Goal: Task Accomplishment & Management: Use online tool/utility

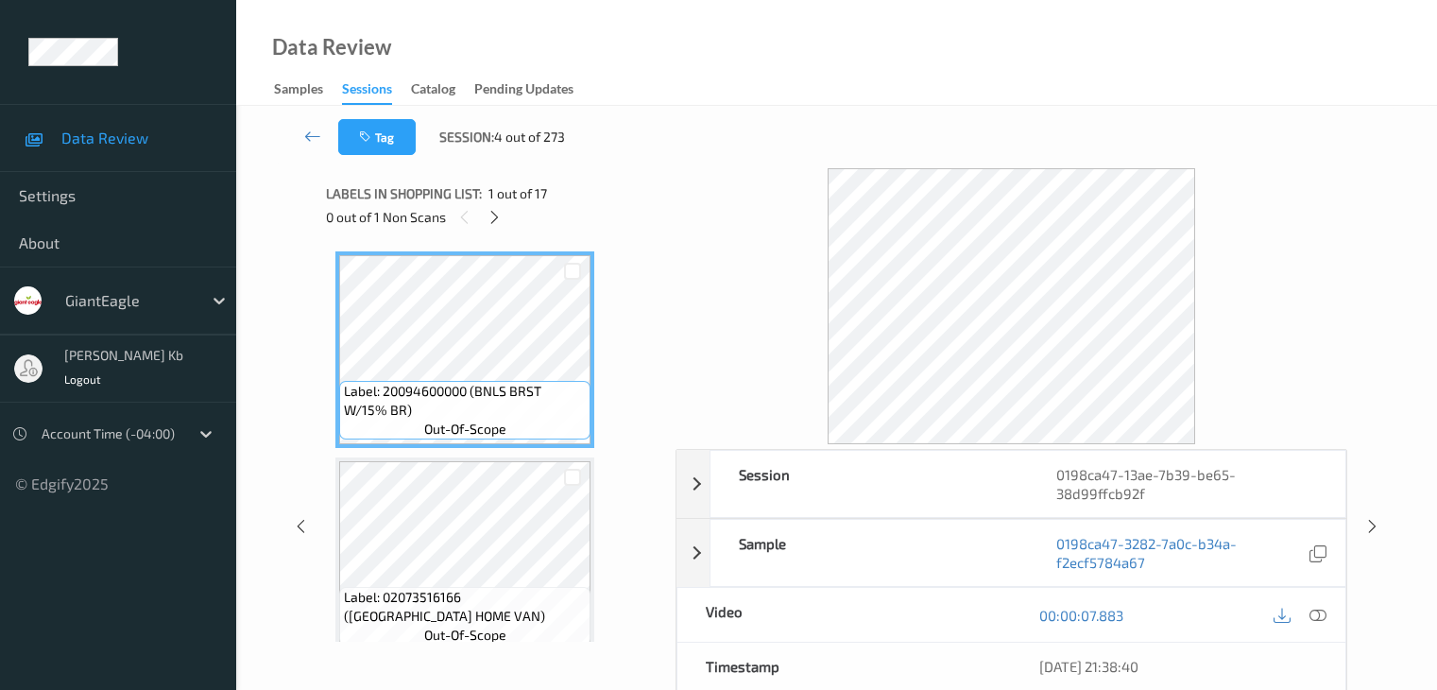
scroll to position [42, 0]
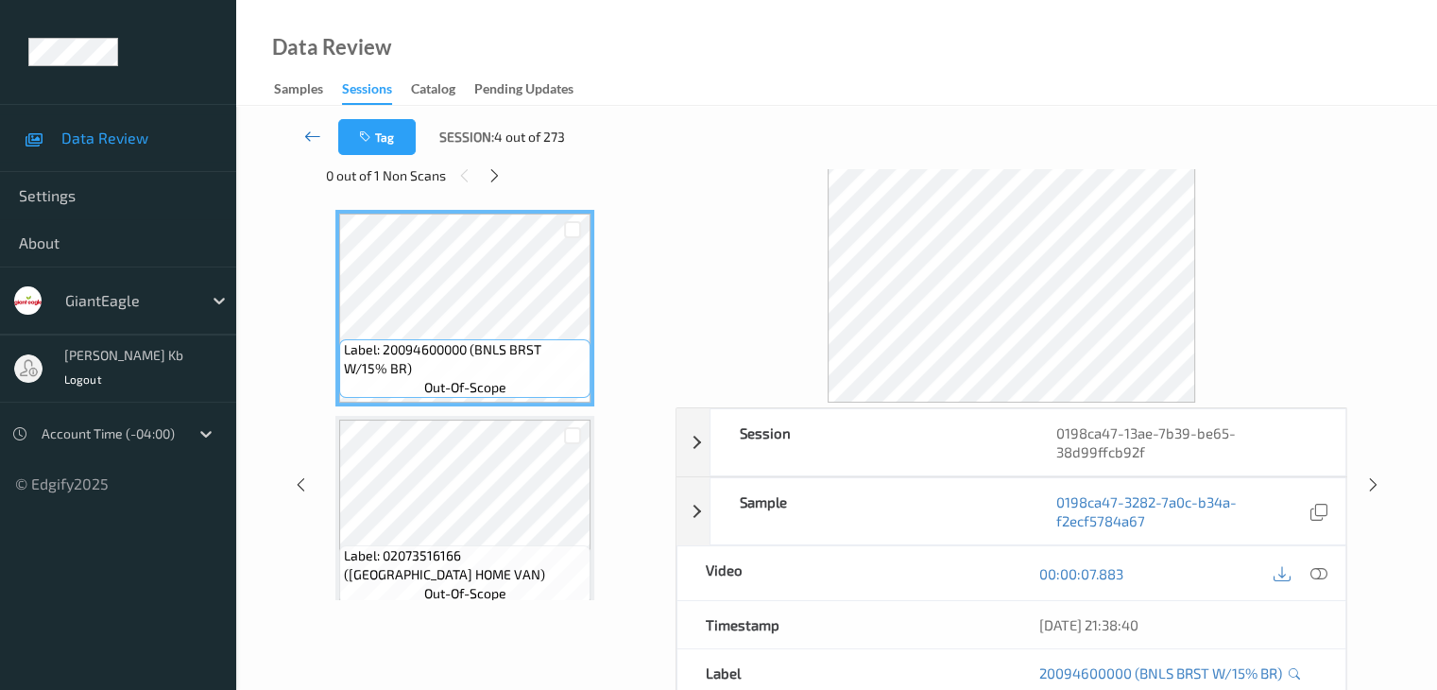
click at [317, 137] on icon at bounding box center [312, 136] width 17 height 19
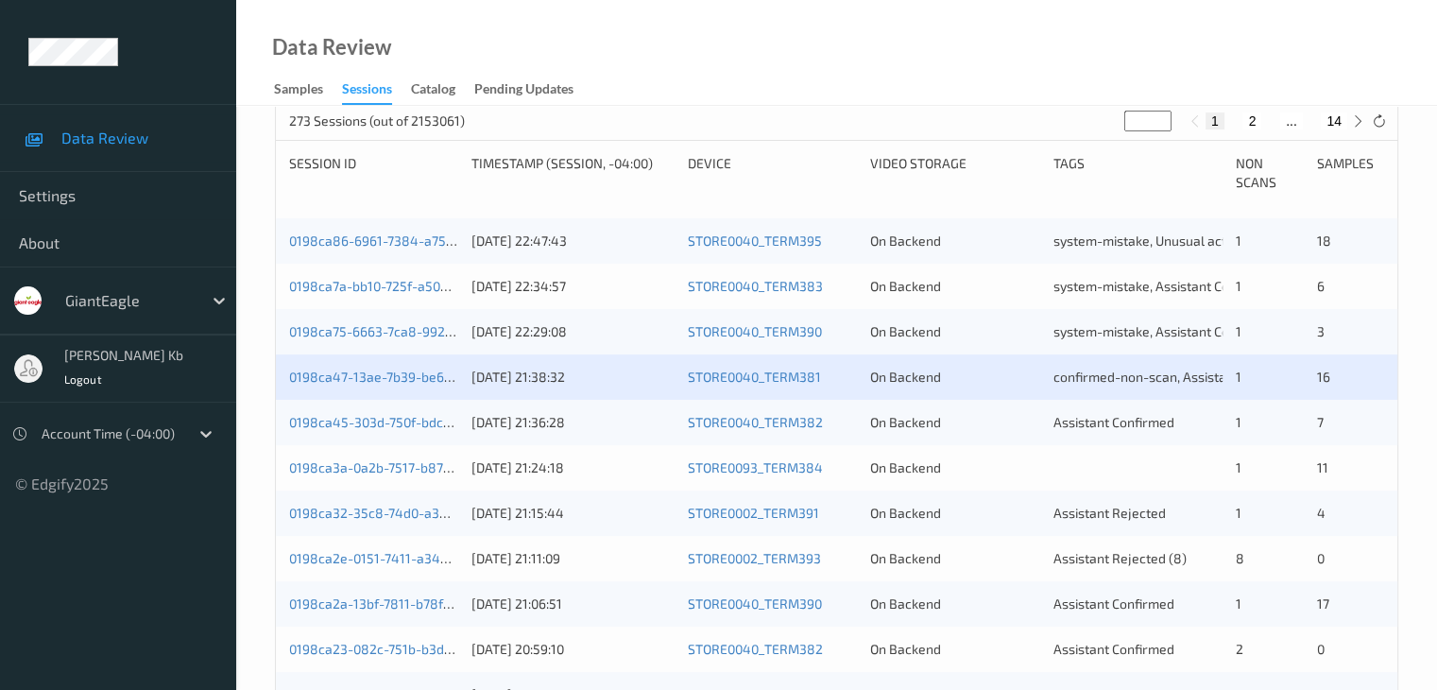
scroll to position [378, 0]
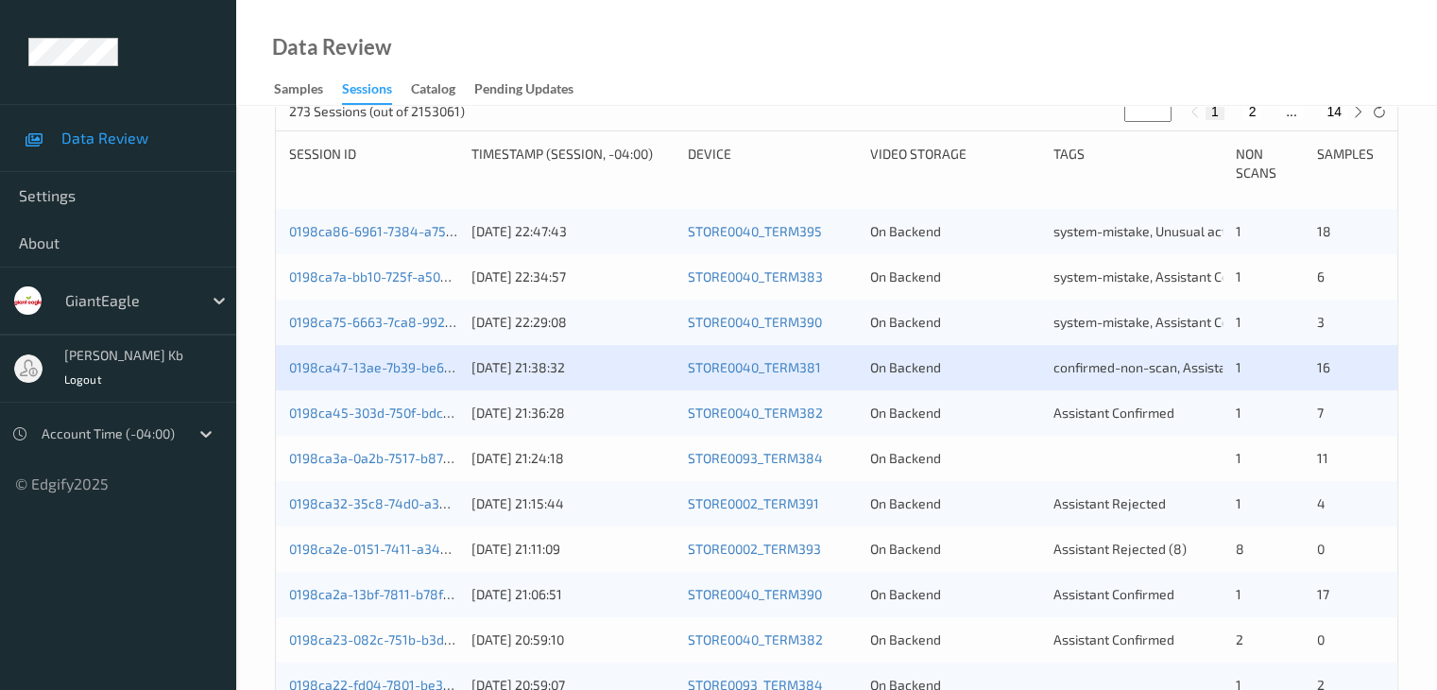
click at [395, 420] on div "0198ca45-303d-750f-bdcc-43ebd12217a8" at bounding box center [373, 412] width 169 height 19
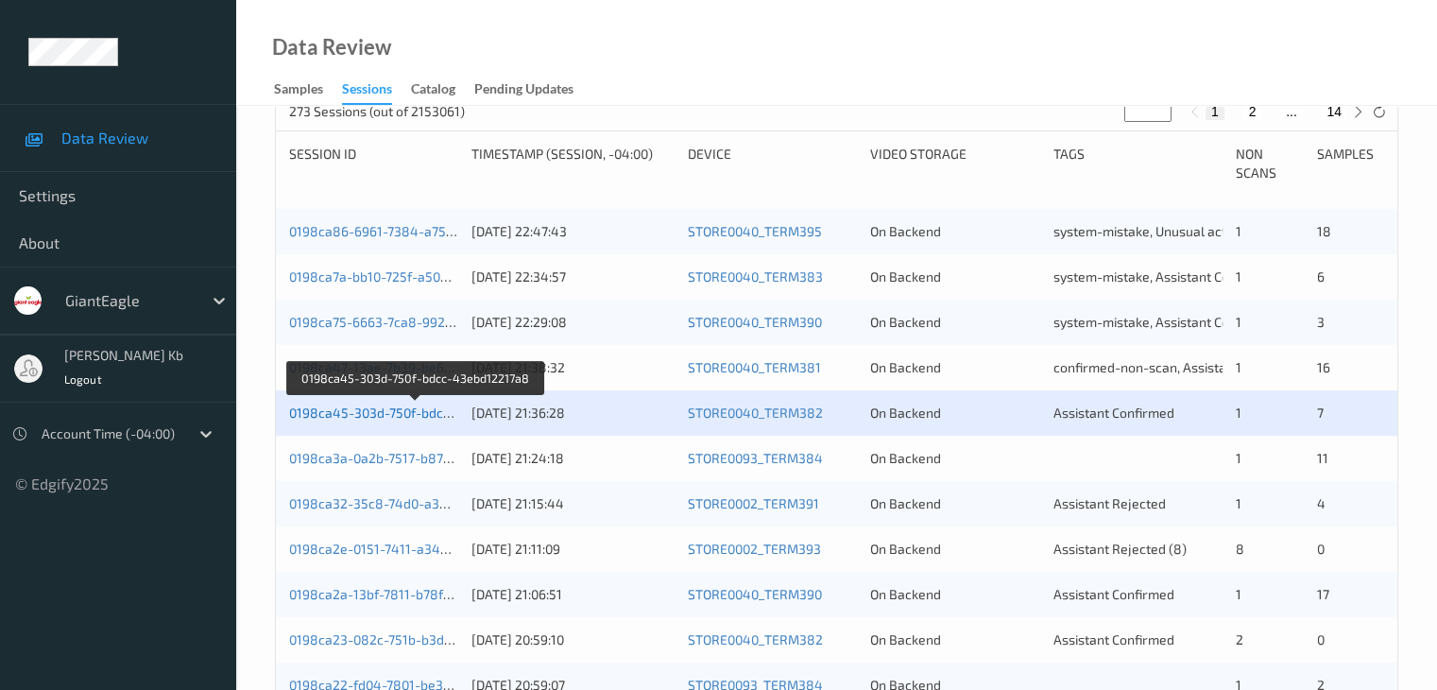
click at [364, 413] on link "0198ca45-303d-750f-bdcc-43ebd12217a8" at bounding box center [416, 412] width 254 height 16
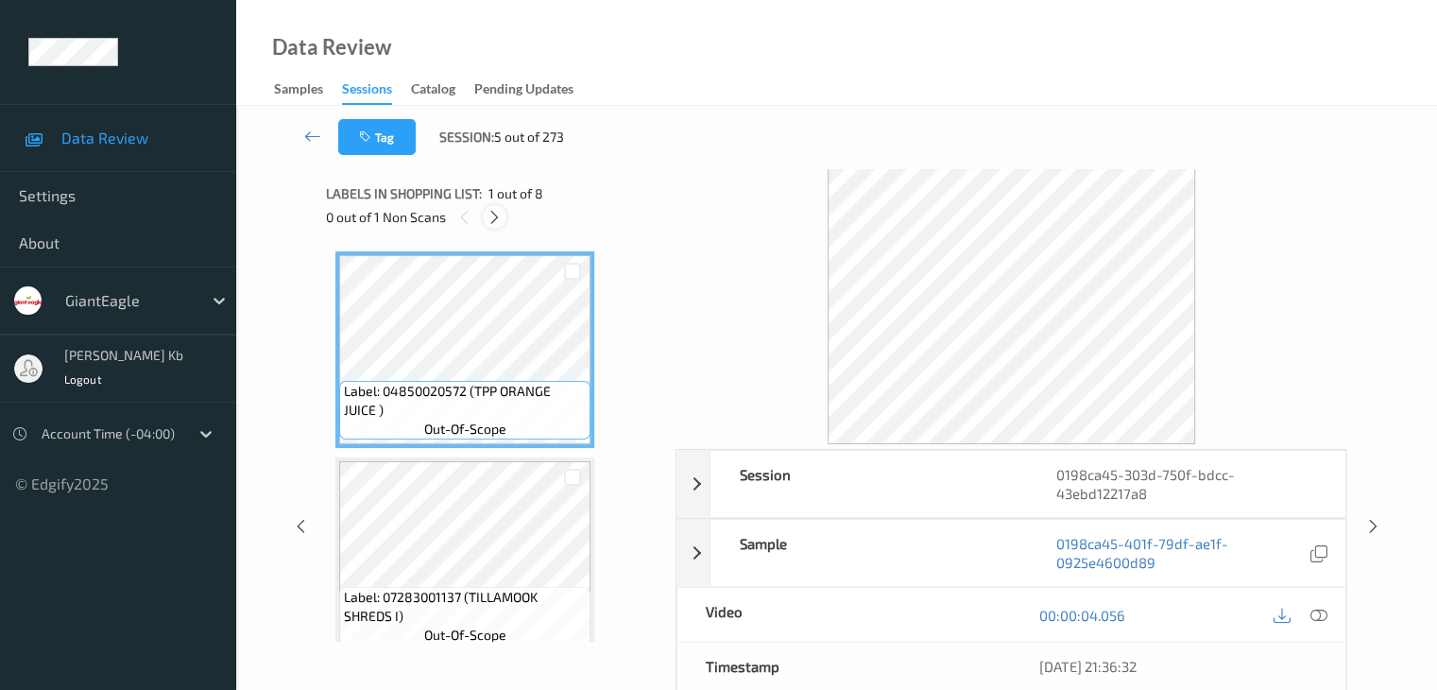
click at [496, 218] on icon at bounding box center [495, 217] width 16 height 17
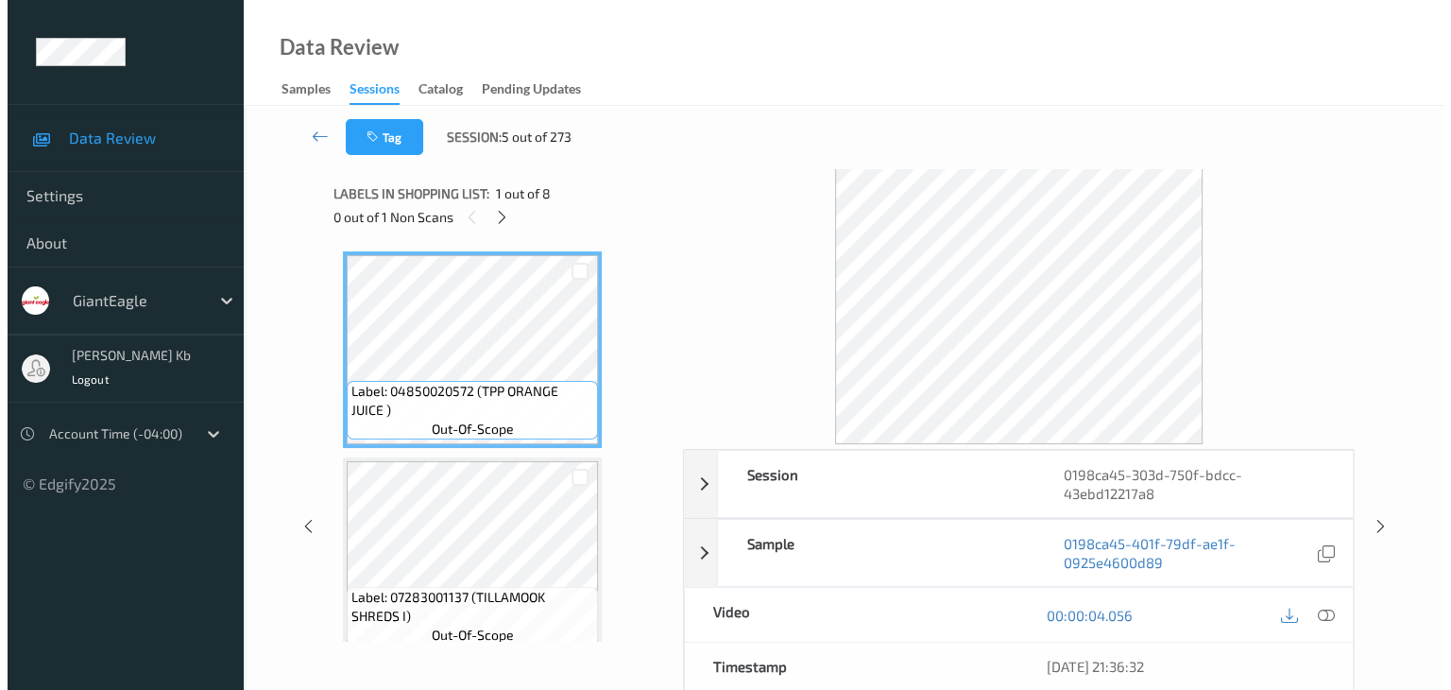
scroll to position [1245, 0]
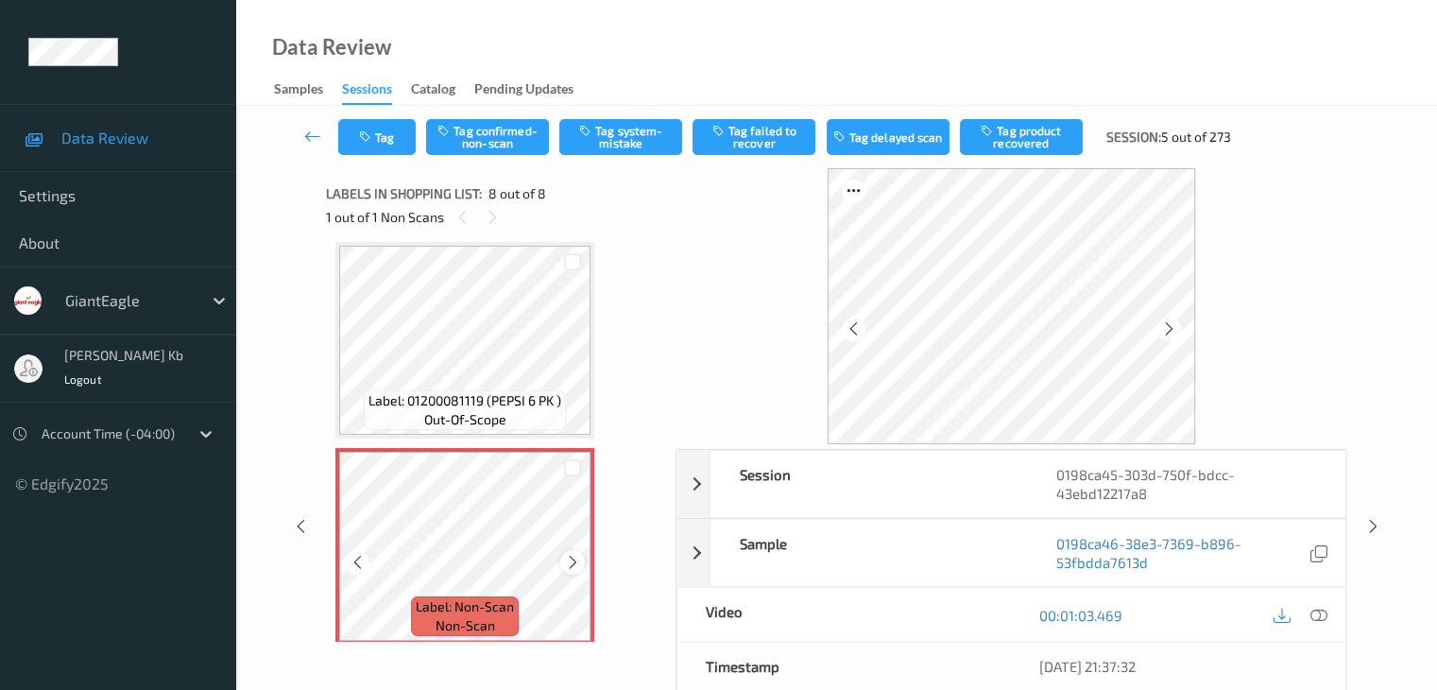
click at [573, 561] on icon at bounding box center [573, 562] width 16 height 17
click at [1320, 615] on icon at bounding box center [1317, 615] width 17 height 17
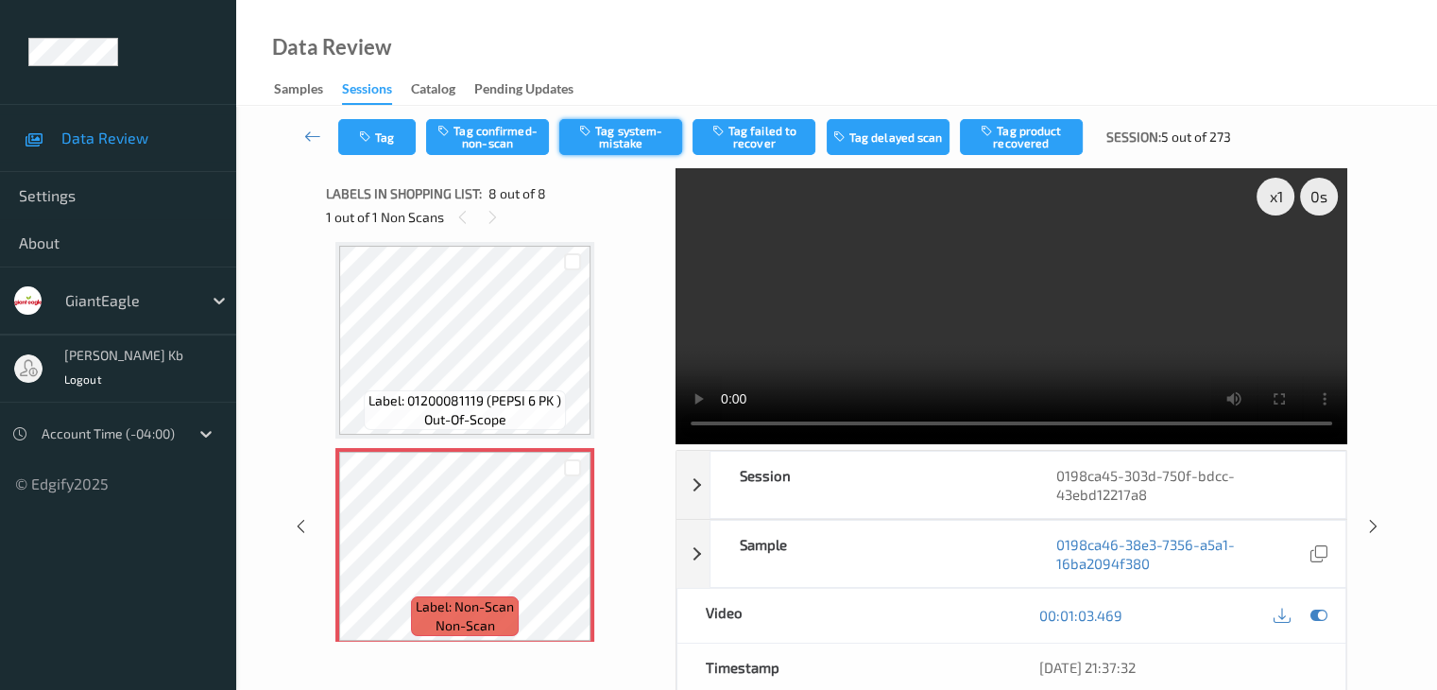
click at [612, 139] on button "Tag system-mistake" at bounding box center [620, 137] width 123 height 36
click at [405, 129] on button "Tag" at bounding box center [376, 137] width 77 height 36
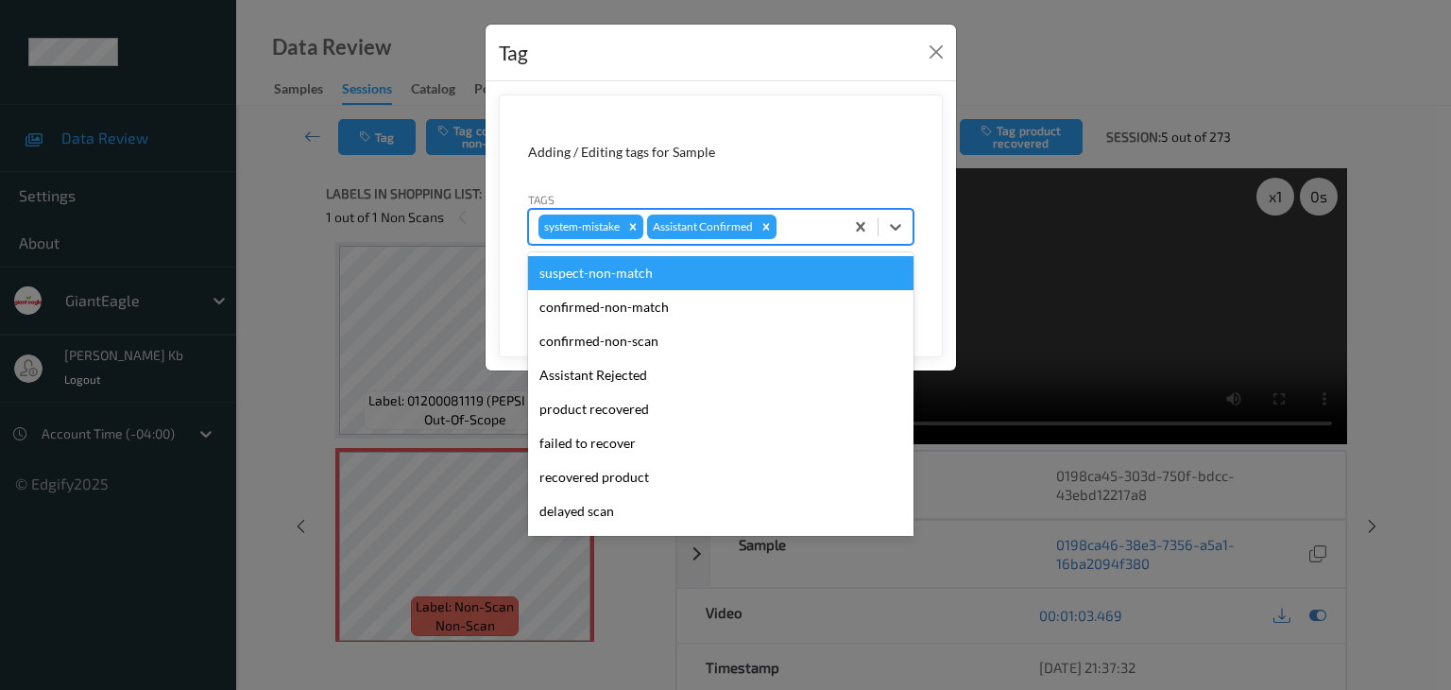
click at [809, 224] on div at bounding box center [807, 226] width 54 height 23
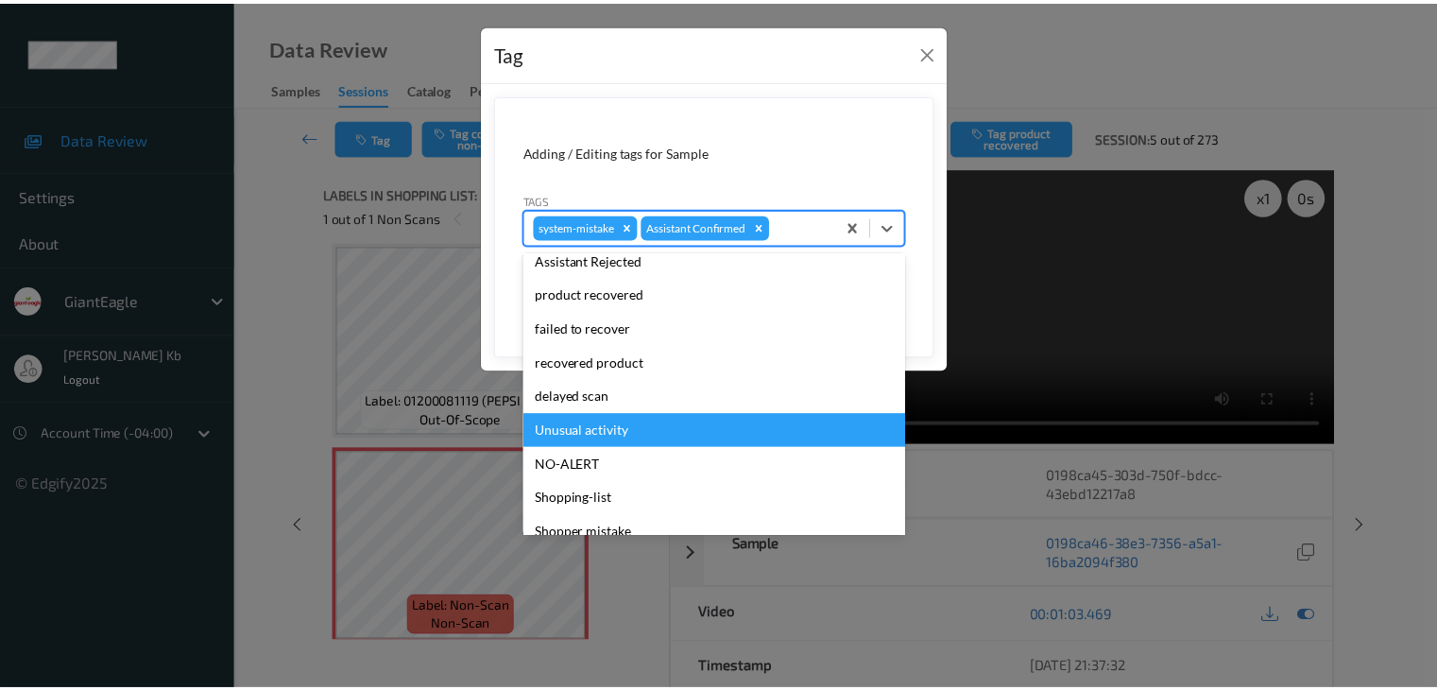
scroll to position [166, 0]
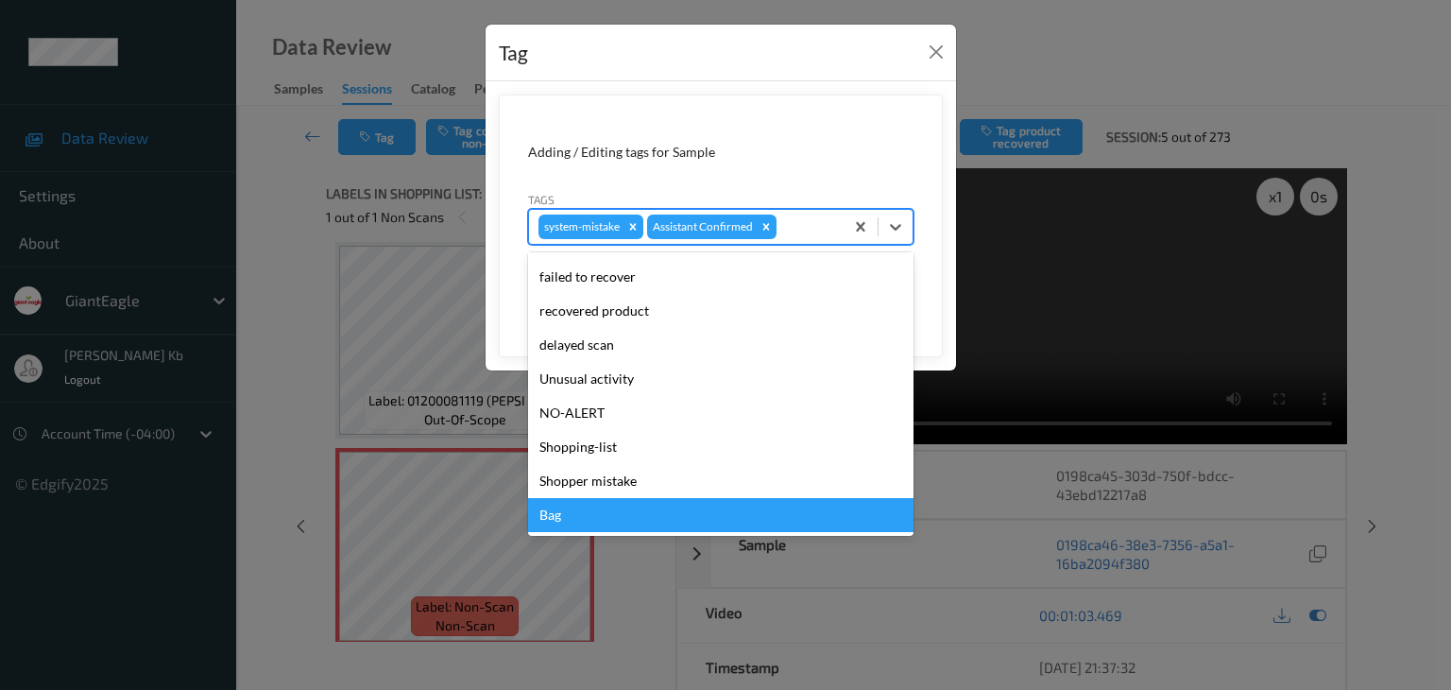
click at [580, 520] on div "Bag" at bounding box center [720, 515] width 385 height 34
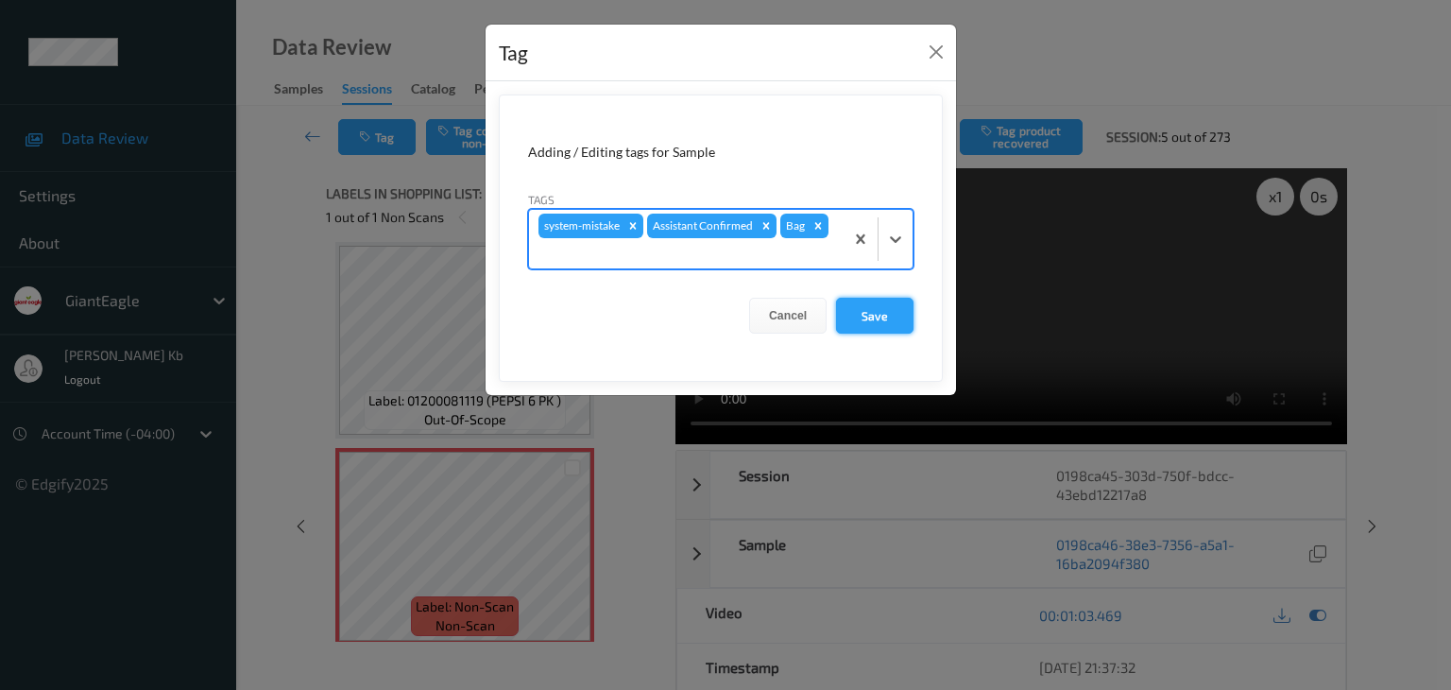
click at [878, 311] on button "Save" at bounding box center [874, 316] width 77 height 36
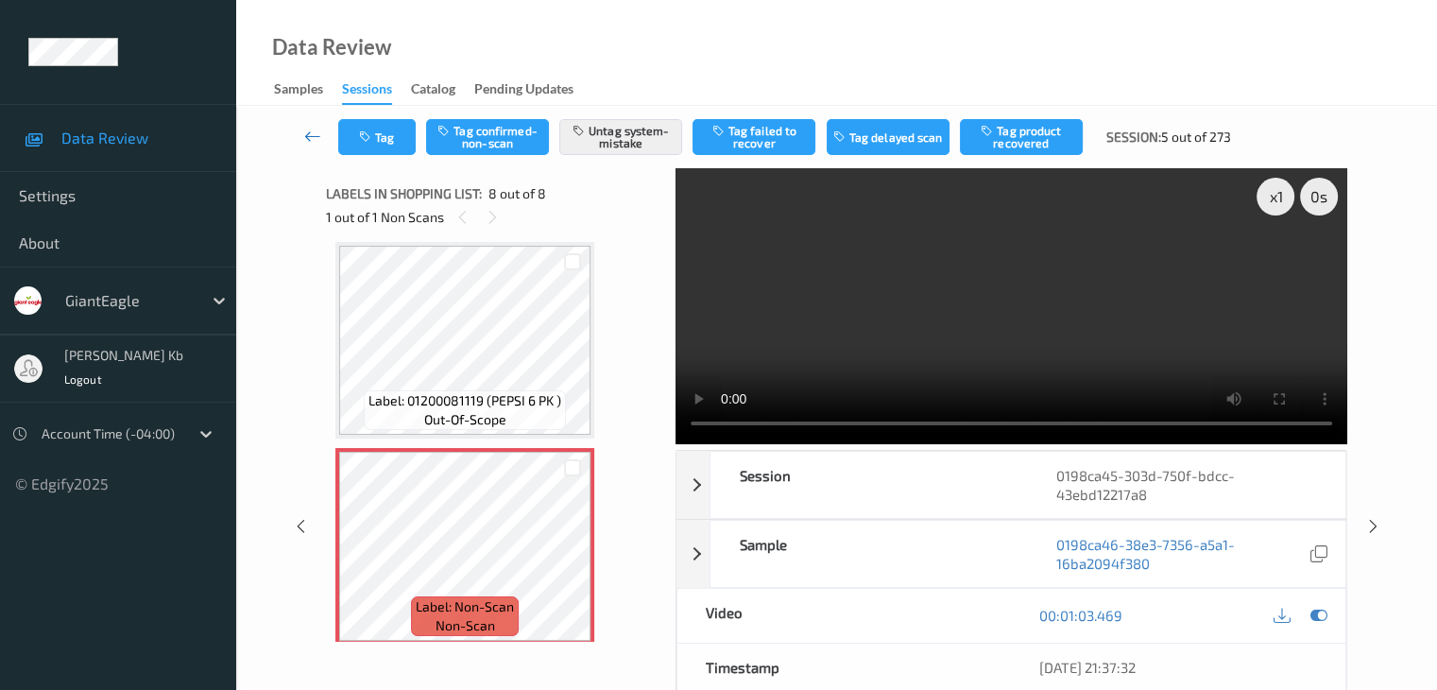
click at [319, 137] on icon at bounding box center [312, 136] width 17 height 19
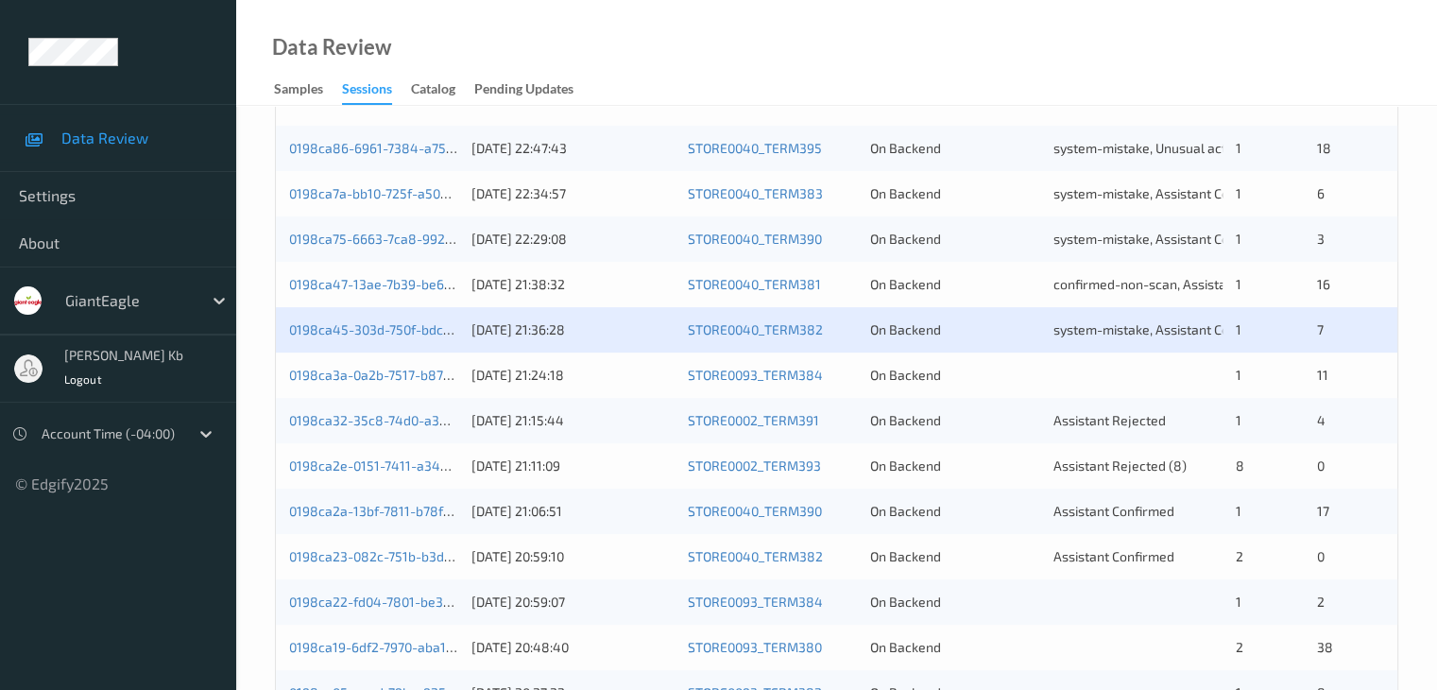
scroll to position [472, 0]
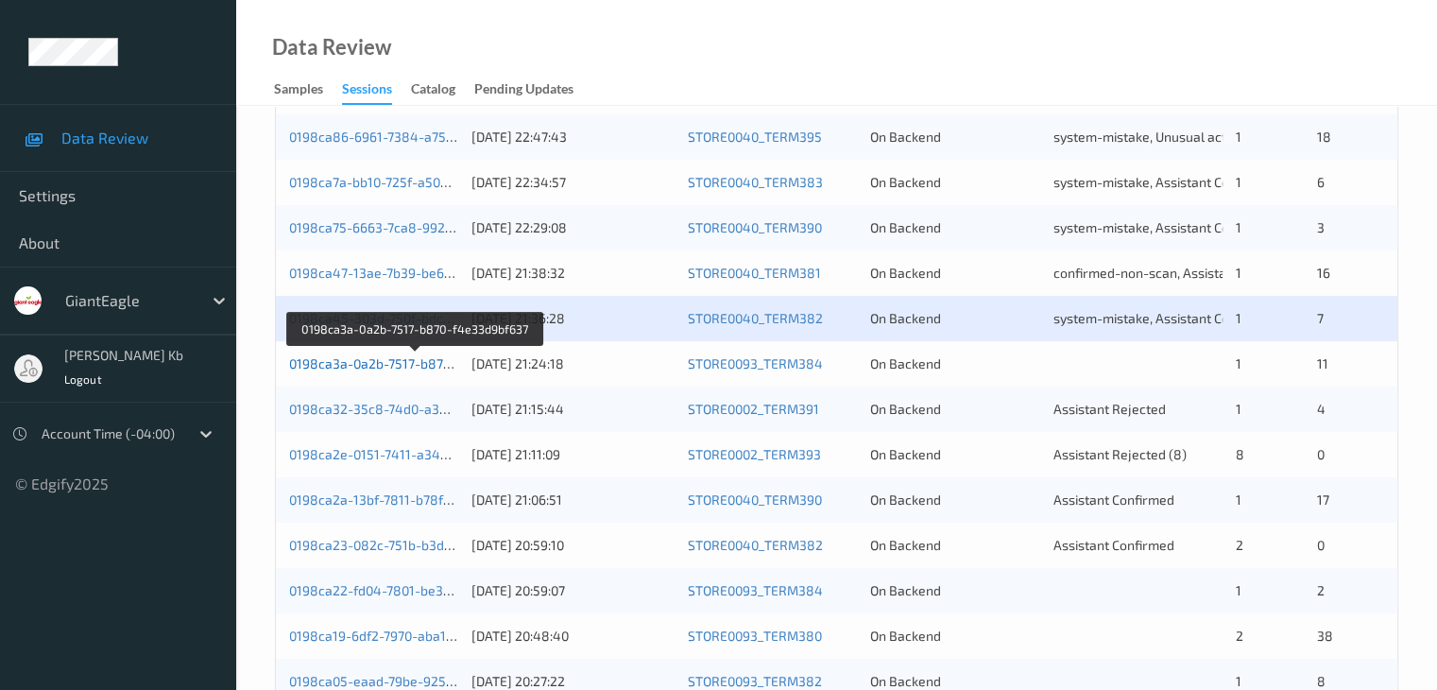
click at [401, 368] on link "0198ca3a-0a2b-7517-b870-f4e33d9bf637" at bounding box center [415, 363] width 252 height 16
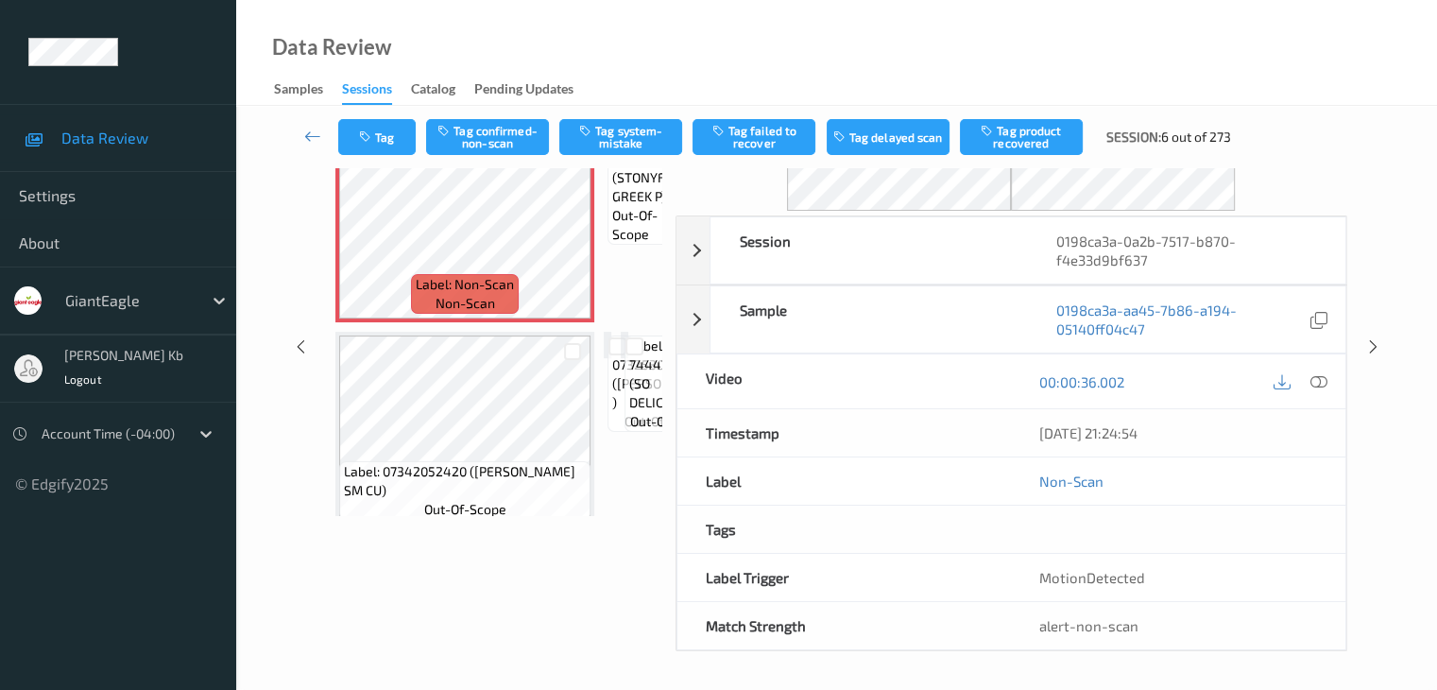
scroll to position [124, 0]
drag, startPoint x: 382, startPoint y: 5, endPoint x: 938, endPoint y: 45, distance: 558.0
click at [1045, 48] on div "Data Review Samples Sessions Catalog Pending Updates" at bounding box center [836, 53] width 1201 height 106
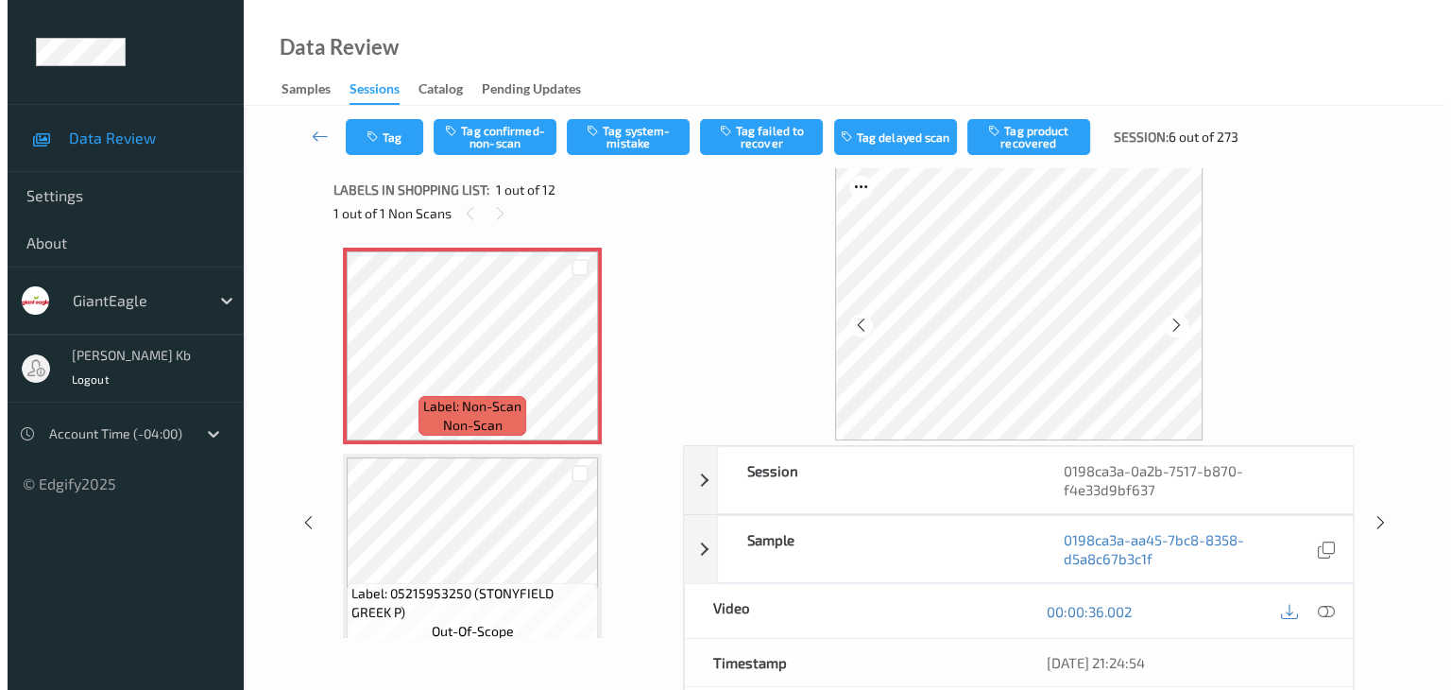
scroll to position [0, 0]
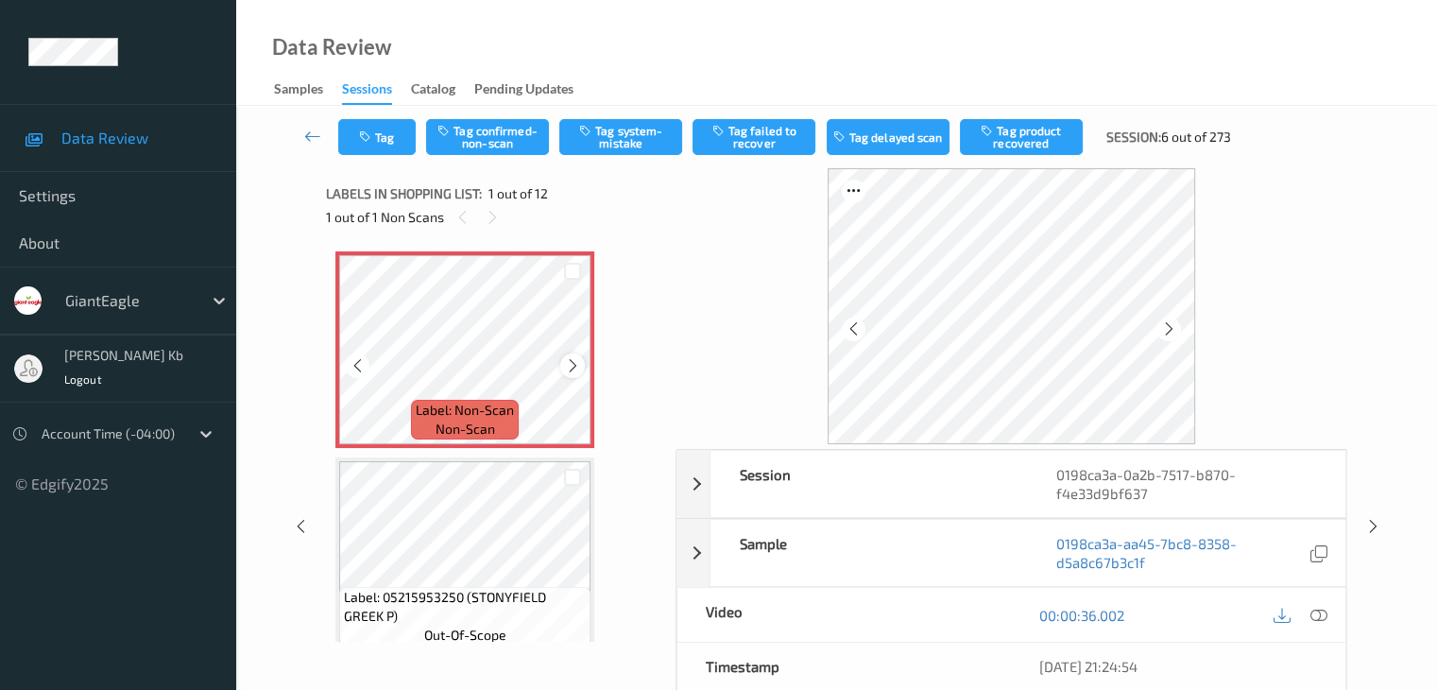
click at [573, 358] on icon at bounding box center [573, 365] width 16 height 17
click at [1322, 617] on icon at bounding box center [1317, 615] width 17 height 17
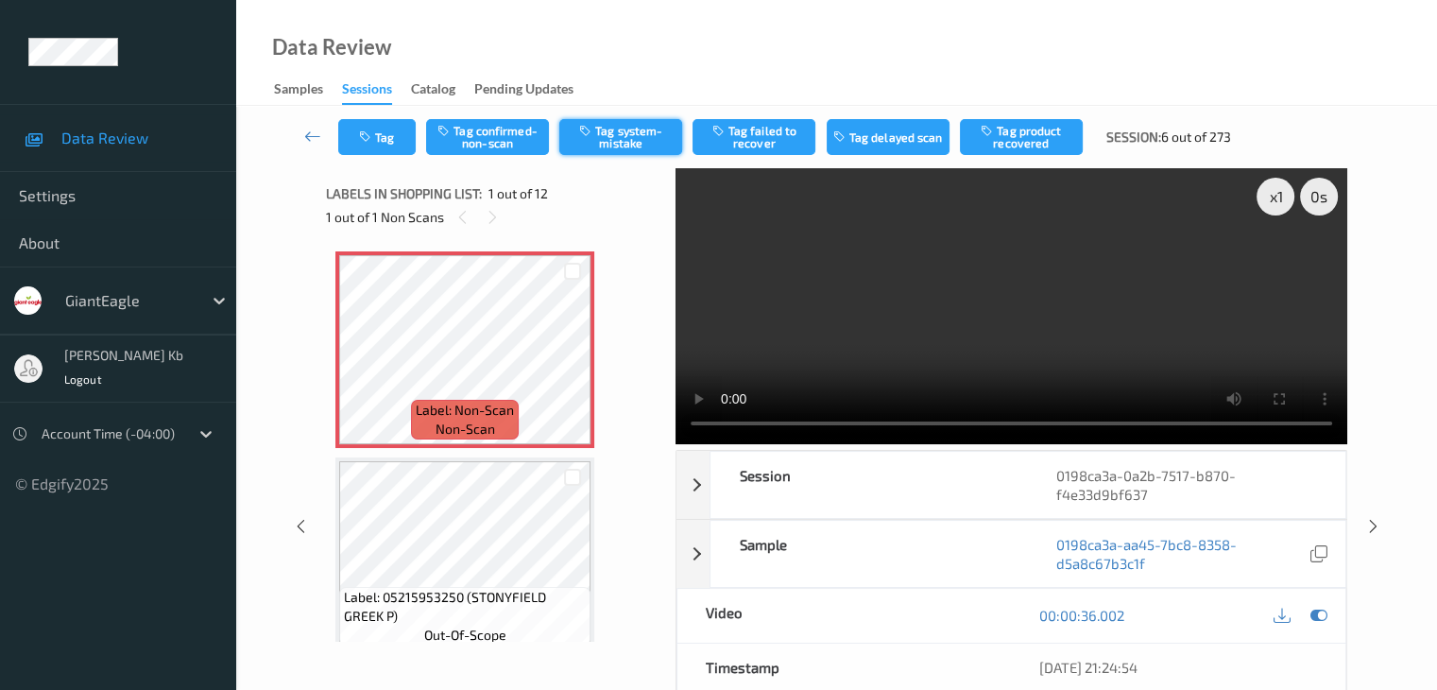
click at [643, 136] on button "Tag system-mistake" at bounding box center [620, 137] width 123 height 36
click at [406, 135] on button "Tag" at bounding box center [376, 137] width 77 height 36
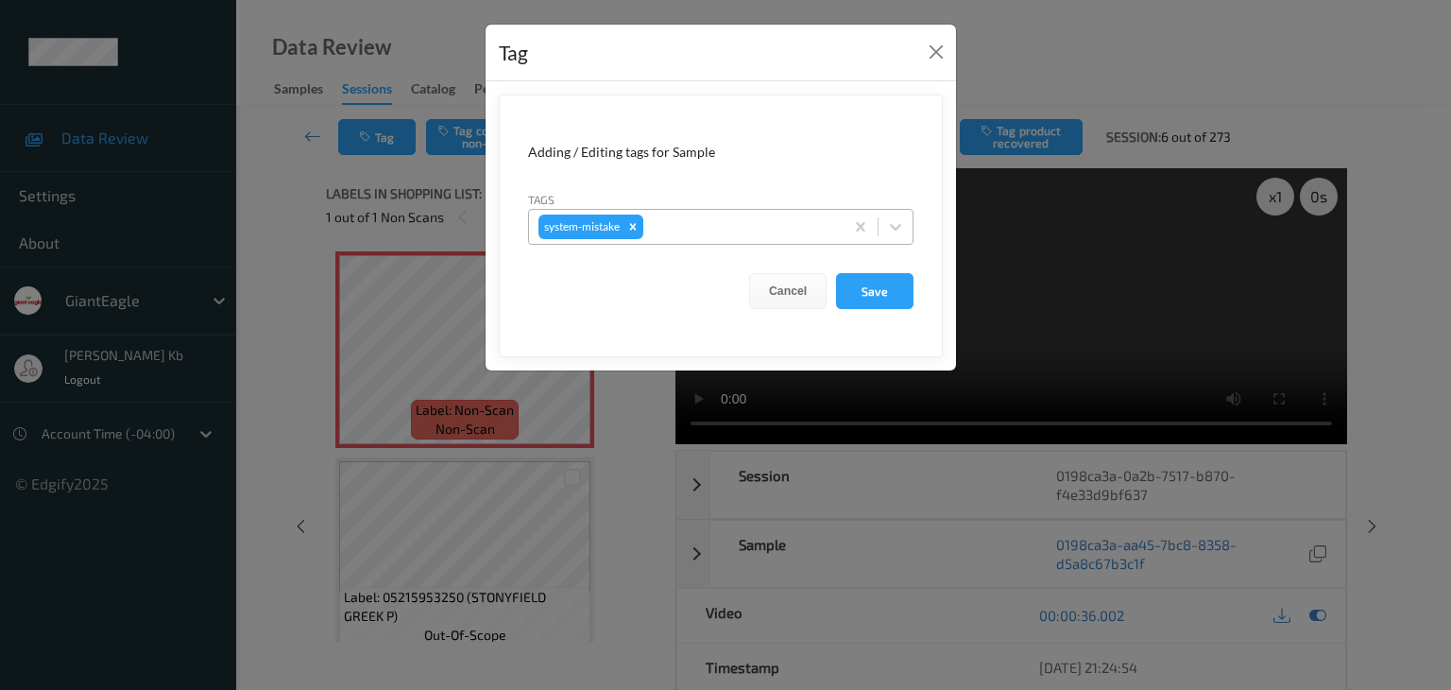
click at [707, 225] on div at bounding box center [740, 226] width 187 height 23
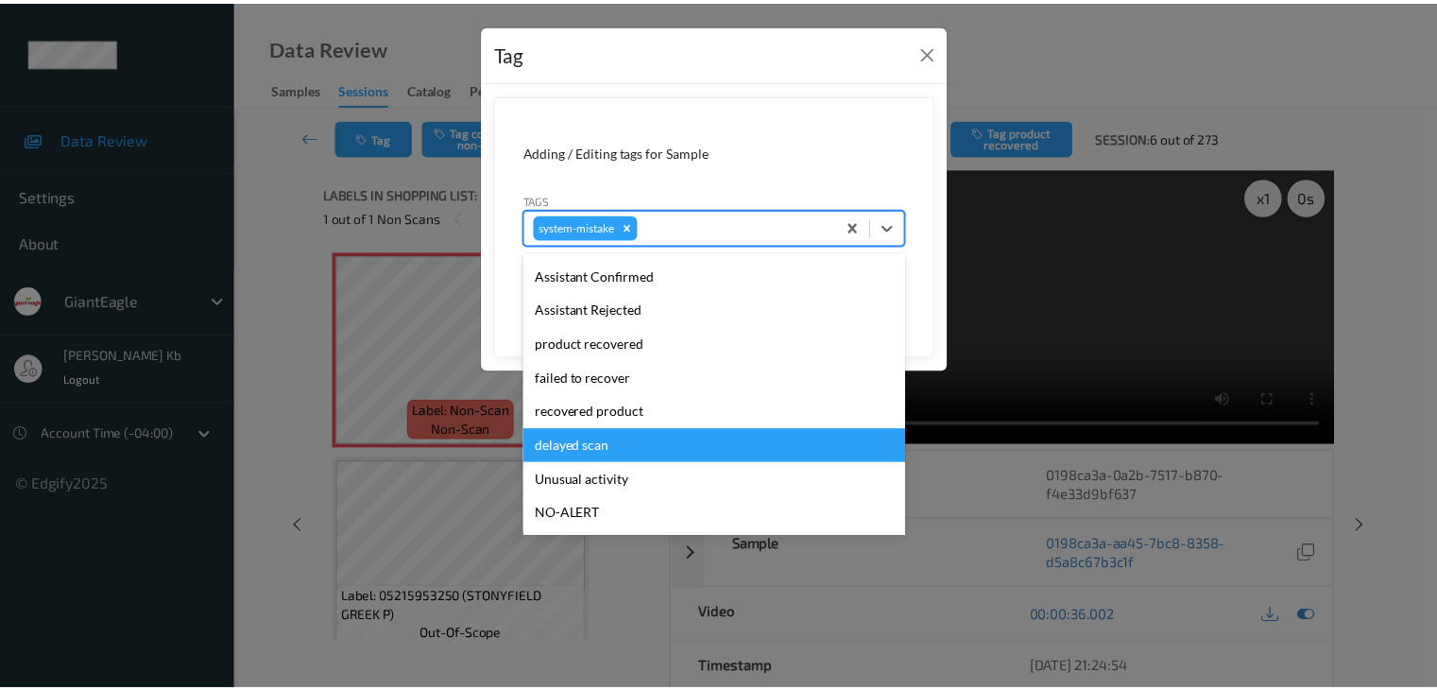
scroll to position [189, 0]
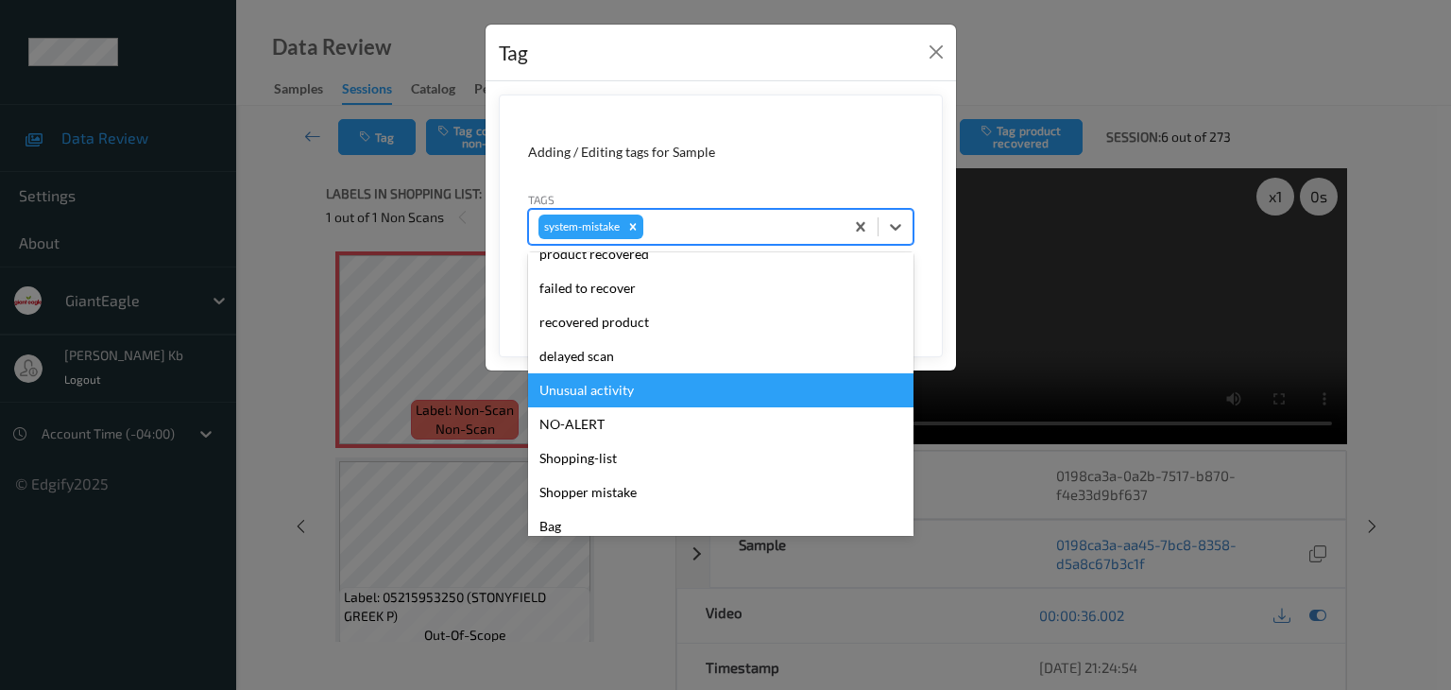
click at [608, 386] on div "Unusual activity" at bounding box center [720, 390] width 385 height 34
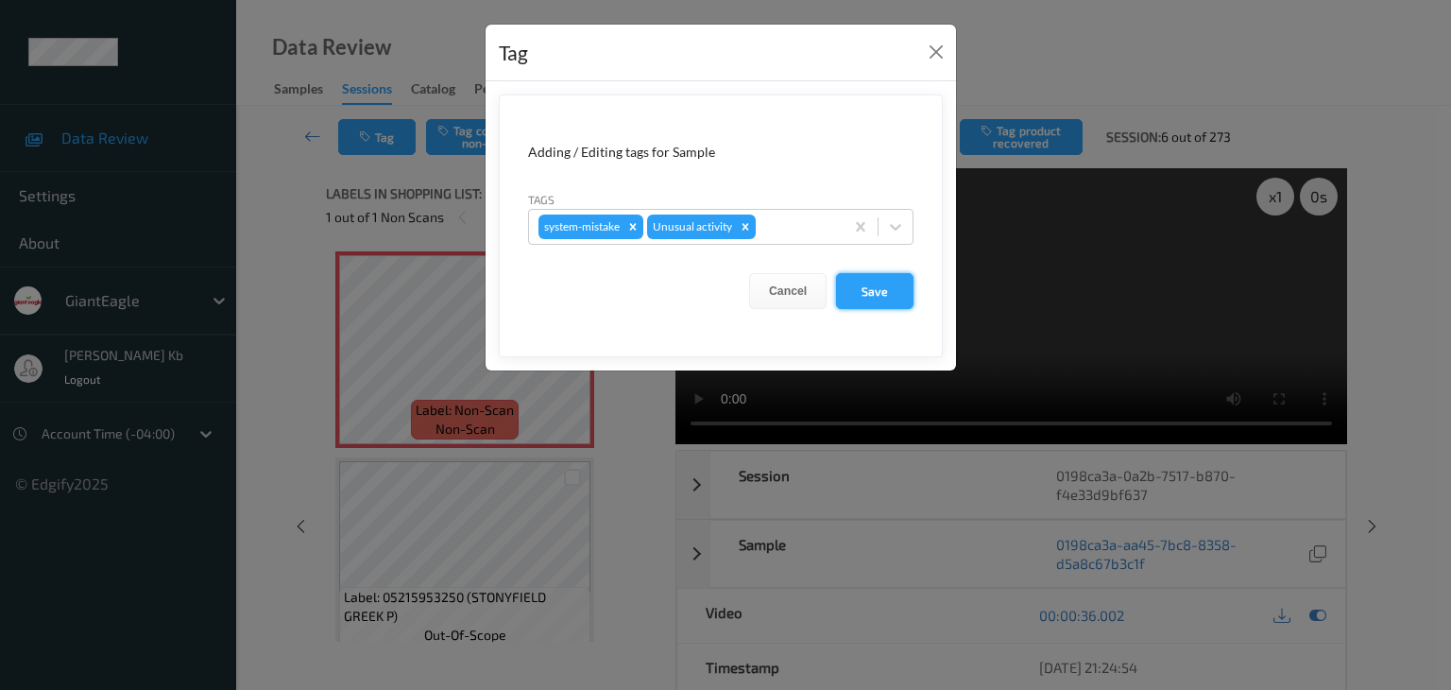
click at [865, 283] on button "Save" at bounding box center [874, 291] width 77 height 36
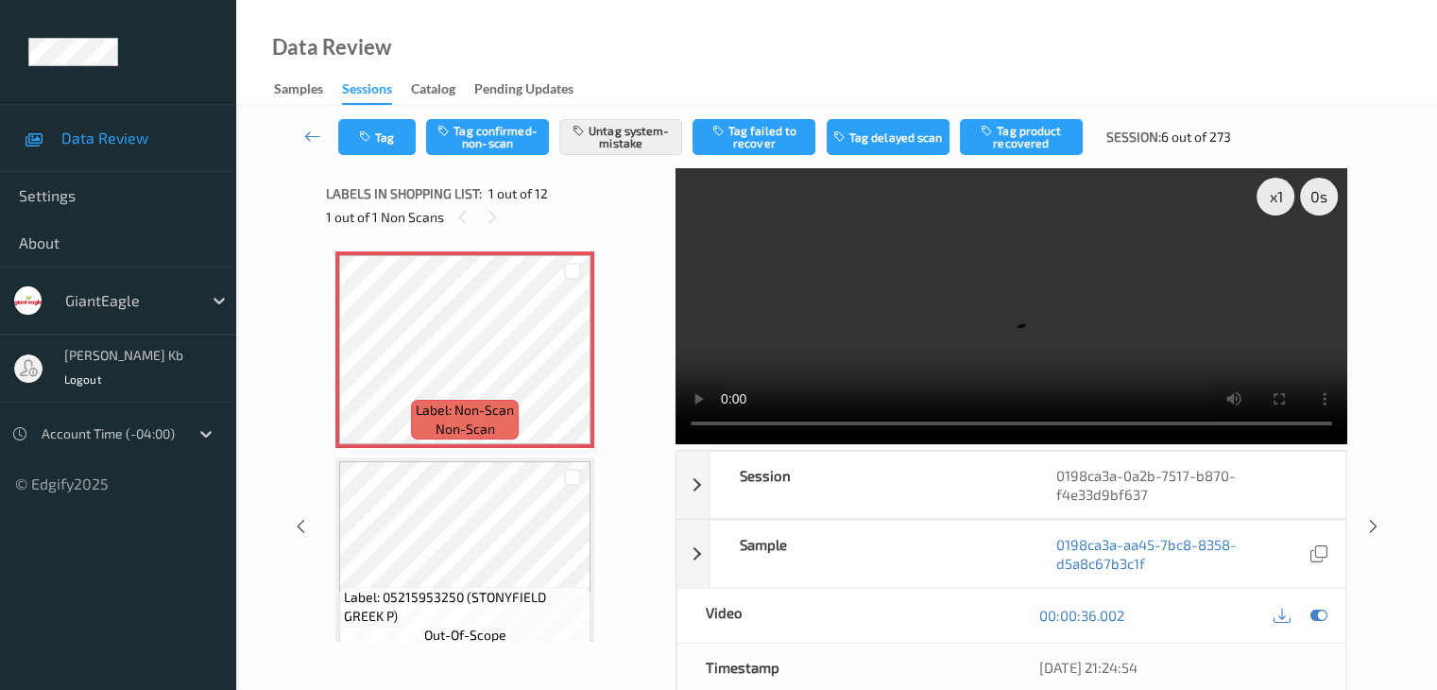
drag, startPoint x: 310, startPoint y: 135, endPoint x: 324, endPoint y: 51, distance: 85.3
click at [310, 133] on icon at bounding box center [312, 136] width 17 height 19
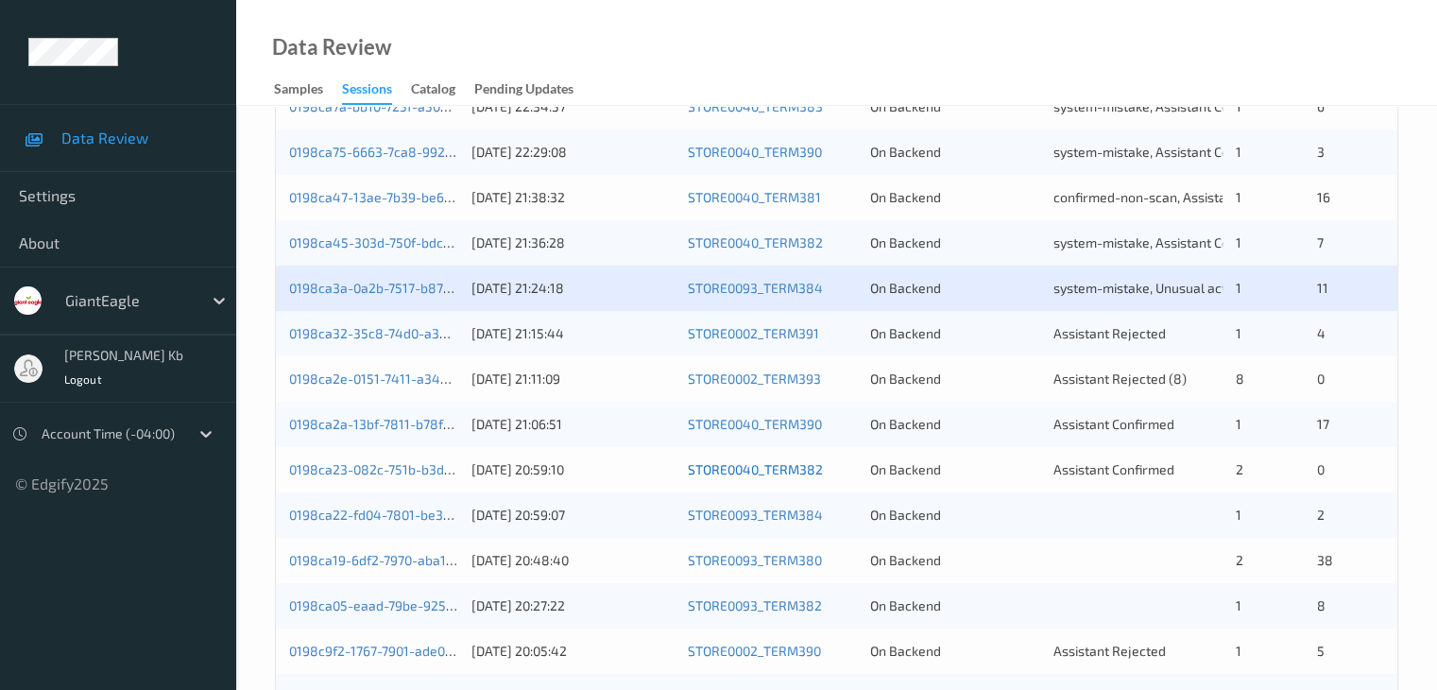
scroll to position [567, 0]
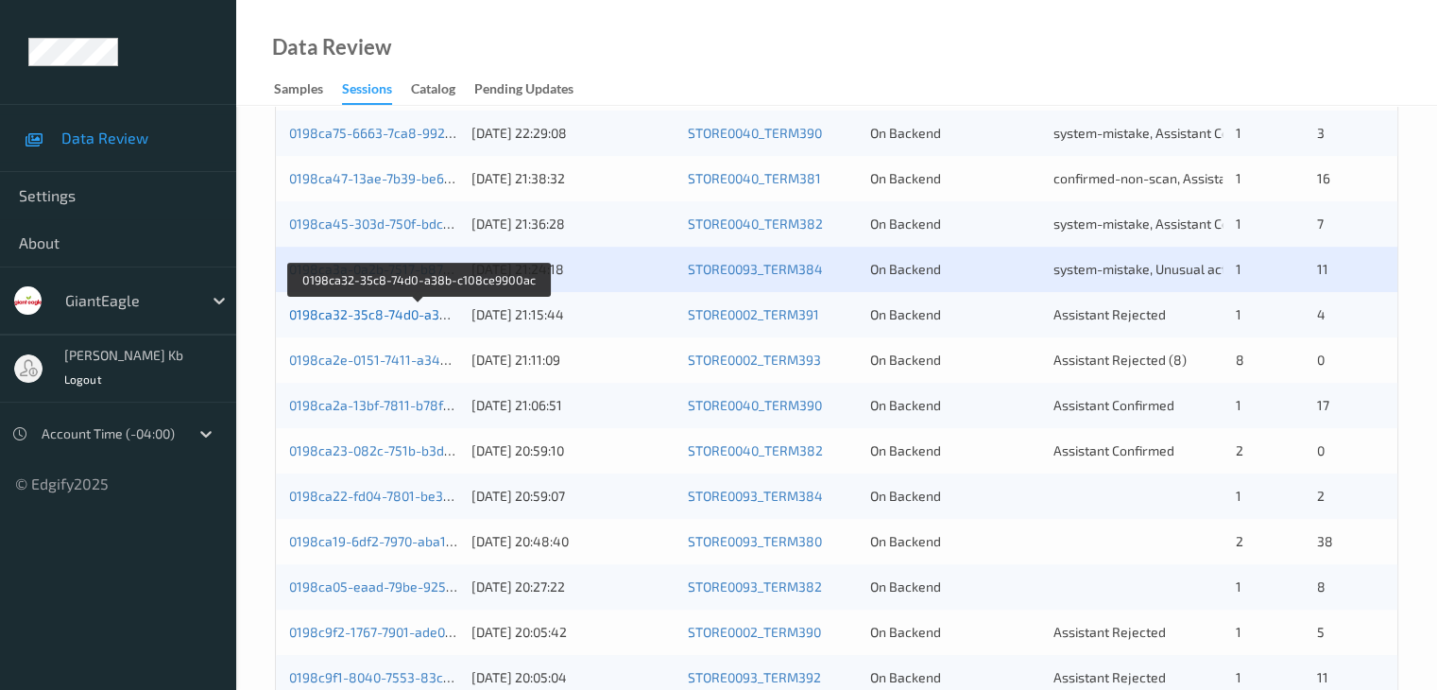
click at [403, 315] on link "0198ca32-35c8-74d0-a38b-c108ce9900ac" at bounding box center [418, 314] width 259 height 16
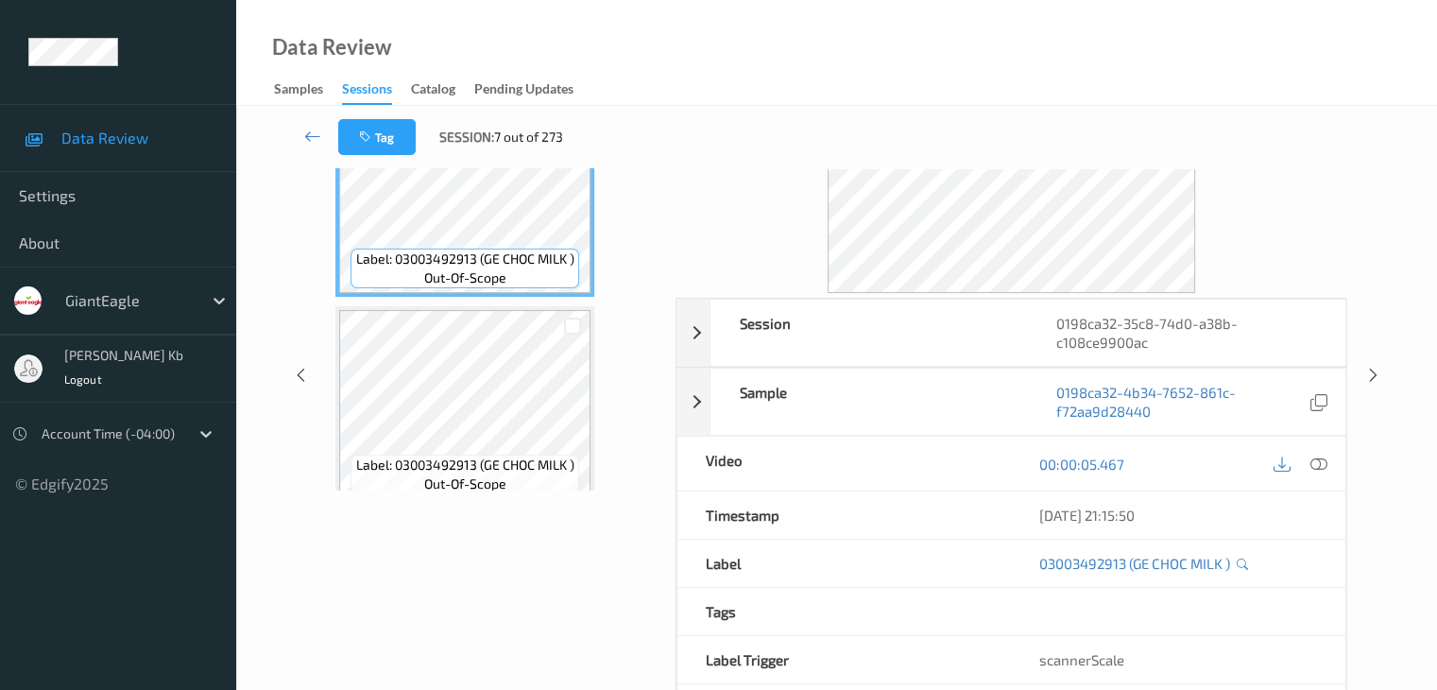
scroll to position [42, 0]
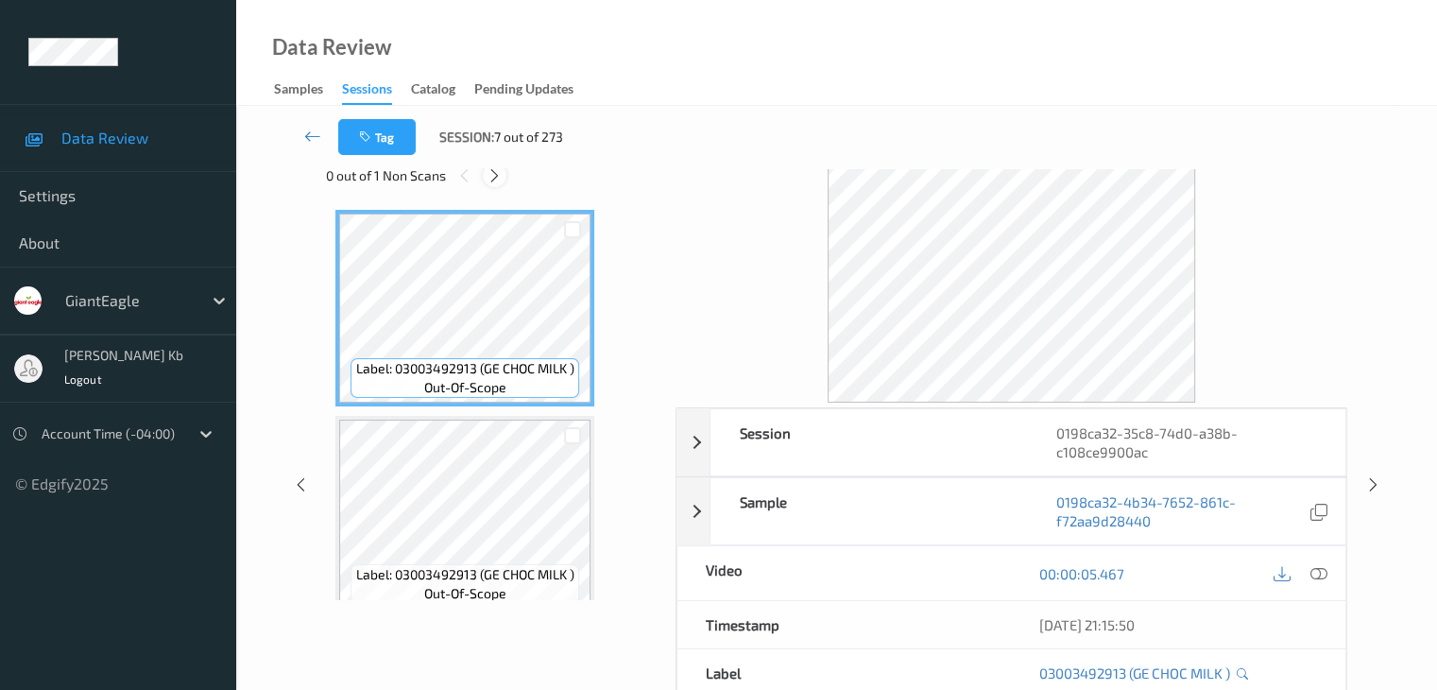
click at [492, 177] on icon at bounding box center [495, 175] width 16 height 17
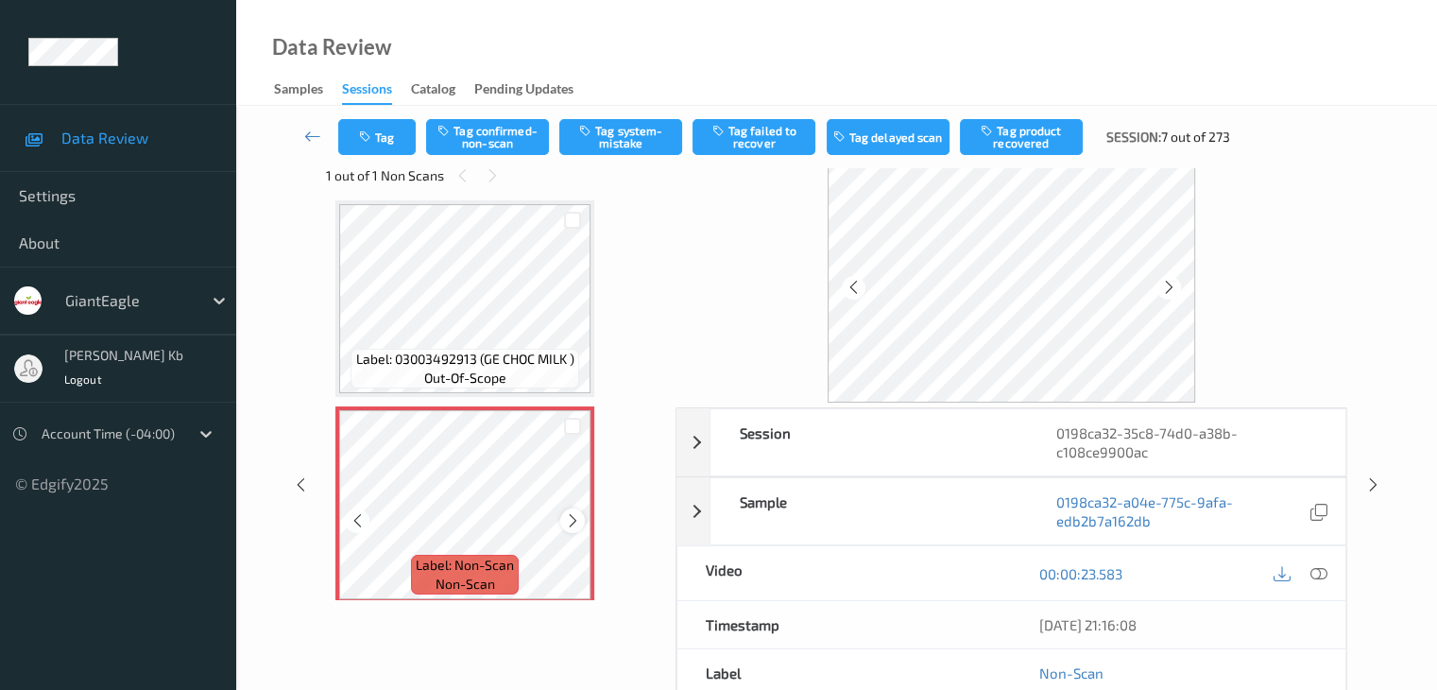
click at [573, 518] on icon at bounding box center [573, 520] width 16 height 17
click at [1317, 565] on icon at bounding box center [1317, 573] width 17 height 17
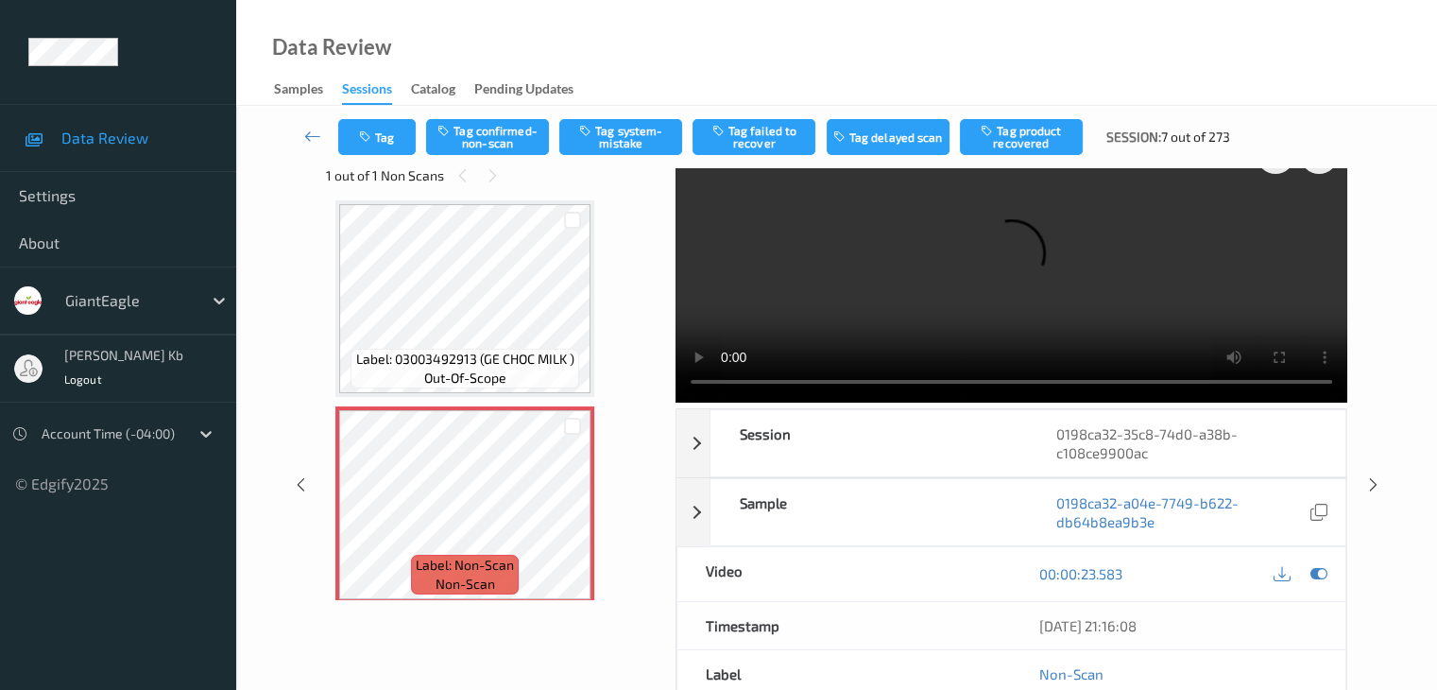
click at [697, 220] on video at bounding box center [1012, 265] width 672 height 276
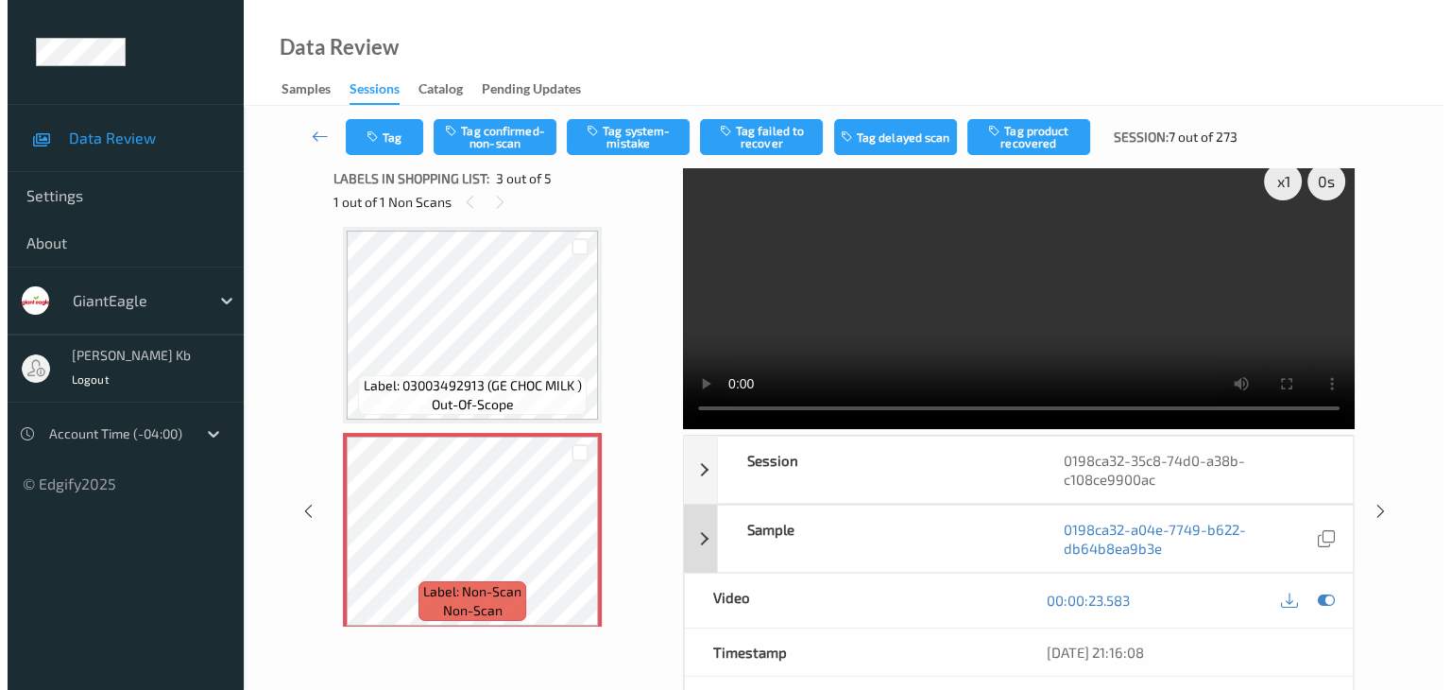
scroll to position [0, 0]
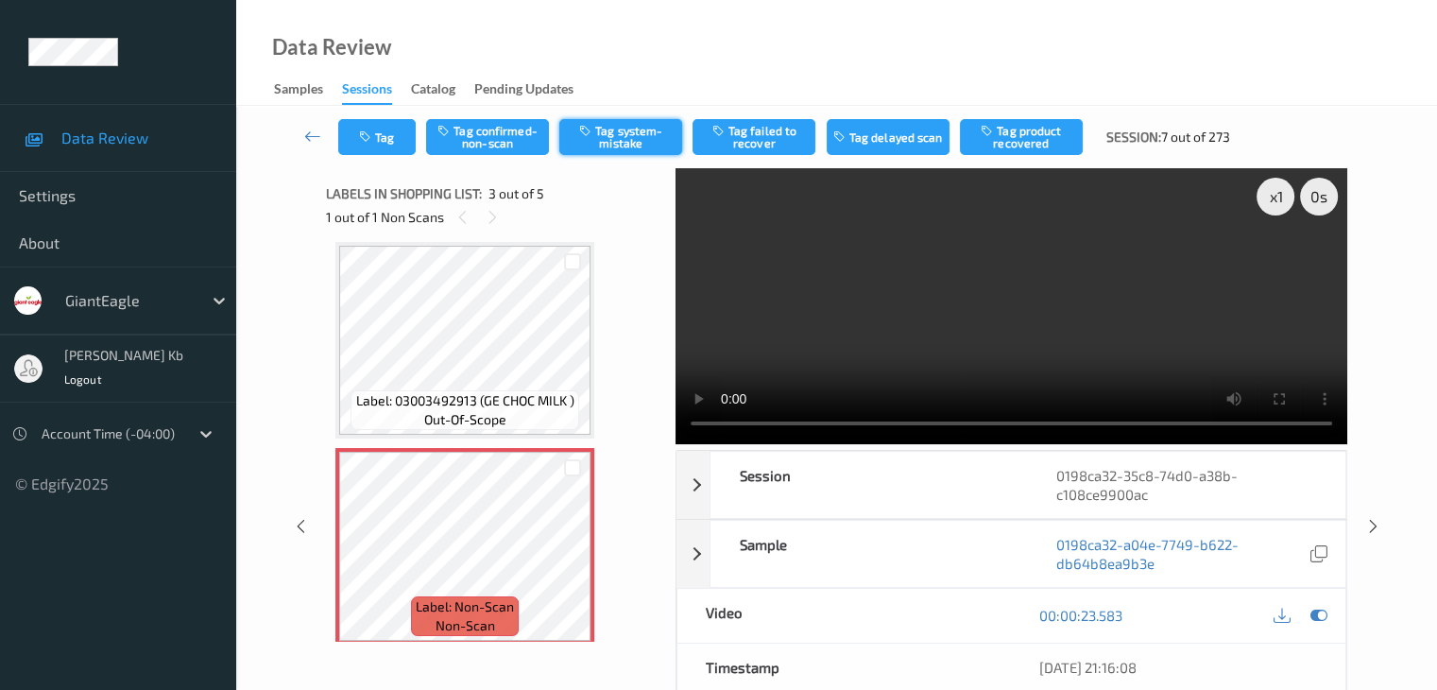
click at [619, 137] on button "Tag system-mistake" at bounding box center [620, 137] width 123 height 36
click at [401, 135] on button "Tag" at bounding box center [376, 137] width 77 height 36
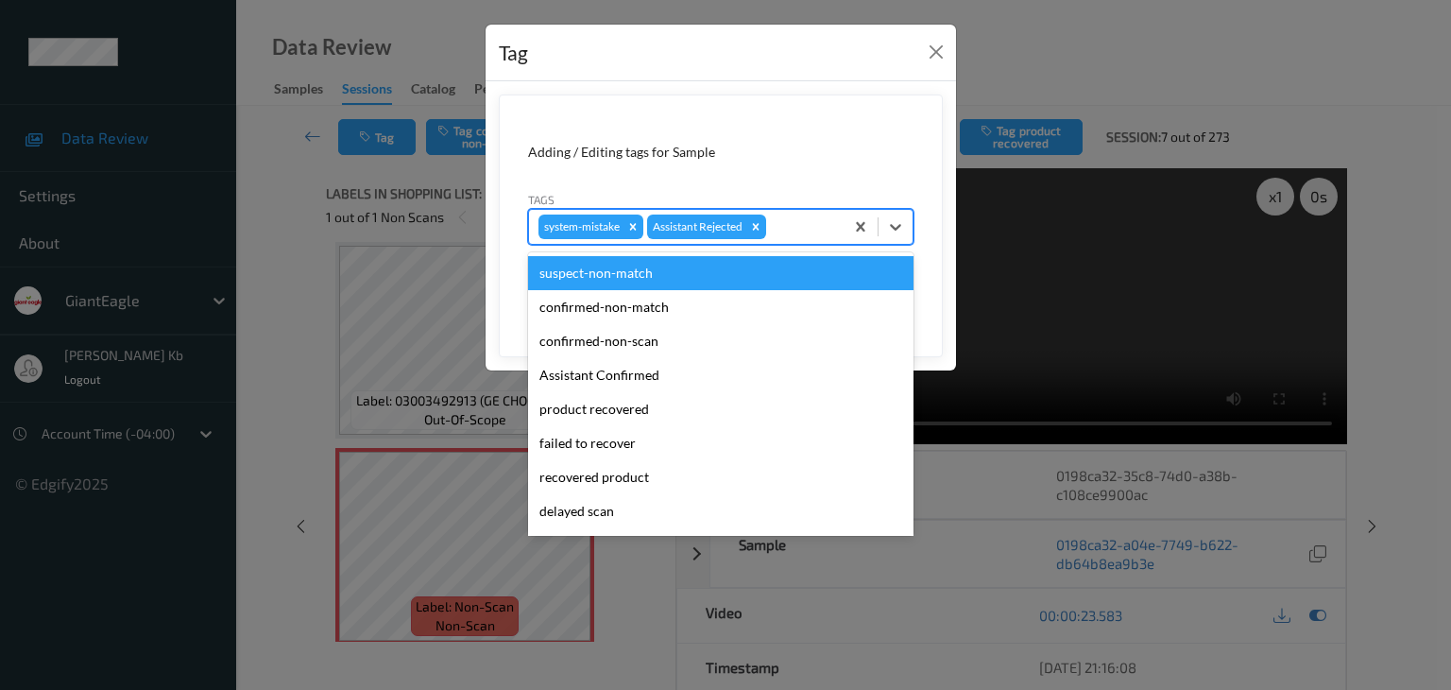
click at [805, 231] on div at bounding box center [802, 226] width 64 height 23
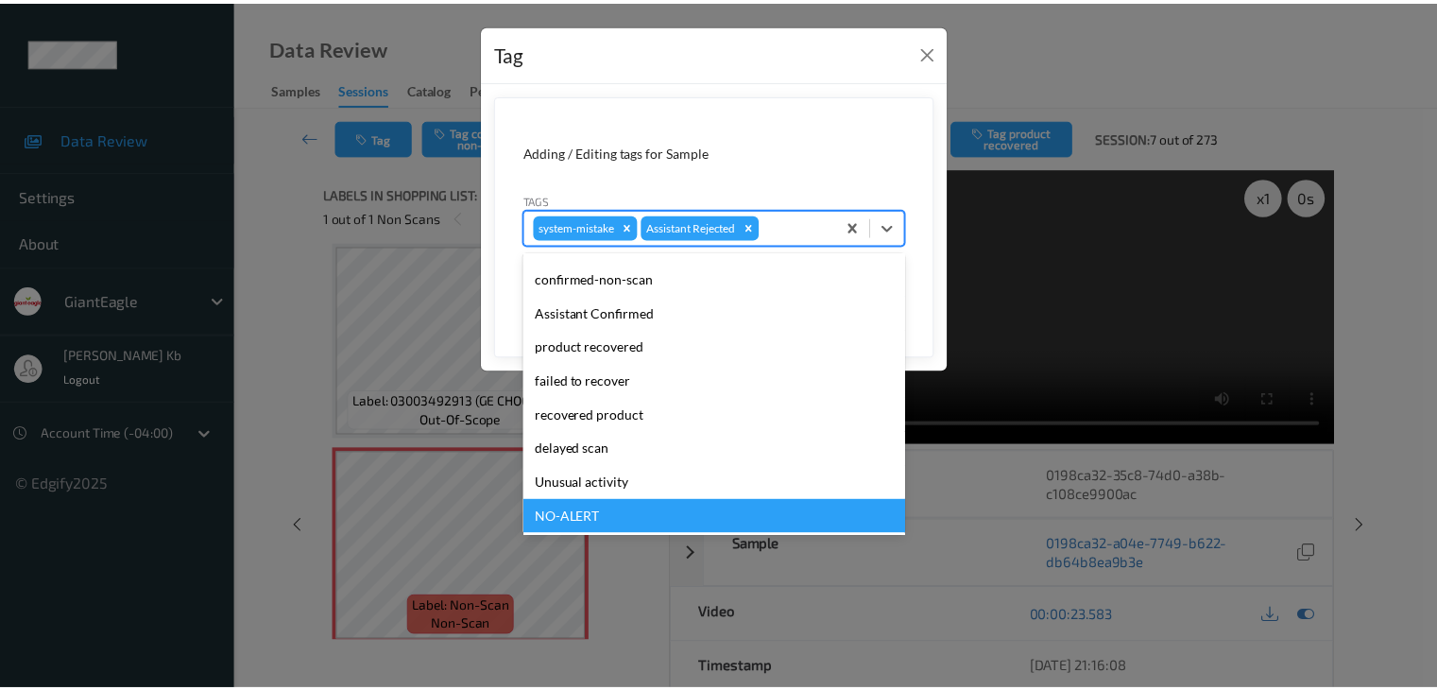
scroll to position [166, 0]
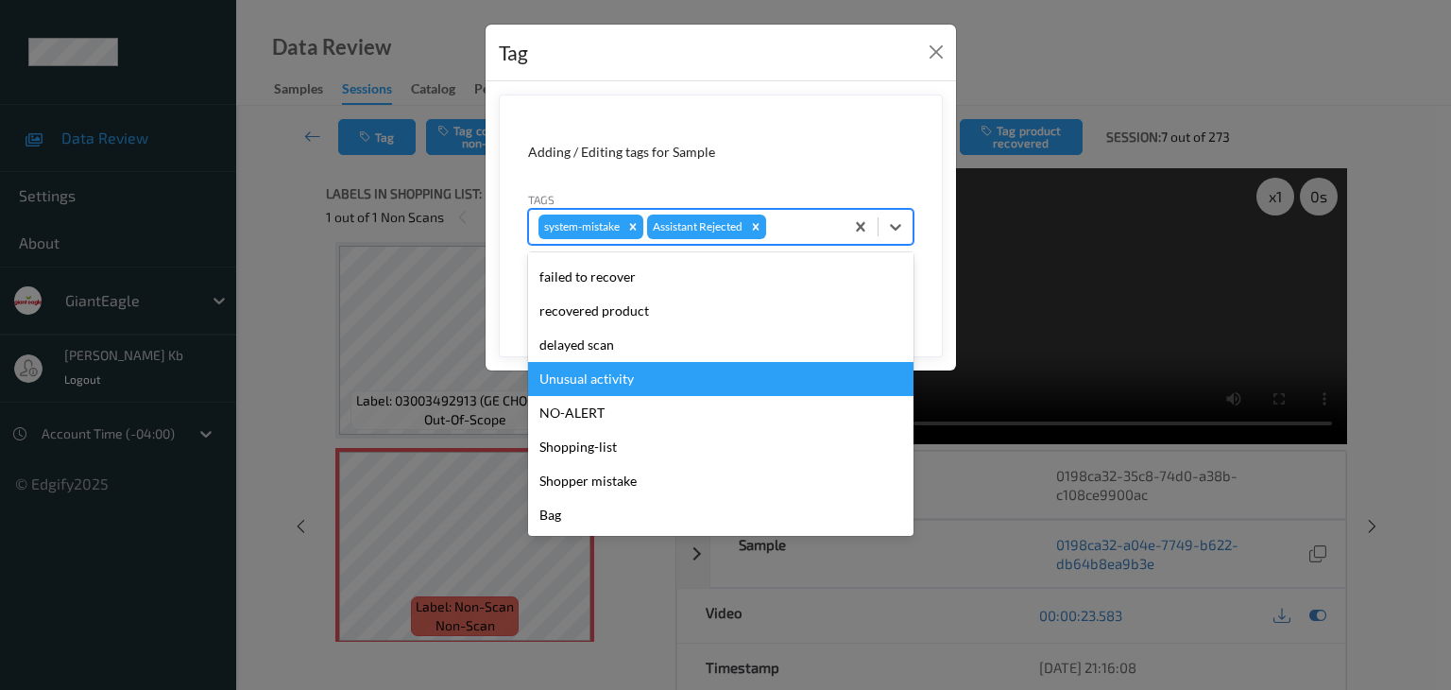
click at [605, 379] on div "Unusual activity" at bounding box center [720, 379] width 385 height 34
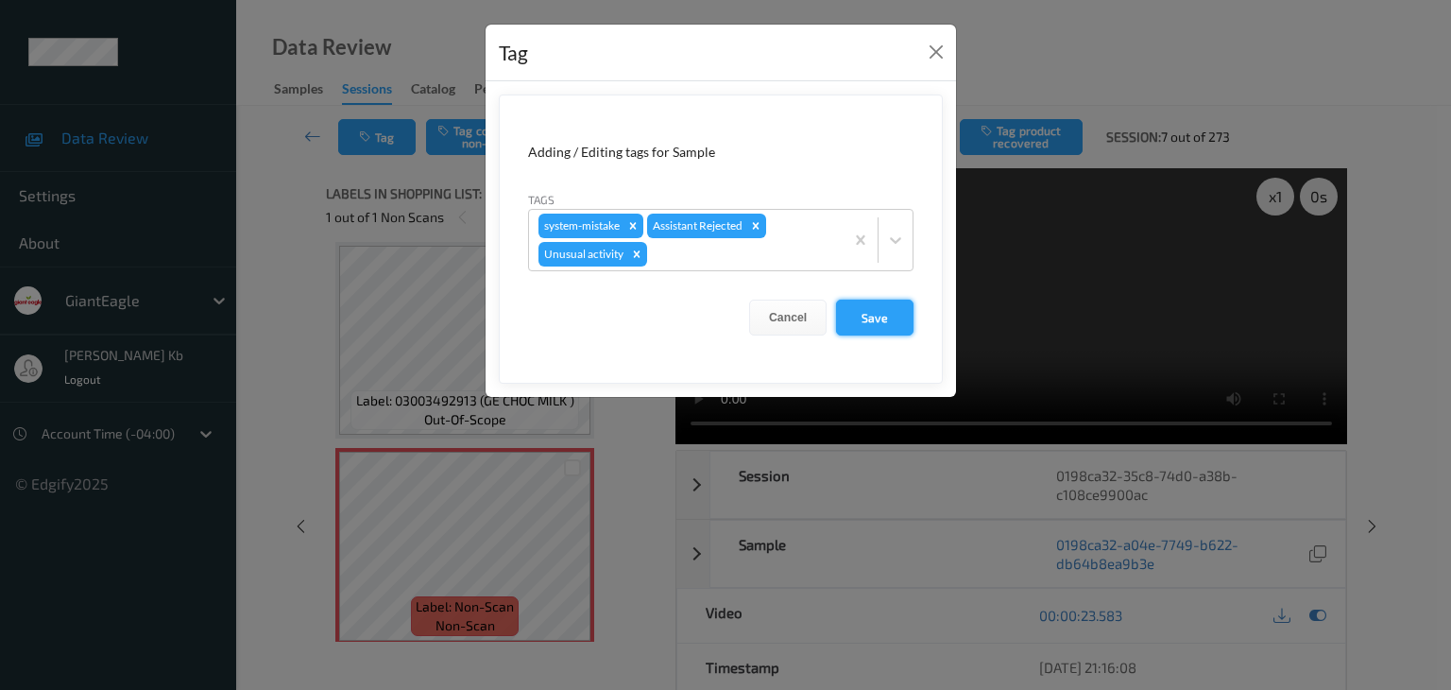
click at [866, 315] on button "Save" at bounding box center [874, 317] width 77 height 36
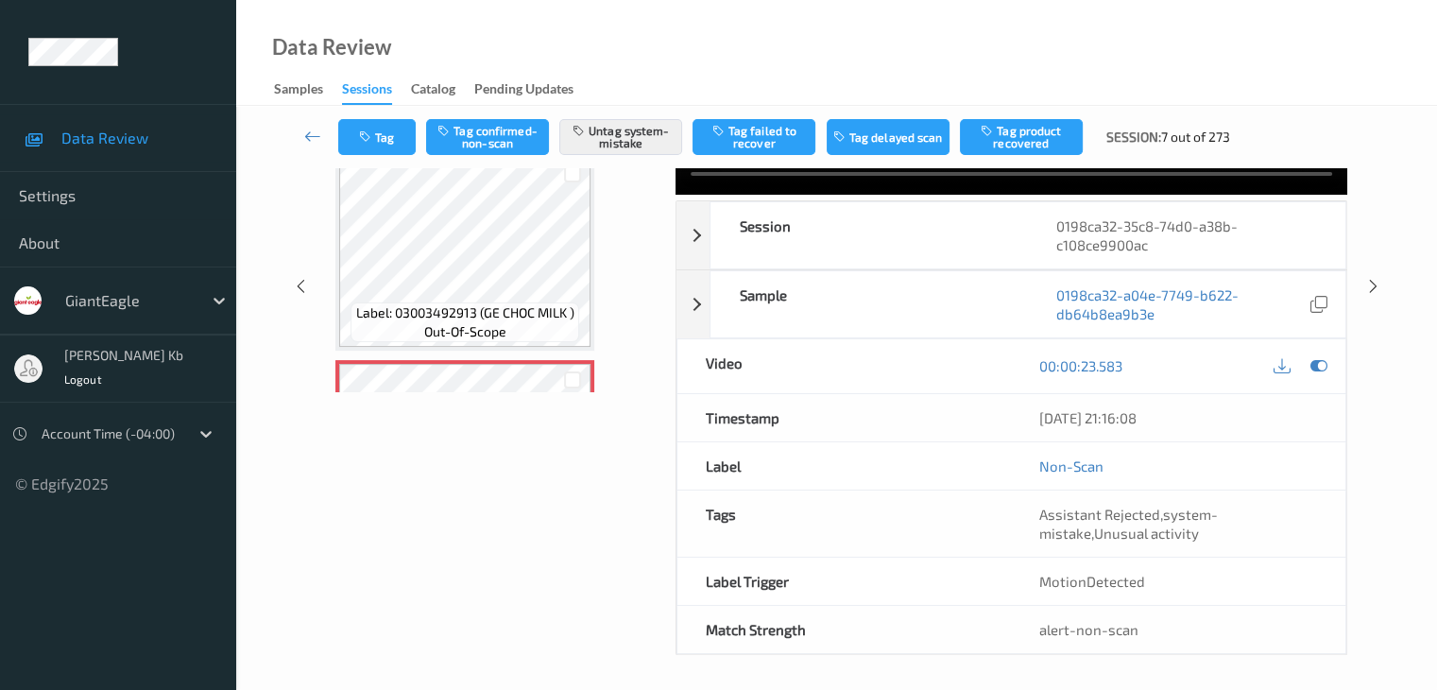
scroll to position [26, 0]
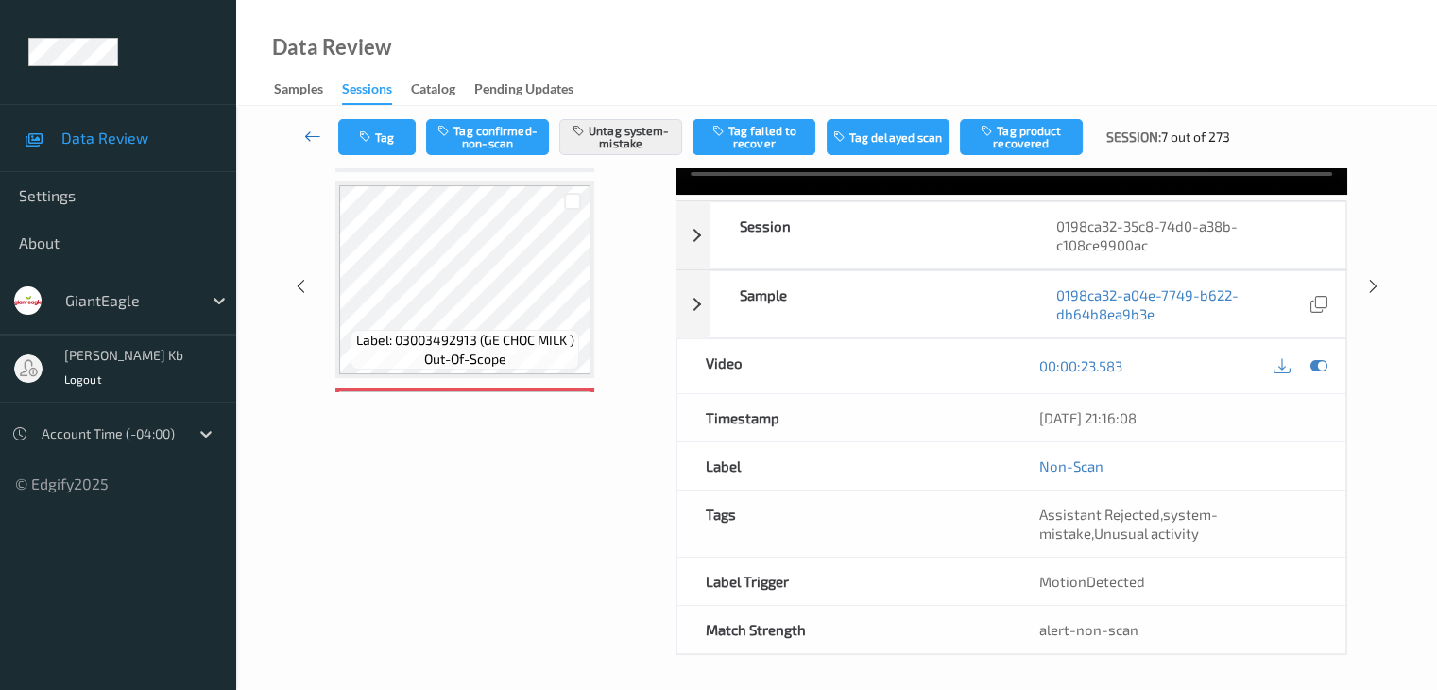
click at [306, 127] on icon at bounding box center [312, 136] width 17 height 19
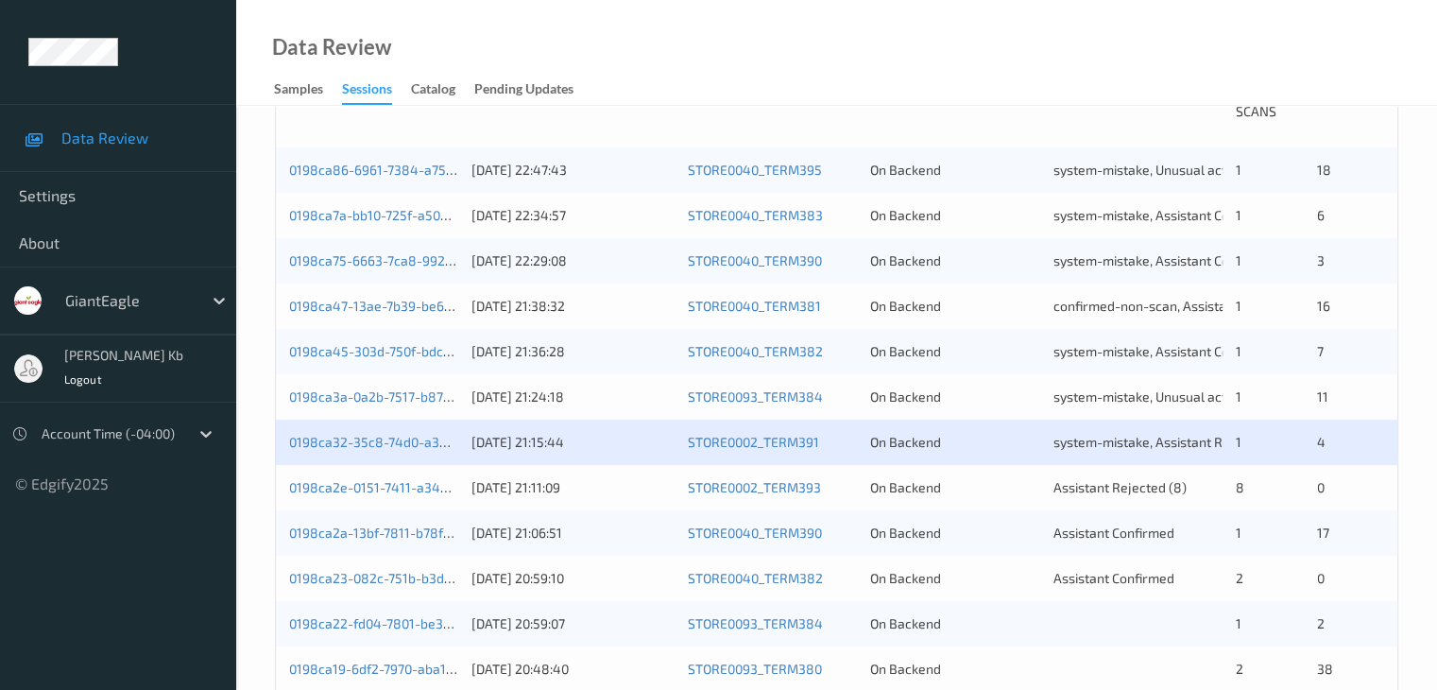
scroll to position [472, 0]
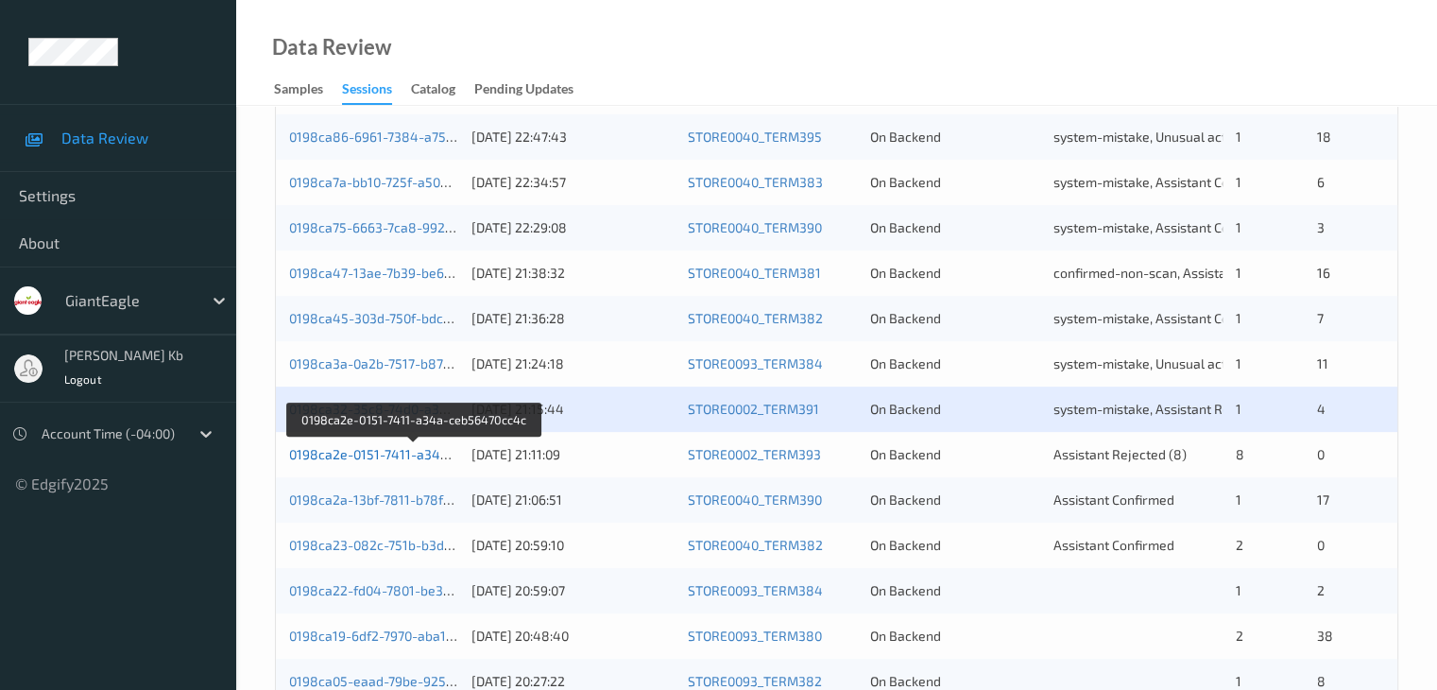
click at [400, 452] on link "0198ca2e-0151-7411-a34a-ceb56470cc4c" at bounding box center [415, 454] width 252 height 16
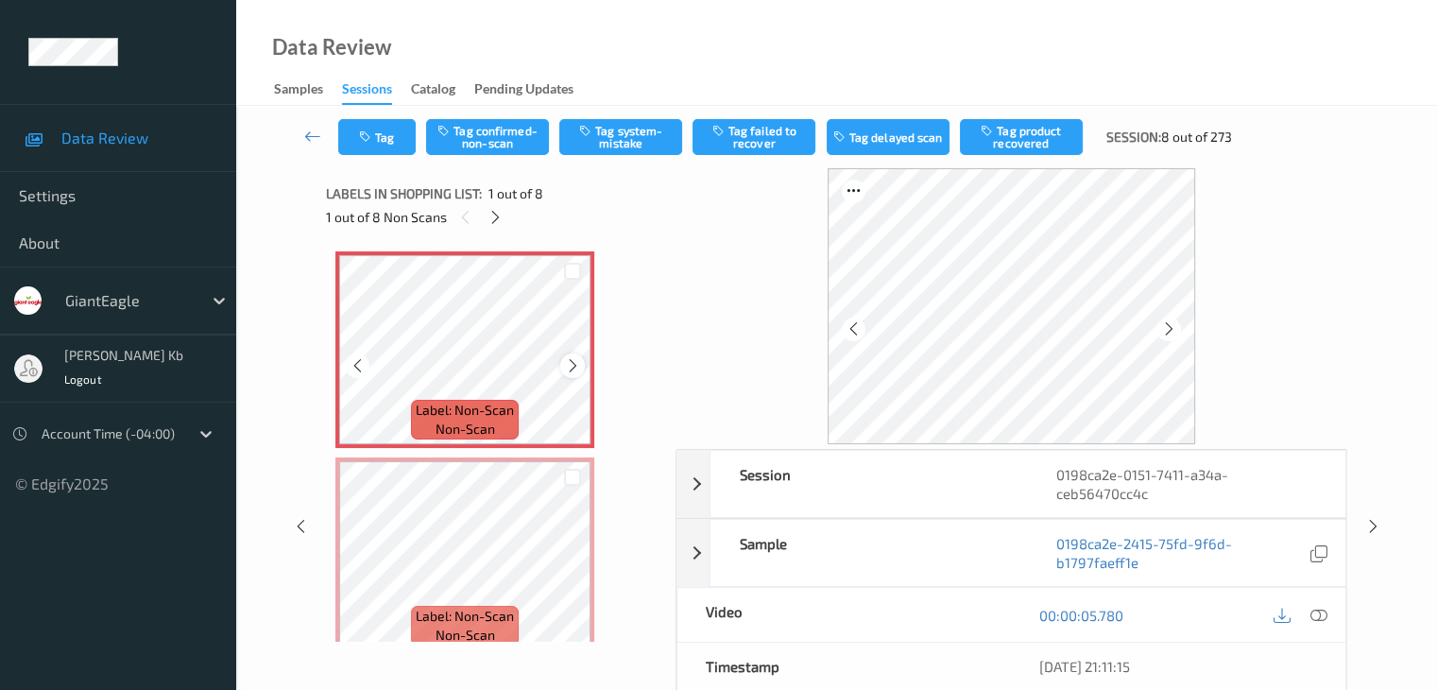
click at [569, 364] on icon at bounding box center [573, 365] width 16 height 17
click at [1319, 613] on icon at bounding box center [1317, 615] width 17 height 17
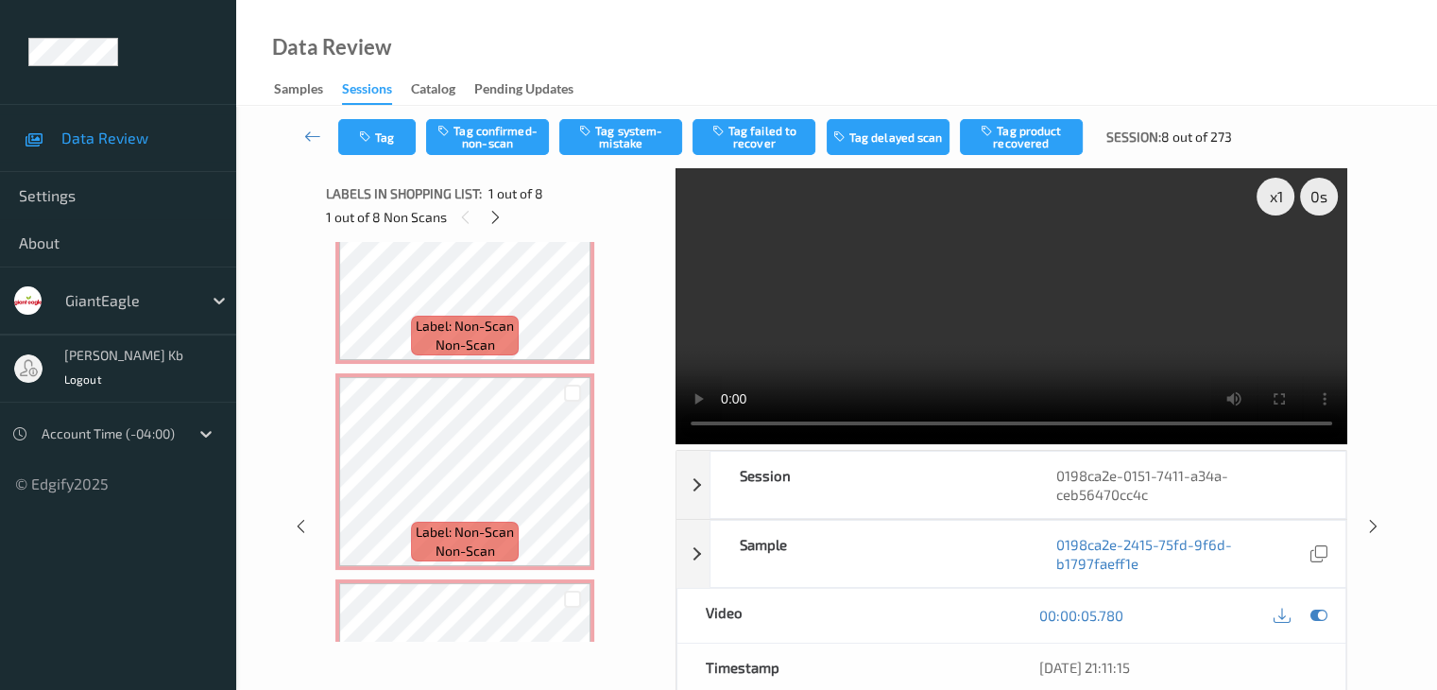
scroll to position [880, 0]
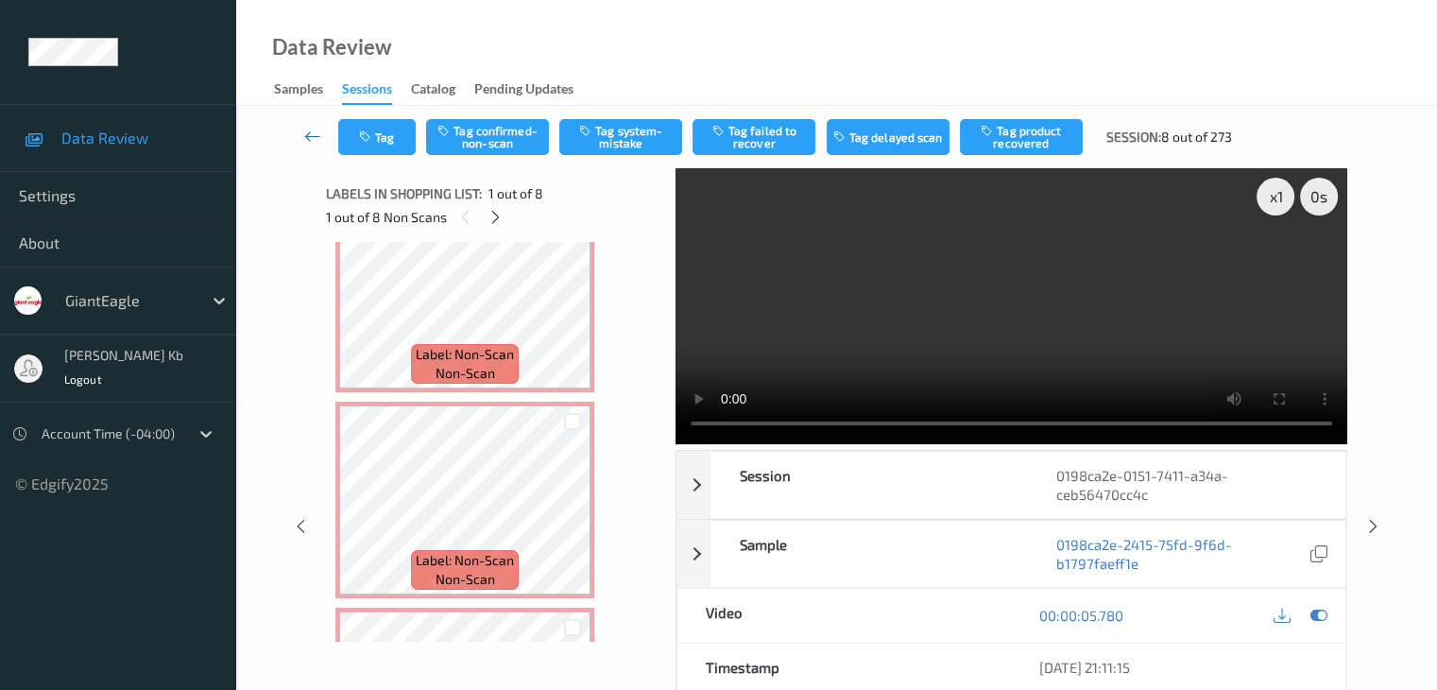
click at [312, 133] on icon at bounding box center [312, 136] width 17 height 19
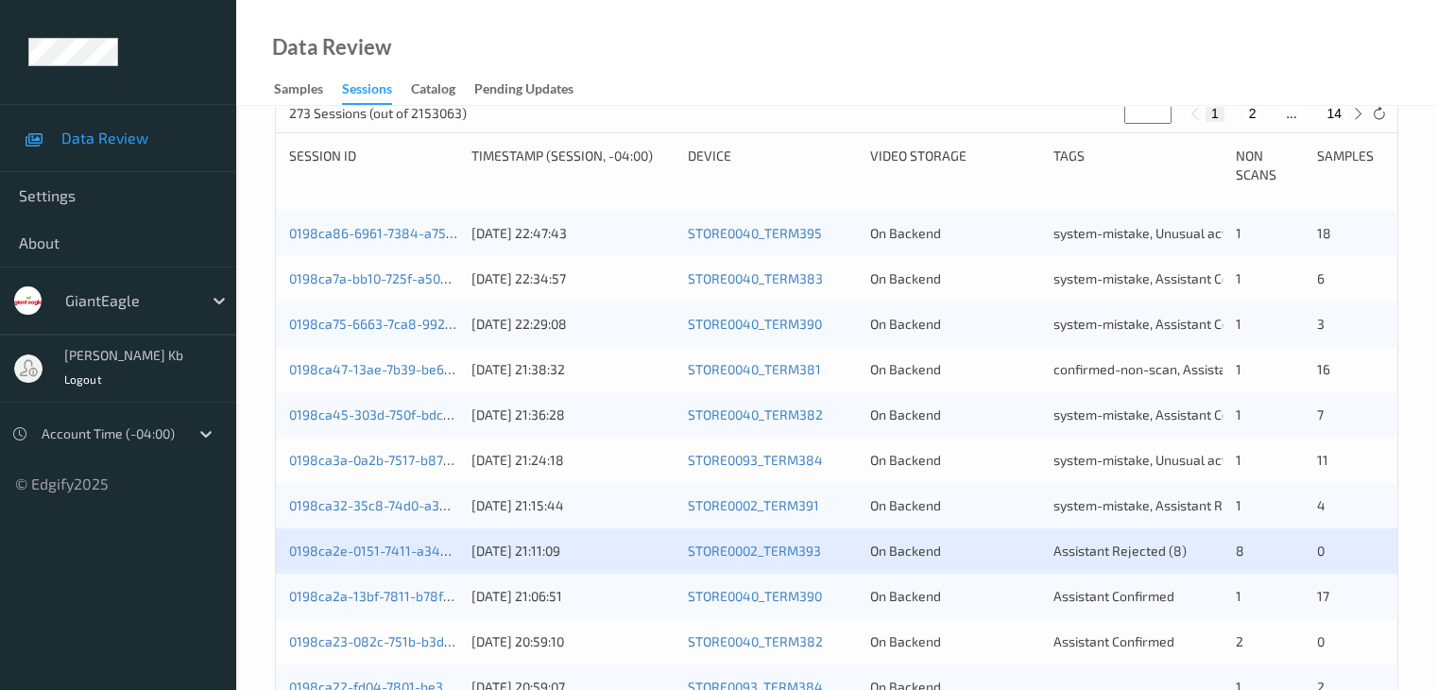
scroll to position [472, 0]
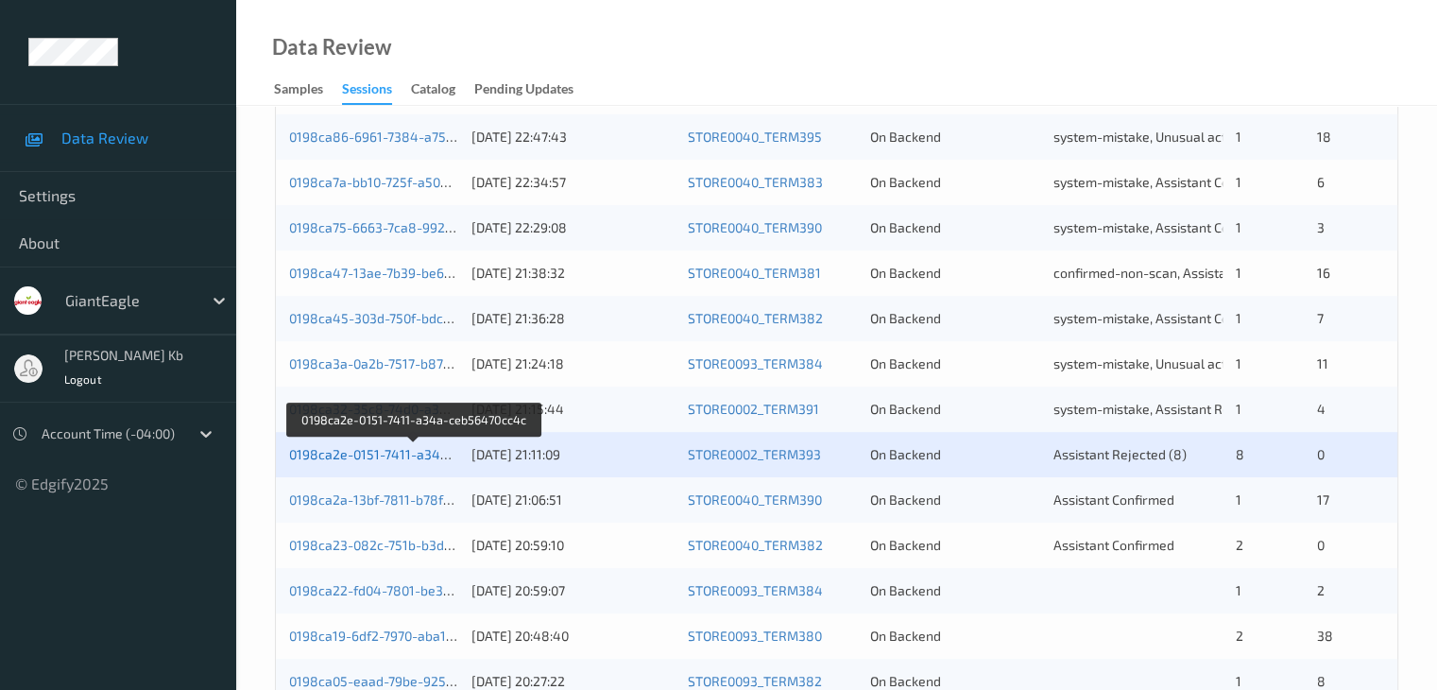
click at [405, 457] on link "0198ca2e-0151-7411-a34a-ceb56470cc4c" at bounding box center [415, 454] width 252 height 16
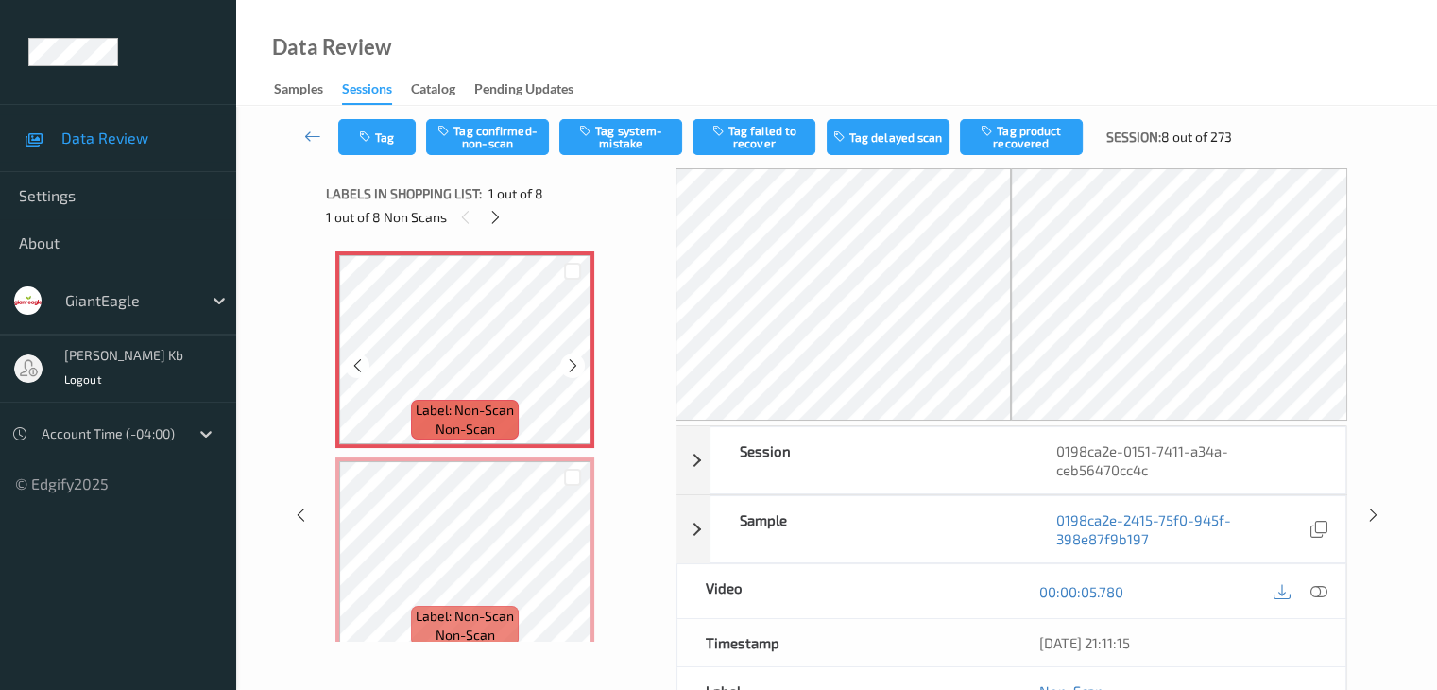
scroll to position [189, 0]
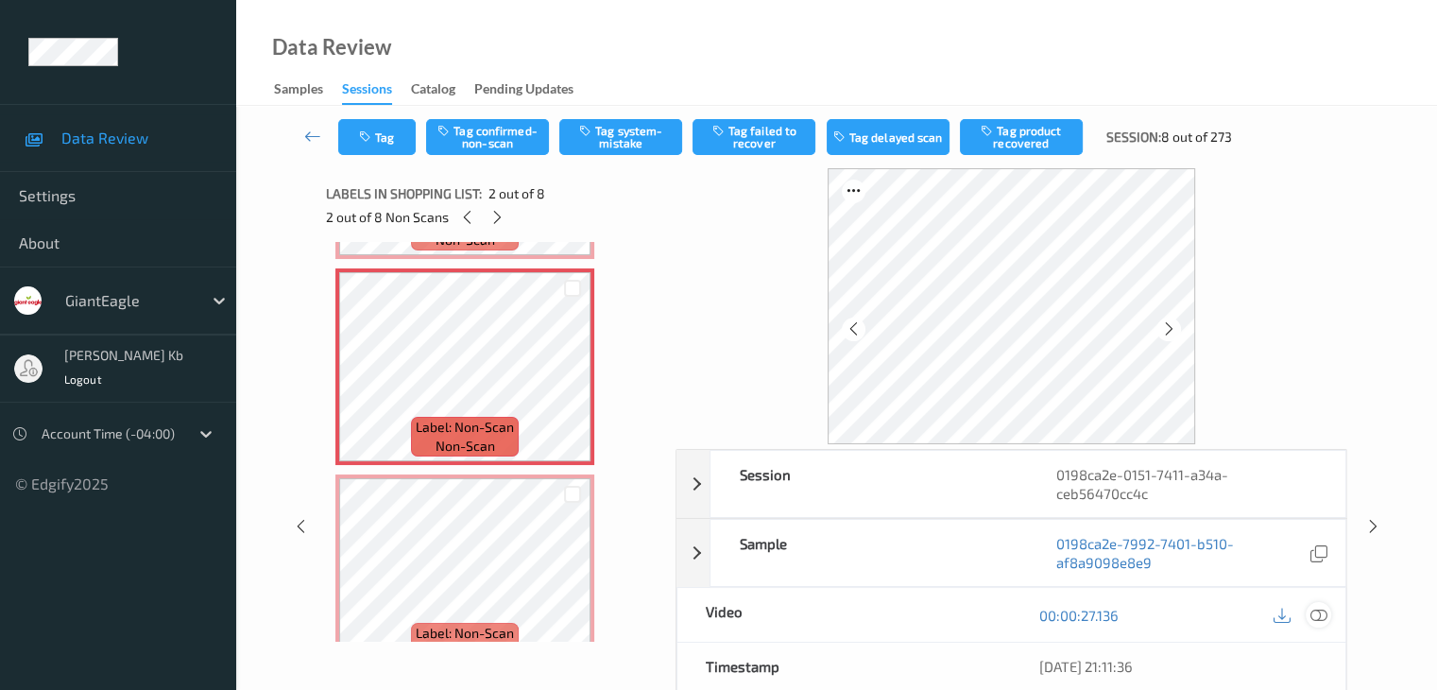
click at [1317, 611] on icon at bounding box center [1317, 615] width 17 height 17
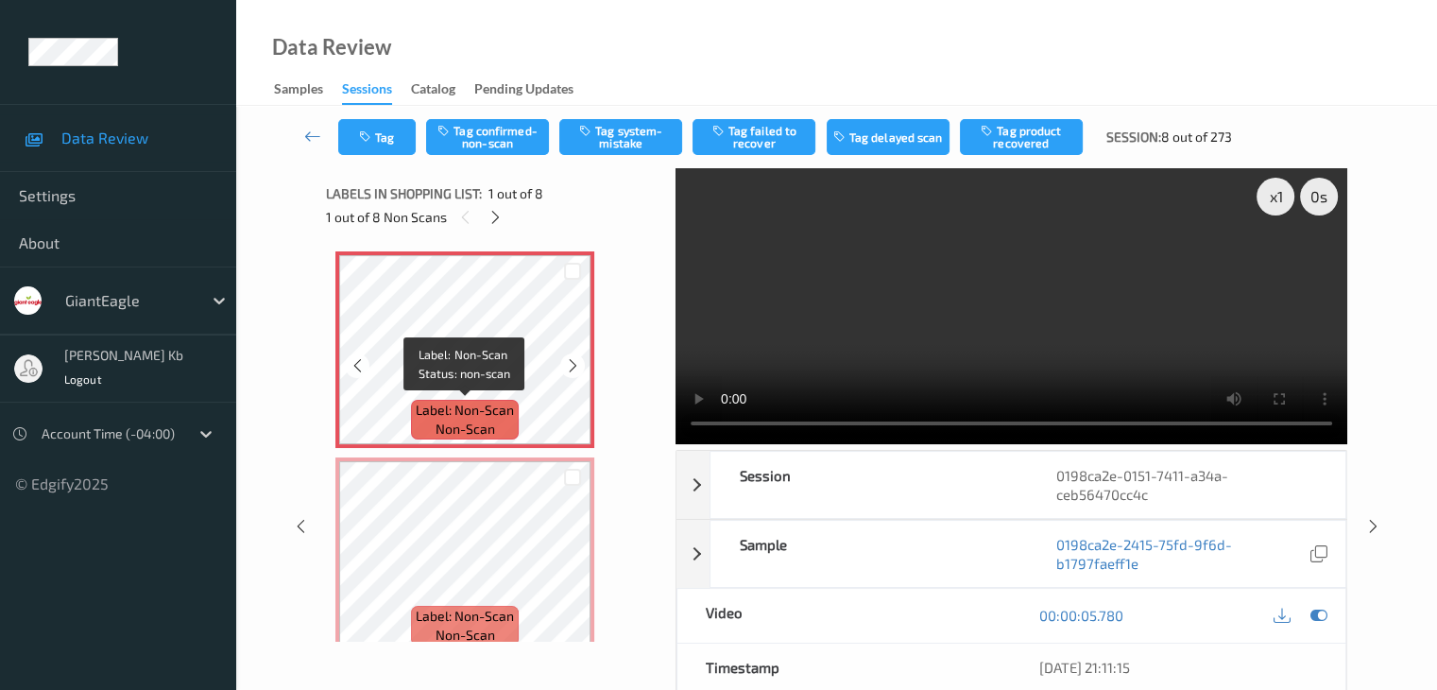
scroll to position [0, 0]
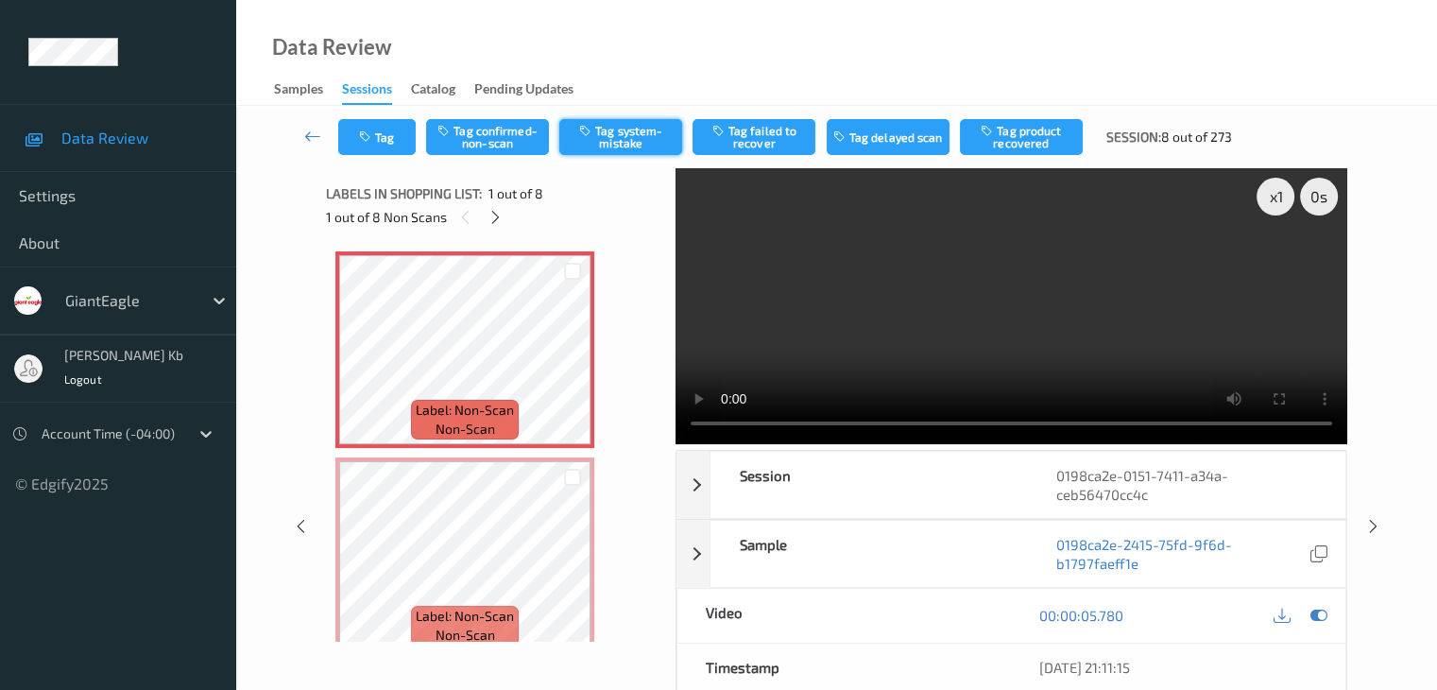
click at [616, 141] on button "Tag system-mistake" at bounding box center [620, 137] width 123 height 36
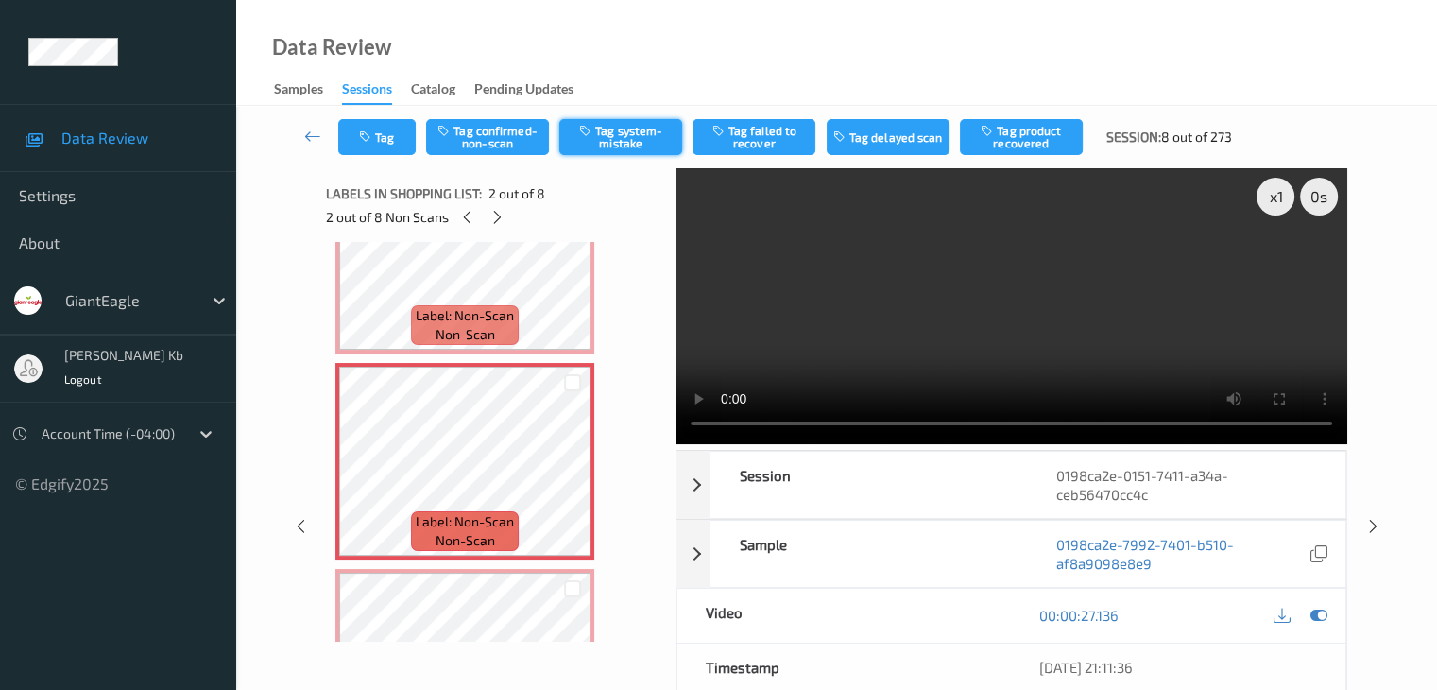
click at [623, 140] on button "Tag system-mistake" at bounding box center [620, 137] width 123 height 36
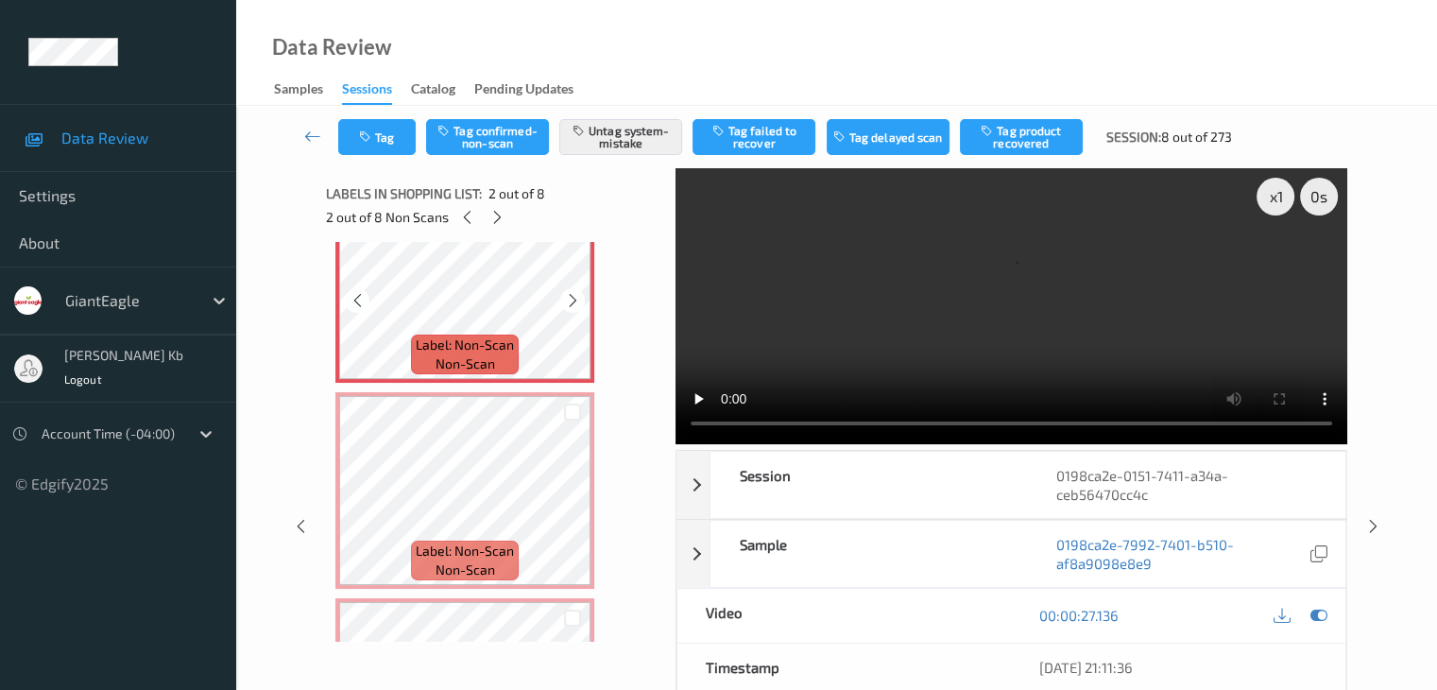
scroll to position [283, 0]
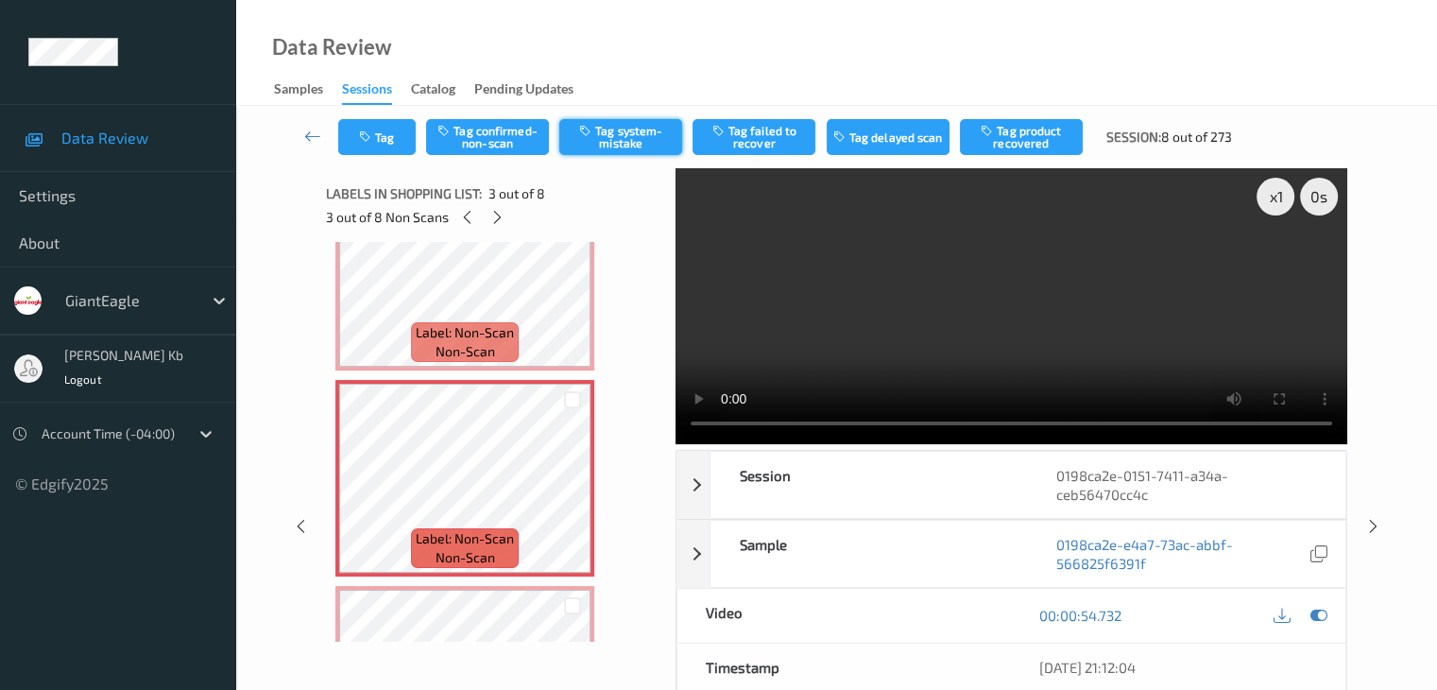
click at [624, 137] on button "Tag system-mistake" at bounding box center [620, 137] width 123 height 36
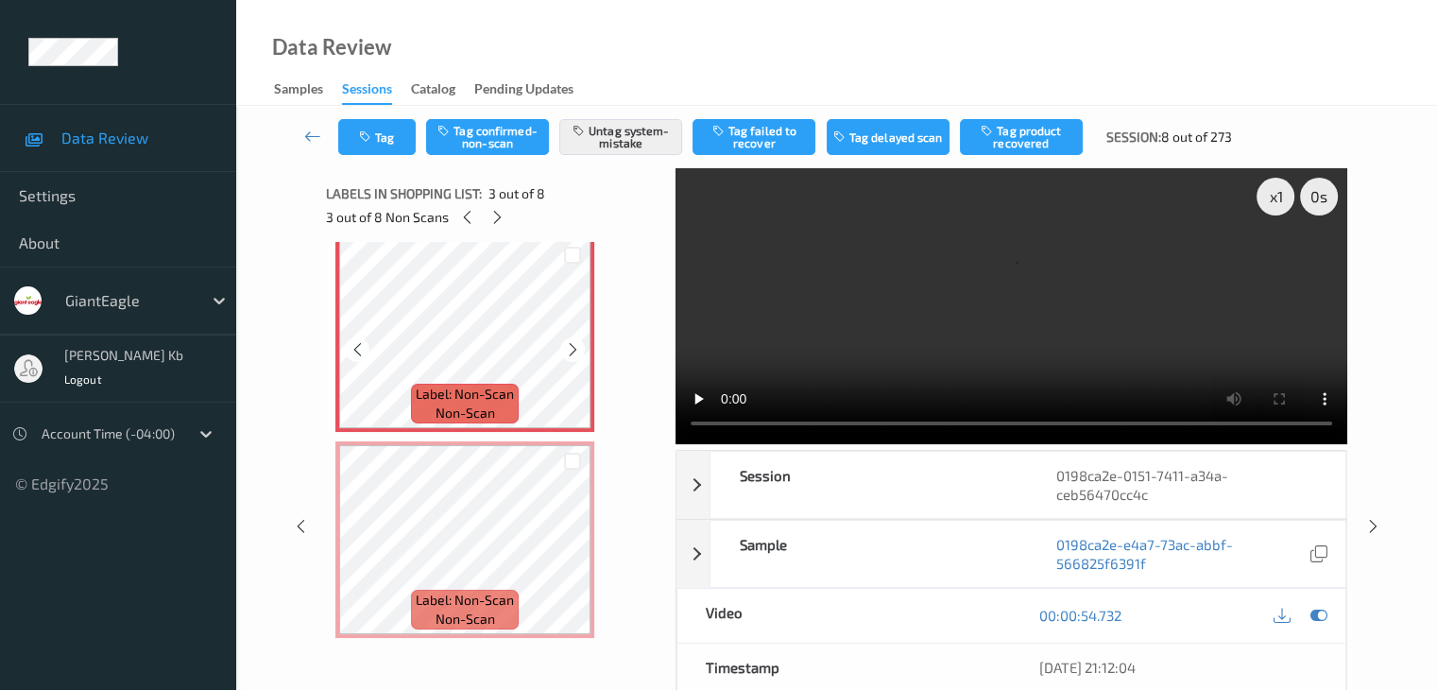
scroll to position [472, 0]
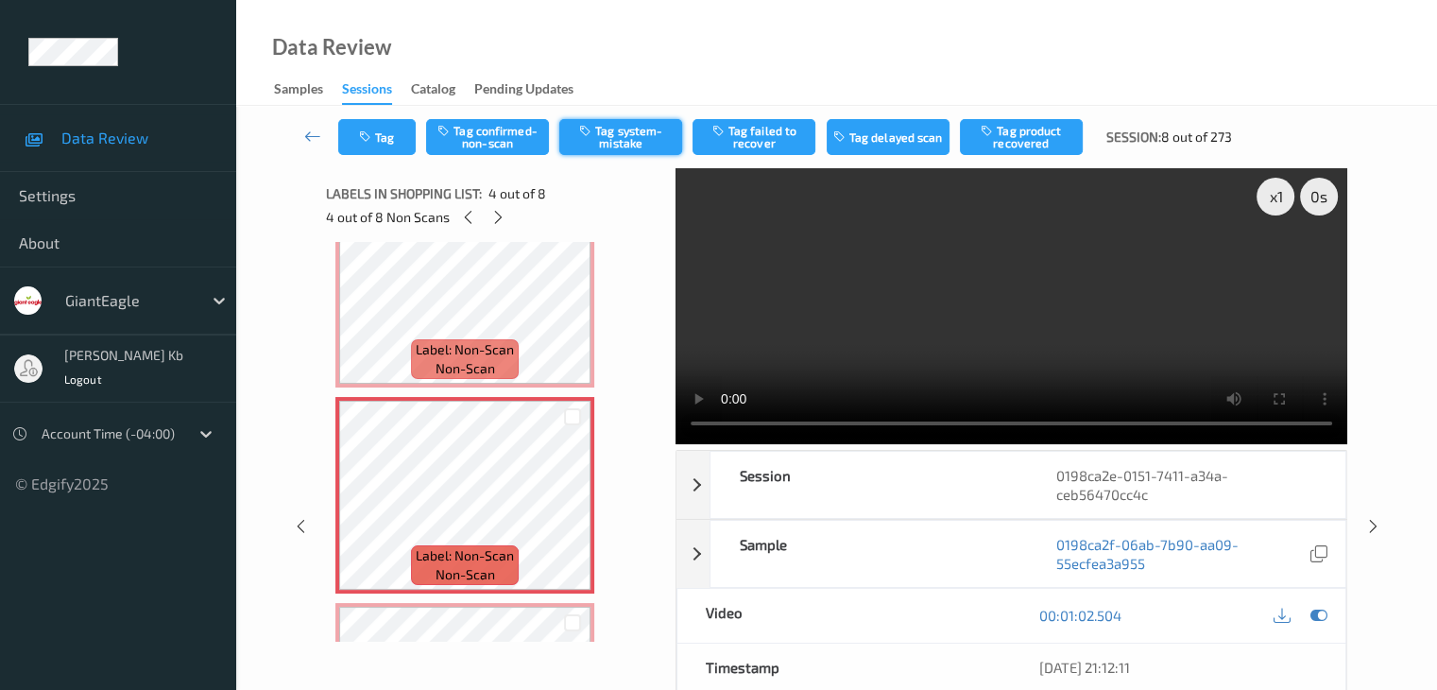
click at [658, 127] on button "Tag system-mistake" at bounding box center [620, 137] width 123 height 36
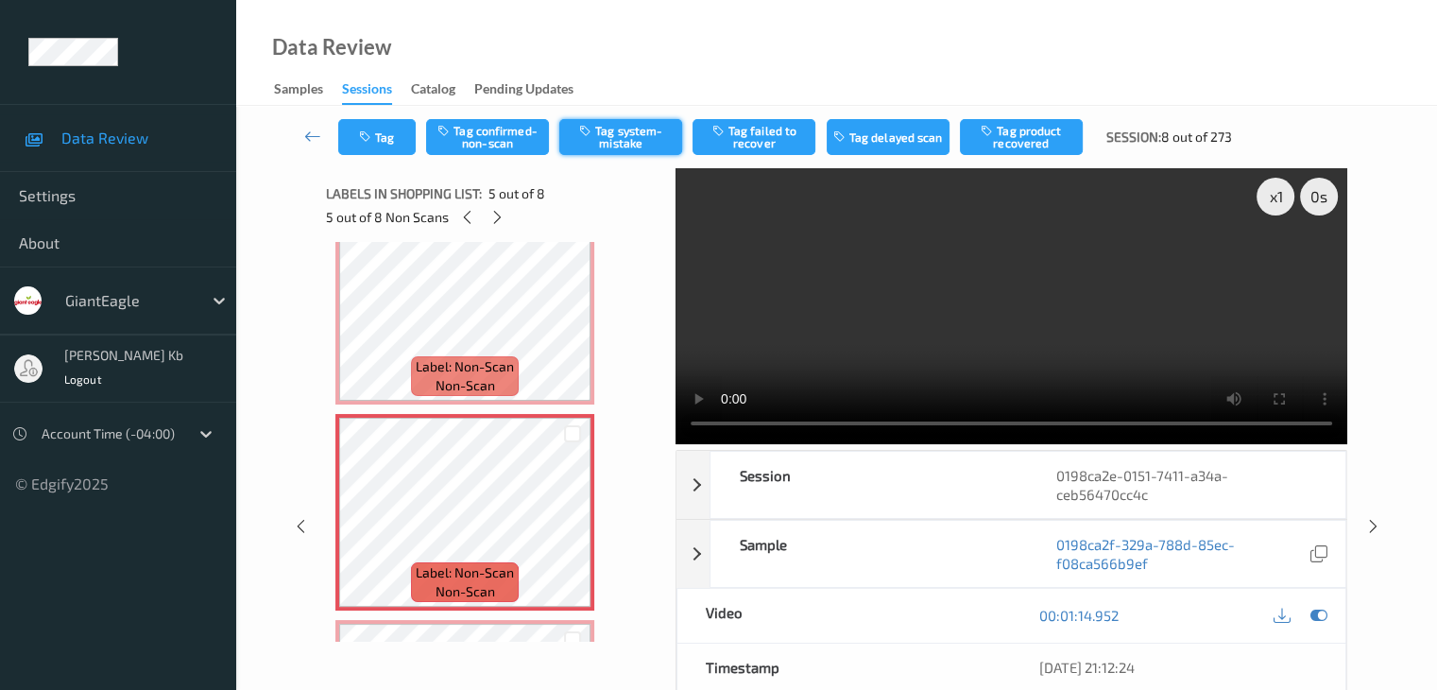
click at [654, 126] on button "Tag system-mistake" at bounding box center [620, 137] width 123 height 36
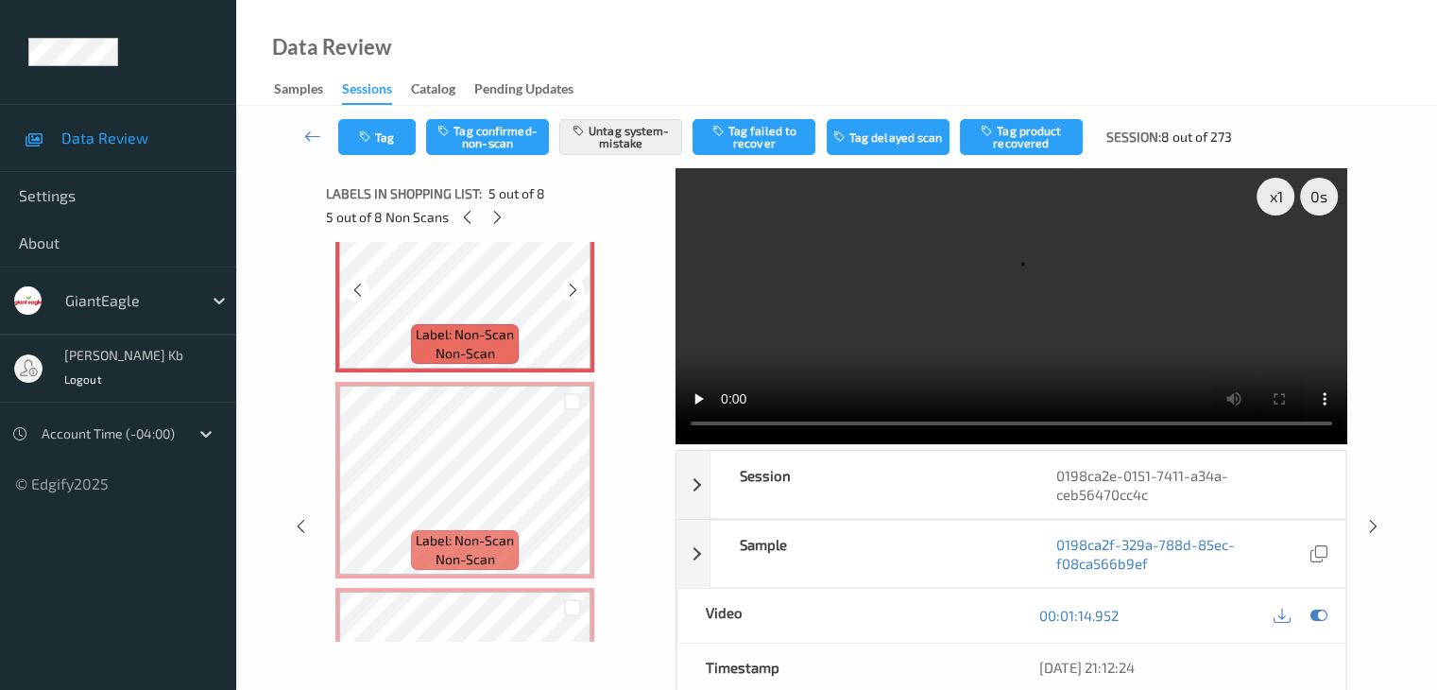
scroll to position [945, 0]
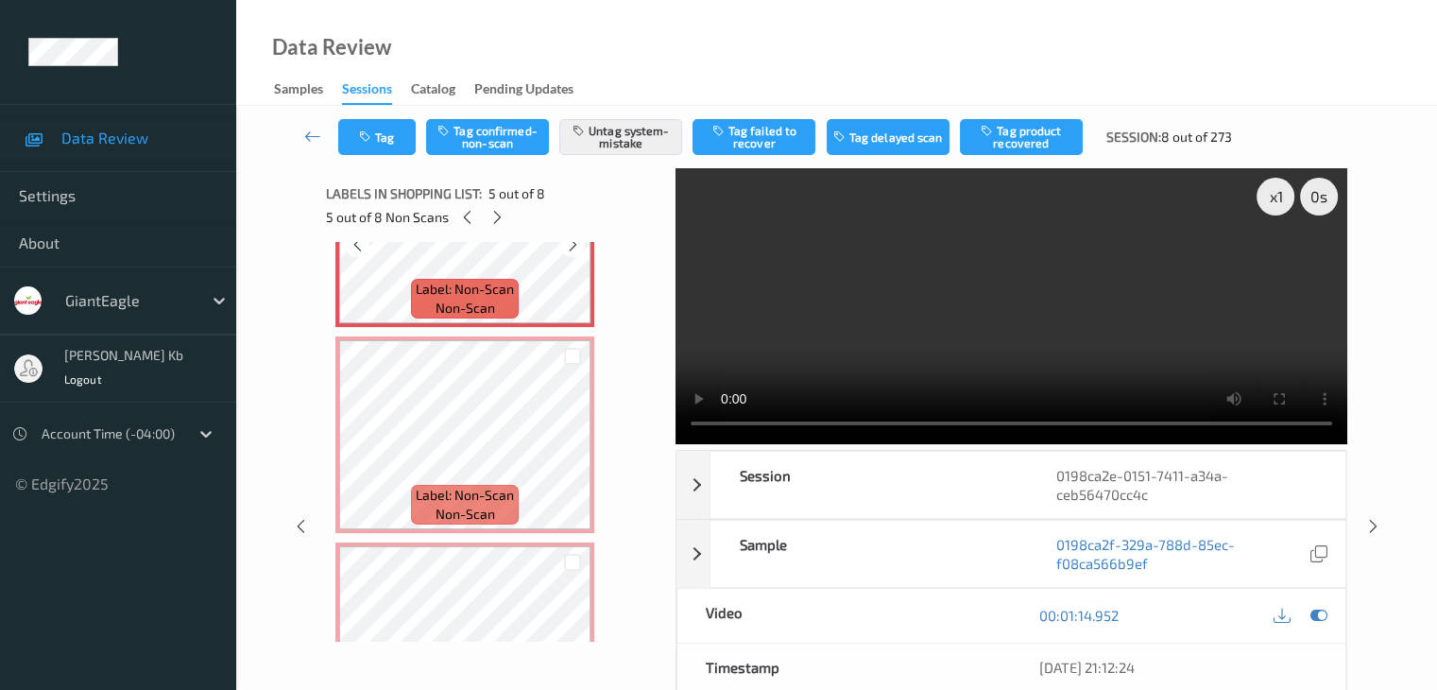
click at [482, 498] on span "Label: Non-Scan" at bounding box center [465, 495] width 98 height 19
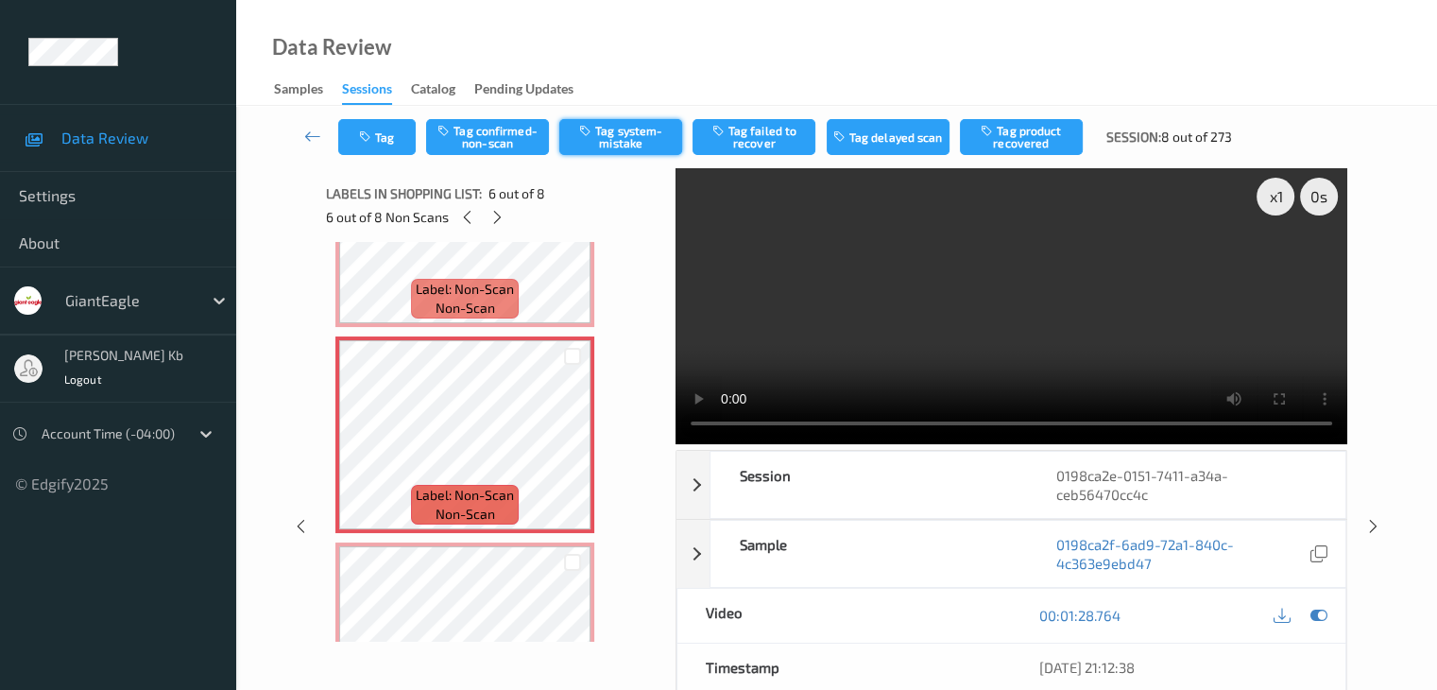
click at [601, 152] on button "Tag system-mistake" at bounding box center [620, 137] width 123 height 36
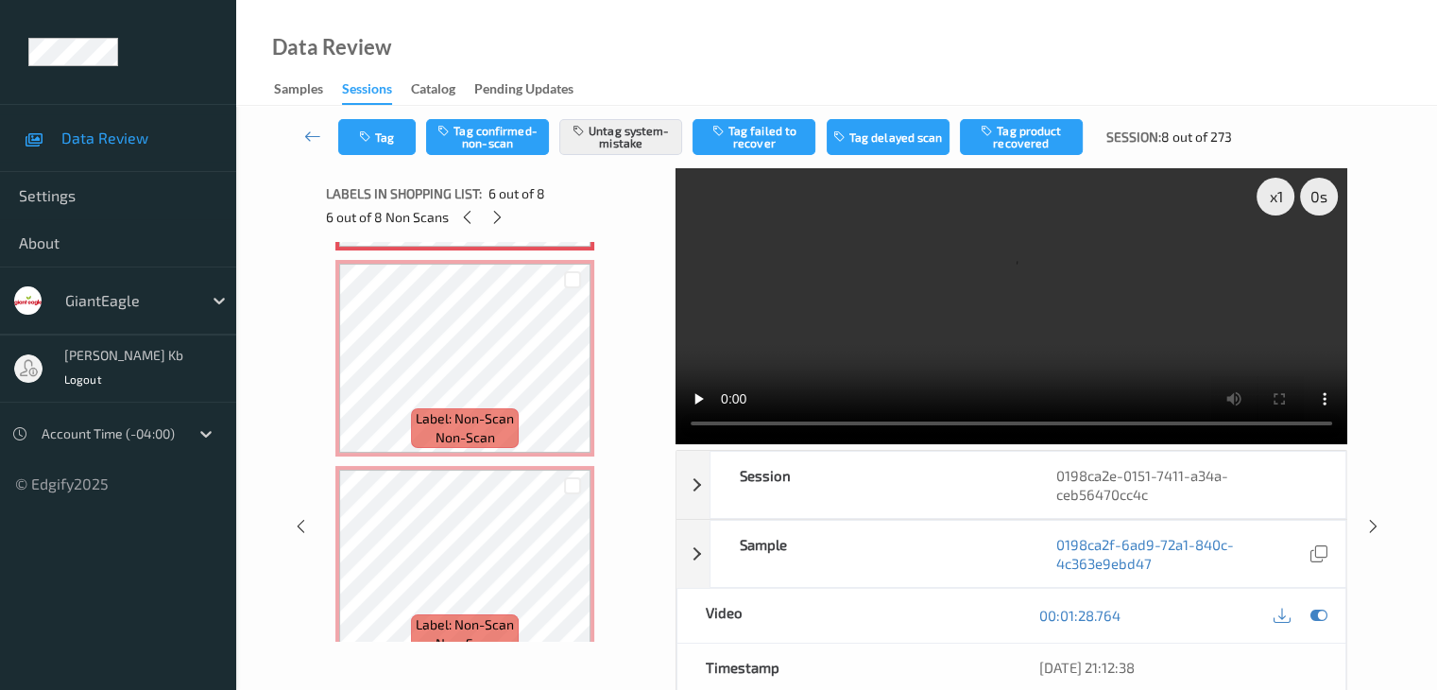
scroll to position [1228, 0]
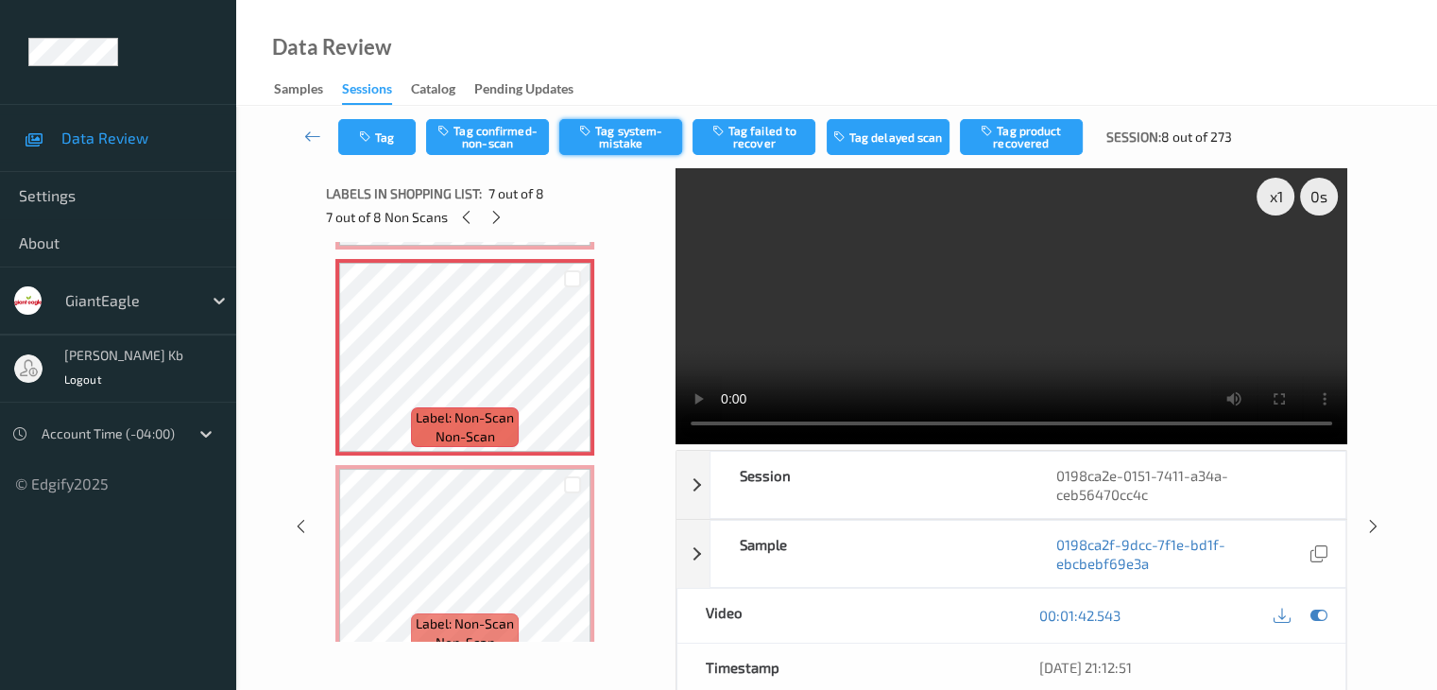
click at [603, 142] on button "Tag system-mistake" at bounding box center [620, 137] width 123 height 36
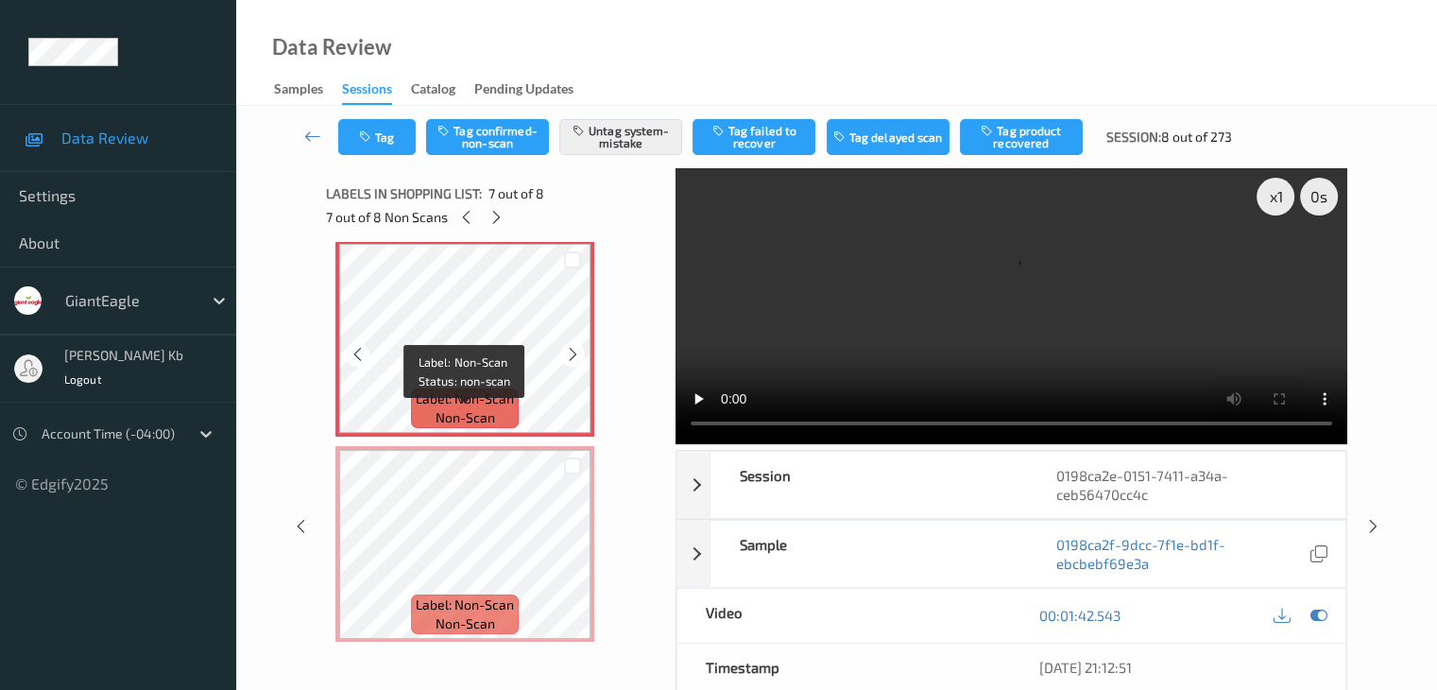
scroll to position [1257, 0]
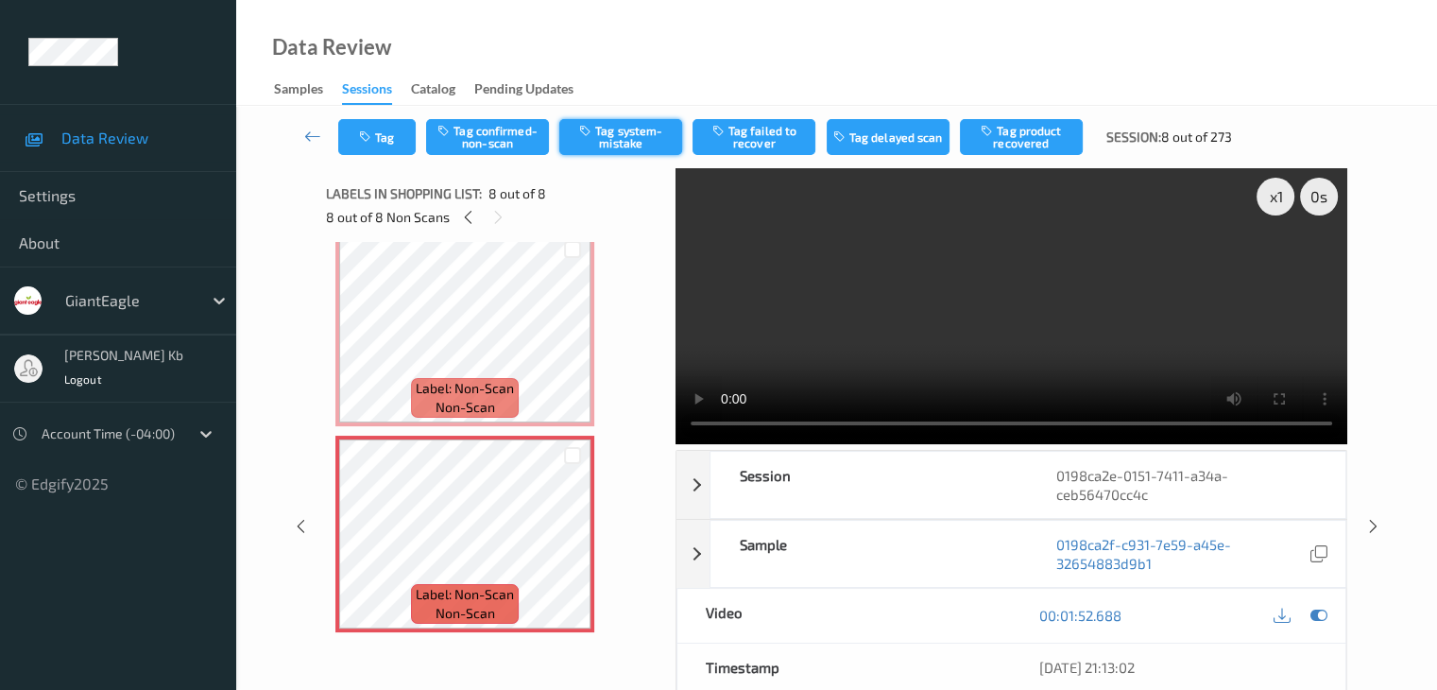
click at [602, 133] on button "Tag system-mistake" at bounding box center [620, 137] width 123 height 36
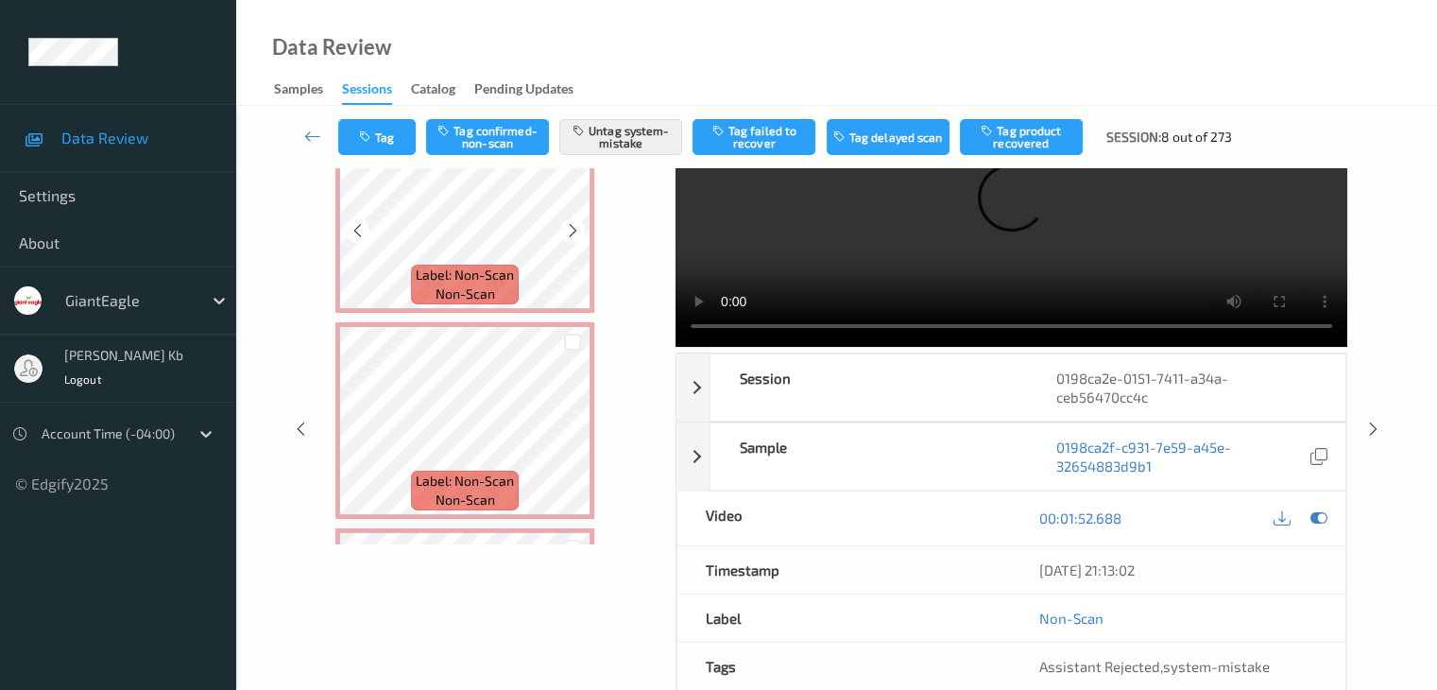
scroll to position [596, 0]
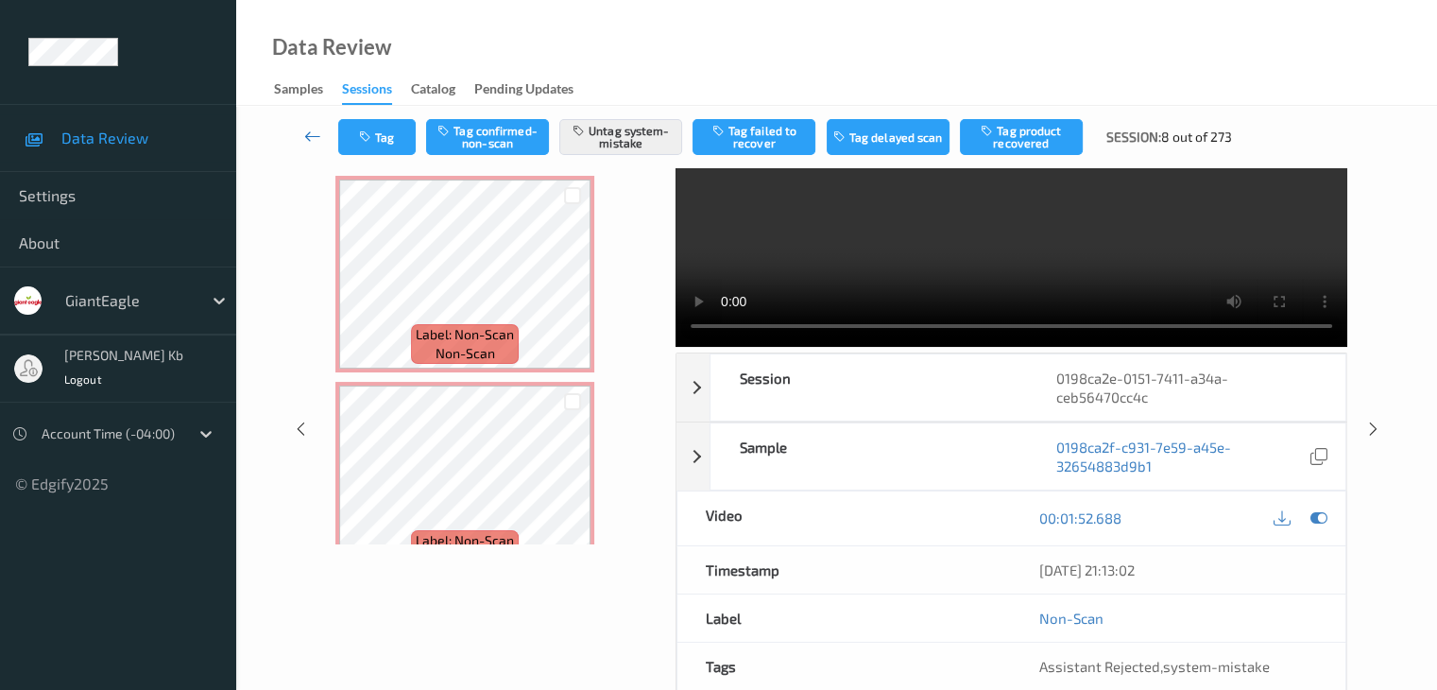
click at [315, 133] on icon at bounding box center [312, 136] width 17 height 19
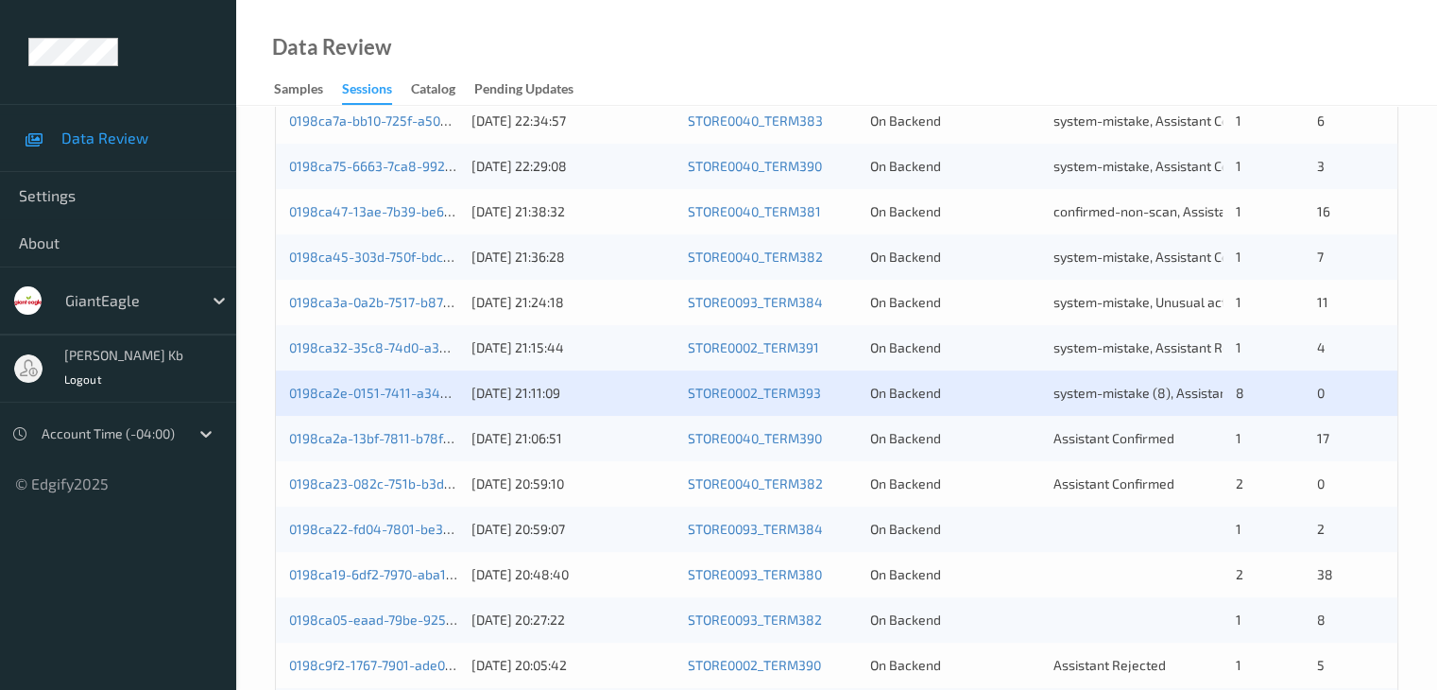
scroll to position [567, 0]
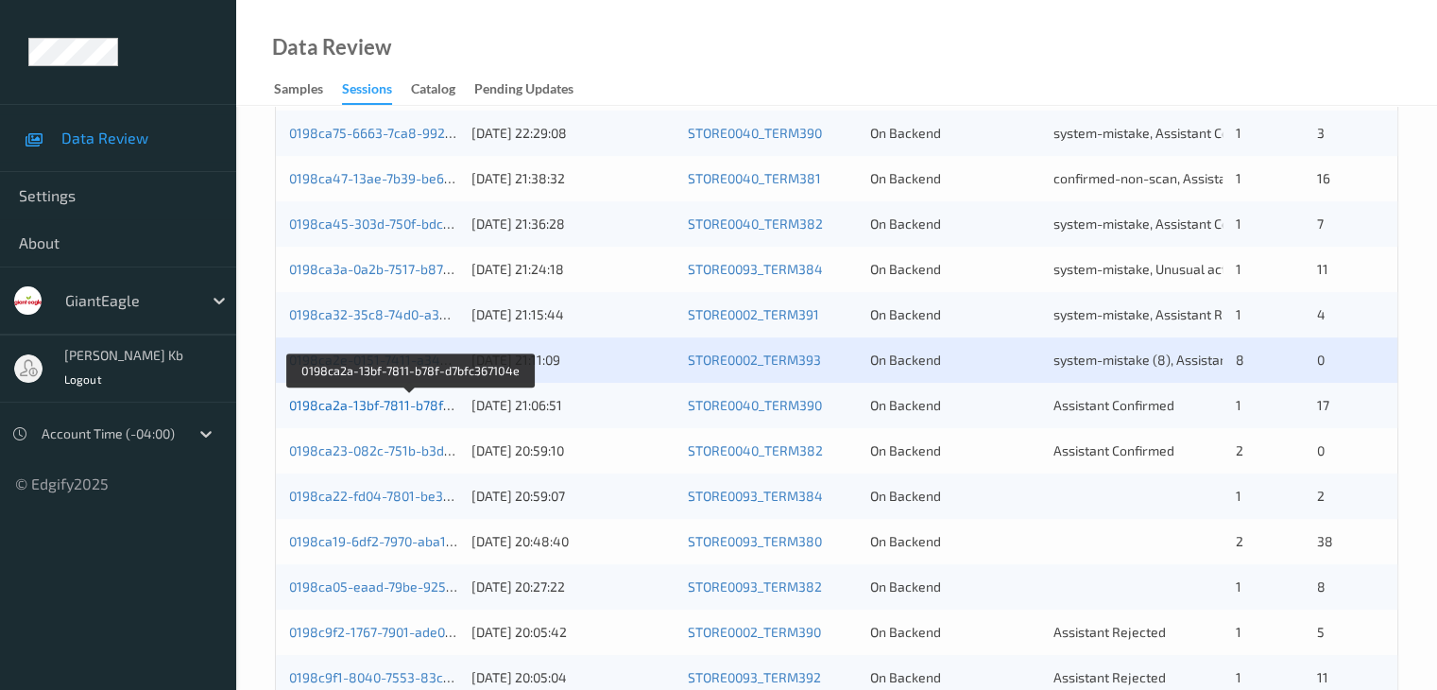
click at [368, 406] on link "0198ca2a-13bf-7811-b78f-d7bfc367104e" at bounding box center [411, 405] width 244 height 16
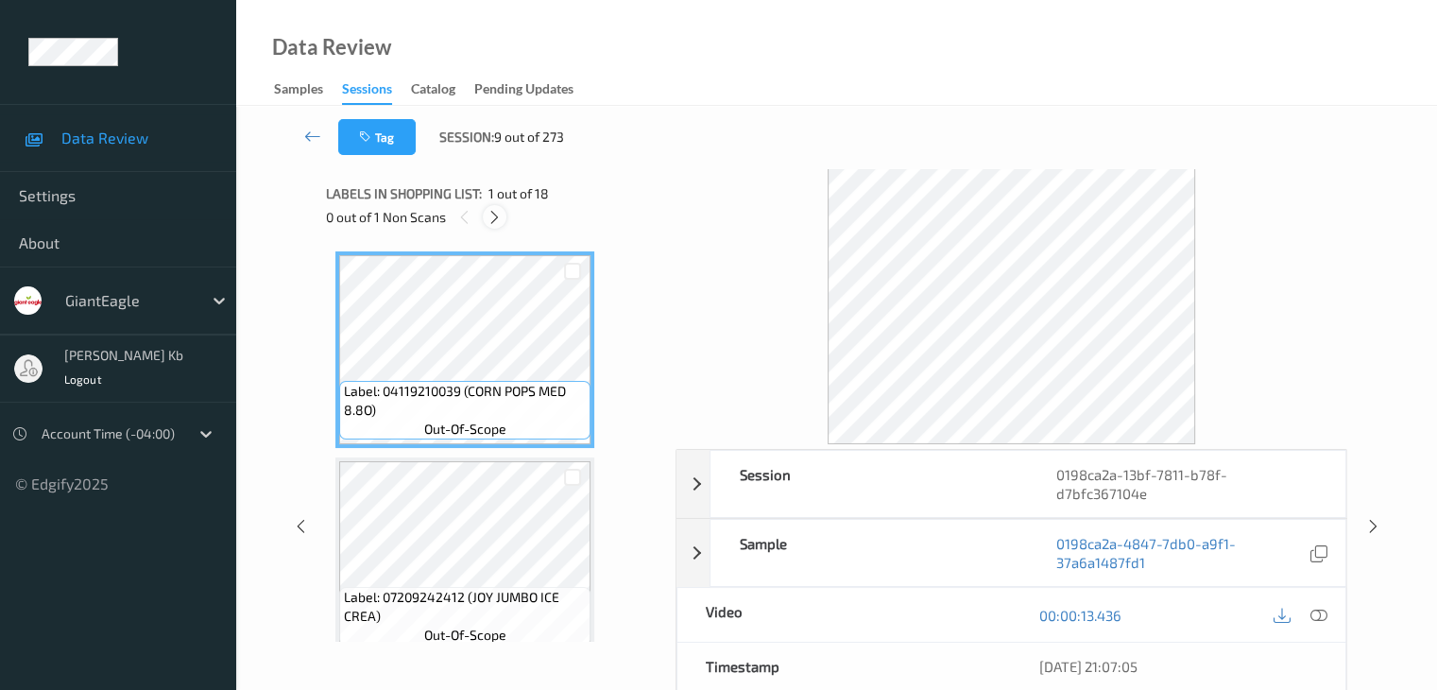
click at [495, 218] on icon at bounding box center [495, 217] width 16 height 17
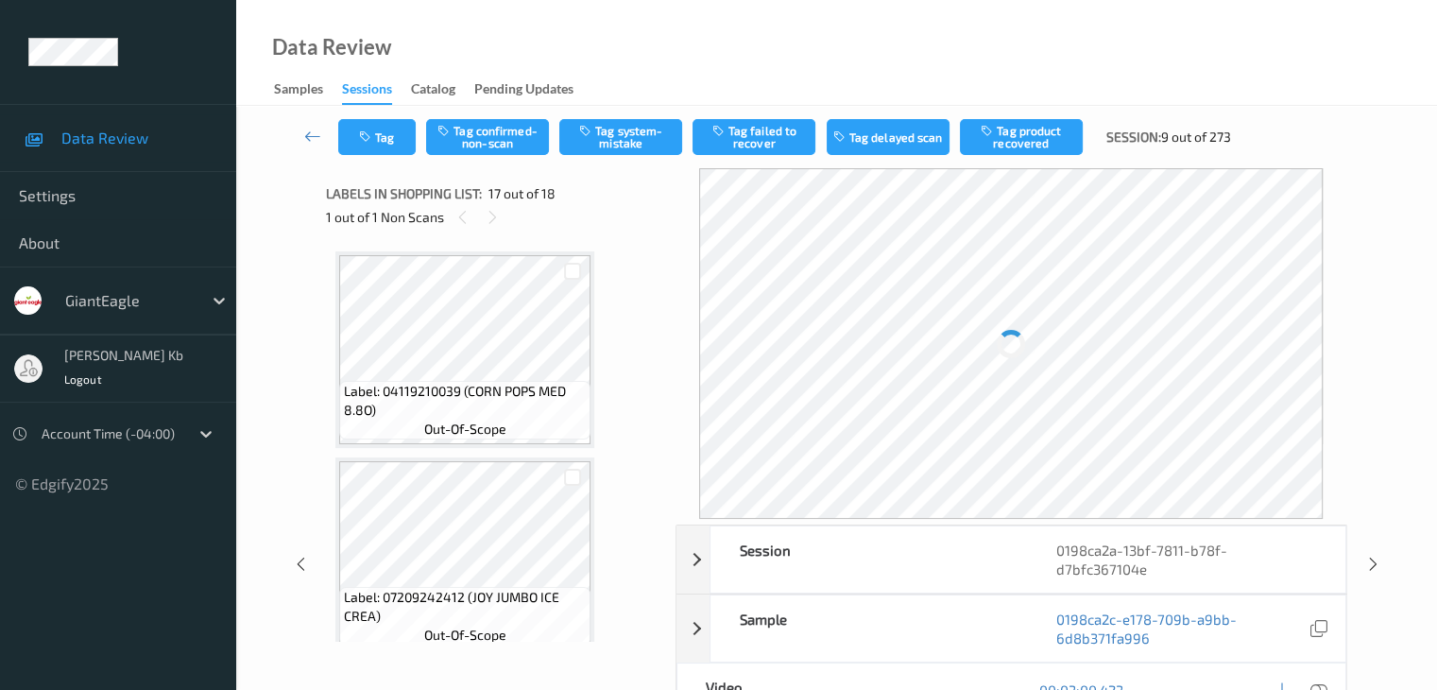
scroll to position [3099, 0]
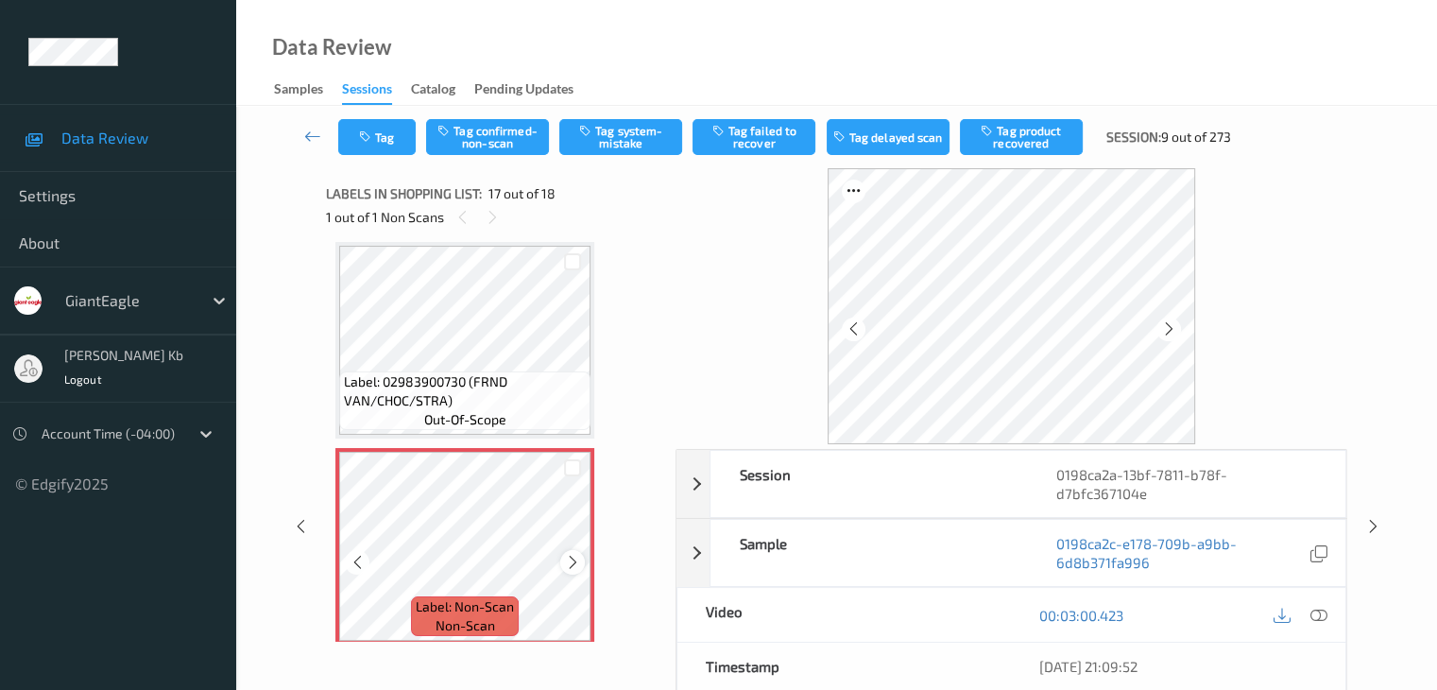
click at [574, 558] on icon at bounding box center [573, 562] width 16 height 17
click at [358, 565] on icon at bounding box center [358, 562] width 16 height 17
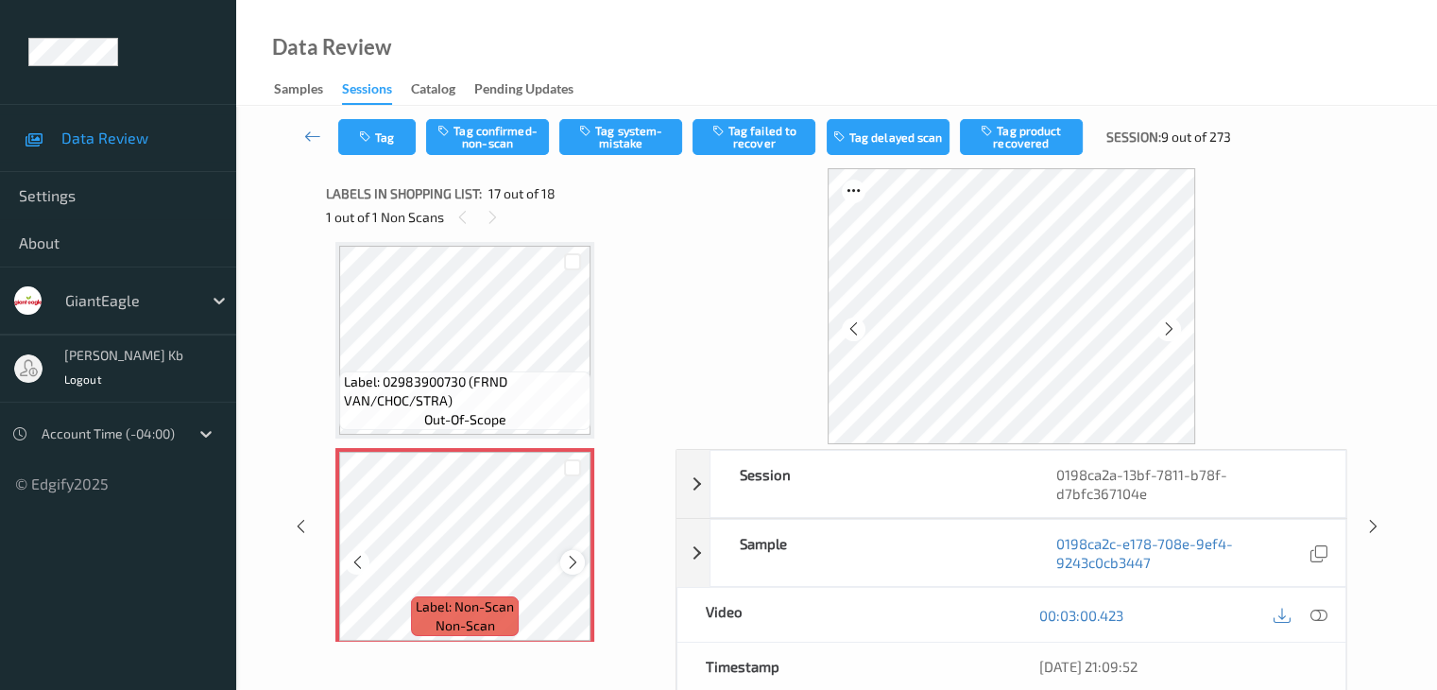
click at [569, 568] on icon at bounding box center [573, 562] width 16 height 17
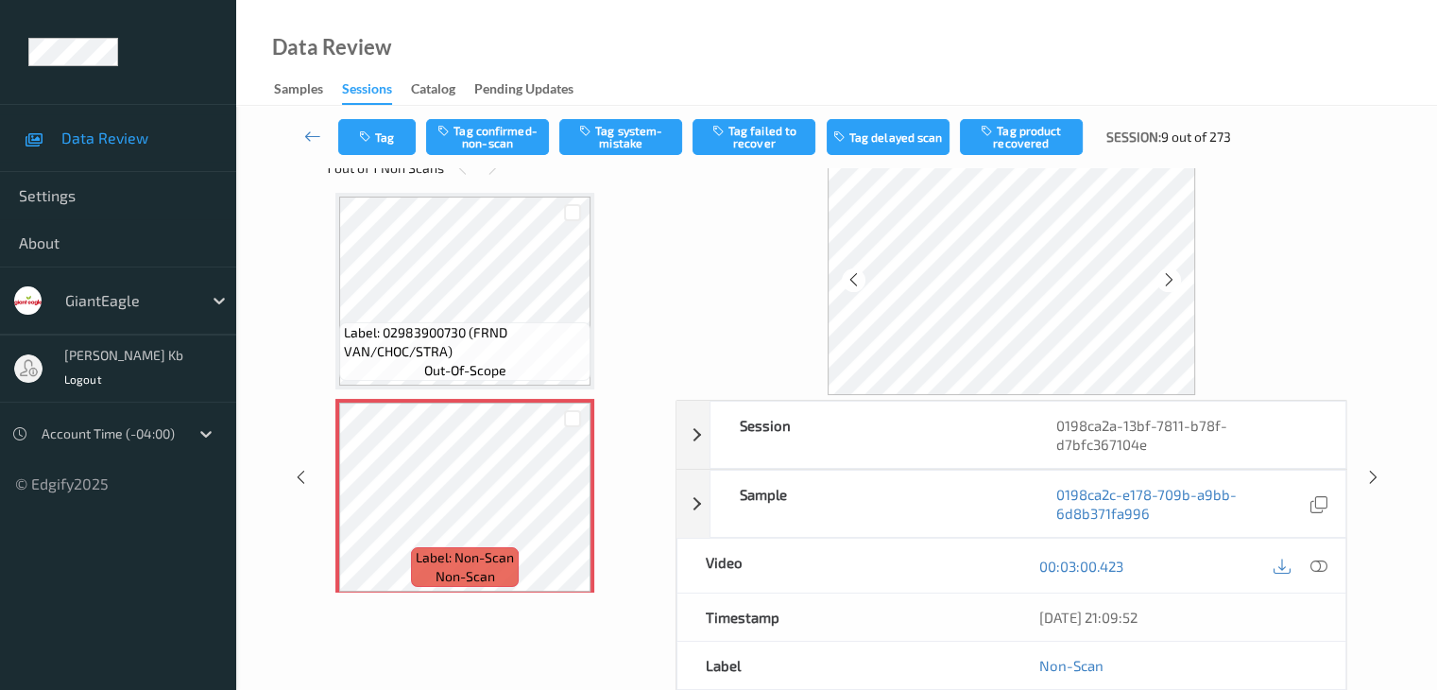
scroll to position [94, 0]
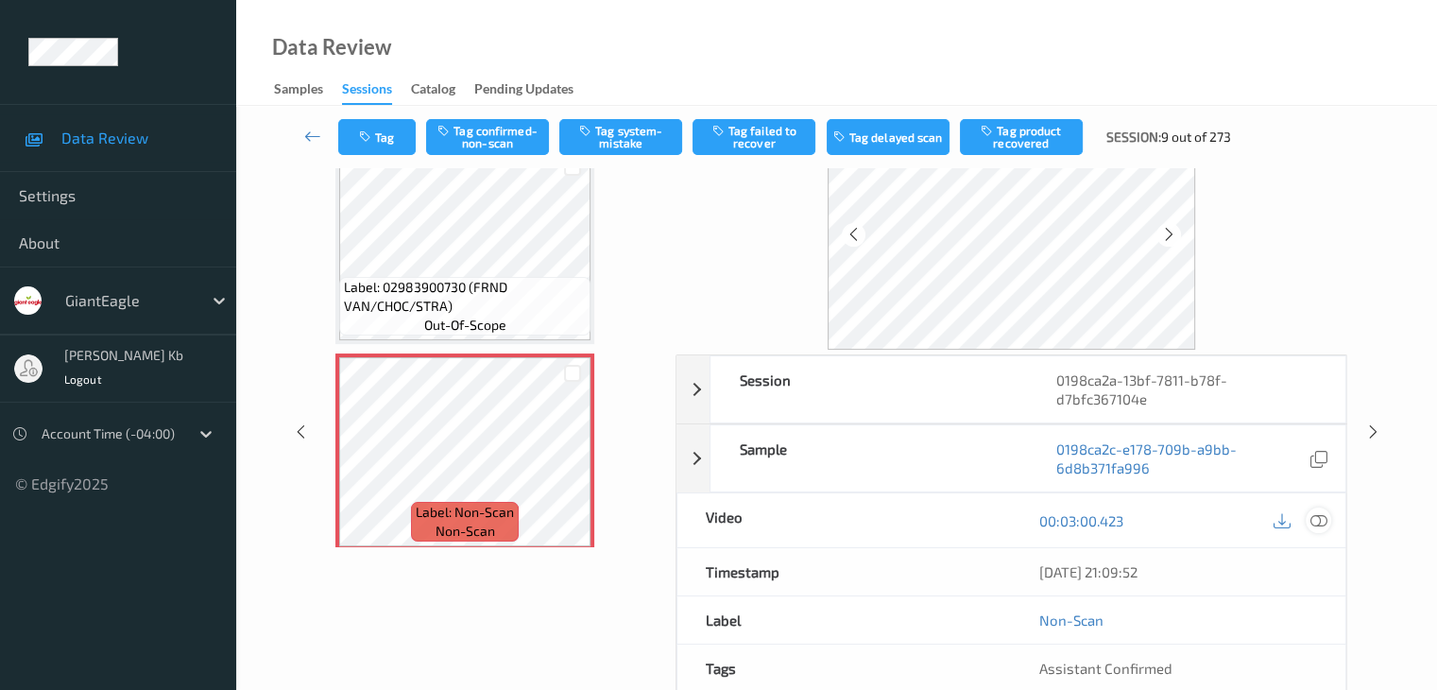
click at [1321, 512] on icon at bounding box center [1317, 520] width 17 height 17
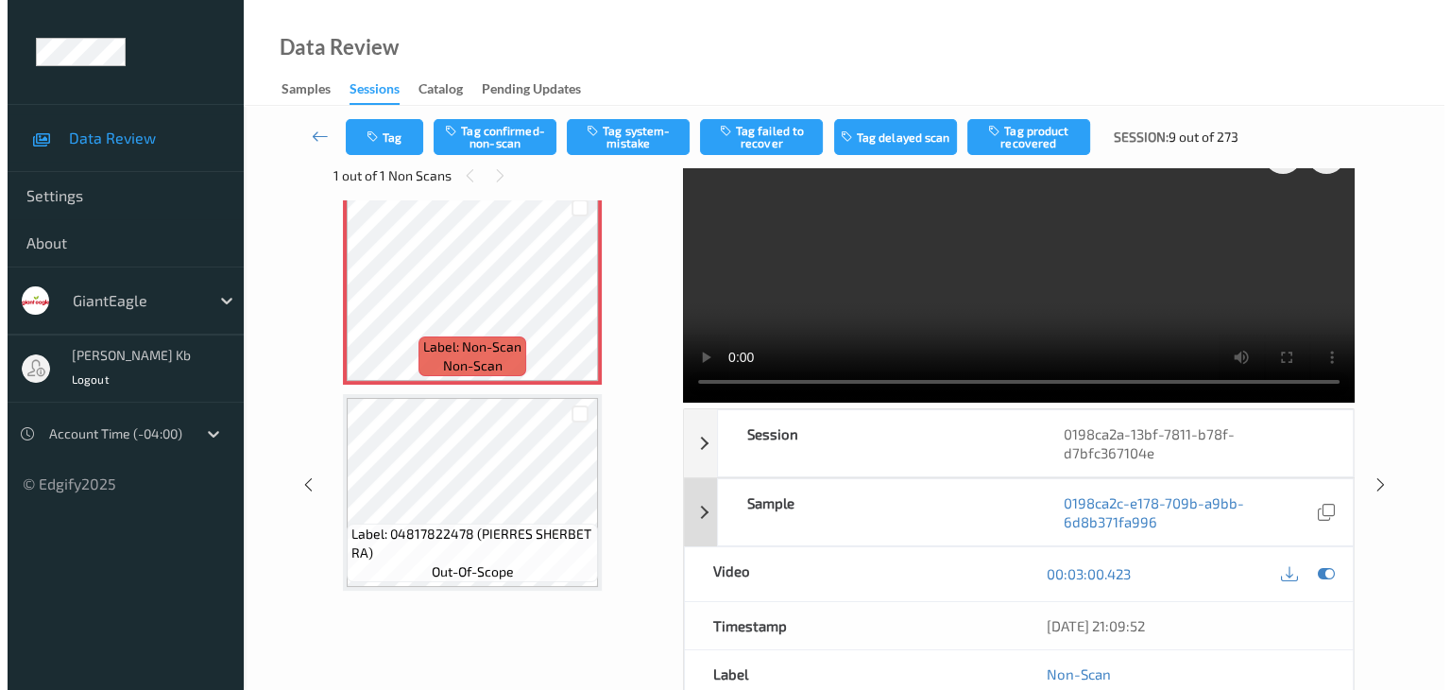
scroll to position [0, 0]
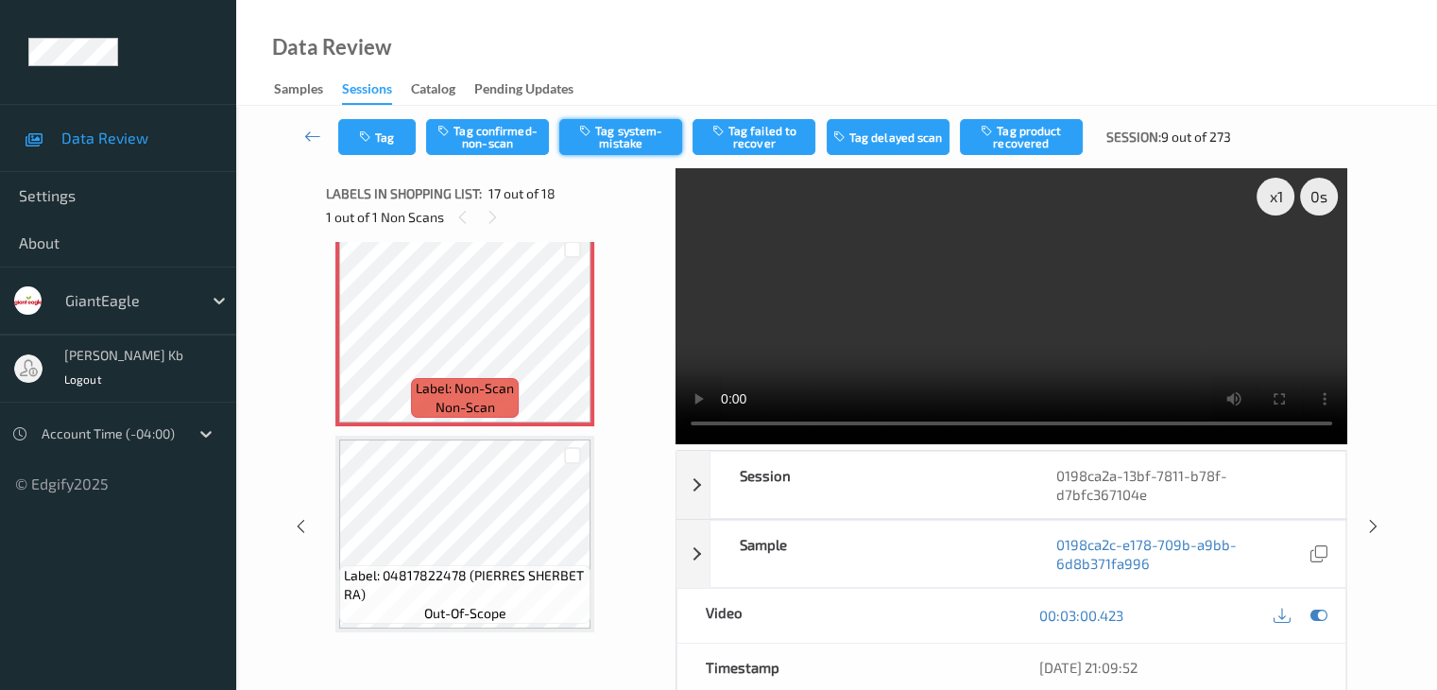
click at [618, 136] on button "Tag system-mistake" at bounding box center [620, 137] width 123 height 36
click at [401, 132] on button "Tag" at bounding box center [376, 137] width 77 height 36
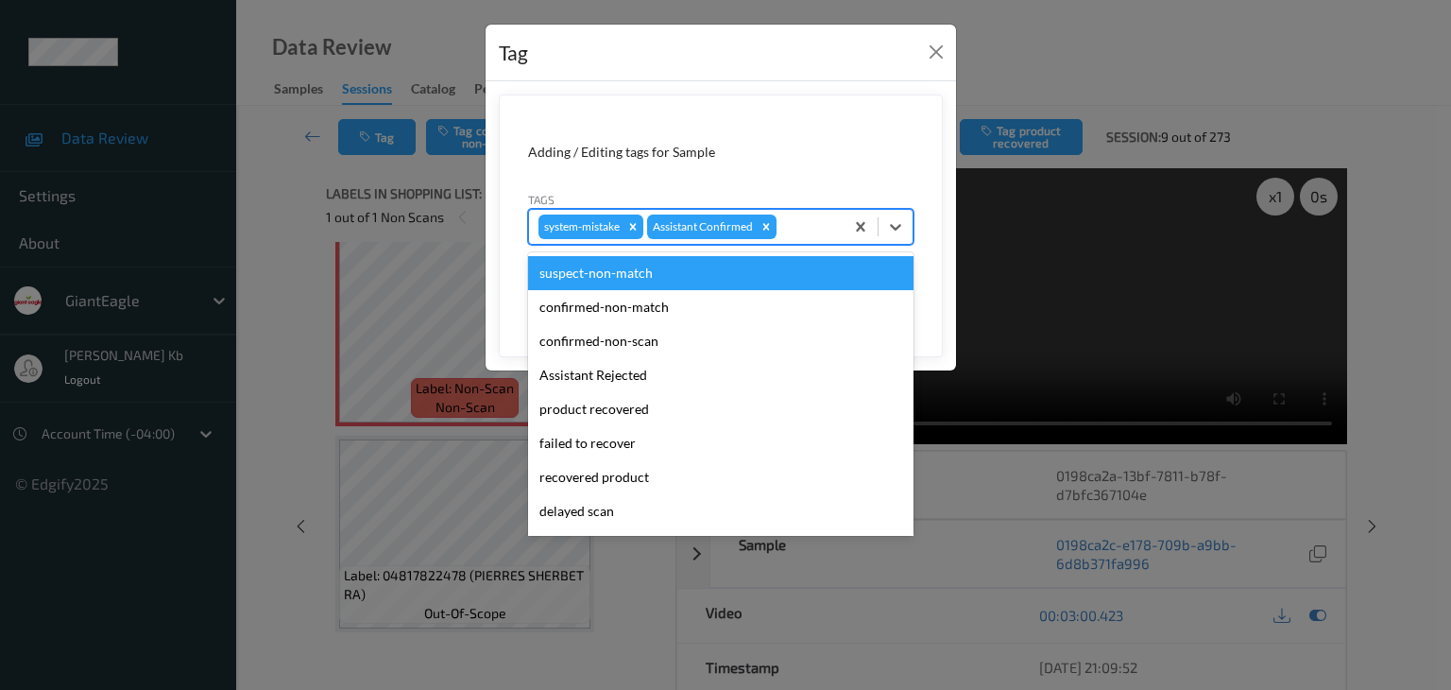
click at [805, 226] on div at bounding box center [807, 226] width 54 height 23
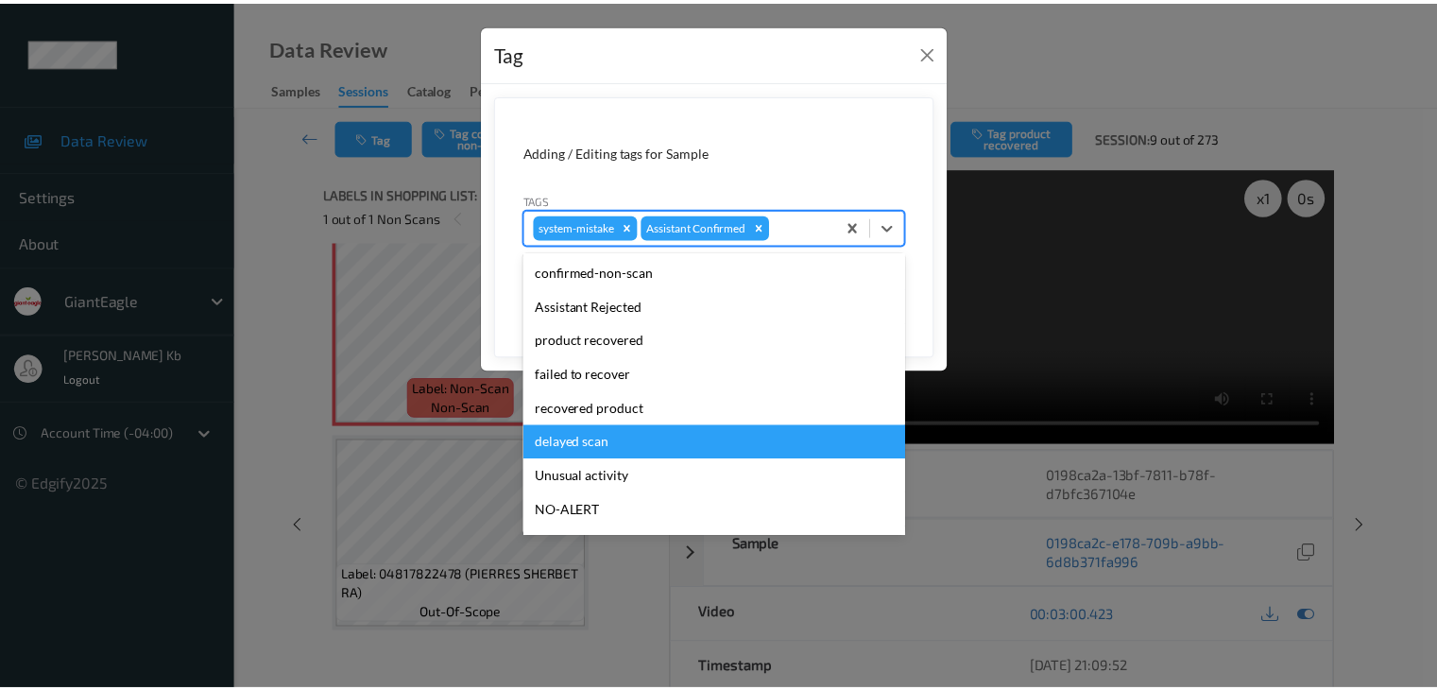
scroll to position [94, 0]
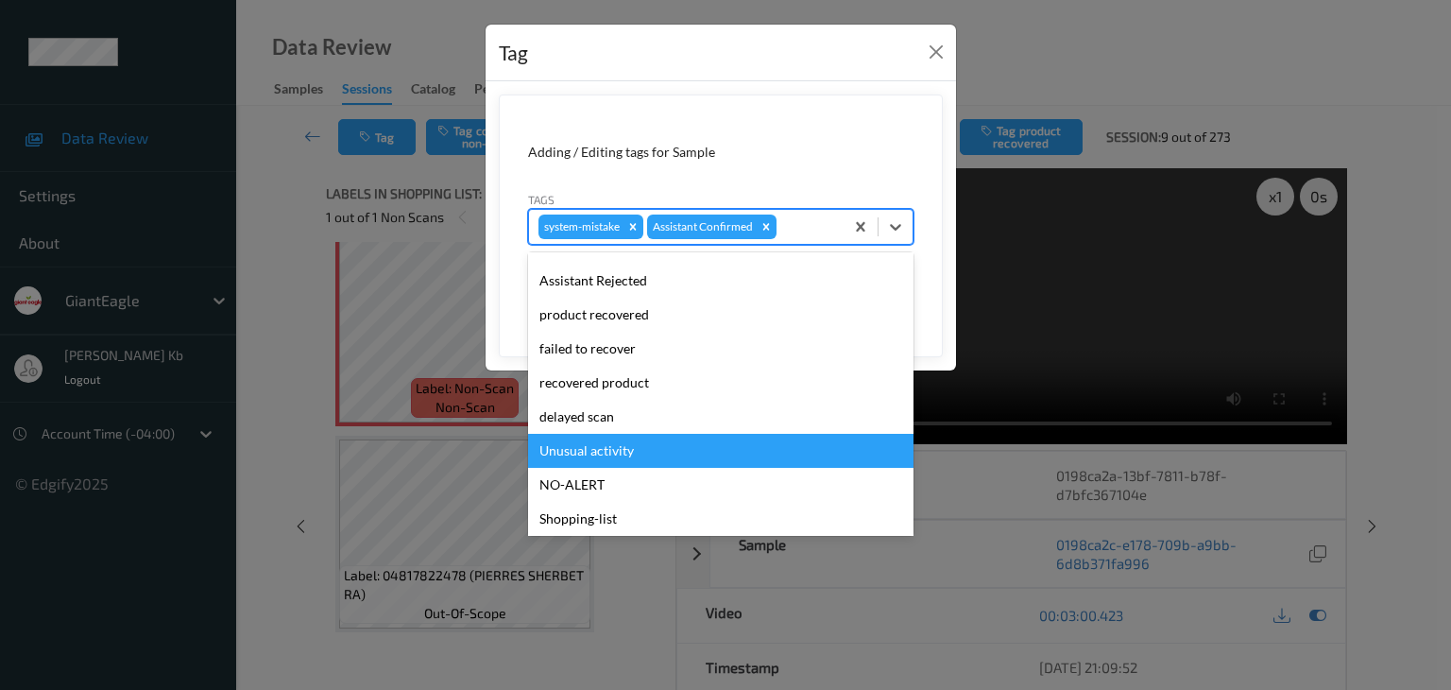
click at [607, 446] on div "Unusual activity" at bounding box center [720, 451] width 385 height 34
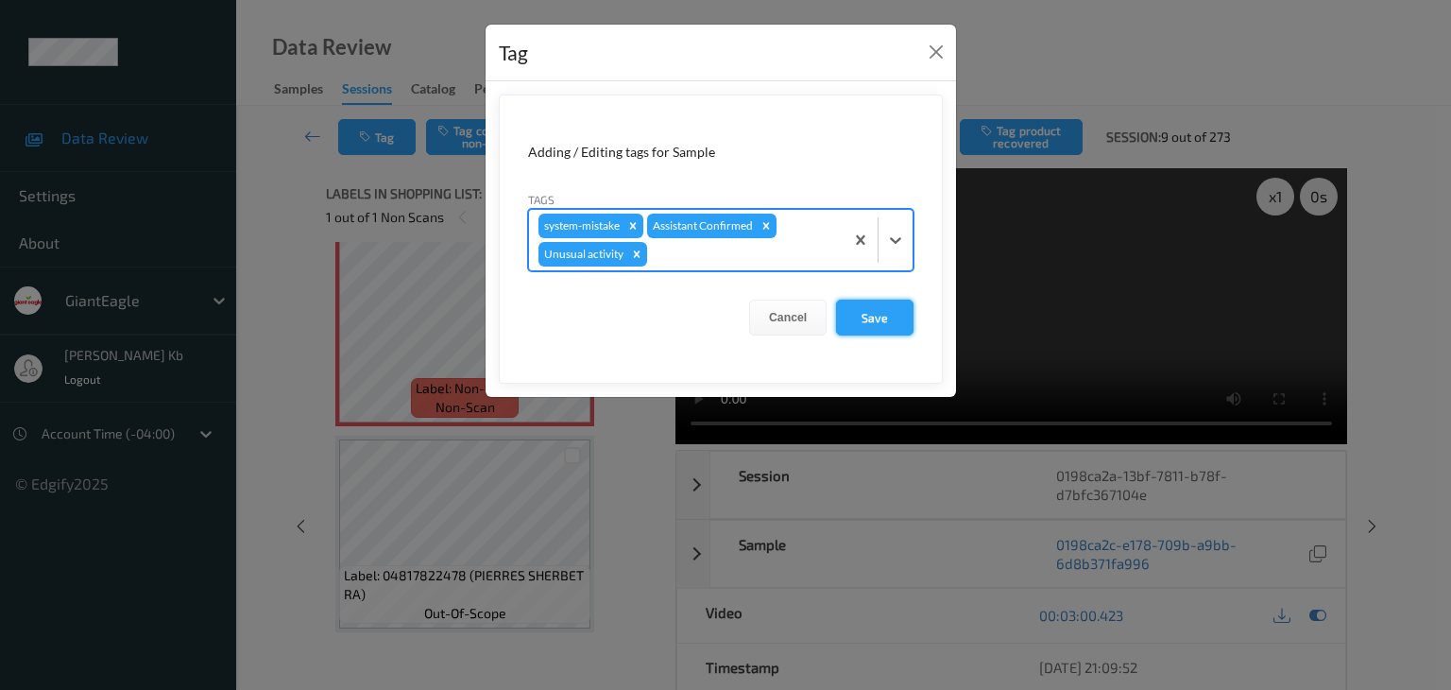
click at [864, 317] on button "Save" at bounding box center [874, 317] width 77 height 36
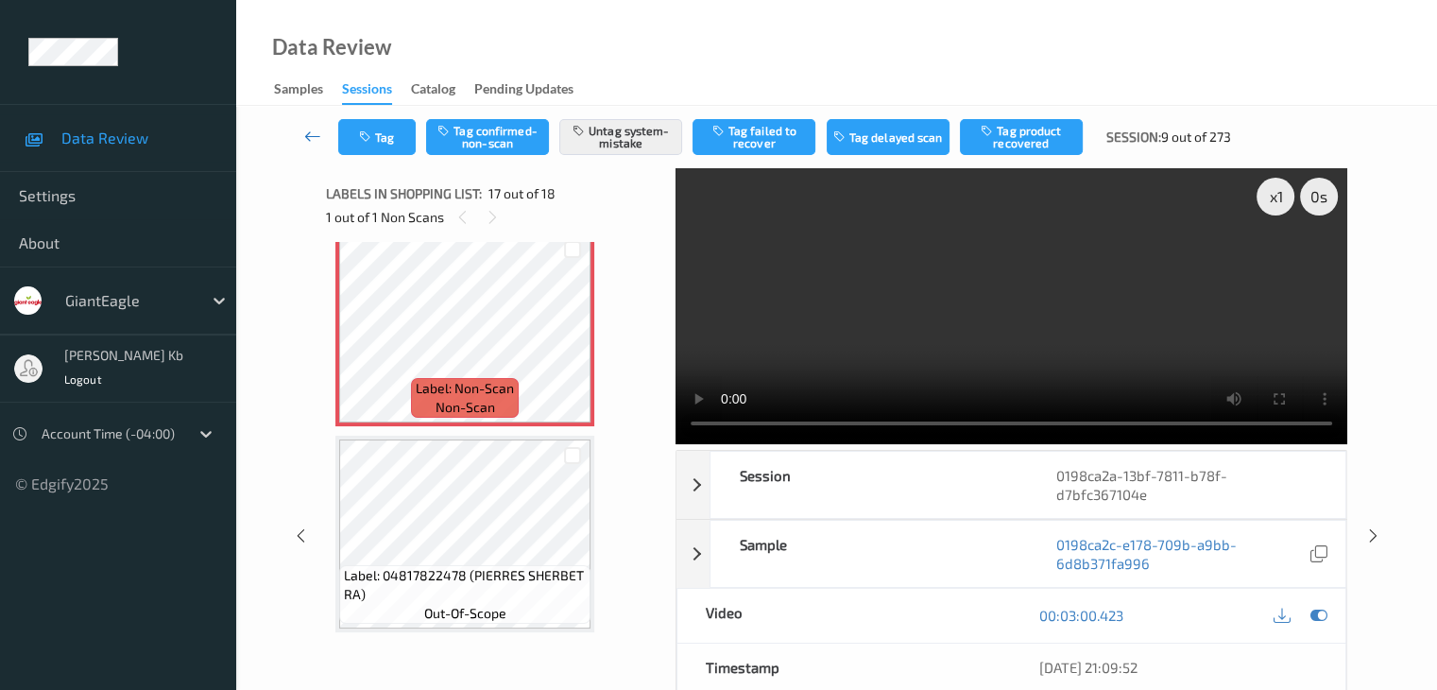
click at [315, 137] on icon at bounding box center [312, 136] width 17 height 19
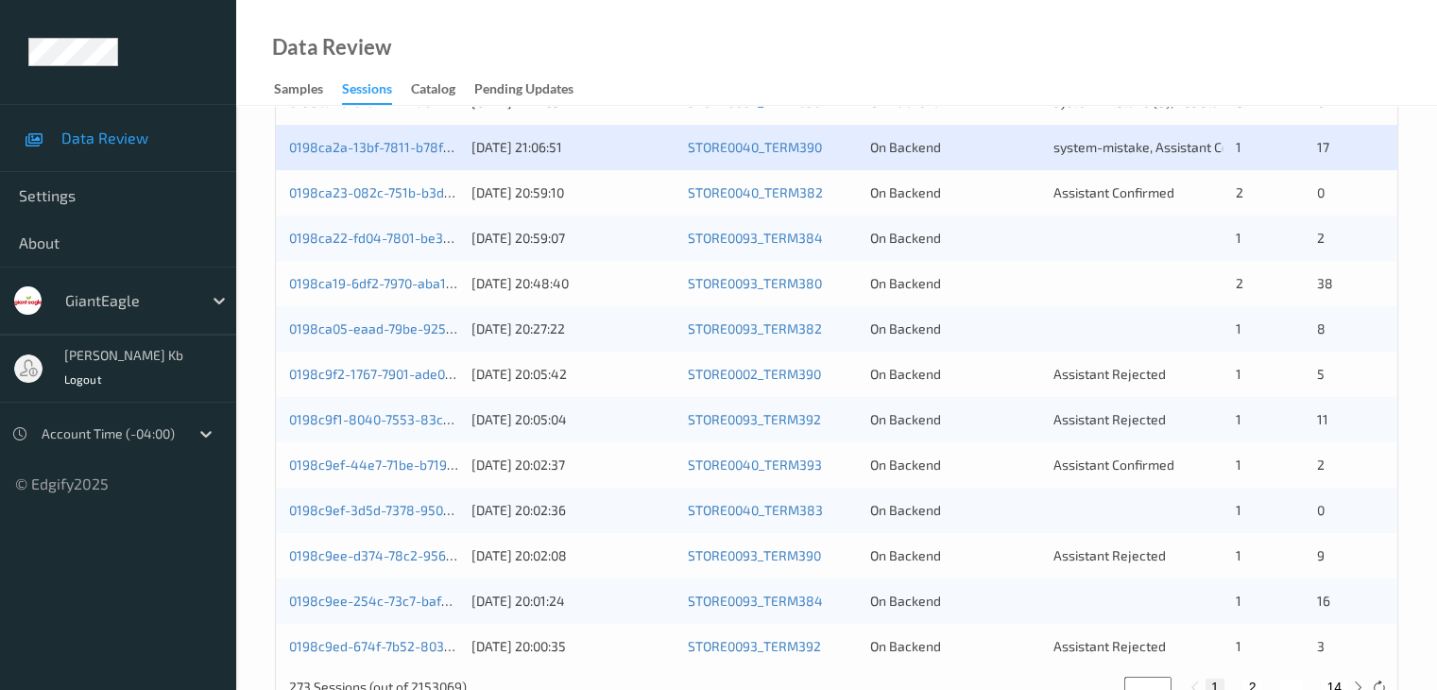
scroll to position [692, 0]
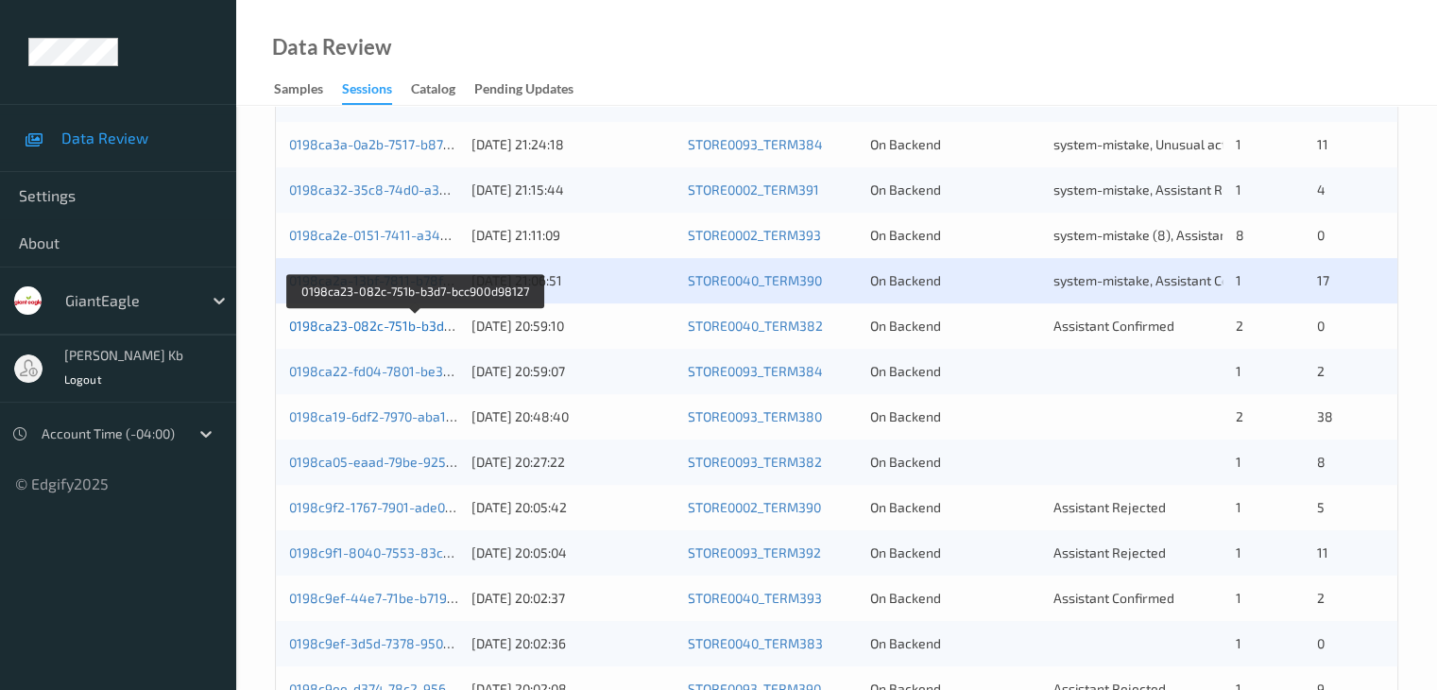
click at [410, 325] on link "0198ca23-082c-751b-b3d7-bcc900d98127" at bounding box center [416, 325] width 254 height 16
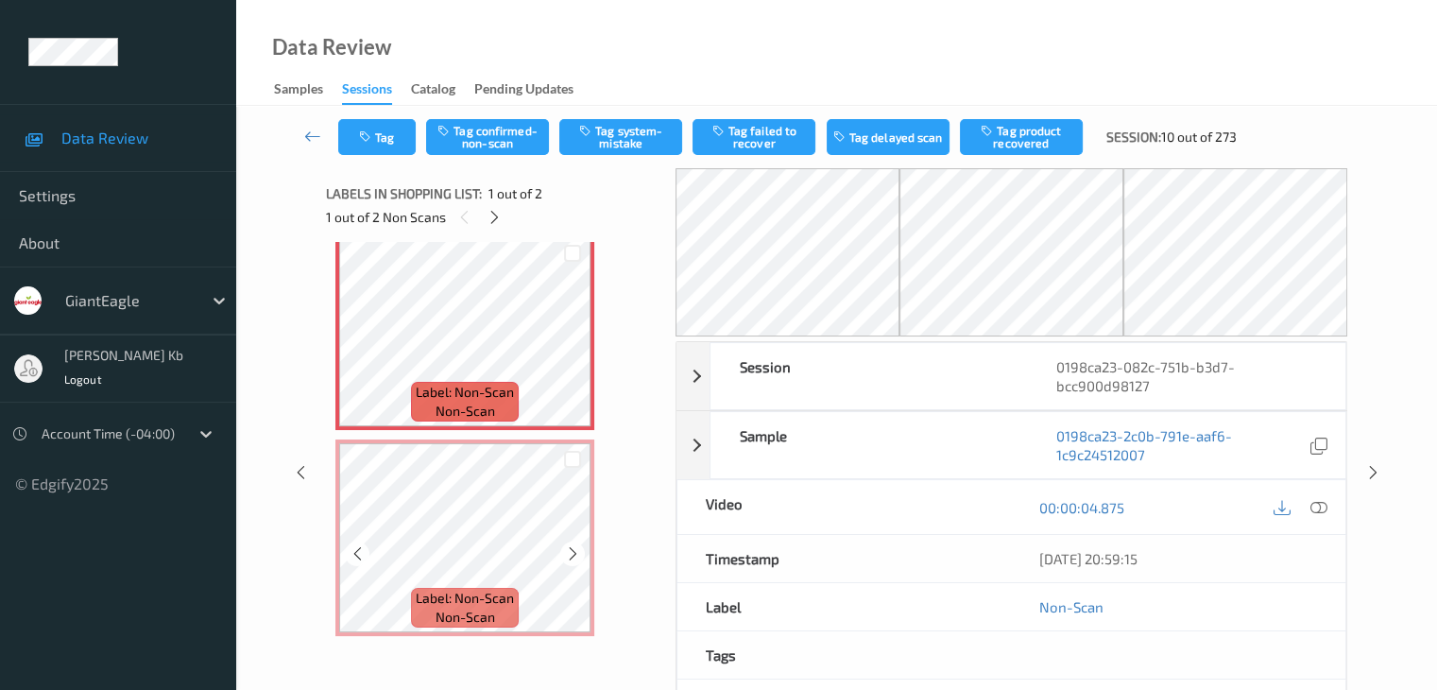
scroll to position [22, 0]
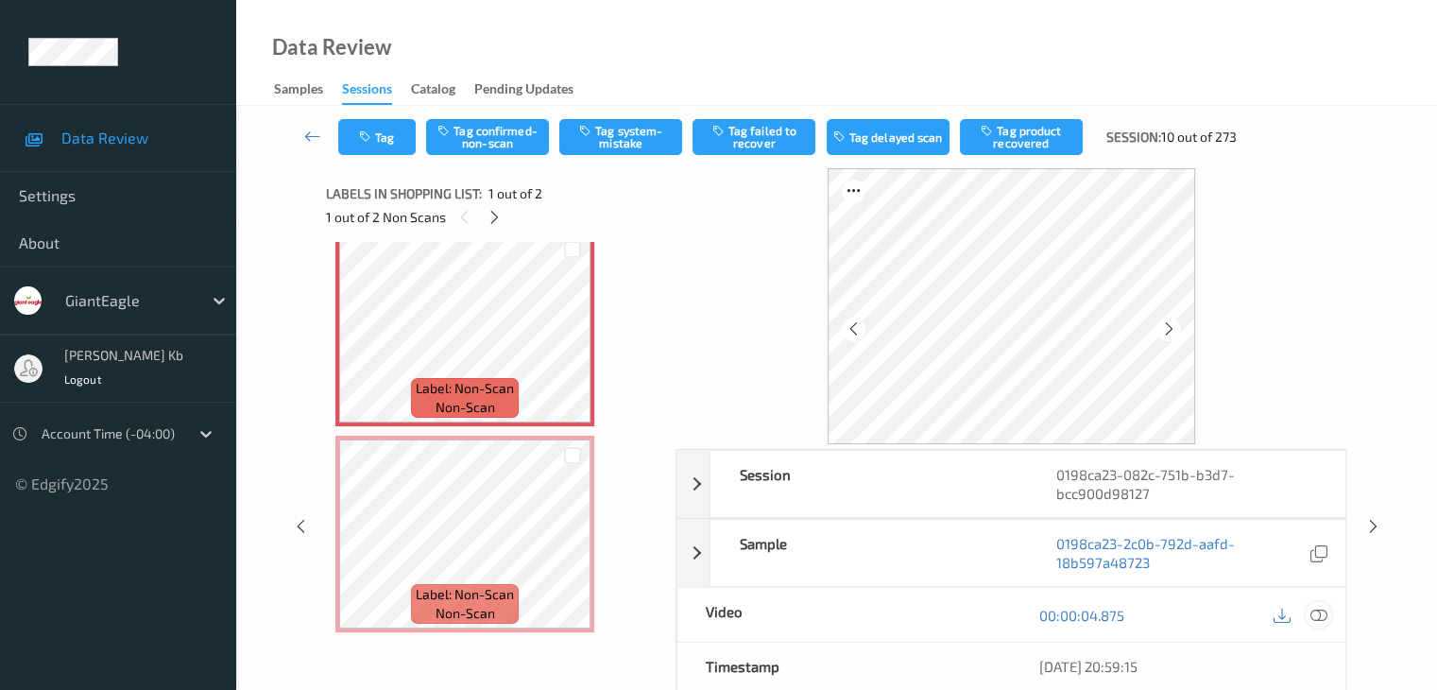
click at [1323, 612] on icon at bounding box center [1317, 615] width 17 height 17
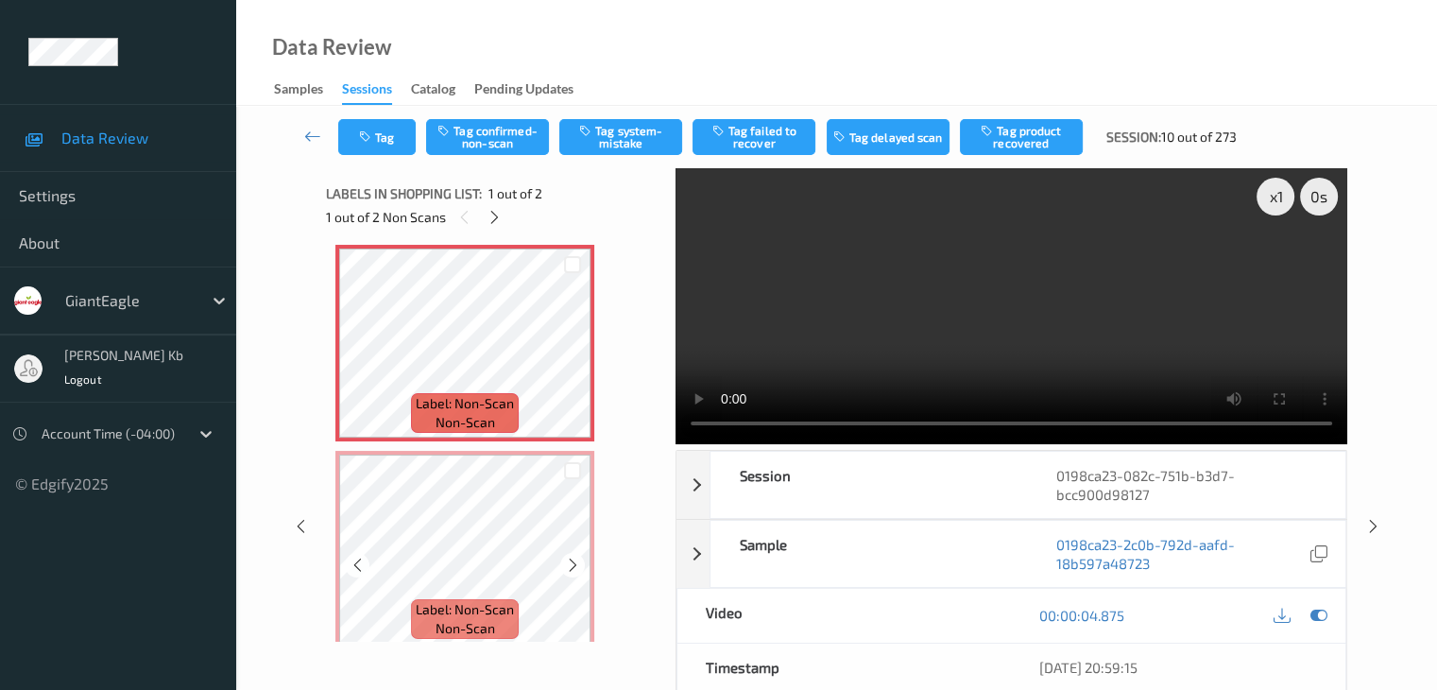
scroll to position [0, 0]
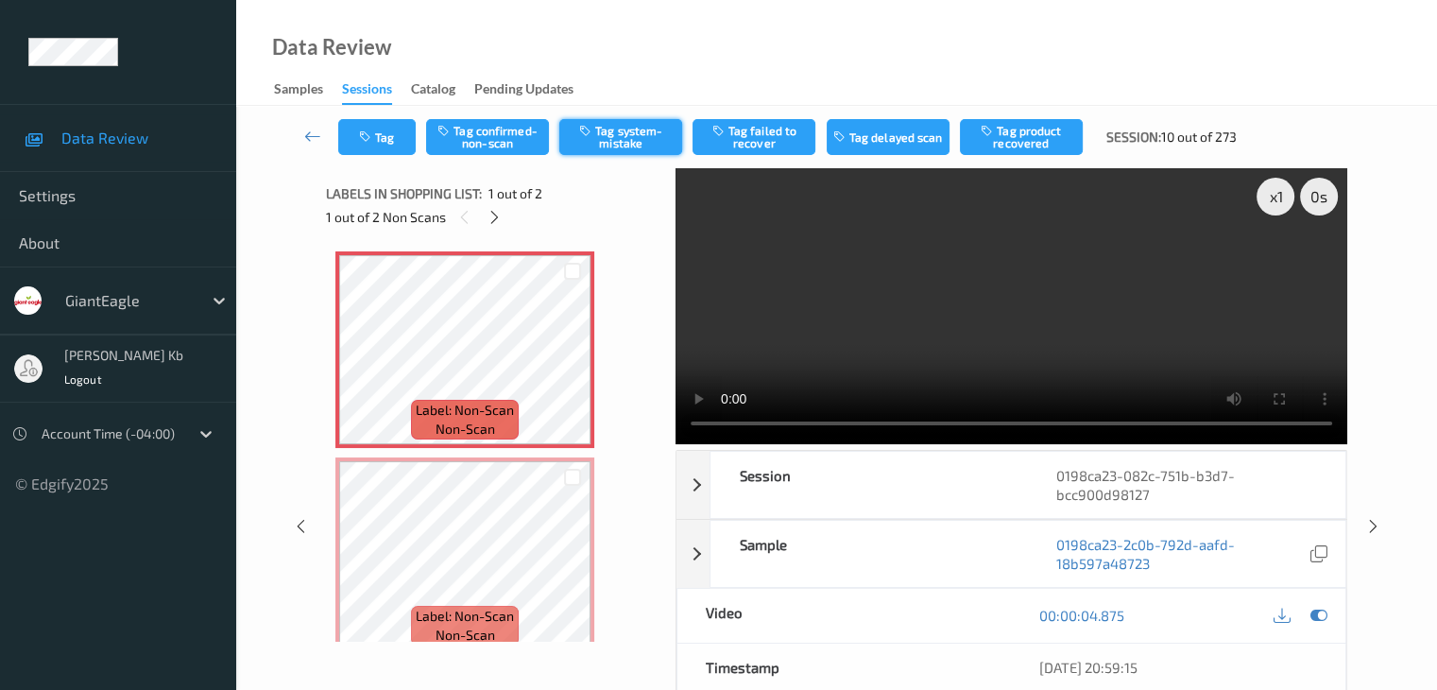
click at [624, 137] on button "Tag system-mistake" at bounding box center [620, 137] width 123 height 36
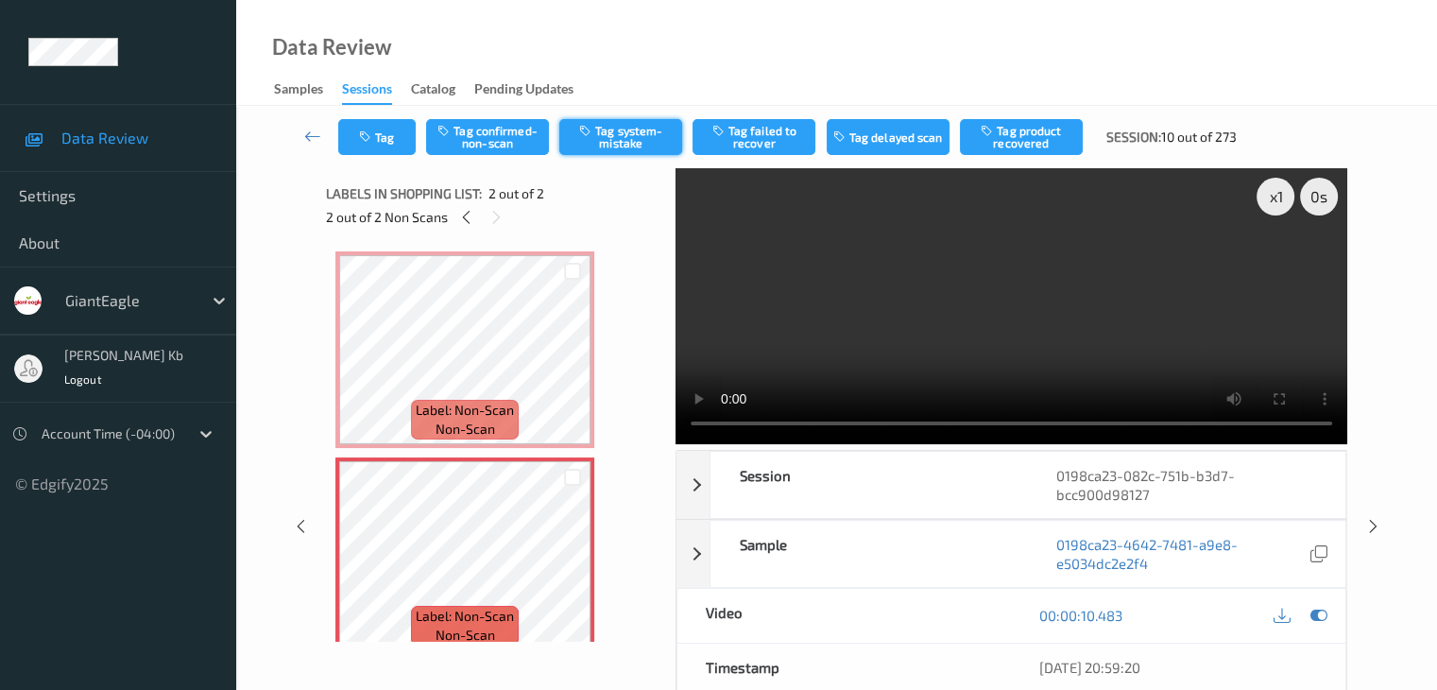
click at [626, 119] on button "Tag system-mistake" at bounding box center [620, 137] width 123 height 36
drag, startPoint x: 325, startPoint y: 135, endPoint x: 334, endPoint y: 104, distance: 32.6
click at [325, 134] on link at bounding box center [313, 137] width 50 height 36
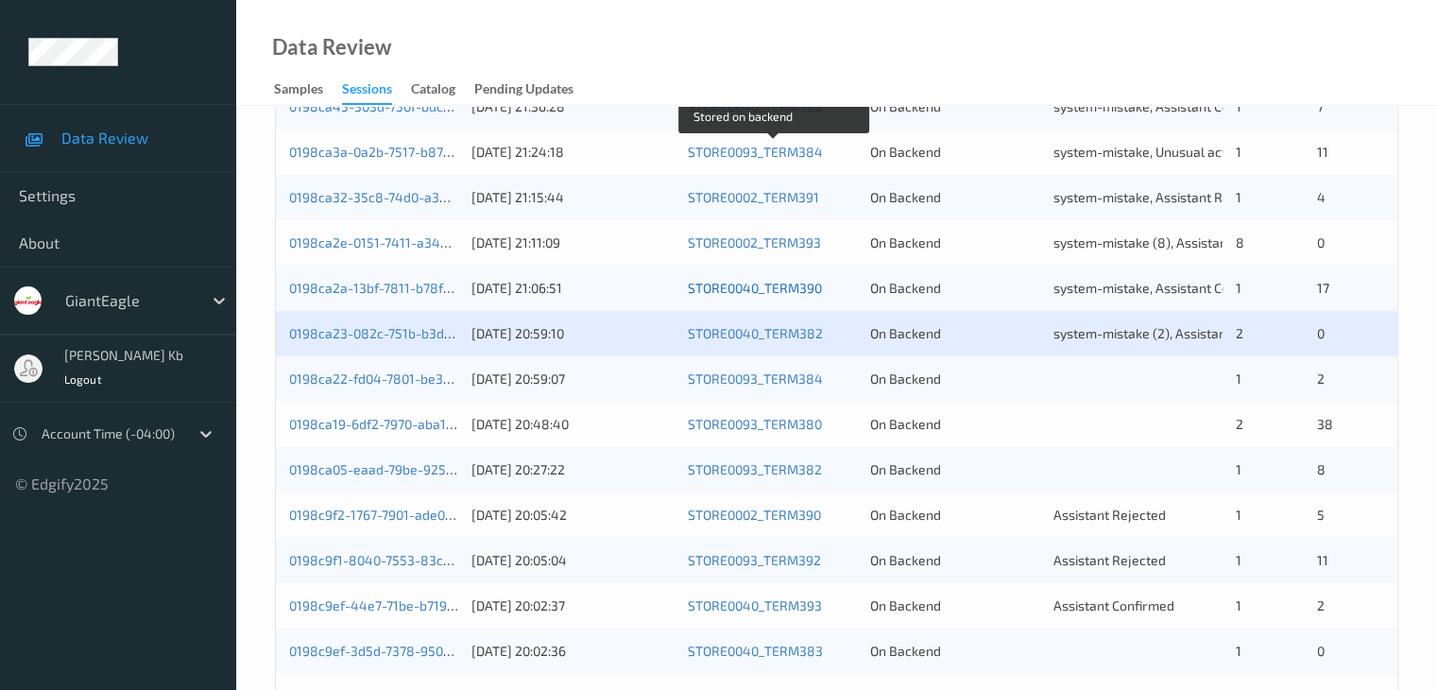
scroll to position [756, 0]
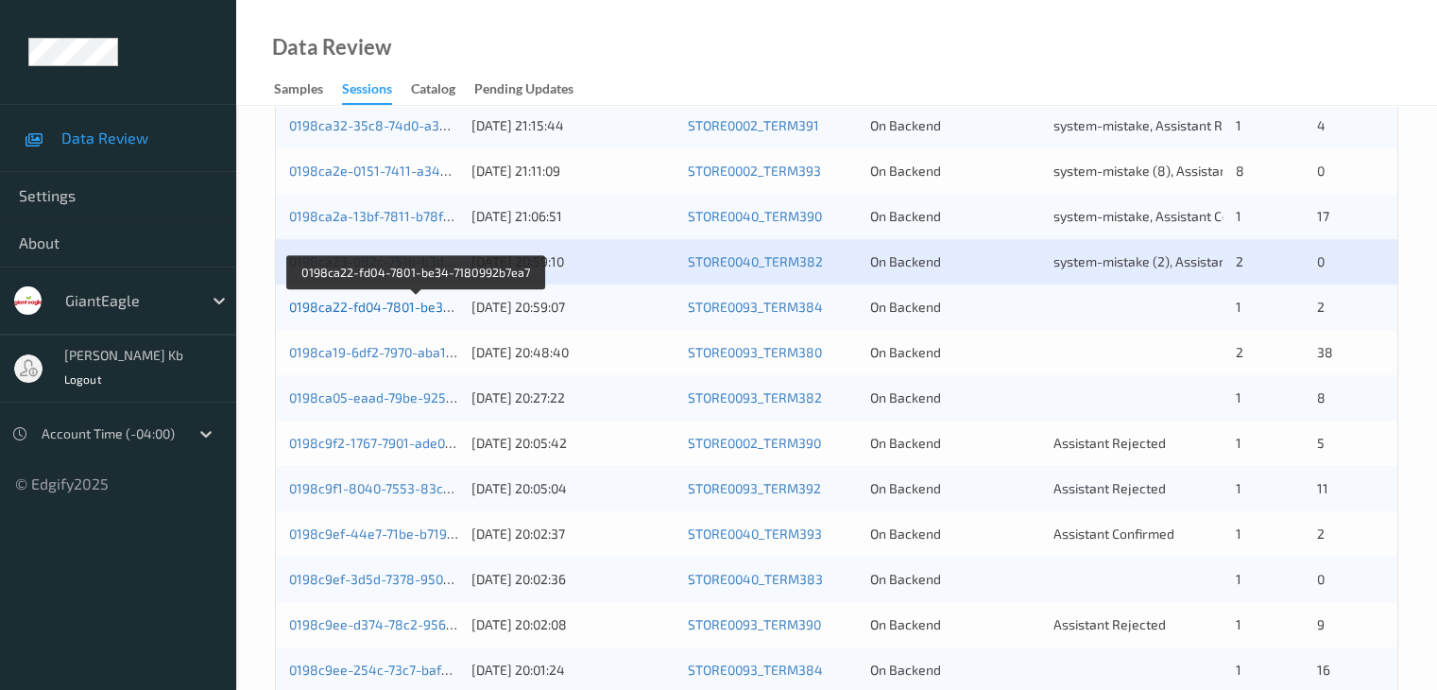
click at [386, 307] on link "0198ca22-fd04-7801-be34-7180992b7ea7" at bounding box center [416, 307] width 254 height 16
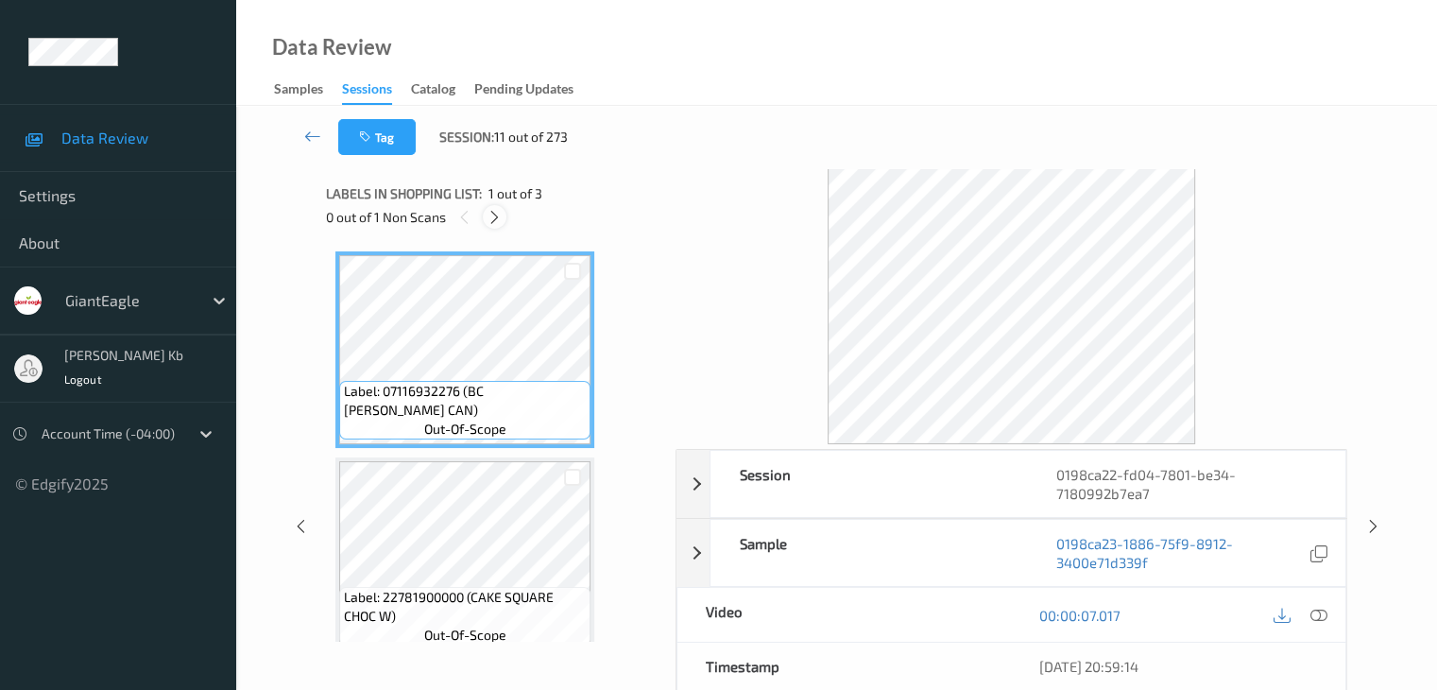
click at [500, 216] on icon at bounding box center [495, 217] width 16 height 17
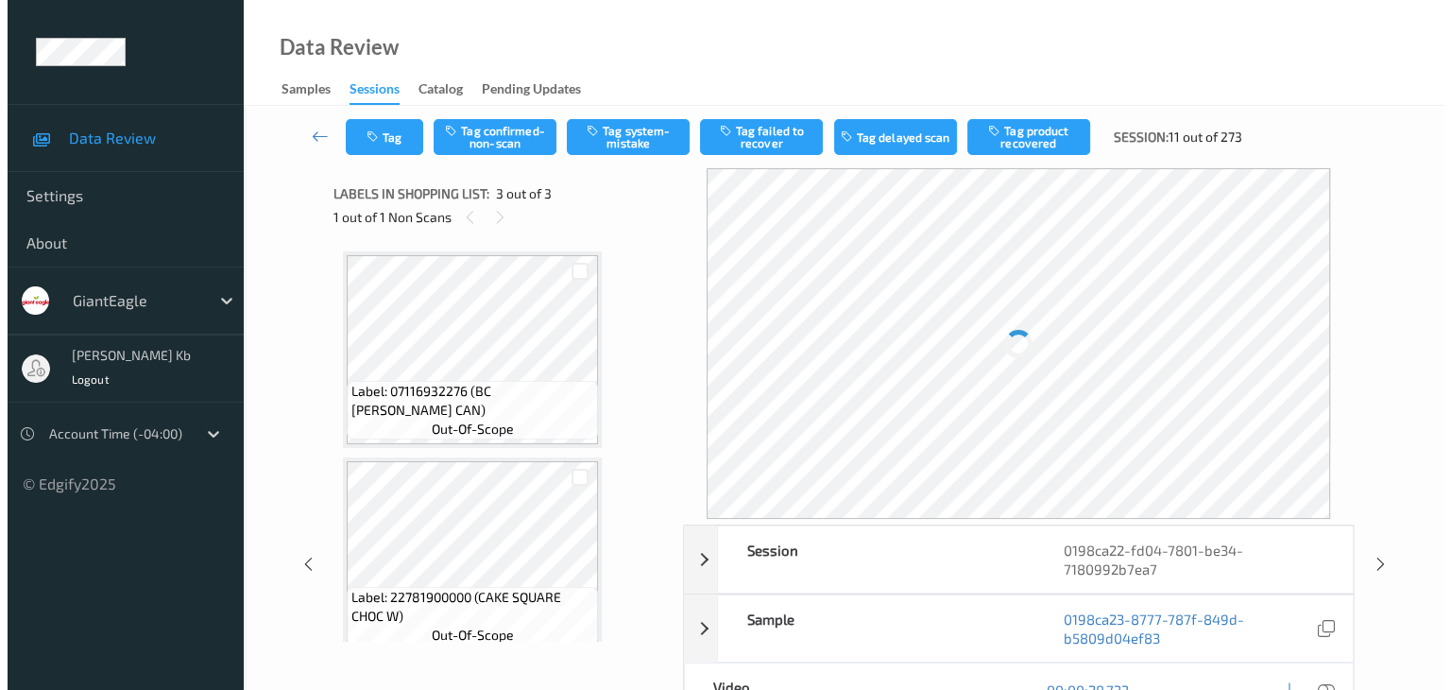
scroll to position [215, 0]
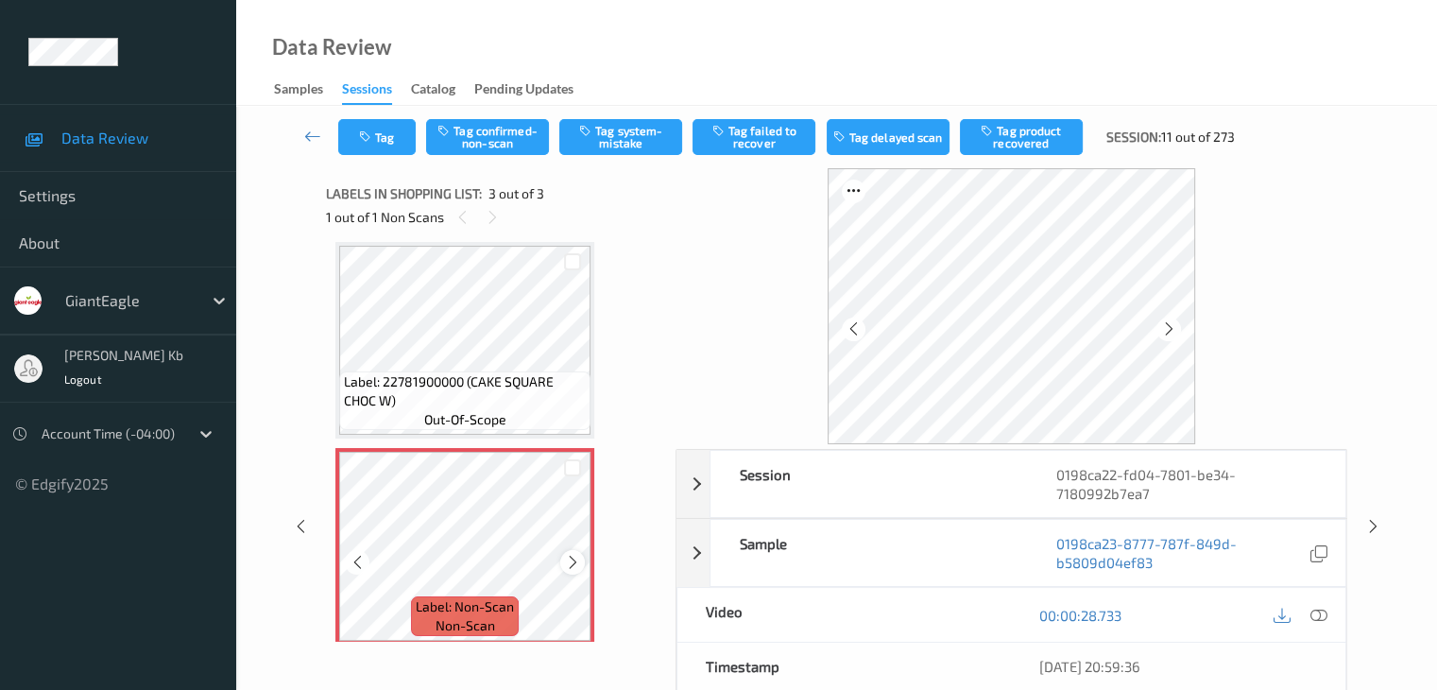
click at [570, 561] on icon at bounding box center [573, 562] width 16 height 17
click at [1324, 611] on icon at bounding box center [1317, 615] width 17 height 17
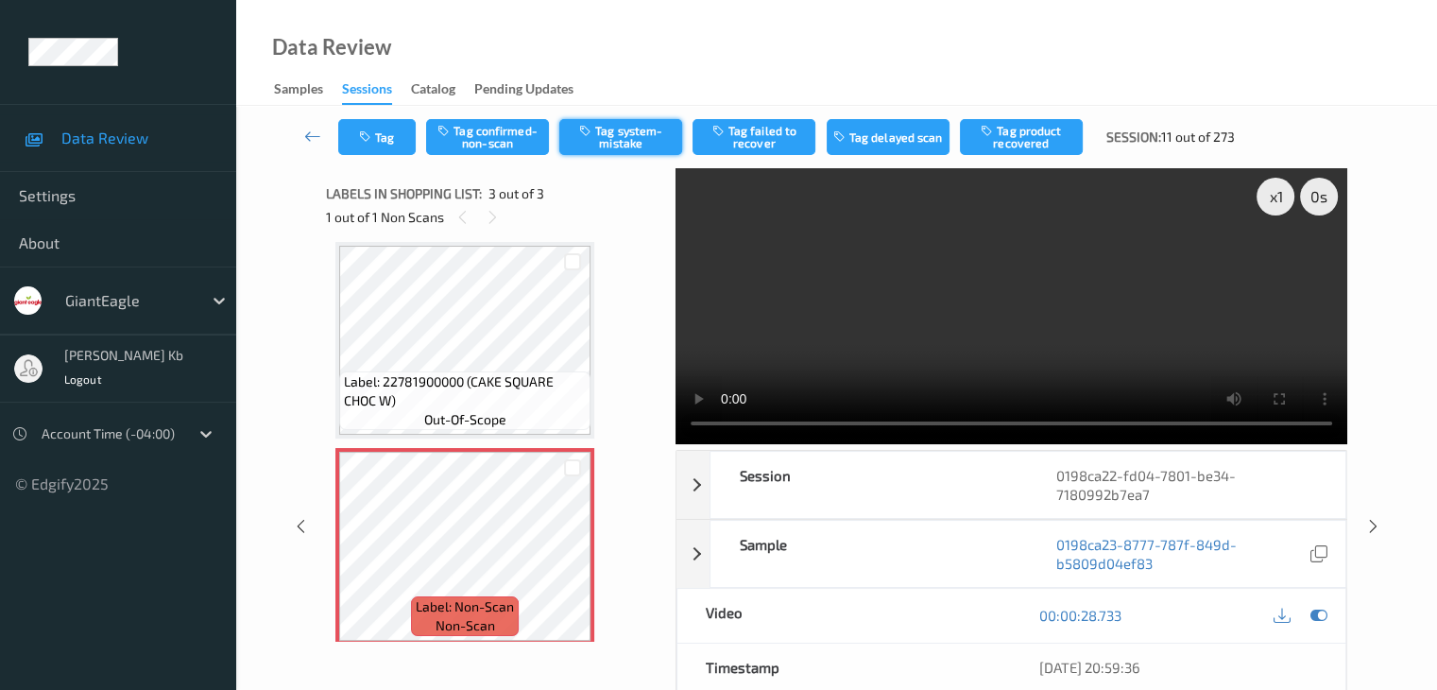
click at [630, 133] on button "Tag system-mistake" at bounding box center [620, 137] width 123 height 36
click at [404, 138] on button "Tag" at bounding box center [376, 137] width 77 height 36
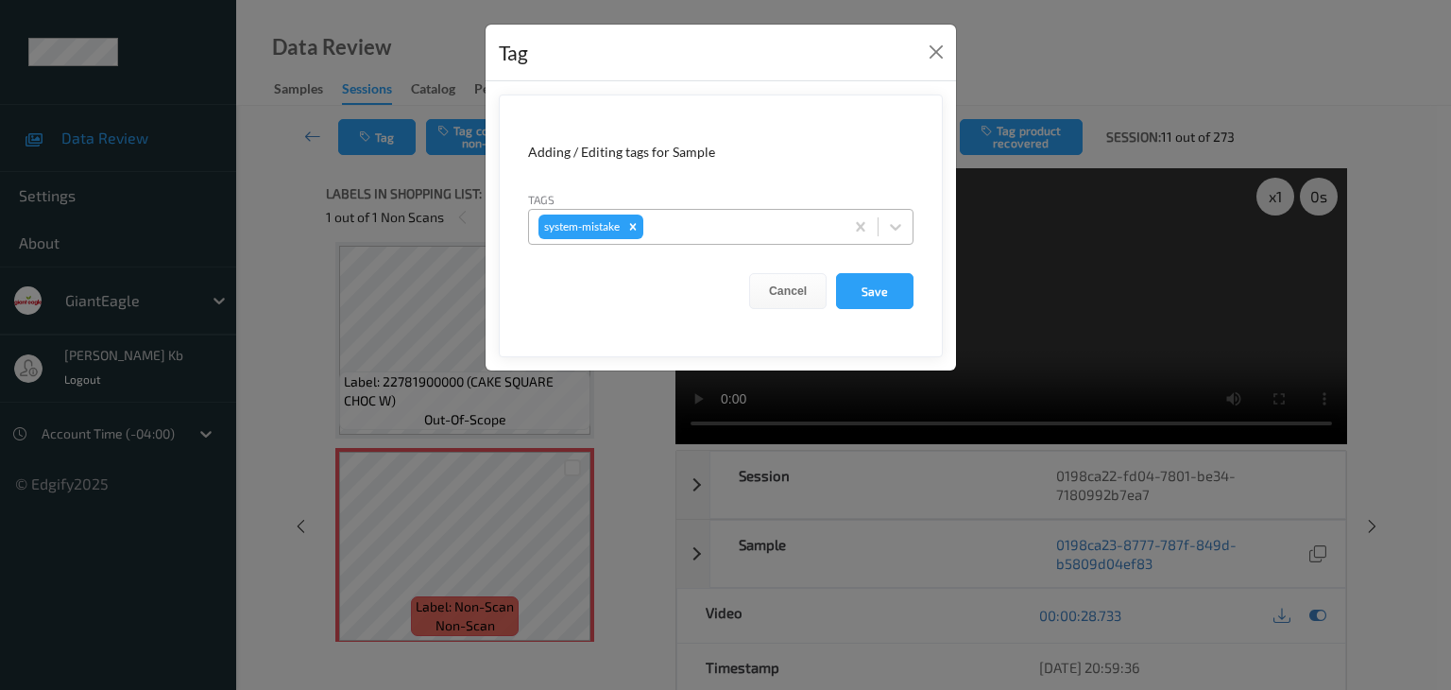
click at [676, 223] on div at bounding box center [740, 226] width 187 height 23
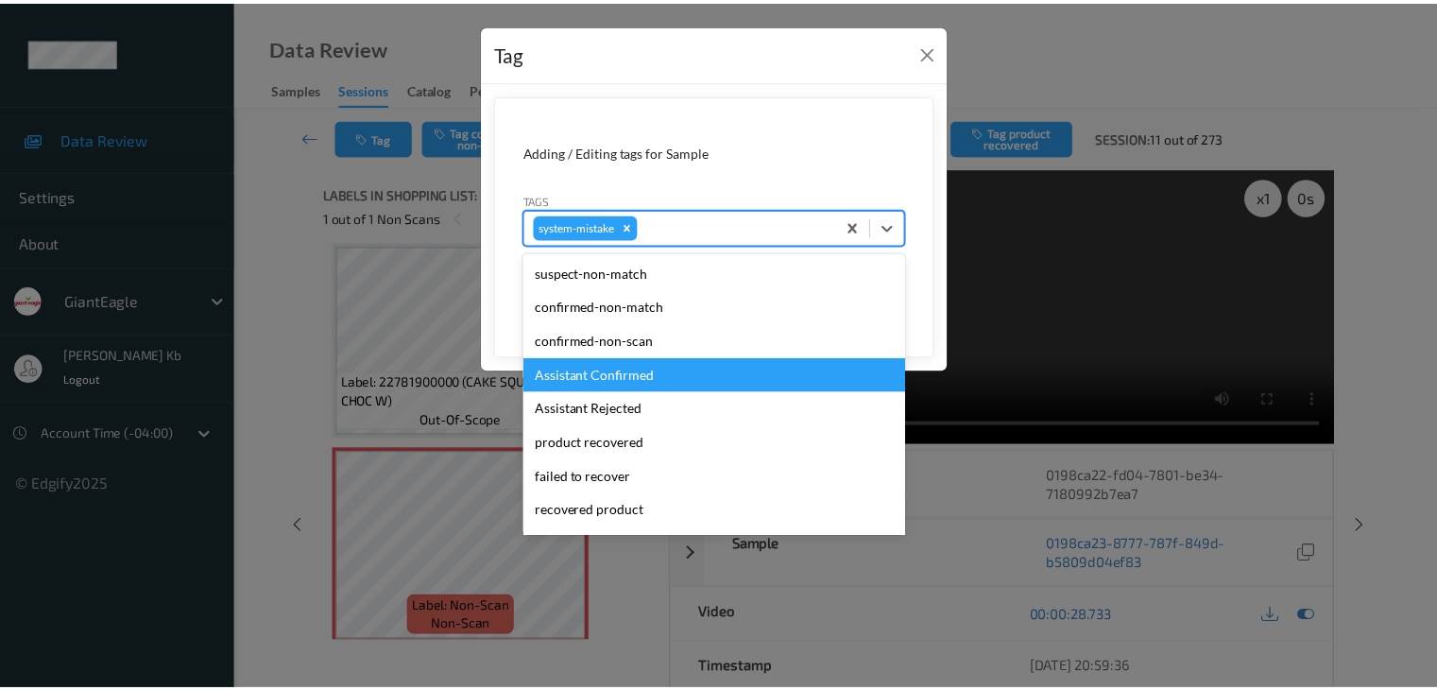
scroll to position [94, 0]
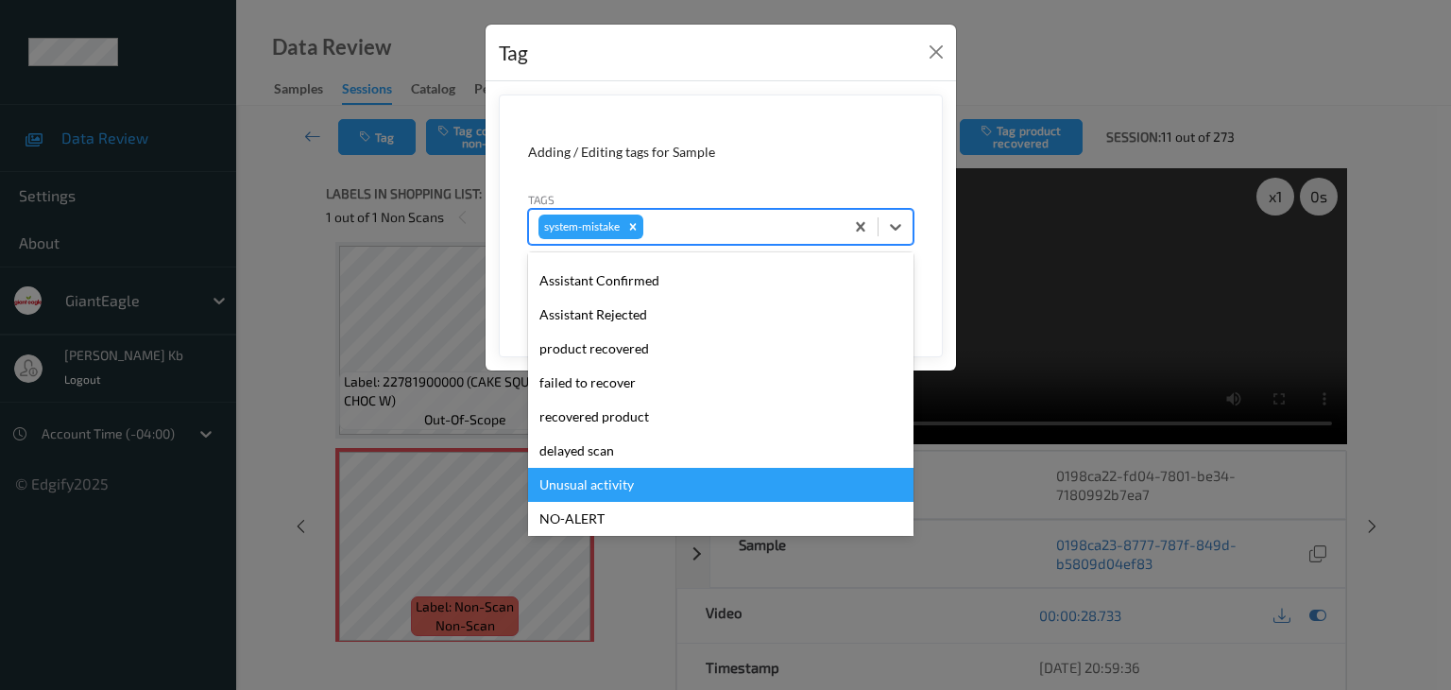
click at [602, 485] on div "Unusual activity" at bounding box center [720, 485] width 385 height 34
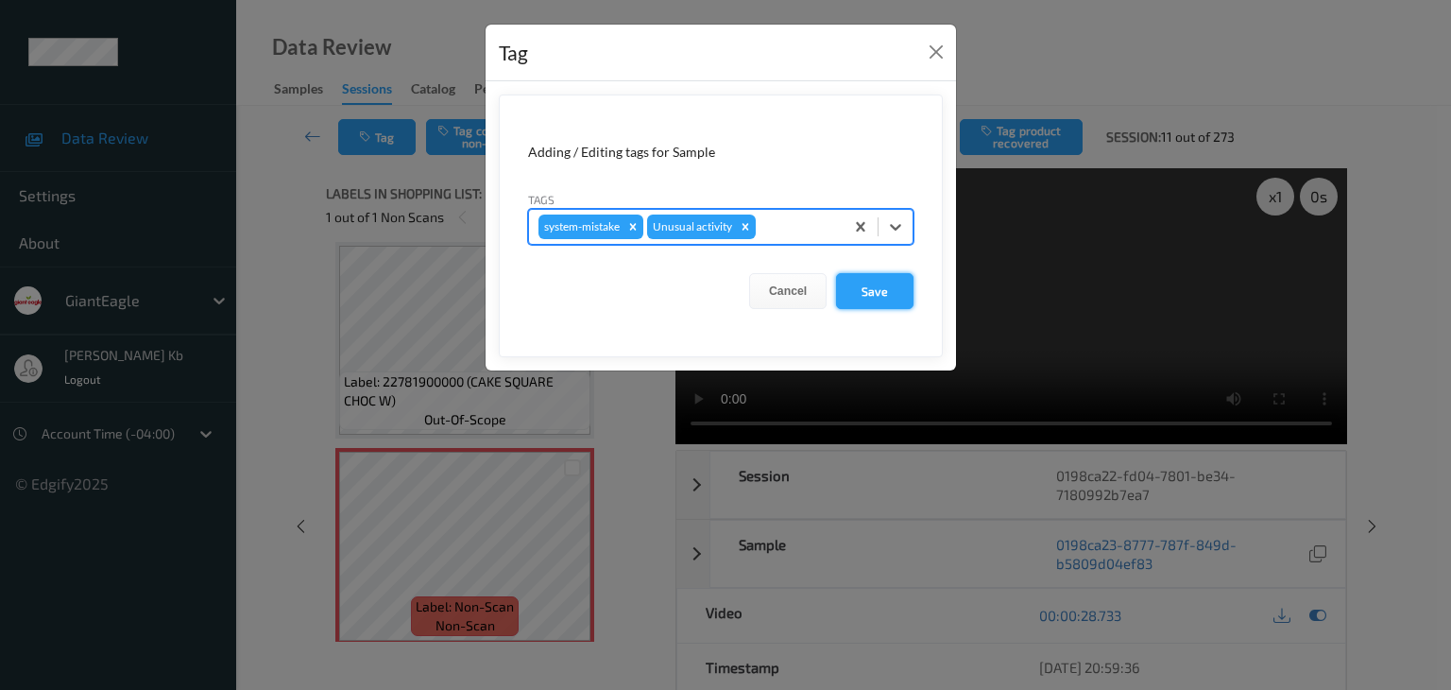
click at [869, 286] on button "Save" at bounding box center [874, 291] width 77 height 36
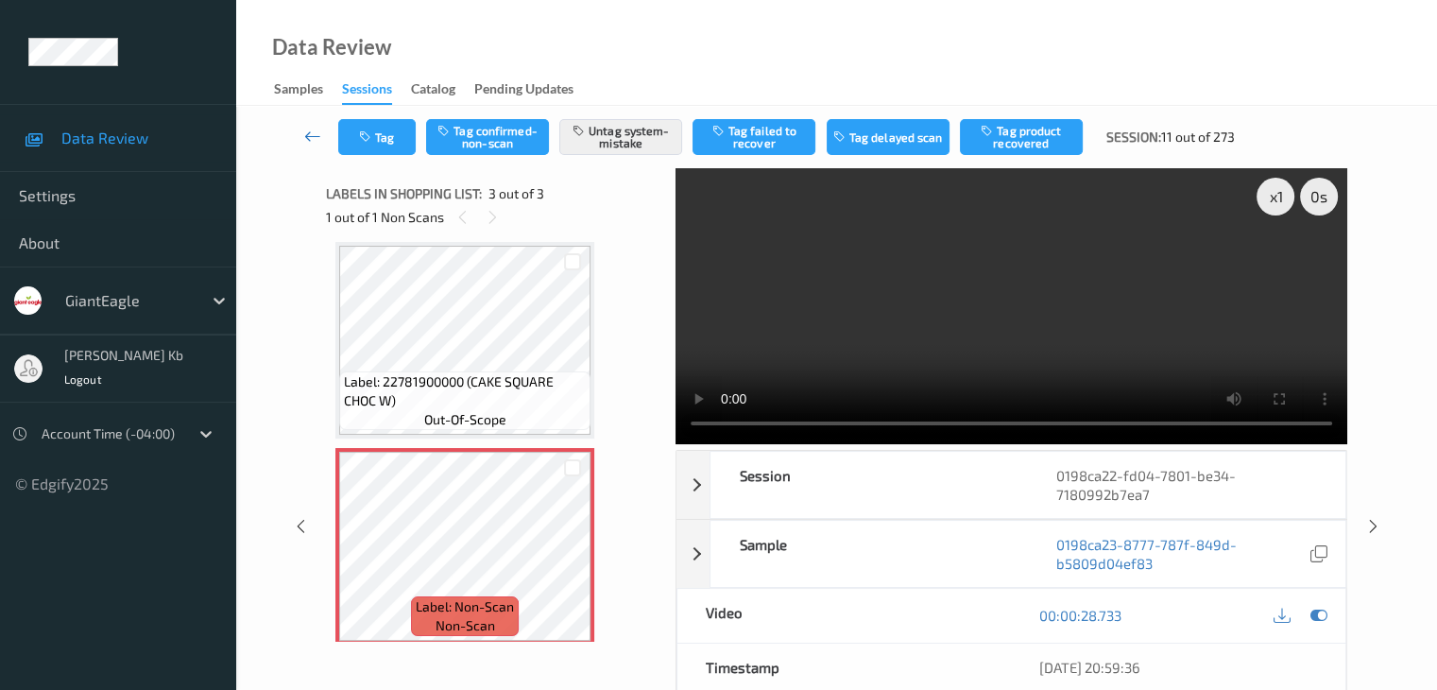
click at [321, 133] on icon at bounding box center [312, 136] width 17 height 19
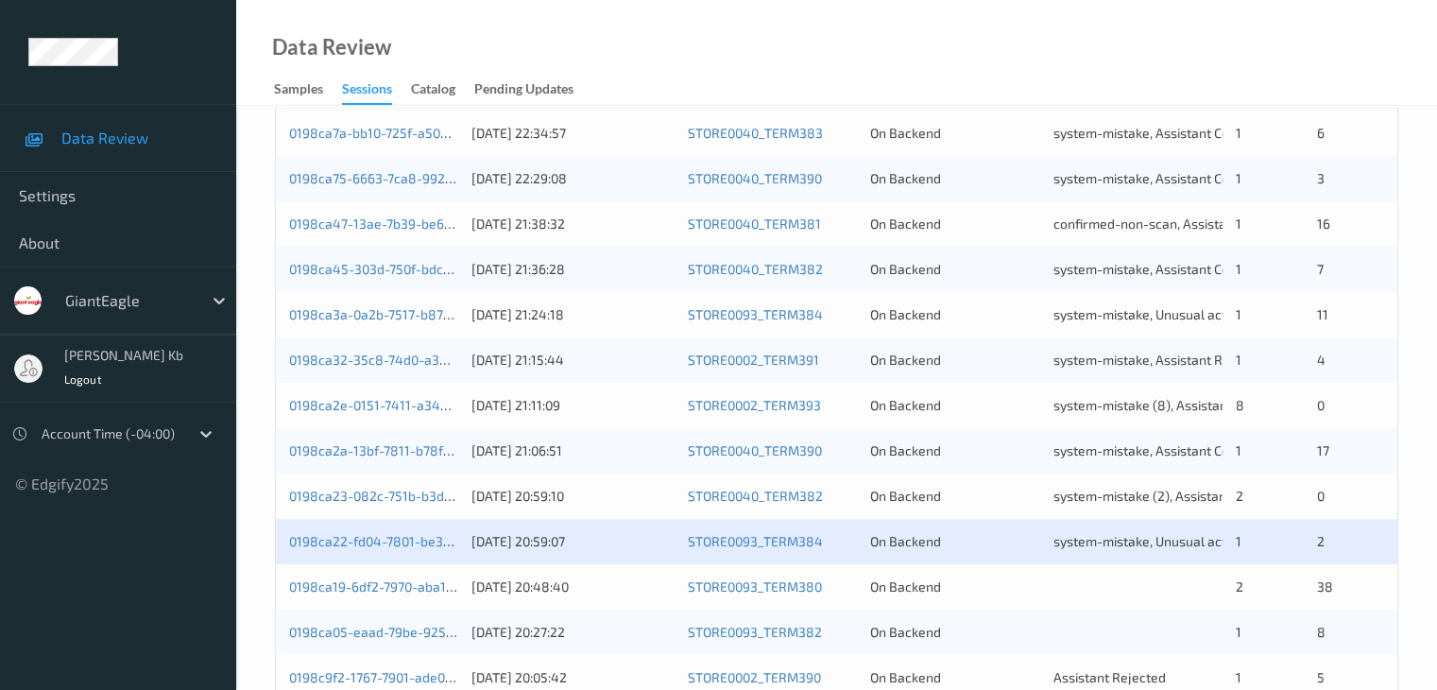
scroll to position [661, 0]
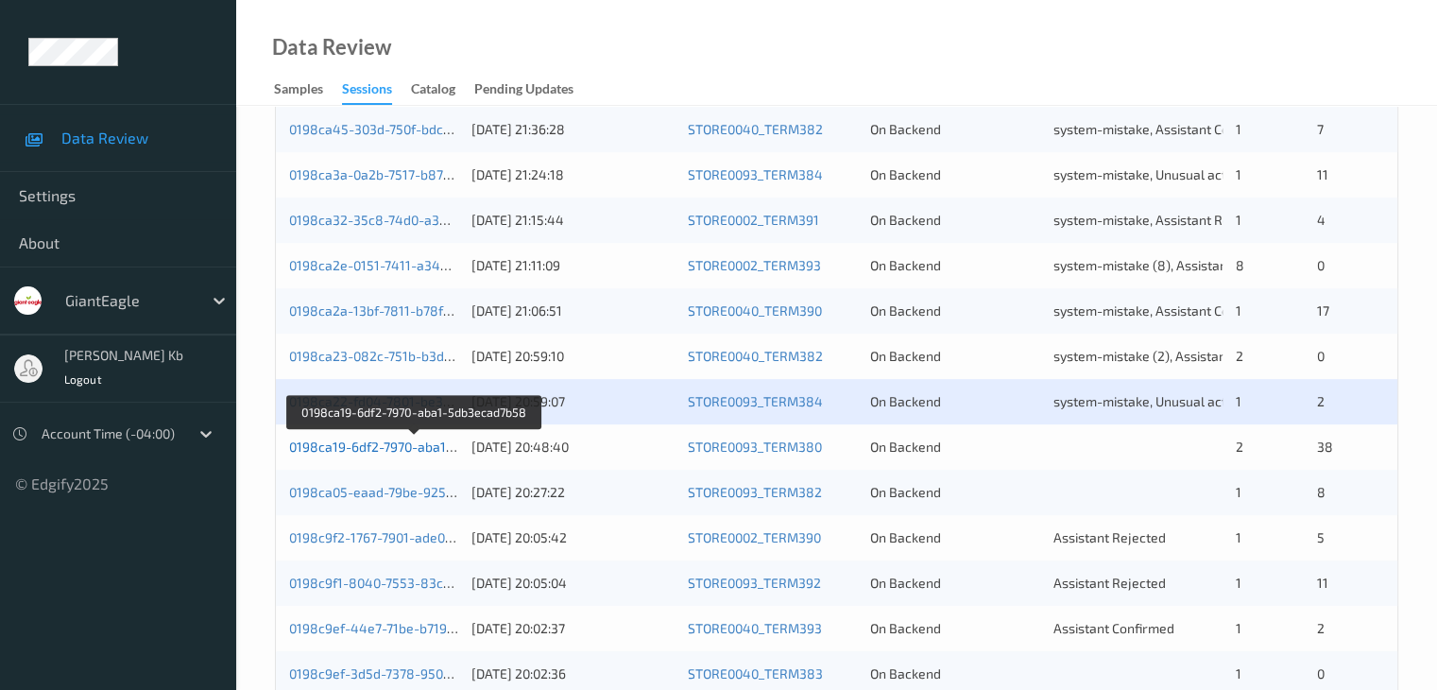
click at [378, 448] on link "0198ca19-6df2-7970-aba1-5db3ecad7b58" at bounding box center [415, 446] width 252 height 16
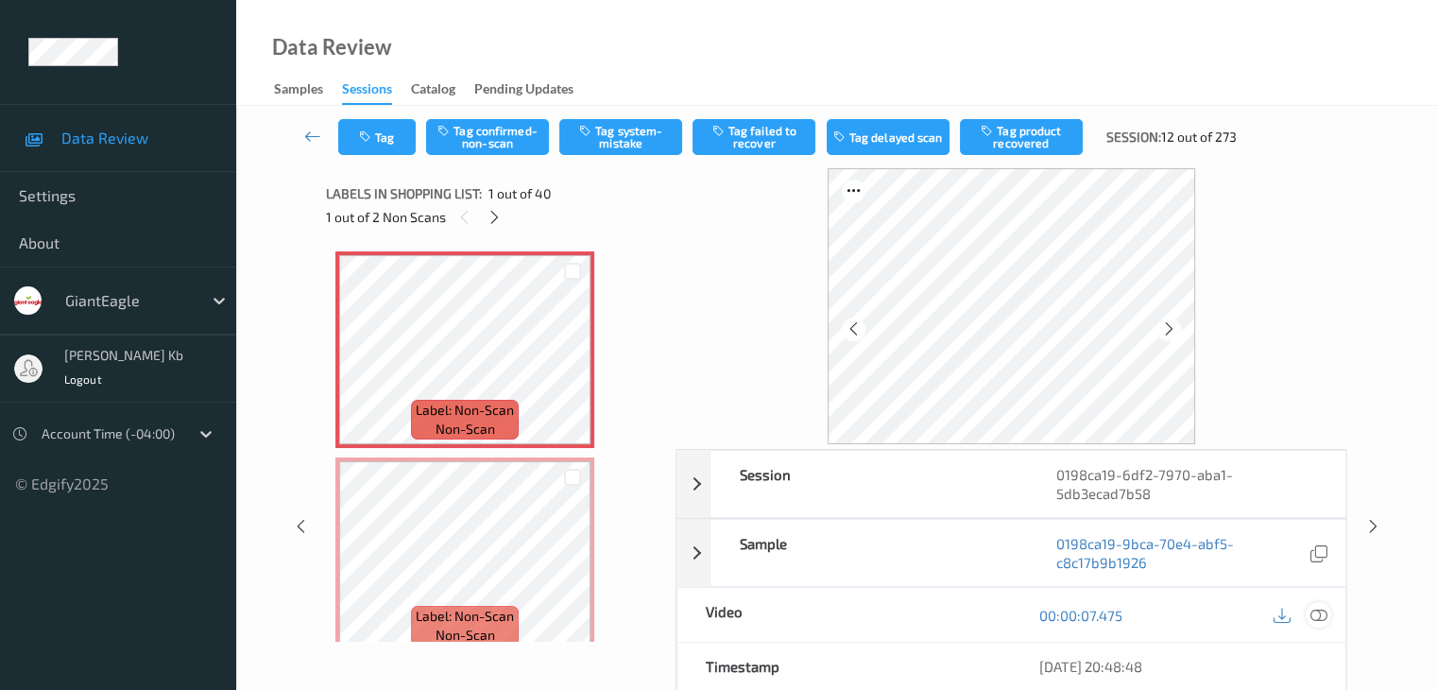
click at [1317, 611] on icon at bounding box center [1317, 615] width 17 height 17
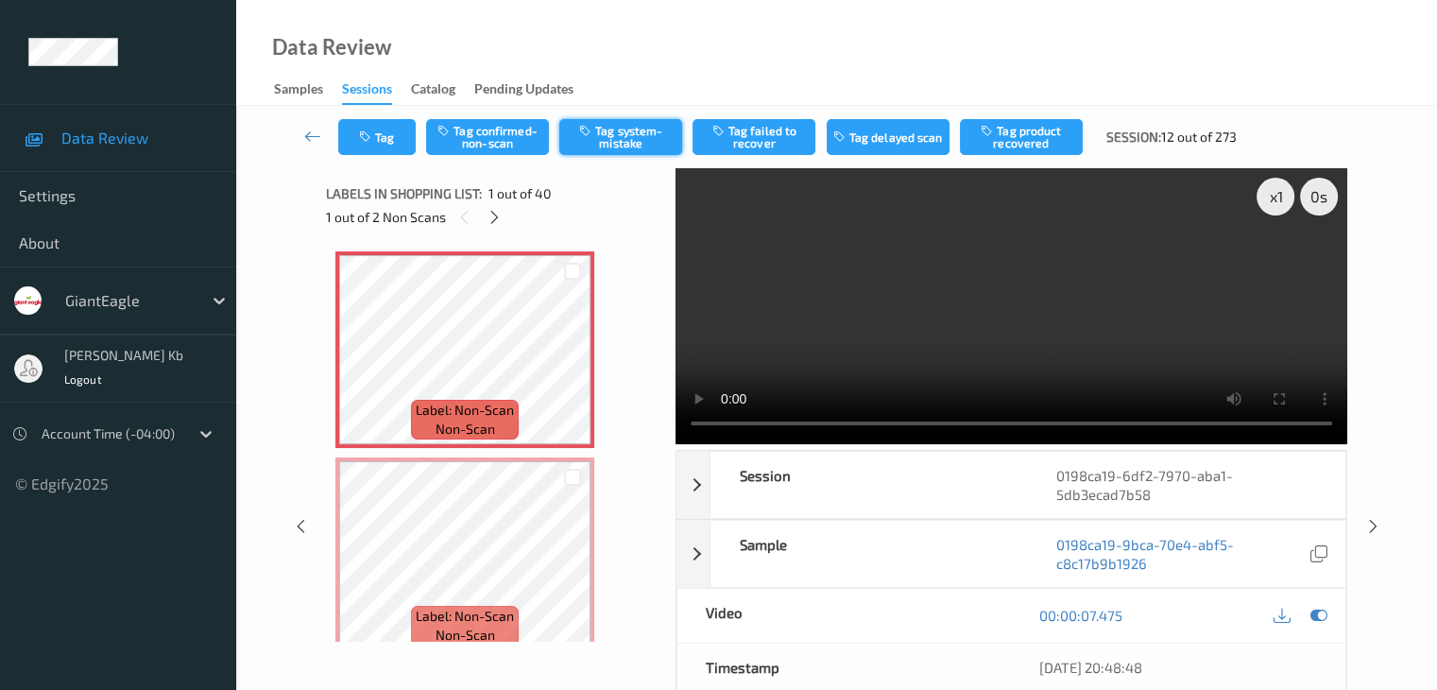
click at [624, 136] on button "Tag system-mistake" at bounding box center [620, 137] width 123 height 36
click at [397, 143] on button "Tag" at bounding box center [376, 137] width 77 height 36
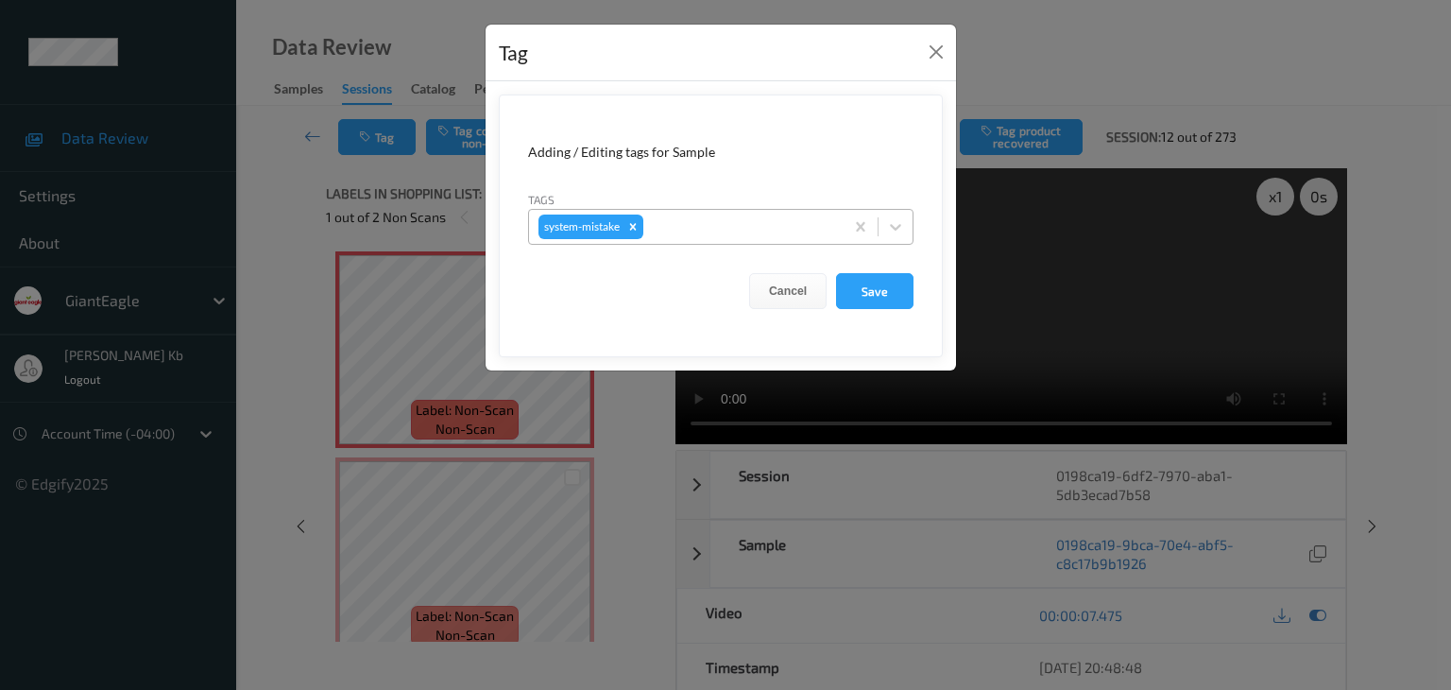
click at [731, 221] on div at bounding box center [740, 226] width 187 height 23
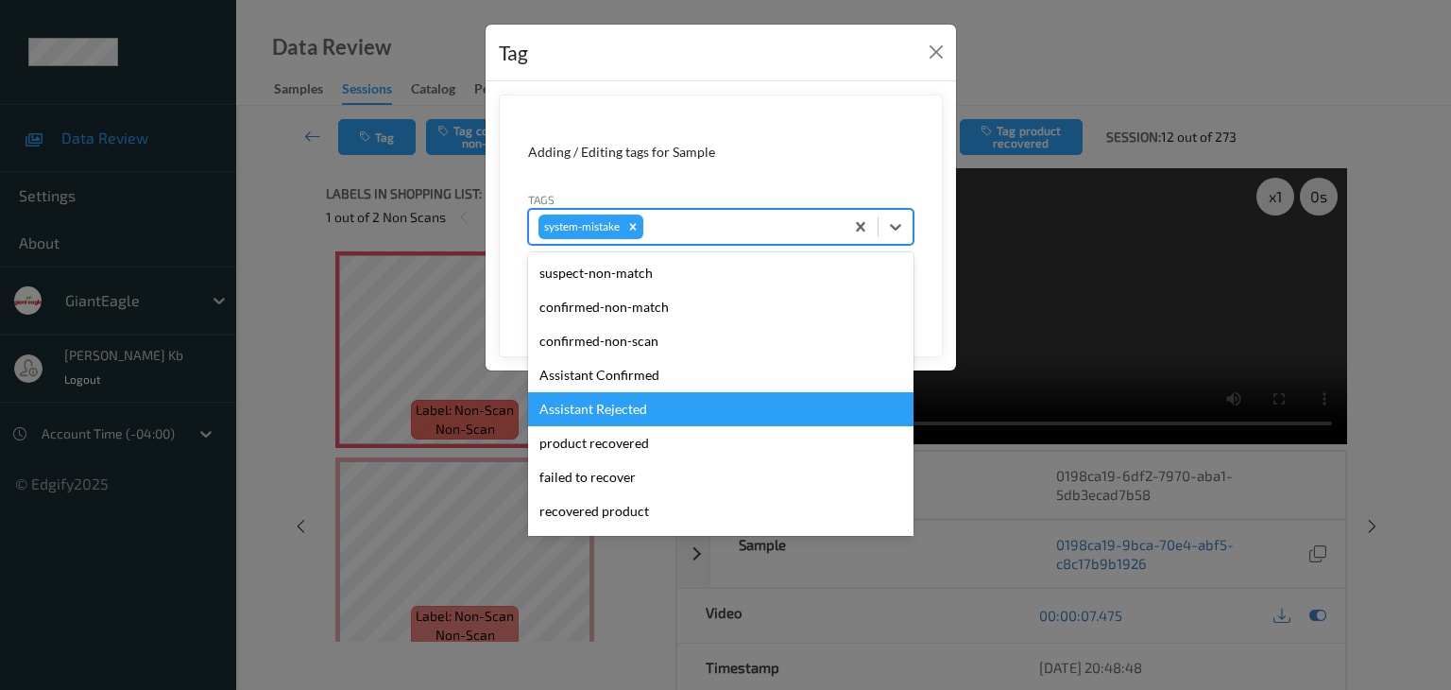
scroll to position [189, 0]
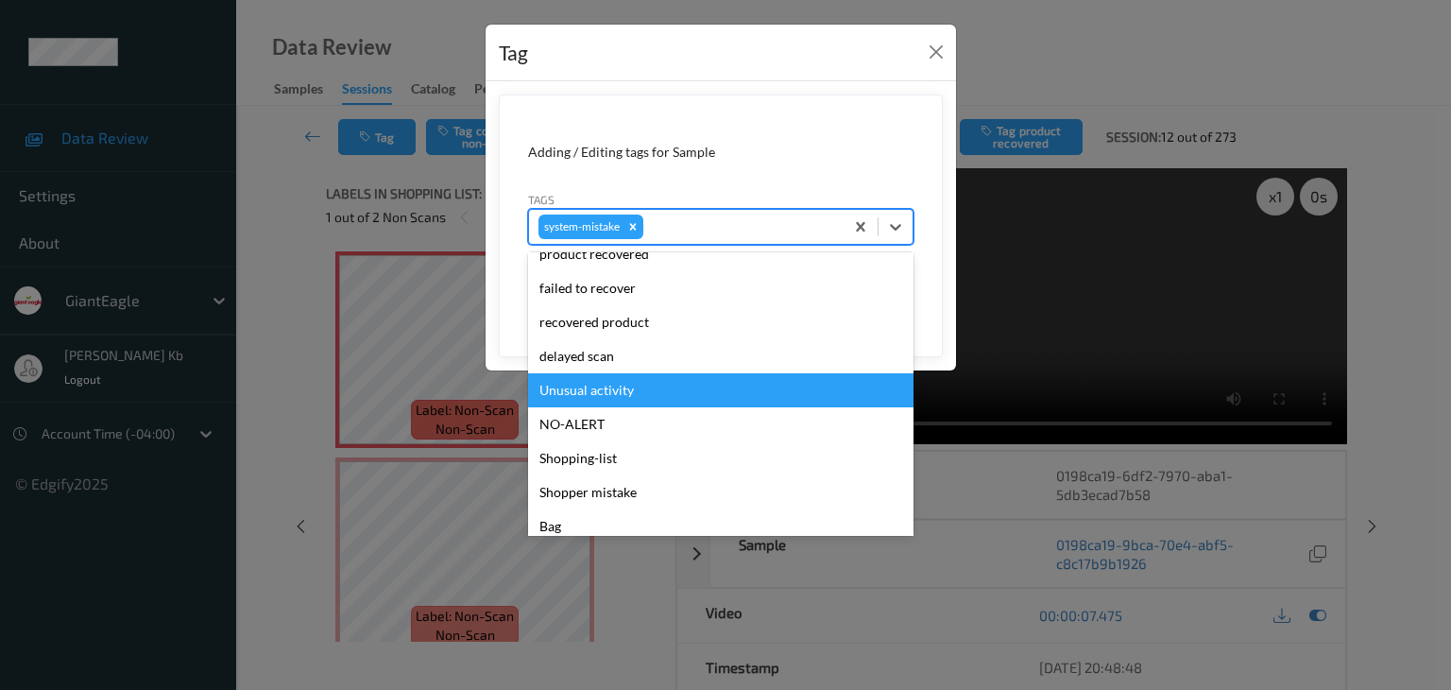
click at [614, 394] on div "Unusual activity" at bounding box center [720, 390] width 385 height 34
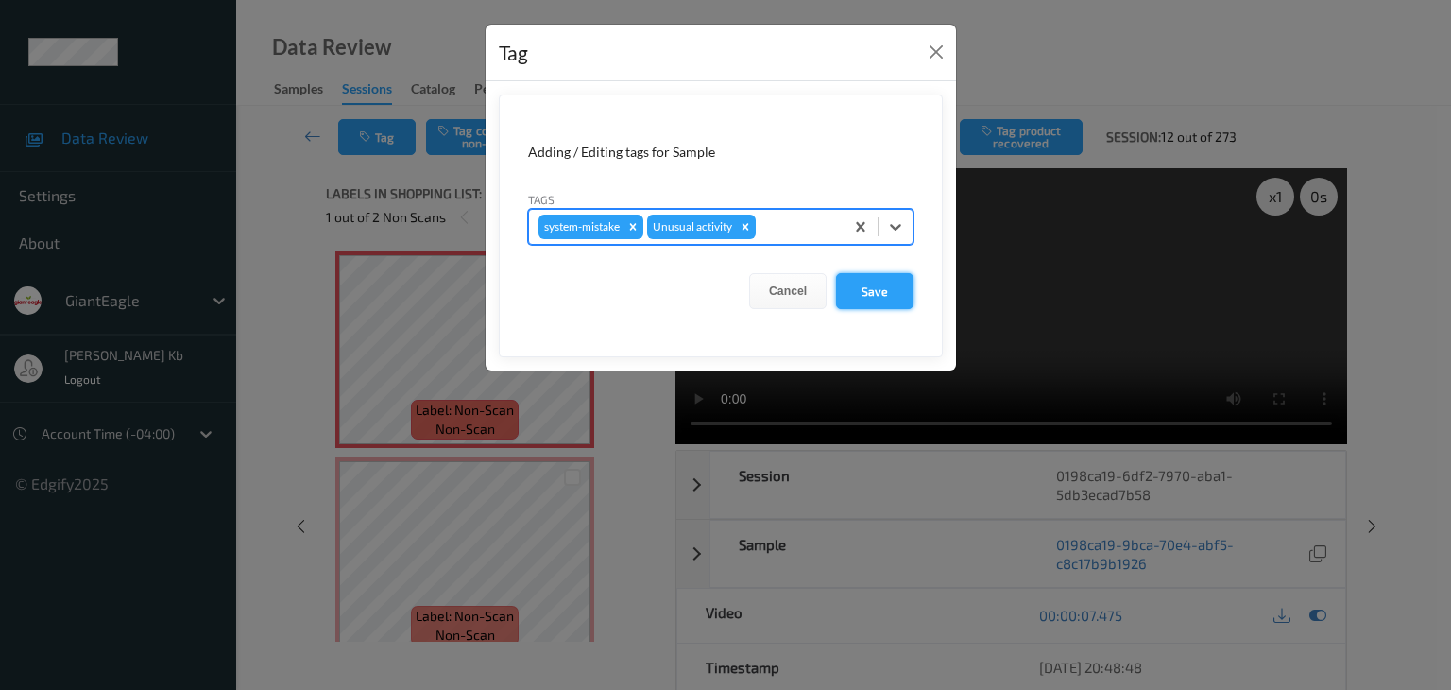
click at [875, 284] on button "Save" at bounding box center [874, 291] width 77 height 36
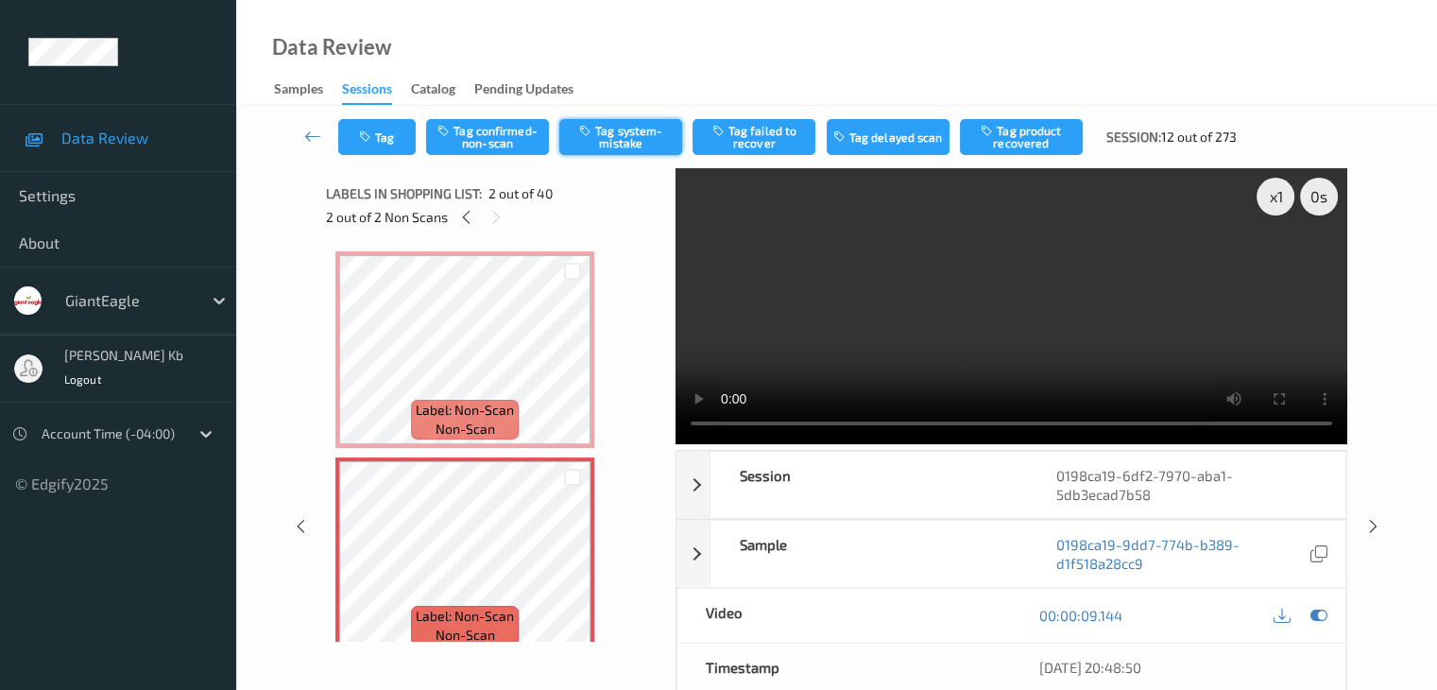
click at [627, 141] on button "Tag system-mistake" at bounding box center [620, 137] width 123 height 36
click at [403, 137] on button "Tag" at bounding box center [376, 137] width 77 height 36
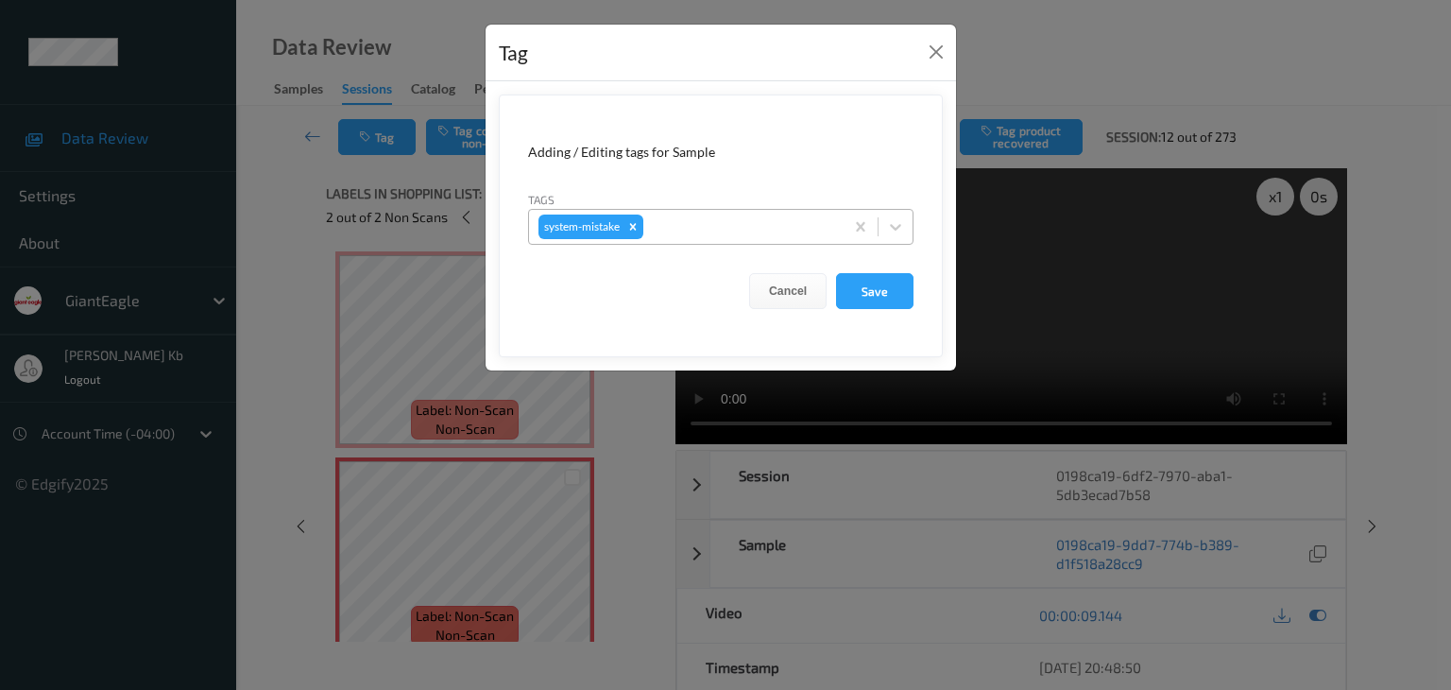
click at [718, 227] on div at bounding box center [740, 226] width 187 height 23
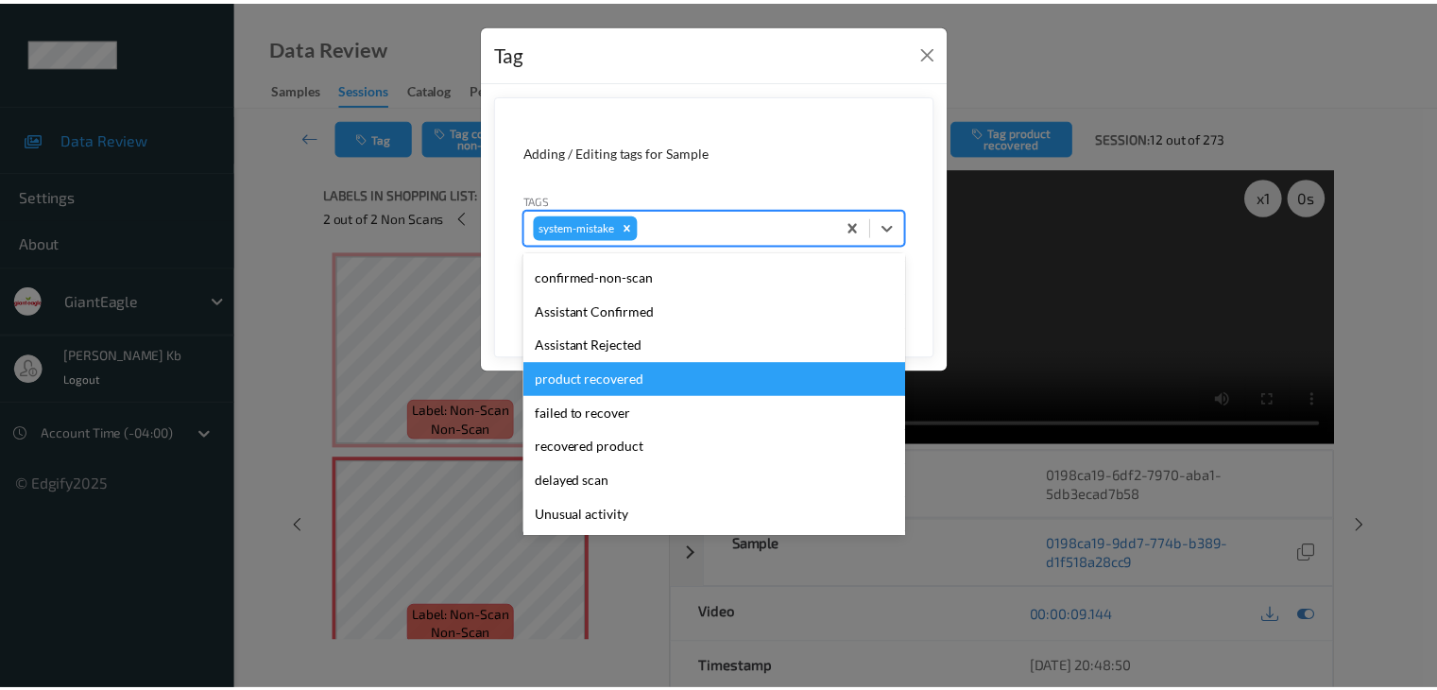
scroll to position [94, 0]
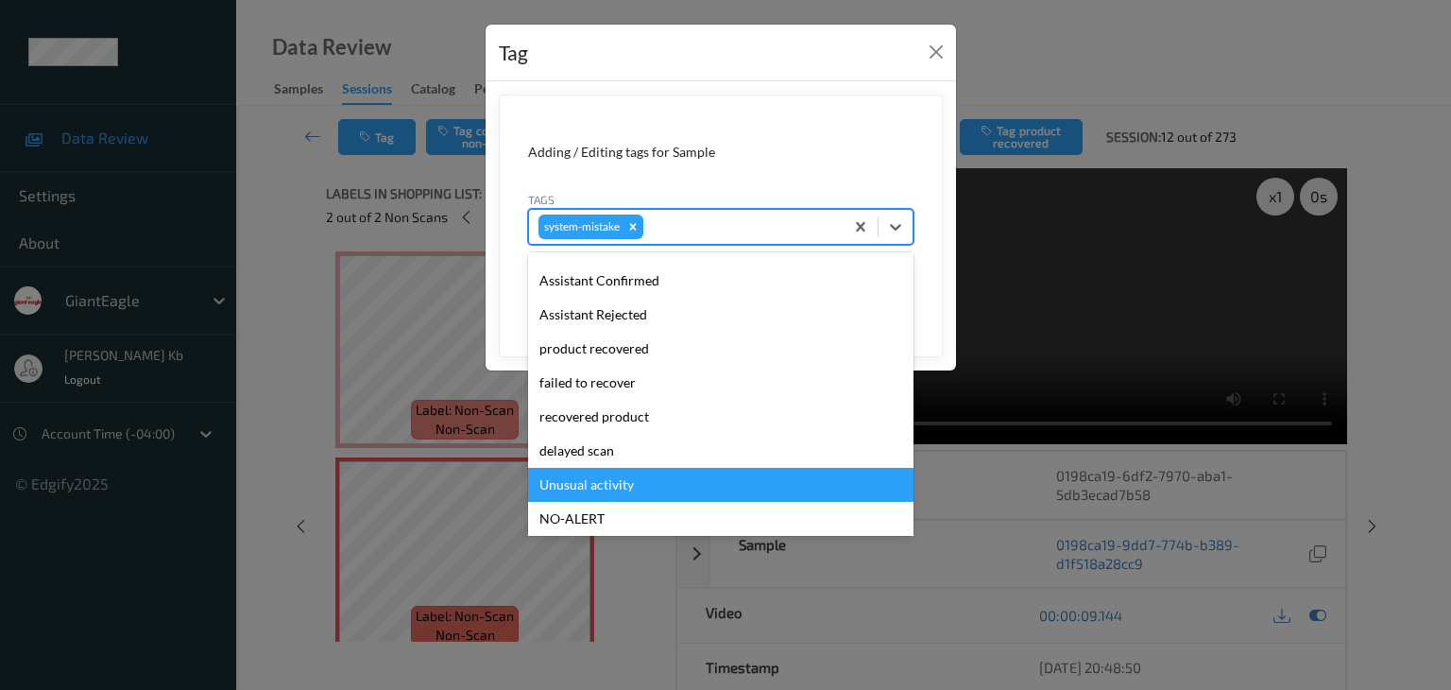
click at [608, 481] on div "Unusual activity" at bounding box center [720, 485] width 385 height 34
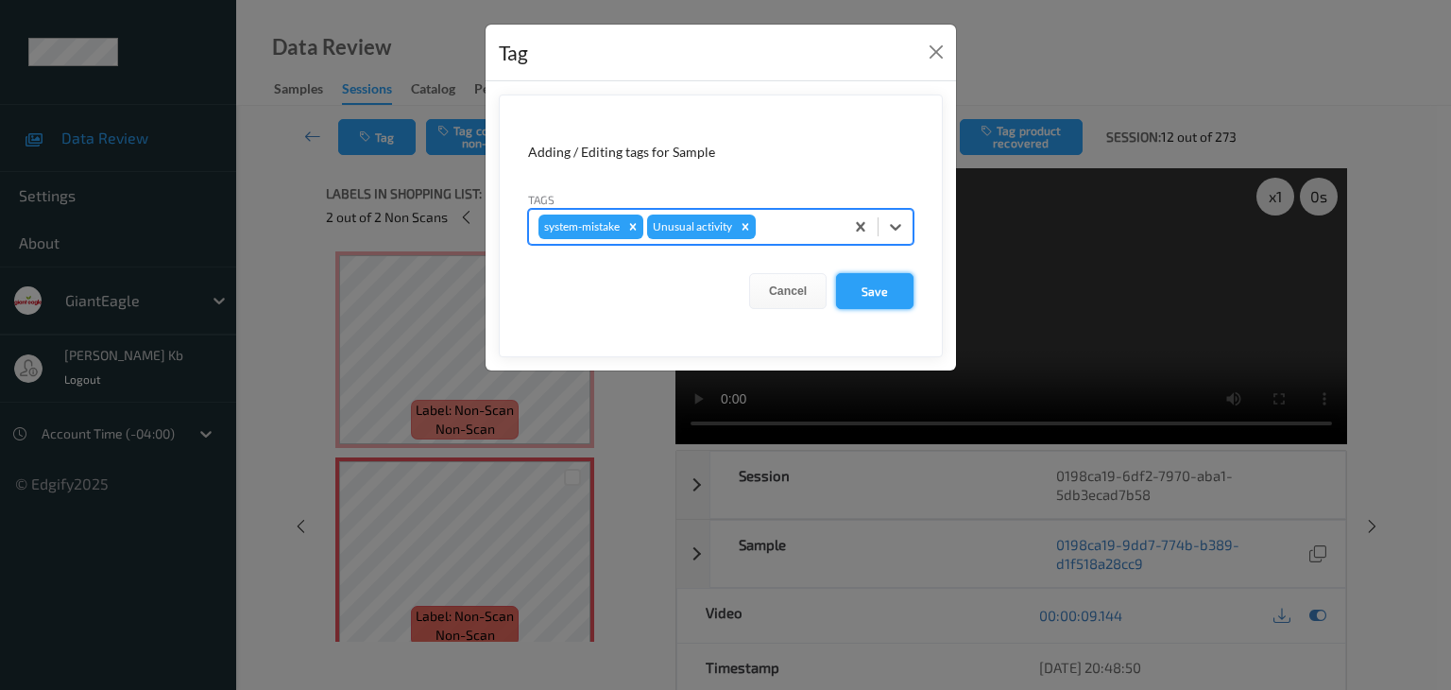
click at [879, 285] on button "Save" at bounding box center [874, 291] width 77 height 36
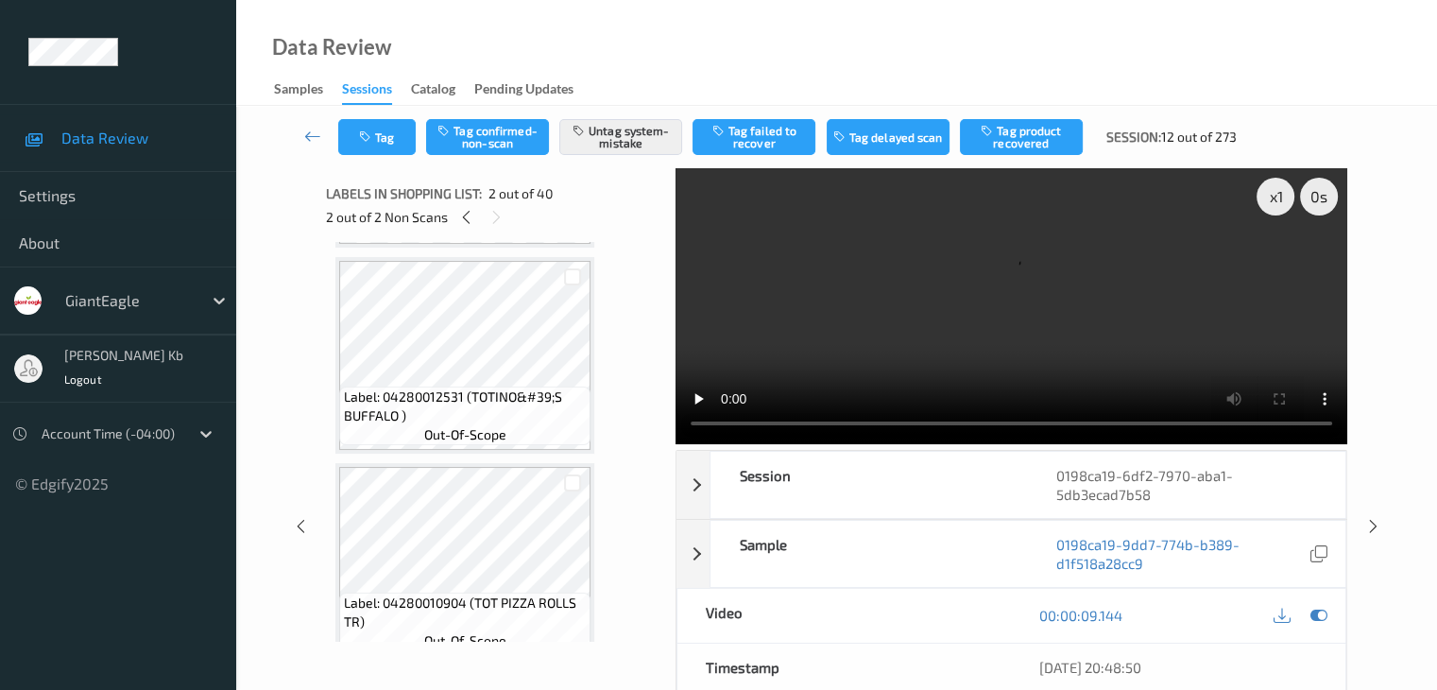
scroll to position [1039, 0]
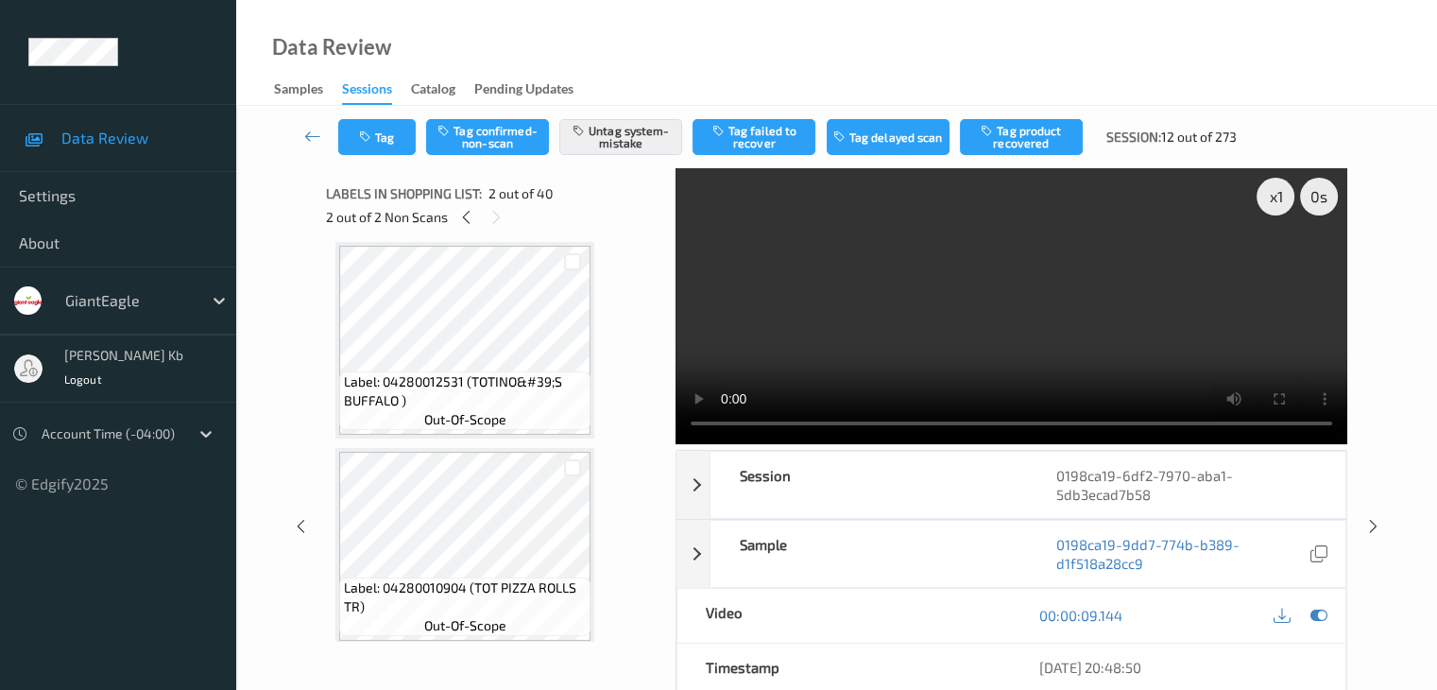
drag, startPoint x: 315, startPoint y: 138, endPoint x: 320, endPoint y: 116, distance: 22.5
click at [315, 138] on icon at bounding box center [312, 136] width 17 height 19
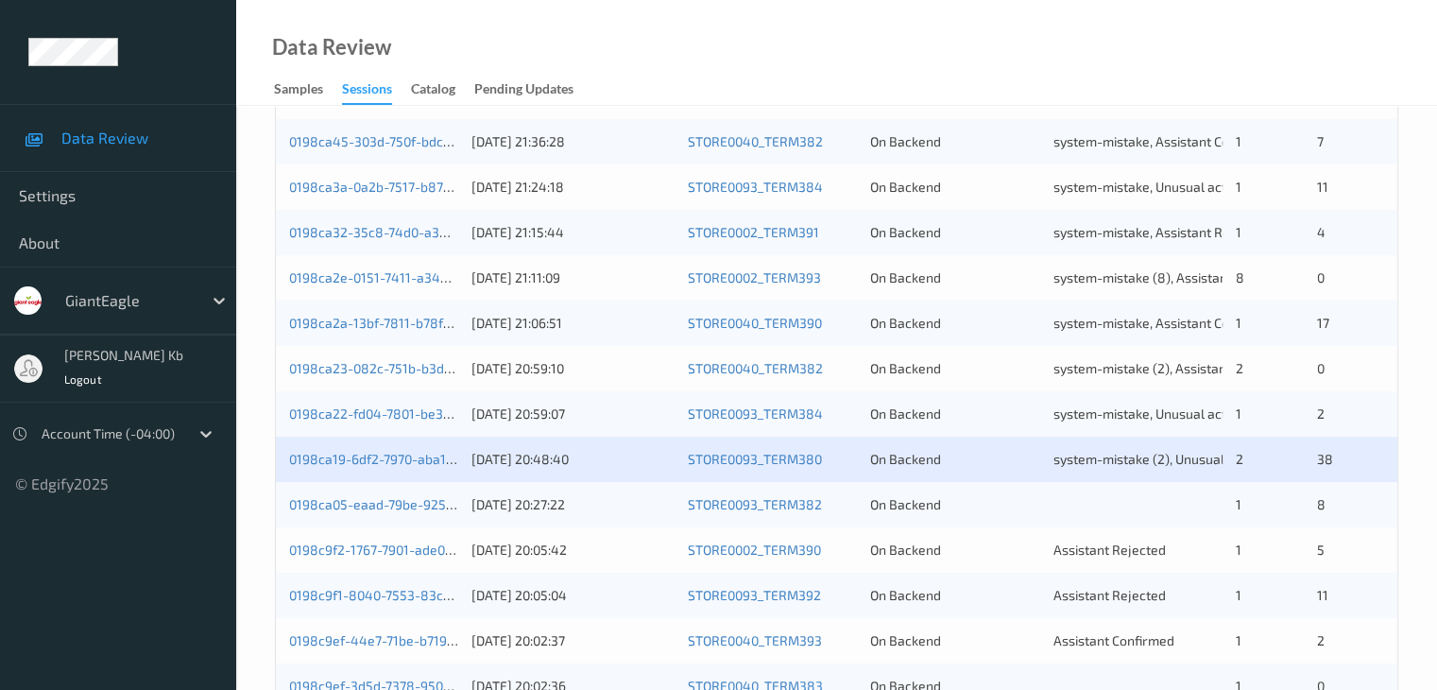
scroll to position [661, 0]
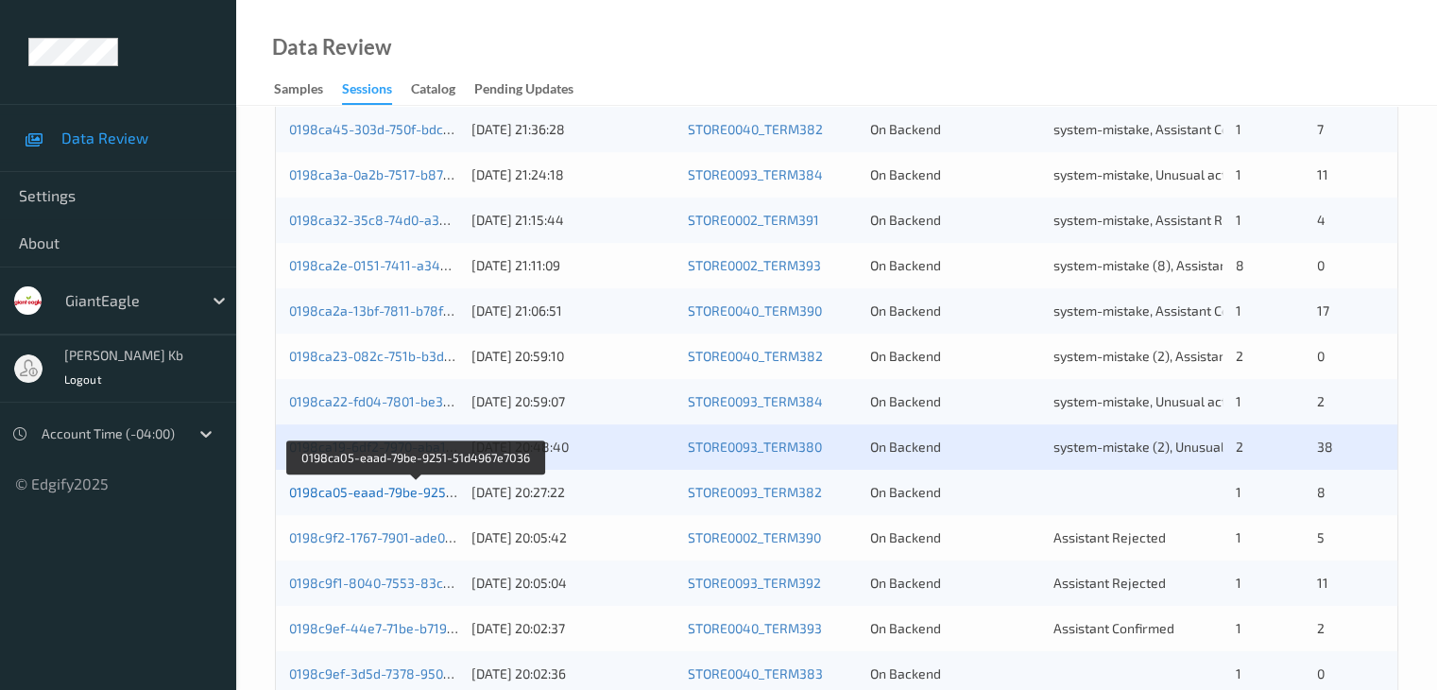
click at [388, 493] on link "0198ca05-eaad-79be-9251-51d4967e7036" at bounding box center [417, 492] width 256 height 16
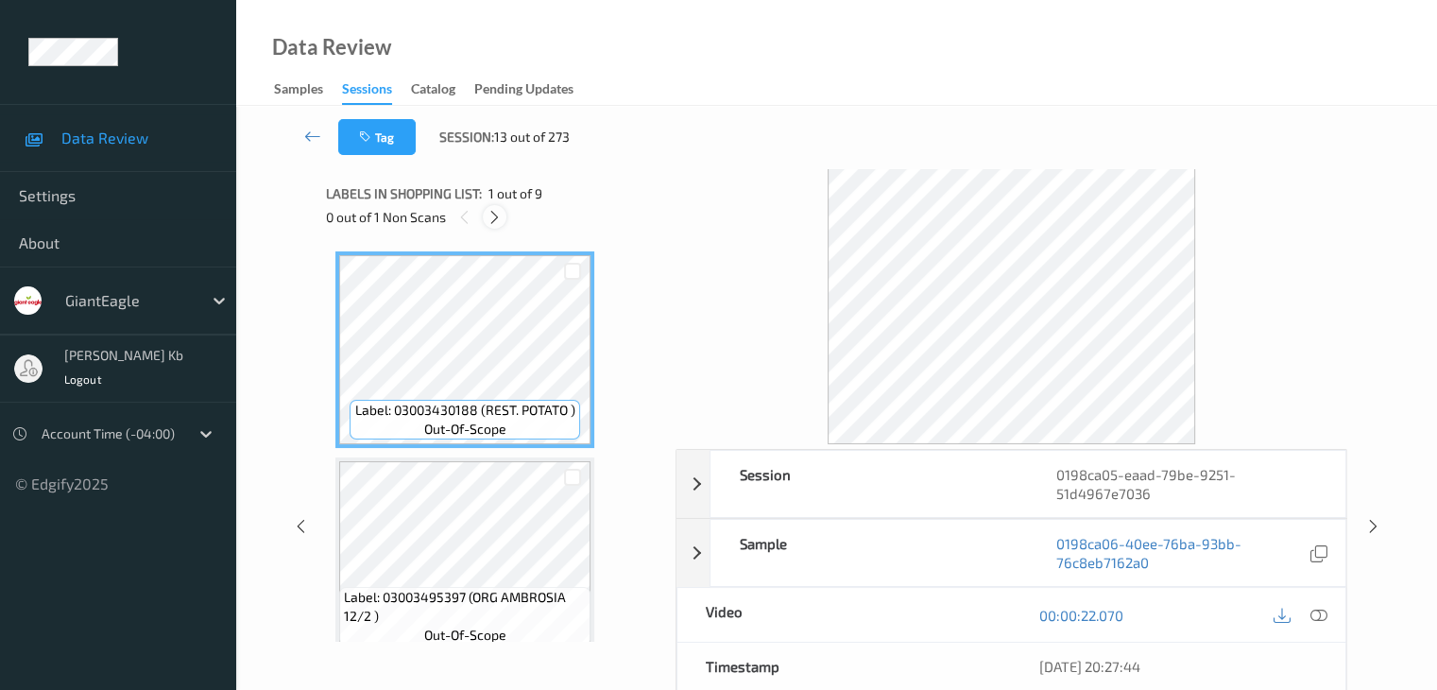
click at [500, 220] on icon at bounding box center [495, 217] width 16 height 17
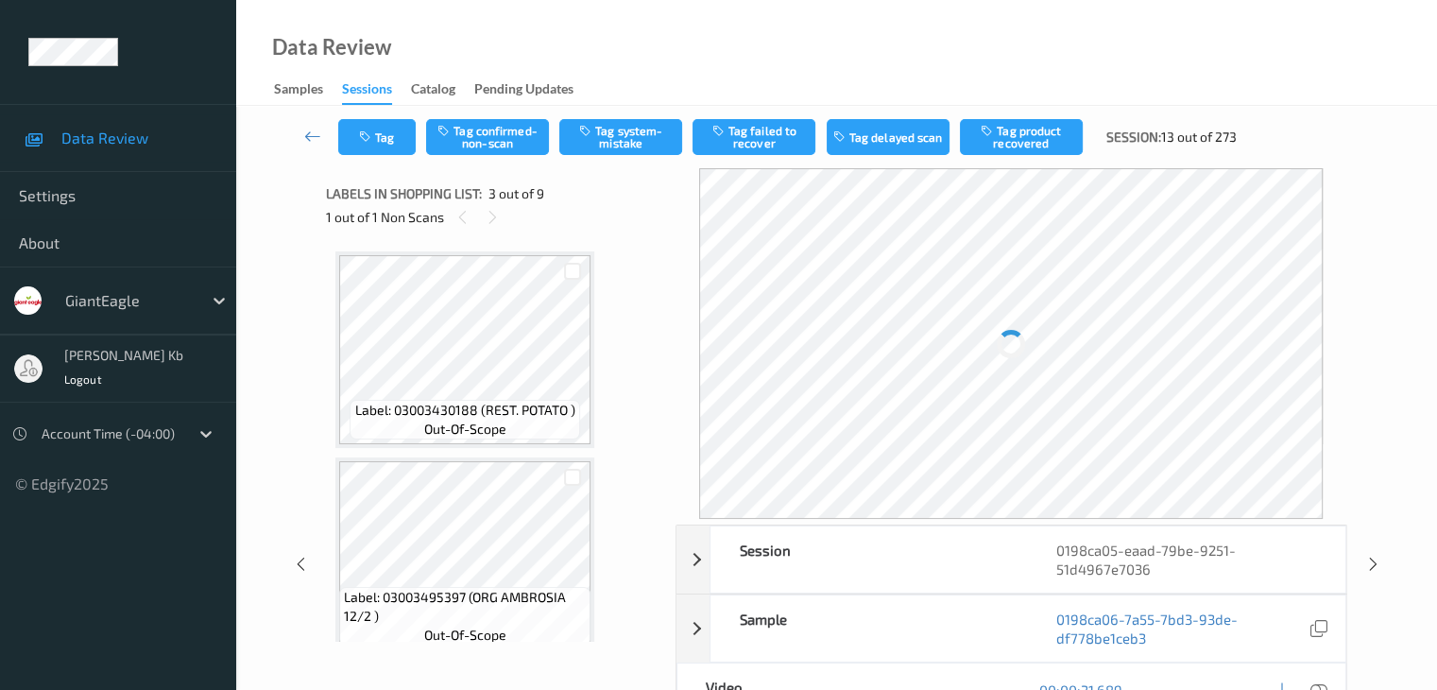
scroll to position [215, 0]
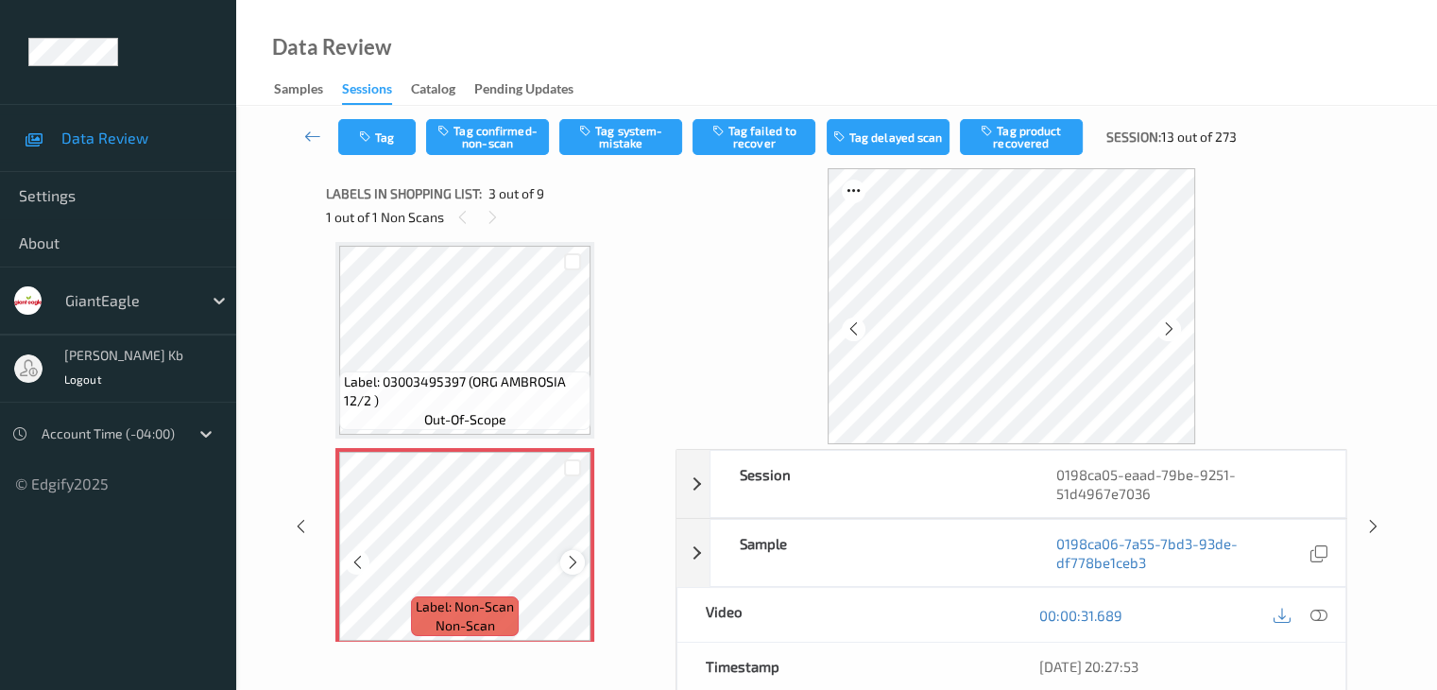
click at [567, 560] on icon at bounding box center [573, 562] width 16 height 17
click at [570, 560] on icon at bounding box center [573, 562] width 16 height 17
click at [569, 560] on icon at bounding box center [573, 562] width 16 height 17
click at [1324, 613] on icon at bounding box center [1317, 615] width 17 height 17
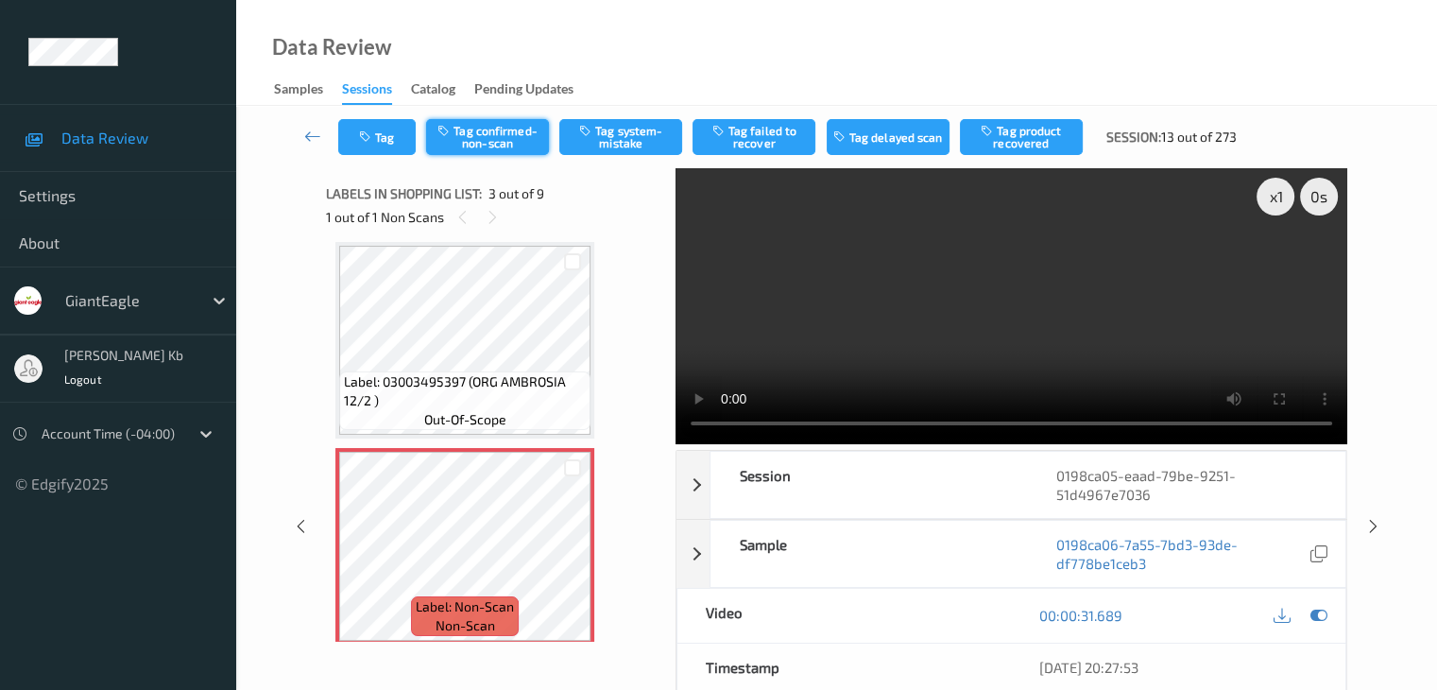
click at [505, 138] on button "Tag confirmed-non-scan" at bounding box center [487, 137] width 123 height 36
click at [763, 135] on button "Tag failed to recover" at bounding box center [754, 137] width 123 height 36
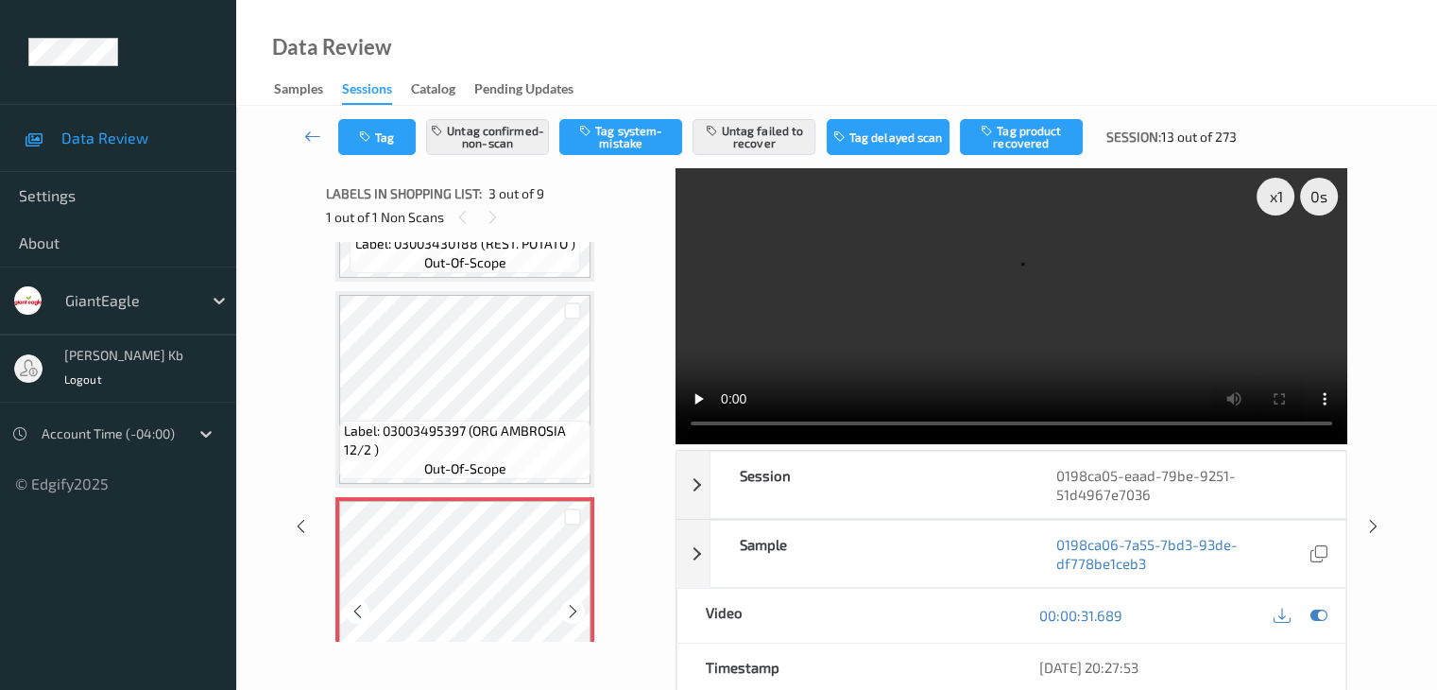
scroll to position [121, 0]
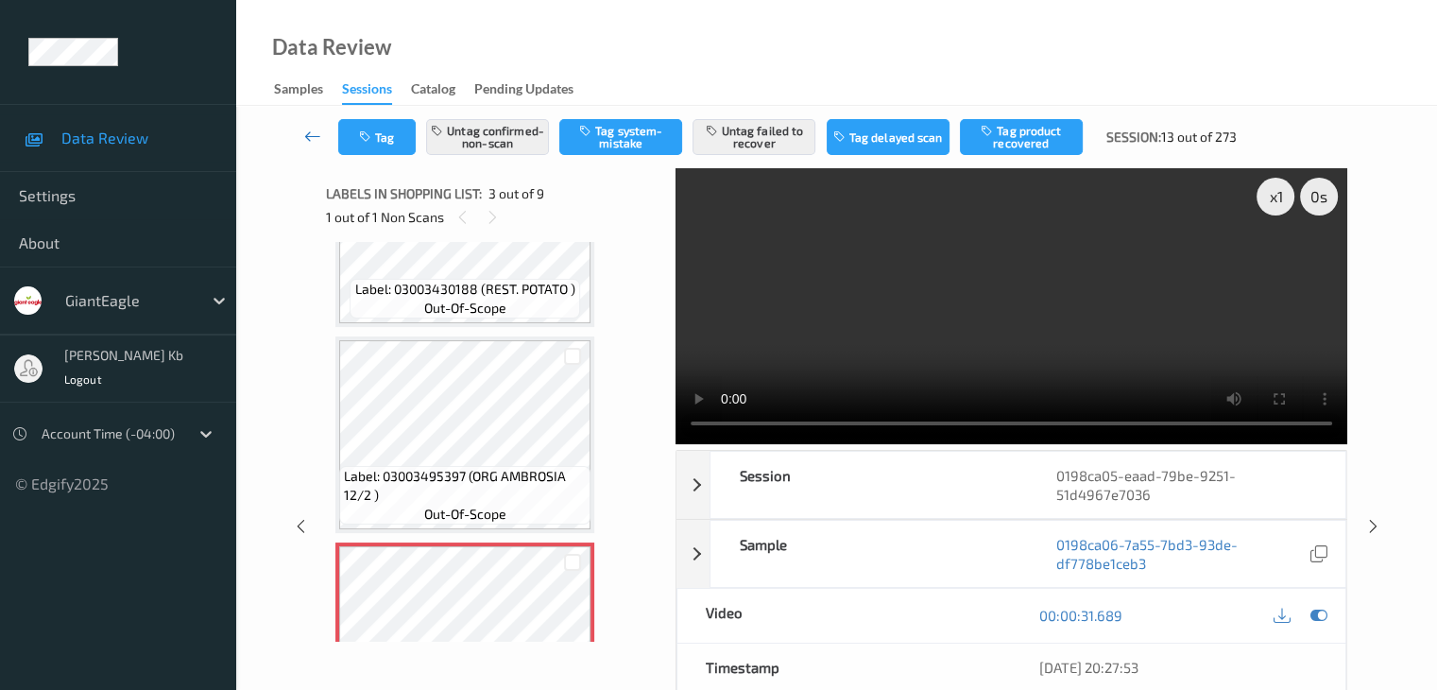
click at [306, 130] on icon at bounding box center [312, 136] width 17 height 19
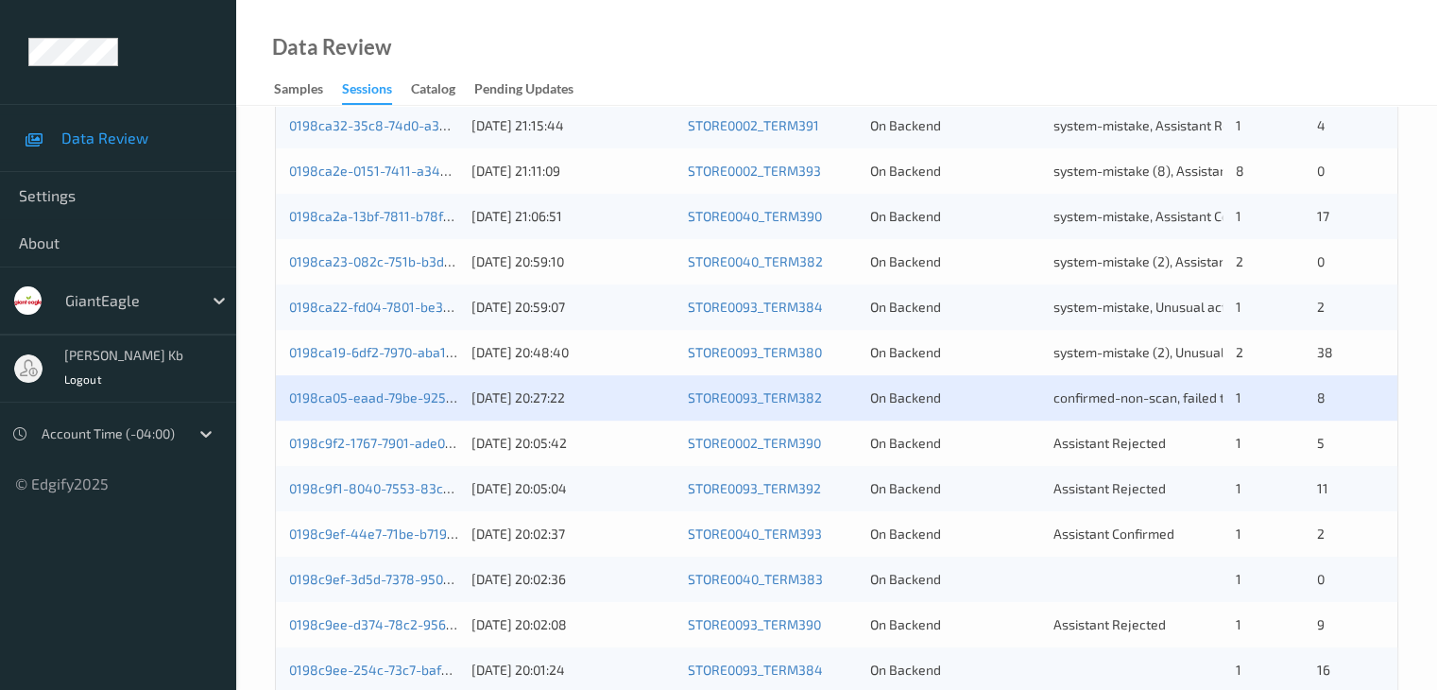
scroll to position [850, 0]
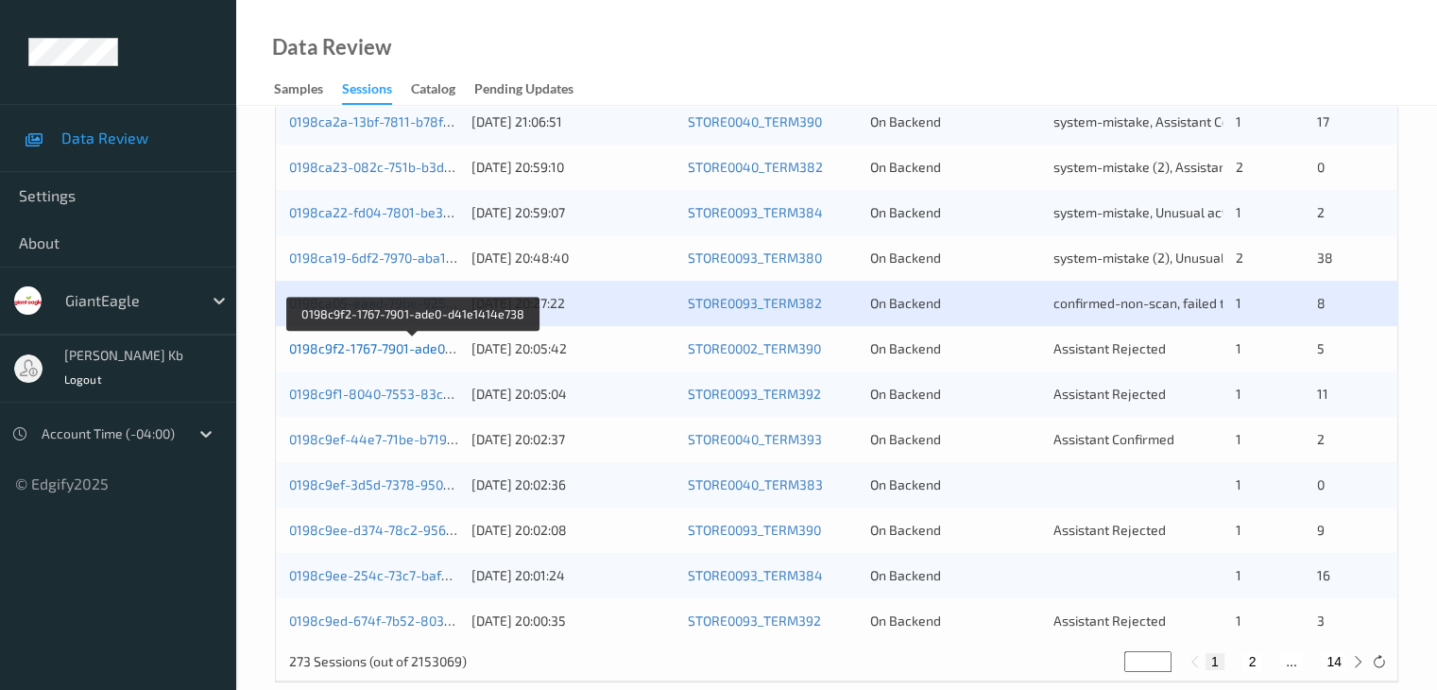
click at [389, 351] on link "0198c9f2-1767-7901-ade0-d41e1414e738" at bounding box center [413, 348] width 249 height 16
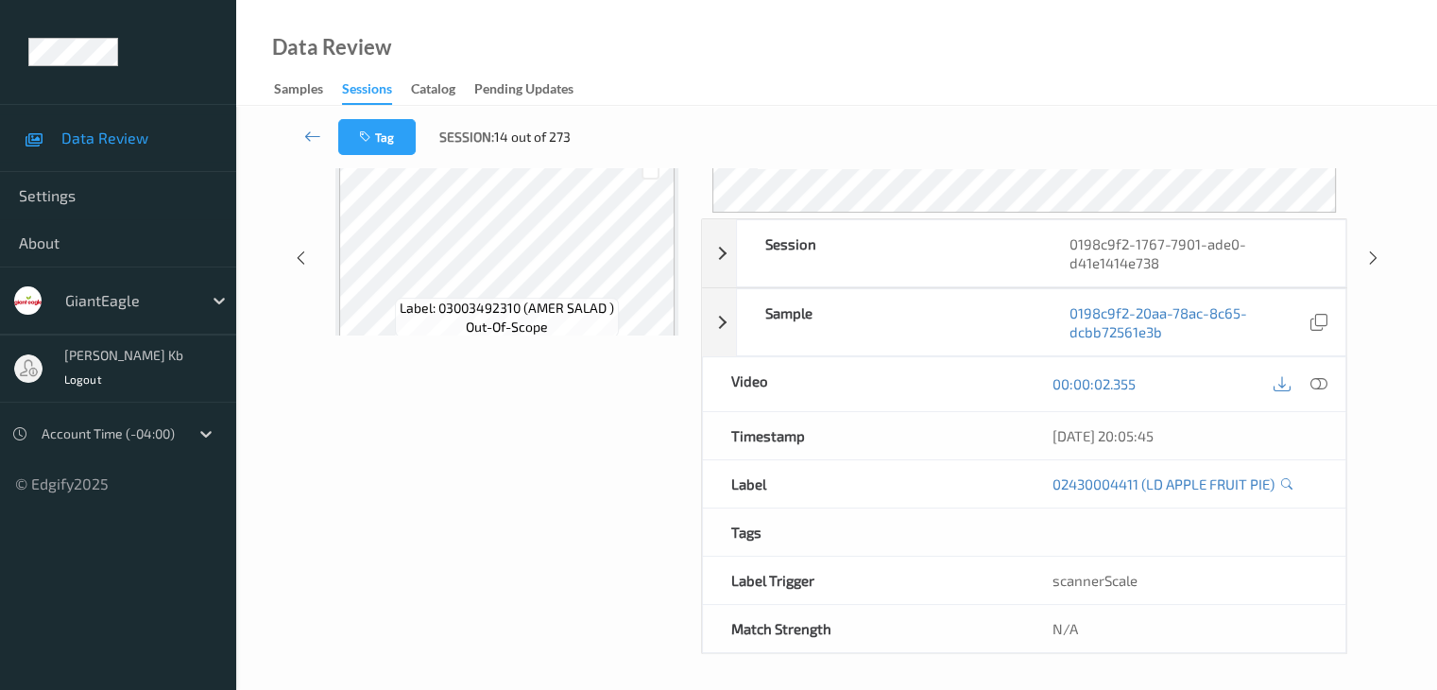
scroll to position [231, 0]
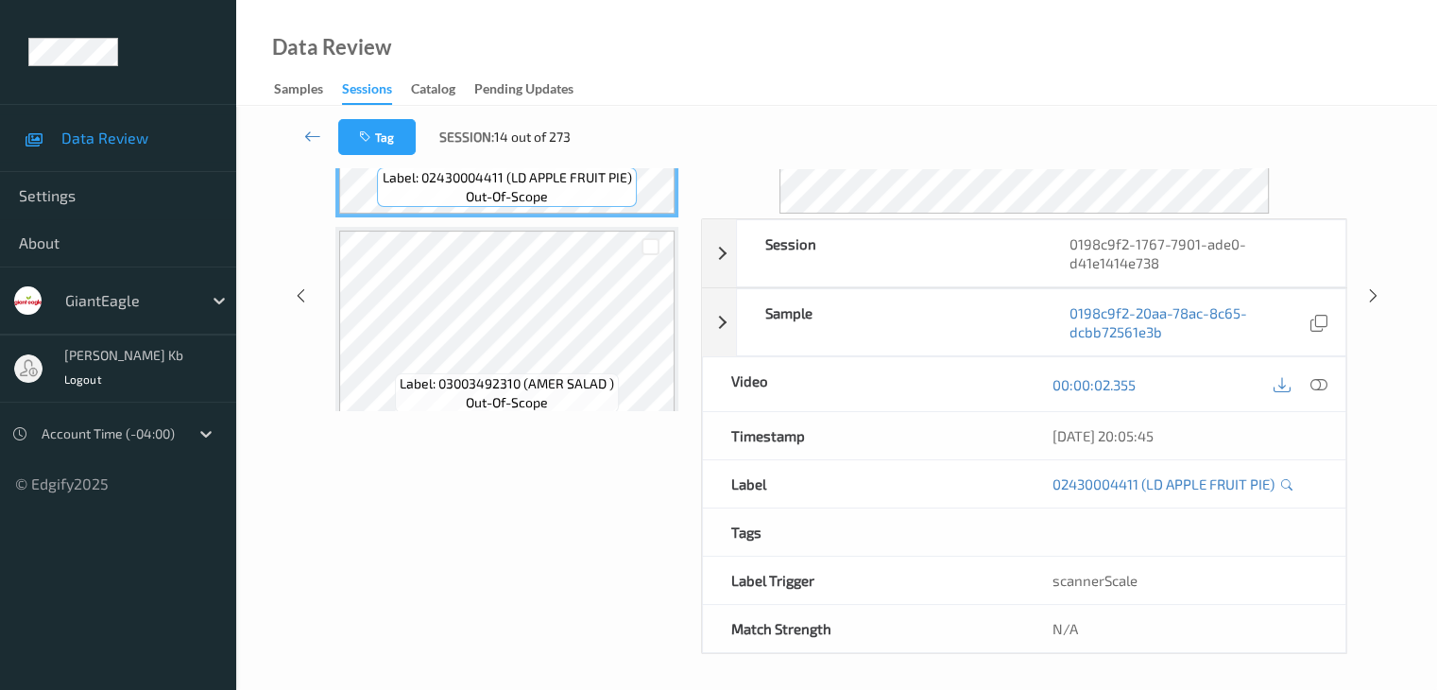
drag, startPoint x: 552, startPoint y: 0, endPoint x: 899, endPoint y: 26, distance: 348.6
click at [965, 27] on div "Data Review Samples Sessions Catalog Pending Updates" at bounding box center [836, 53] width 1201 height 106
drag, startPoint x: 728, startPoint y: 0, endPoint x: 967, endPoint y: 45, distance: 243.3
click at [1092, 46] on div "Data Review Samples Sessions Catalog Pending Updates" at bounding box center [836, 53] width 1201 height 106
drag, startPoint x: 639, startPoint y: 0, endPoint x: 907, endPoint y: 50, distance: 272.9
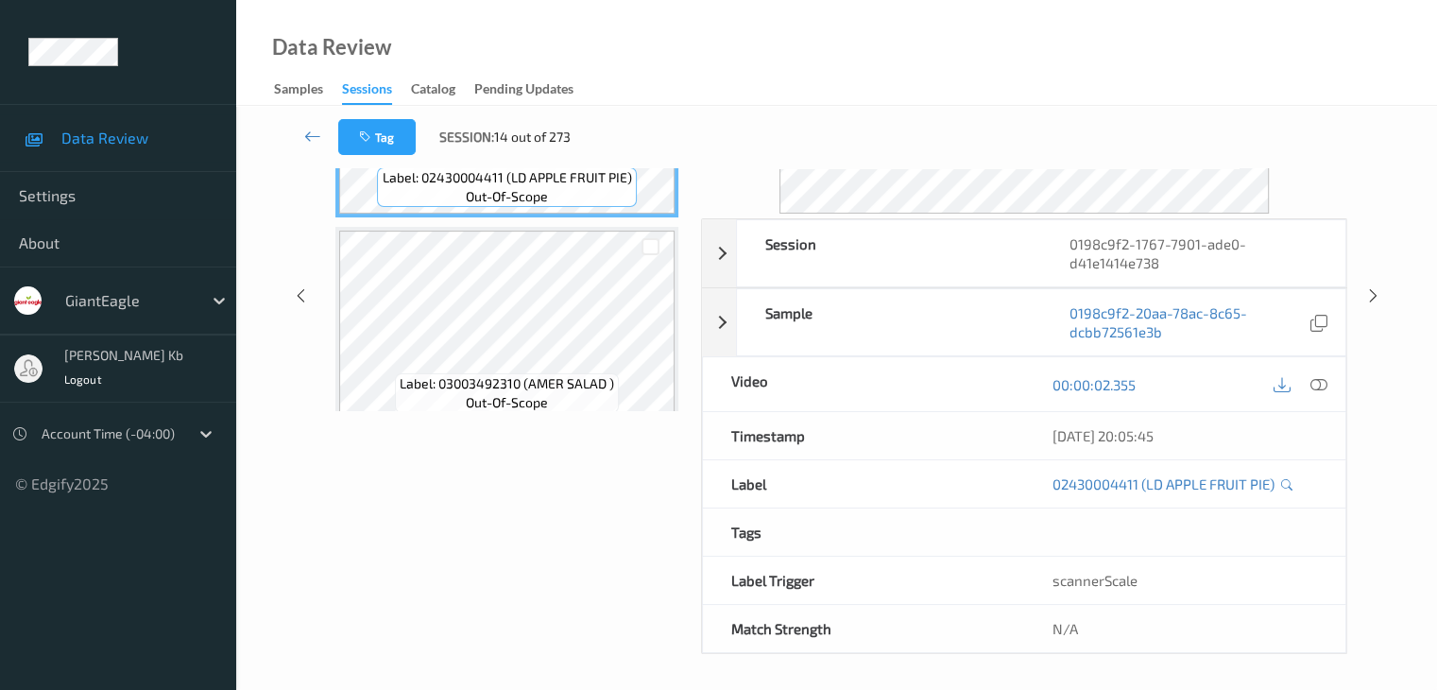
click at [966, 51] on div "Data Review Samples Sessions Catalog Pending Updates" at bounding box center [836, 53] width 1201 height 106
drag, startPoint x: 566, startPoint y: 5, endPoint x: 950, endPoint y: 47, distance: 386.9
click at [965, 49] on div "Data Review Samples Sessions Catalog Pending Updates" at bounding box center [836, 53] width 1201 height 106
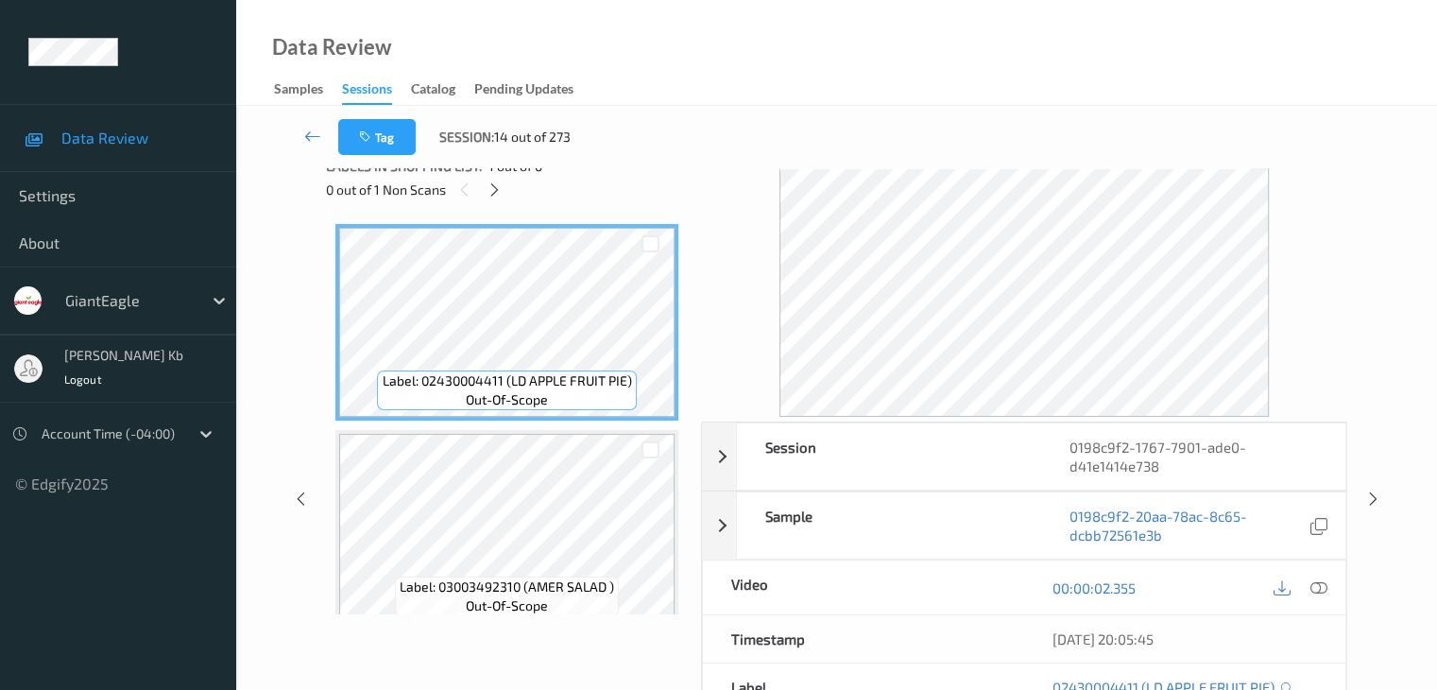
scroll to position [0, 0]
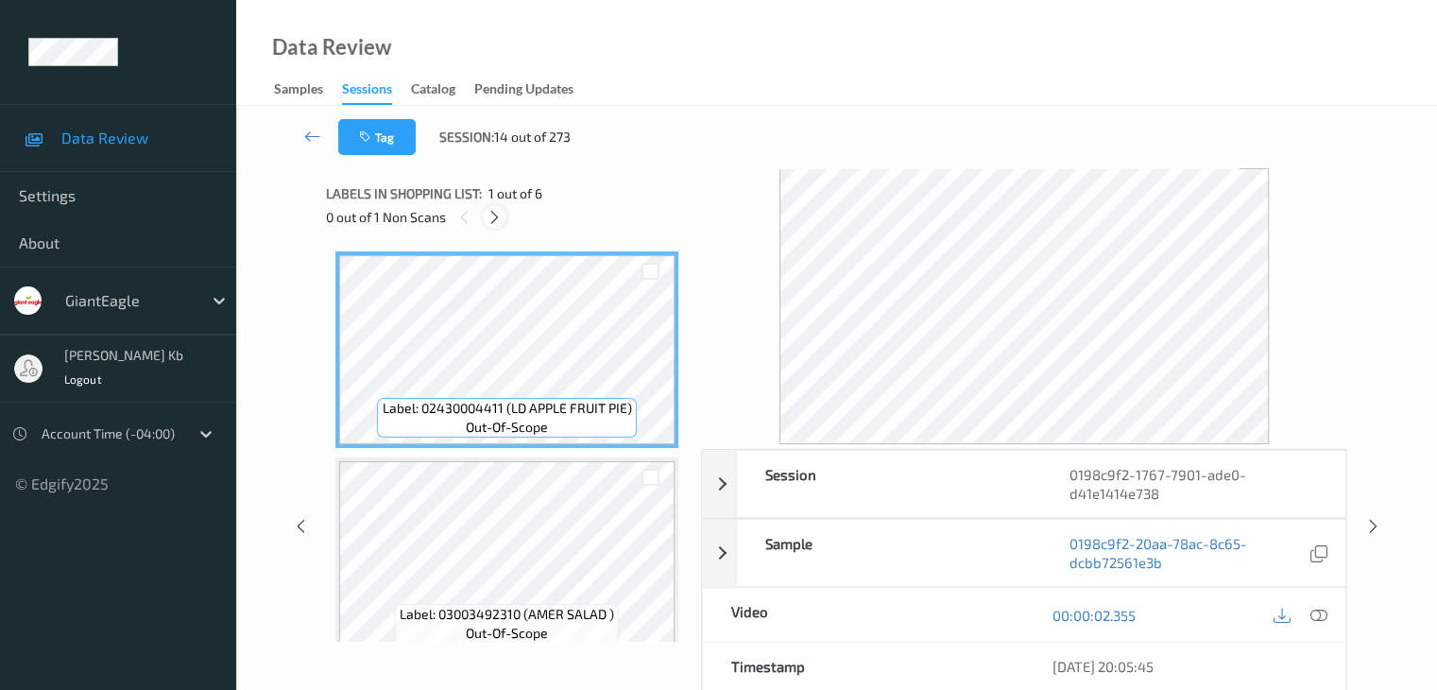
click at [500, 216] on icon at bounding box center [495, 217] width 16 height 17
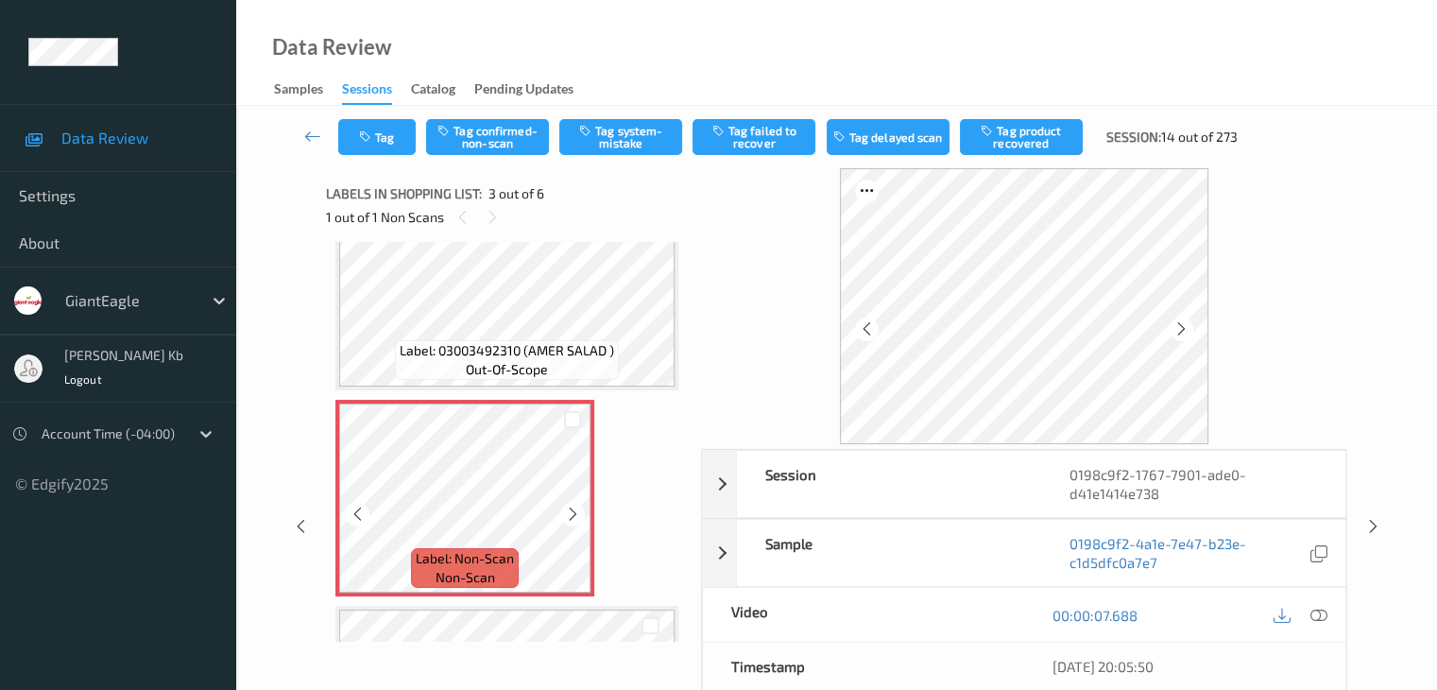
scroll to position [310, 0]
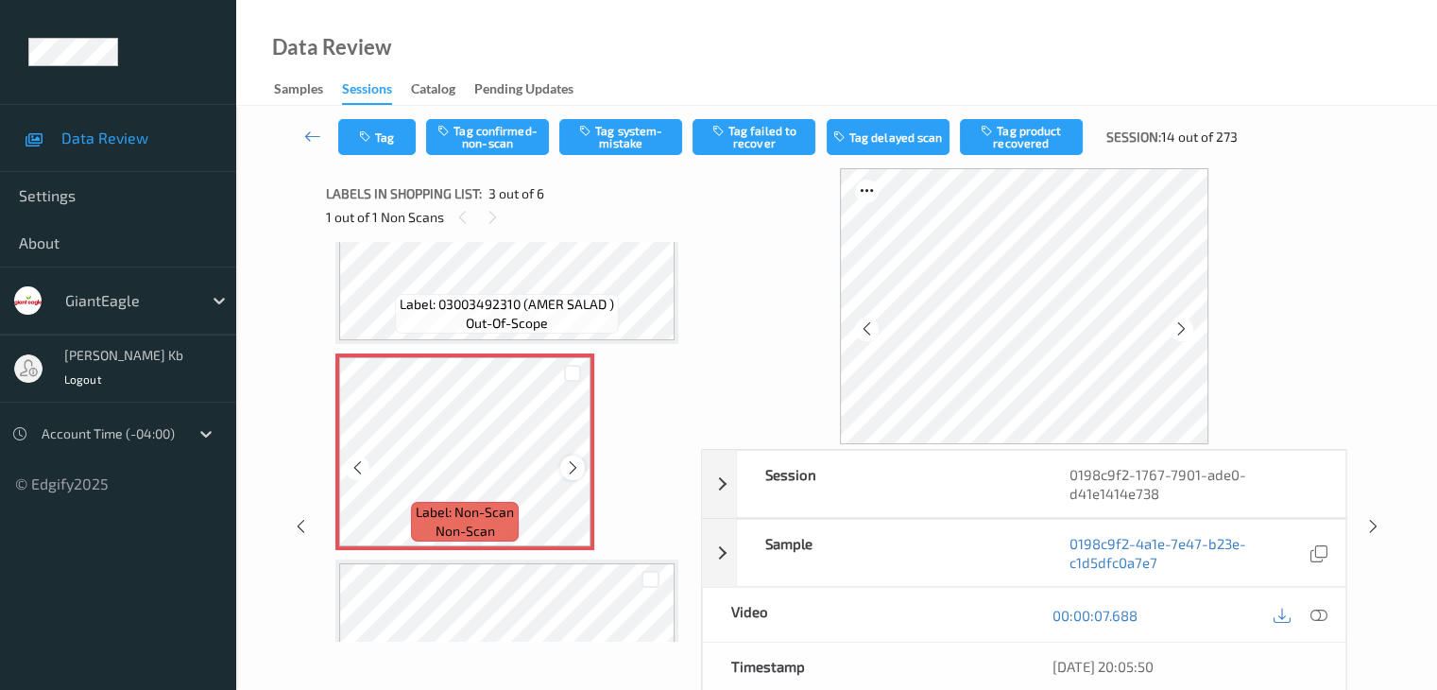
click at [571, 465] on icon at bounding box center [573, 467] width 16 height 17
click at [571, 463] on icon at bounding box center [573, 467] width 16 height 17
click at [1318, 611] on icon at bounding box center [1317, 615] width 17 height 17
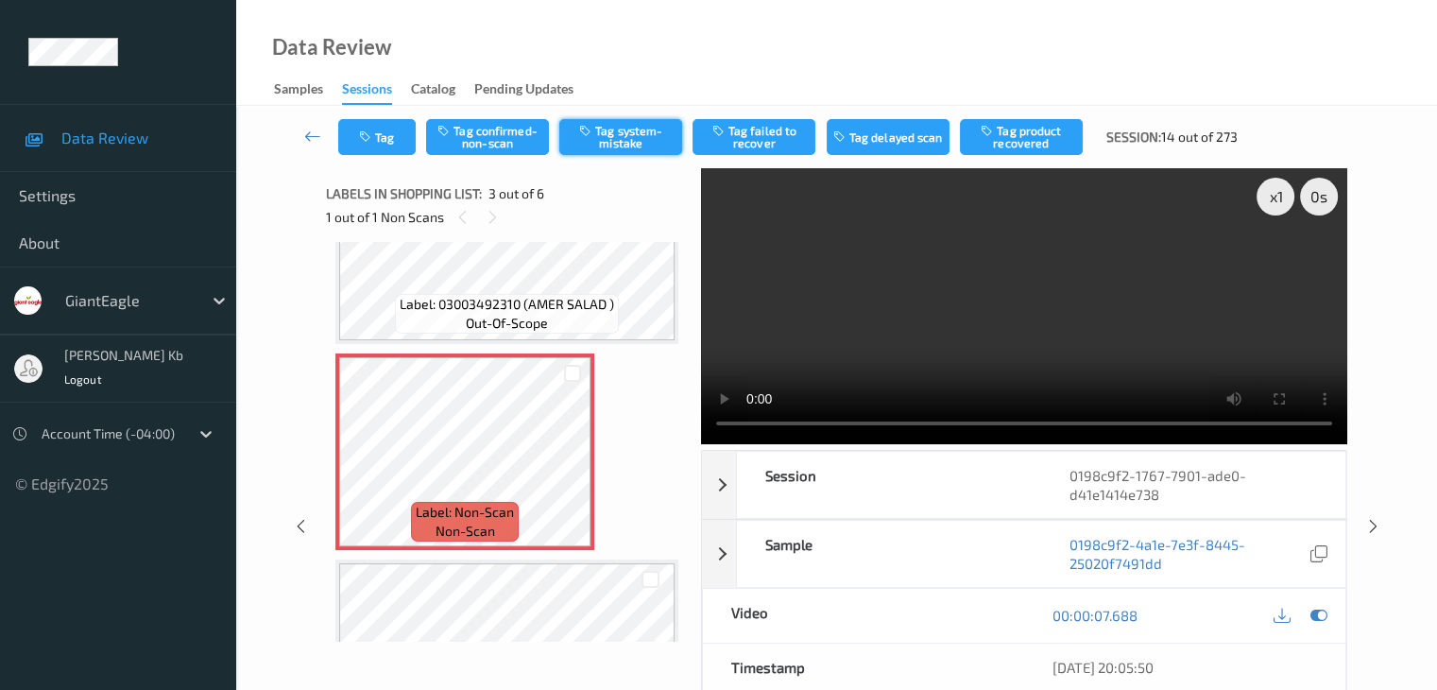
click at [613, 133] on button "Tag system-mistake" at bounding box center [620, 137] width 123 height 36
click at [310, 139] on icon at bounding box center [312, 136] width 17 height 19
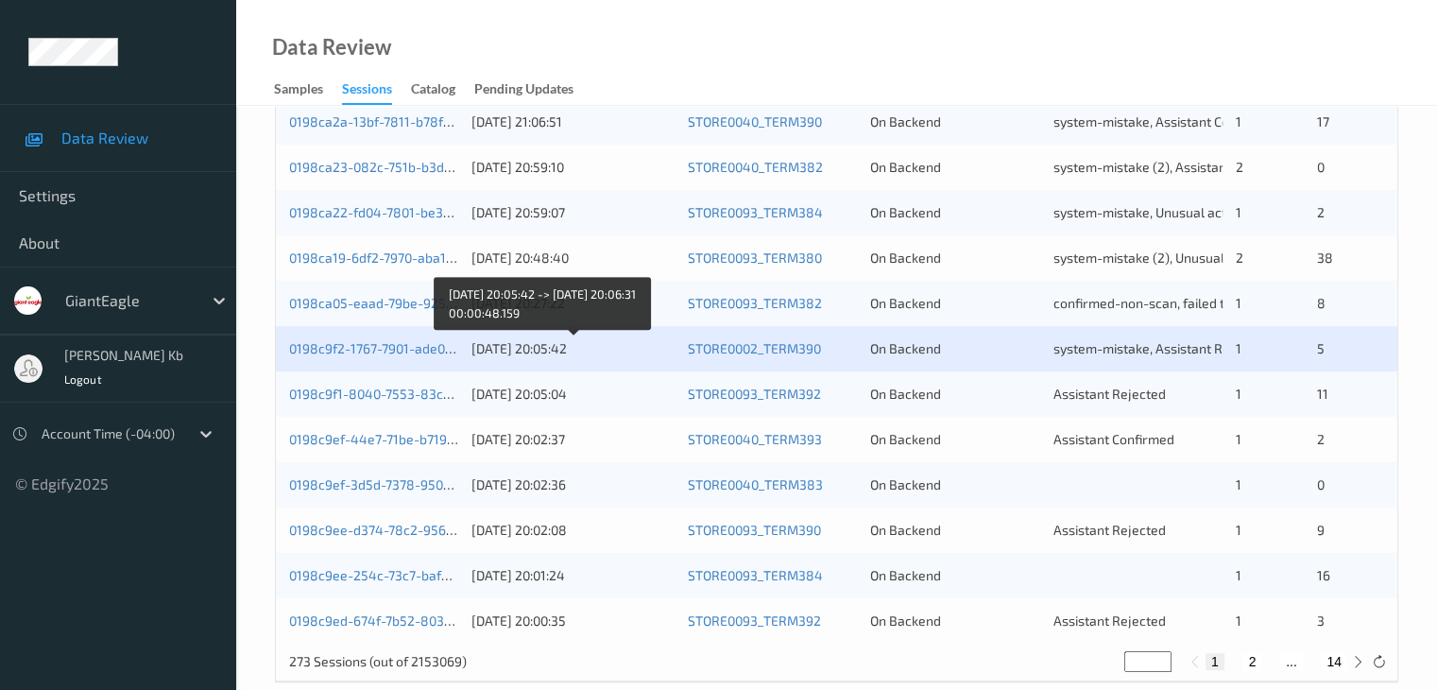
scroll to position [881, 0]
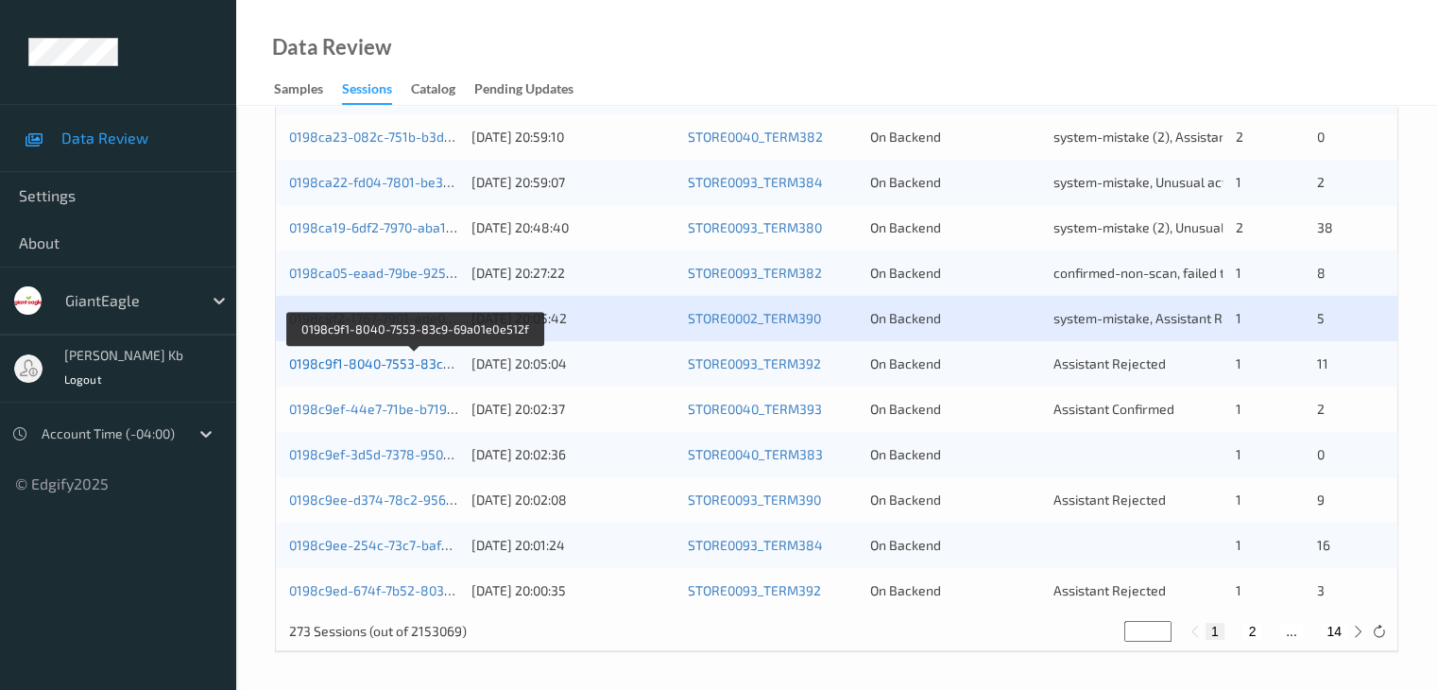
click at [365, 368] on link "0198c9f1-8040-7553-83c9-69a01e0e512f" at bounding box center [414, 363] width 251 height 16
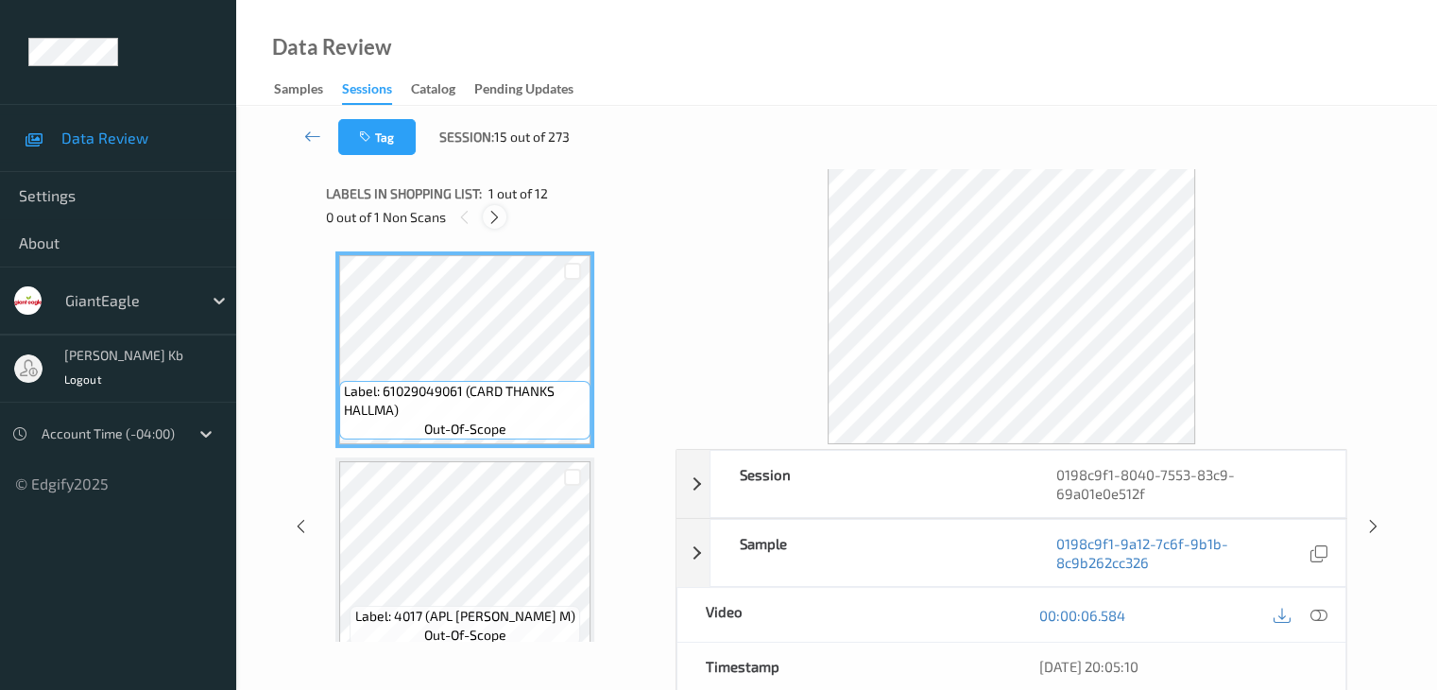
click at [500, 220] on icon at bounding box center [495, 217] width 16 height 17
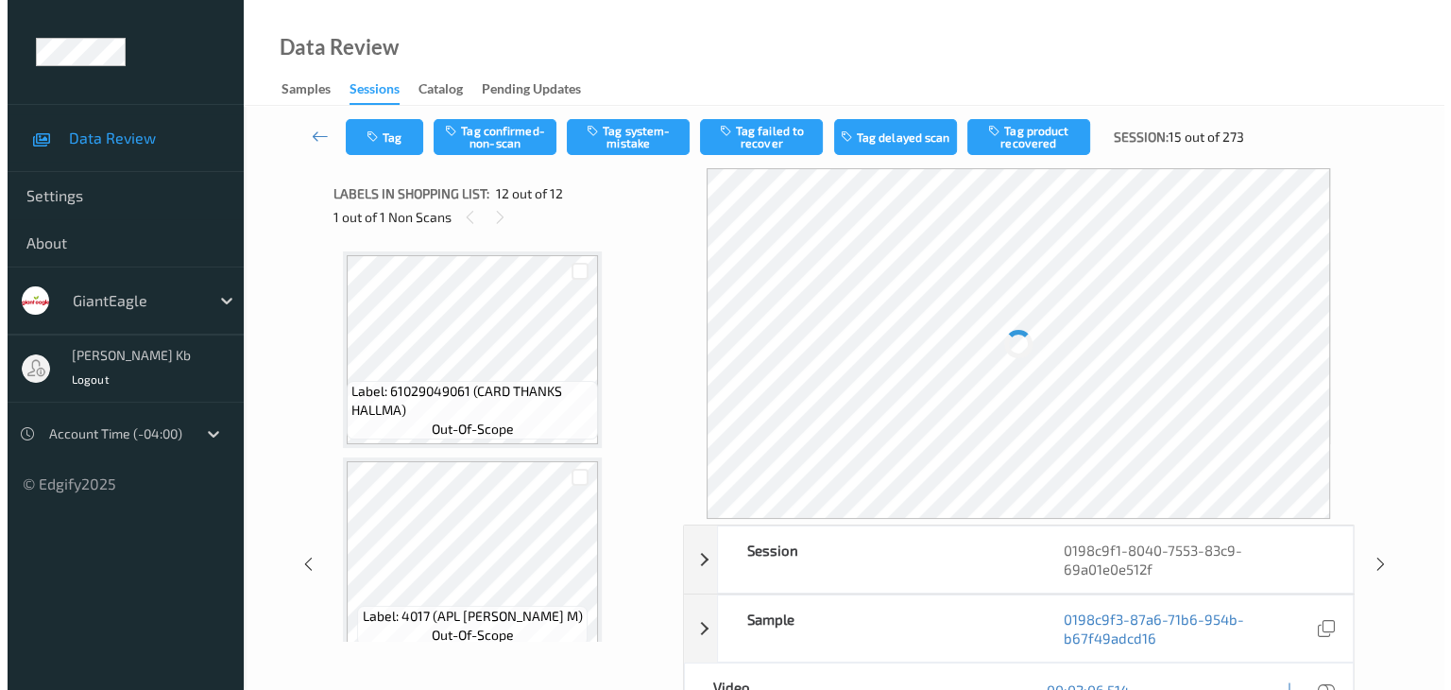
scroll to position [2069, 0]
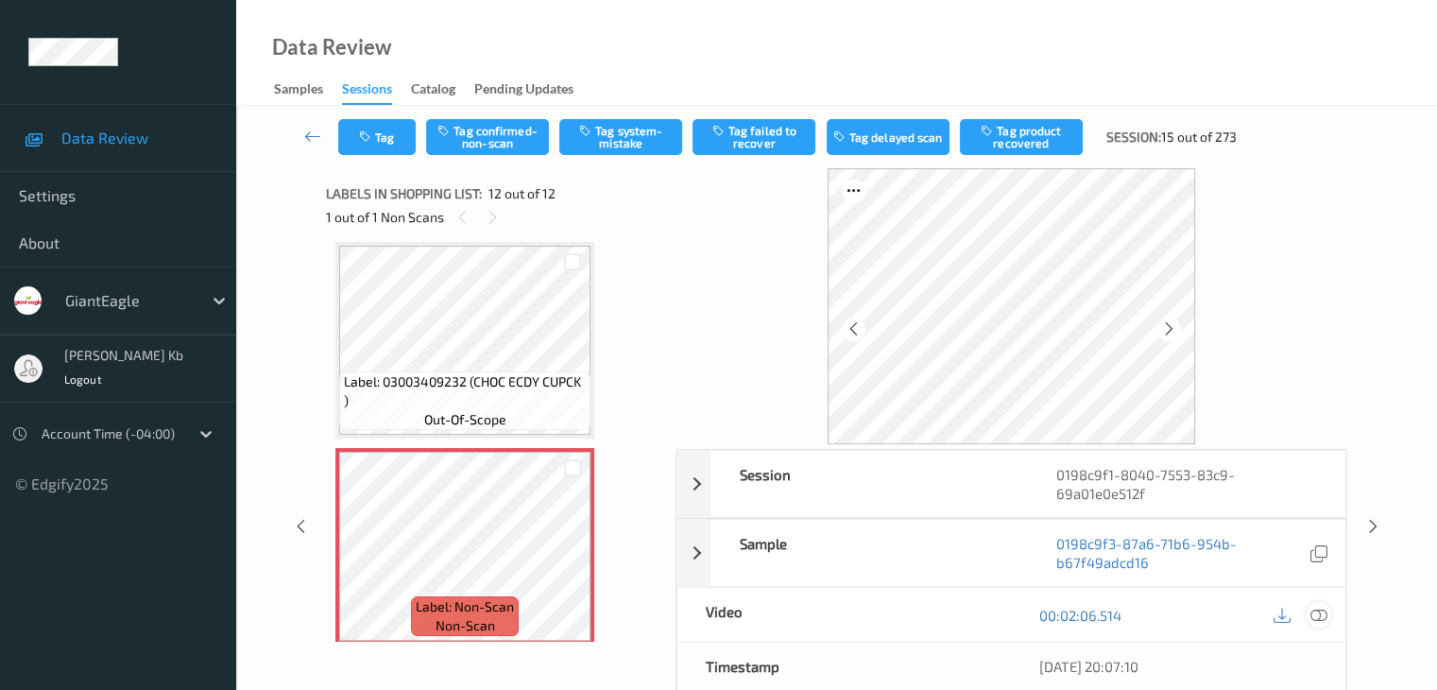
click at [1322, 613] on icon at bounding box center [1317, 615] width 17 height 17
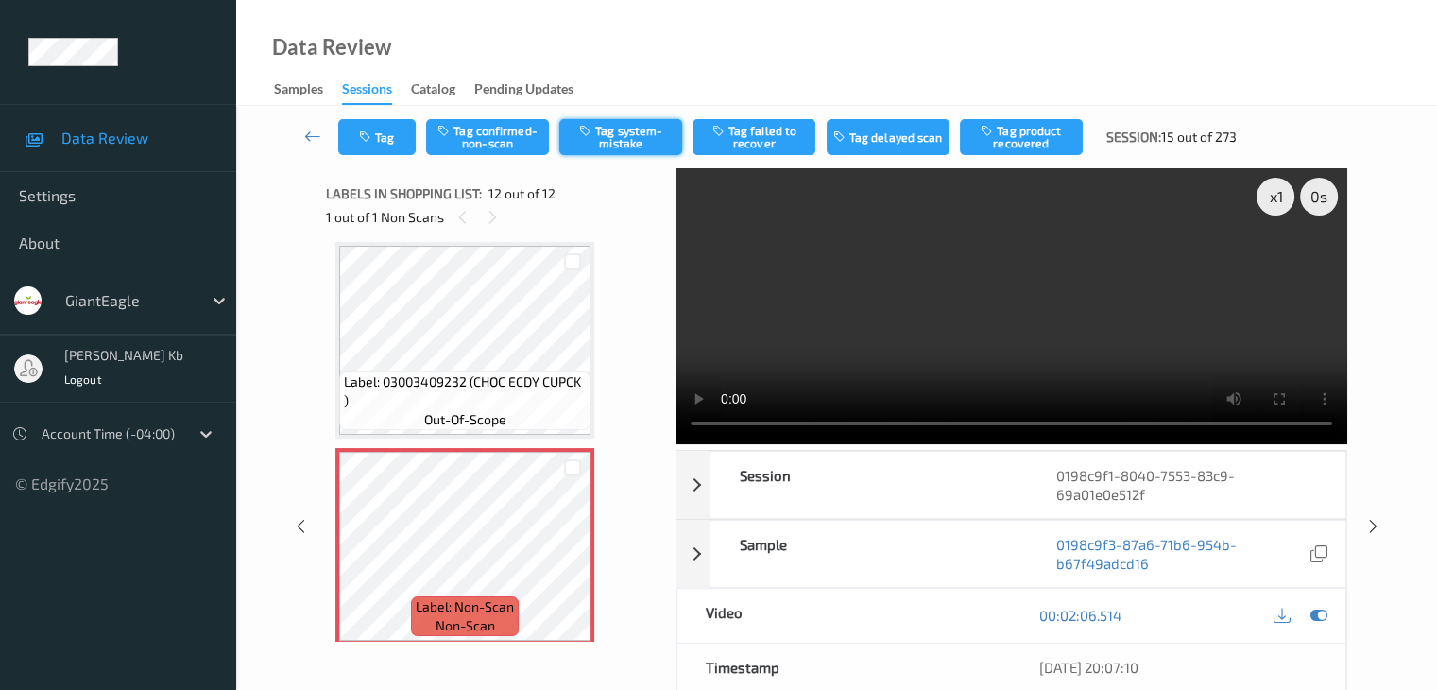
click at [623, 137] on button "Tag system-mistake" at bounding box center [620, 137] width 123 height 36
click at [396, 133] on button "Tag" at bounding box center [376, 137] width 77 height 36
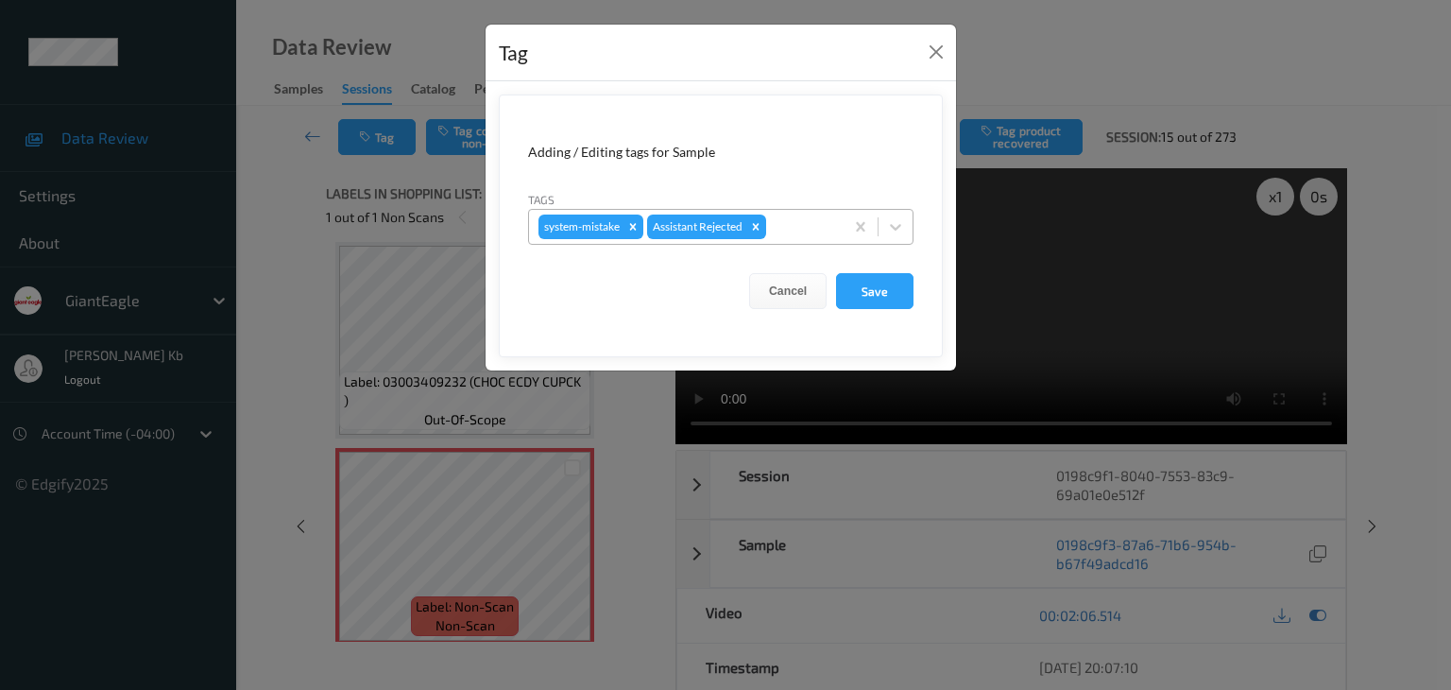
click at [803, 229] on div at bounding box center [802, 226] width 64 height 23
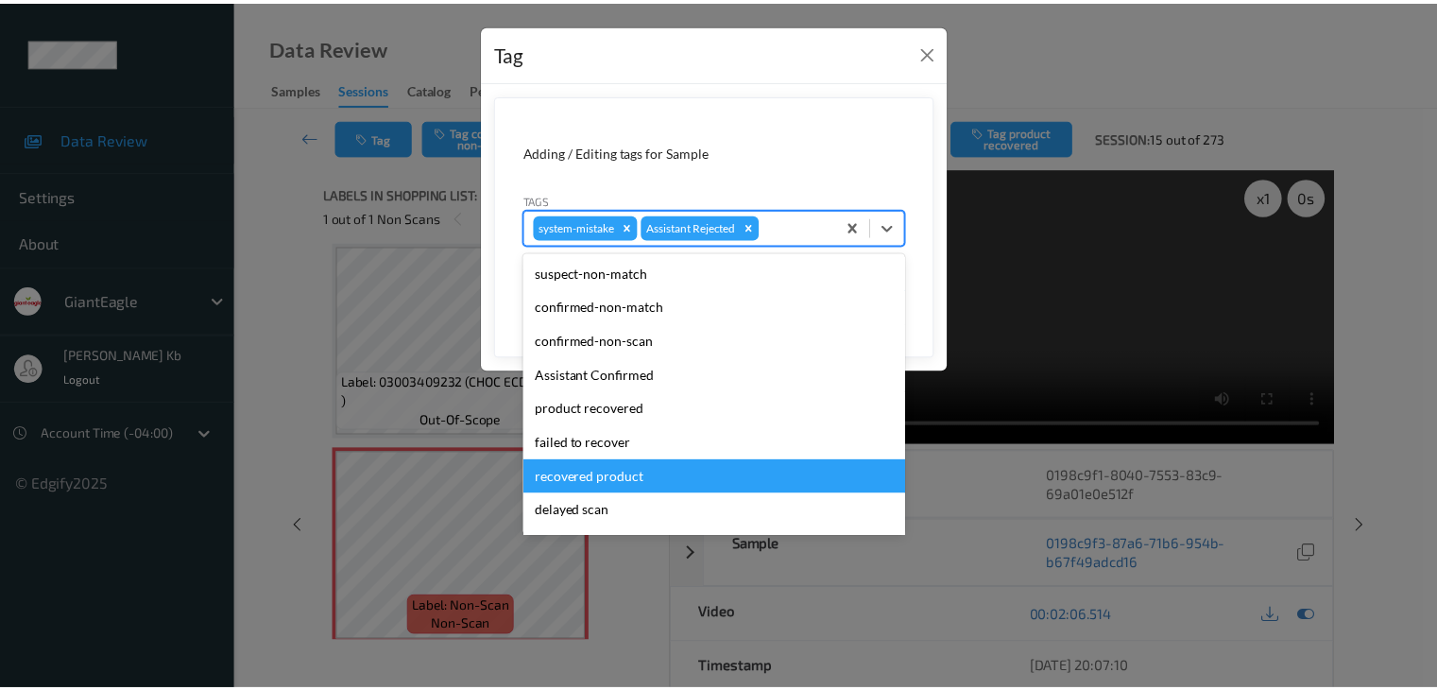
scroll to position [94, 0]
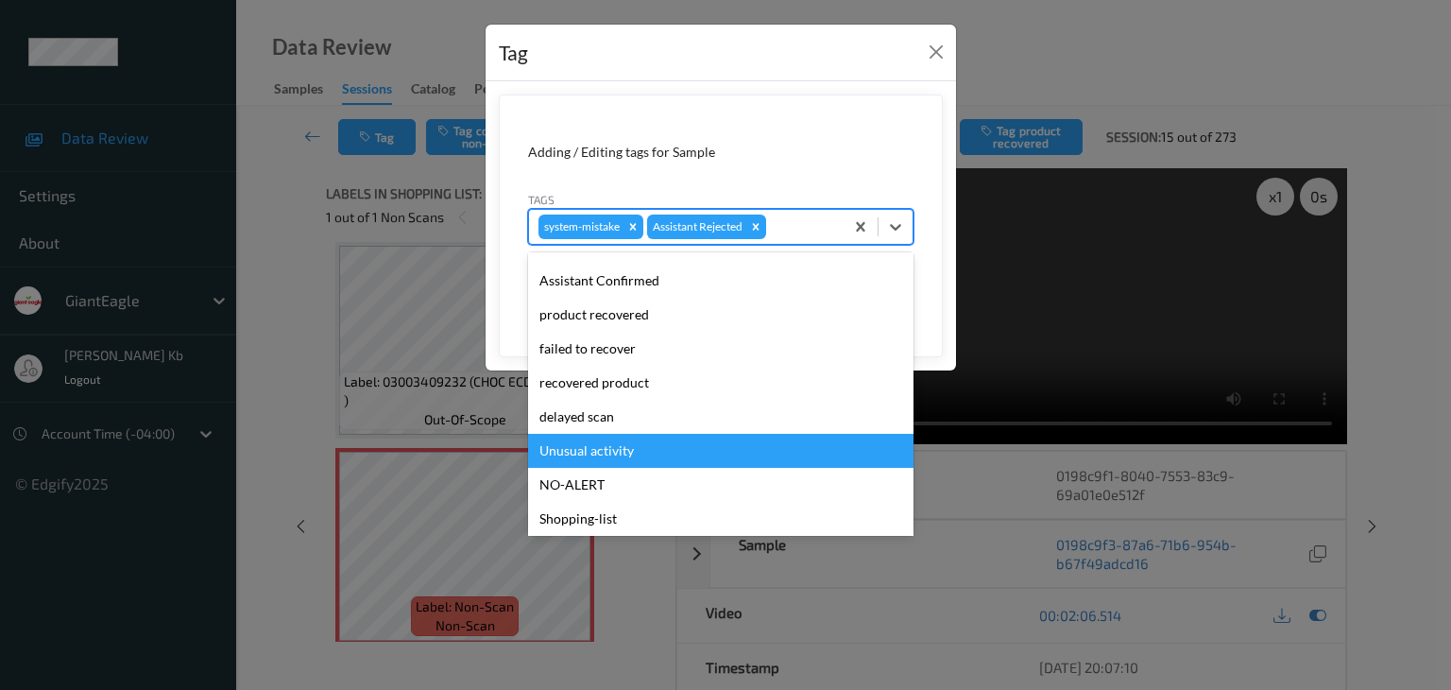
click at [607, 448] on div "Unusual activity" at bounding box center [720, 451] width 385 height 34
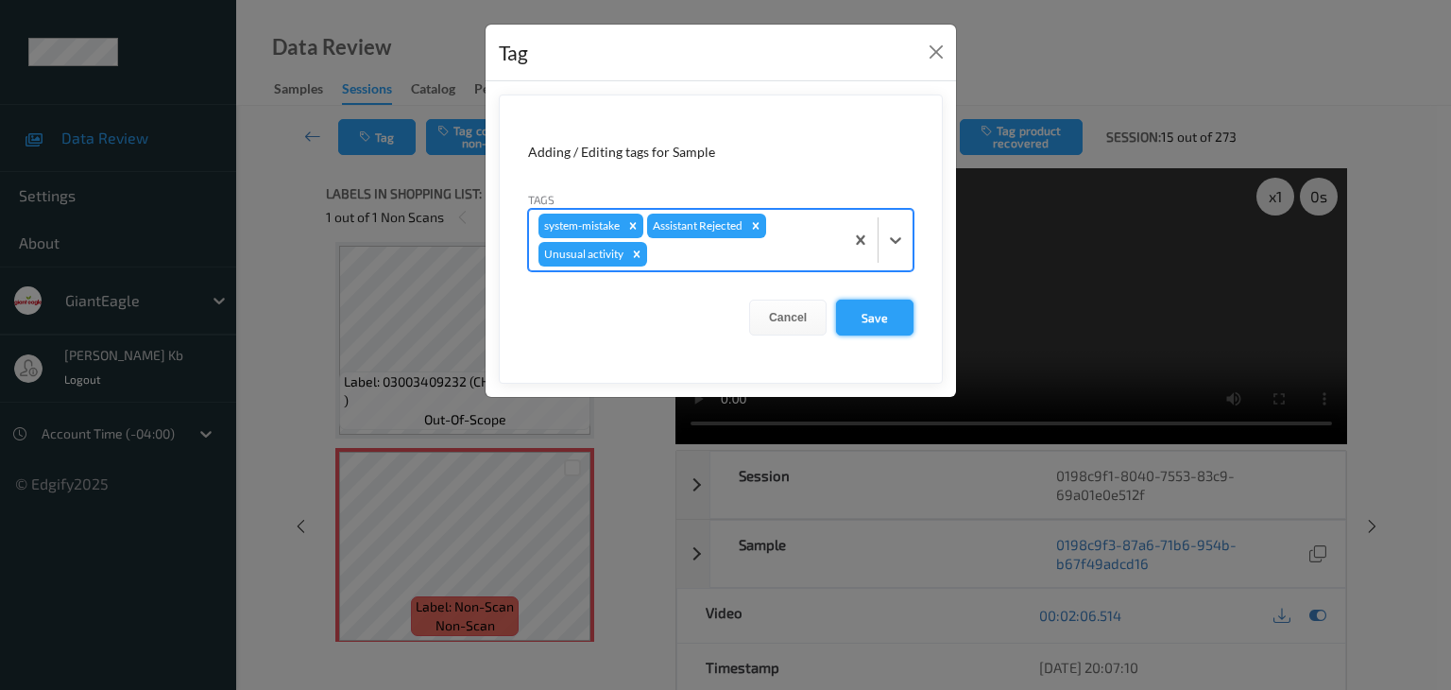
click at [890, 309] on button "Save" at bounding box center [874, 317] width 77 height 36
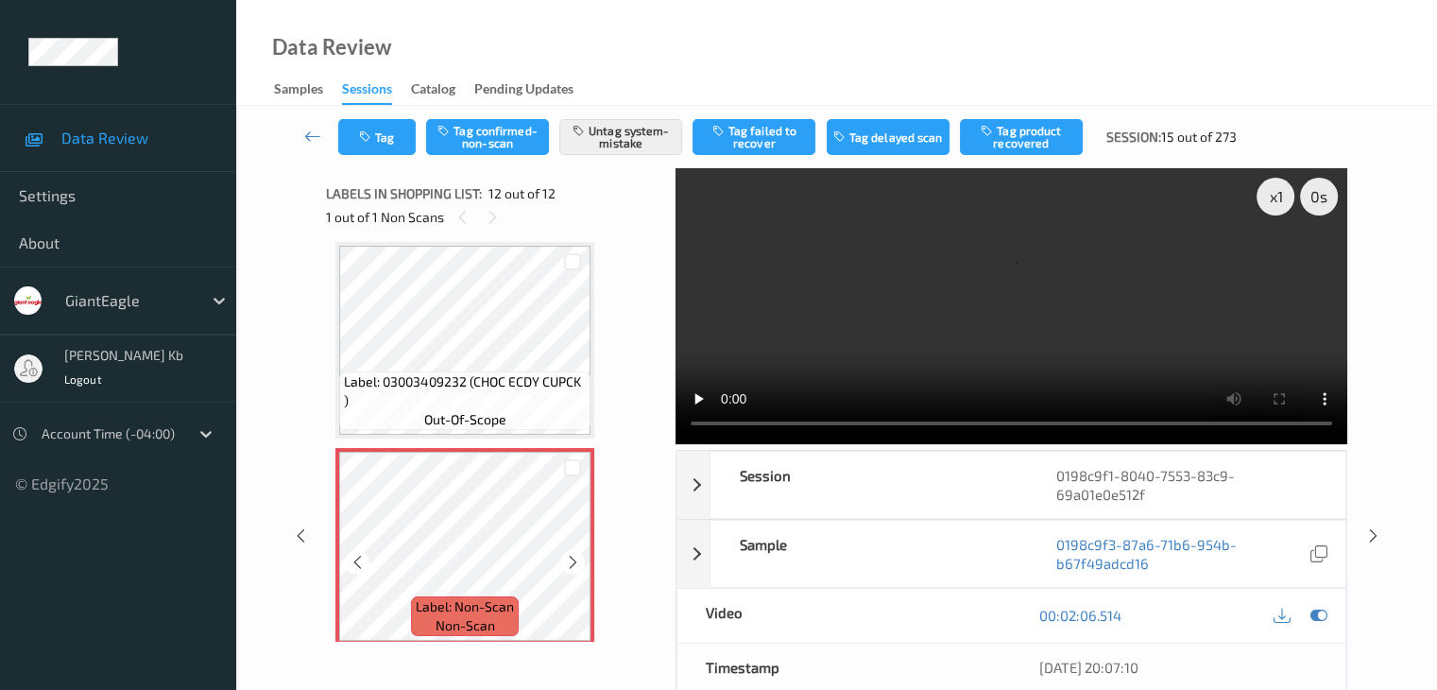
scroll to position [2081, 0]
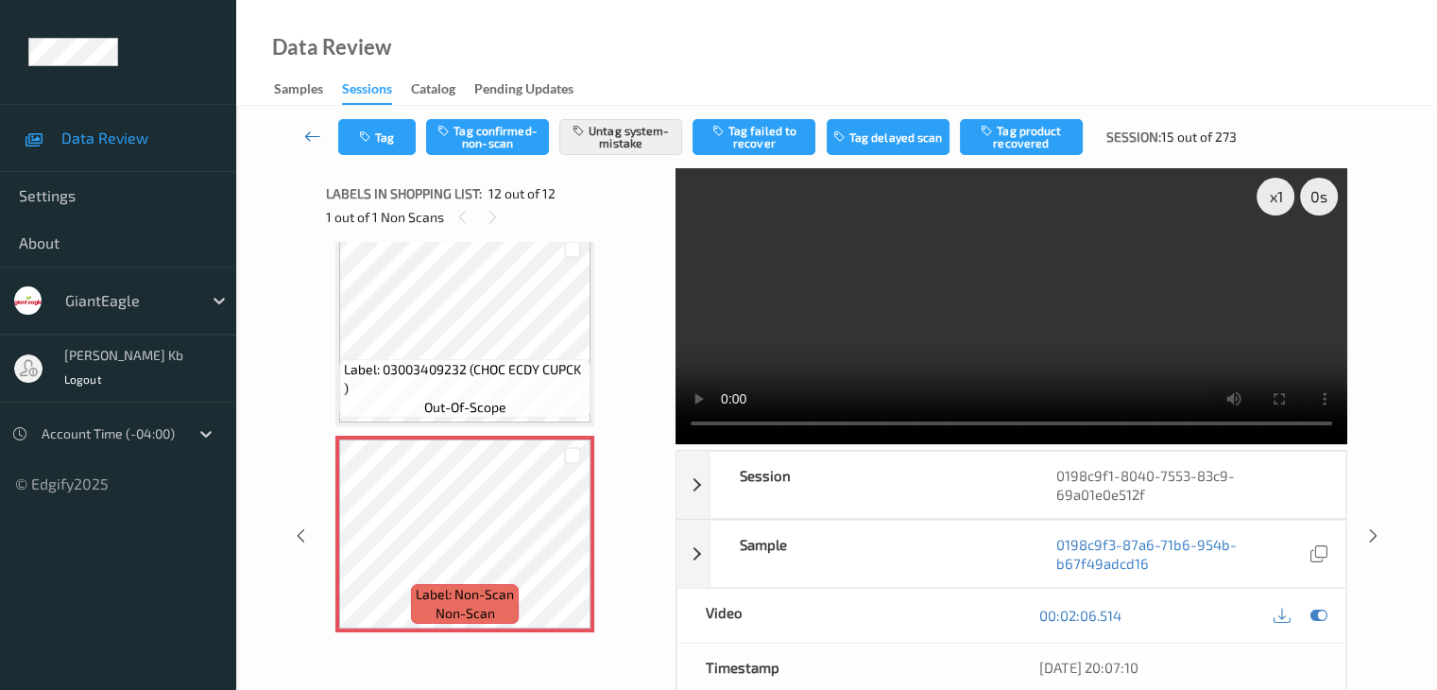
click at [310, 134] on icon at bounding box center [312, 136] width 17 height 19
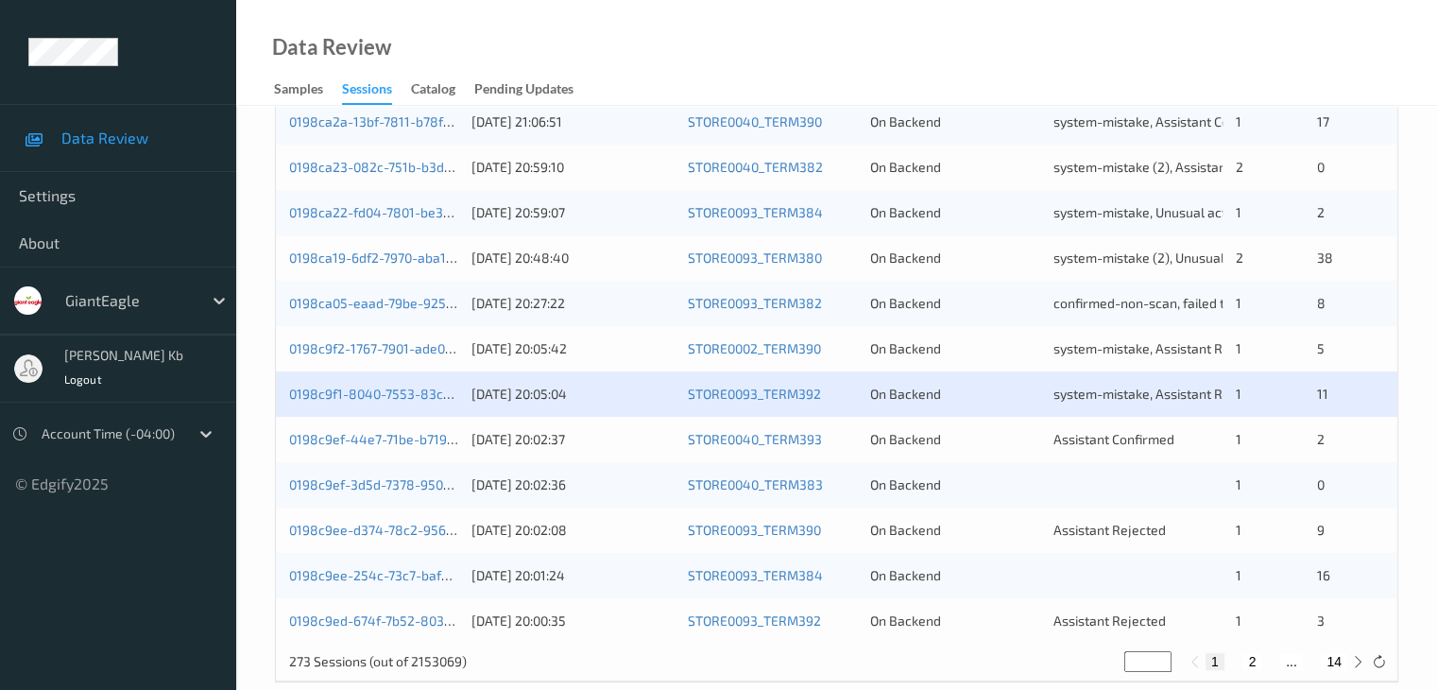
scroll to position [756, 0]
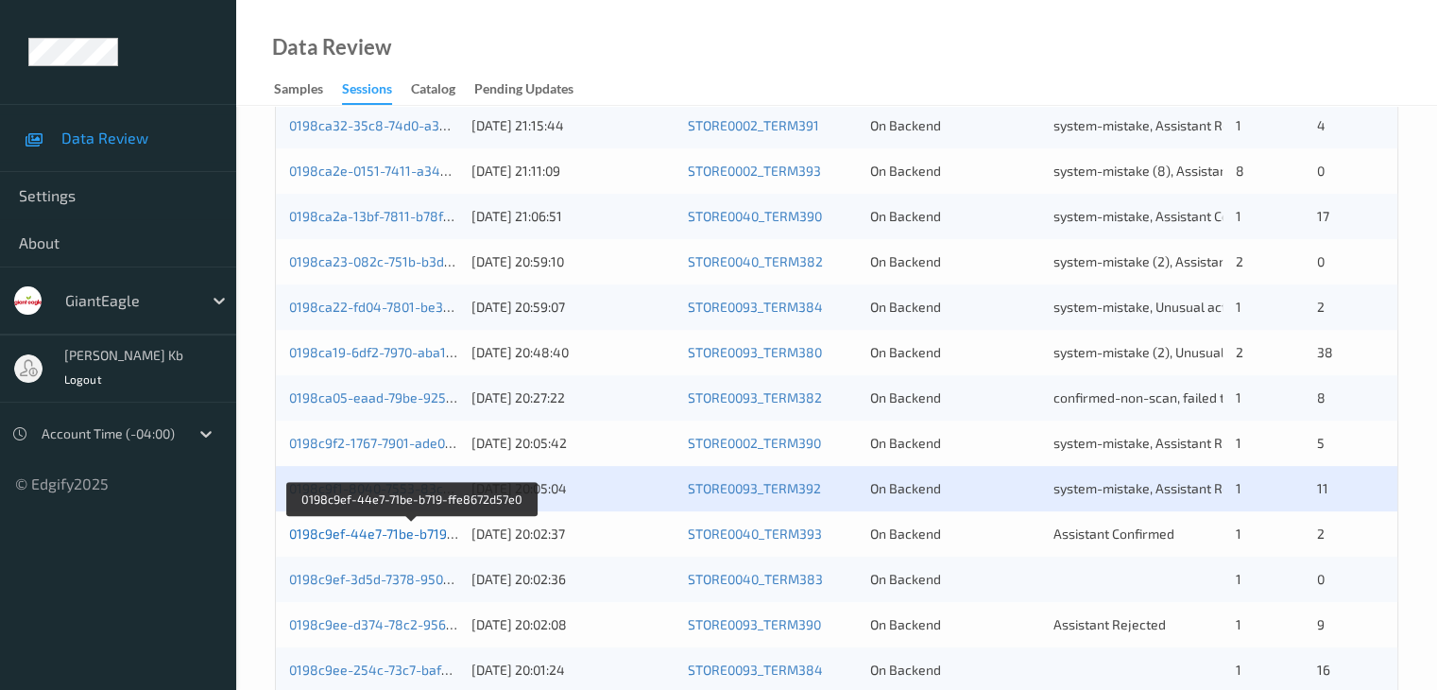
click at [384, 534] on link "0198c9ef-44e7-71be-b719-ffe8672d57e0" at bounding box center [413, 533] width 248 height 16
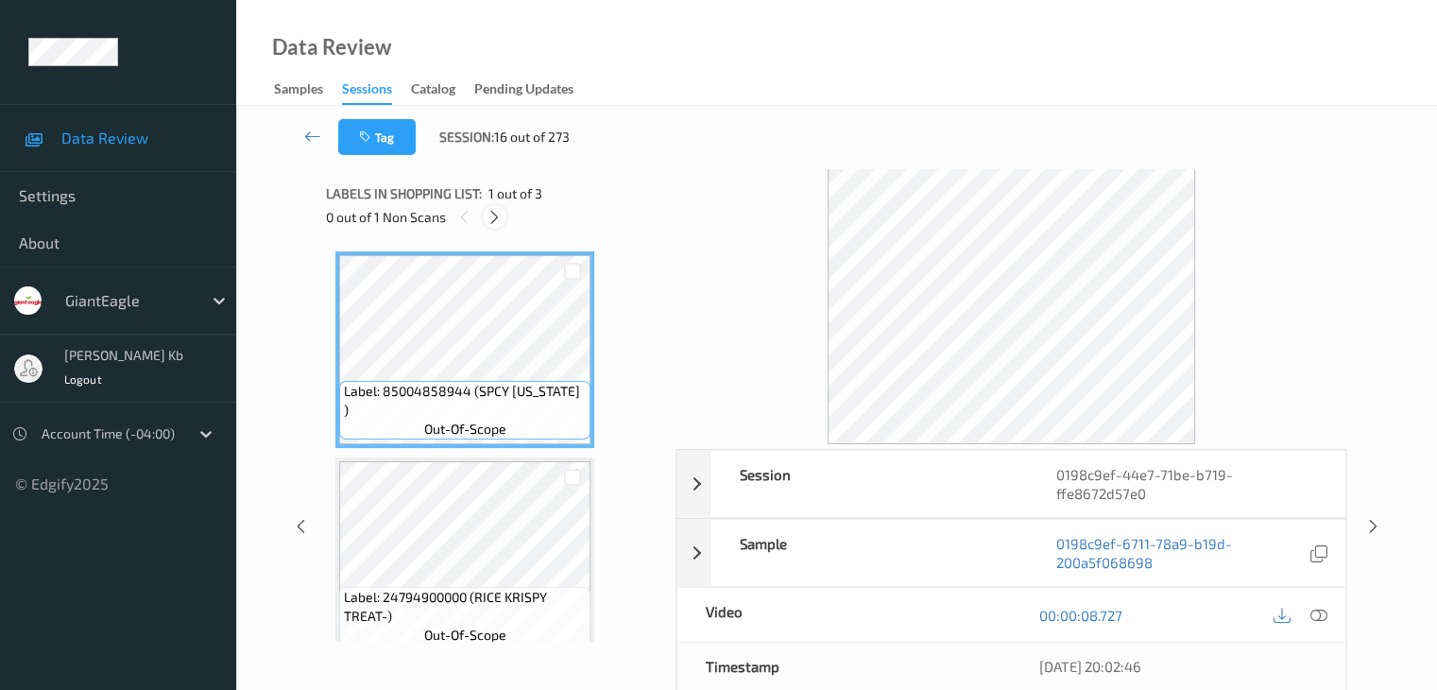
click at [492, 213] on icon at bounding box center [495, 217] width 16 height 17
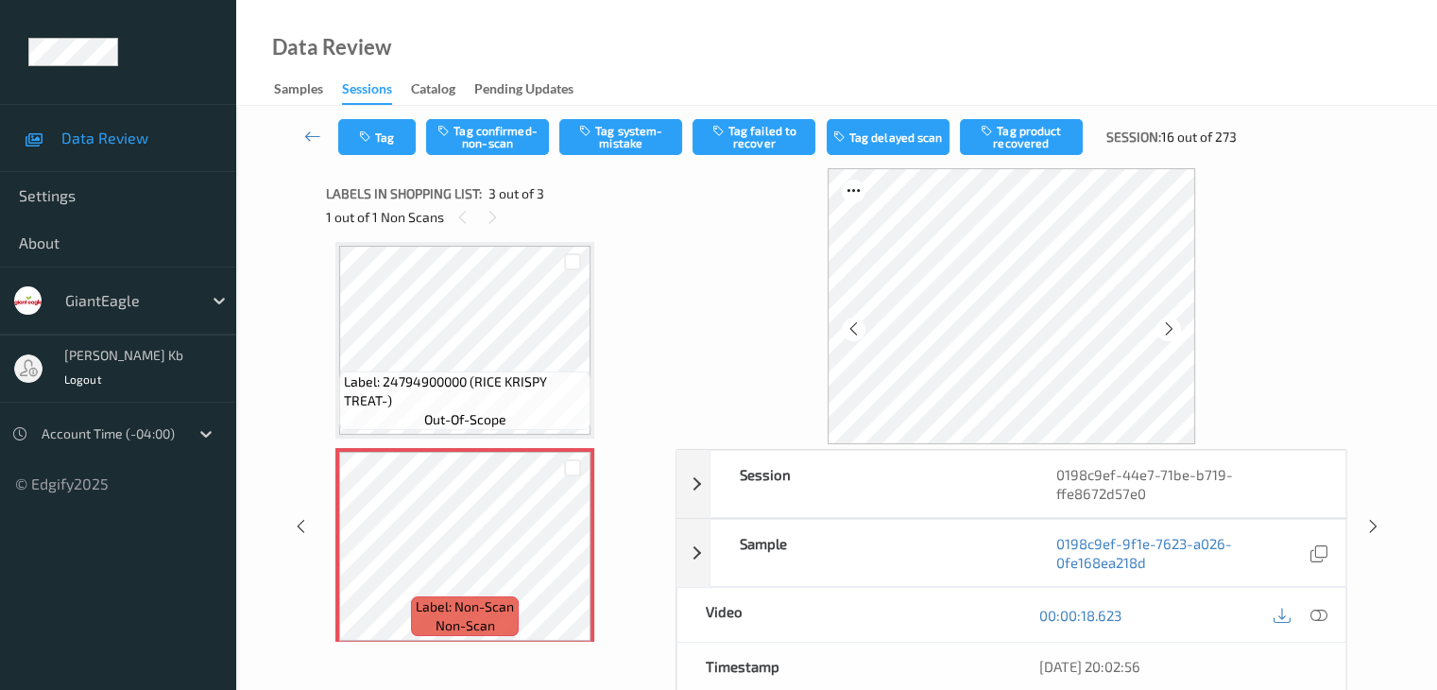
click at [1320, 613] on icon at bounding box center [1317, 615] width 17 height 17
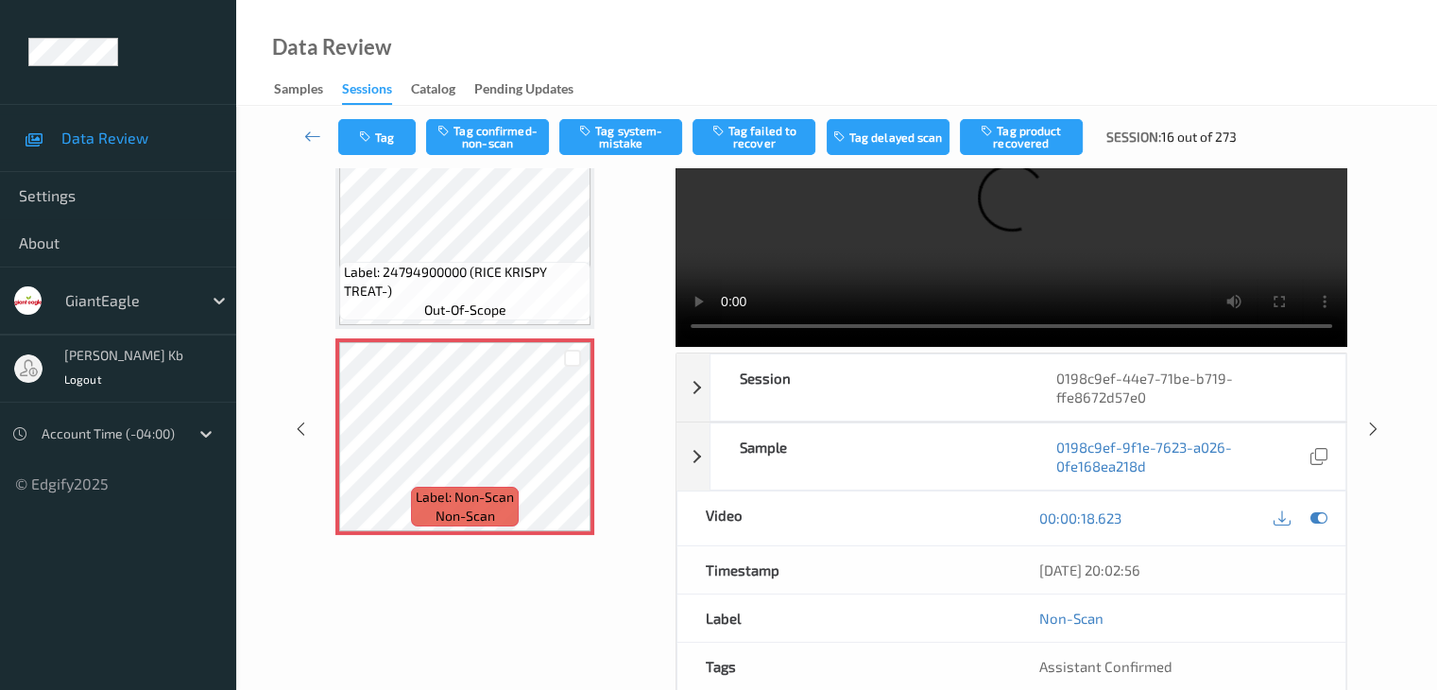
scroll to position [3, 0]
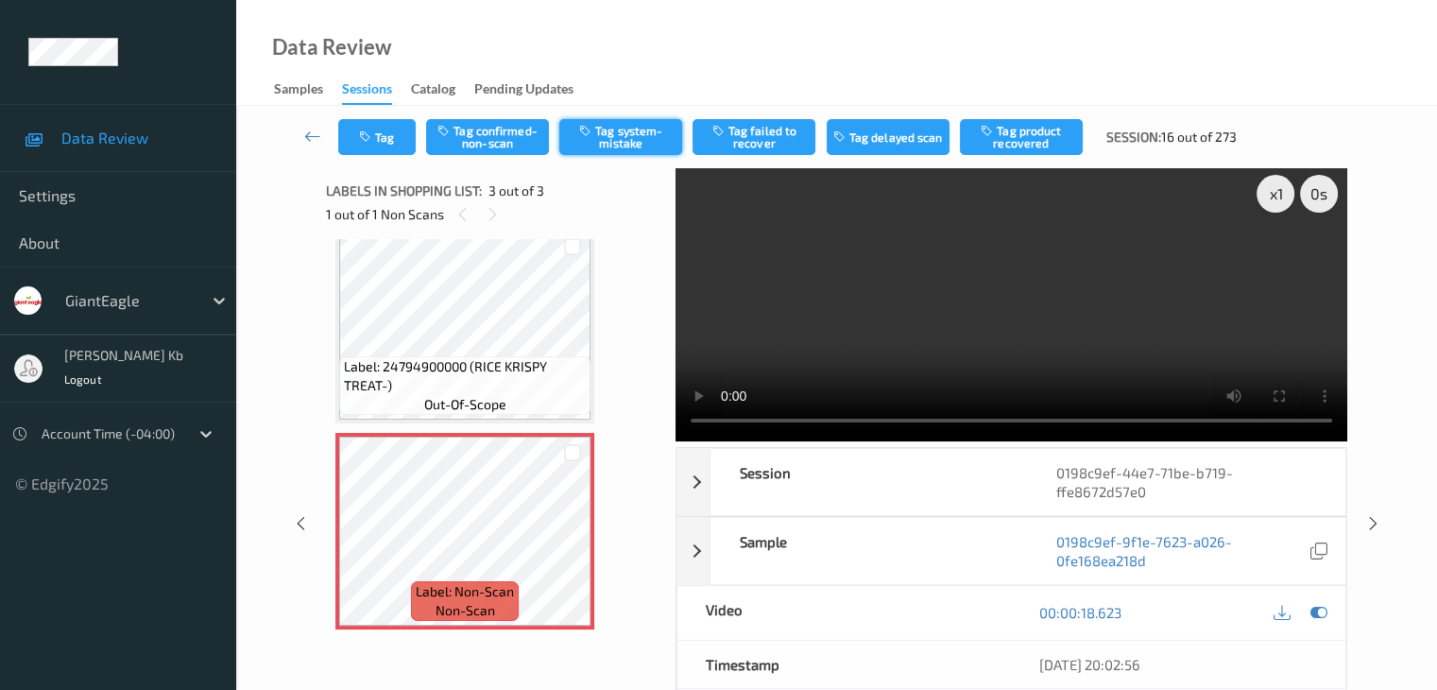
click at [621, 130] on button "Tag system-mistake" at bounding box center [620, 137] width 123 height 36
click at [318, 133] on icon at bounding box center [312, 136] width 17 height 19
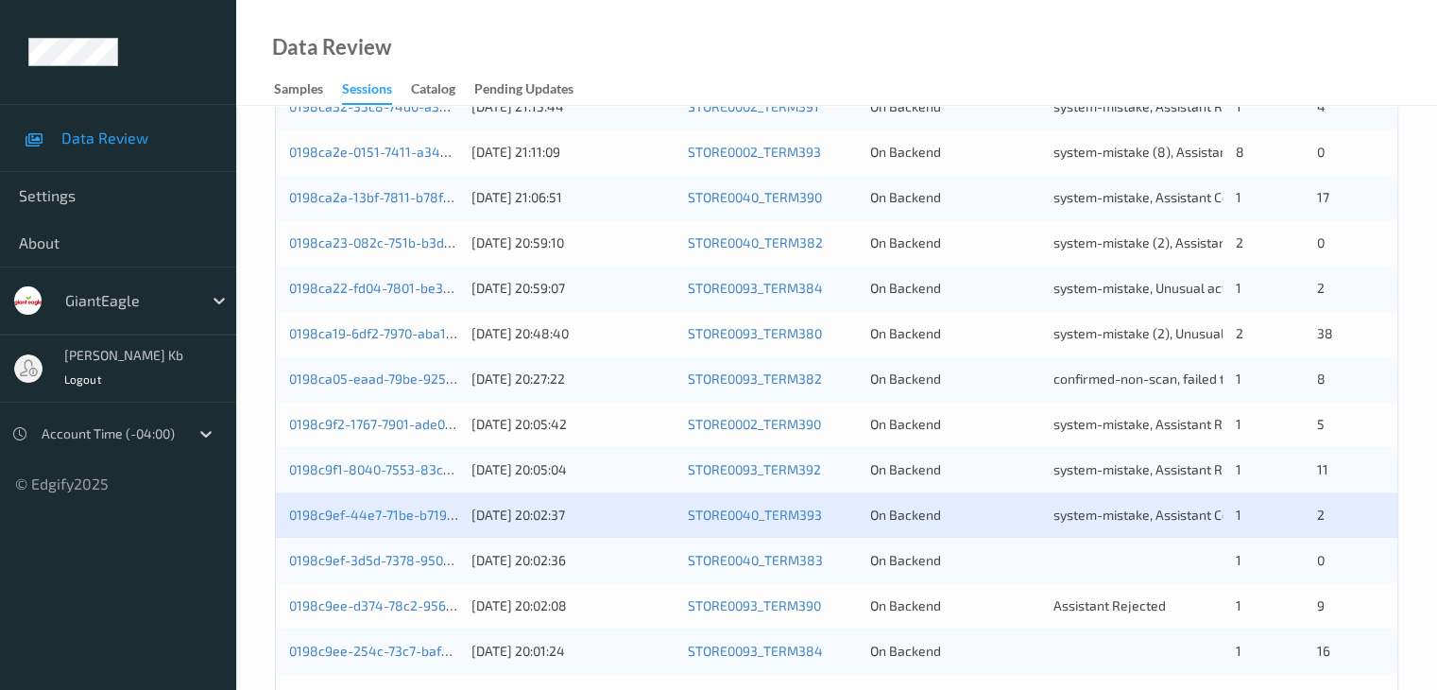
scroll to position [881, 0]
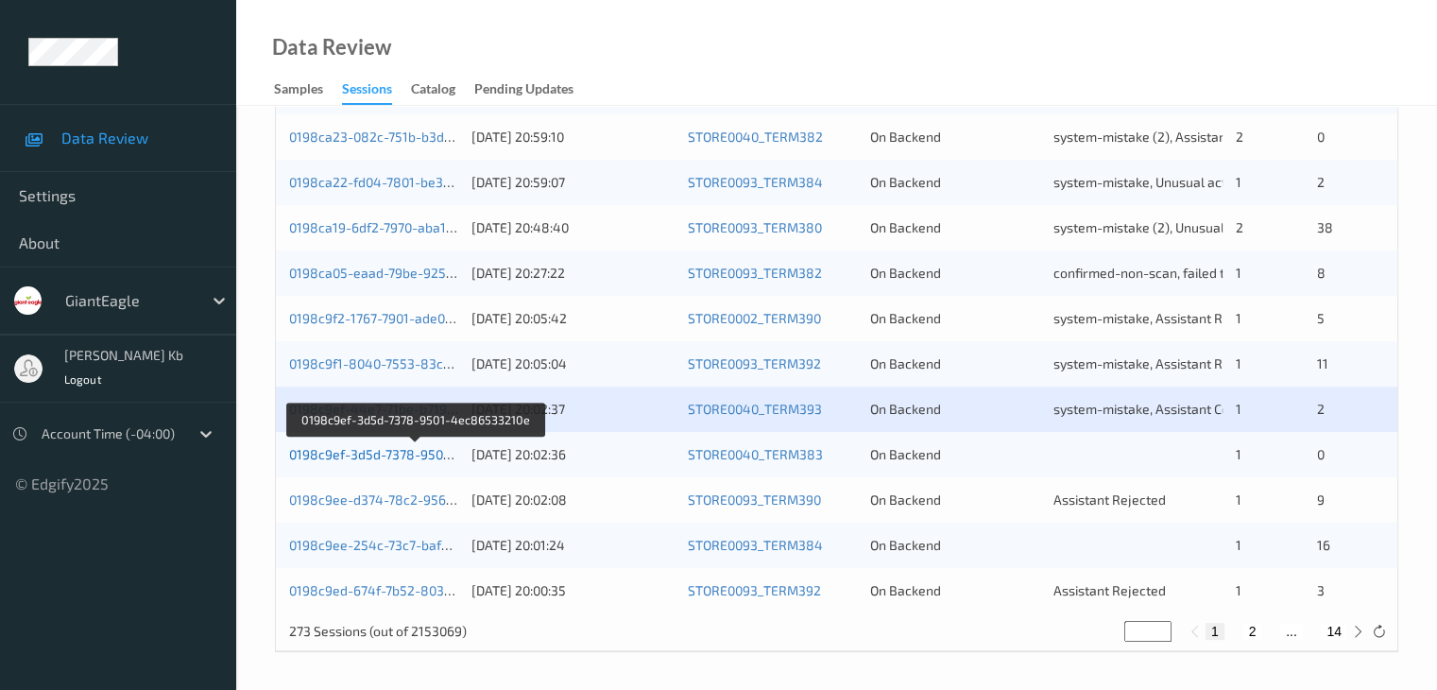
click at [390, 453] on link "0198c9ef-3d5d-7378-9501-4ec86533210e" at bounding box center [416, 454] width 255 height 16
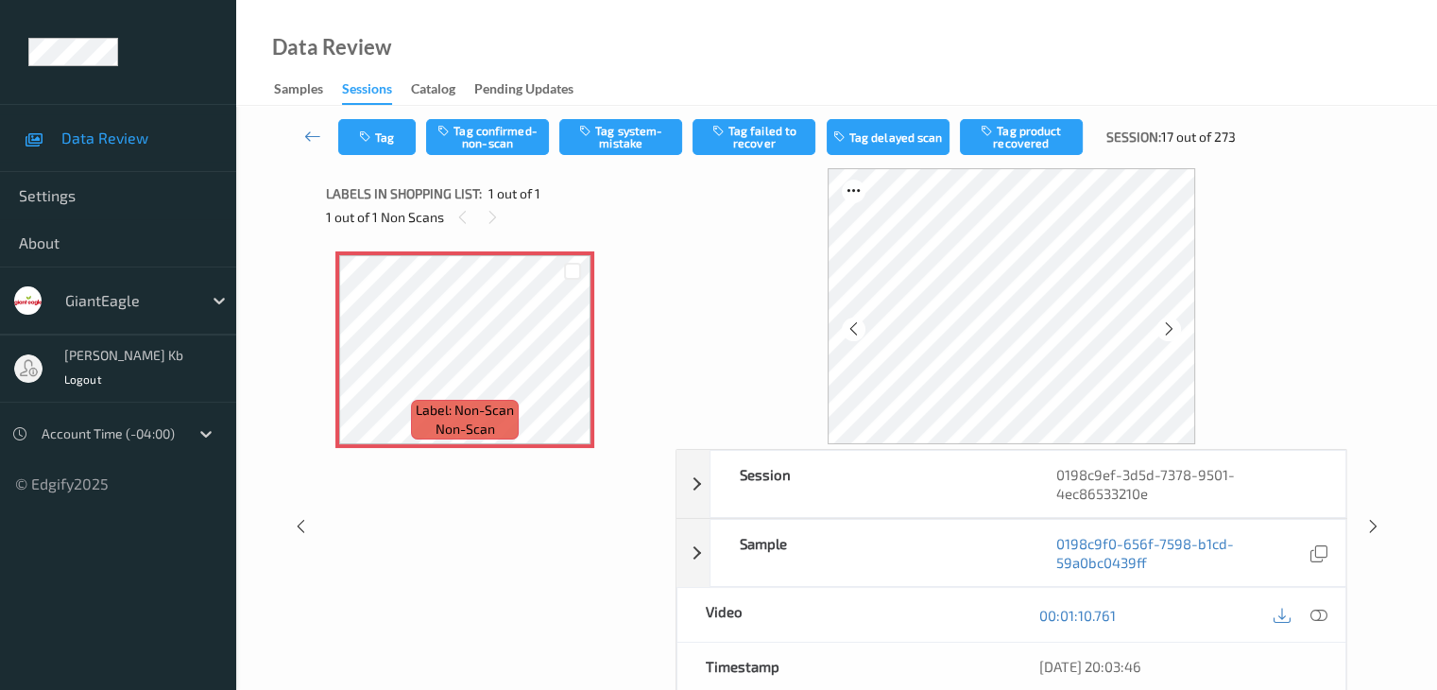
click at [1327, 612] on div at bounding box center [1319, 615] width 26 height 26
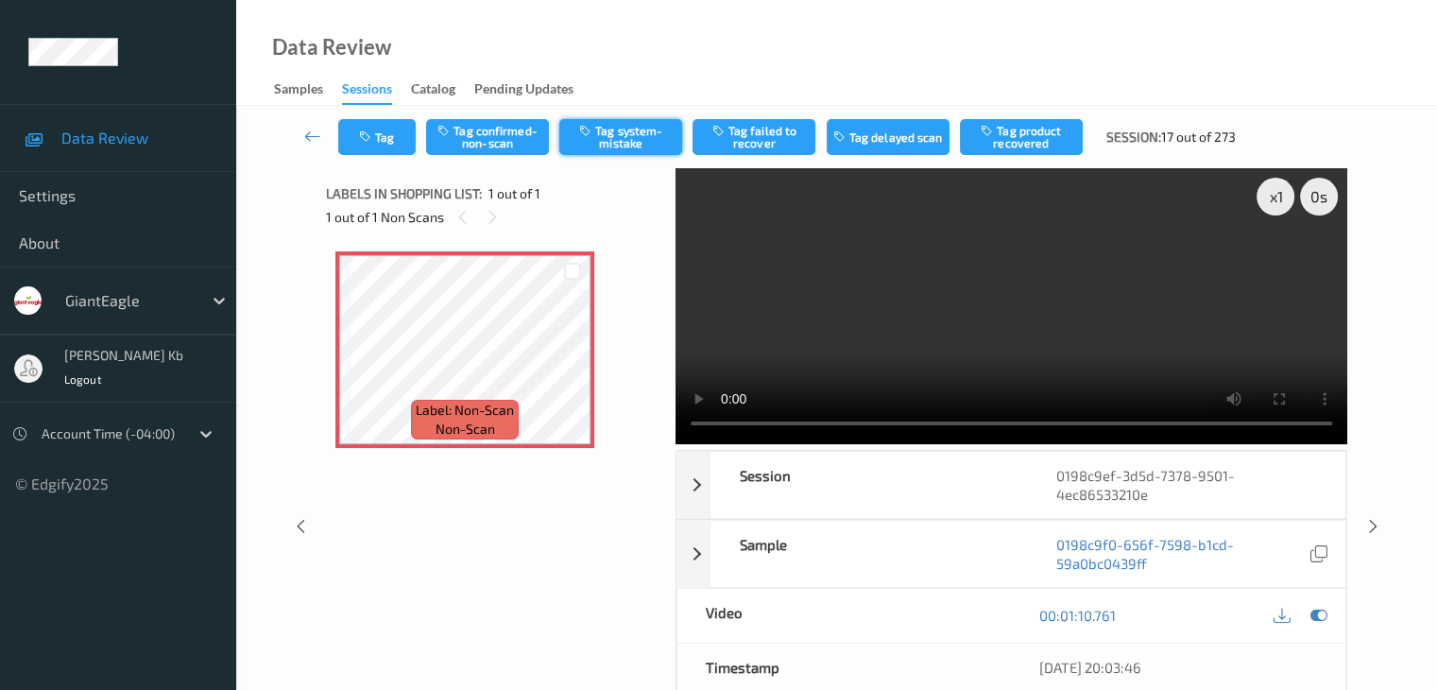
click at [629, 122] on button "Tag system-mistake" at bounding box center [620, 137] width 123 height 36
click at [402, 145] on button "Tag" at bounding box center [376, 137] width 77 height 36
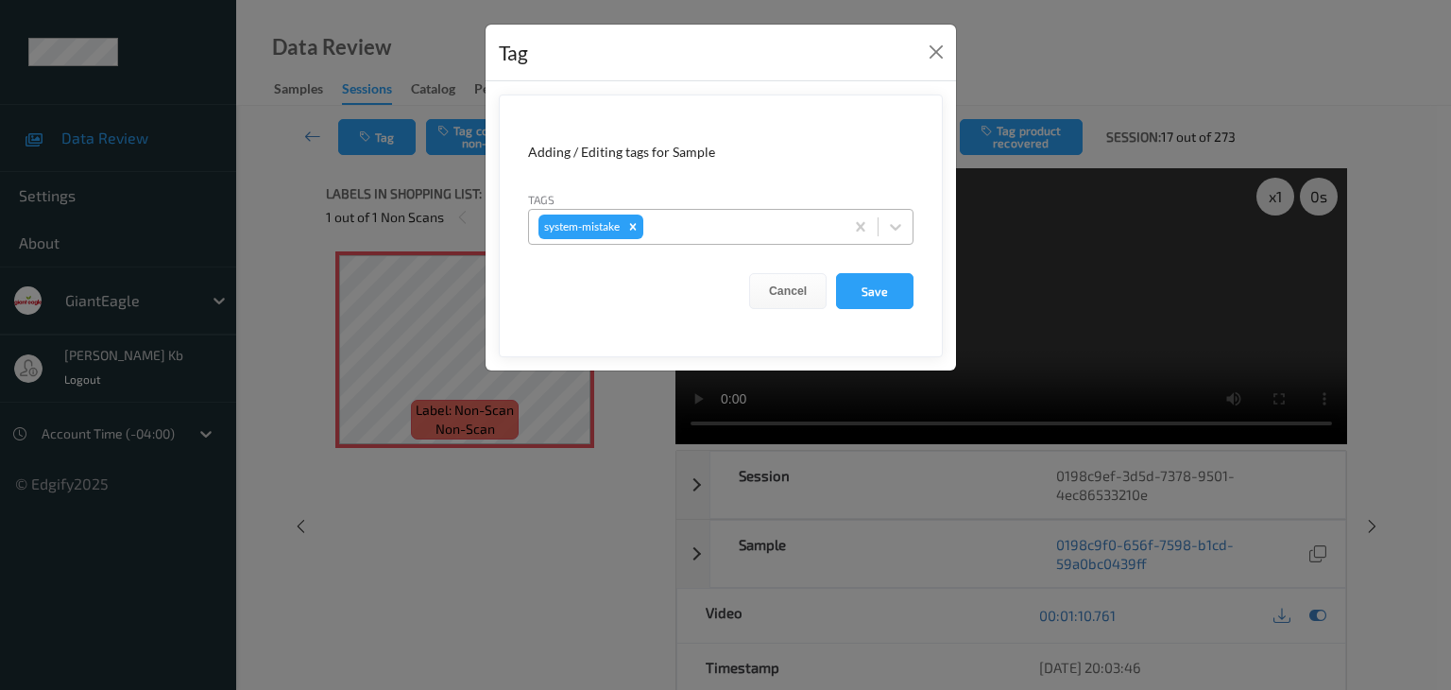
click at [679, 219] on div at bounding box center [740, 226] width 187 height 23
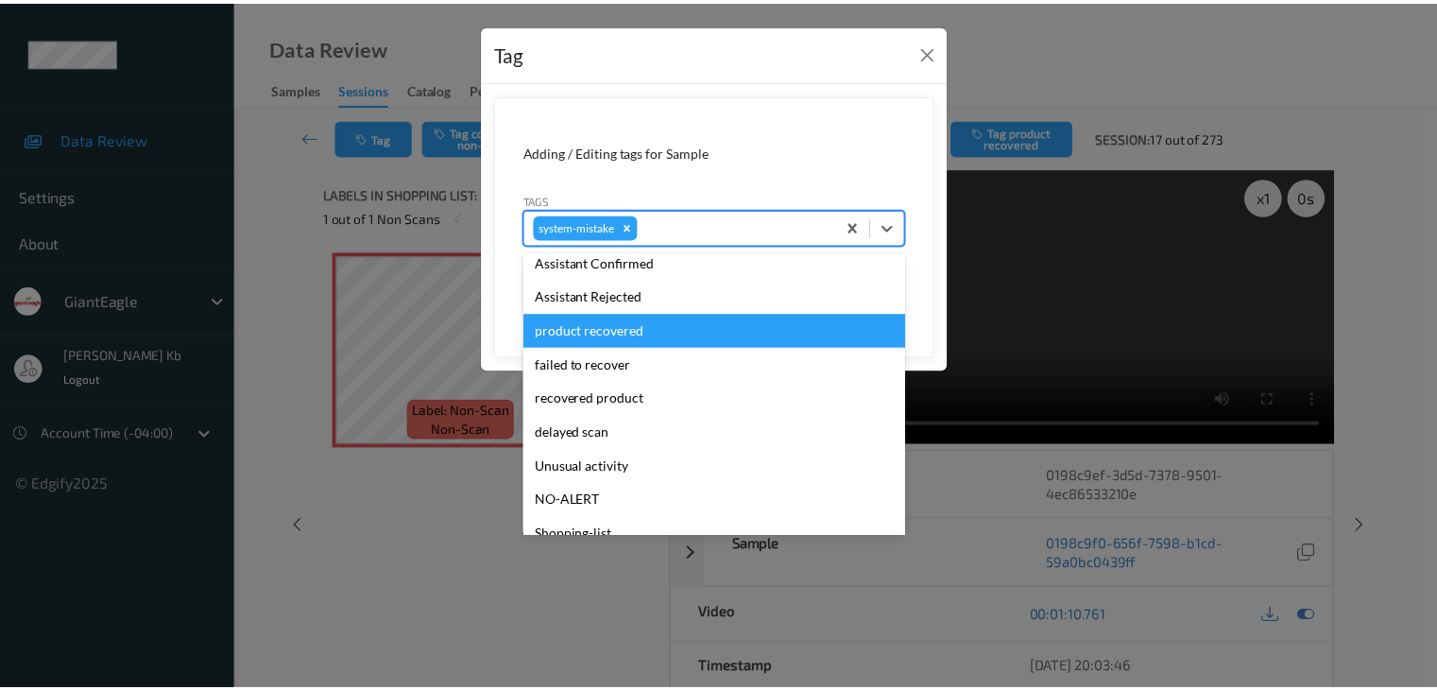
scroll to position [200, 0]
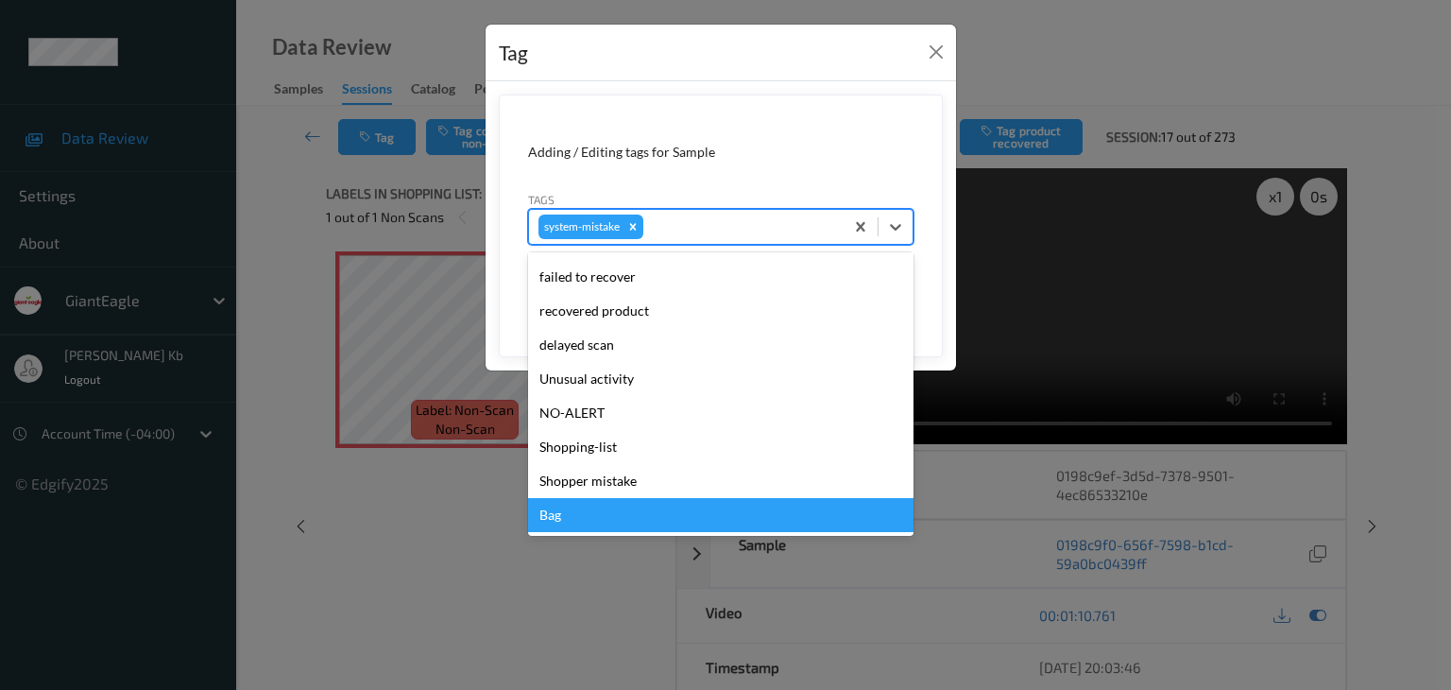
click at [574, 510] on div "Bag" at bounding box center [720, 515] width 385 height 34
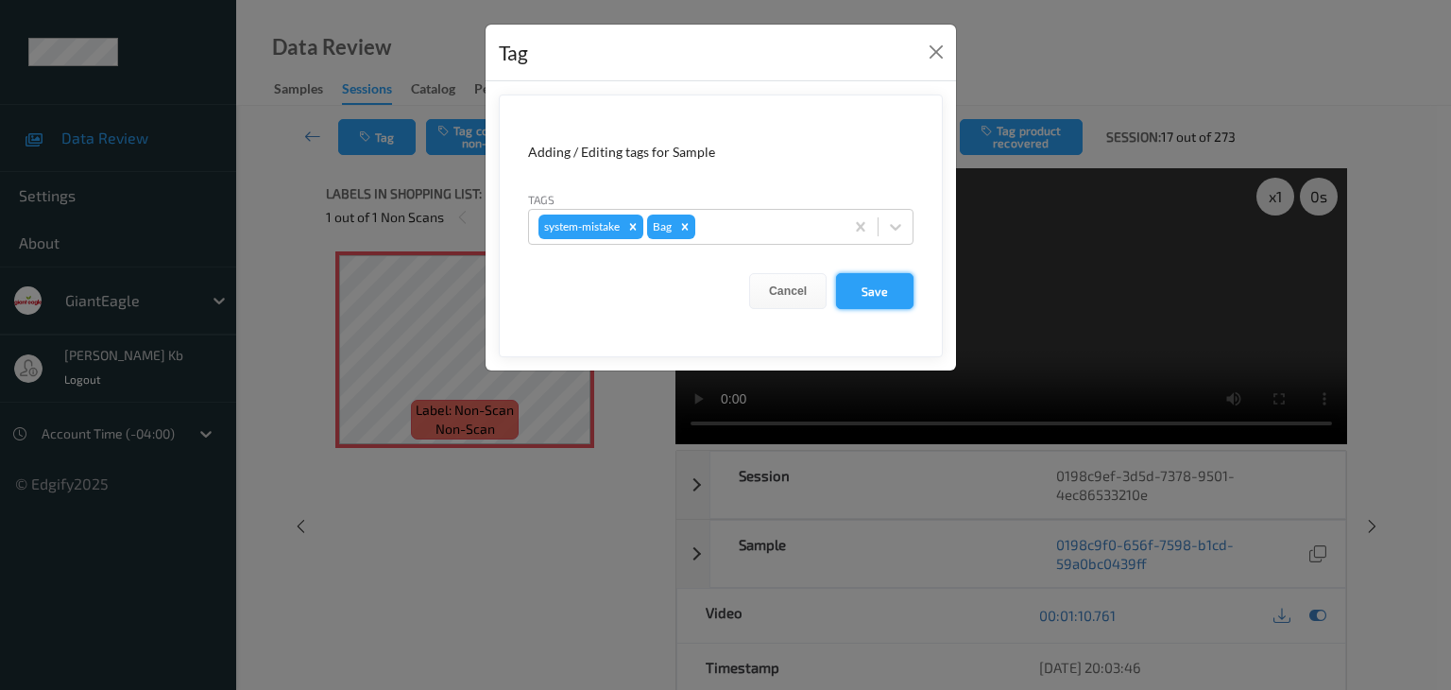
click at [866, 294] on button "Save" at bounding box center [874, 291] width 77 height 36
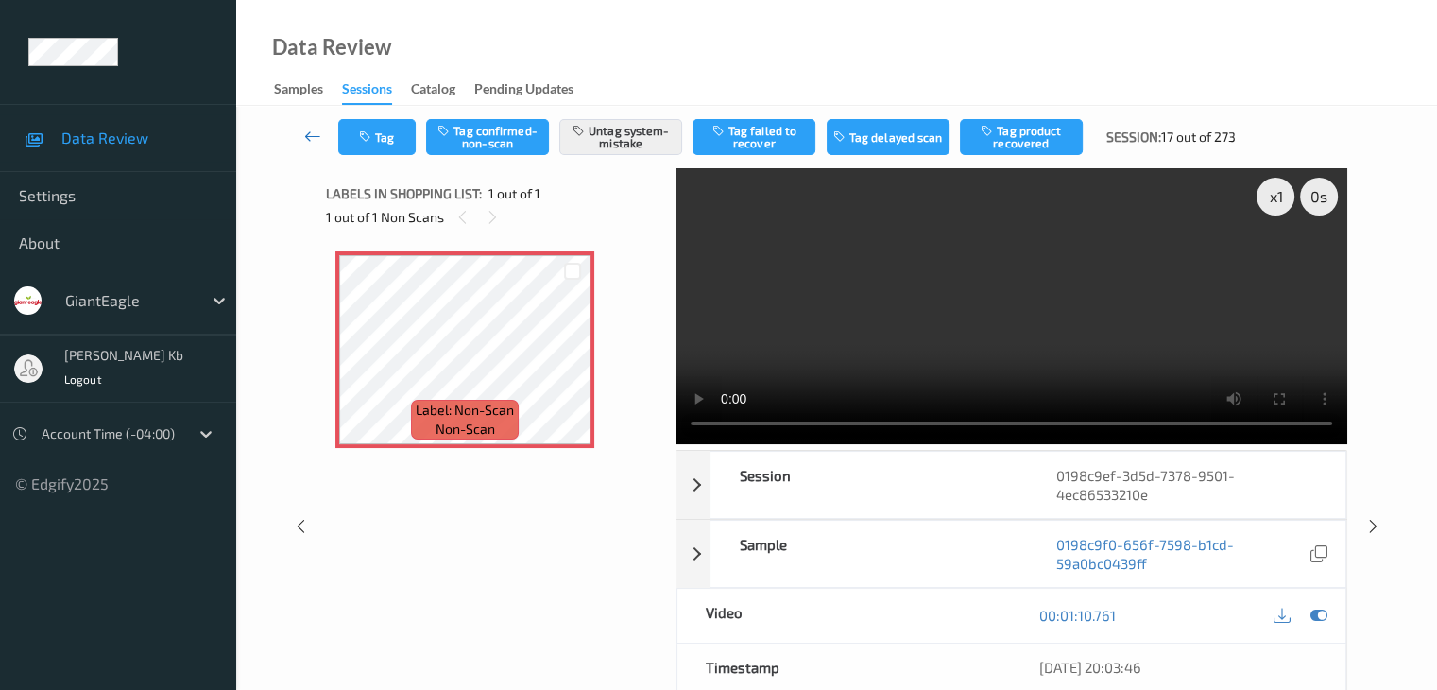
click at [314, 129] on icon at bounding box center [312, 136] width 17 height 19
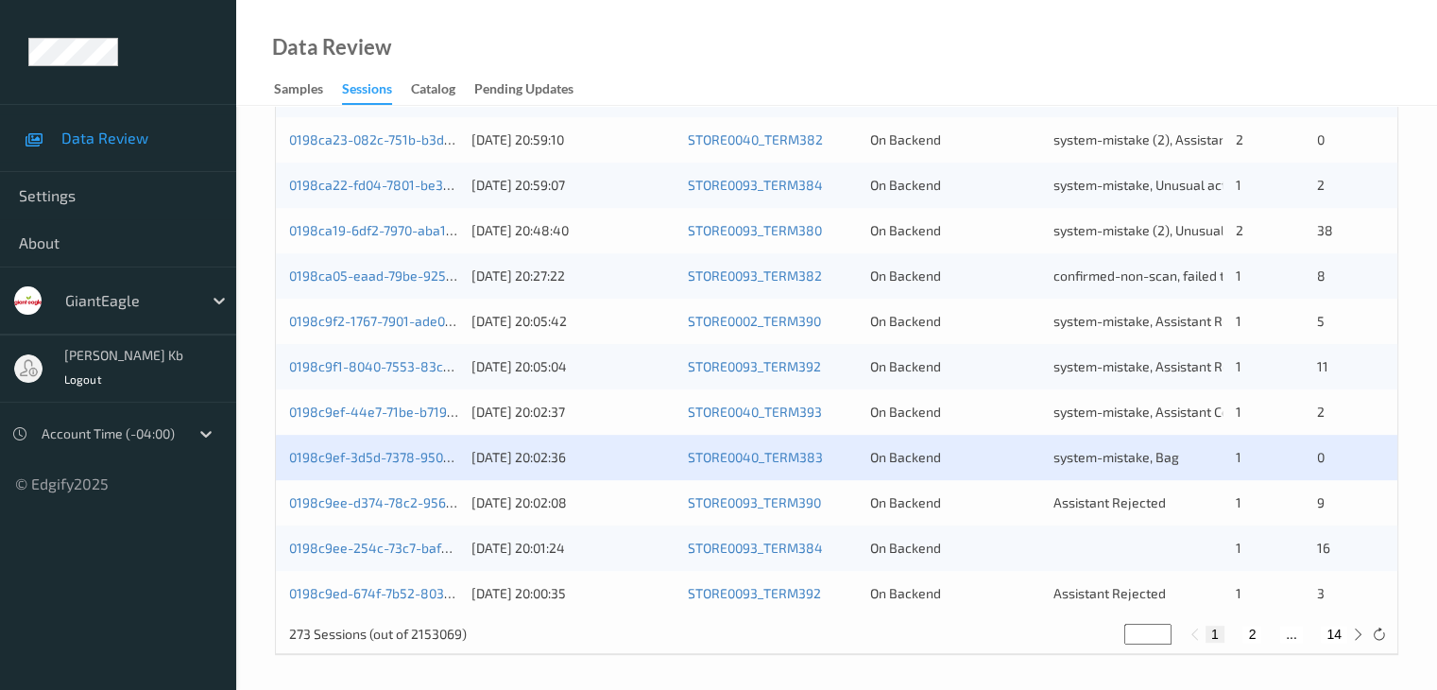
scroll to position [881, 0]
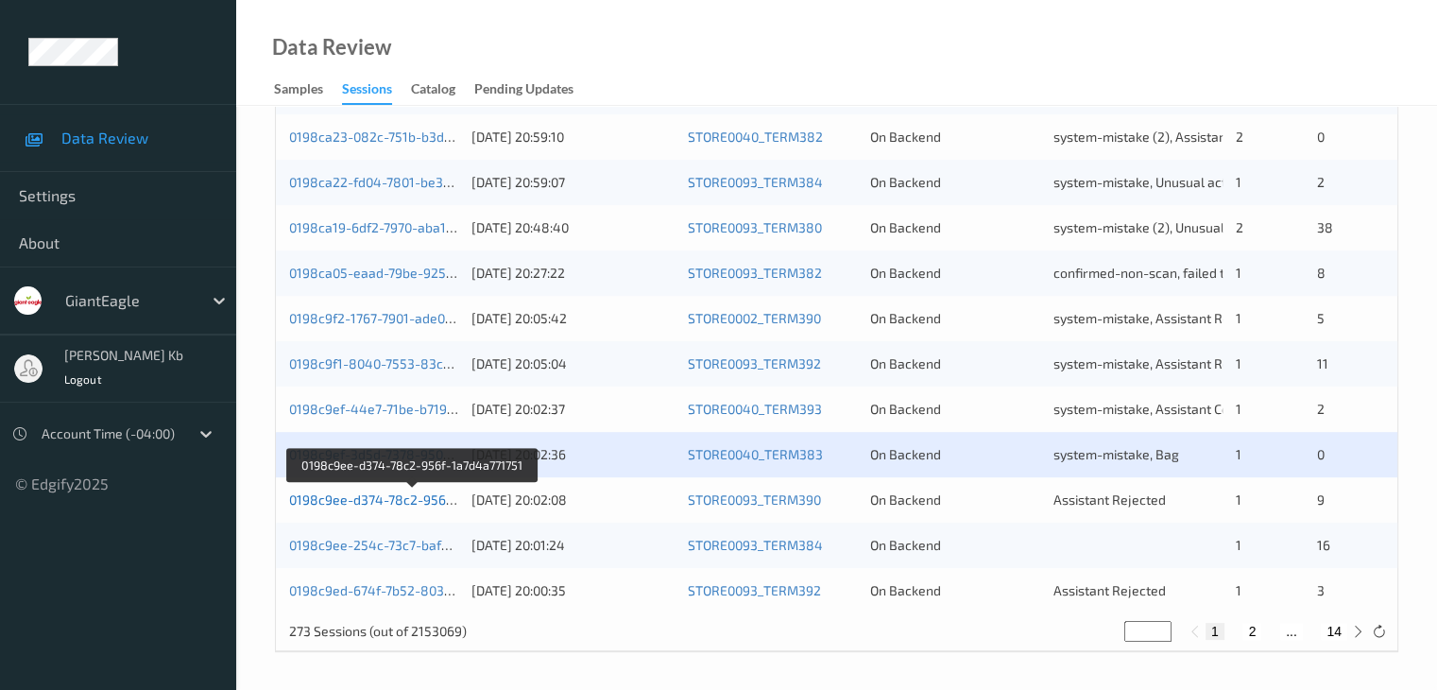
click at [392, 501] on link "0198c9ee-d374-78c2-956f-1a7d4a771751" at bounding box center [413, 499] width 249 height 16
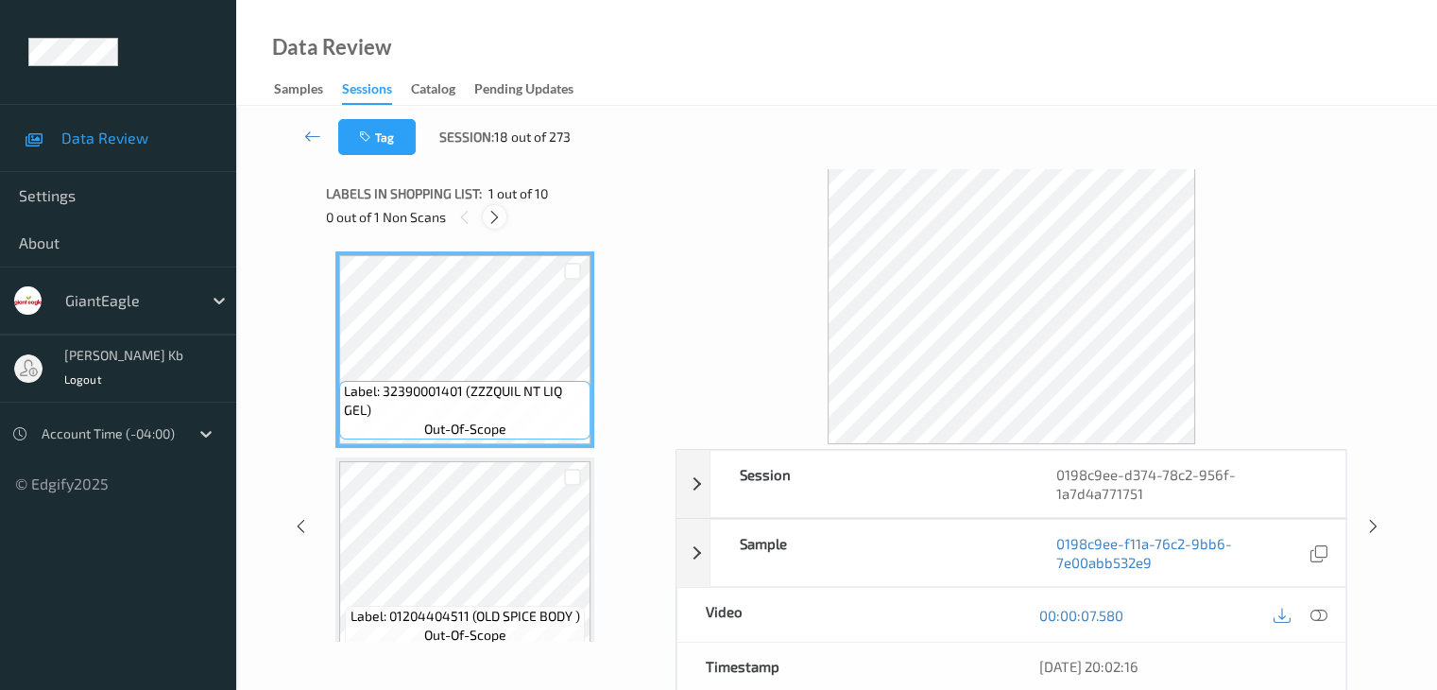
click at [499, 212] on icon at bounding box center [495, 217] width 16 height 17
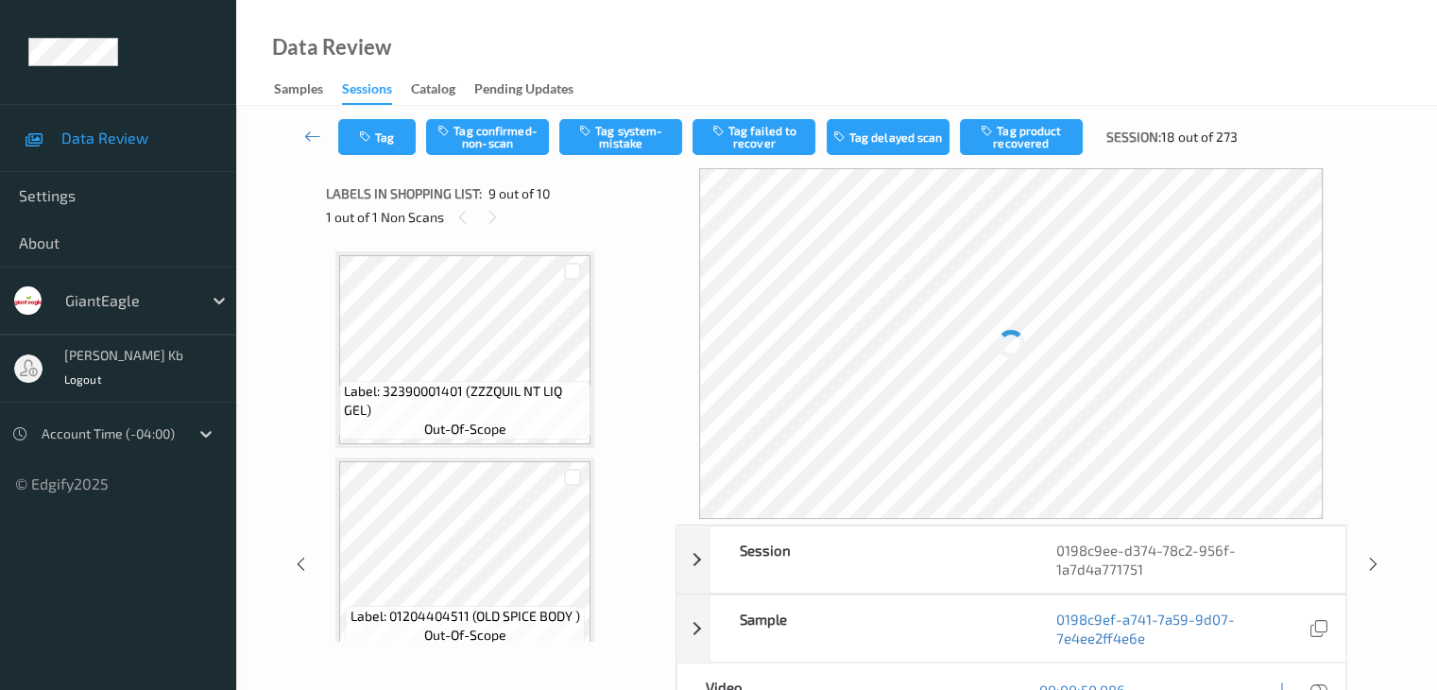
scroll to position [1451, 0]
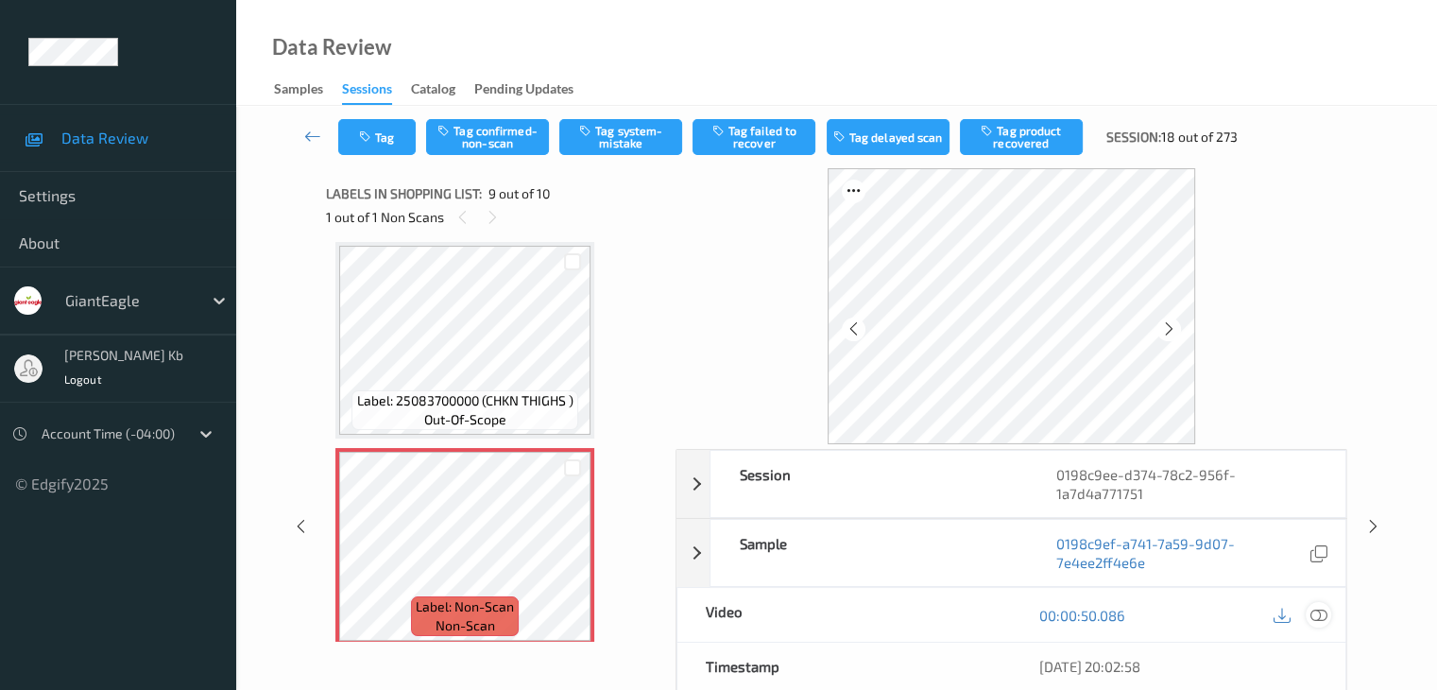
click at [1311, 612] on icon at bounding box center [1317, 615] width 17 height 17
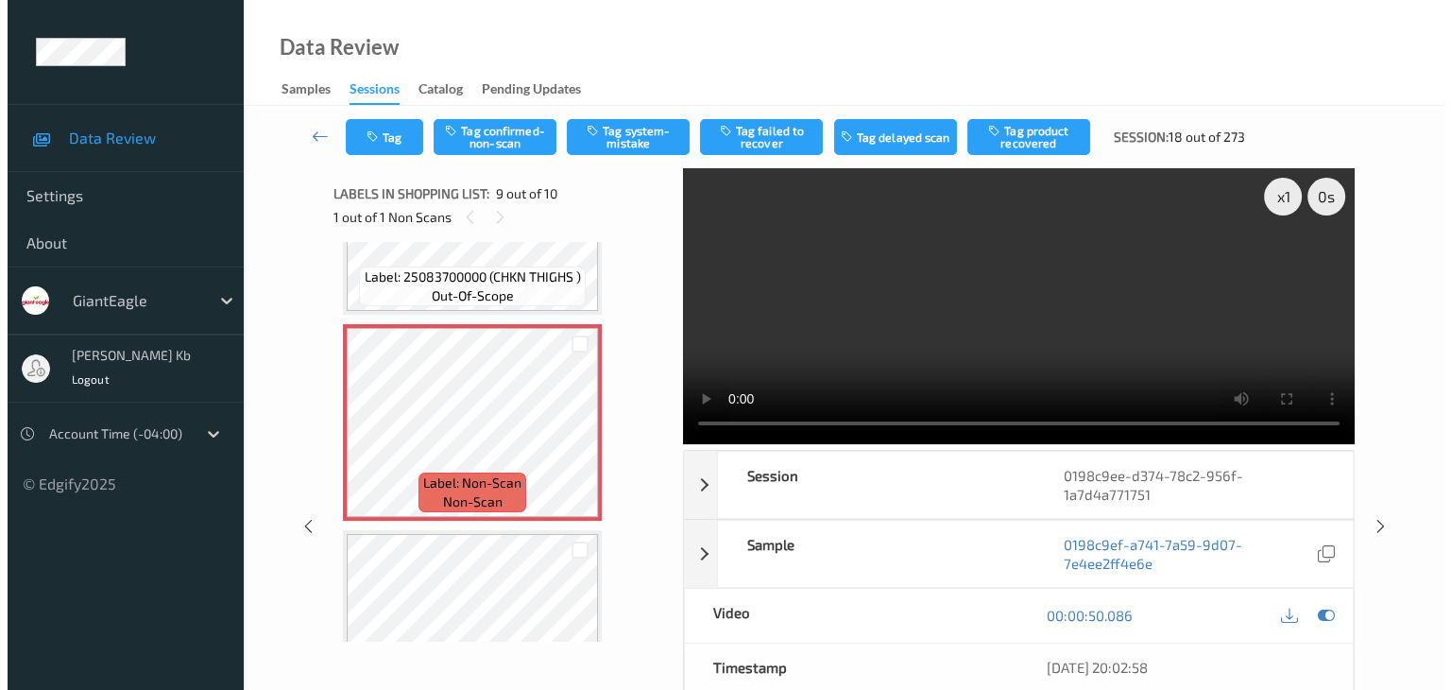
scroll to position [1480, 0]
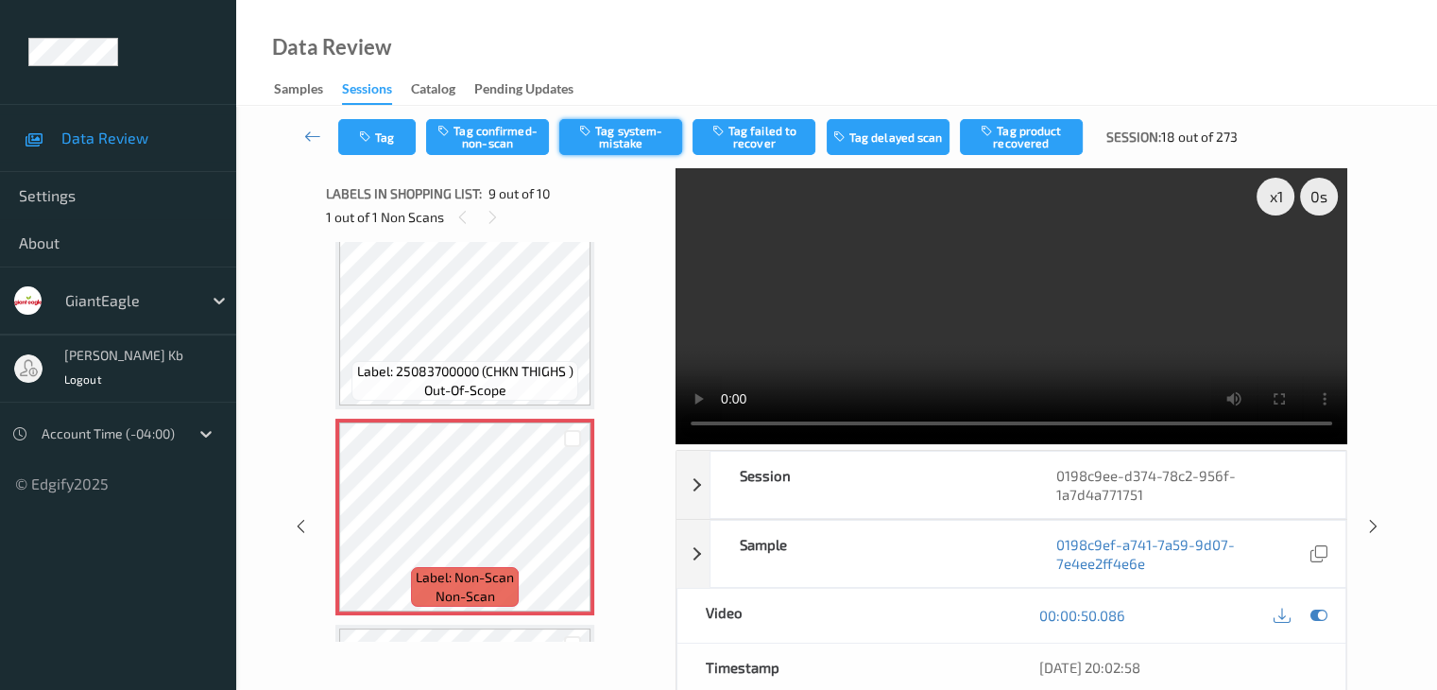
click at [626, 137] on button "Tag system-mistake" at bounding box center [620, 137] width 123 height 36
click at [385, 129] on button "Tag" at bounding box center [376, 137] width 77 height 36
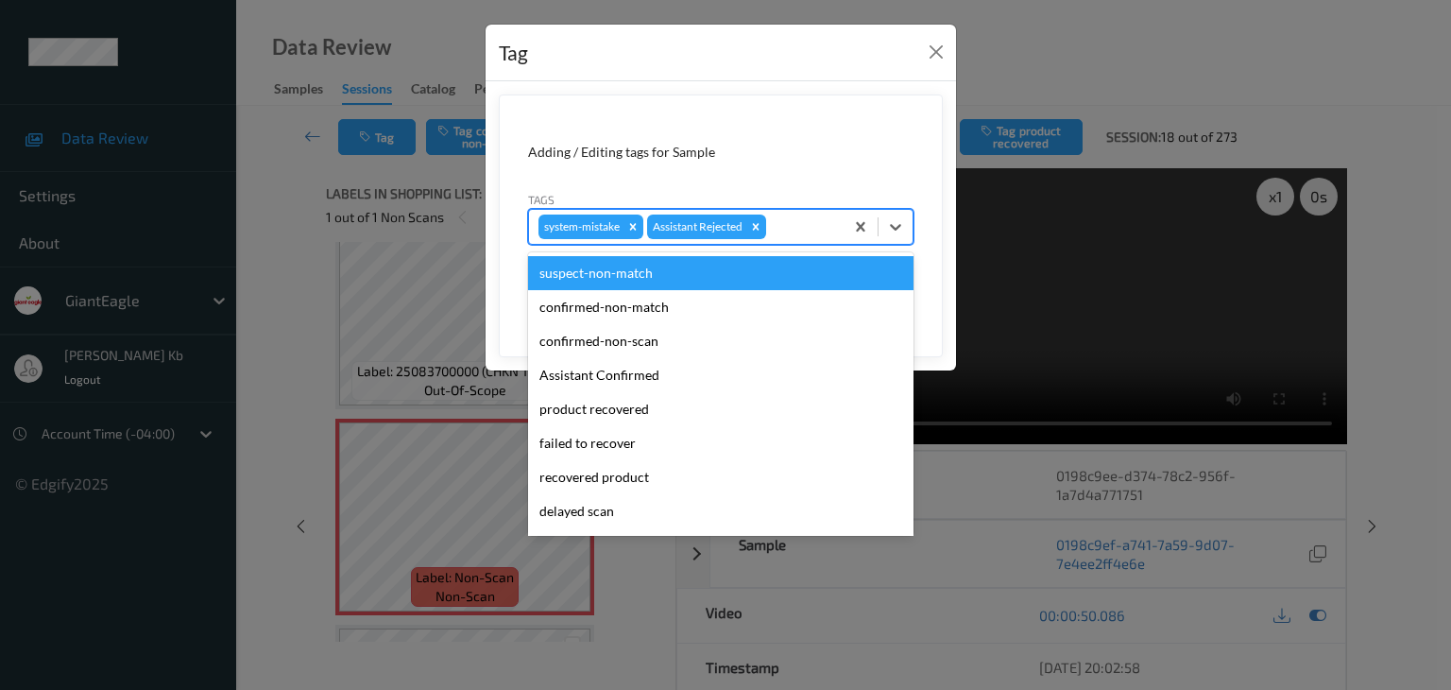
click at [813, 226] on div at bounding box center [802, 226] width 64 height 23
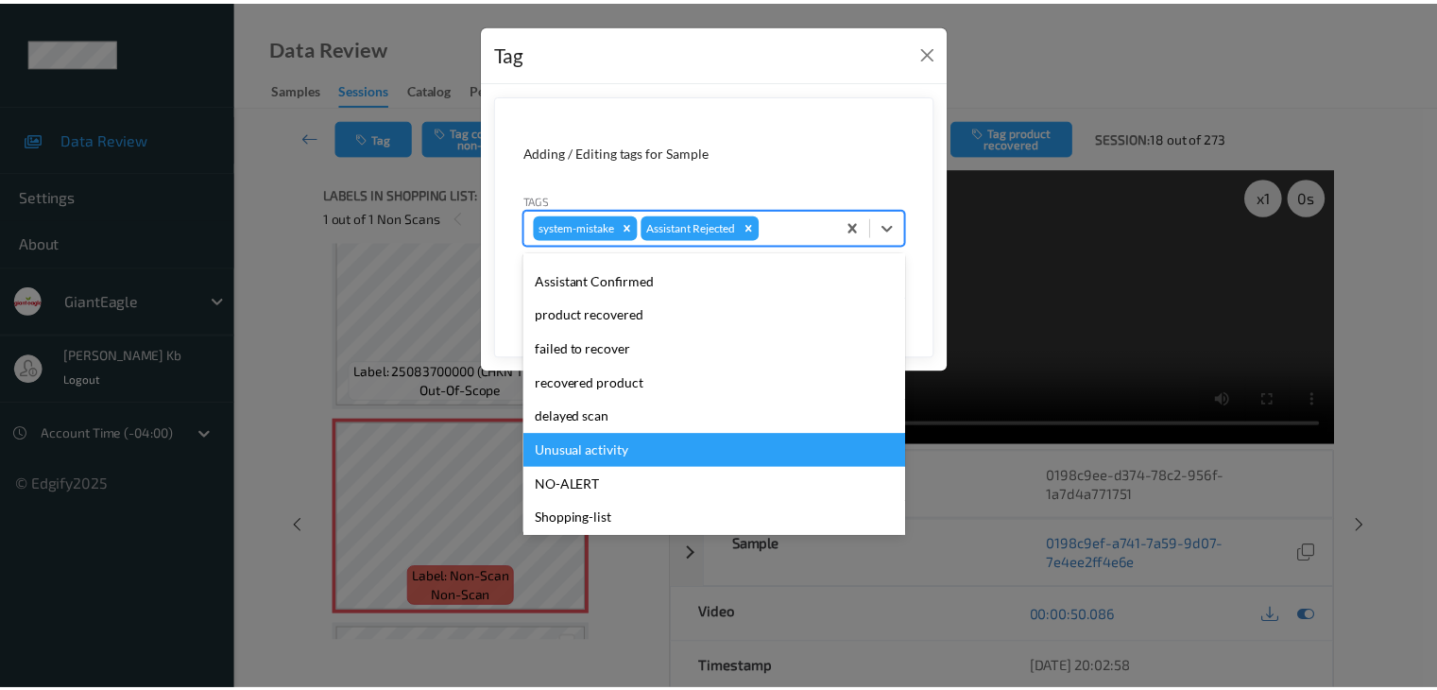
scroll to position [166, 0]
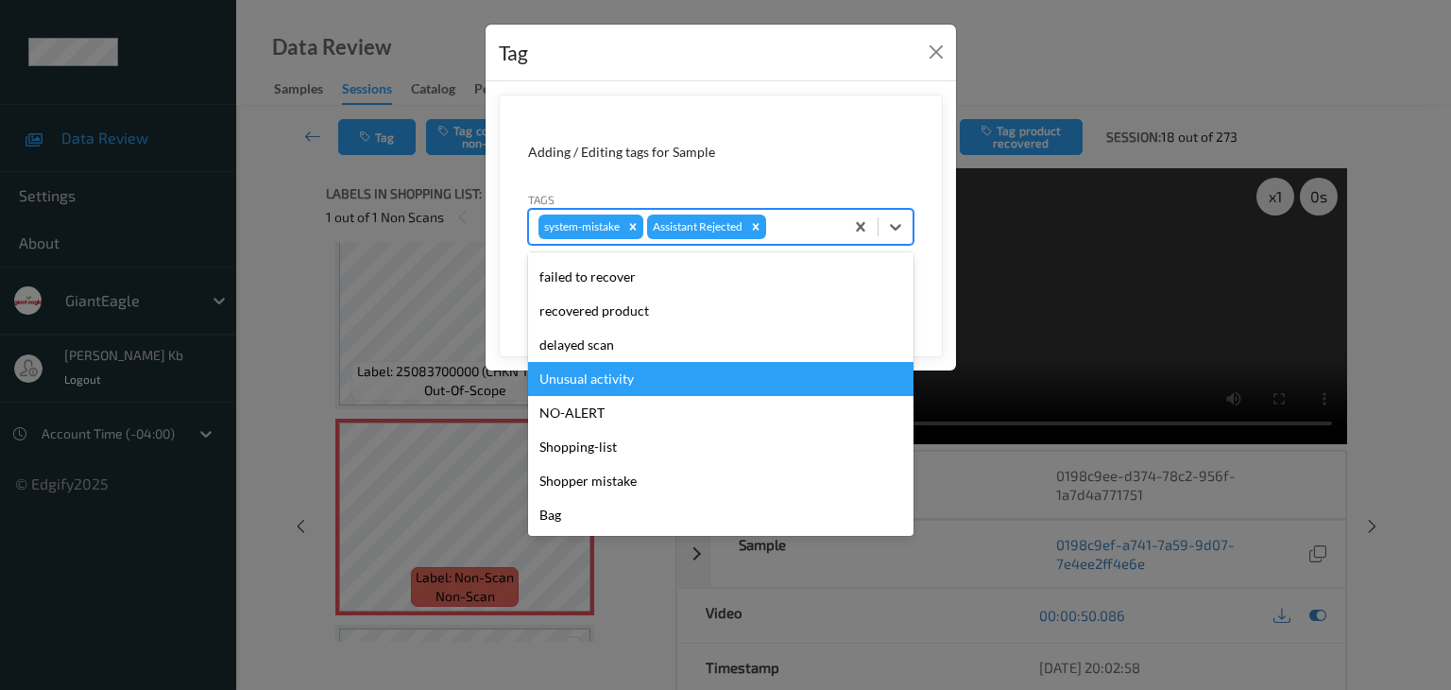
click at [631, 385] on div "Unusual activity" at bounding box center [720, 379] width 385 height 34
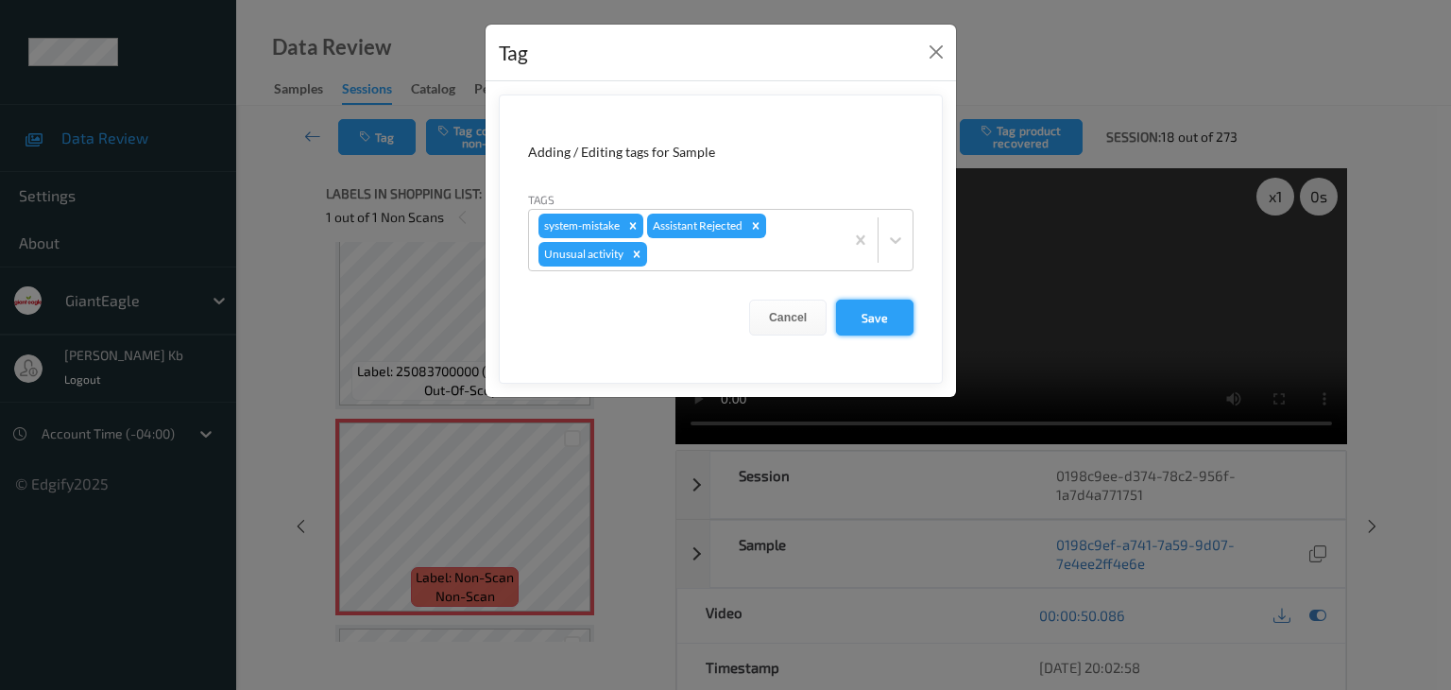
click at [876, 319] on button "Save" at bounding box center [874, 317] width 77 height 36
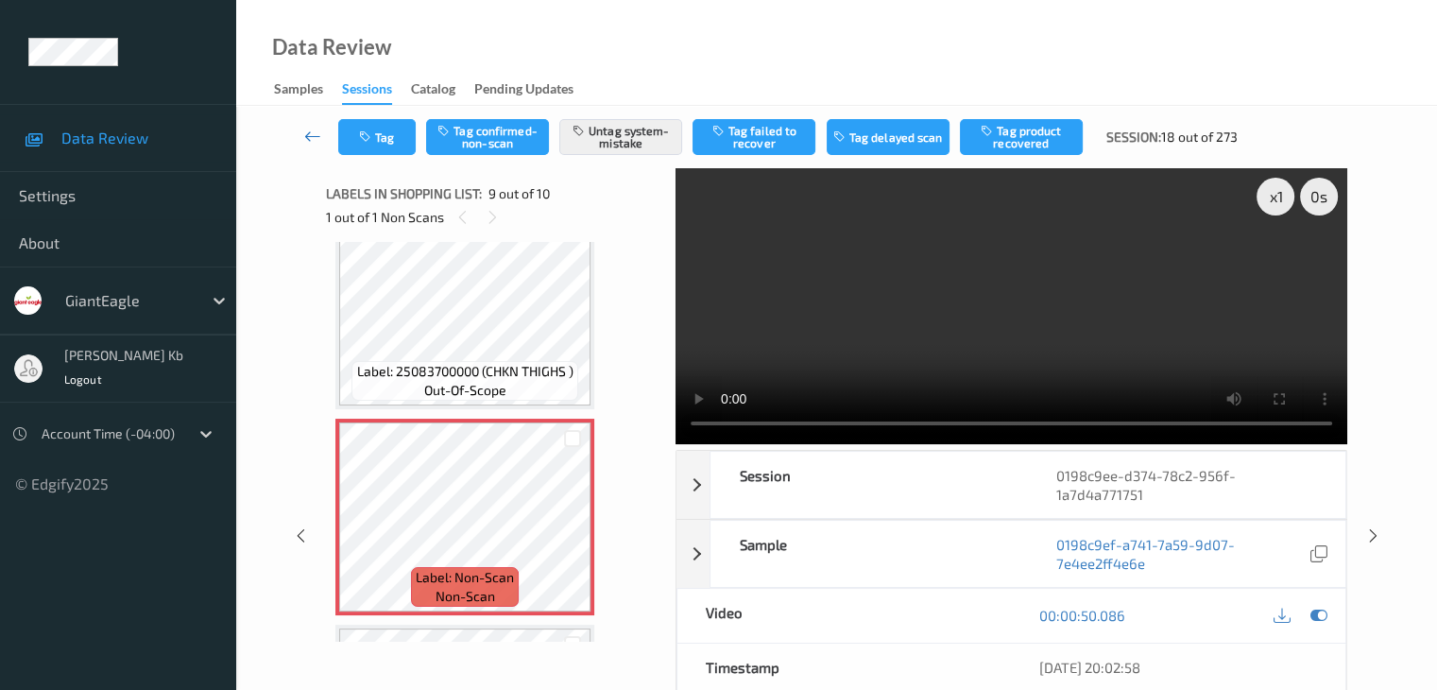
click at [318, 147] on link at bounding box center [313, 137] width 50 height 36
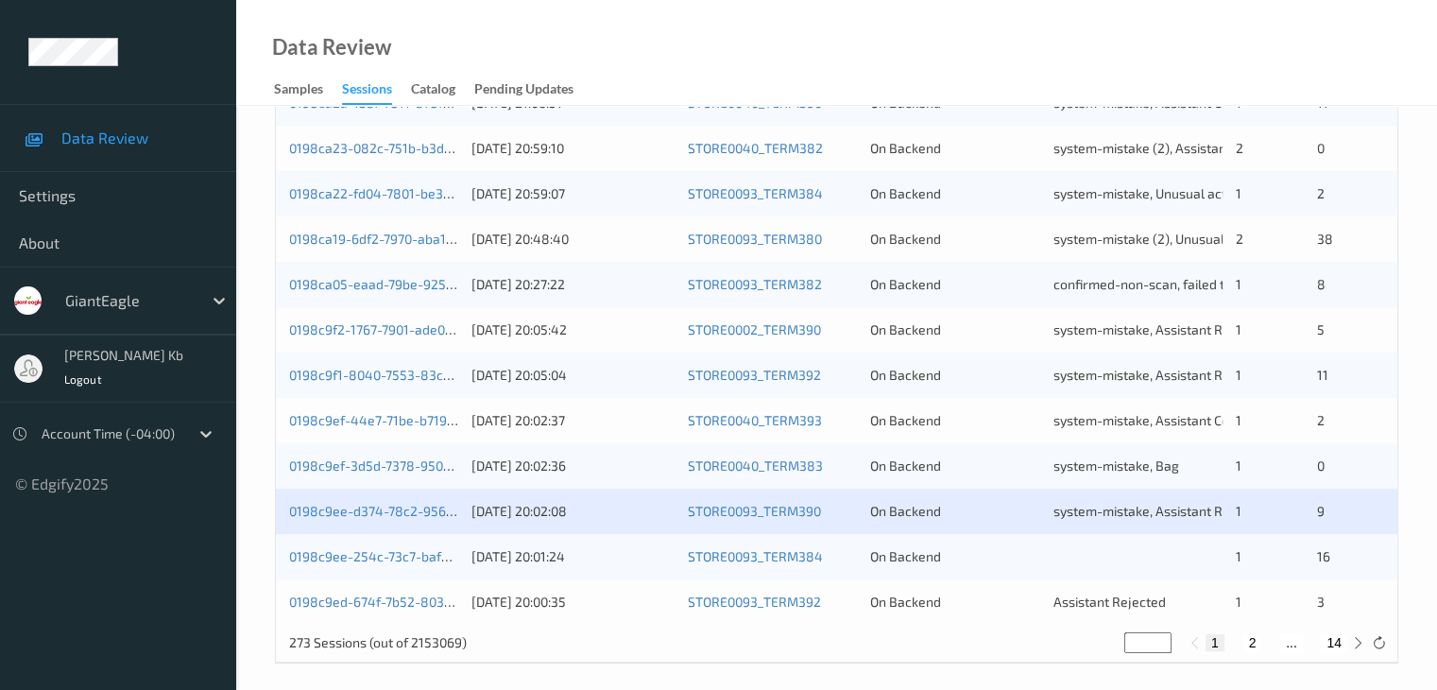
scroll to position [881, 0]
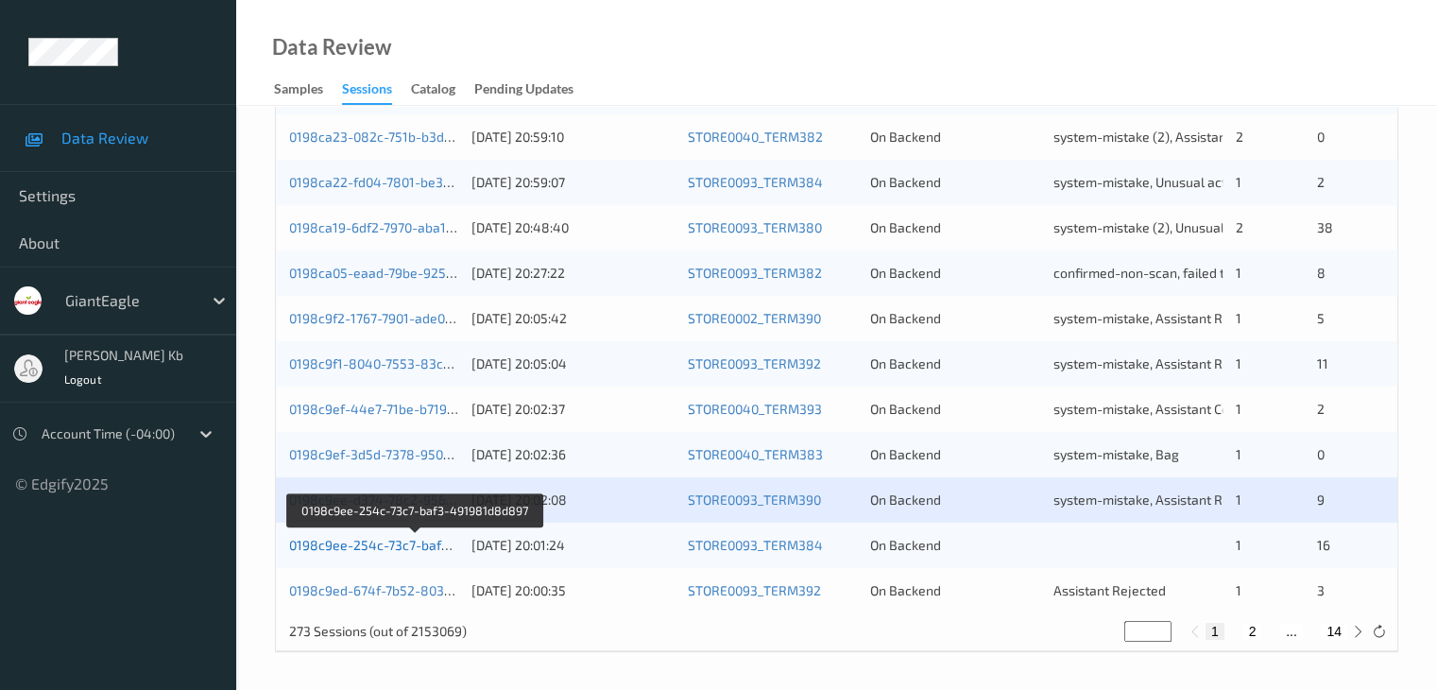
click at [401, 540] on link "0198c9ee-254c-73c7-baf3-491981d8d897" at bounding box center [416, 545] width 255 height 16
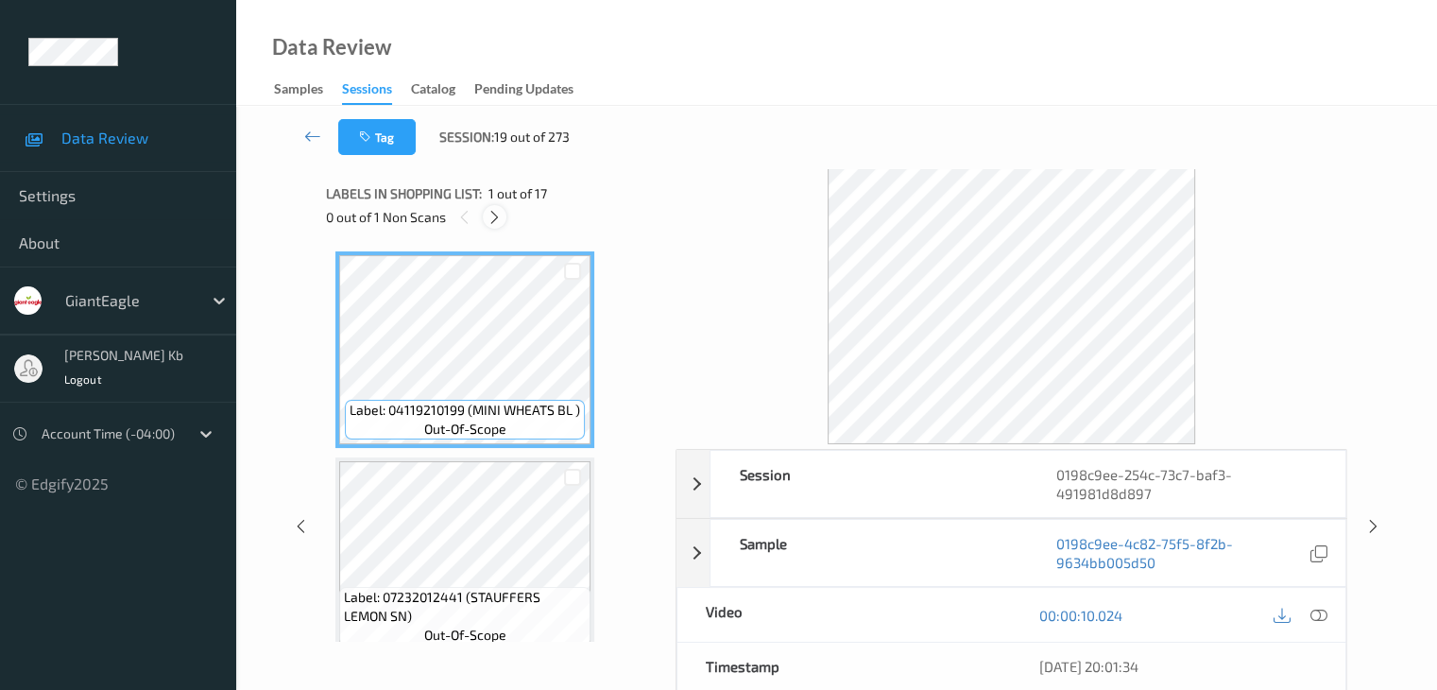
click at [500, 214] on icon at bounding box center [495, 217] width 16 height 17
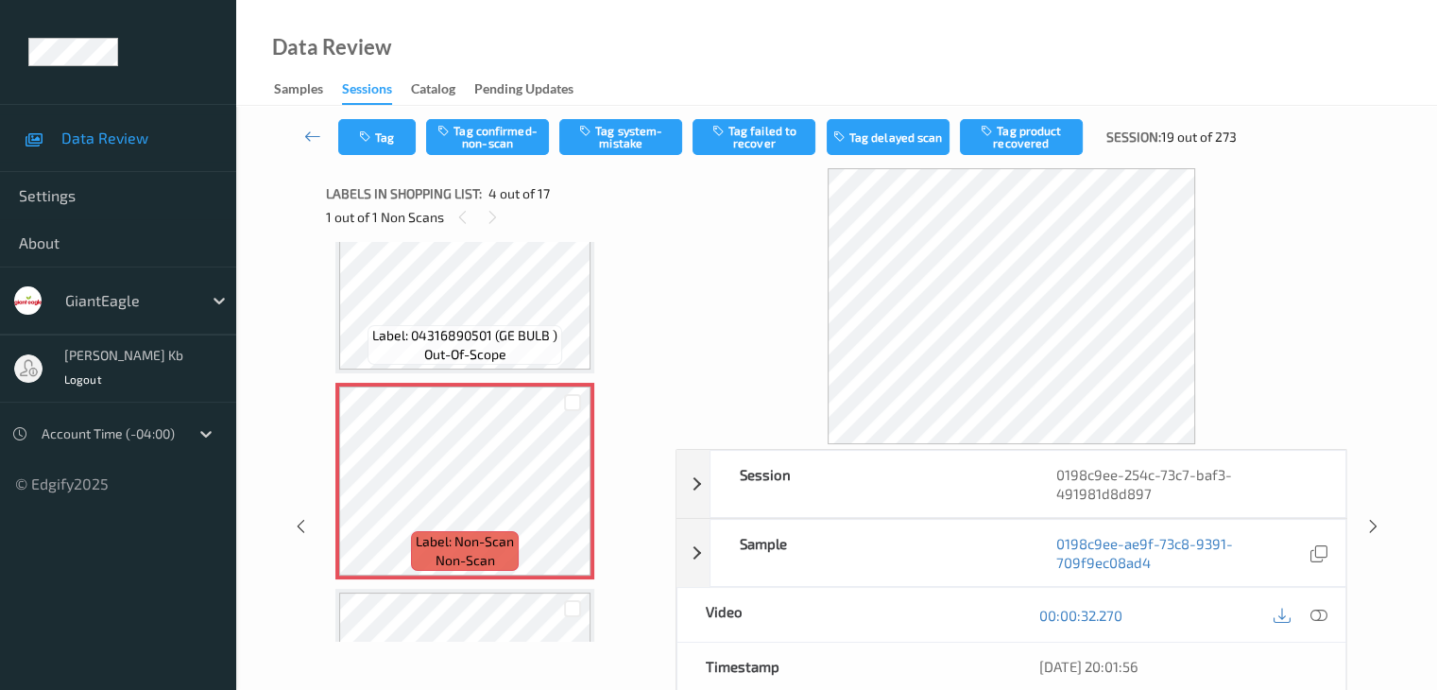
scroll to position [516, 0]
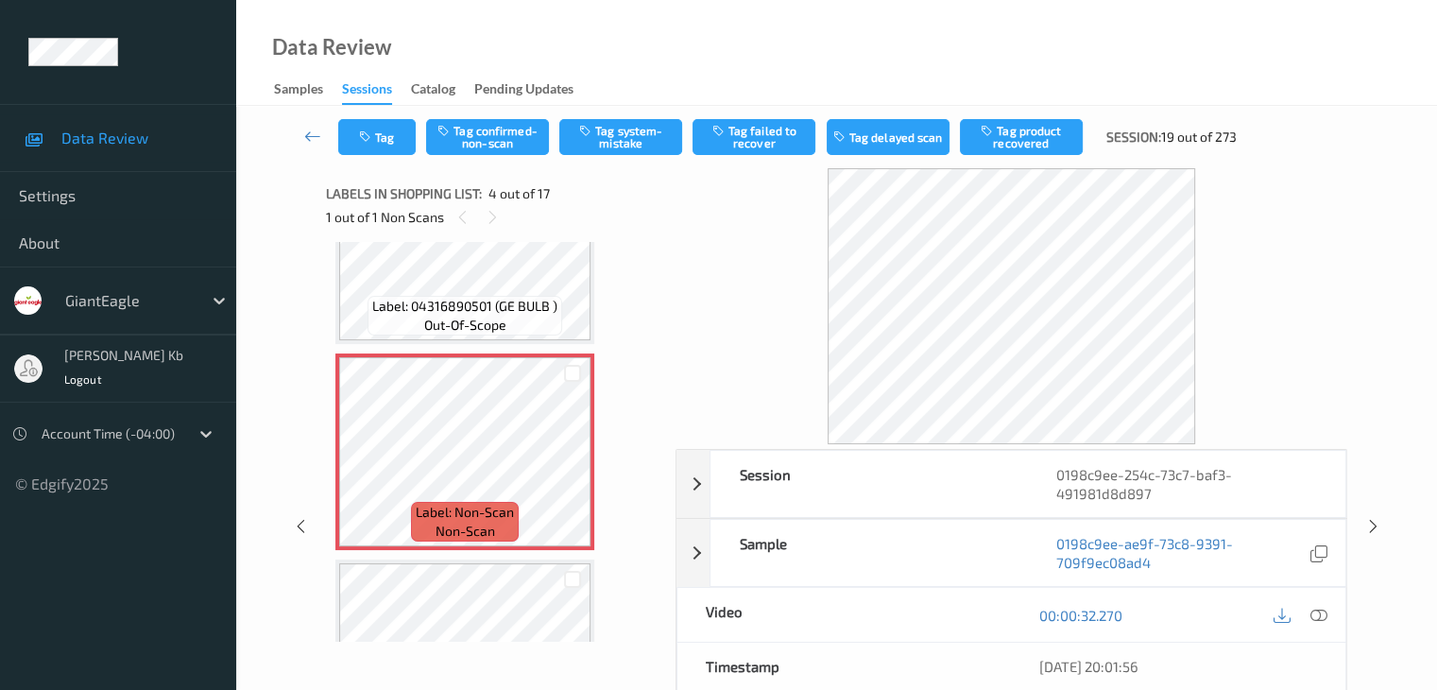
click at [1323, 616] on icon at bounding box center [1317, 615] width 17 height 17
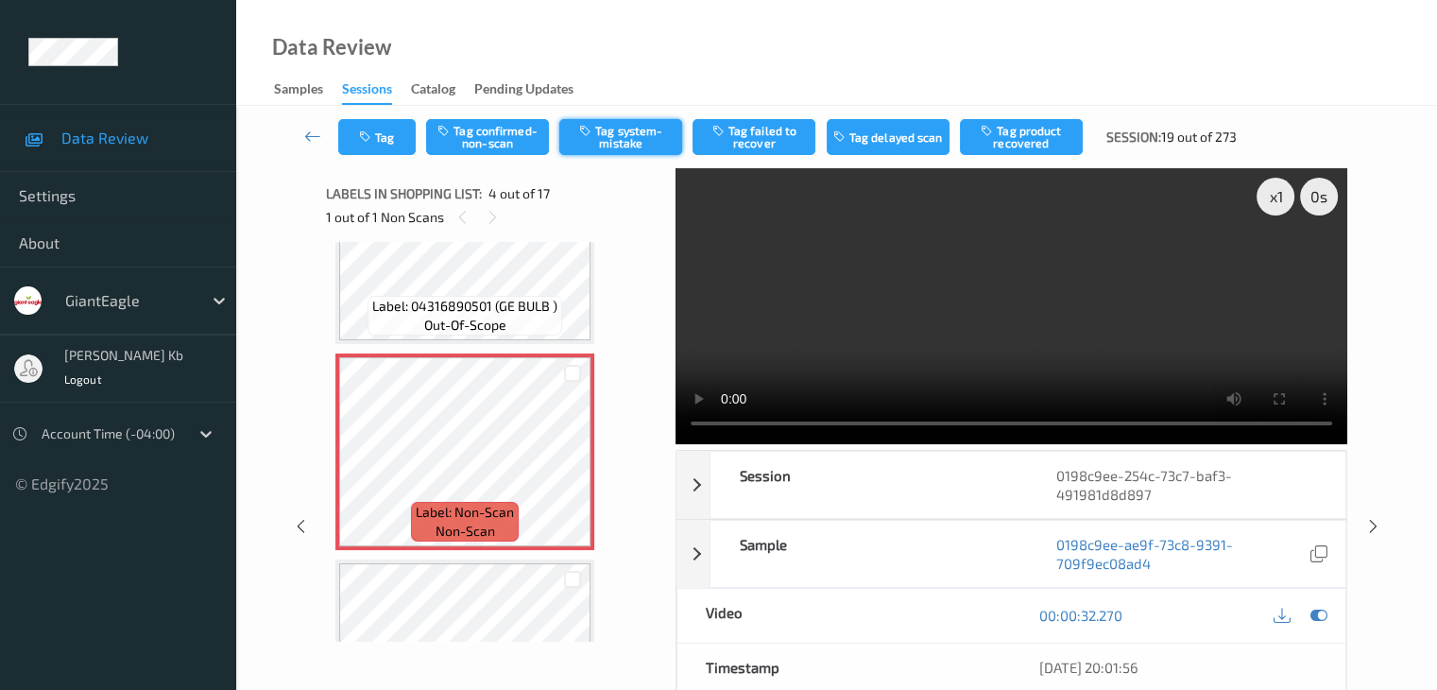
click at [607, 143] on button "Tag system-mistake" at bounding box center [620, 137] width 123 height 36
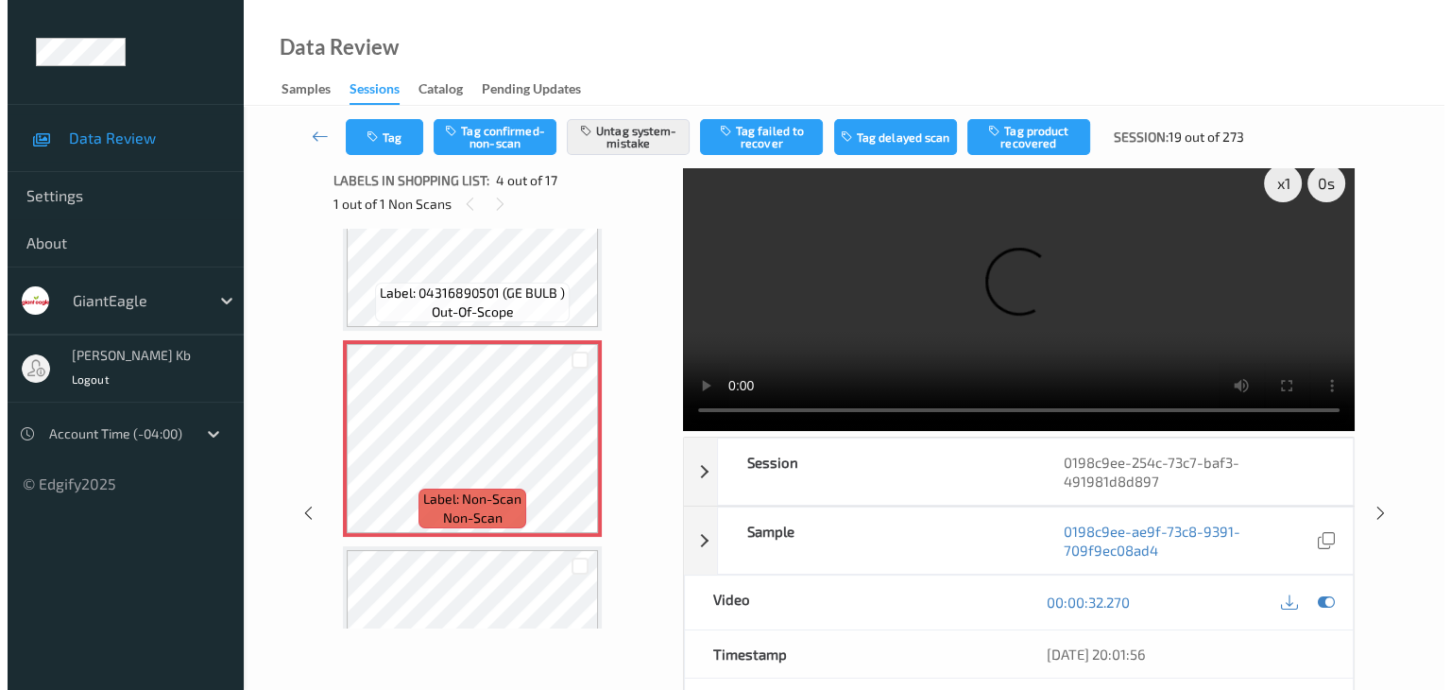
scroll to position [0, 0]
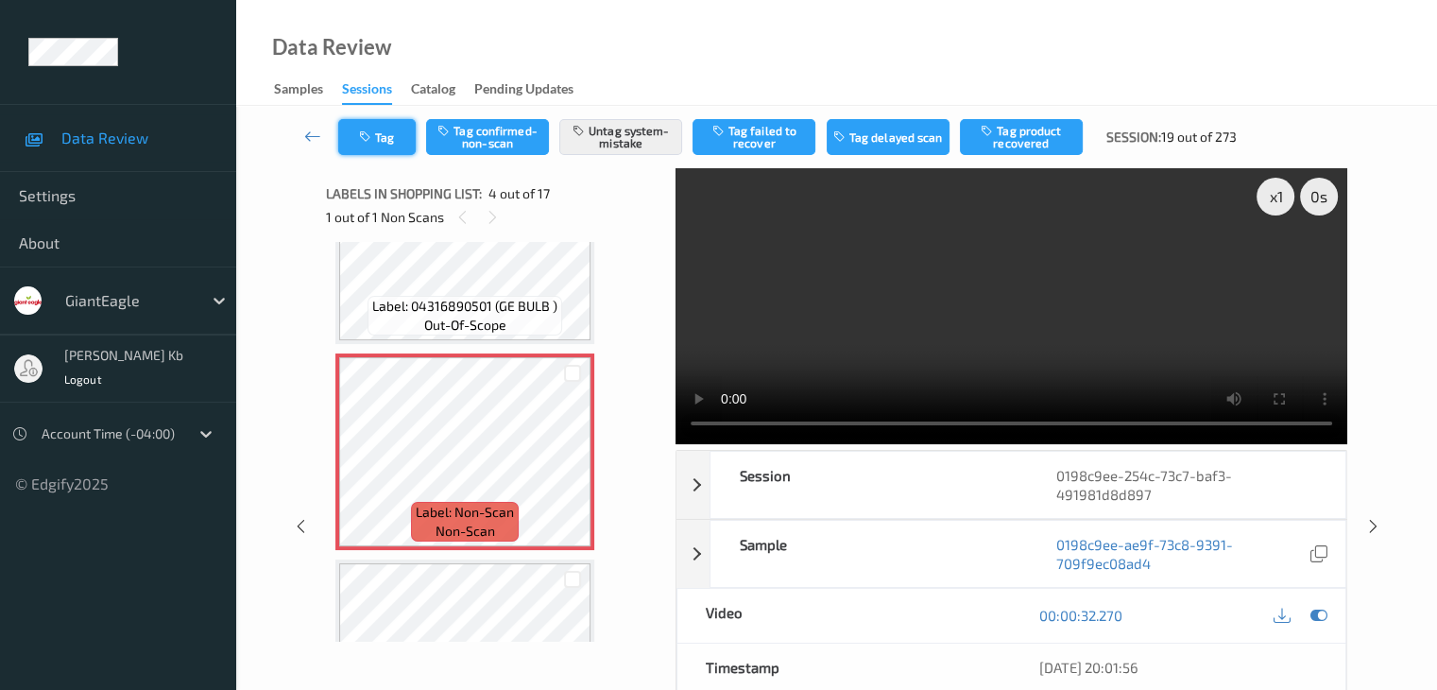
click at [385, 131] on button "Tag" at bounding box center [376, 137] width 77 height 36
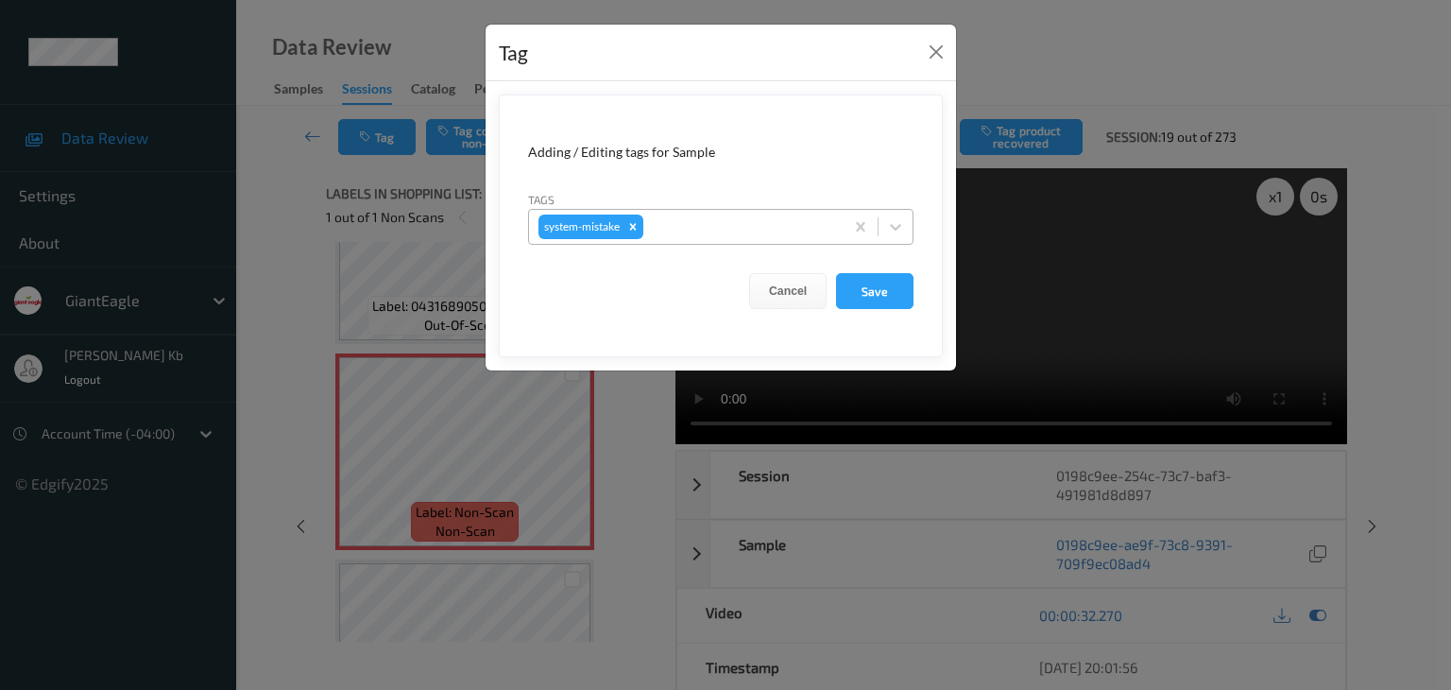
click at [680, 220] on div at bounding box center [740, 226] width 187 height 23
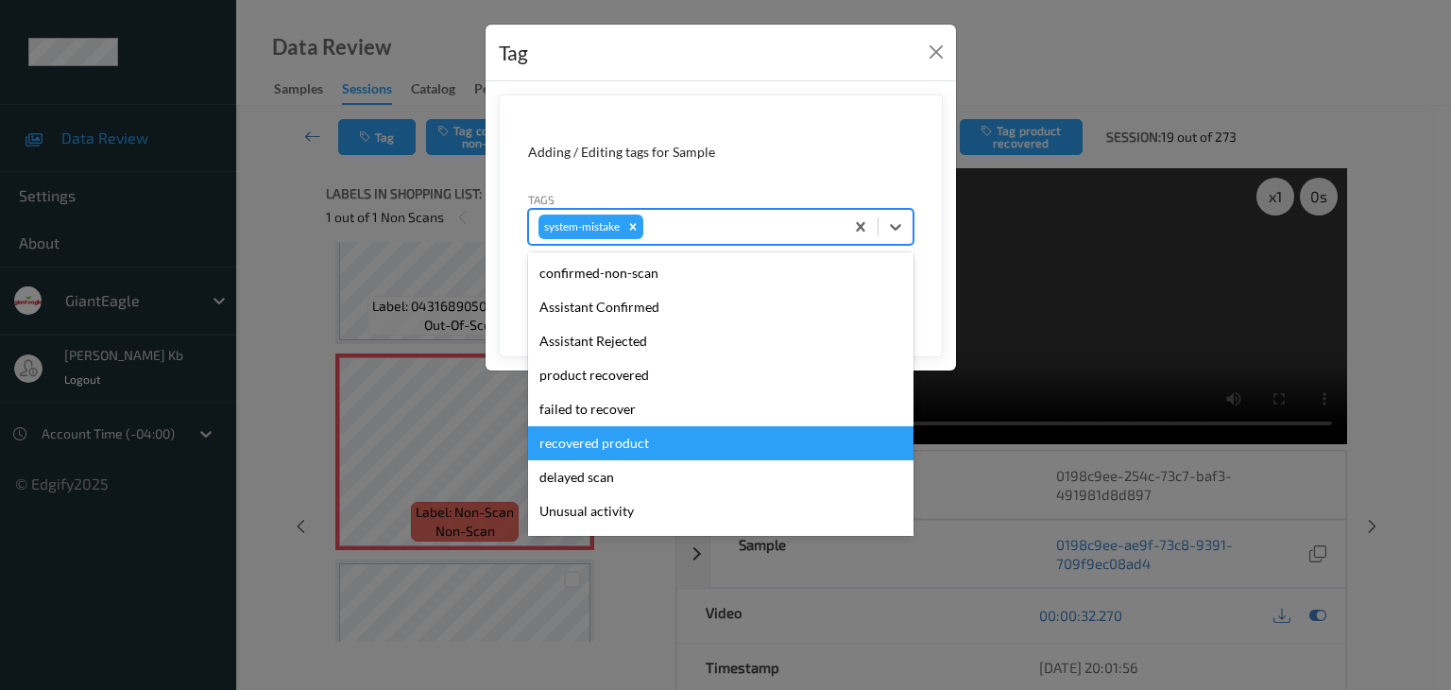
scroll to position [94, 0]
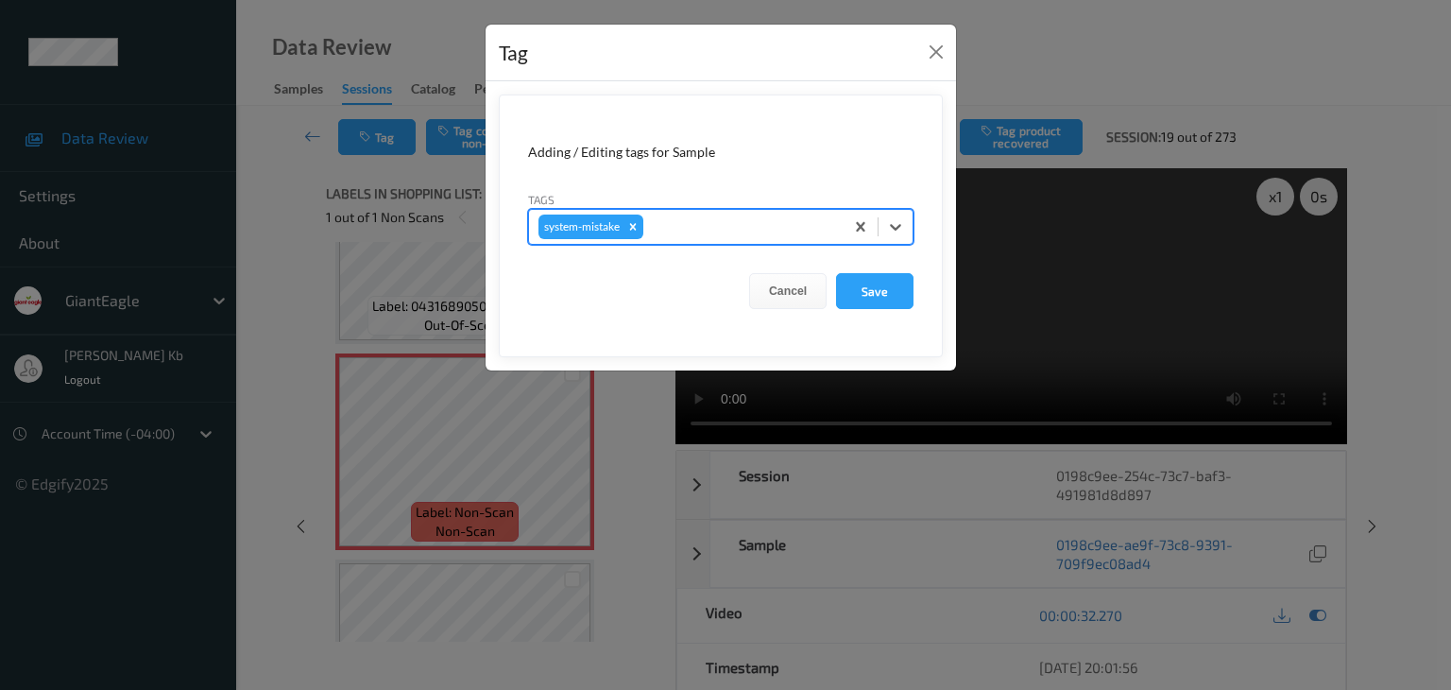
click at [704, 220] on div at bounding box center [740, 226] width 187 height 23
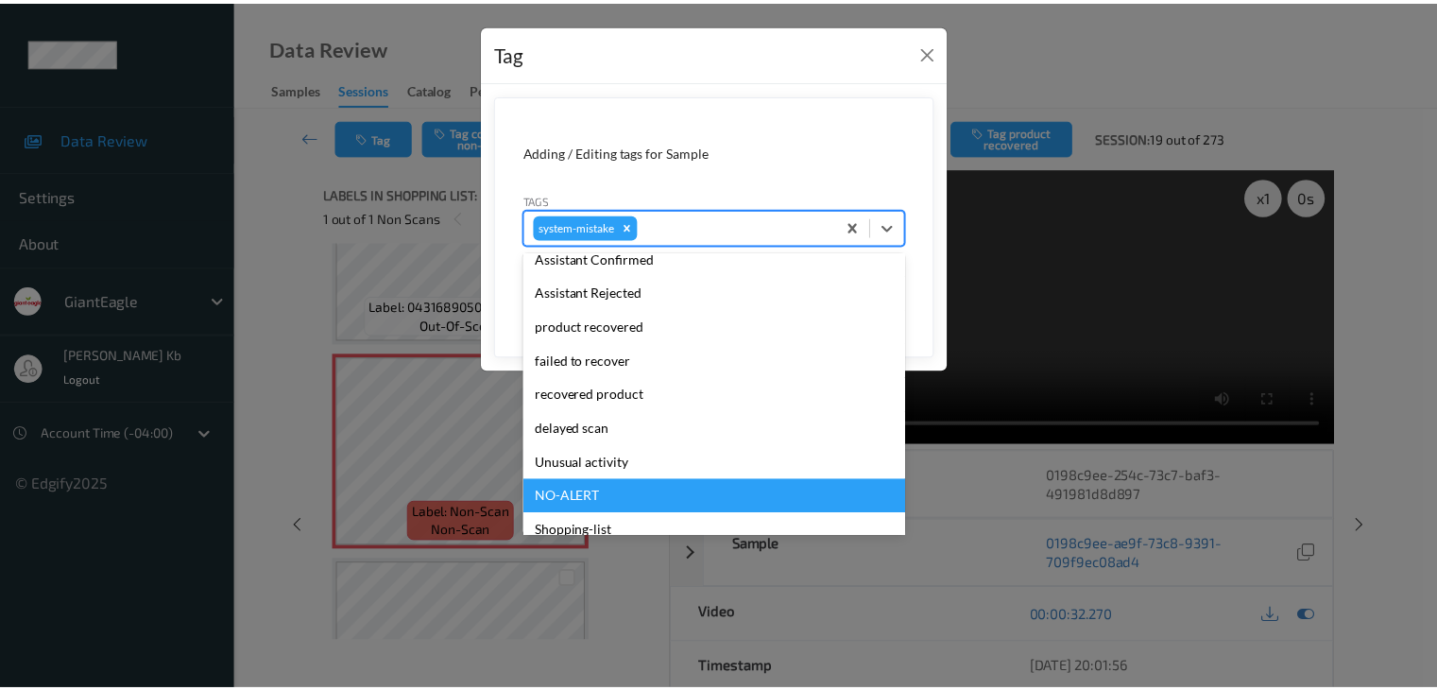
scroll to position [189, 0]
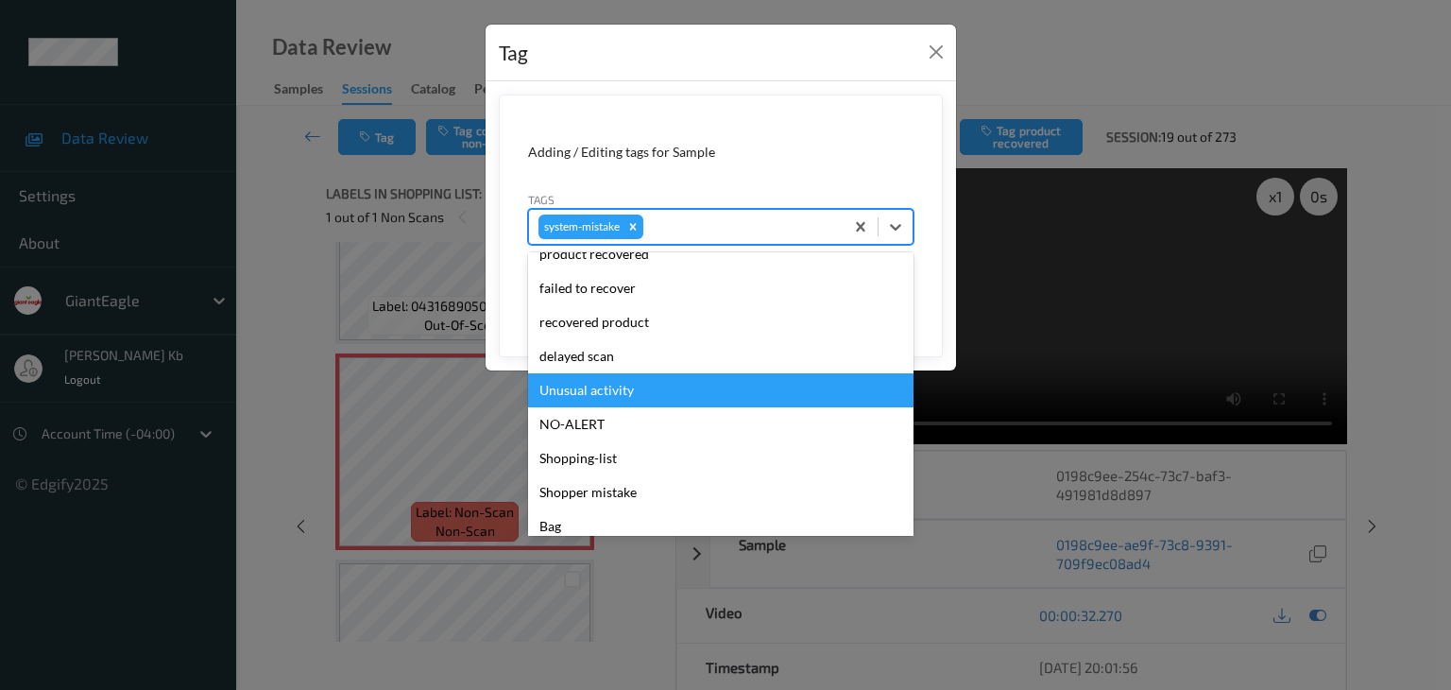
click at [624, 385] on div "Unusual activity" at bounding box center [720, 390] width 385 height 34
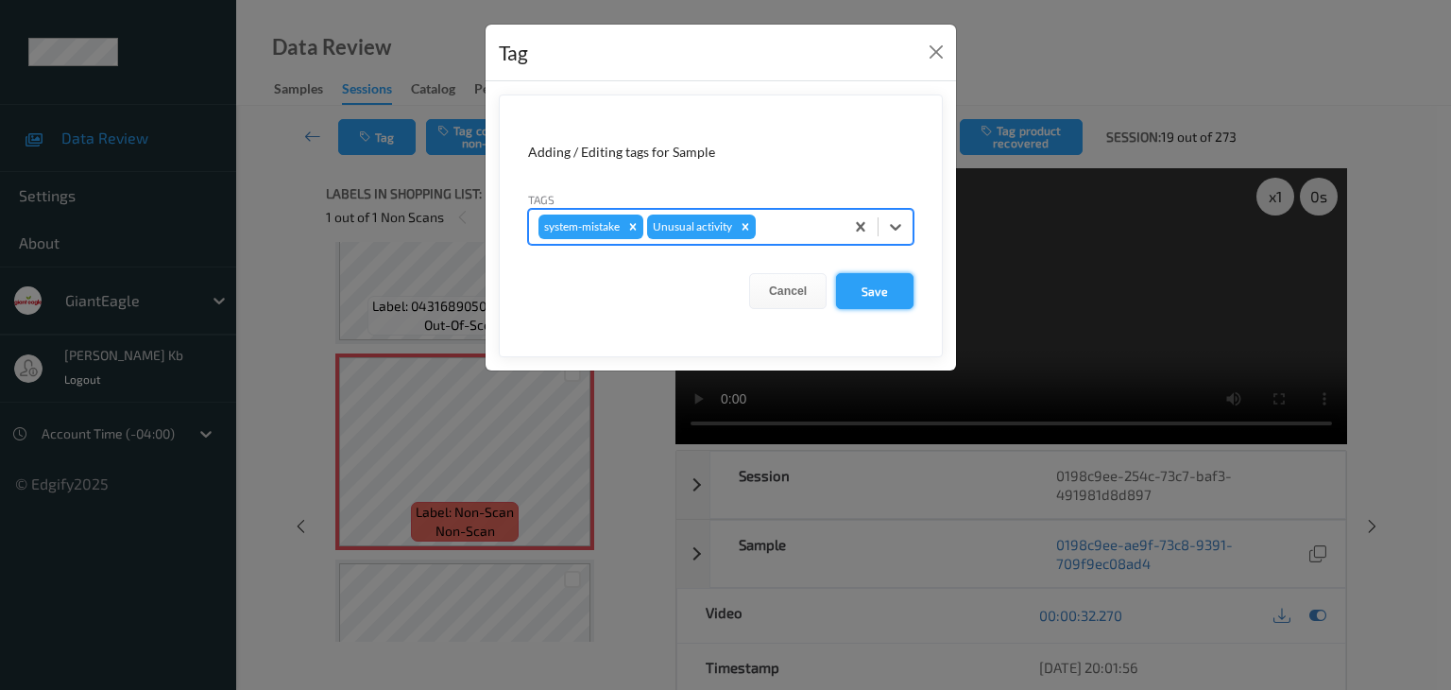
click at [877, 284] on button "Save" at bounding box center [874, 291] width 77 height 36
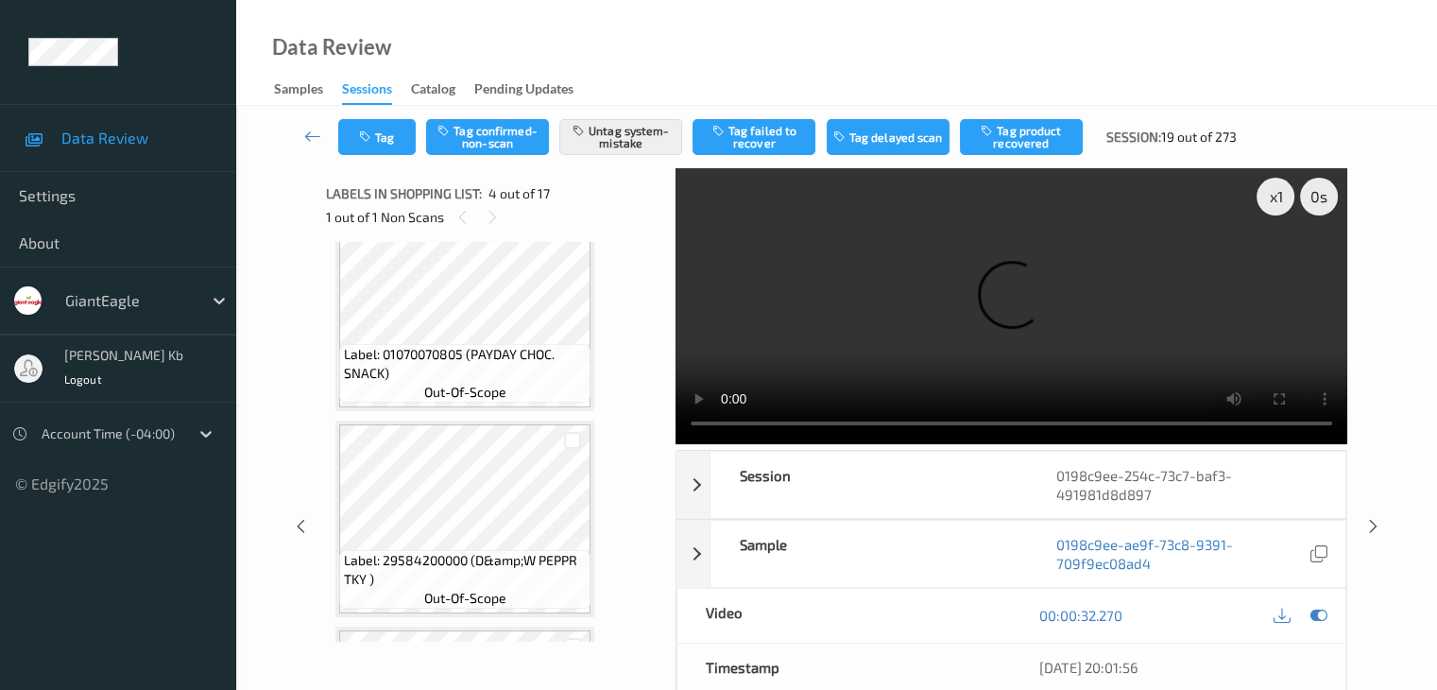
scroll to position [894, 0]
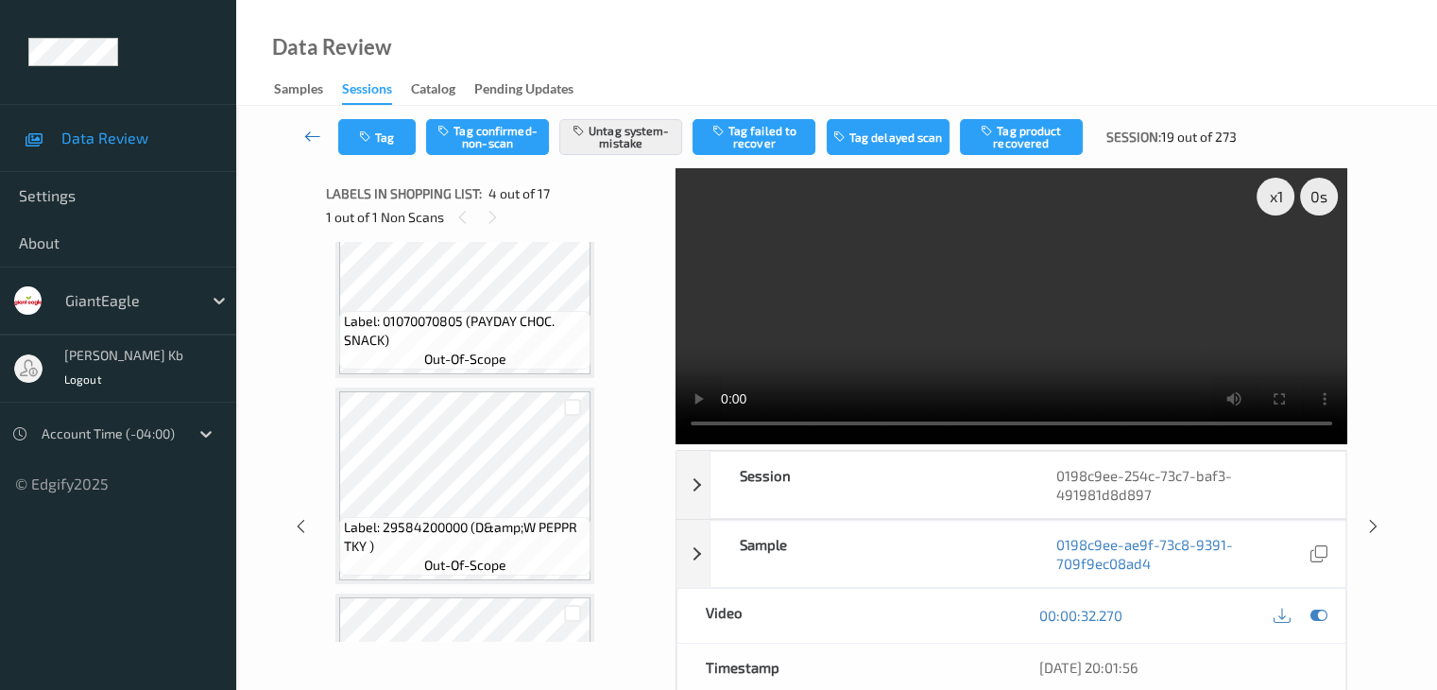
click at [317, 135] on icon at bounding box center [312, 136] width 17 height 19
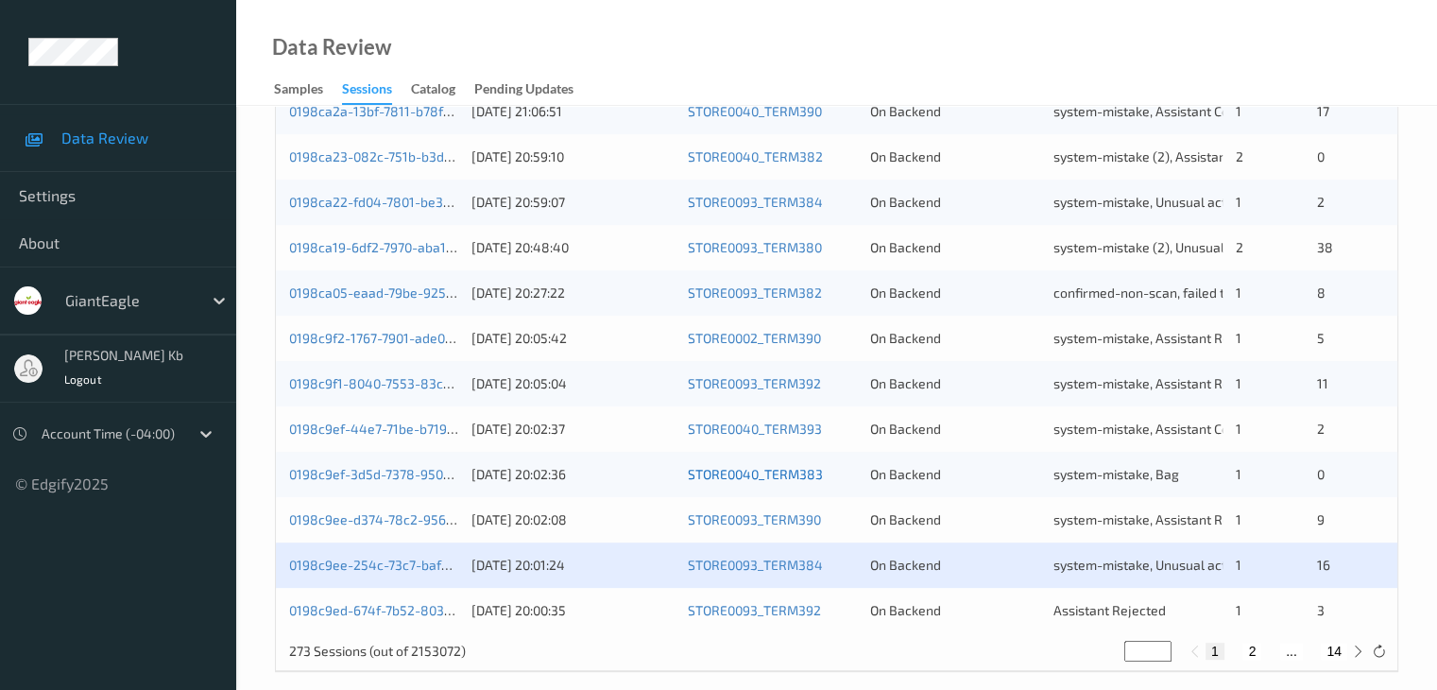
scroll to position [881, 0]
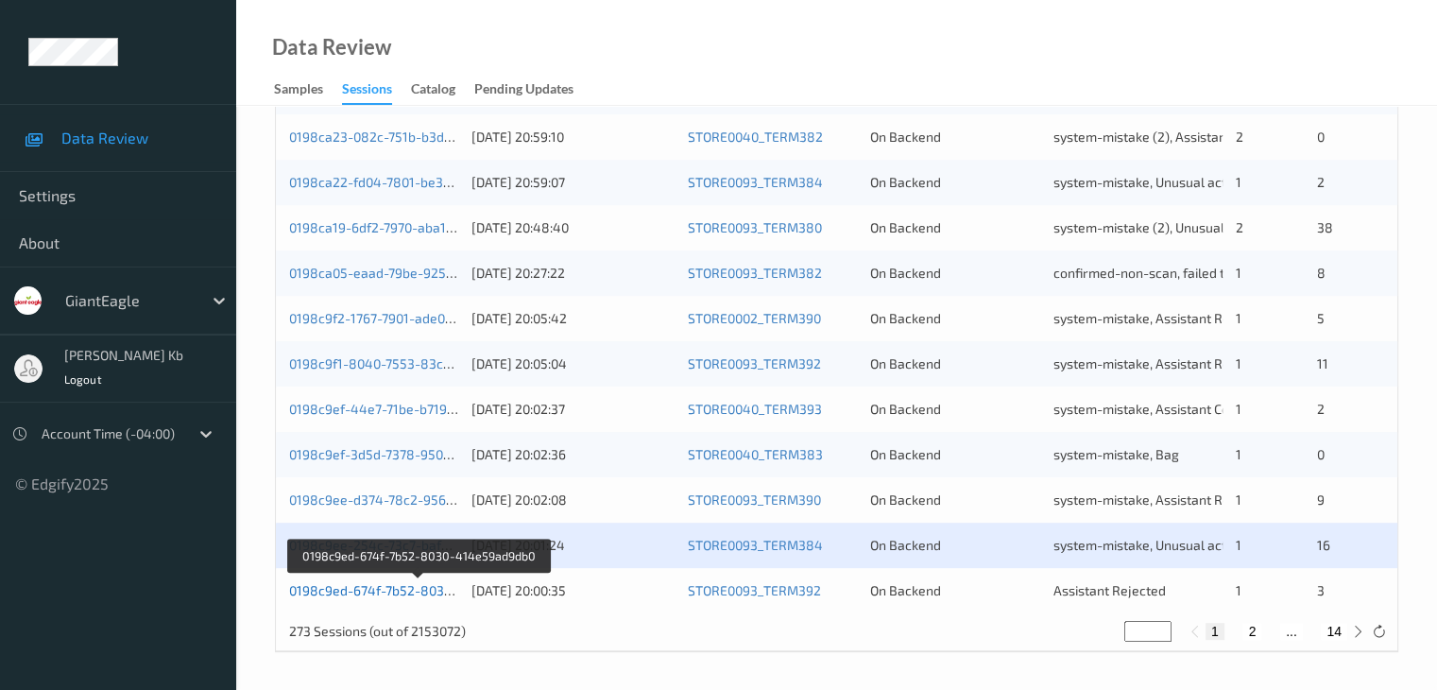
click at [378, 590] on link "0198c9ed-674f-7b52-8030-414e59ad9db0" at bounding box center [418, 590] width 259 height 16
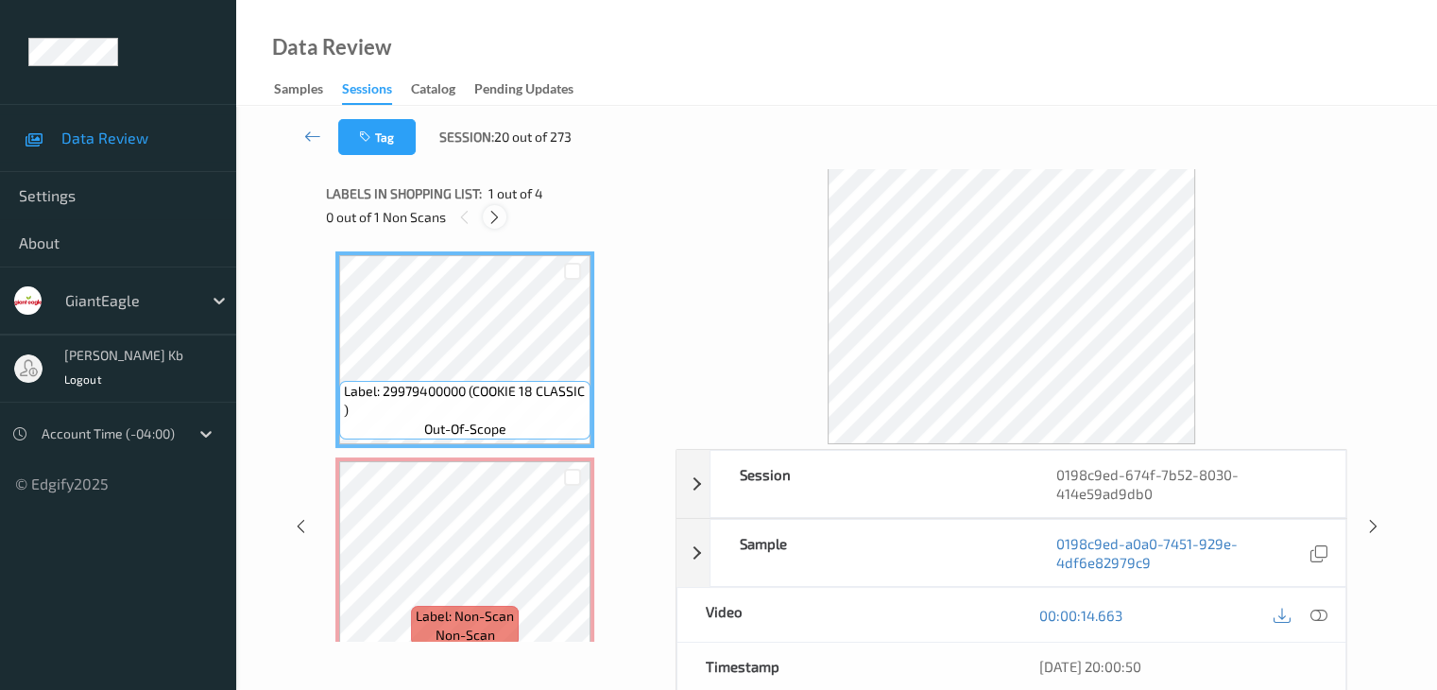
click at [499, 217] on icon at bounding box center [495, 217] width 16 height 17
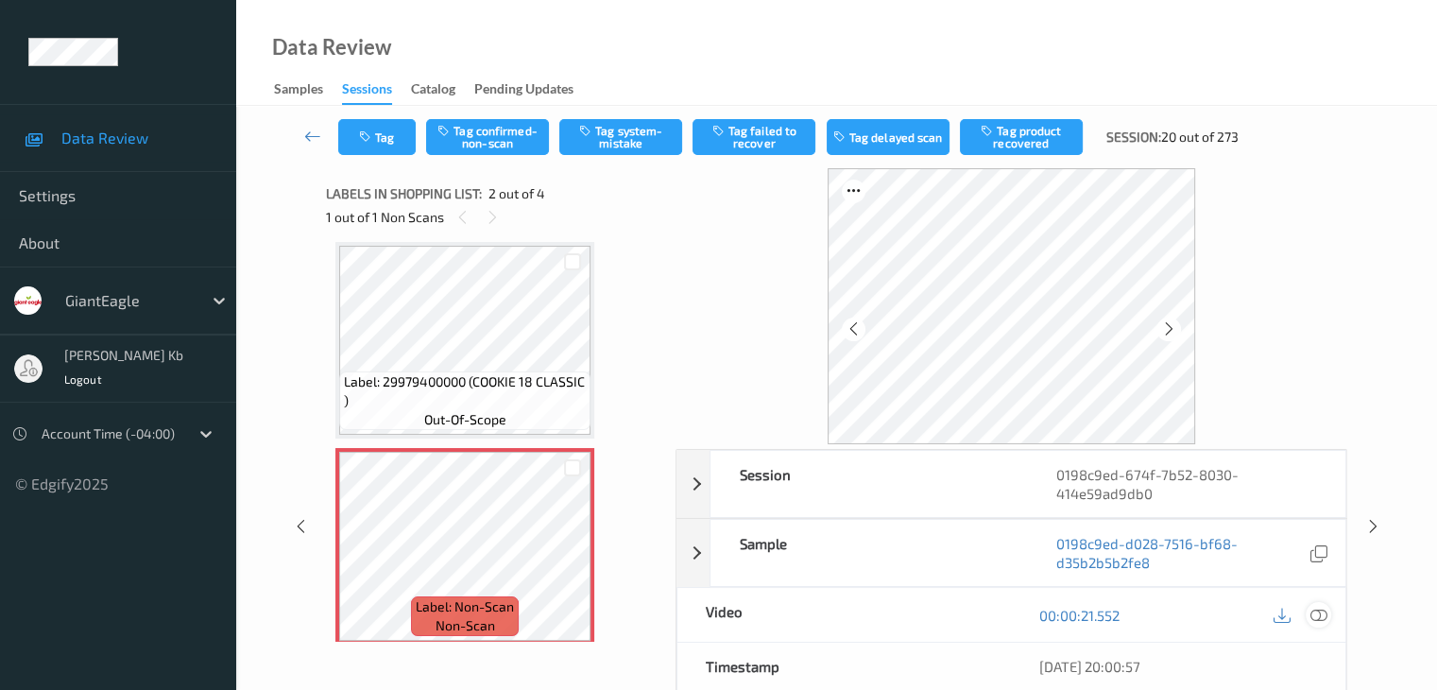
click at [1315, 610] on icon at bounding box center [1317, 615] width 17 height 17
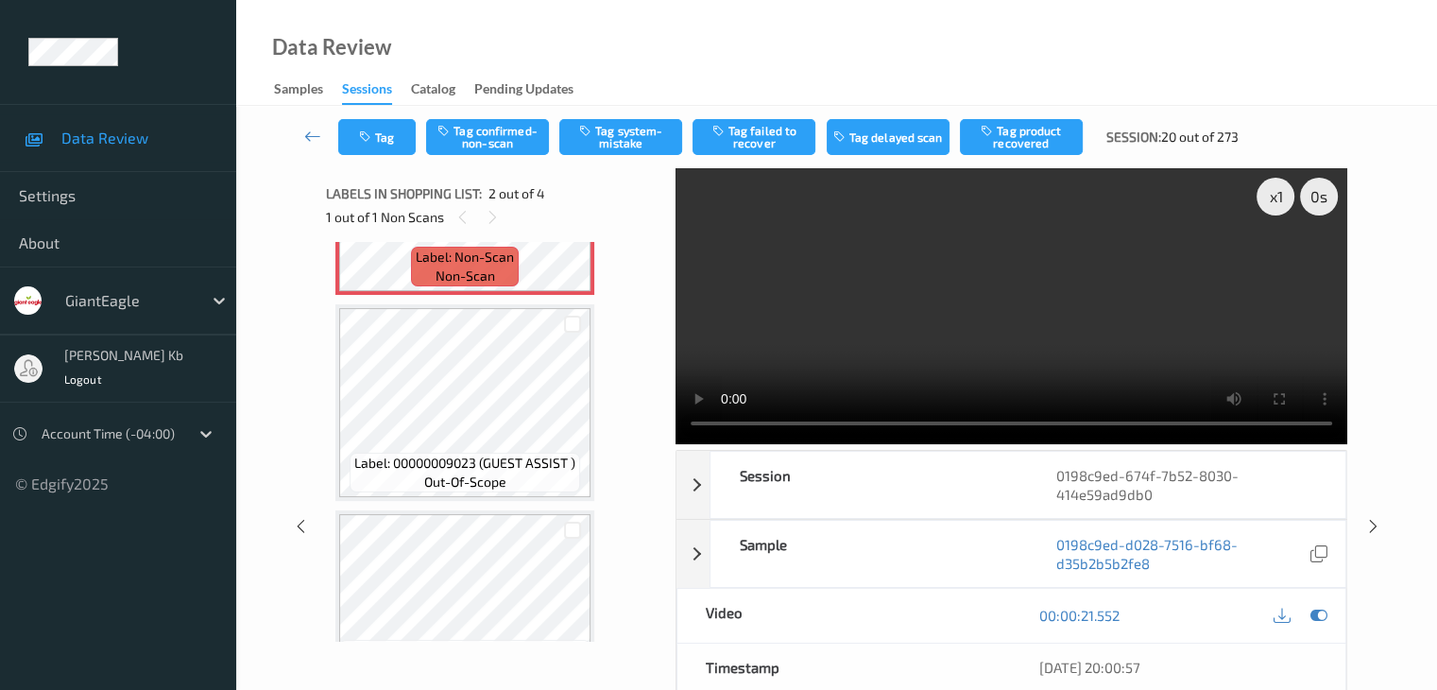
scroll to position [387, 0]
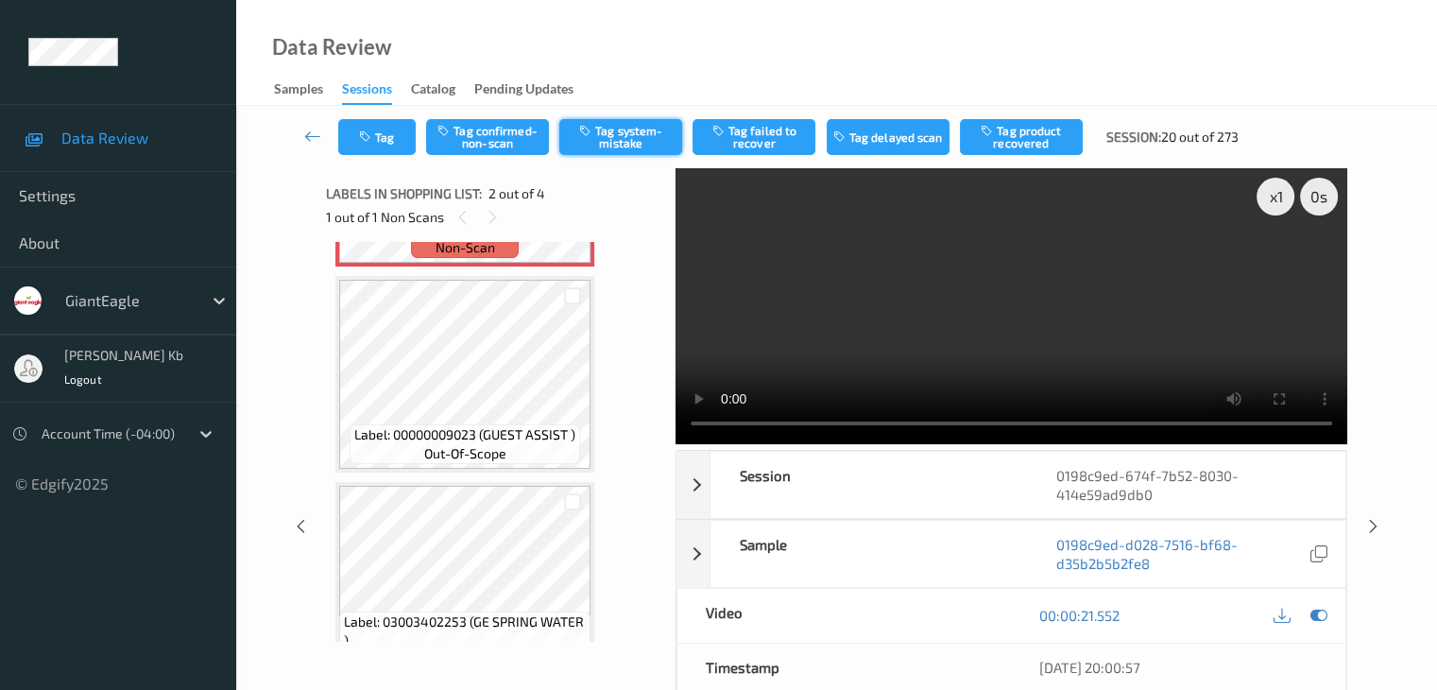
click at [650, 129] on button "Tag system-mistake" at bounding box center [620, 137] width 123 height 36
click at [321, 137] on icon at bounding box center [312, 136] width 17 height 19
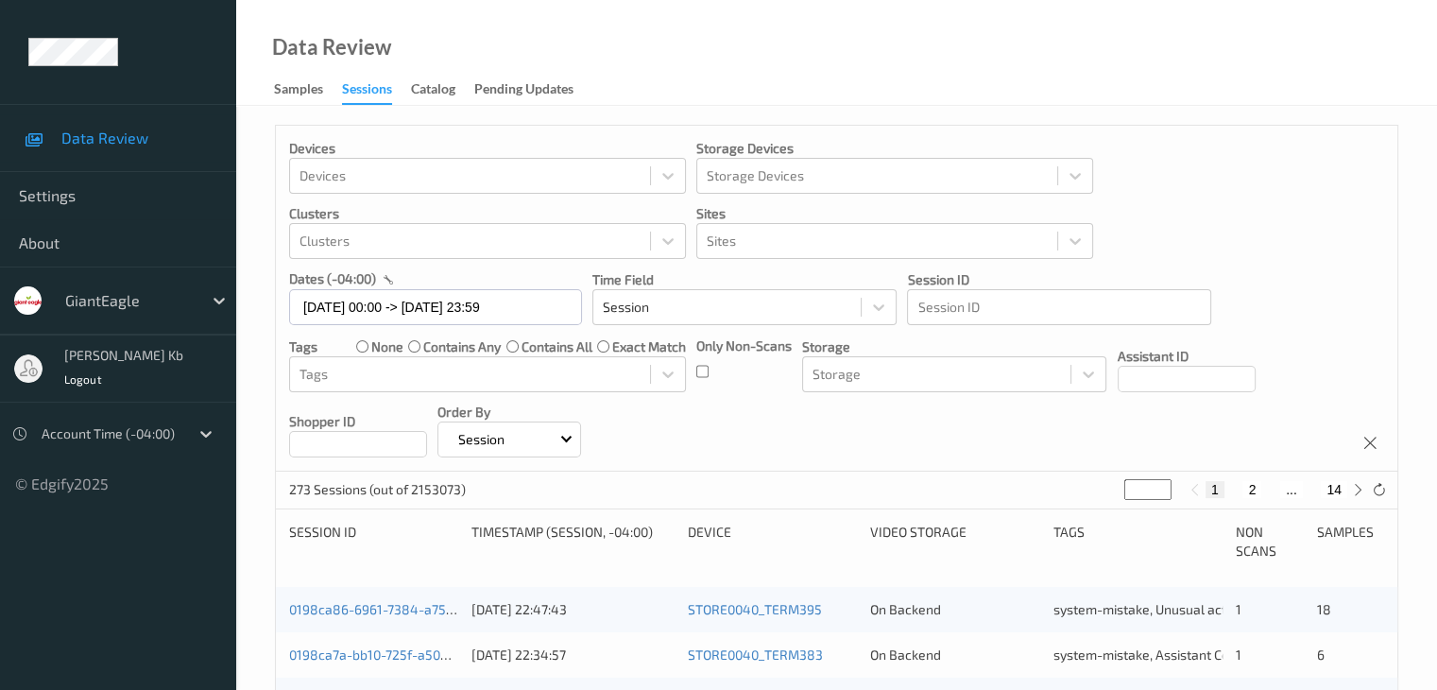
click at [1330, 487] on button "14" at bounding box center [1334, 489] width 26 height 17
type input "**"
click at [1288, 488] on button "13" at bounding box center [1292, 489] width 26 height 17
type input "**"
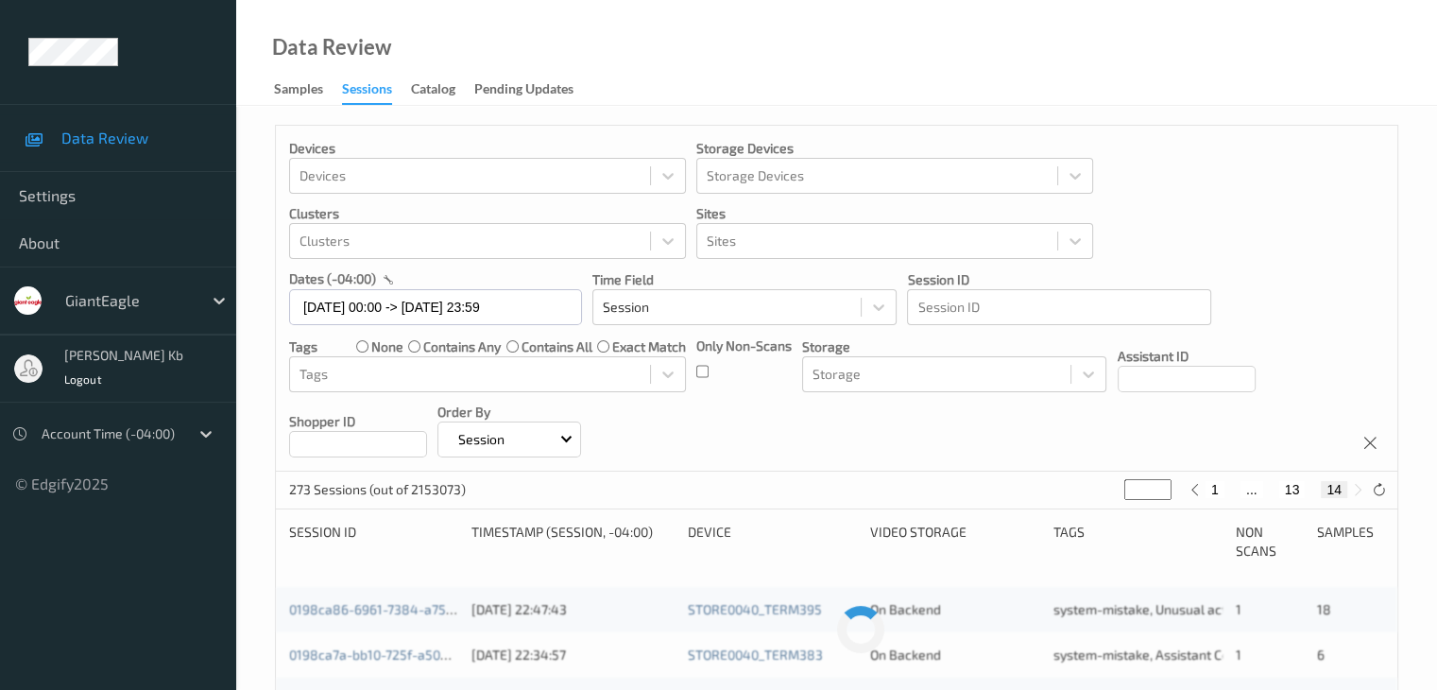
type input "**"
click at [1271, 488] on button "12" at bounding box center [1270, 489] width 26 height 17
type input "**"
click at [1257, 487] on button "11" at bounding box center [1256, 489] width 26 height 17
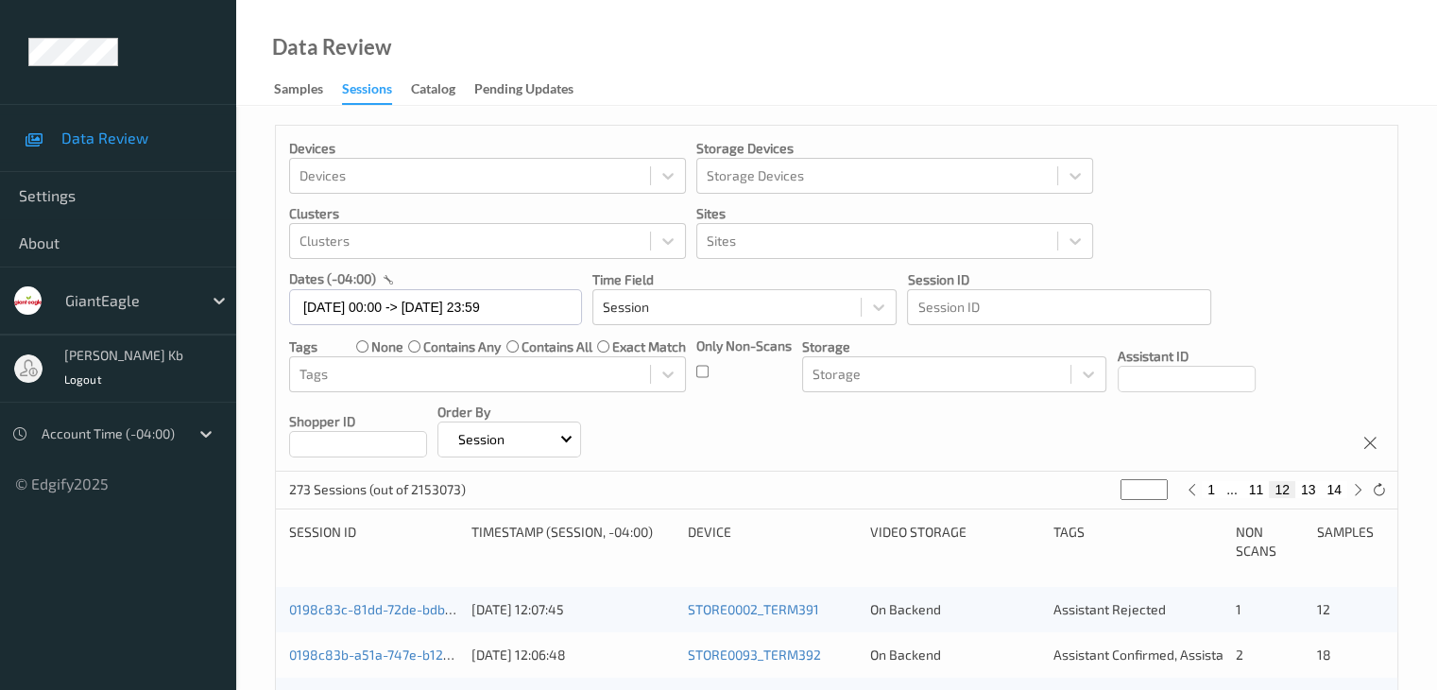
type input "**"
click at [1238, 488] on button "10" at bounding box center [1234, 489] width 26 height 17
type input "**"
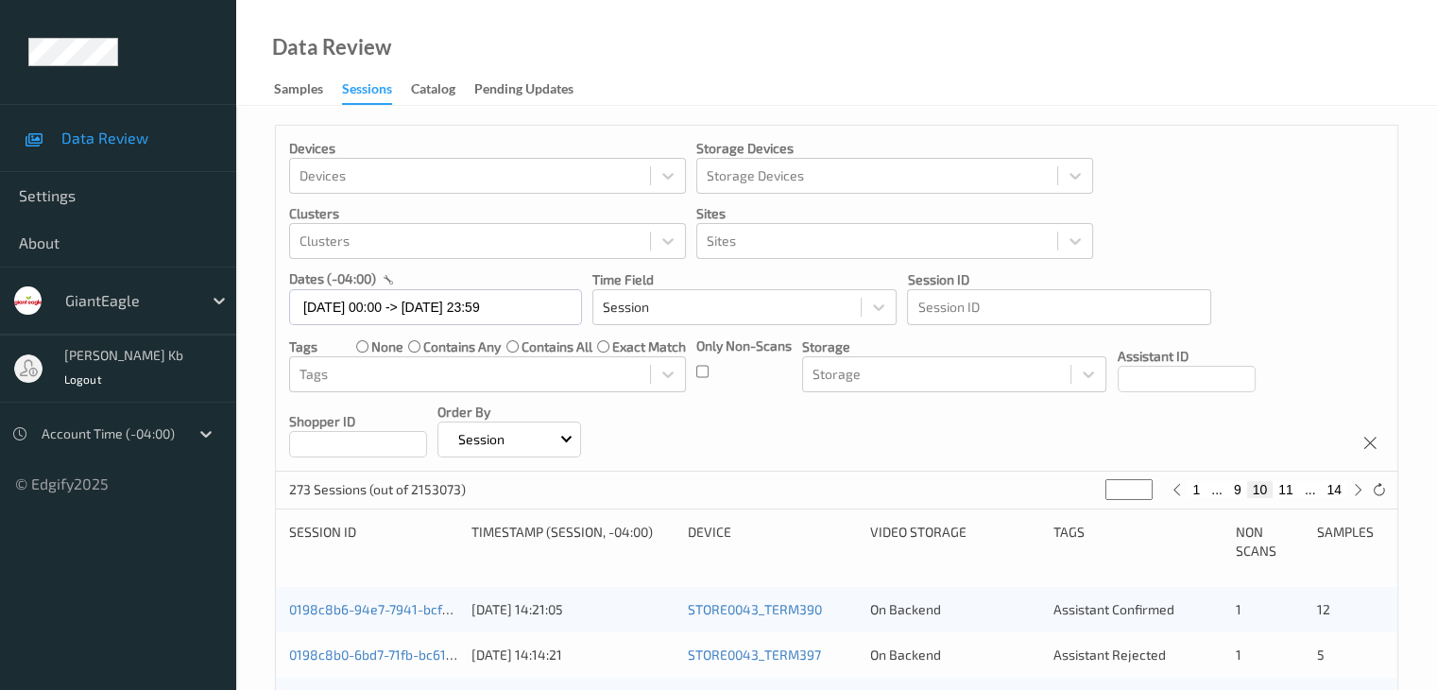
click at [1240, 488] on button "9" at bounding box center [1237, 489] width 19 height 17
type input "*"
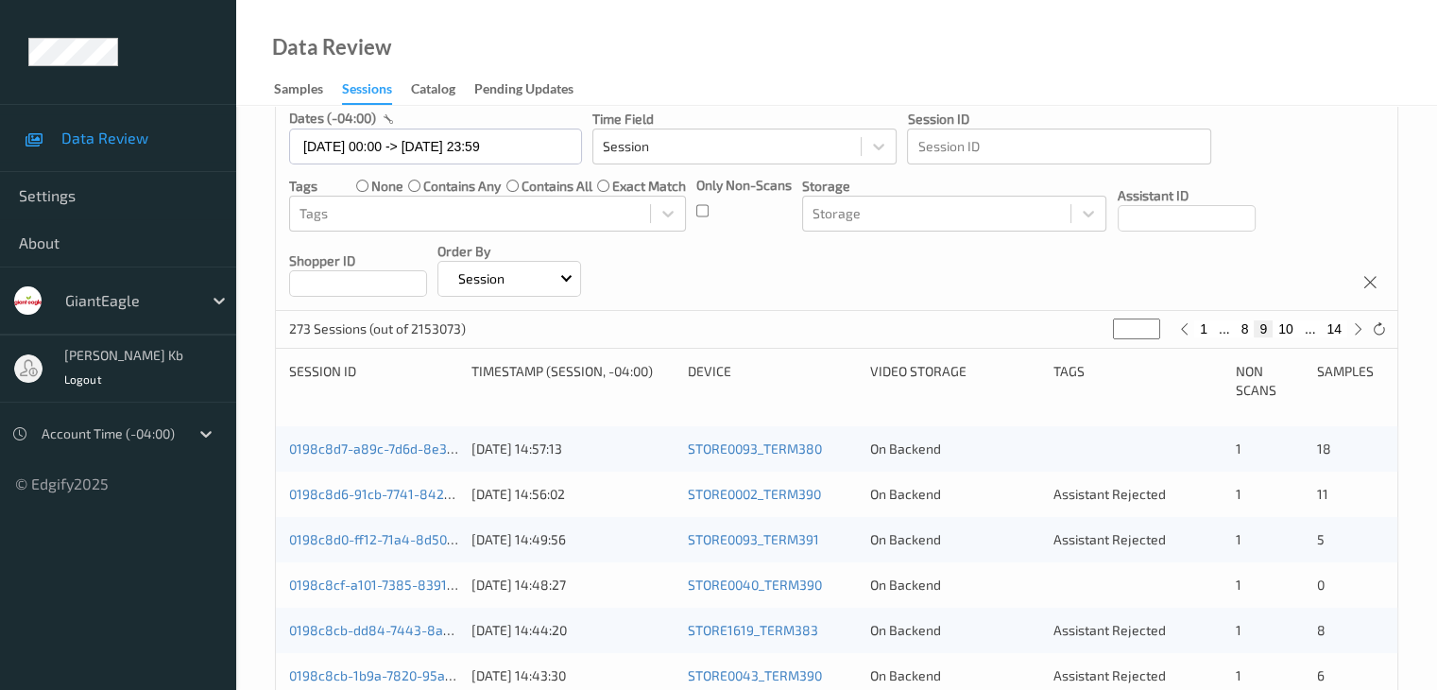
scroll to position [189, 0]
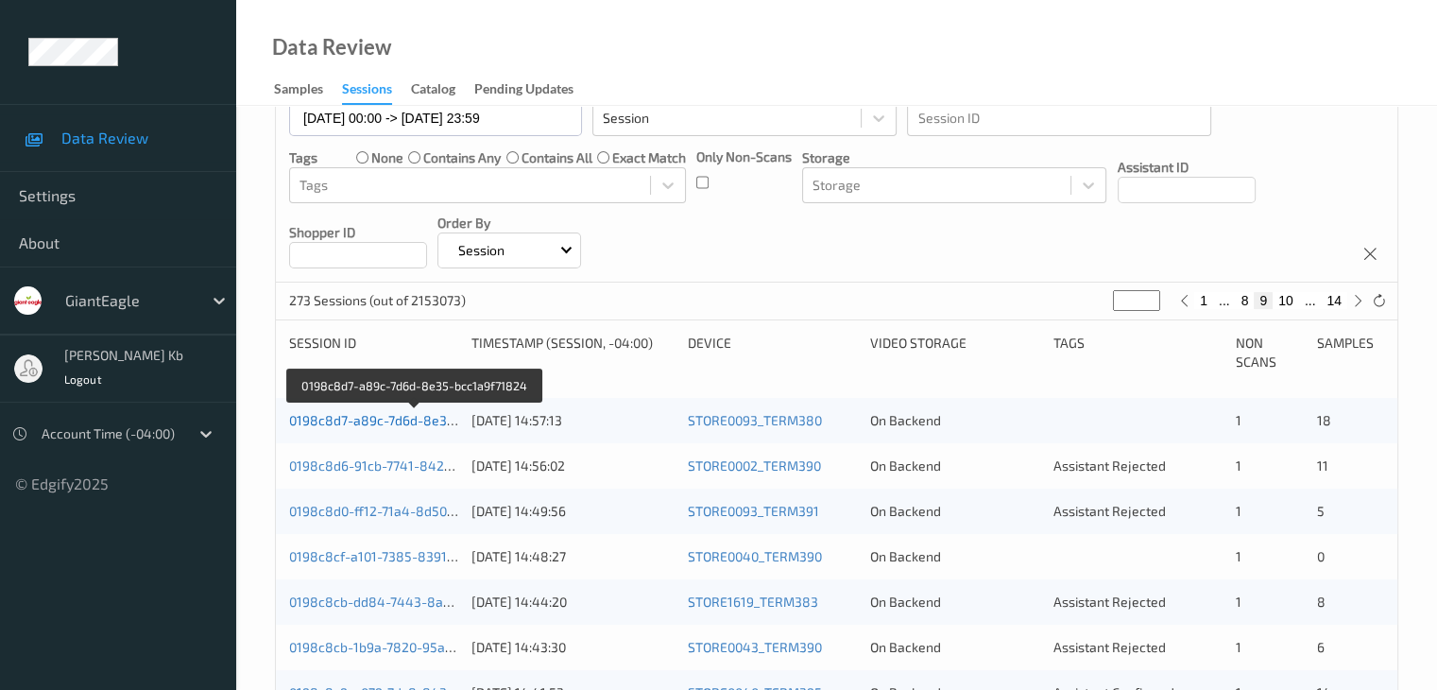
click at [409, 426] on link "0198c8d7-a89c-7d6d-8e35-bcc1a9f71824" at bounding box center [416, 420] width 254 height 16
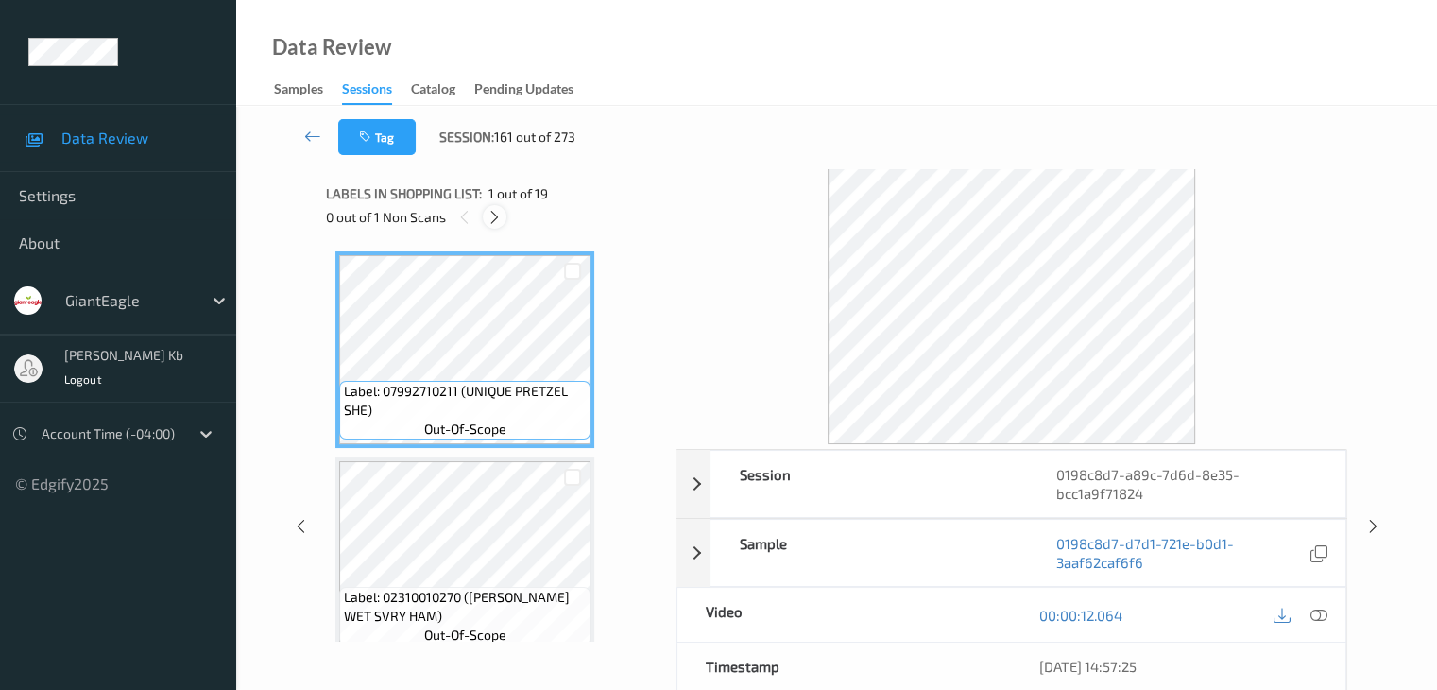
click at [490, 213] on icon at bounding box center [495, 217] width 16 height 17
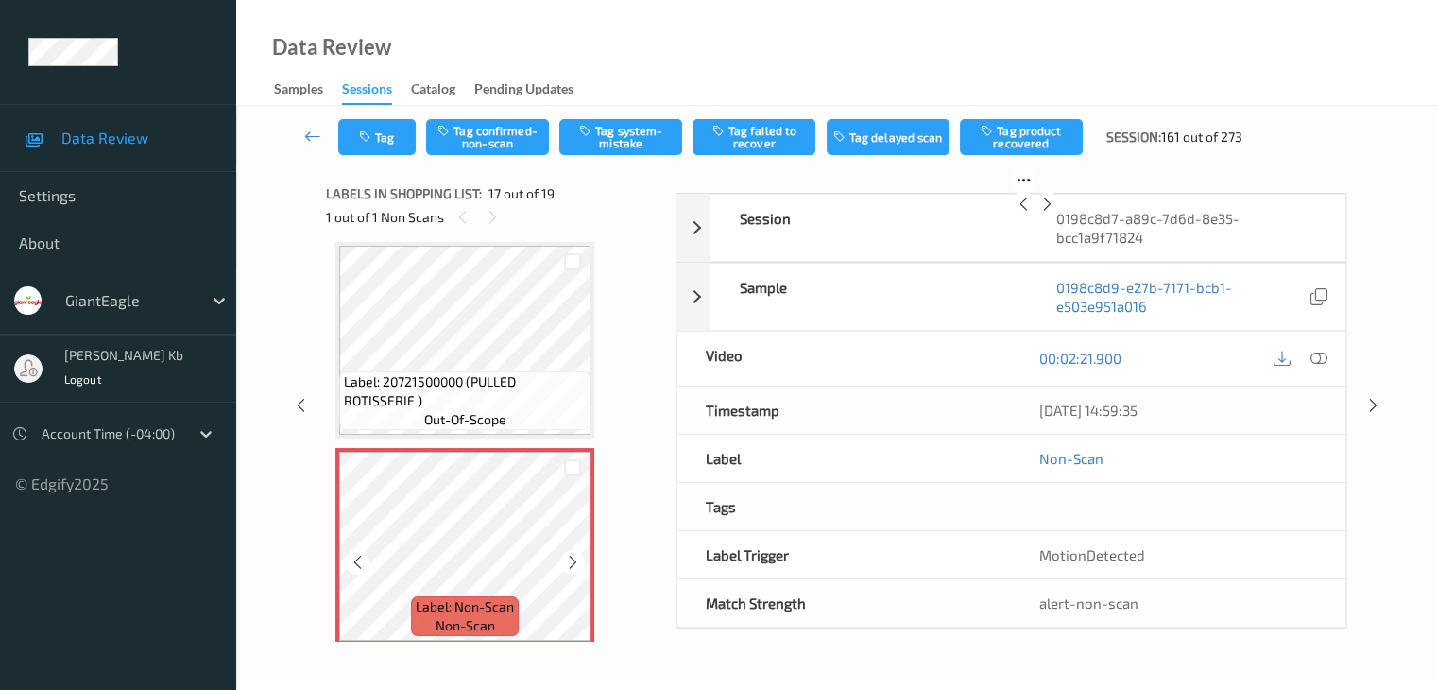
scroll to position [3193, 0]
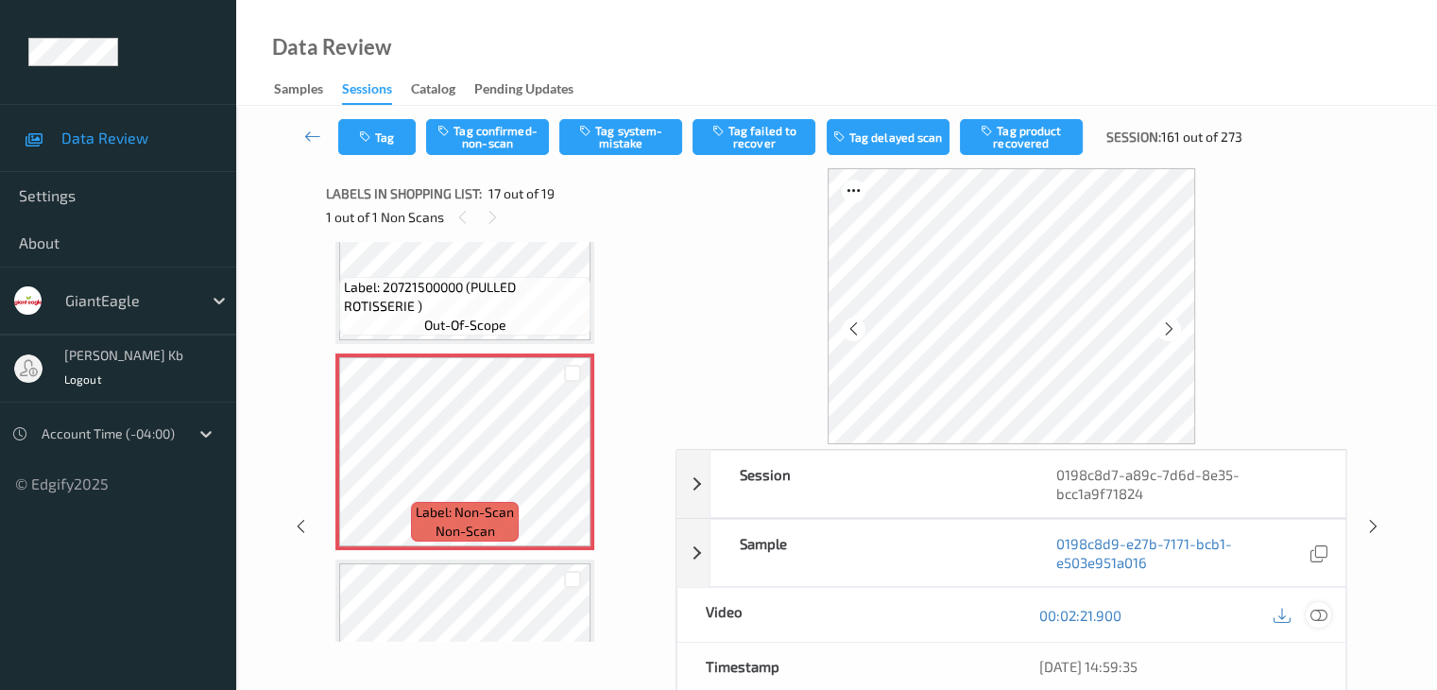
click at [1326, 612] on icon at bounding box center [1317, 615] width 17 height 17
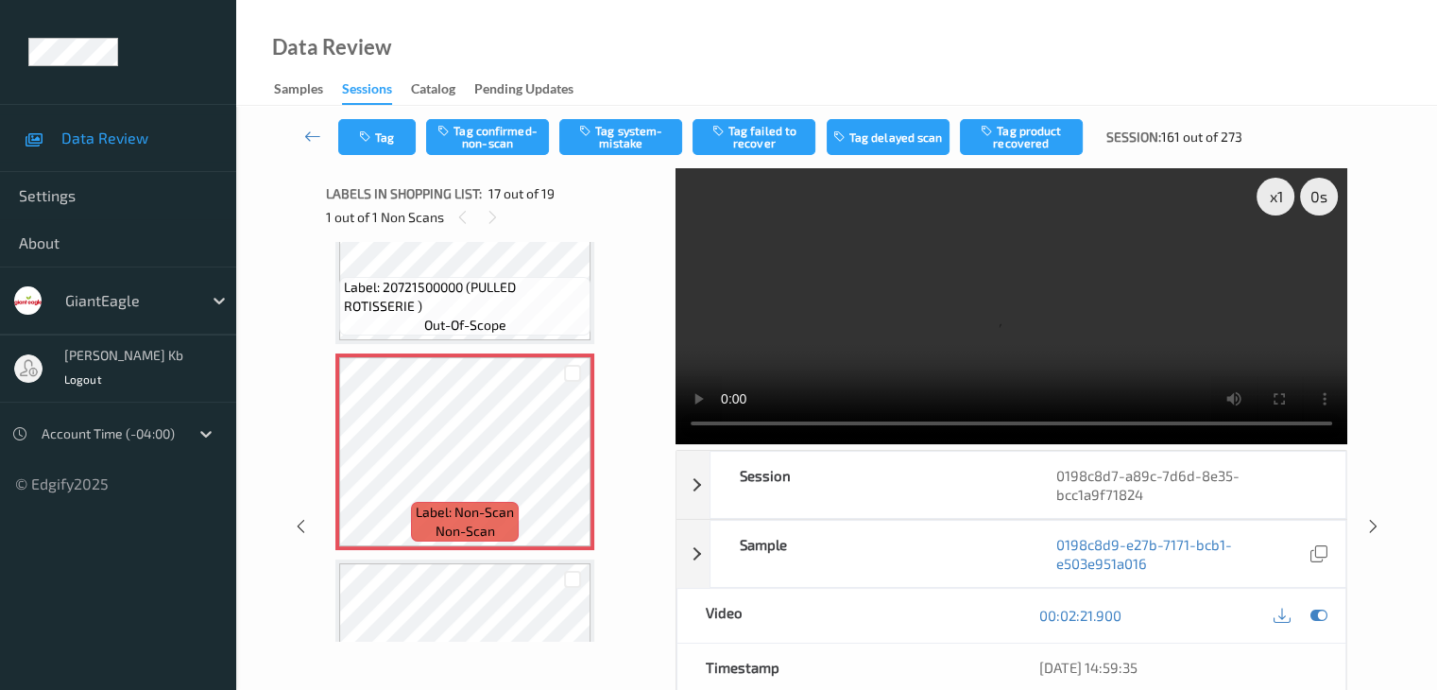
click at [699, 260] on video at bounding box center [1012, 306] width 672 height 276
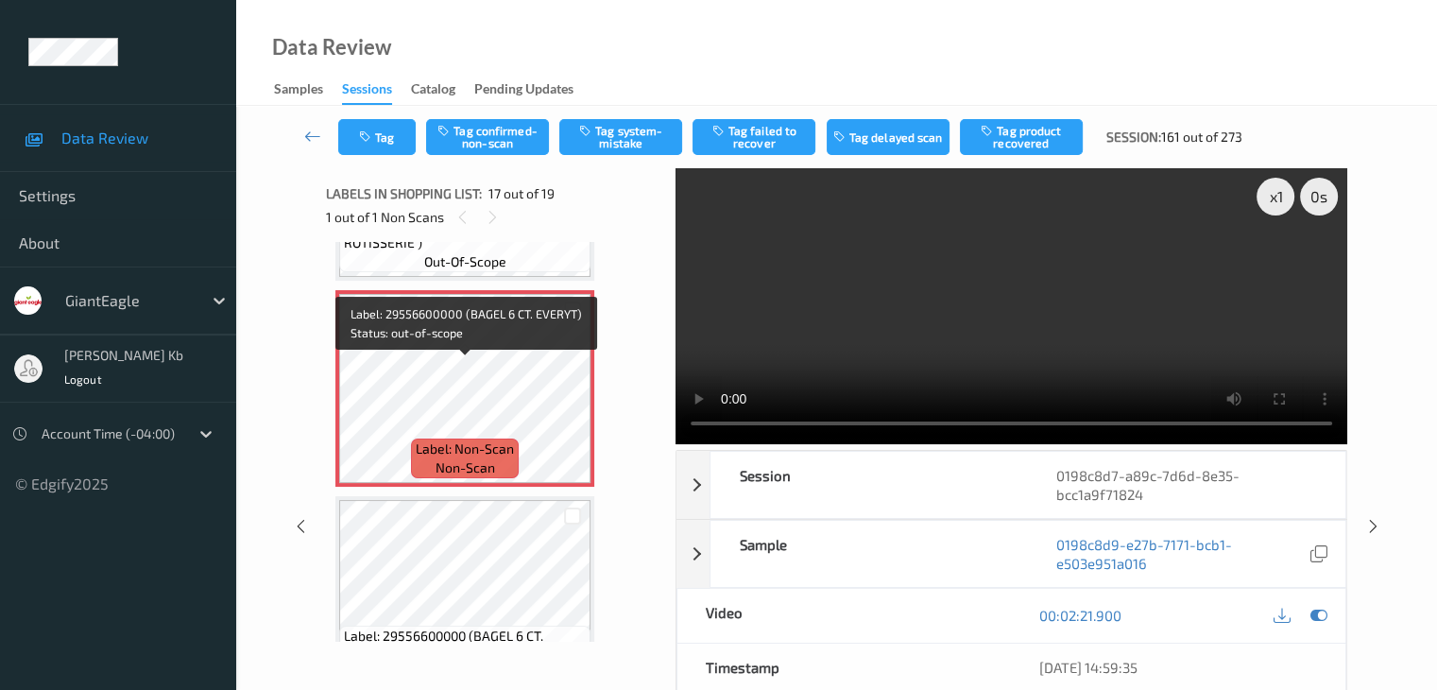
scroll to position [3240, 0]
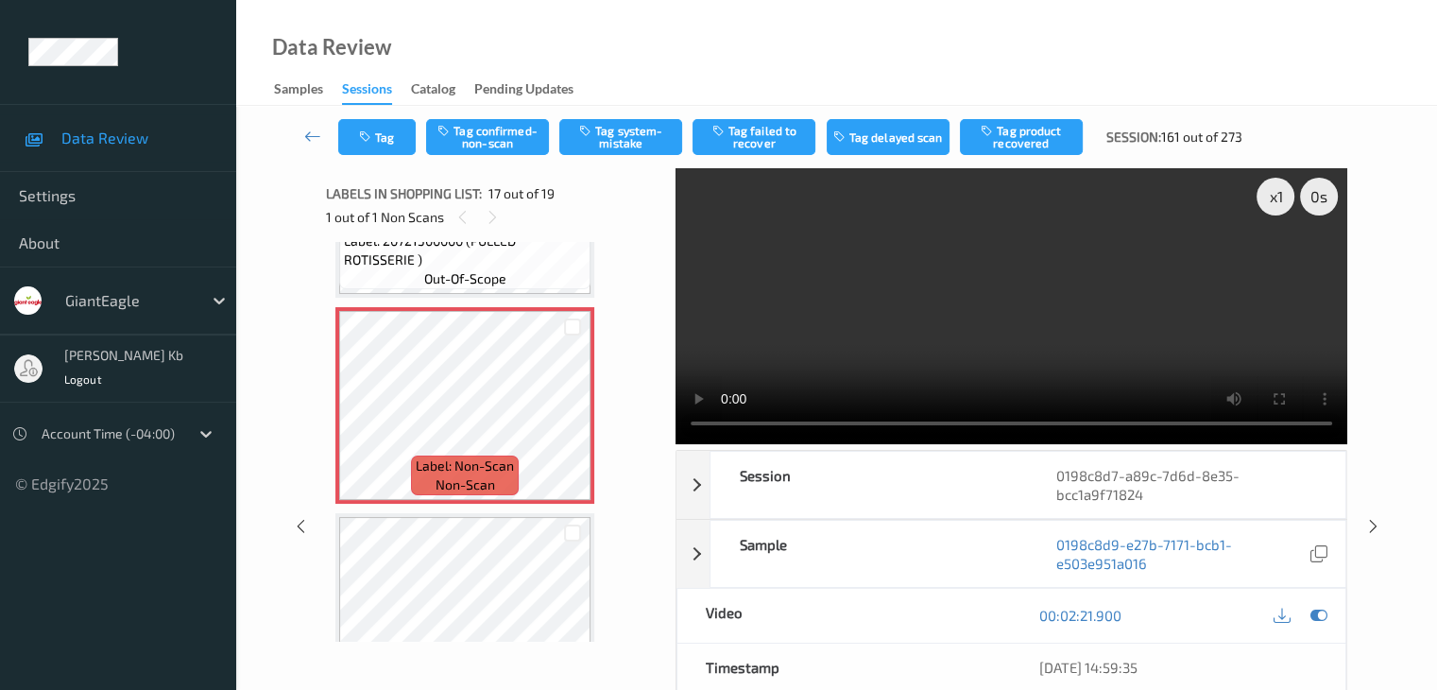
click at [704, 63] on div "Data Review Samples Sessions Catalog Pending Updates" at bounding box center [836, 53] width 1201 height 106
click at [505, 145] on button "Tag confirmed-non-scan" at bounding box center [487, 137] width 123 height 36
click at [763, 133] on button "Tag failed to recover" at bounding box center [754, 137] width 123 height 36
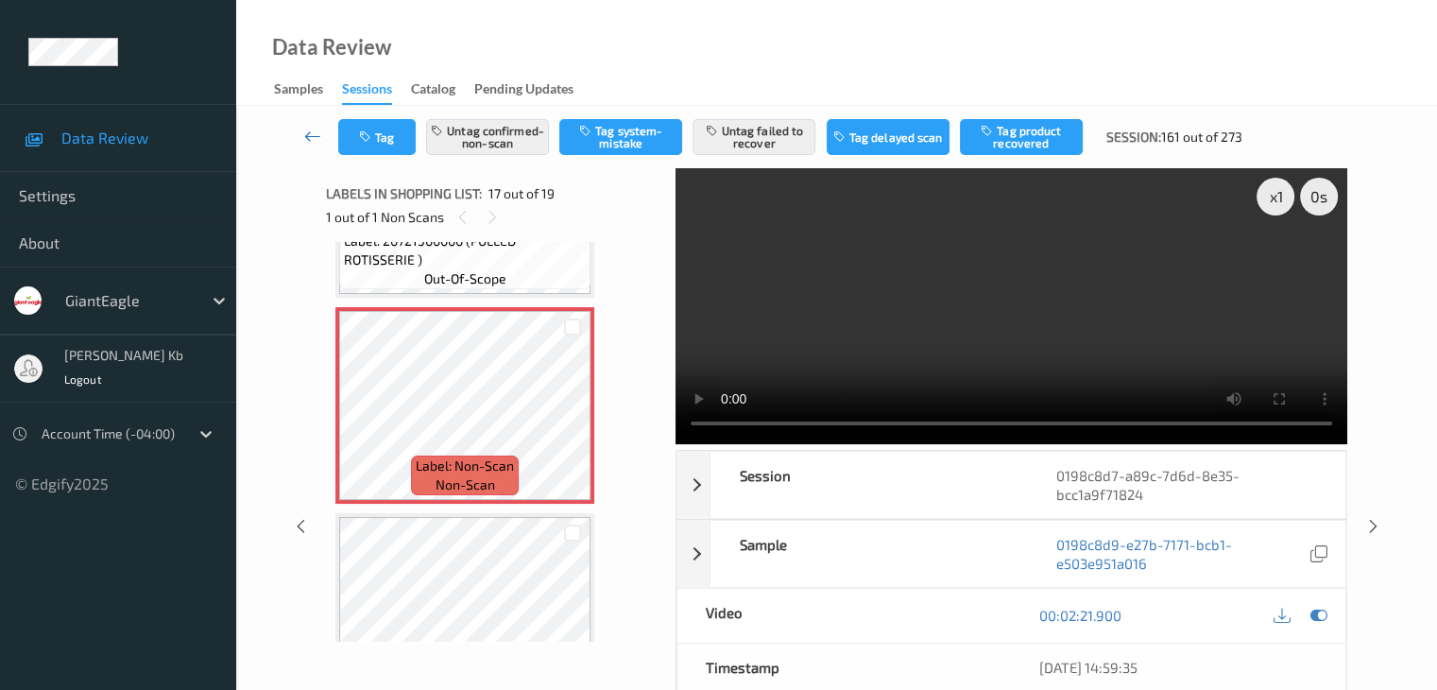
click at [306, 134] on icon at bounding box center [312, 136] width 17 height 19
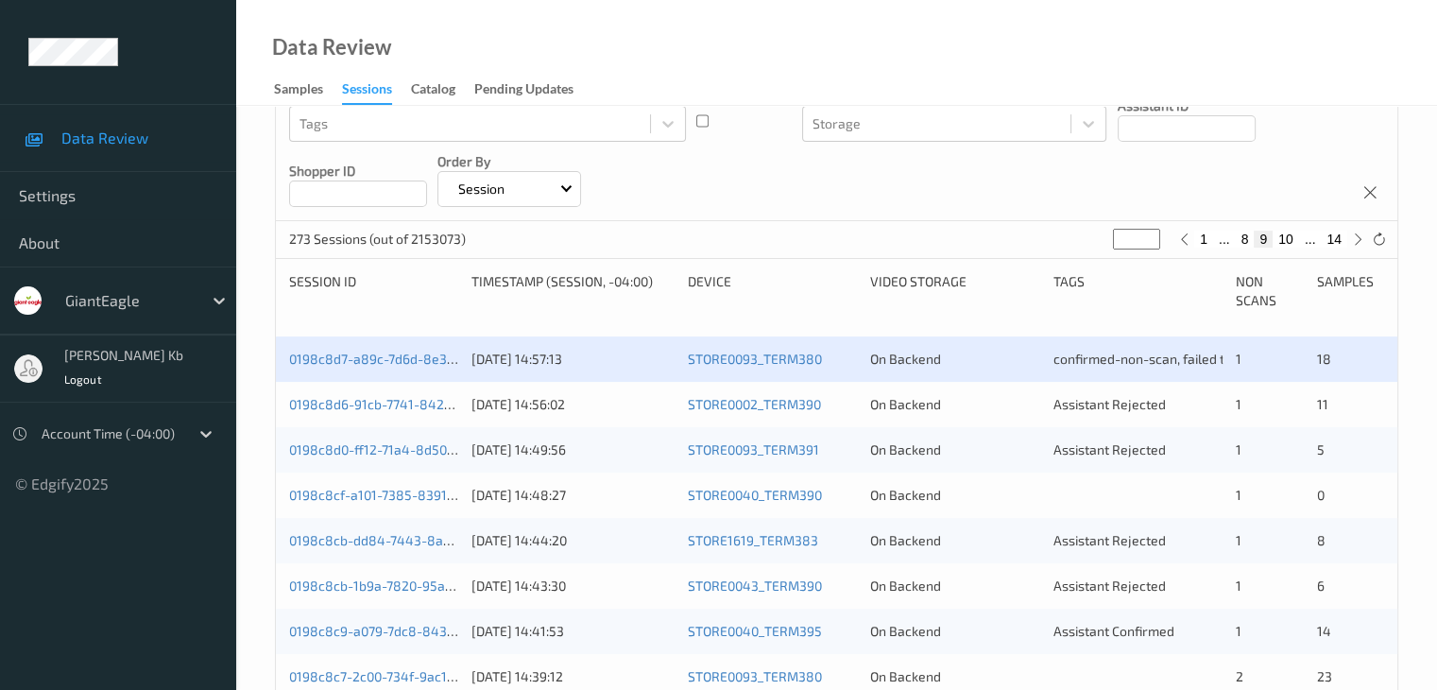
scroll to position [283, 0]
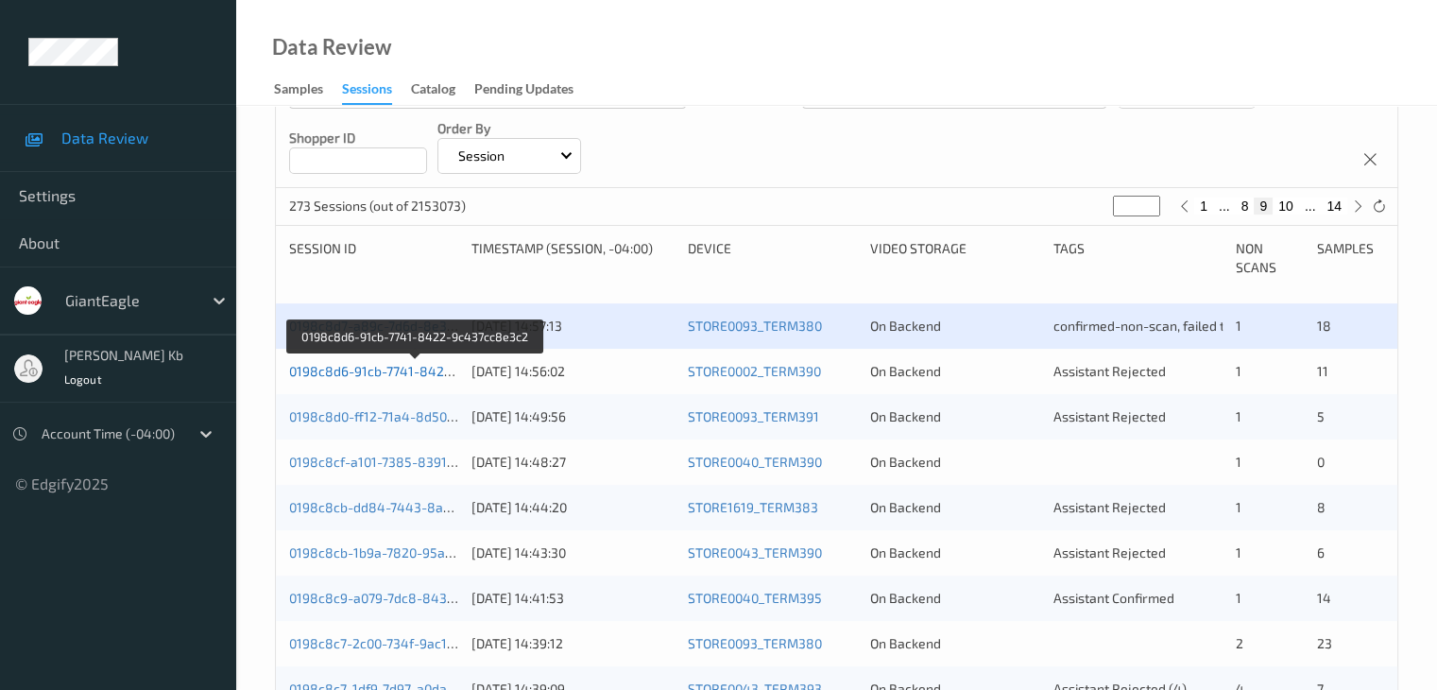
click at [419, 371] on link "0198c8d6-91cb-7741-8422-9c437cc8e3c2" at bounding box center [417, 371] width 256 height 16
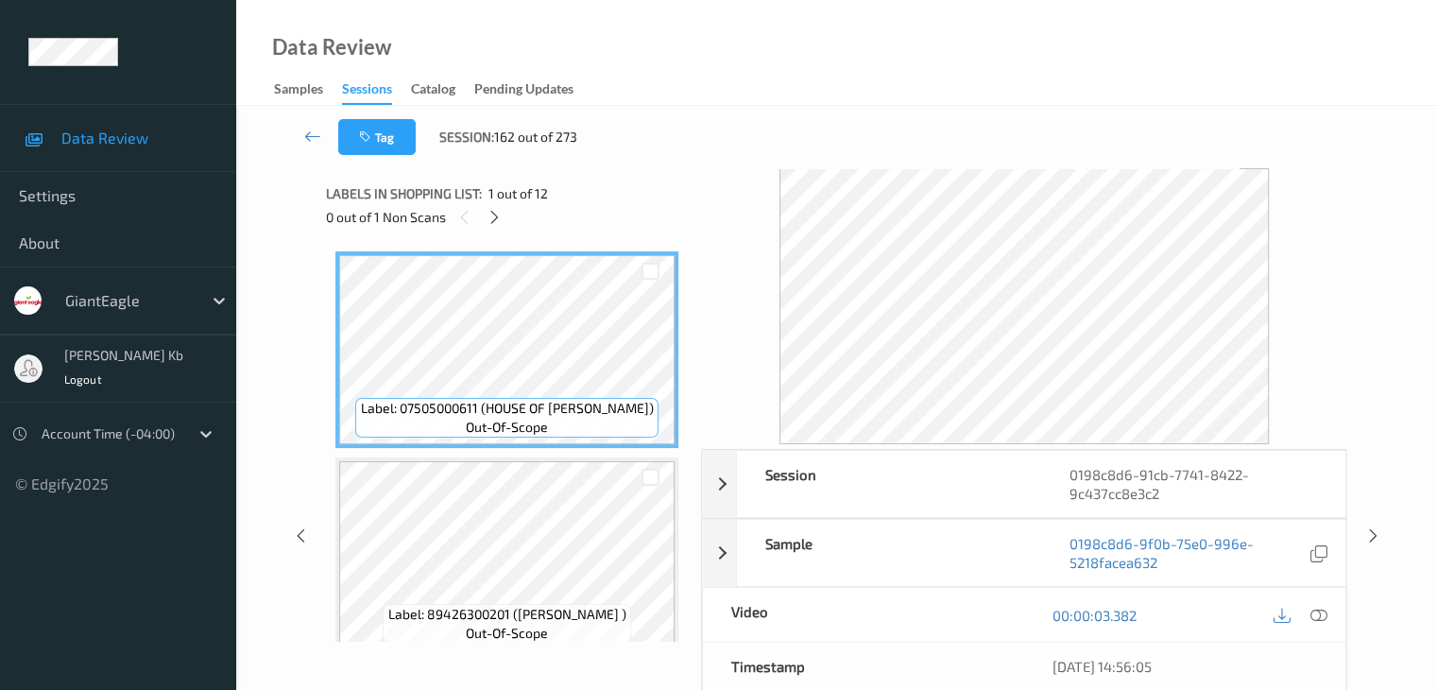
drag, startPoint x: 492, startPoint y: 213, endPoint x: 532, endPoint y: 235, distance: 45.7
click at [493, 213] on icon at bounding box center [495, 217] width 16 height 17
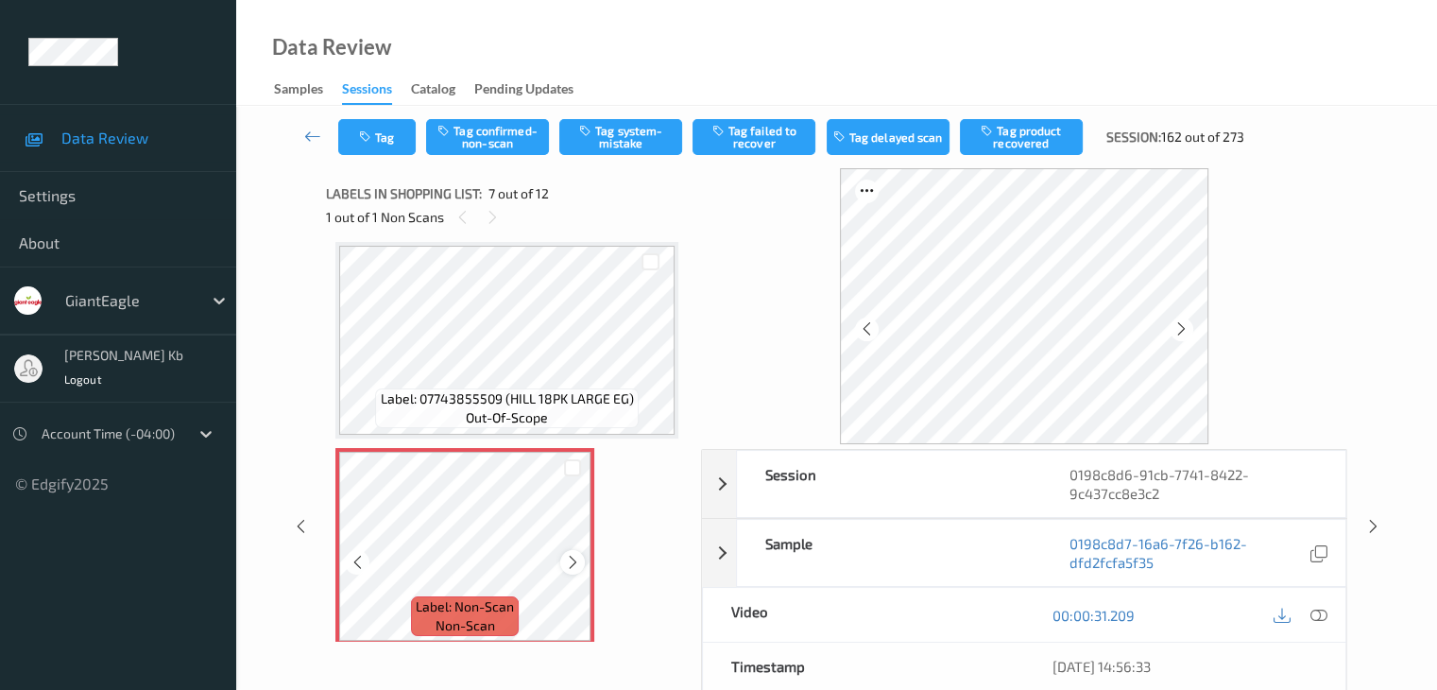
click at [578, 565] on icon at bounding box center [573, 562] width 16 height 17
click at [1319, 613] on icon at bounding box center [1317, 615] width 17 height 17
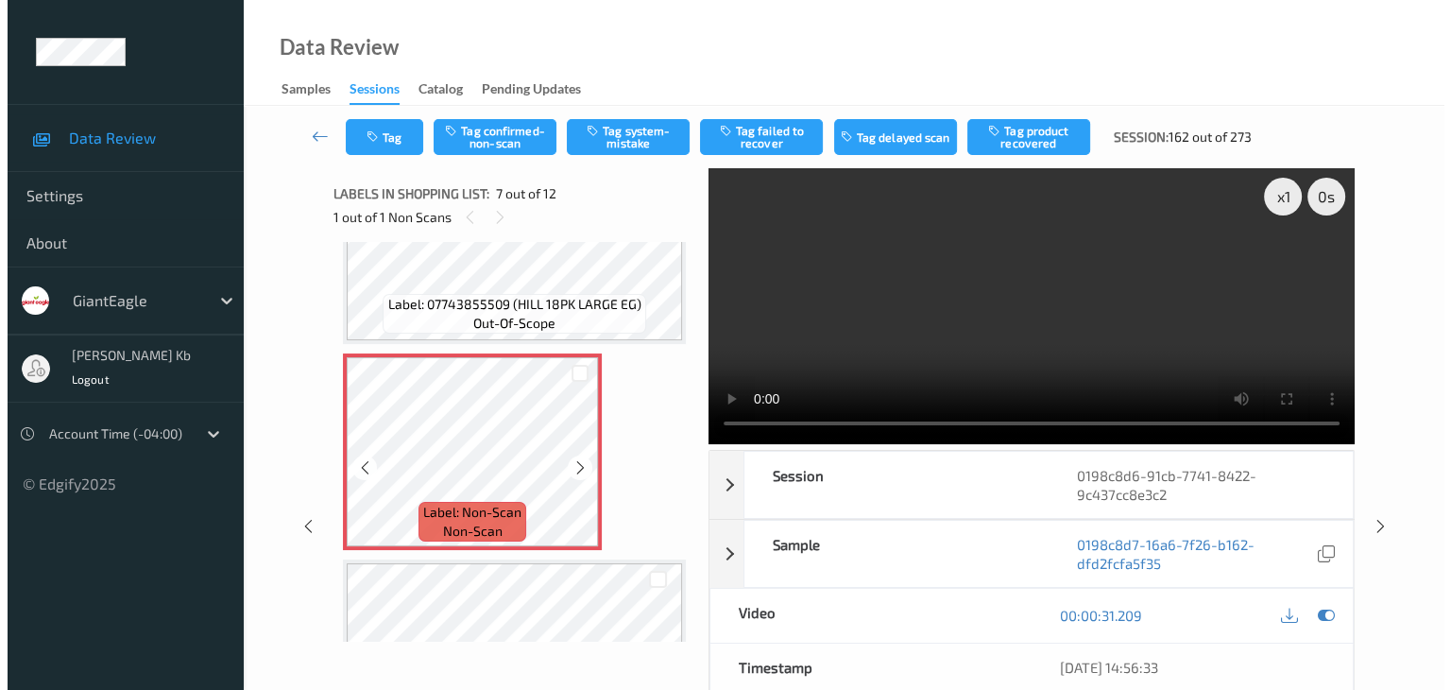
scroll to position [1228, 0]
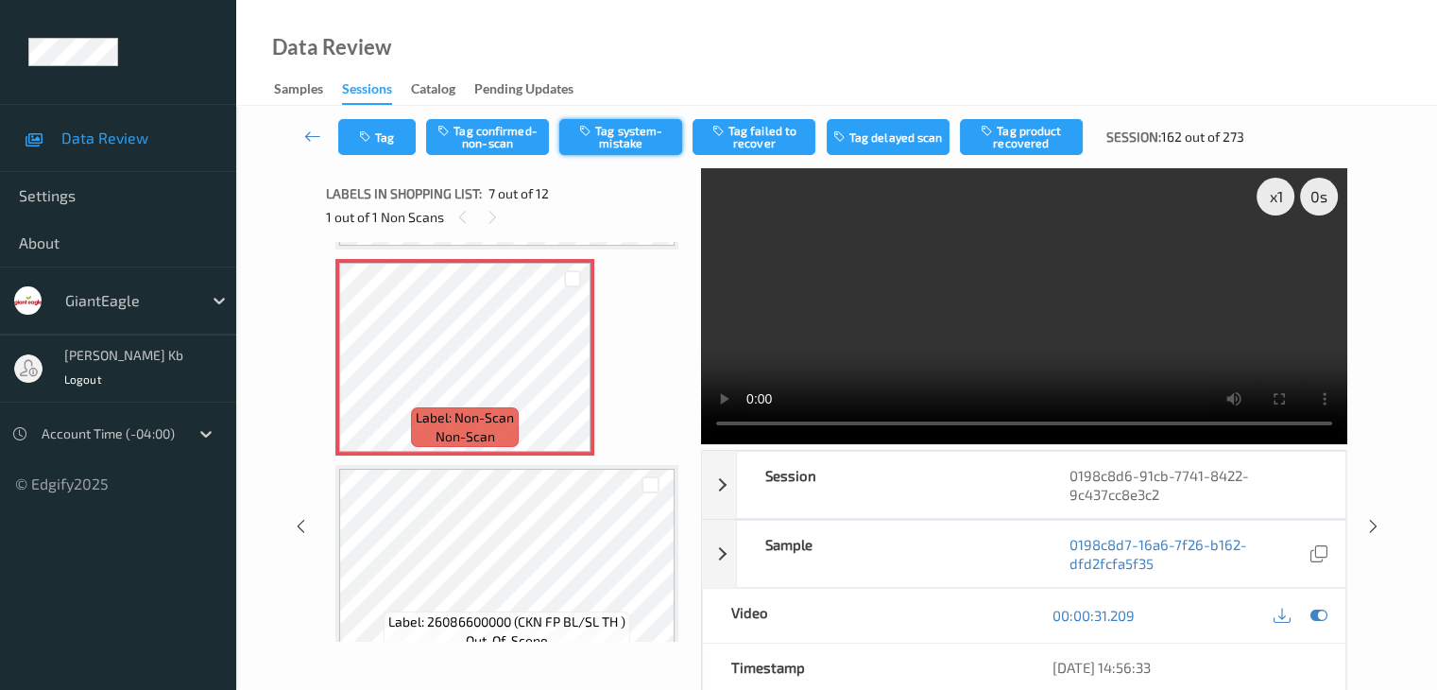
click at [624, 145] on button "Tag system-mistake" at bounding box center [620, 137] width 123 height 36
click at [392, 133] on button "Tag" at bounding box center [376, 137] width 77 height 36
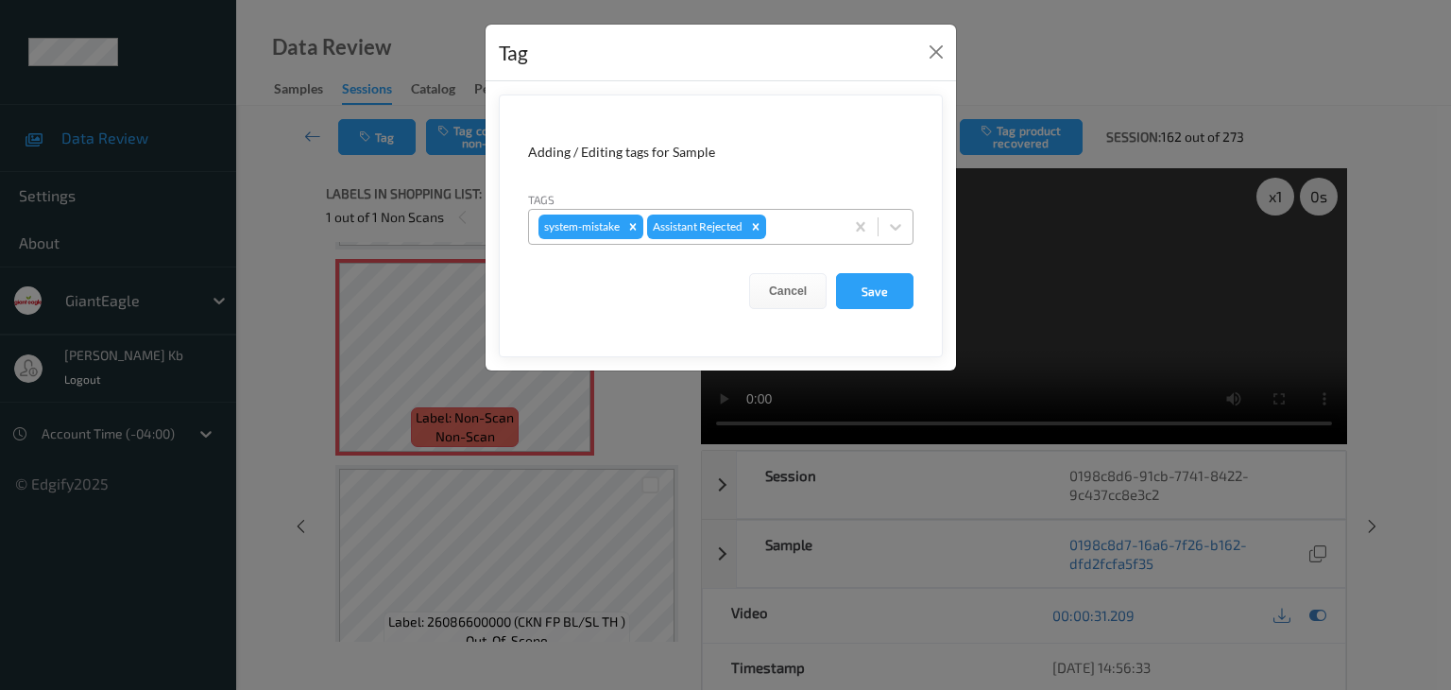
click at [795, 230] on div at bounding box center [802, 226] width 64 height 23
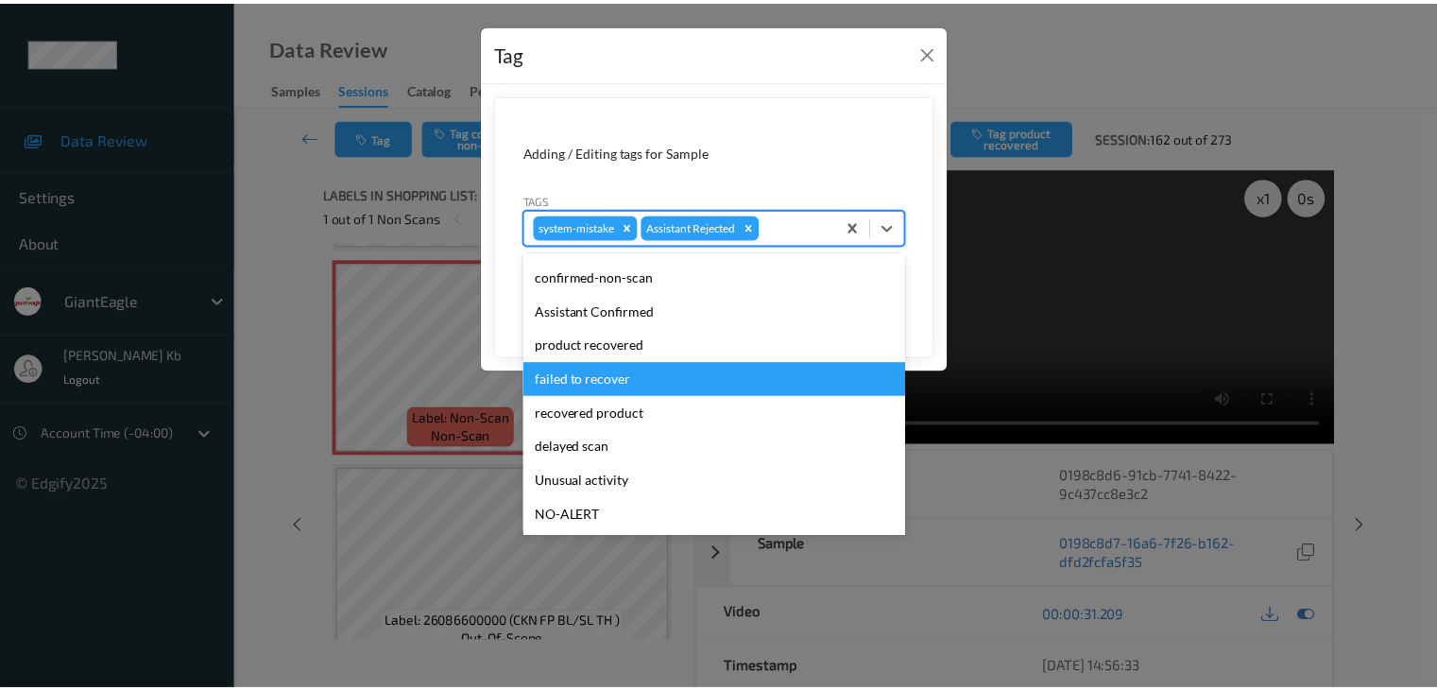
scroll to position [94, 0]
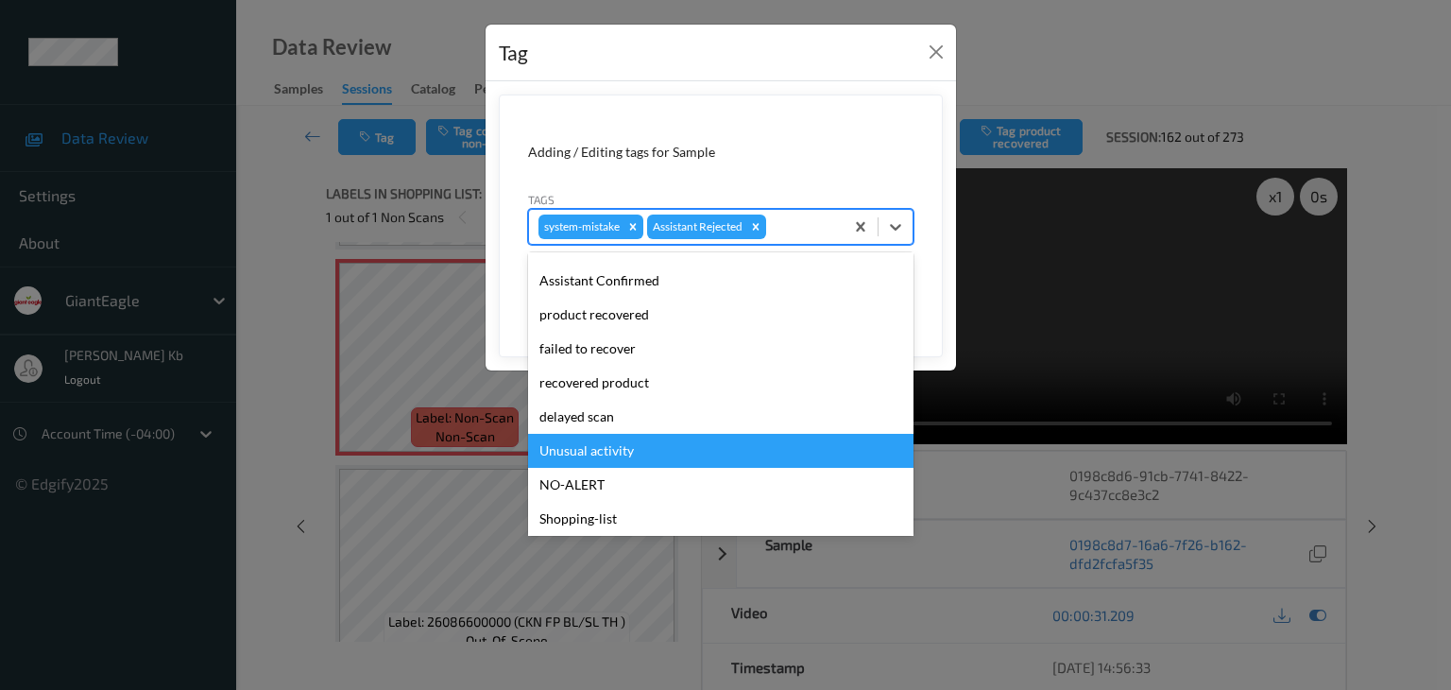
click at [613, 451] on div "Unusual activity" at bounding box center [720, 451] width 385 height 34
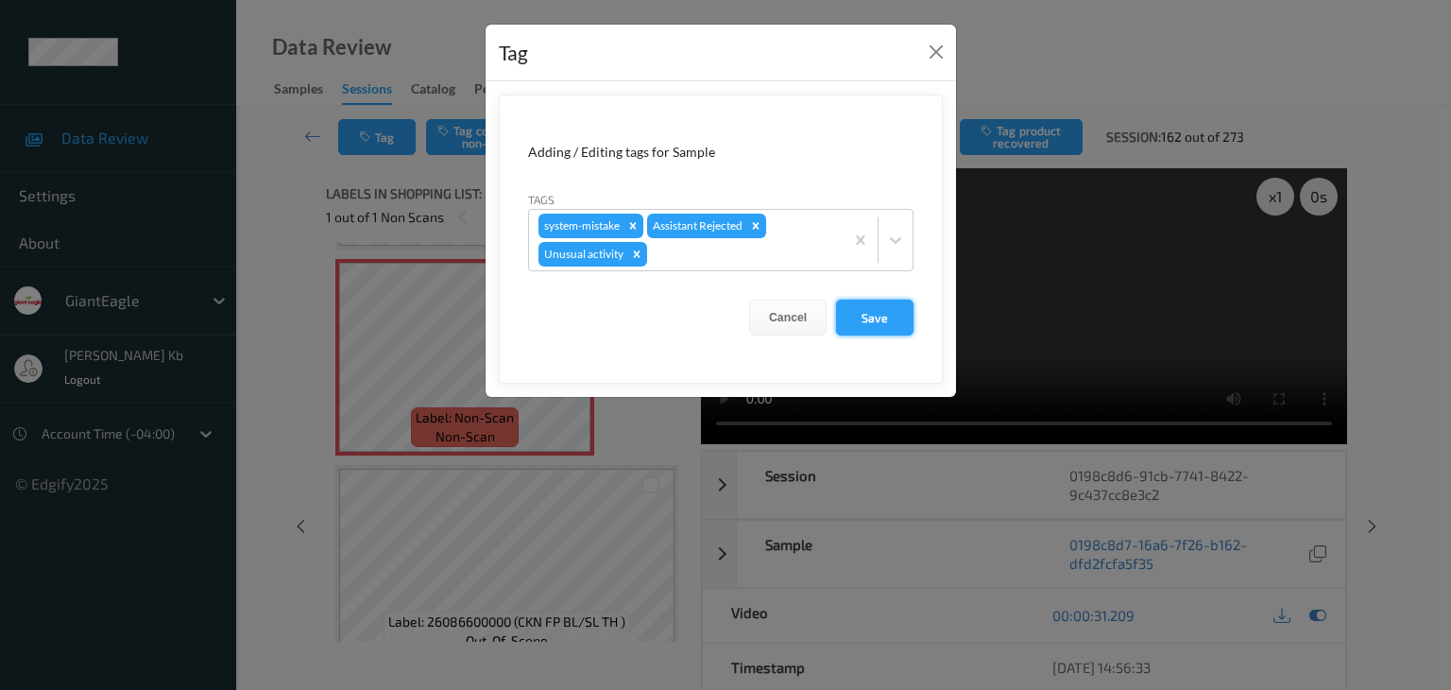
click at [884, 311] on button "Save" at bounding box center [874, 317] width 77 height 36
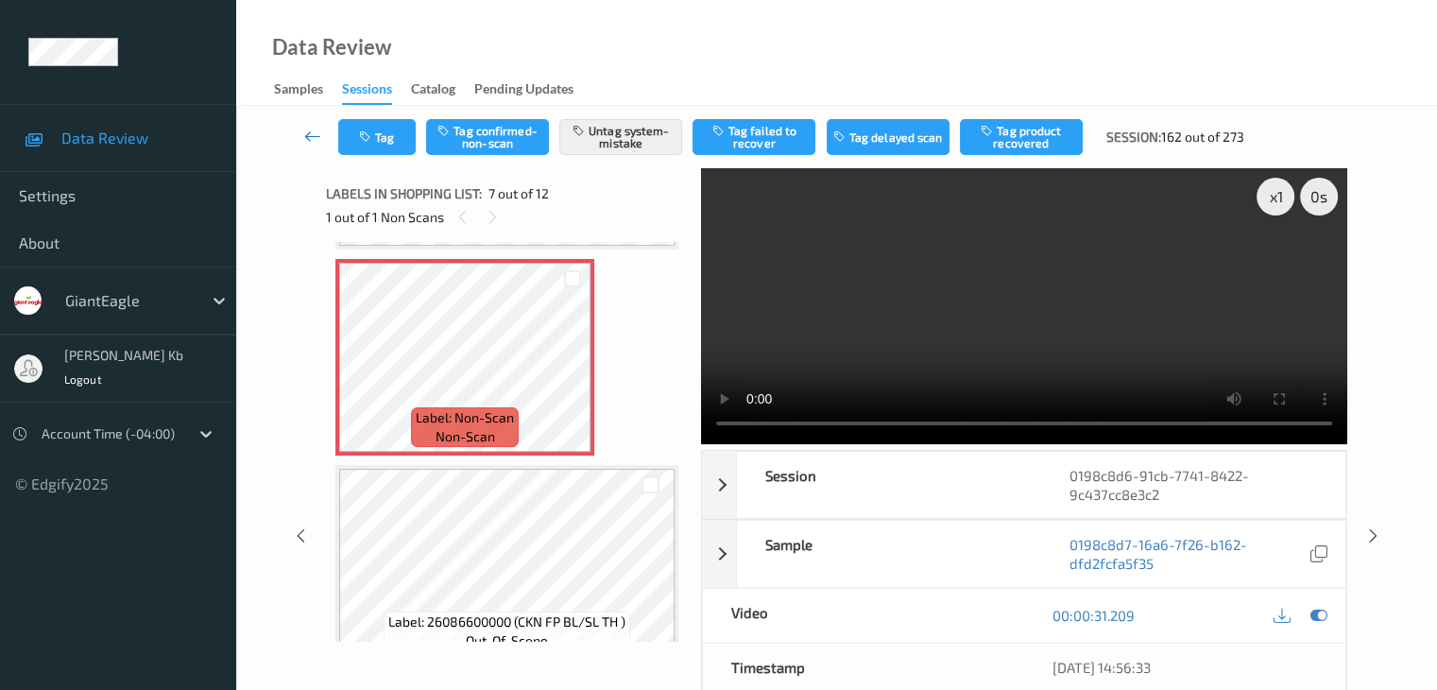
click at [313, 135] on icon at bounding box center [312, 136] width 17 height 19
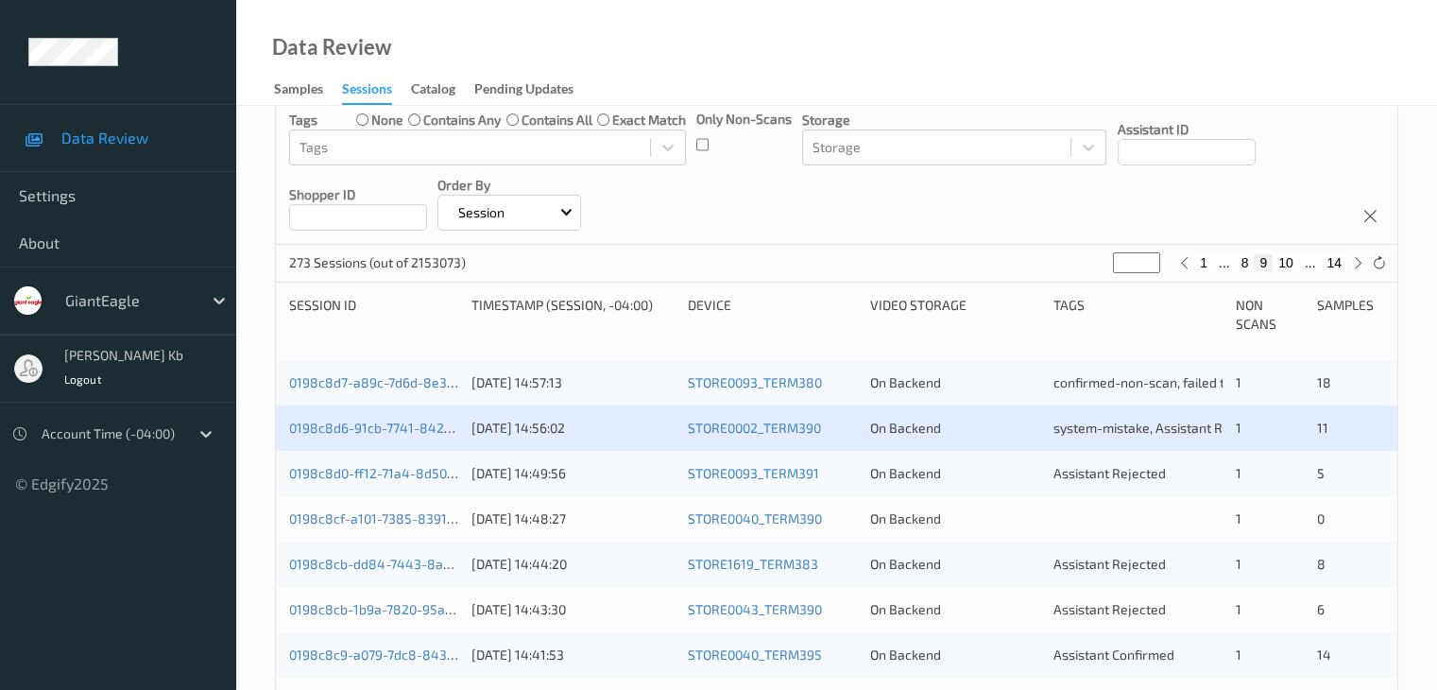
scroll to position [378, 0]
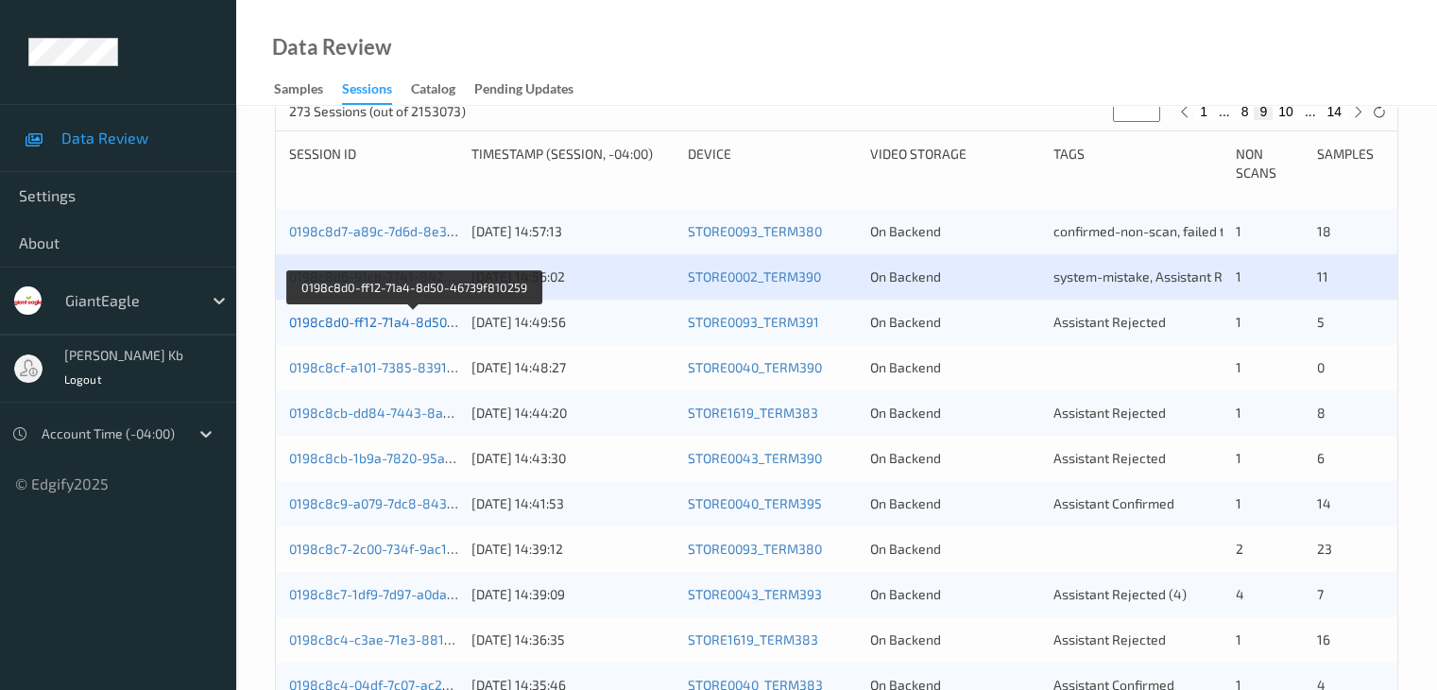
click at [376, 324] on link "0198c8d0-ff12-71a4-8d50-46739f810259" at bounding box center [414, 322] width 250 height 16
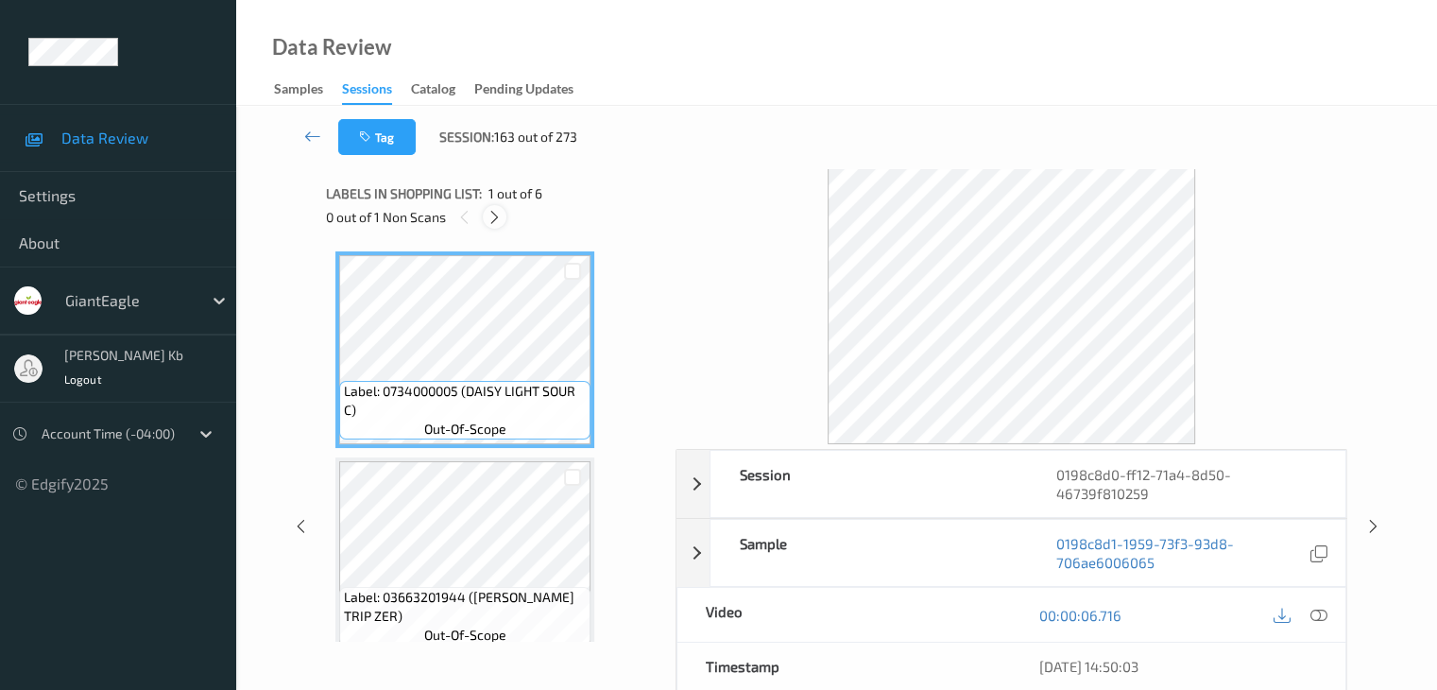
click at [501, 215] on icon at bounding box center [495, 217] width 16 height 17
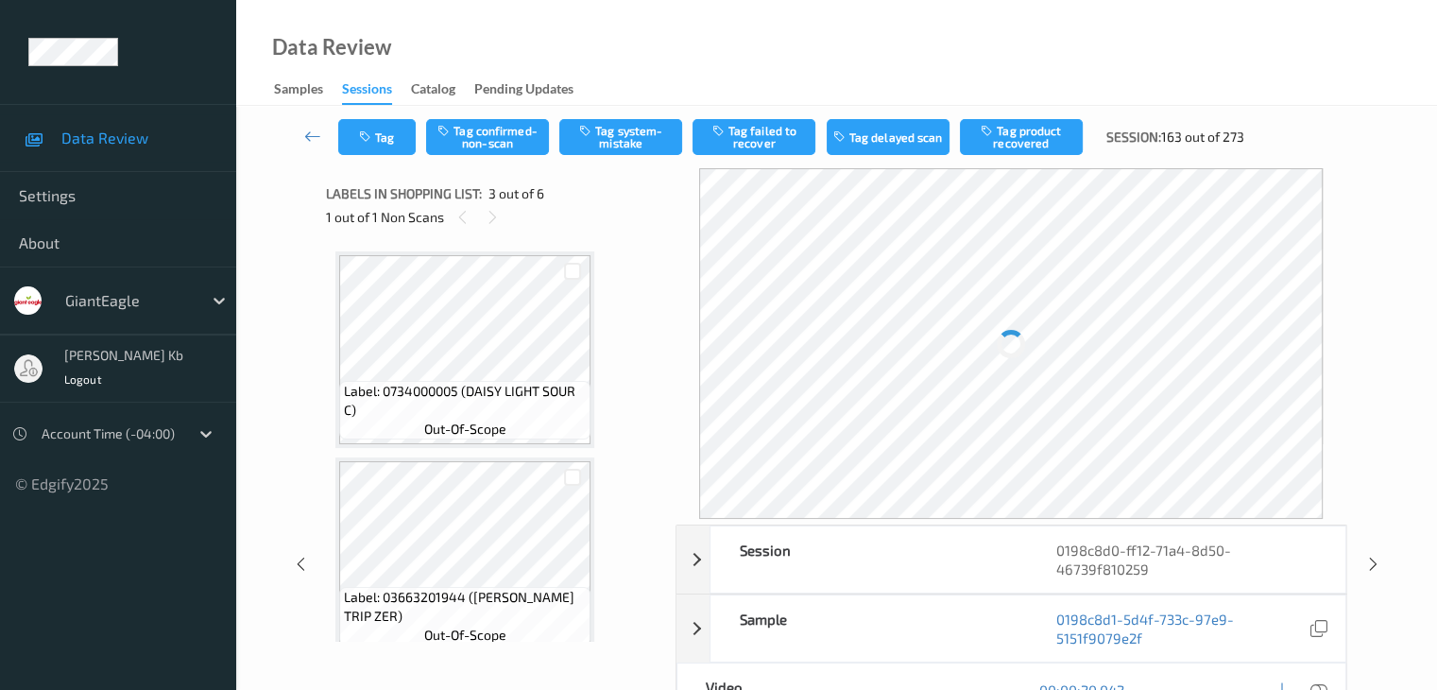
scroll to position [215, 0]
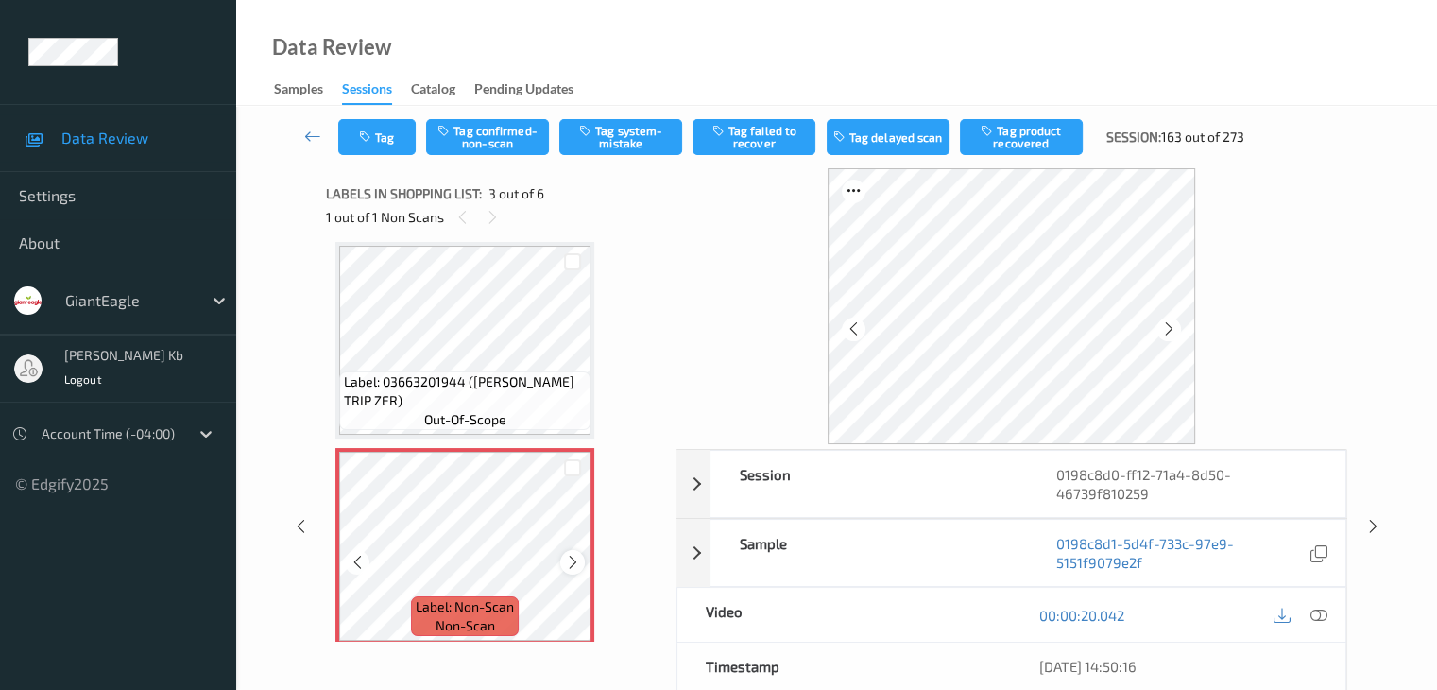
click at [575, 556] on icon at bounding box center [573, 562] width 16 height 17
click at [571, 562] on icon at bounding box center [573, 562] width 16 height 17
click at [1319, 611] on icon at bounding box center [1317, 615] width 17 height 17
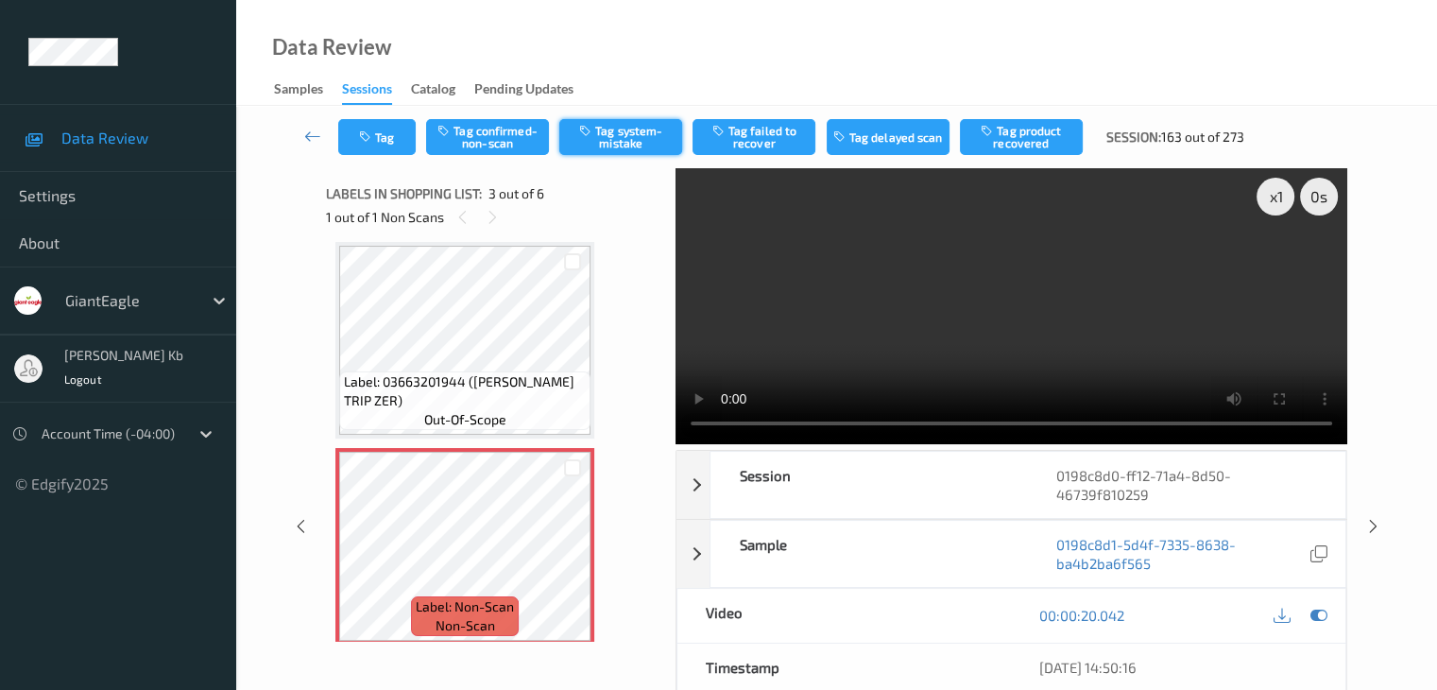
click at [640, 130] on button "Tag system-mistake" at bounding box center [620, 137] width 123 height 36
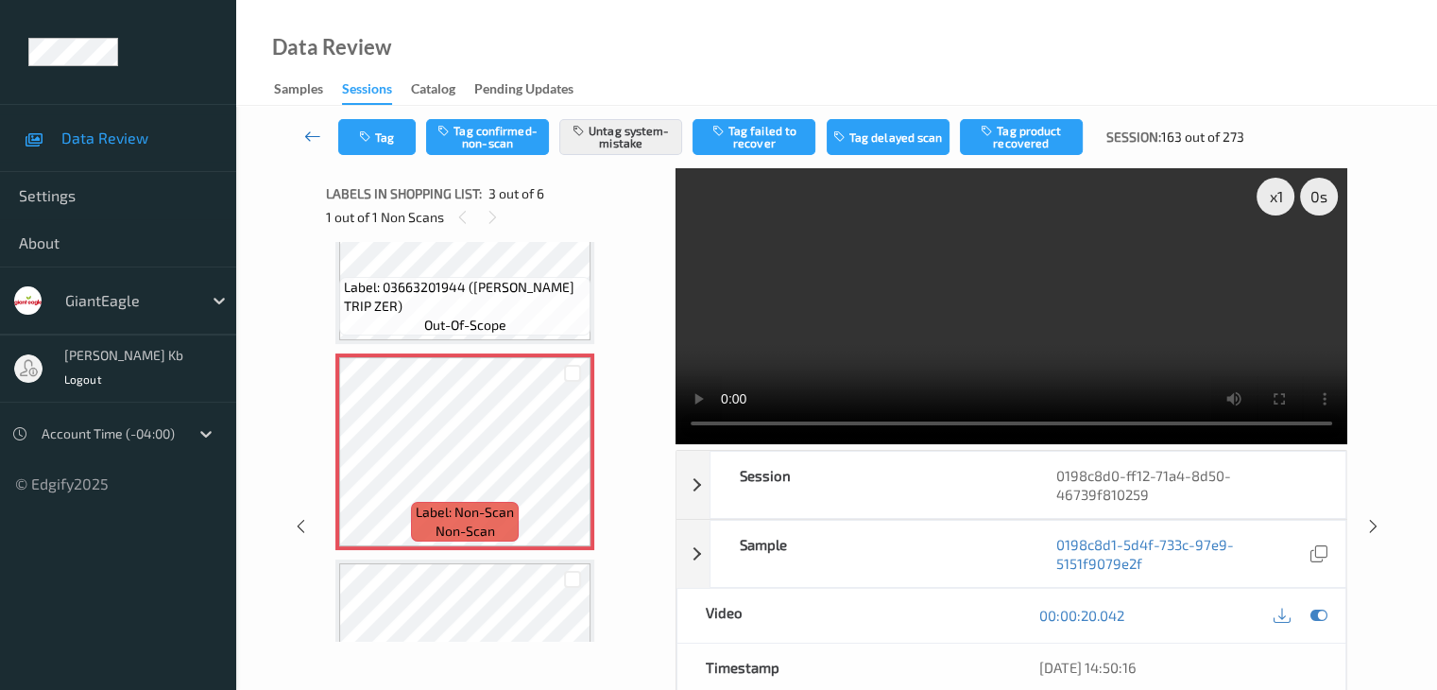
click at [316, 131] on icon at bounding box center [312, 136] width 17 height 19
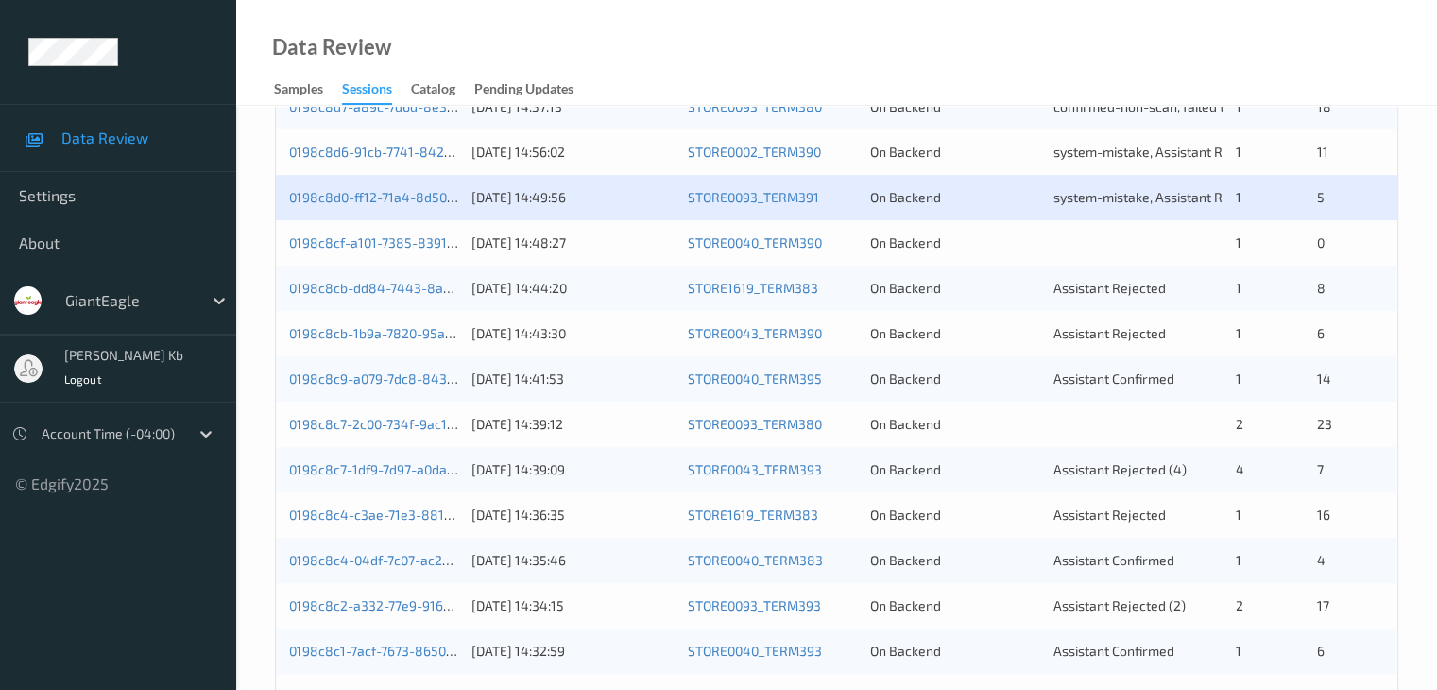
scroll to position [472, 0]
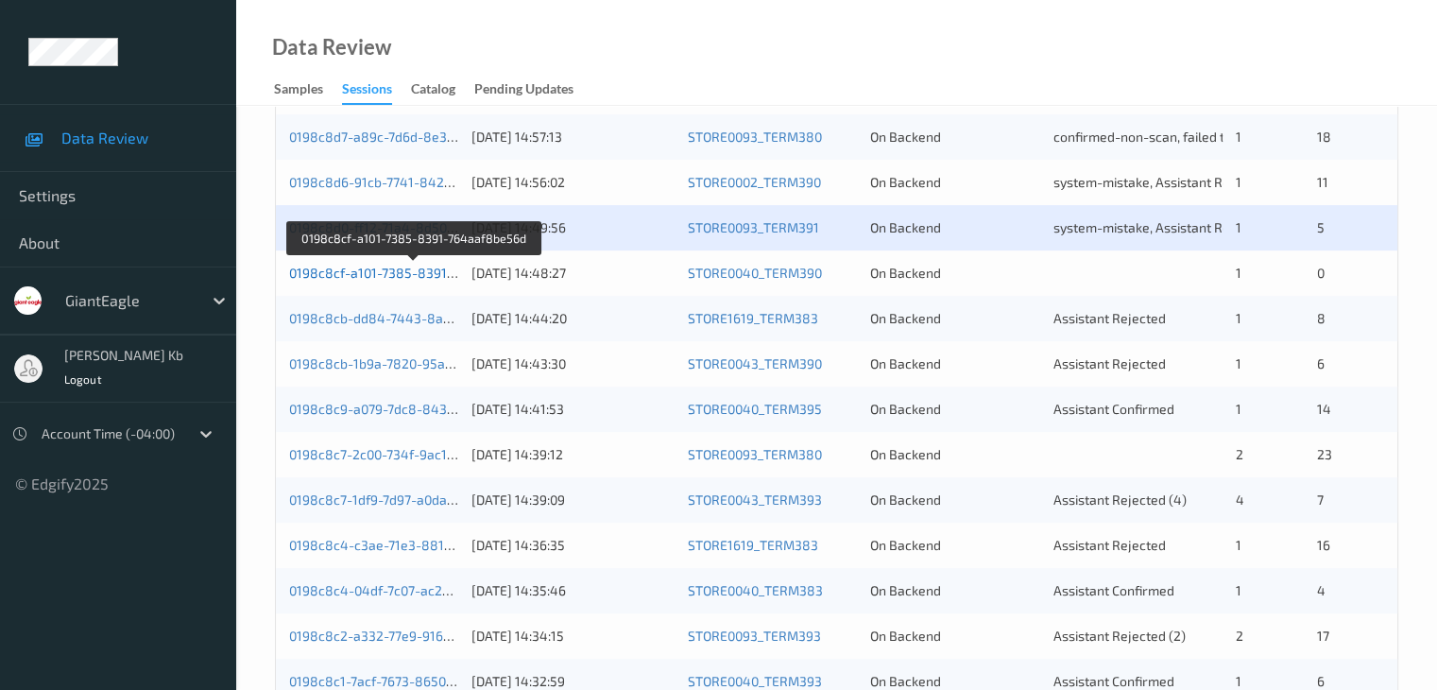
click at [372, 271] on link "0198c8cf-a101-7385-8391-764aaf8be56d" at bounding box center [414, 273] width 251 height 16
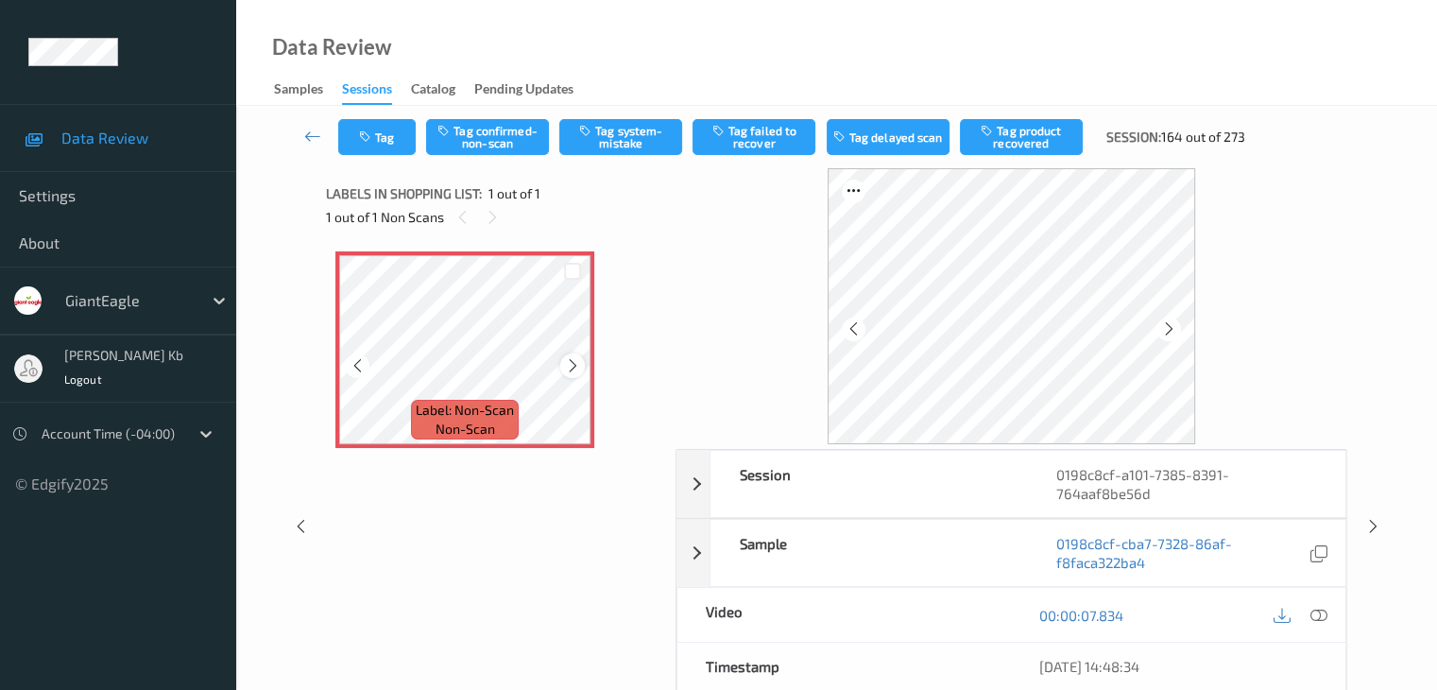
click at [570, 369] on icon at bounding box center [573, 365] width 16 height 17
click at [567, 359] on icon at bounding box center [573, 365] width 16 height 17
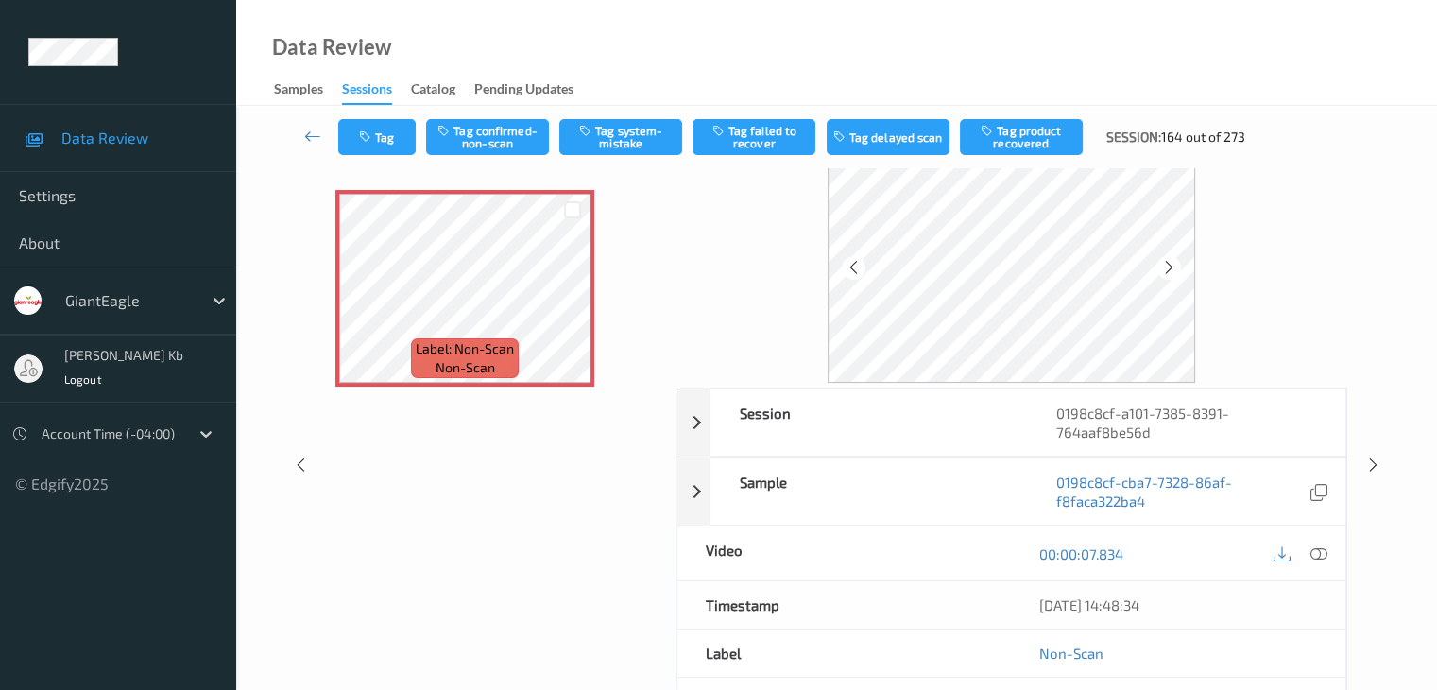
scroll to position [94, 0]
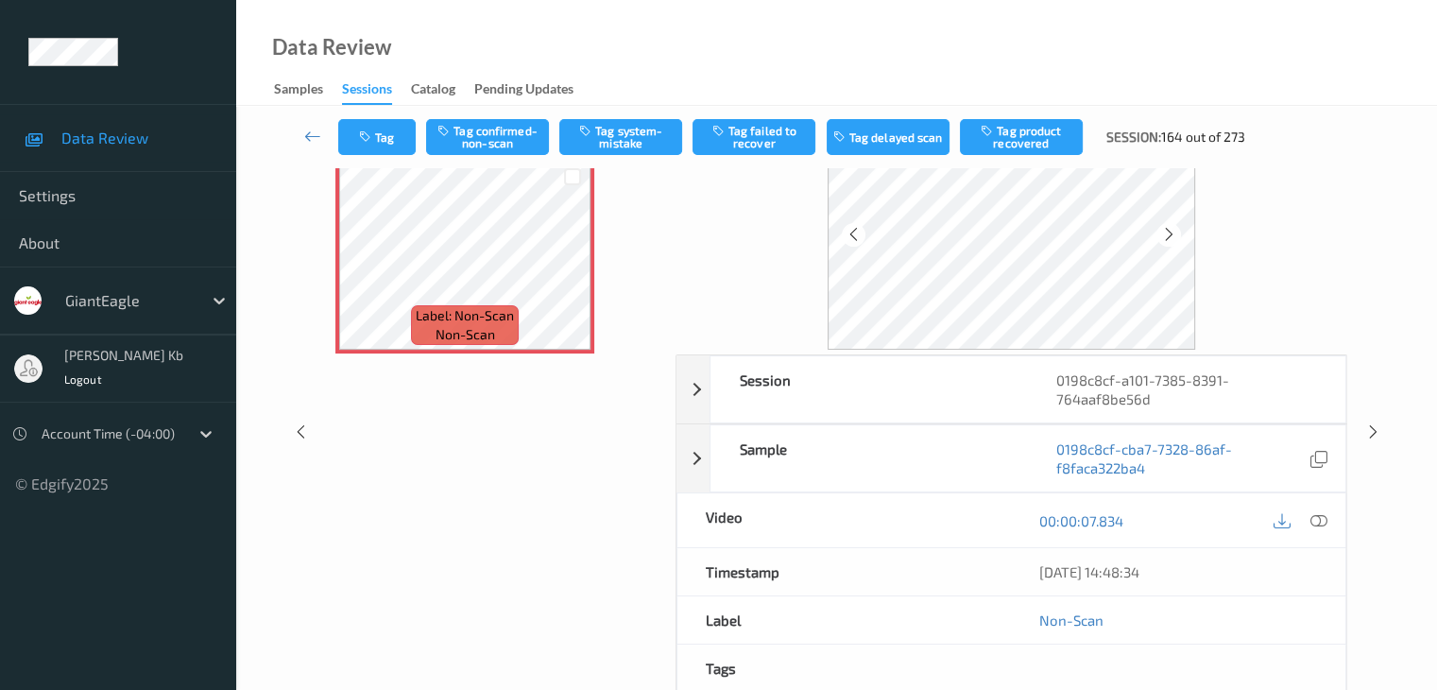
click at [1319, 519] on icon at bounding box center [1317, 520] width 17 height 17
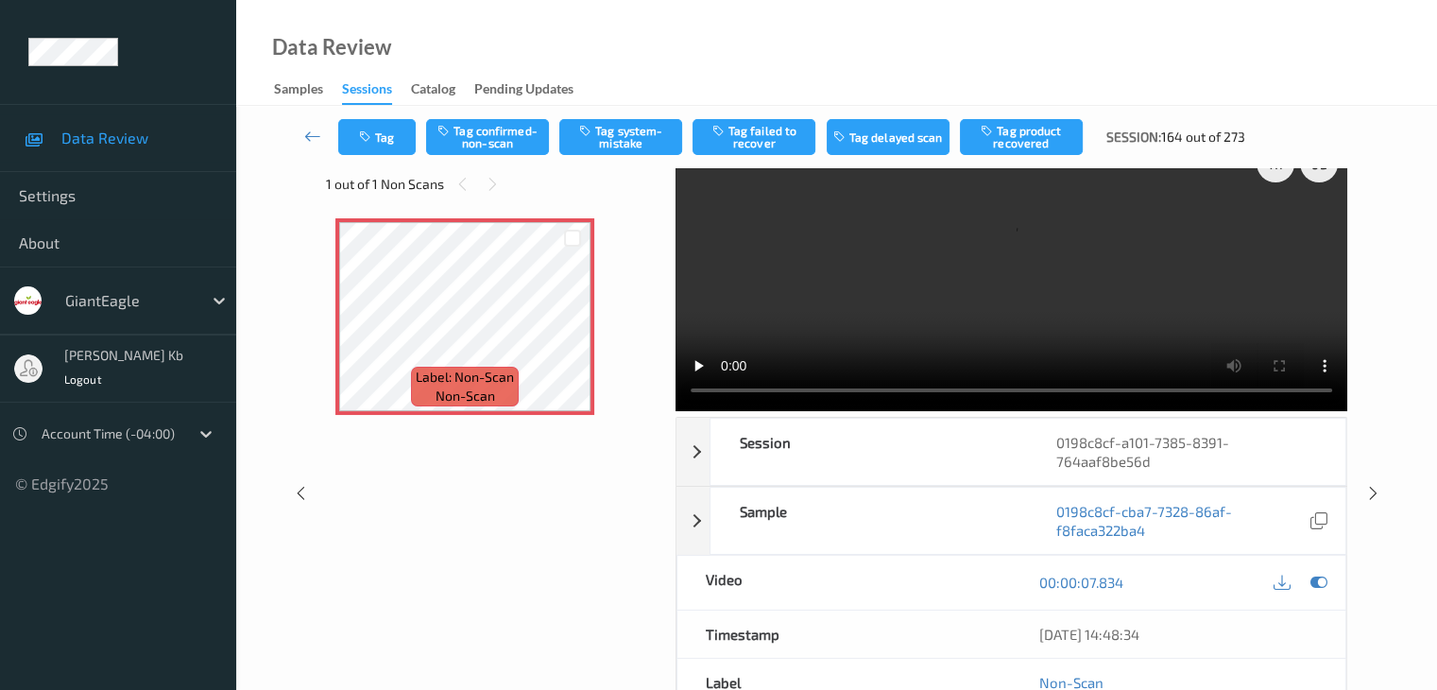
scroll to position [0, 0]
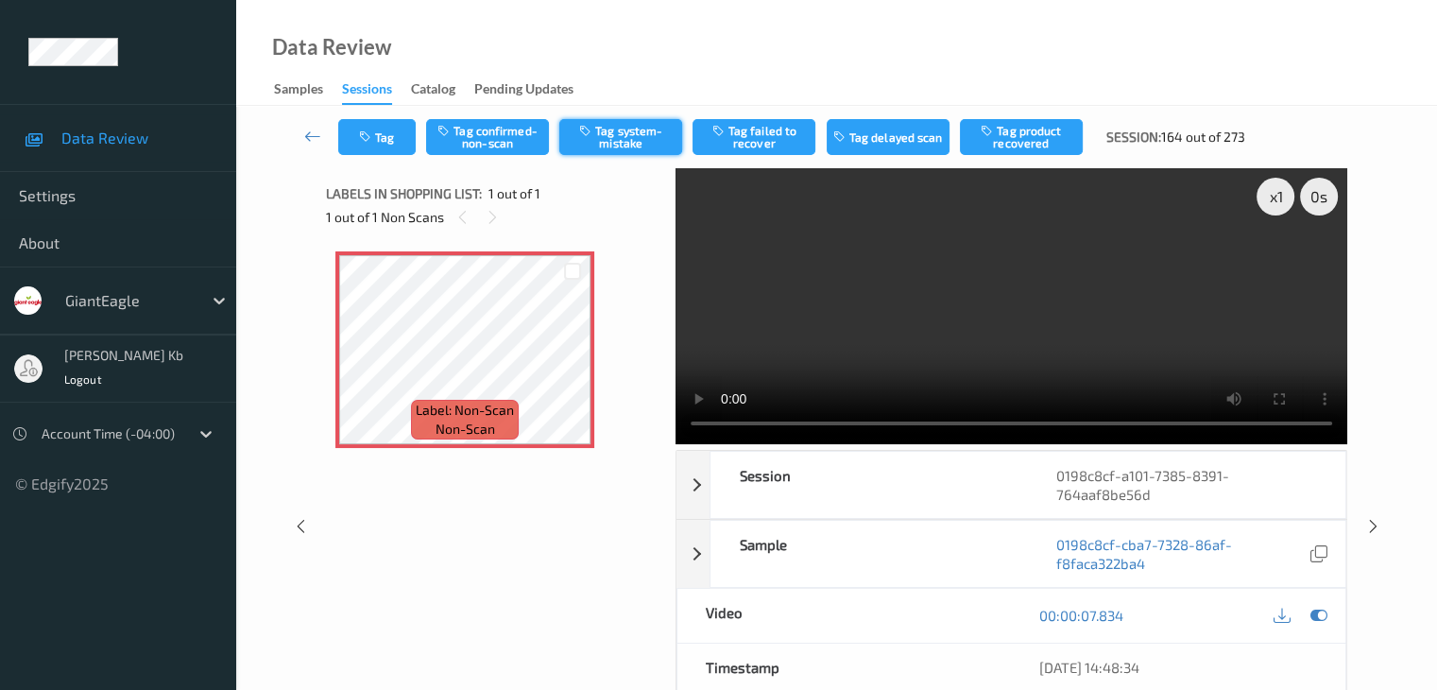
click at [623, 137] on button "Tag system-mistake" at bounding box center [620, 137] width 123 height 36
drag, startPoint x: 309, startPoint y: 131, endPoint x: 321, endPoint y: 105, distance: 29.2
click at [309, 131] on icon at bounding box center [312, 136] width 17 height 19
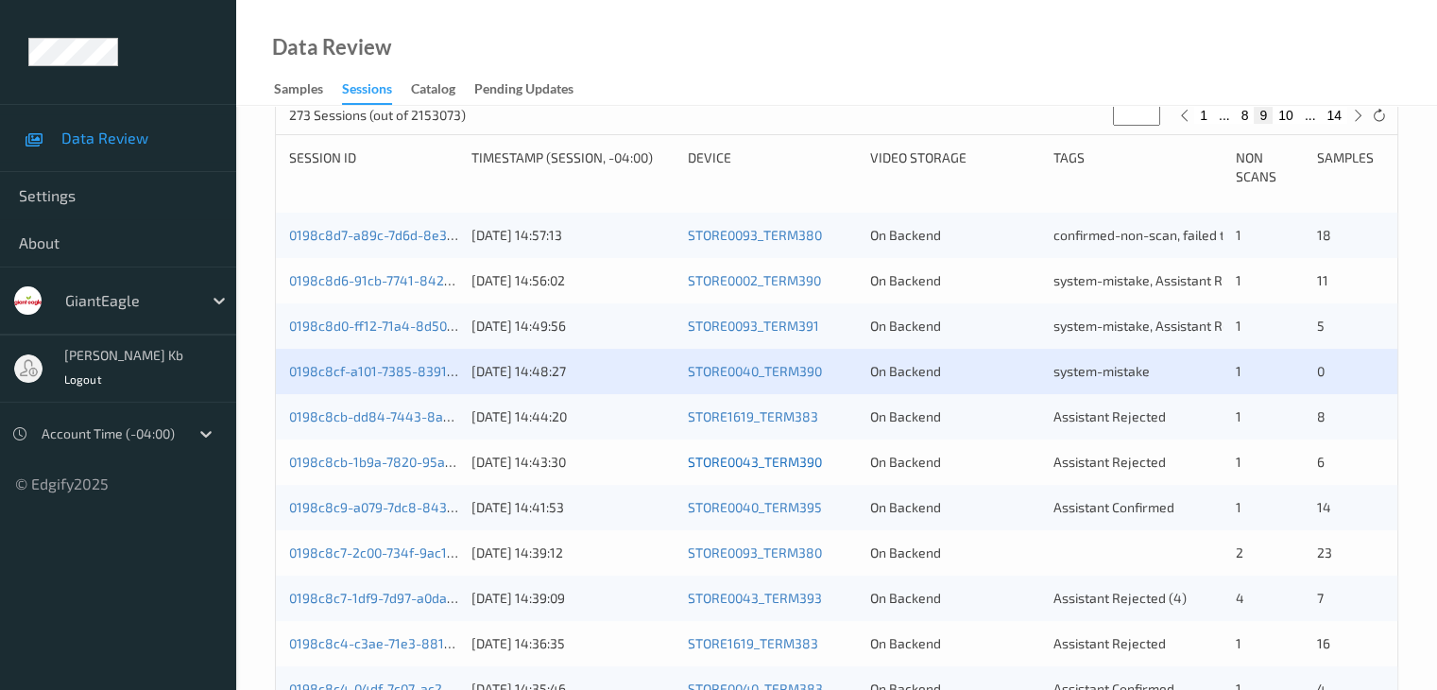
scroll to position [378, 0]
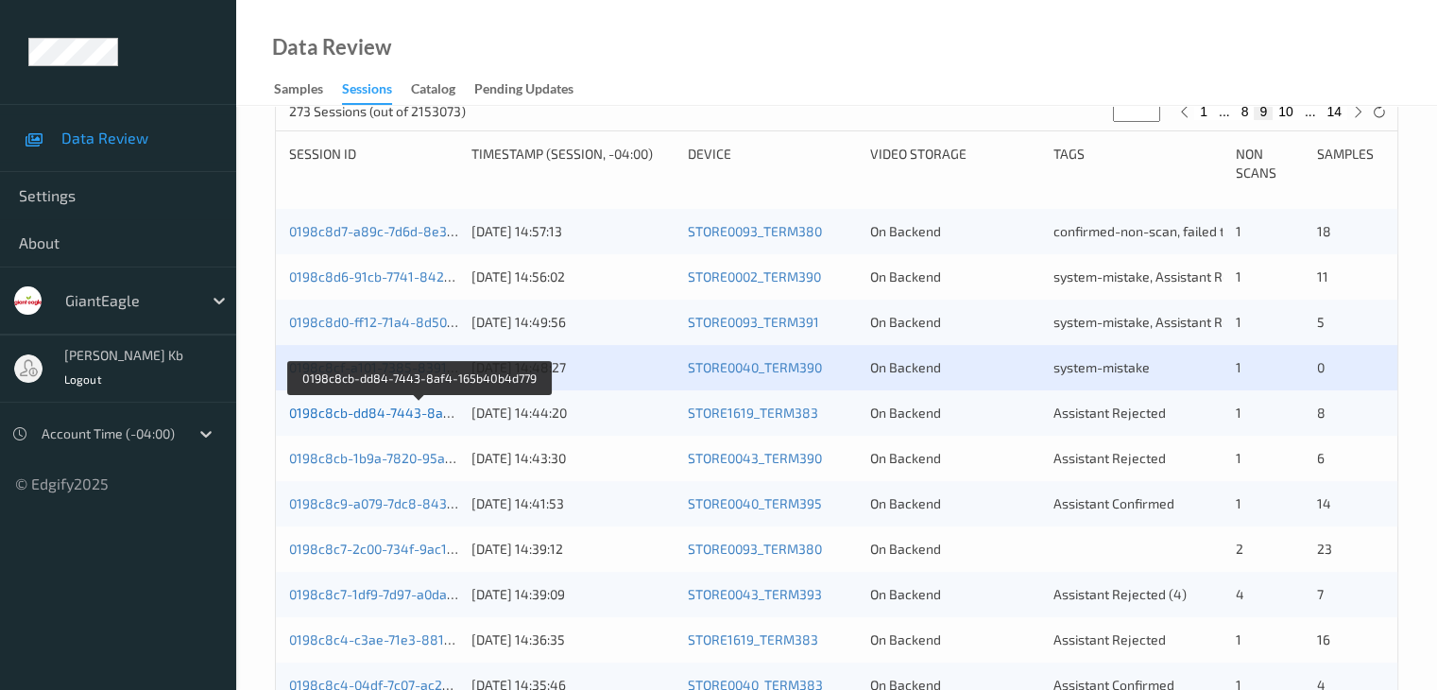
click at [368, 413] on link "0198c8cb-dd84-7443-8af4-165b40b4d779" at bounding box center [420, 412] width 262 height 16
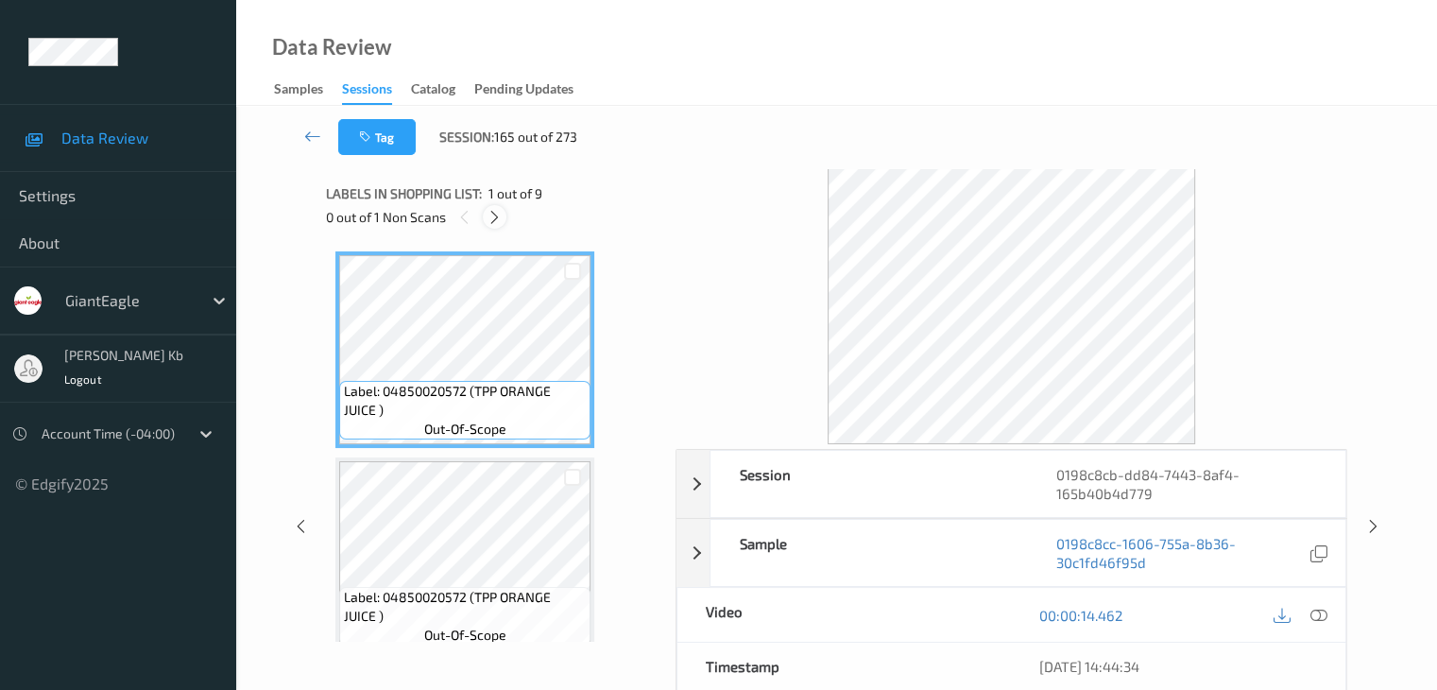
click at [497, 214] on icon at bounding box center [495, 217] width 16 height 17
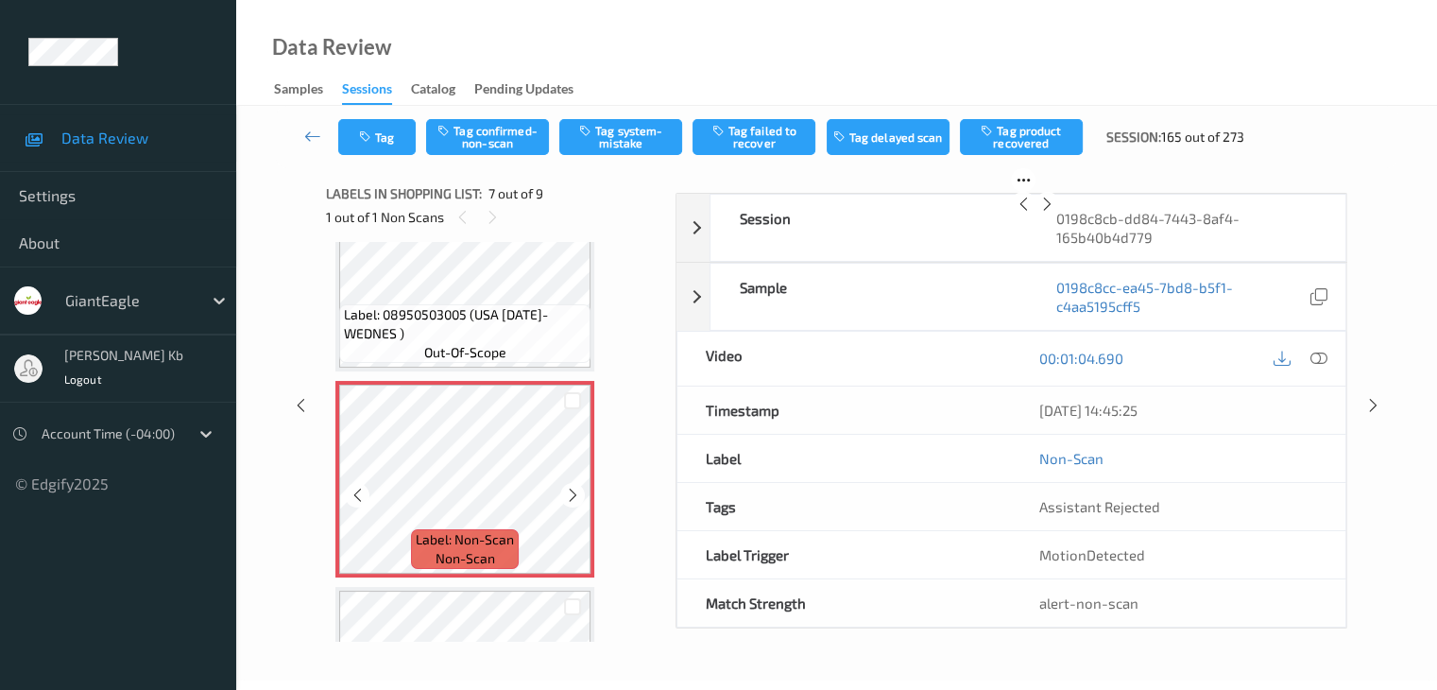
scroll to position [1134, 0]
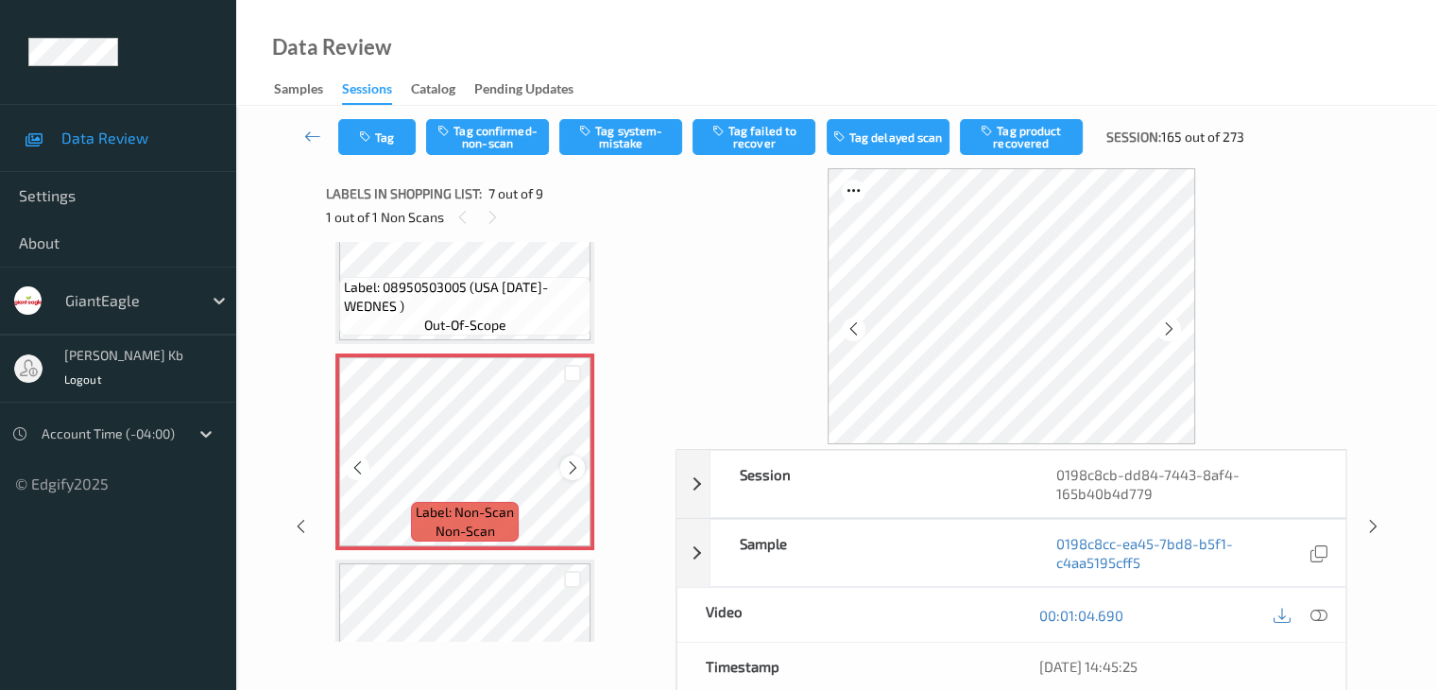
click at [568, 464] on icon at bounding box center [573, 467] width 16 height 17
click at [571, 464] on icon at bounding box center [573, 467] width 16 height 17
click at [1317, 608] on icon at bounding box center [1317, 615] width 17 height 17
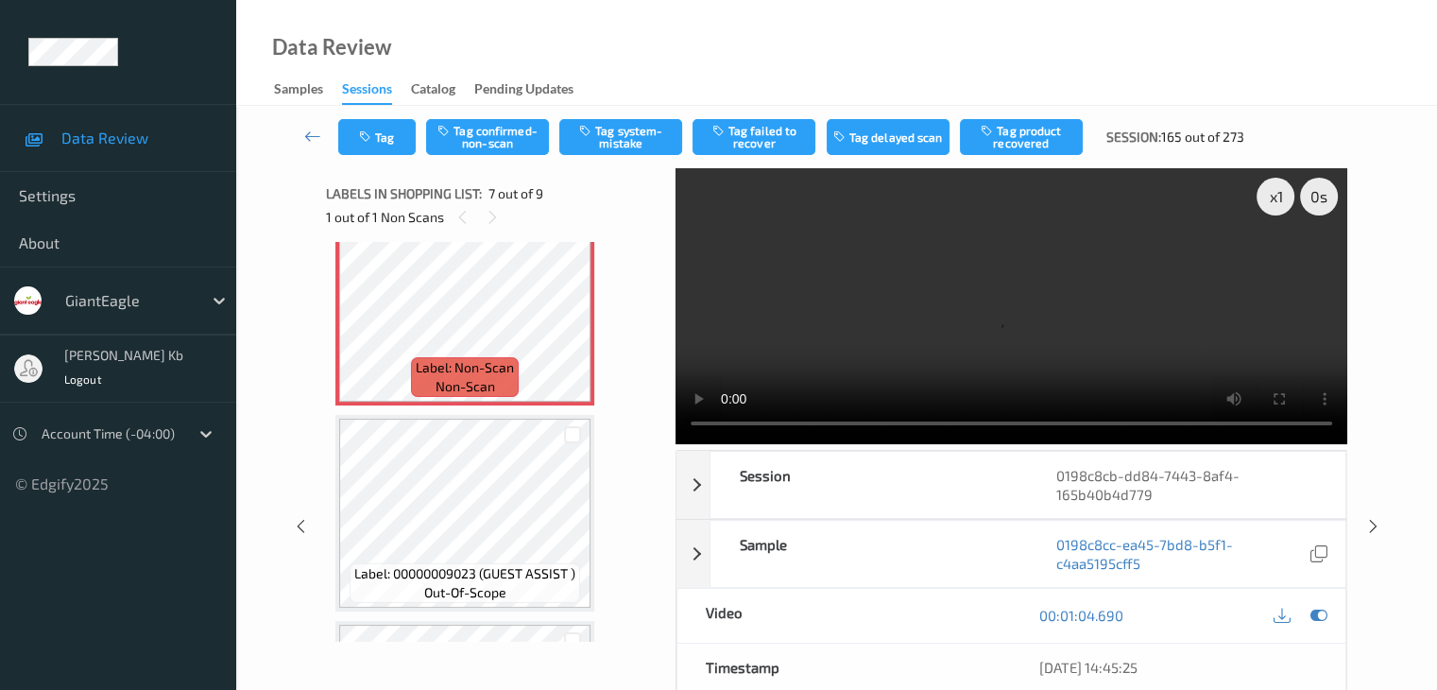
scroll to position [1323, 0]
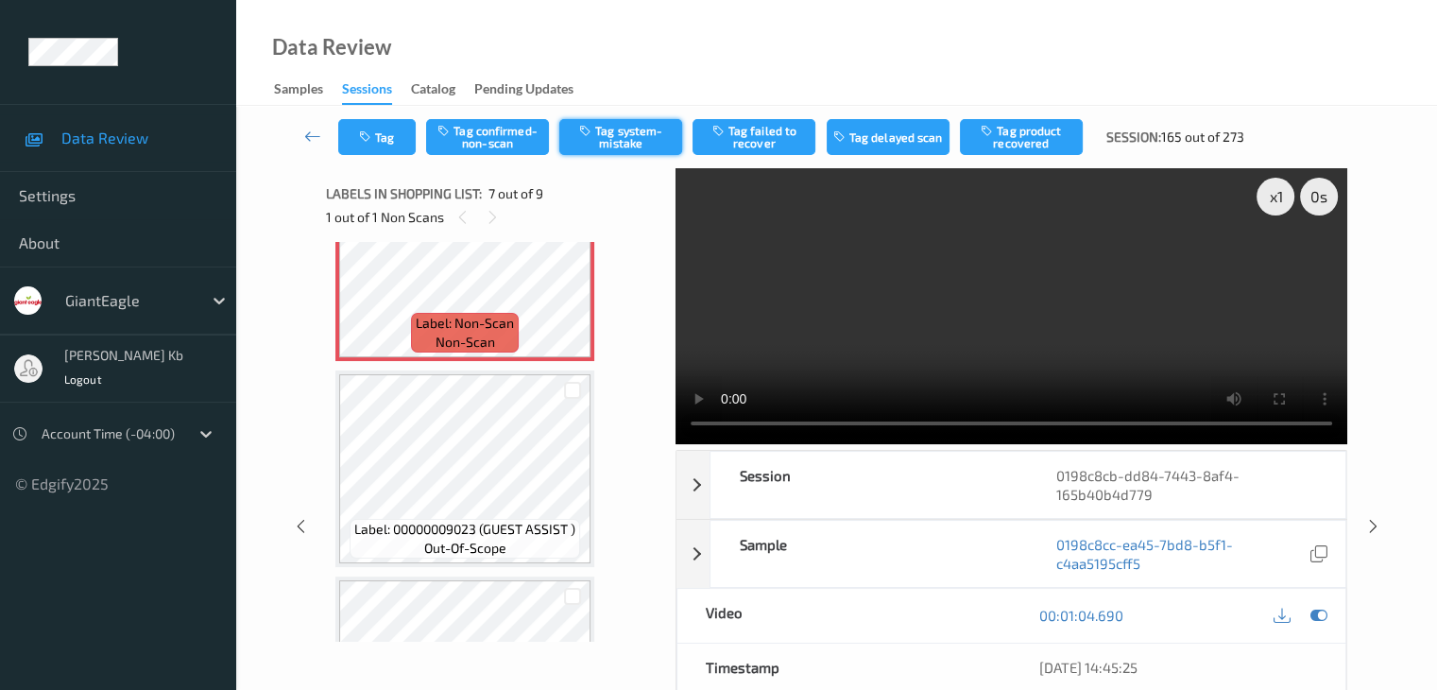
click at [616, 132] on button "Tag system-mistake" at bounding box center [620, 137] width 123 height 36
drag, startPoint x: 313, startPoint y: 133, endPoint x: 347, endPoint y: 73, distance: 69.4
click at [313, 133] on icon at bounding box center [312, 136] width 17 height 19
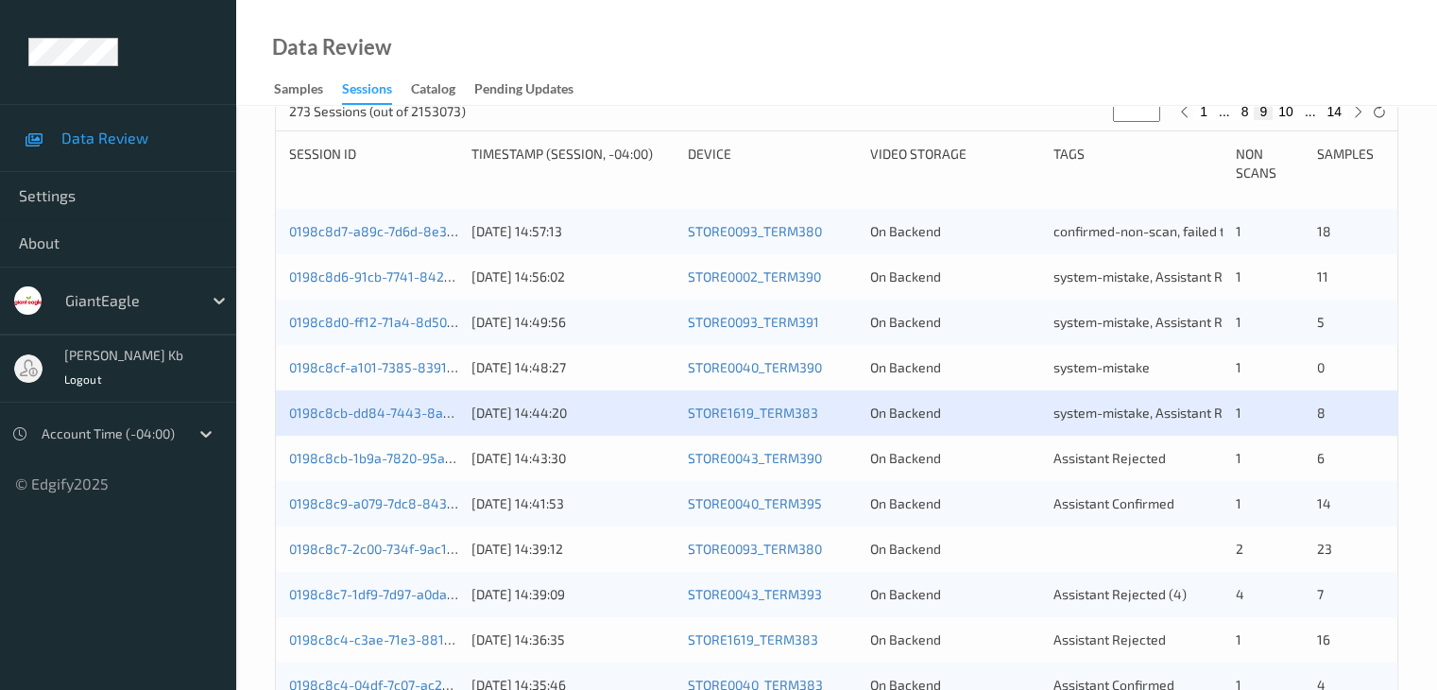
scroll to position [472, 0]
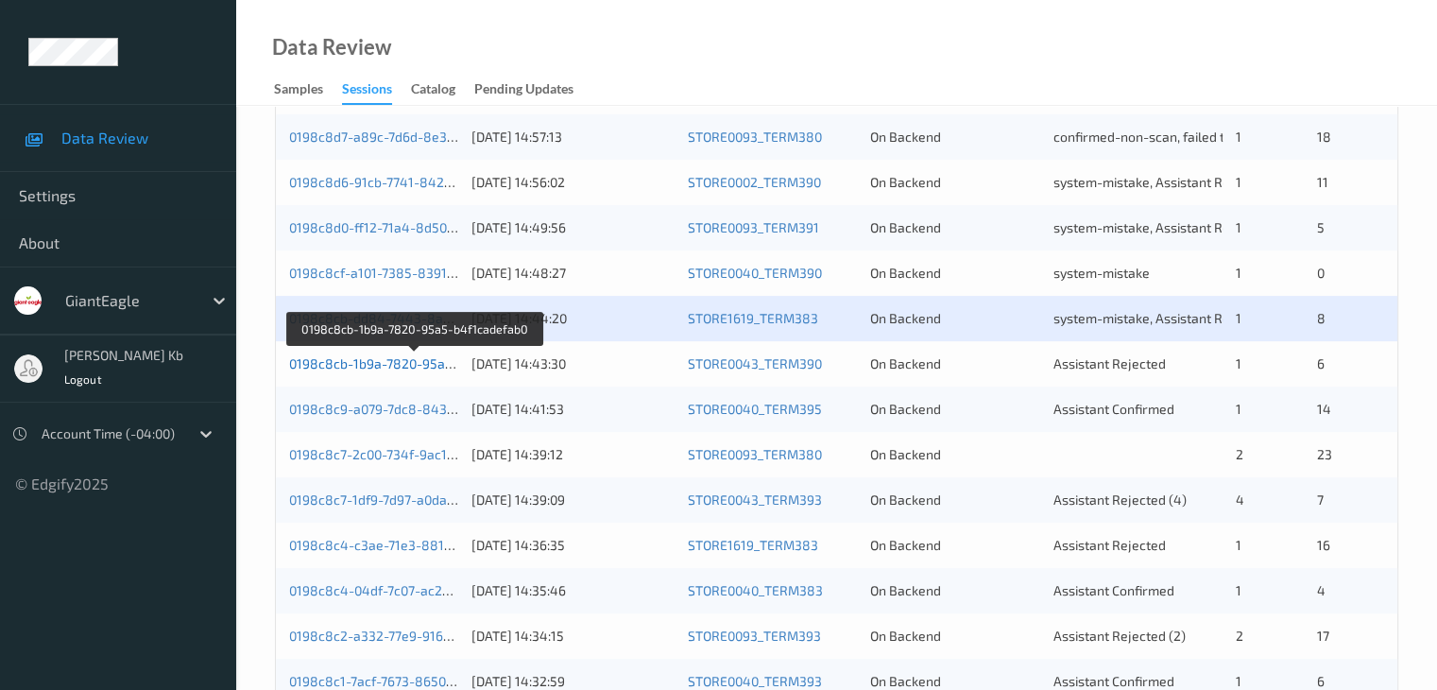
click at [406, 362] on link "0198c8cb-1b9a-7820-95a5-b4f1cadefab0" at bounding box center [415, 363] width 252 height 16
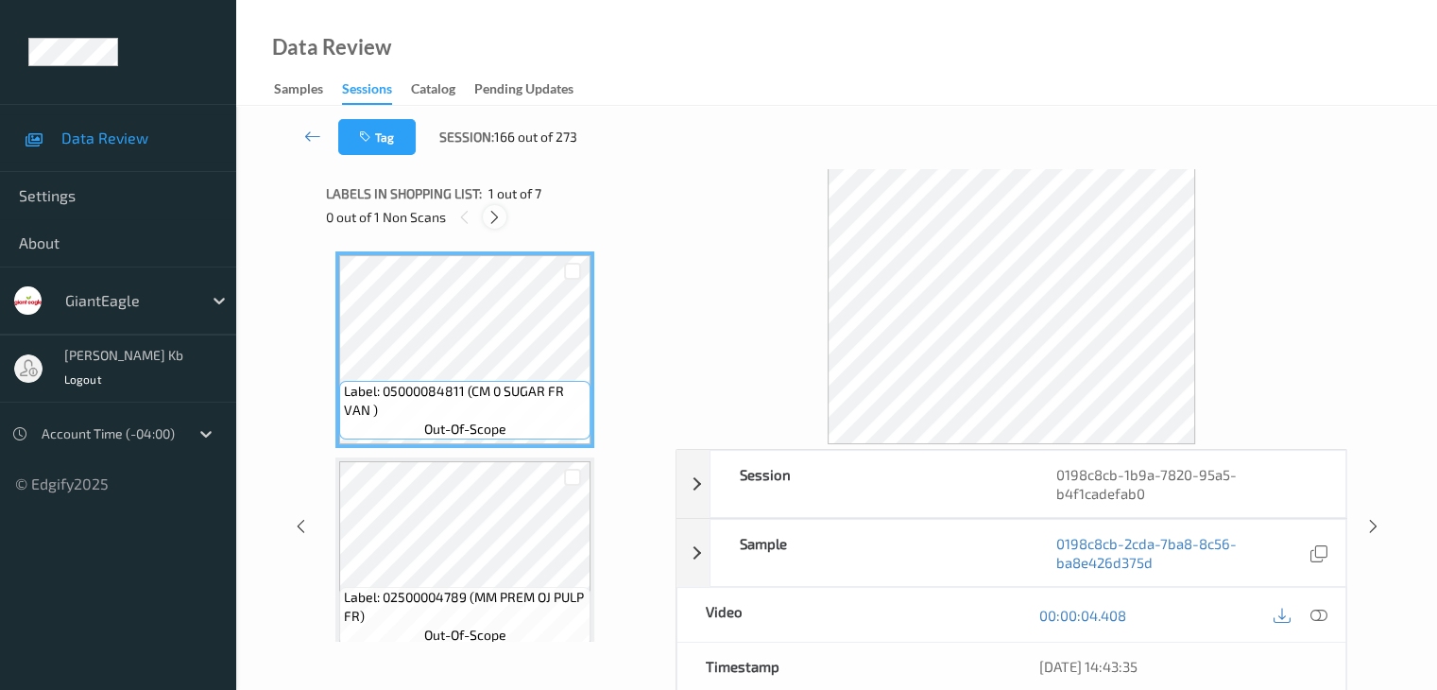
click at [499, 216] on icon at bounding box center [495, 217] width 16 height 17
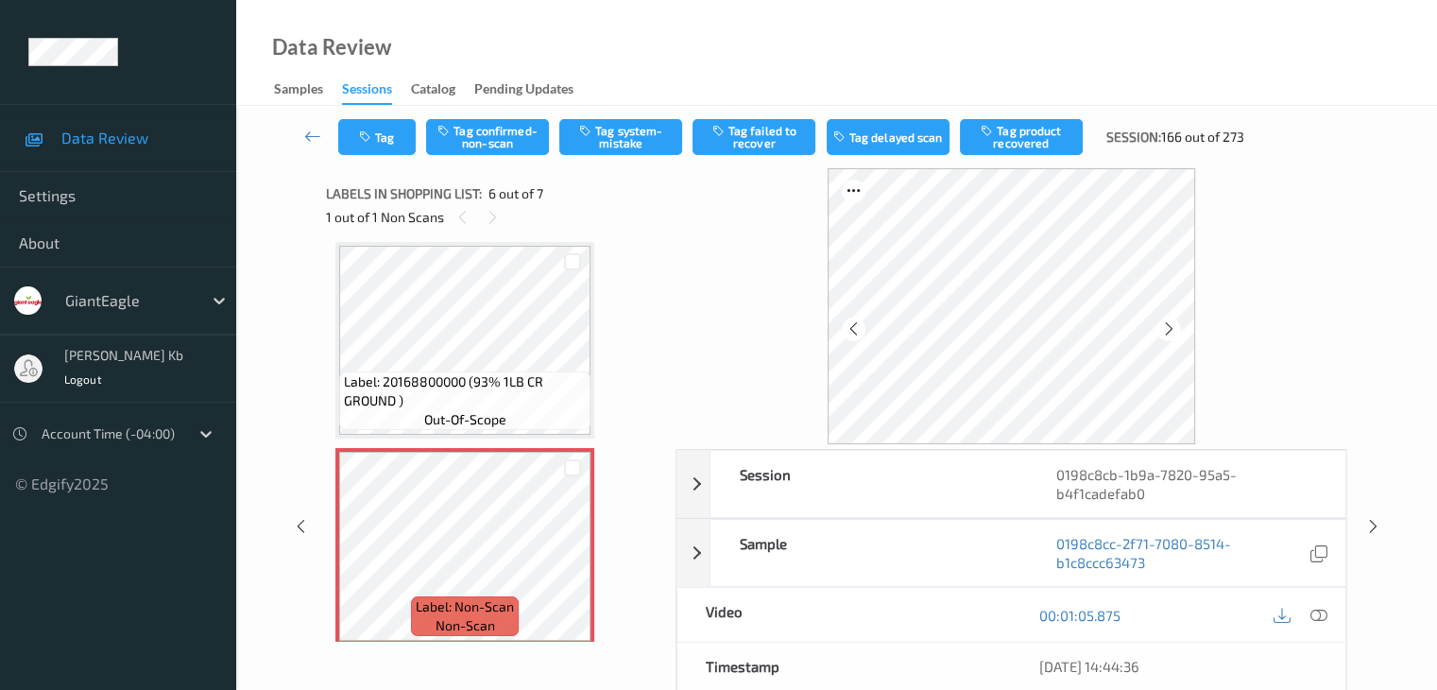
click at [1320, 614] on icon at bounding box center [1317, 615] width 17 height 17
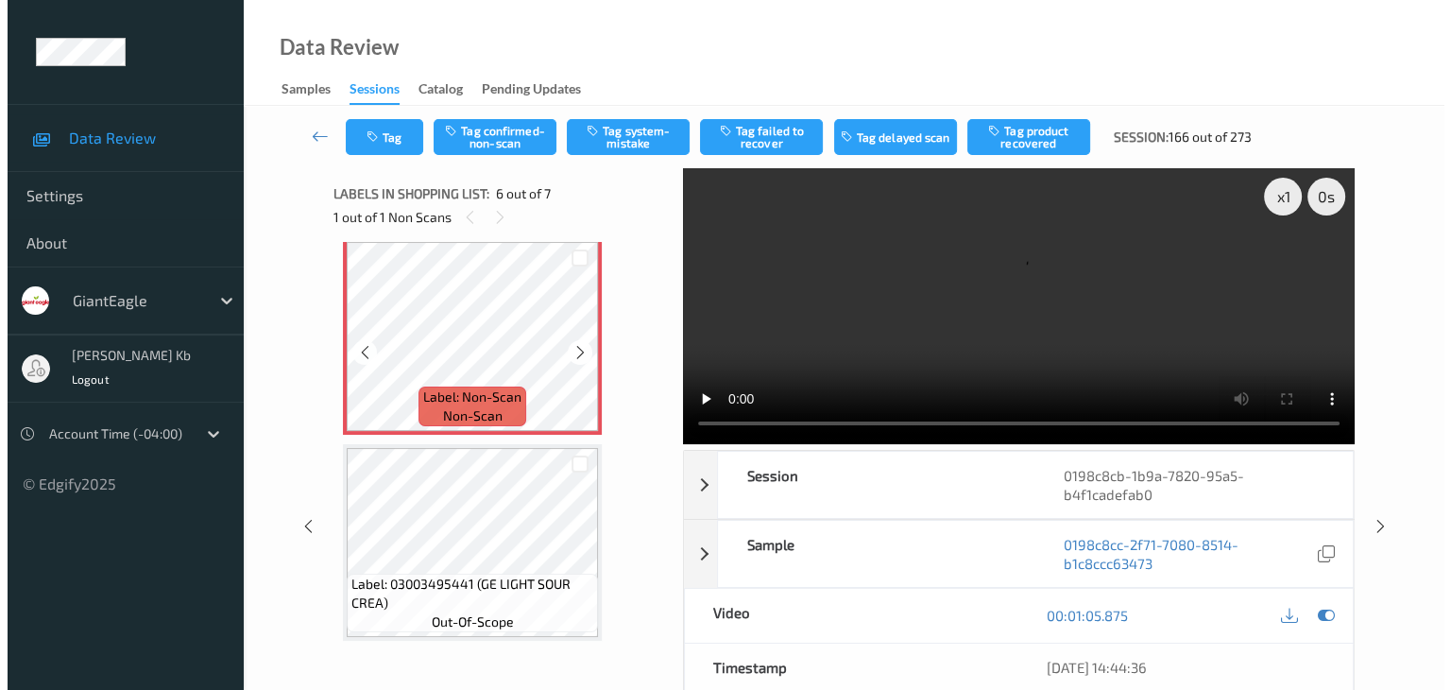
scroll to position [1052, 0]
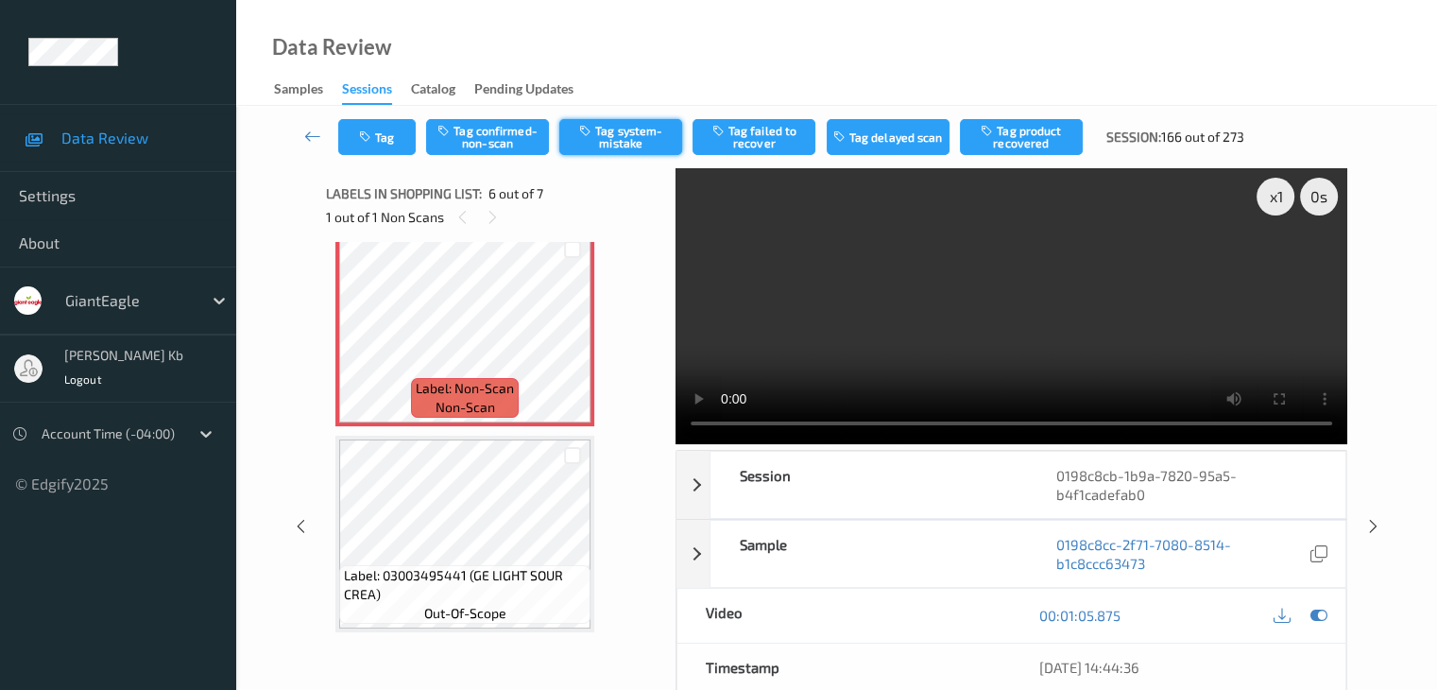
click at [618, 133] on button "Tag system-mistake" at bounding box center [620, 137] width 123 height 36
click at [385, 136] on button "Tag" at bounding box center [376, 137] width 77 height 36
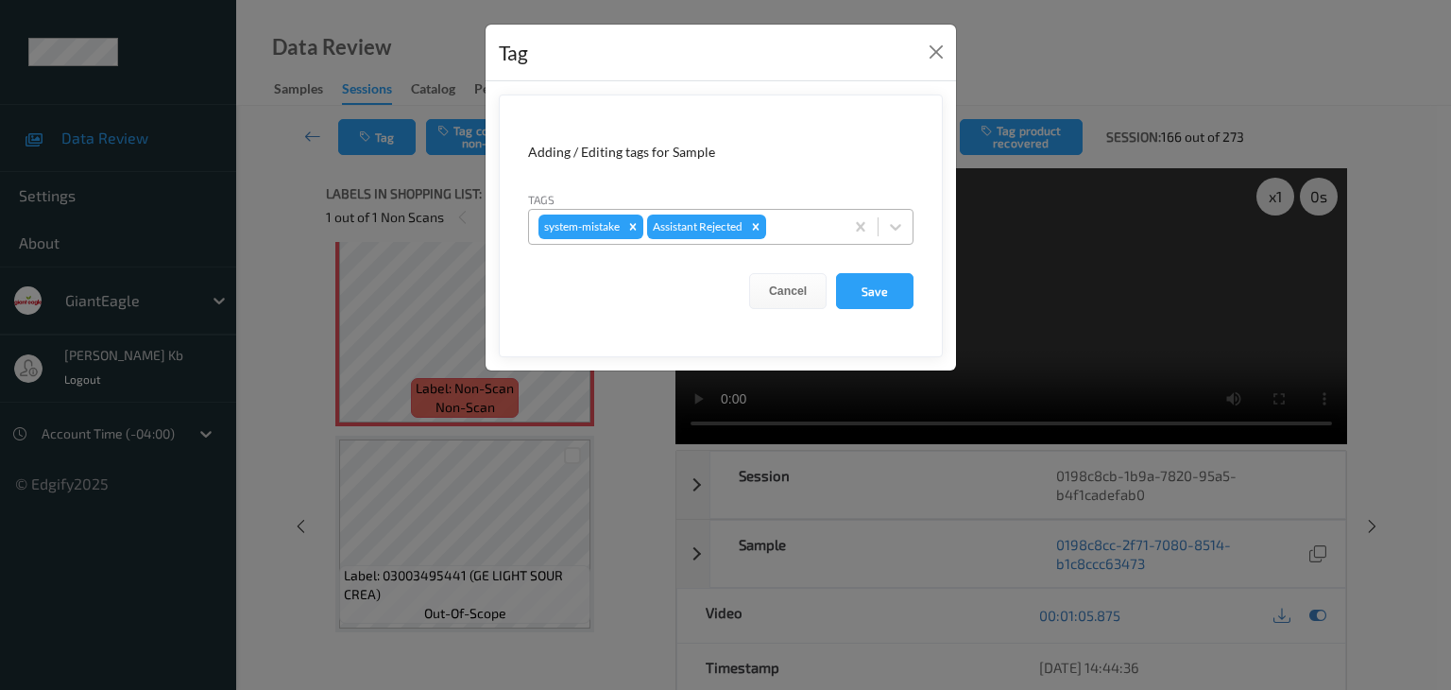
click at [813, 220] on div at bounding box center [802, 226] width 64 height 23
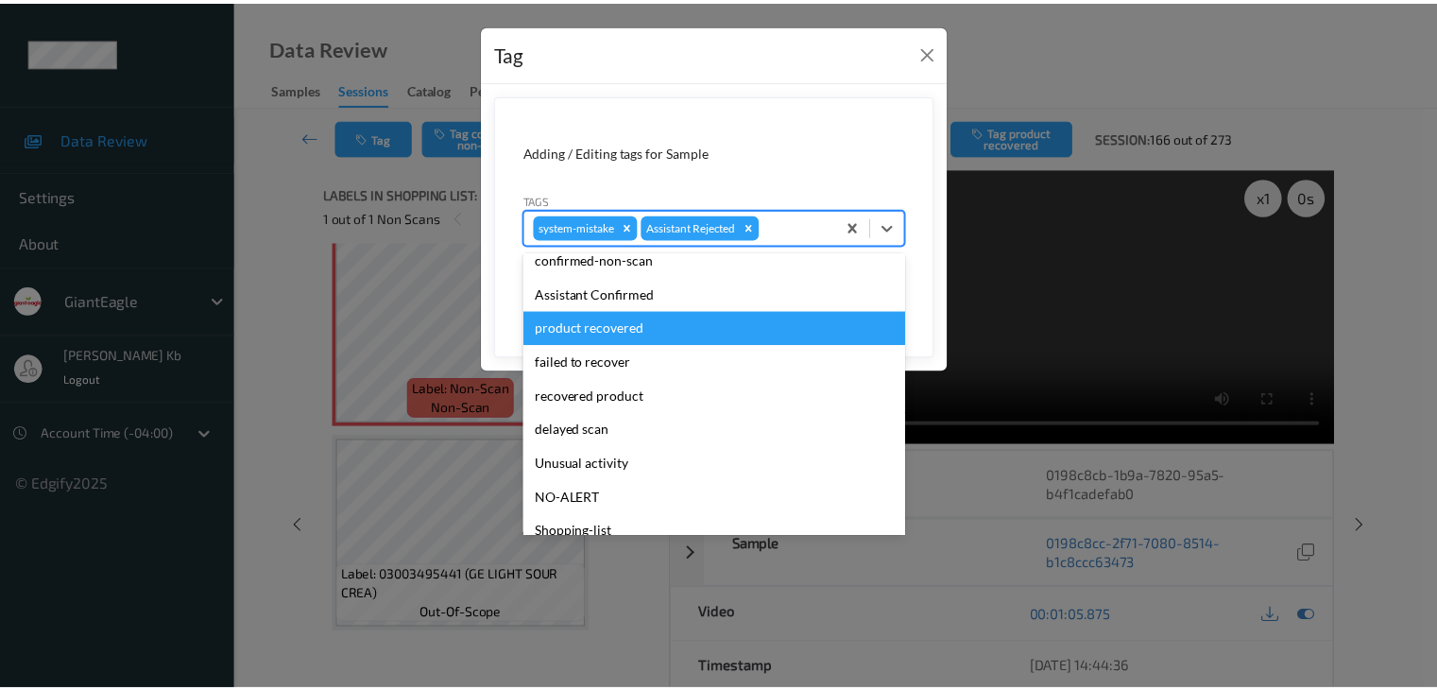
scroll to position [166, 0]
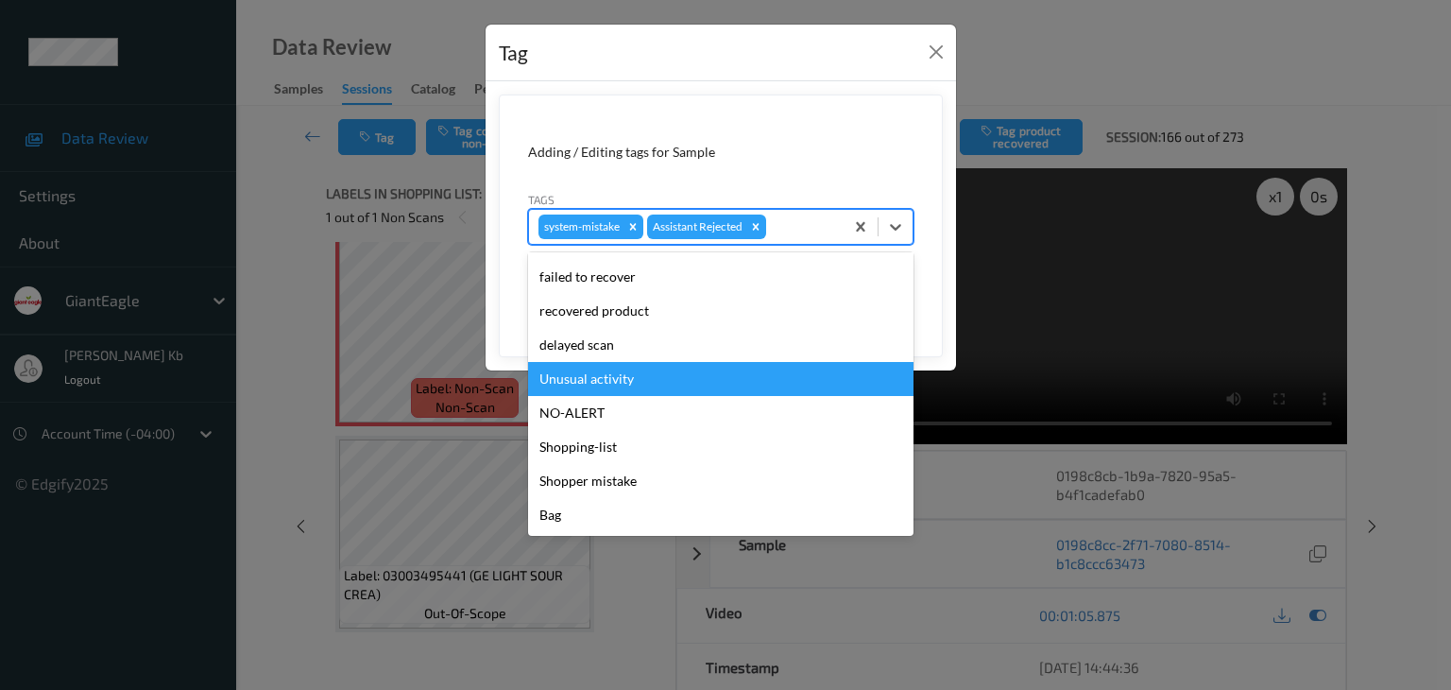
click at [614, 382] on div "Unusual activity" at bounding box center [720, 379] width 385 height 34
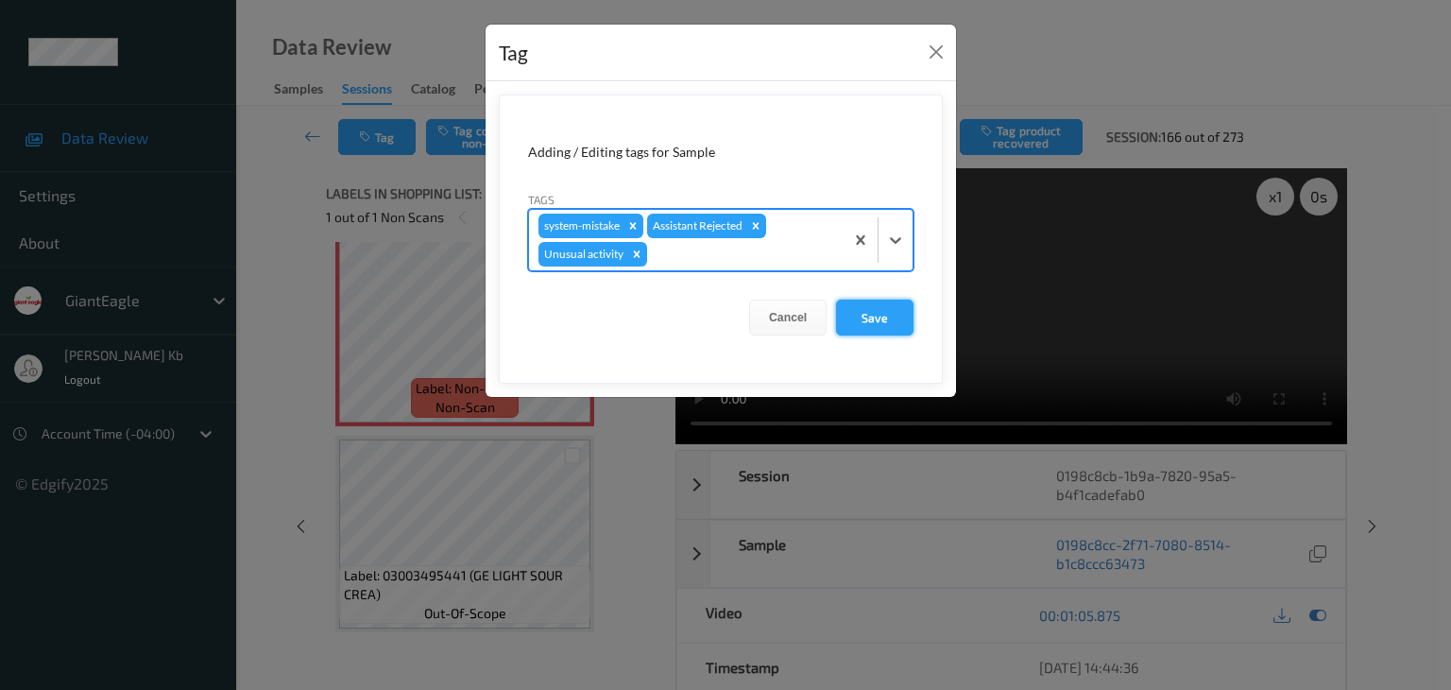
click at [870, 311] on button "Save" at bounding box center [874, 317] width 77 height 36
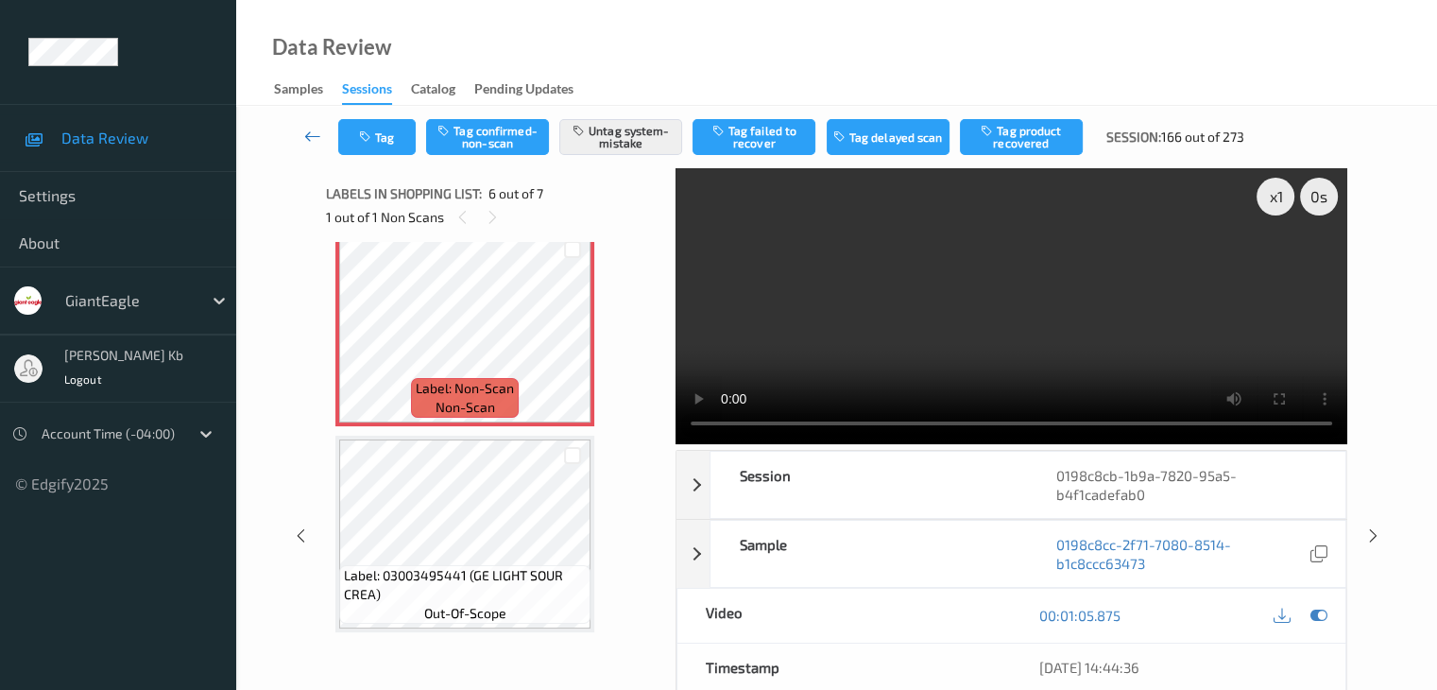
click at [309, 129] on icon at bounding box center [312, 136] width 17 height 19
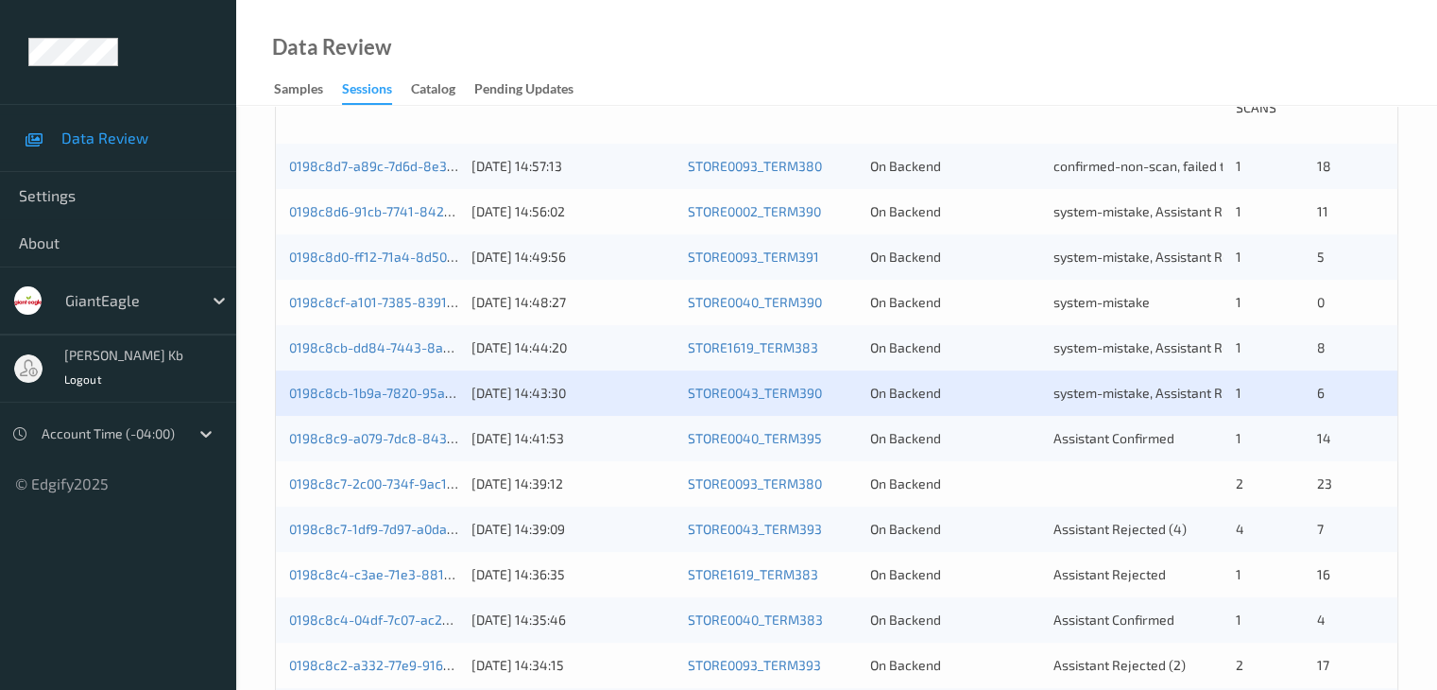
scroll to position [472, 0]
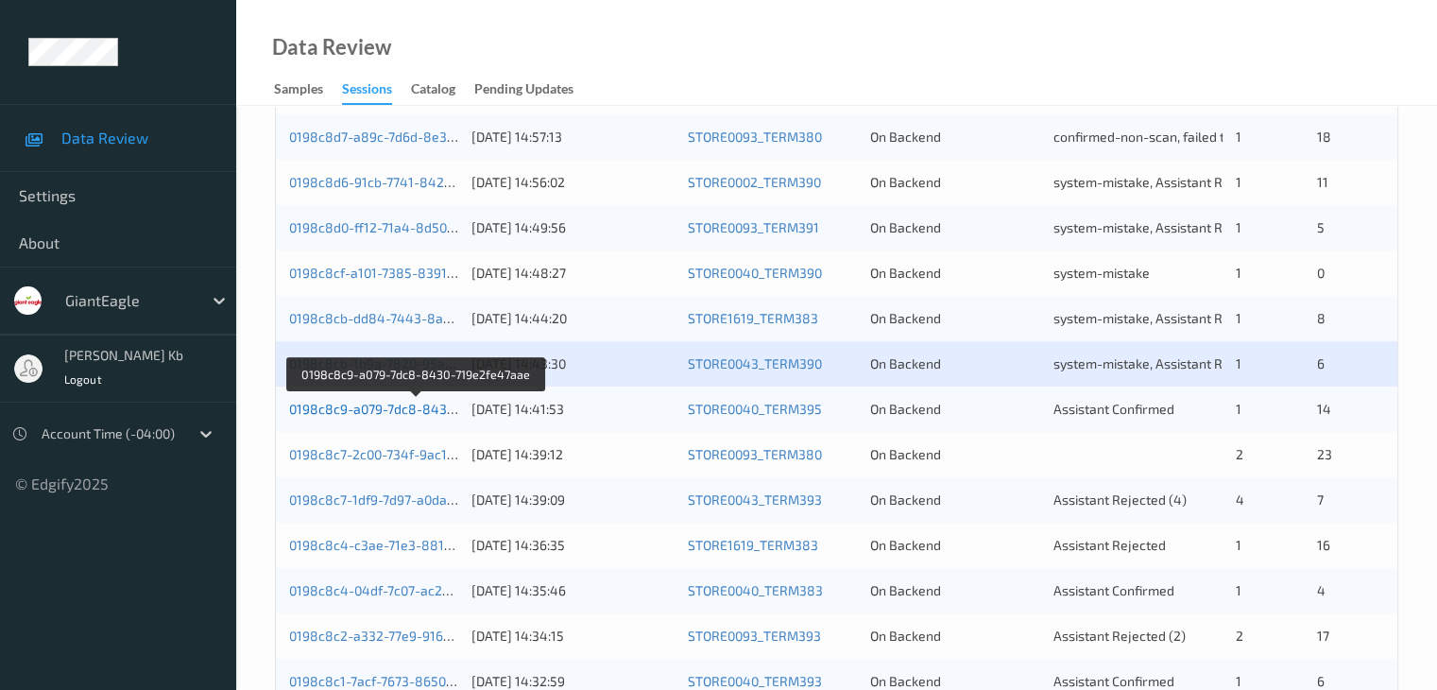
click at [407, 416] on link "0198c8c9-a079-7dc8-8430-719e2fe47aae" at bounding box center [416, 409] width 255 height 16
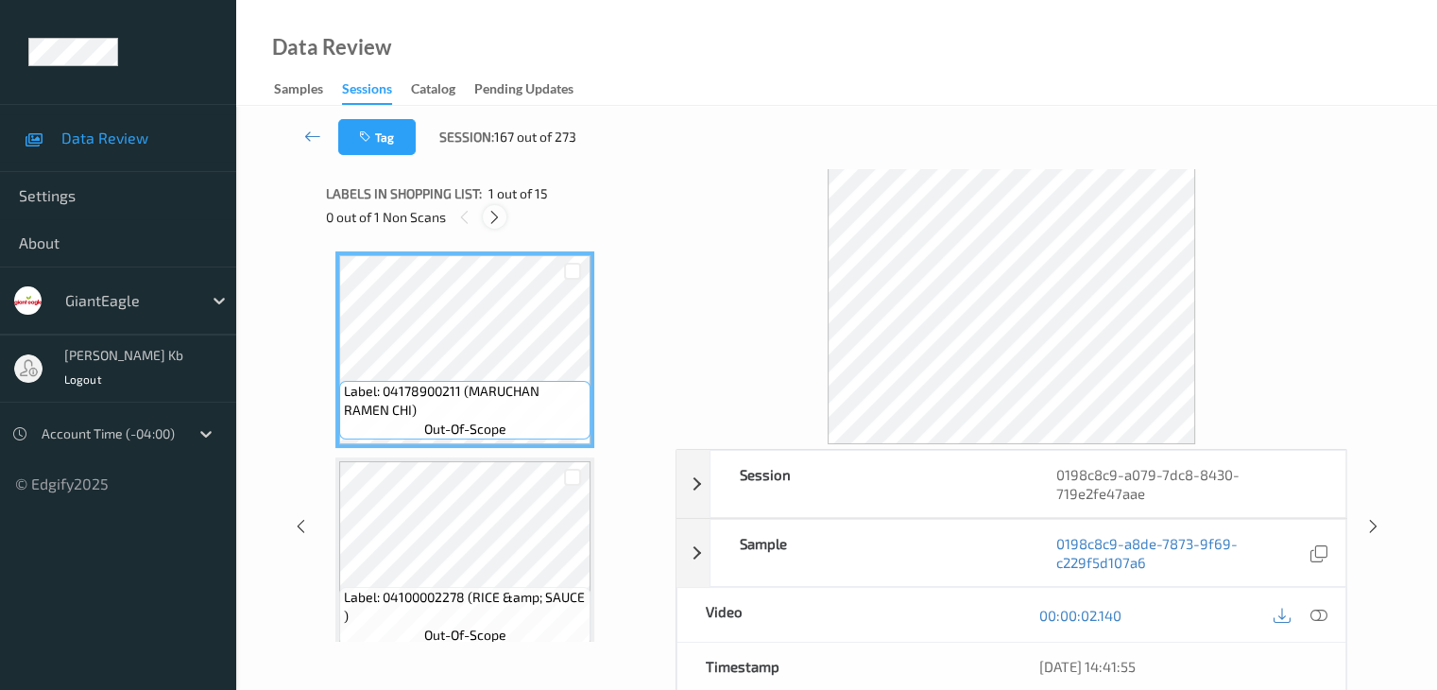
click at [495, 225] on div at bounding box center [495, 217] width 24 height 24
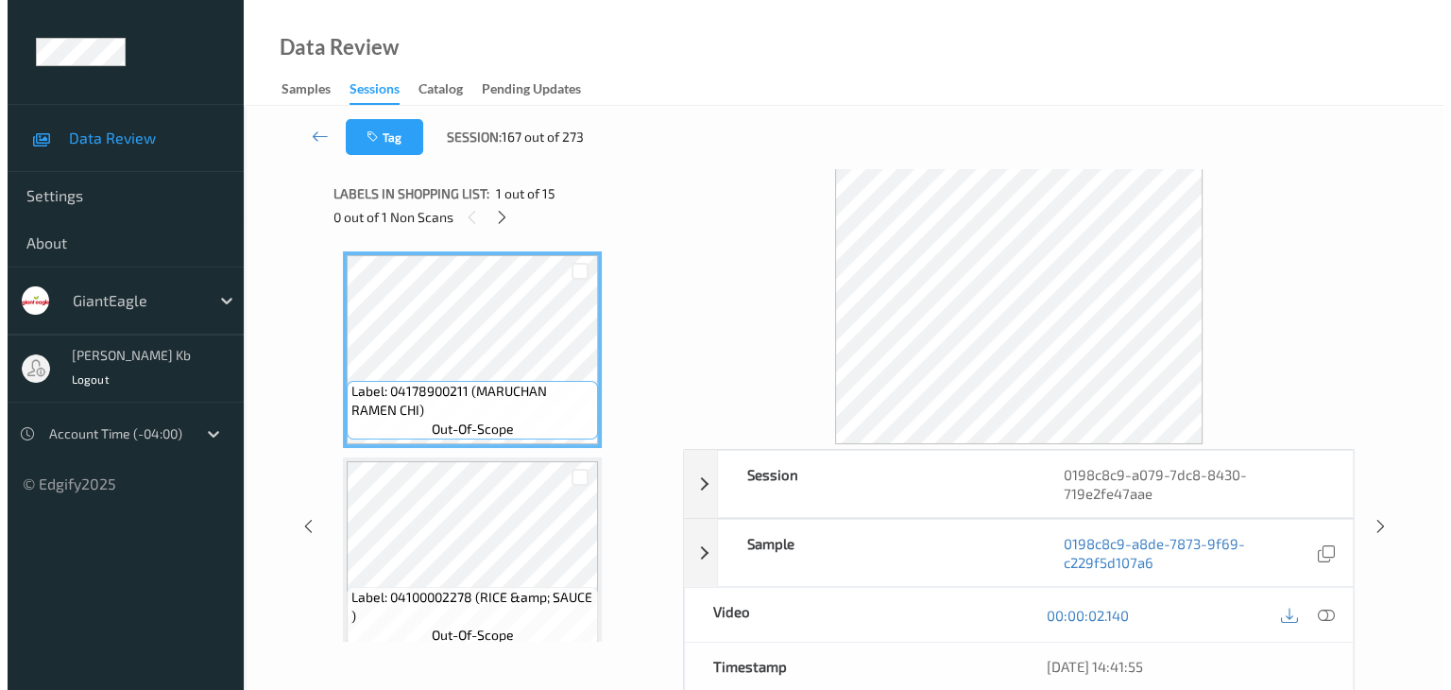
scroll to position [2687, 0]
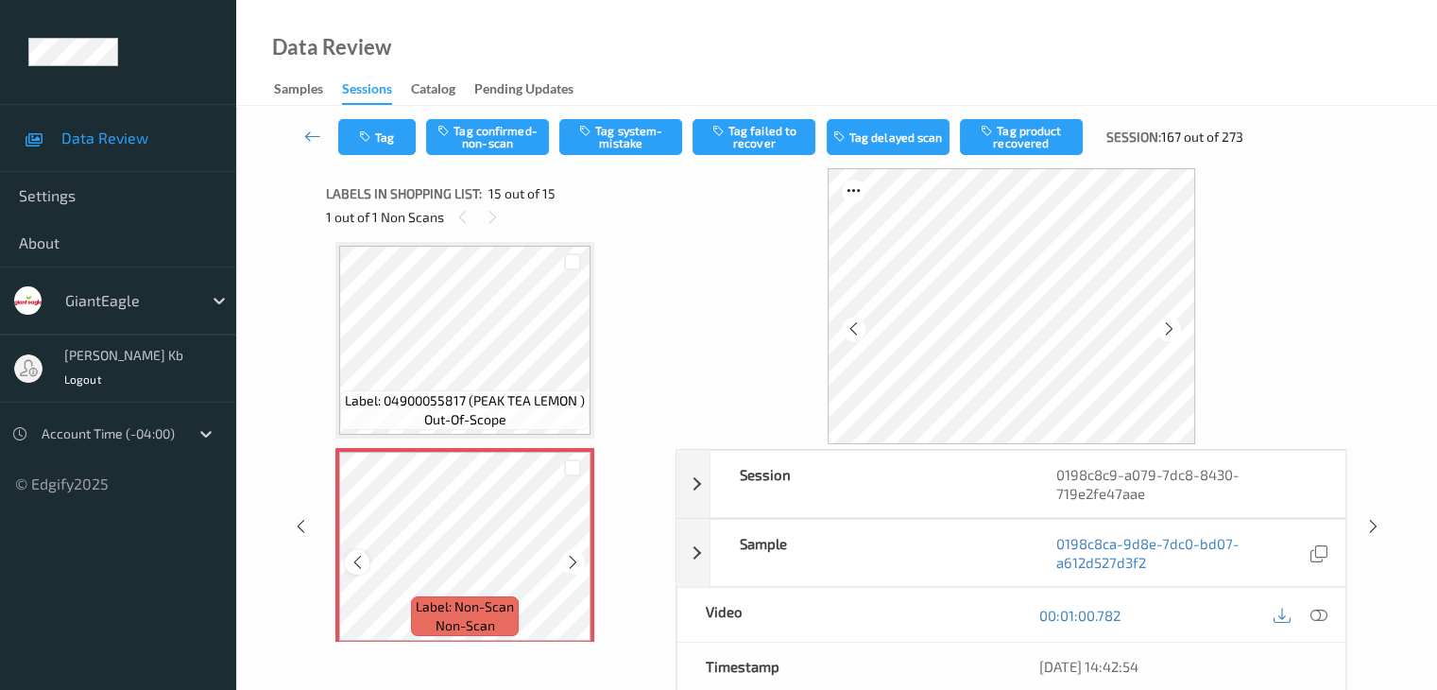
click at [356, 563] on icon at bounding box center [358, 562] width 16 height 17
click at [580, 565] on icon at bounding box center [573, 562] width 16 height 17
click at [578, 565] on icon at bounding box center [573, 562] width 16 height 17
click at [1329, 613] on div at bounding box center [1319, 615] width 26 height 26
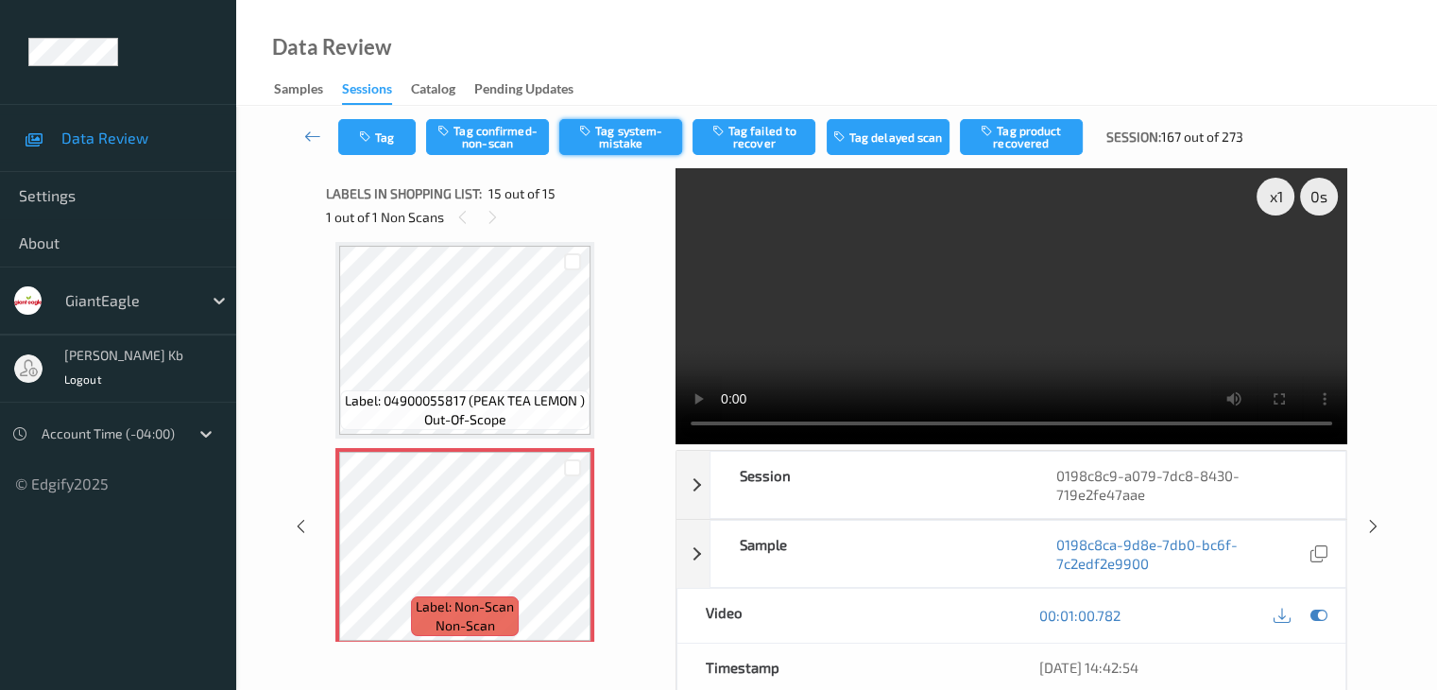
click at [630, 138] on button "Tag system-mistake" at bounding box center [620, 137] width 123 height 36
click at [389, 128] on button "Tag" at bounding box center [376, 137] width 77 height 36
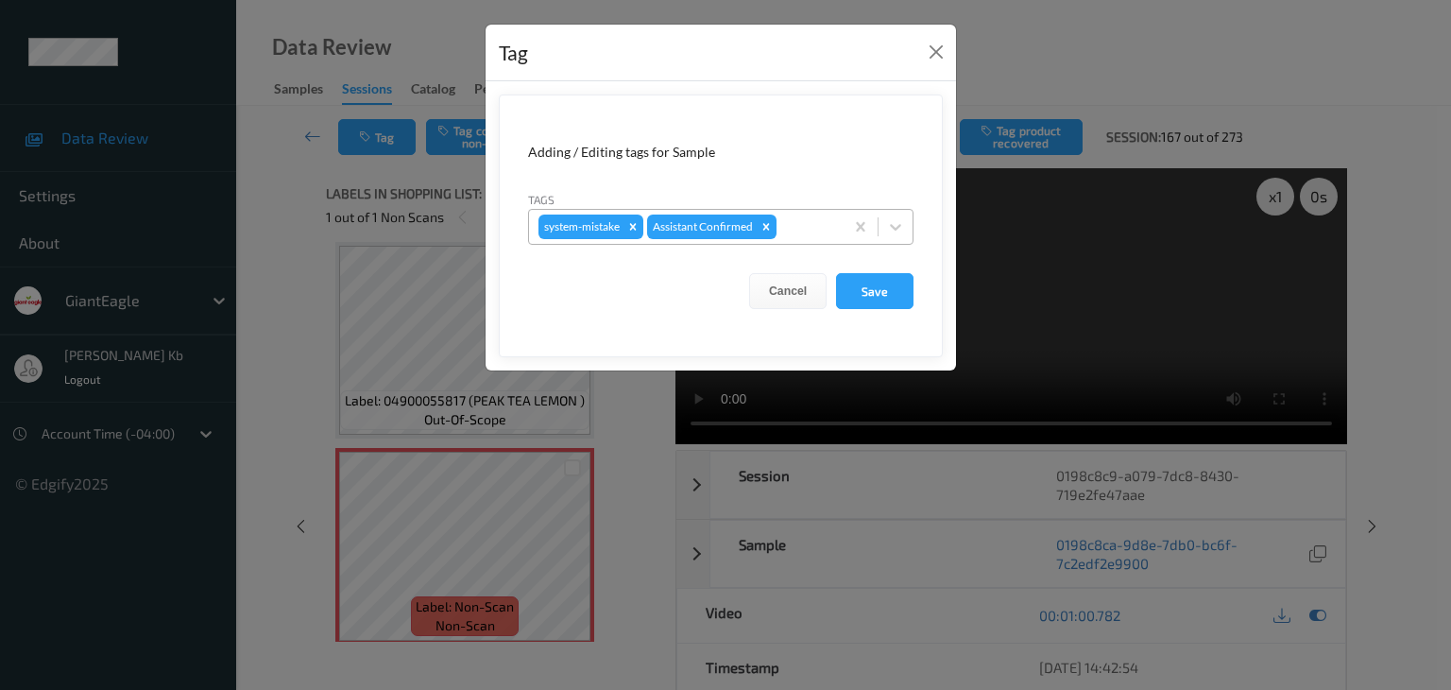
click at [790, 211] on div "system-mistake Assistant Confirmed" at bounding box center [686, 227] width 315 height 32
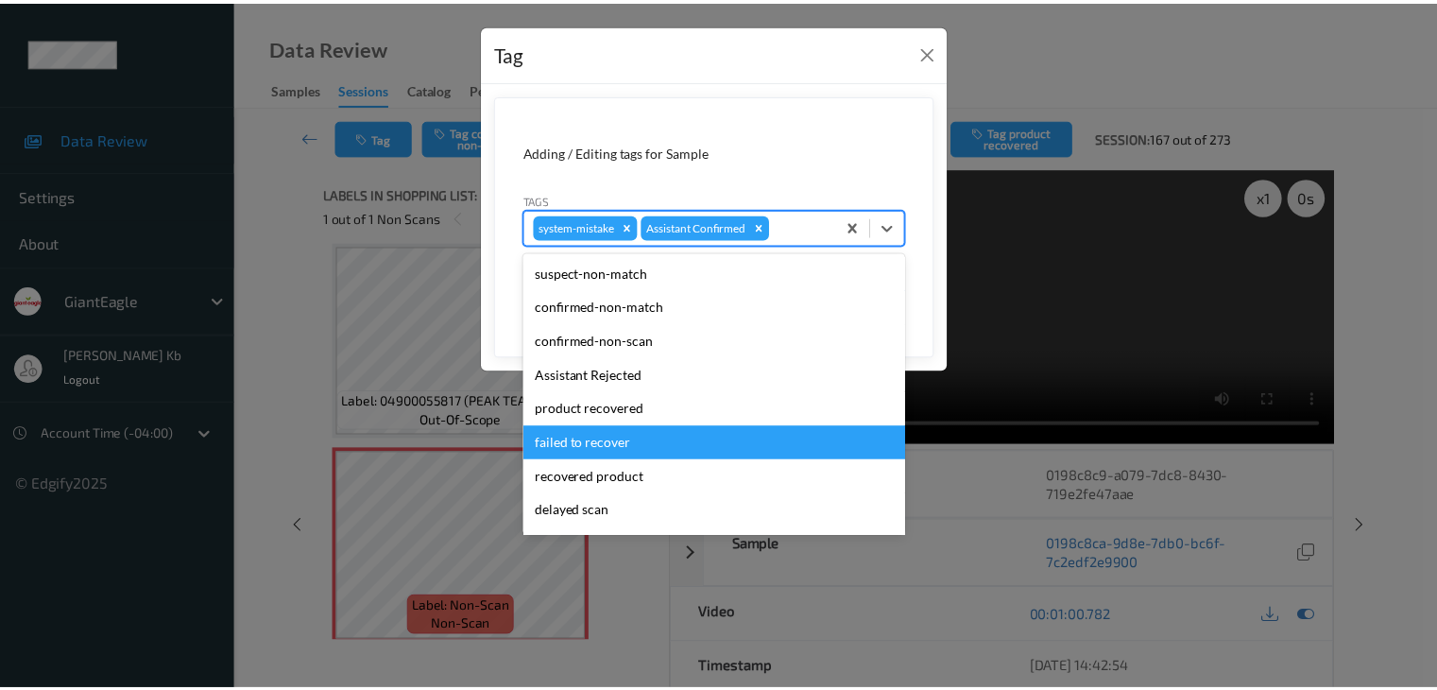
scroll to position [94, 0]
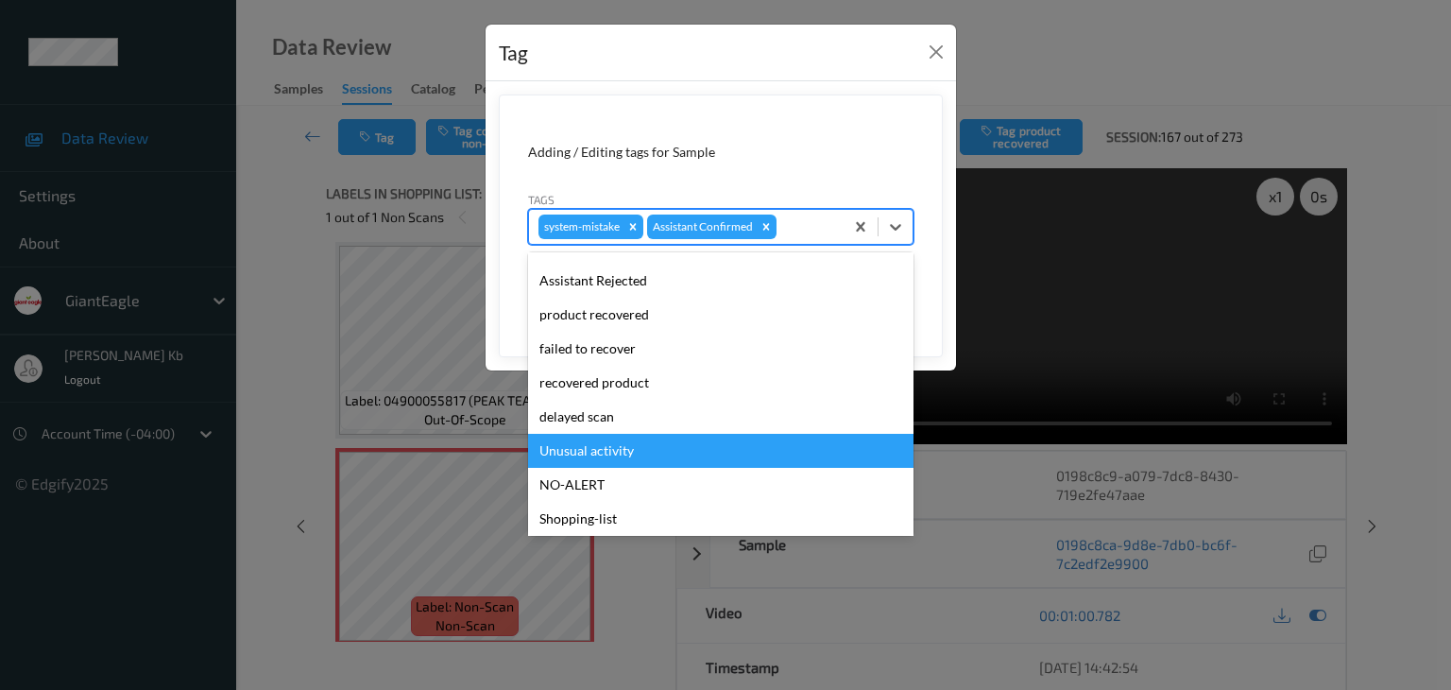
click at [604, 453] on div "Unusual activity" at bounding box center [720, 451] width 385 height 34
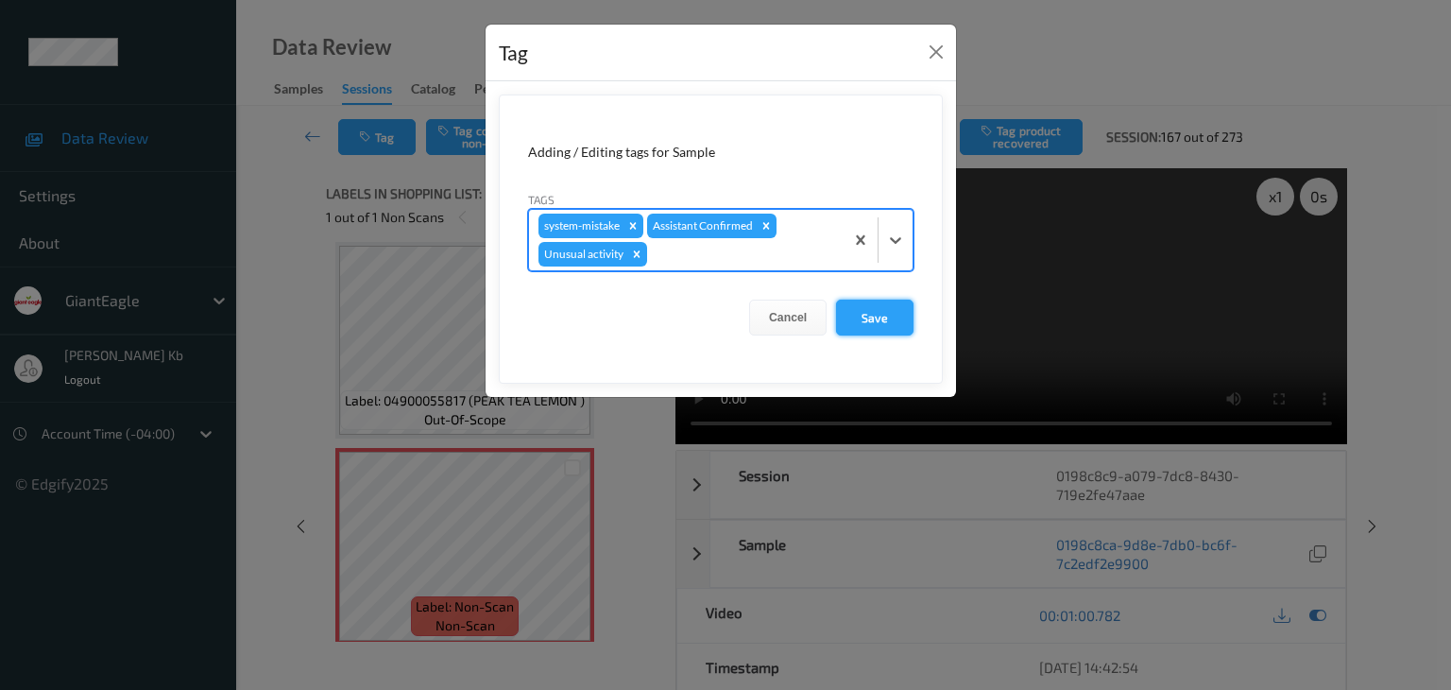
click at [877, 311] on button "Save" at bounding box center [874, 317] width 77 height 36
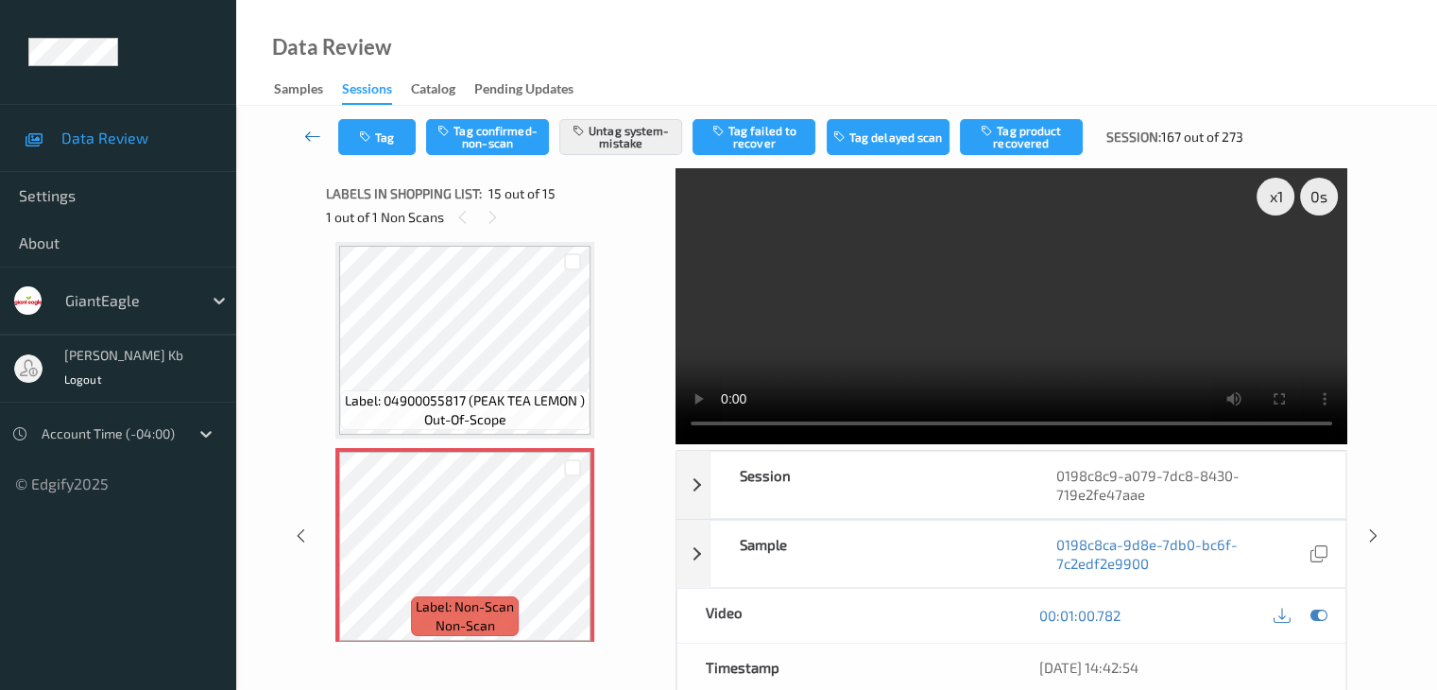
click at [322, 138] on link at bounding box center [313, 137] width 50 height 36
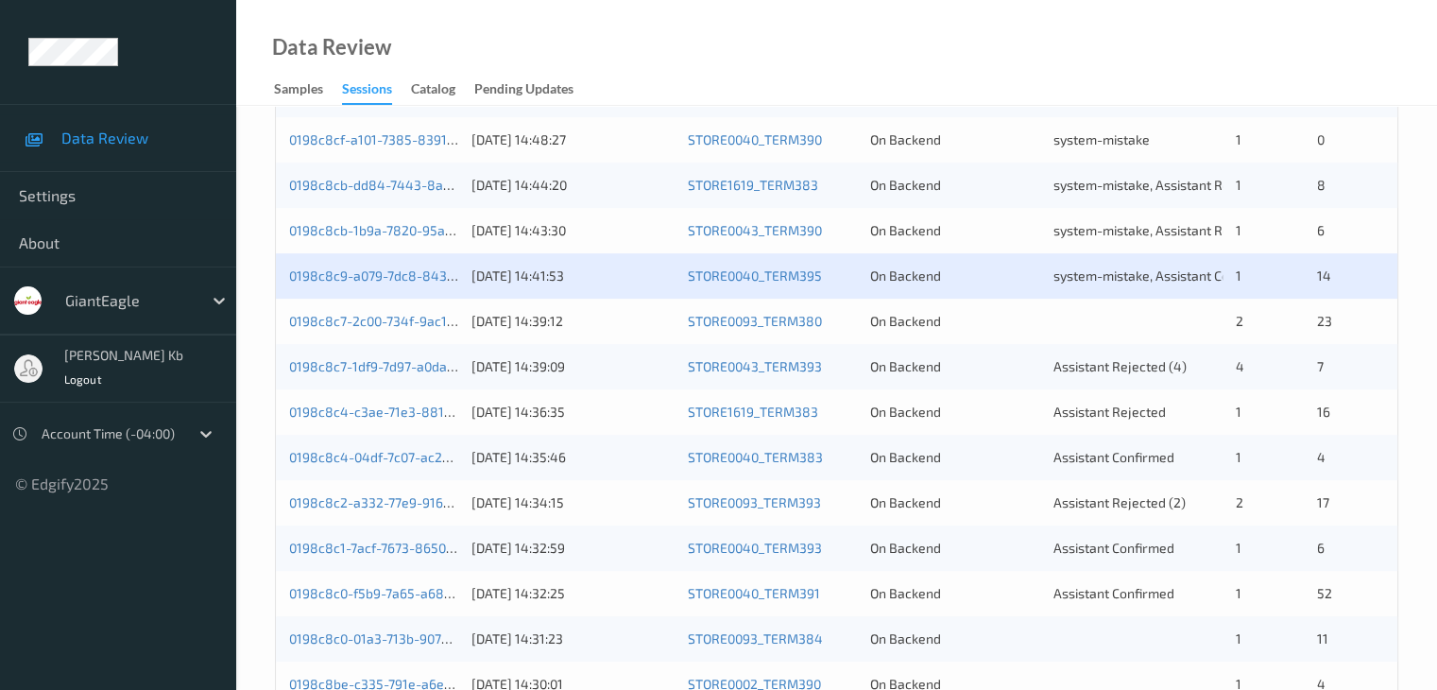
scroll to position [597, 0]
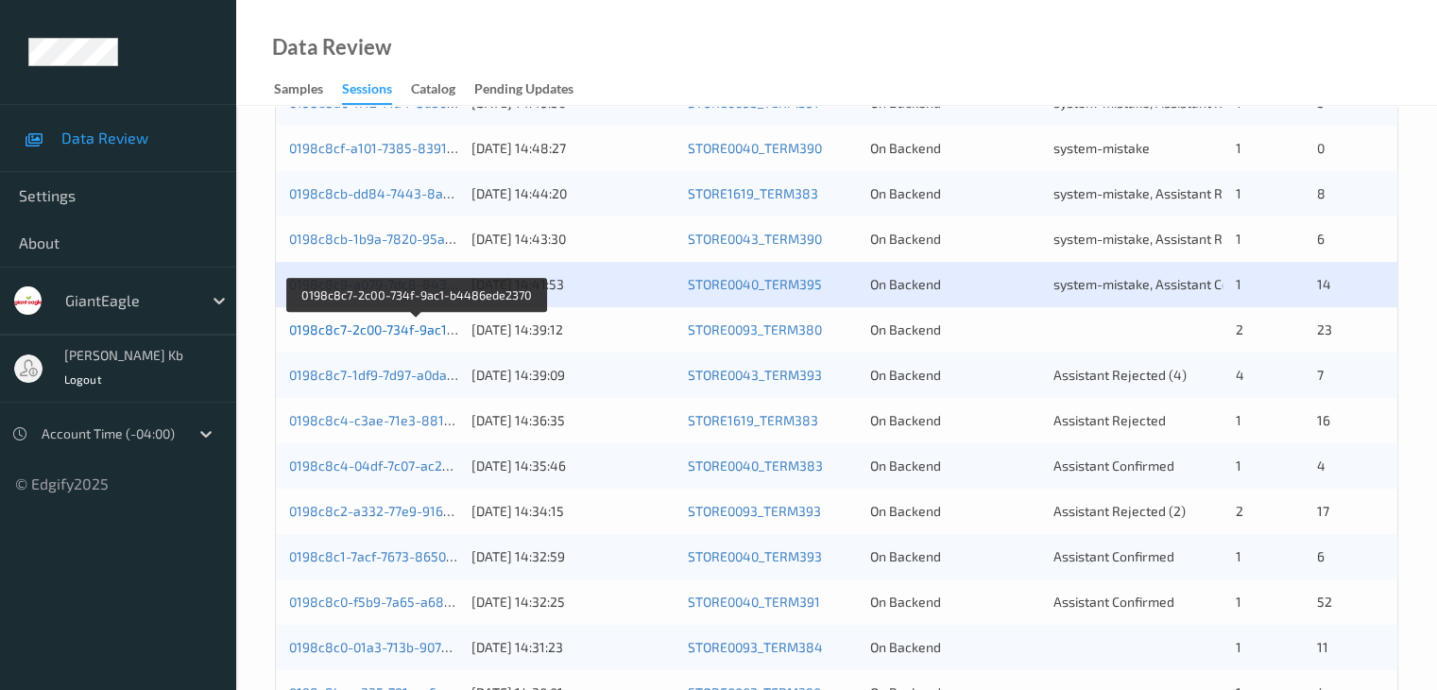
click at [399, 334] on link "0198c8c7-2c00-734f-9ac1-b4486ede2370" at bounding box center [417, 329] width 256 height 16
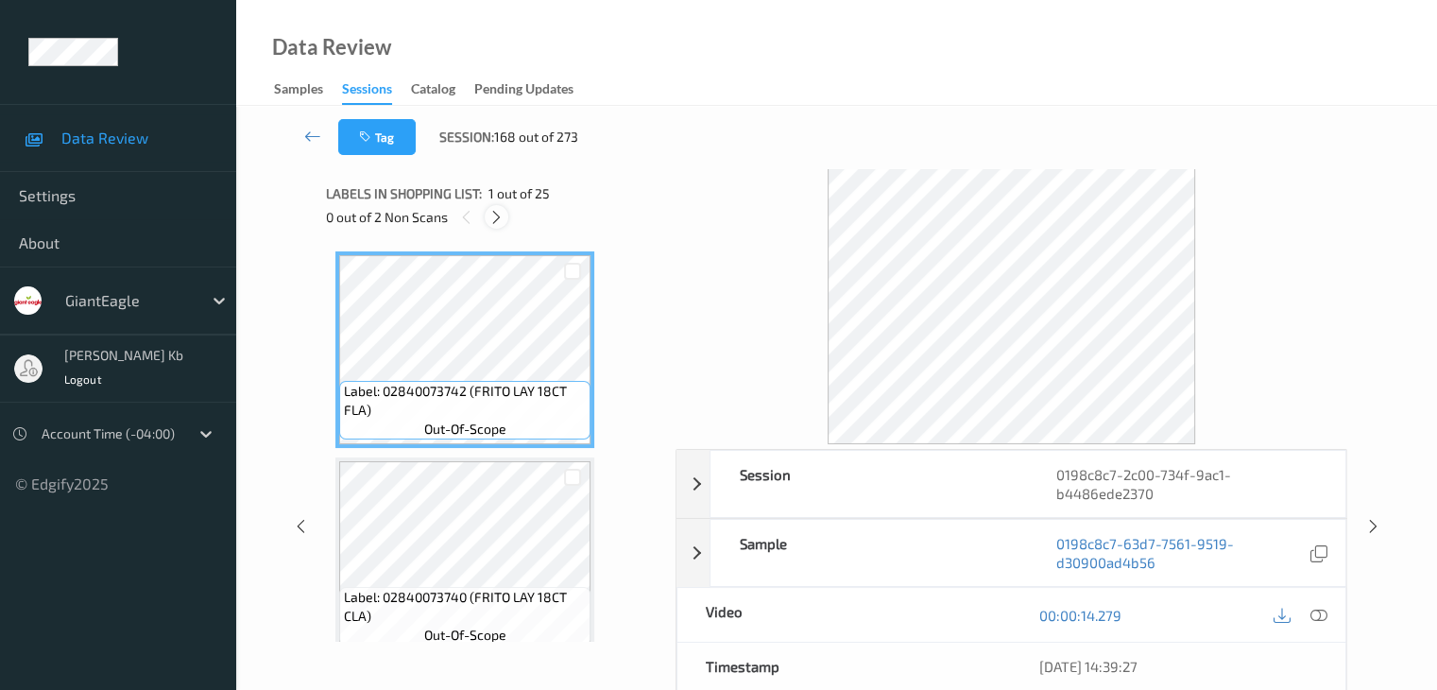
click at [503, 218] on icon at bounding box center [496, 217] width 16 height 17
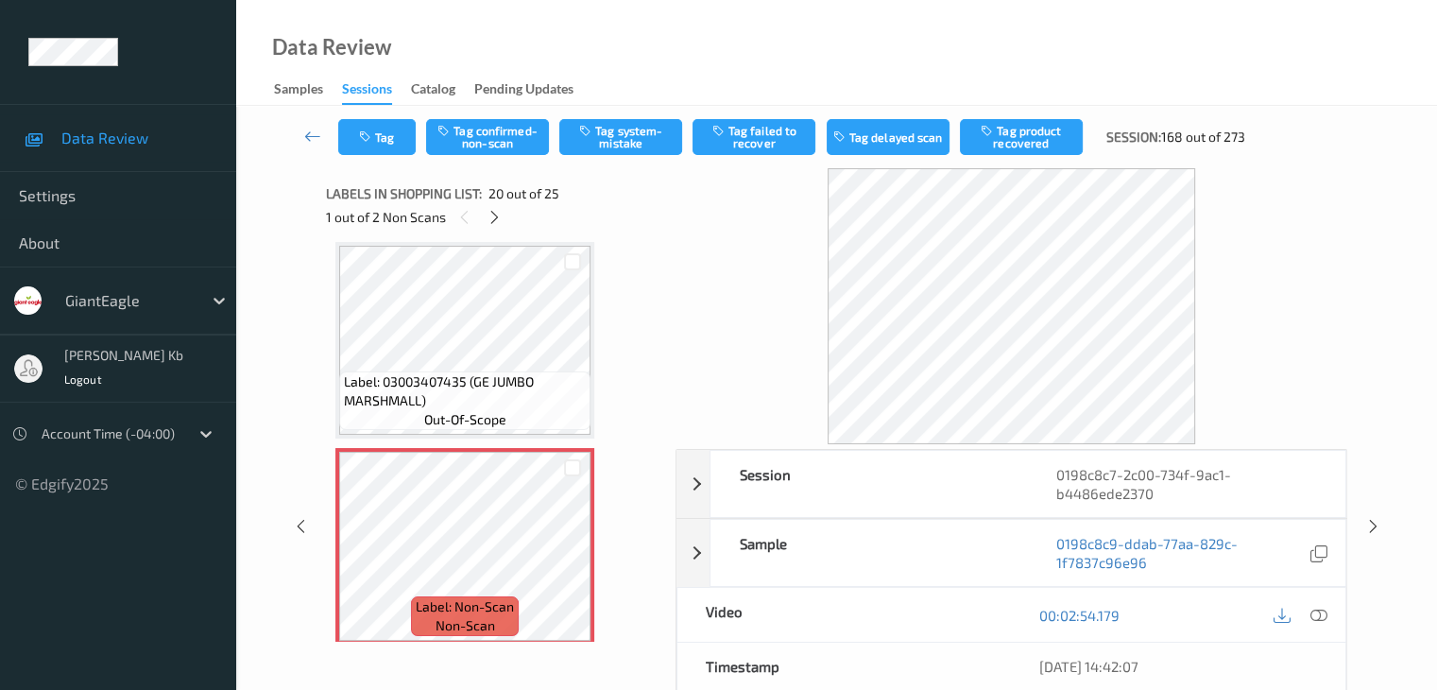
scroll to position [3811, 0]
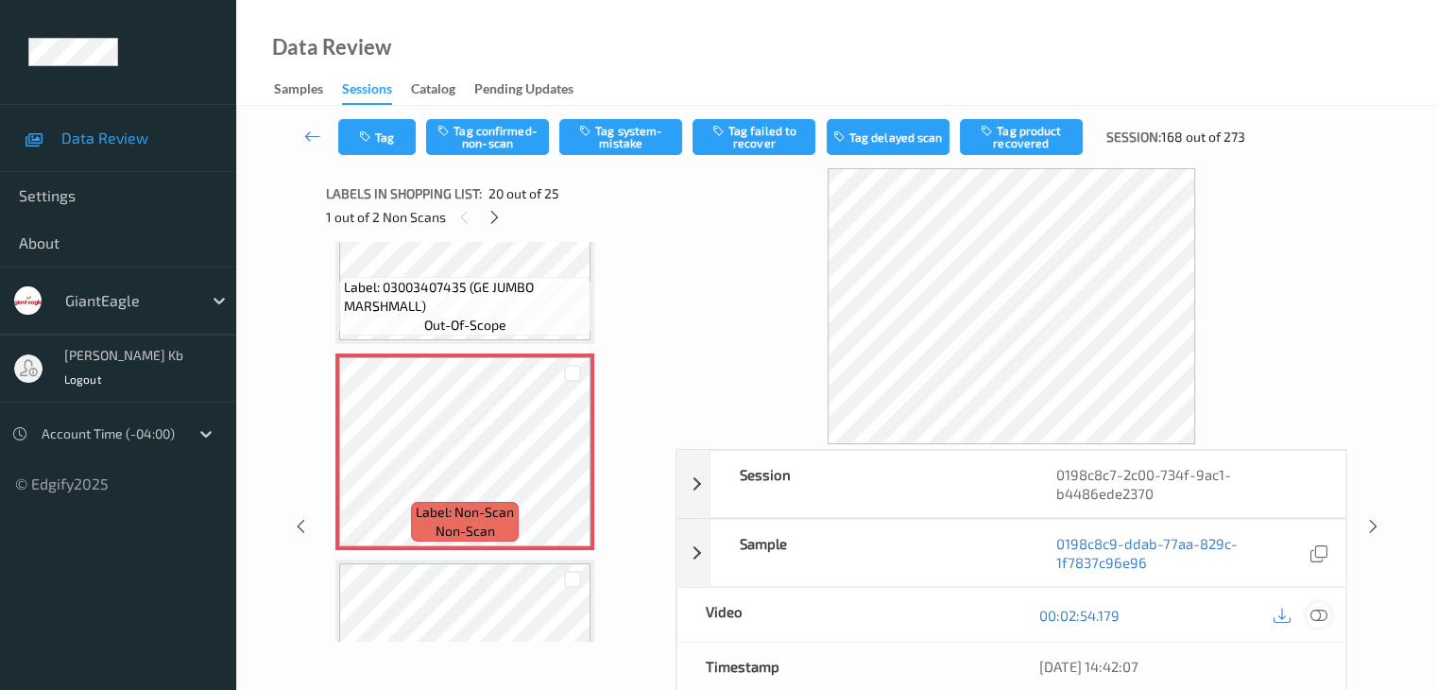
click at [1318, 611] on icon at bounding box center [1317, 615] width 17 height 17
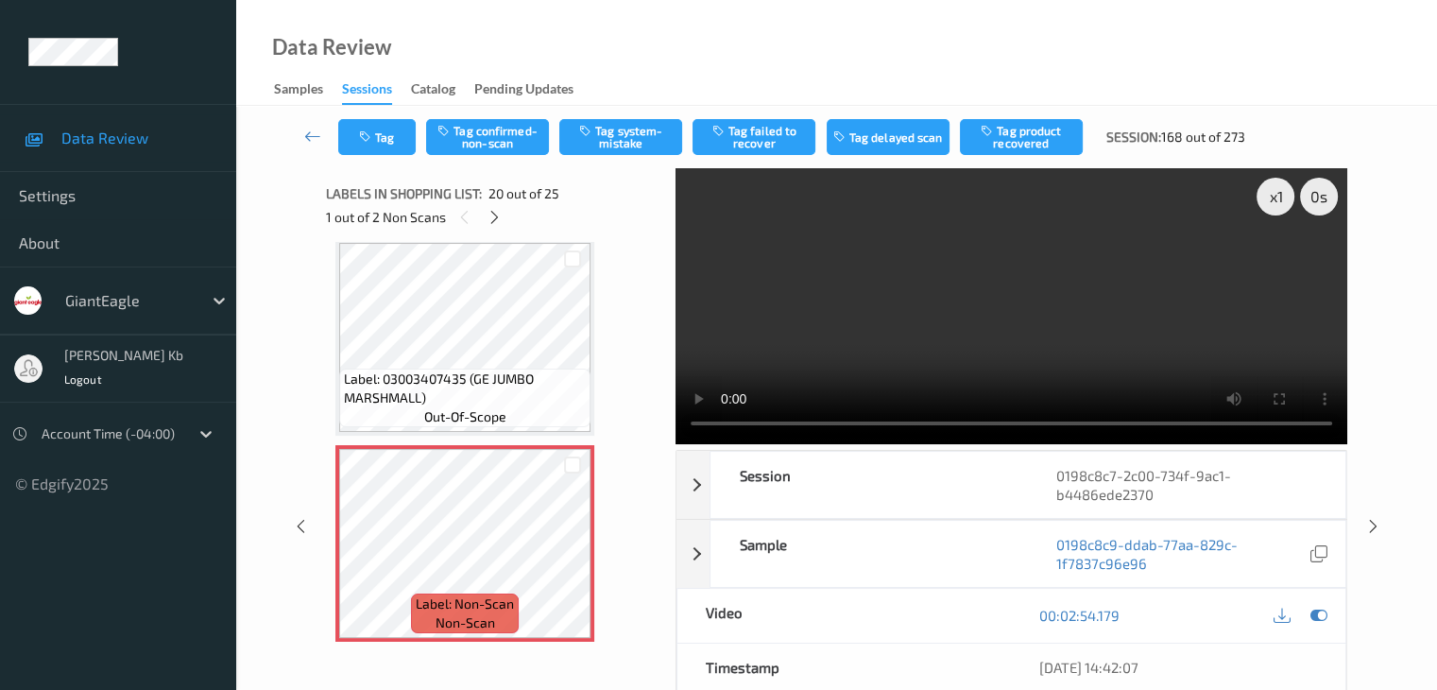
scroll to position [3625, 0]
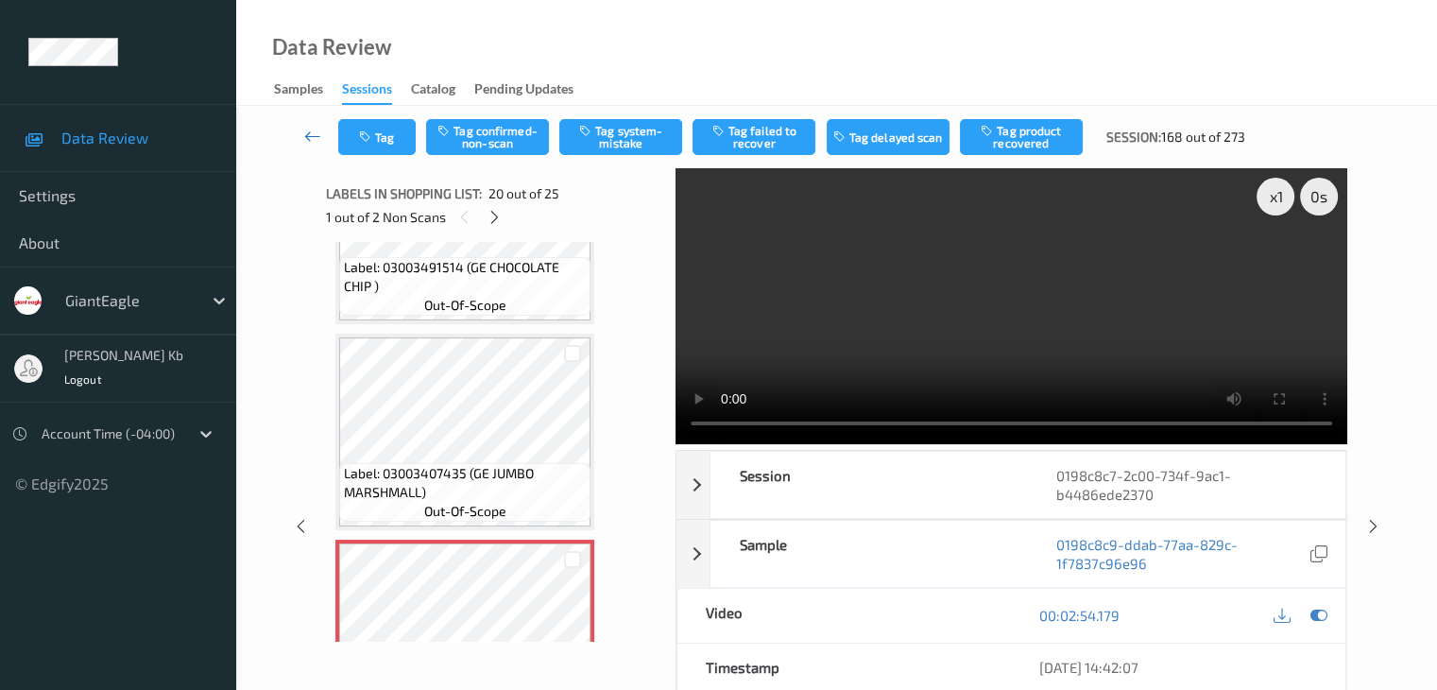
click at [312, 135] on icon at bounding box center [312, 136] width 17 height 19
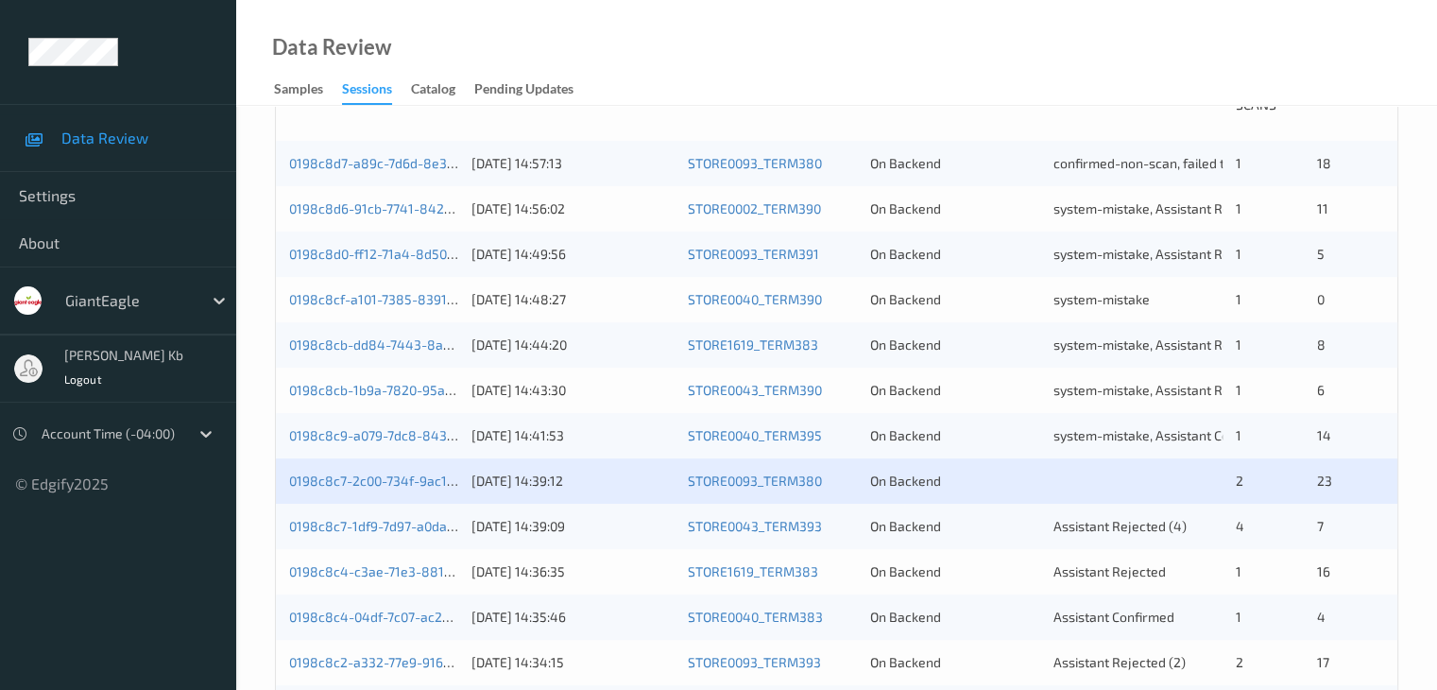
scroll to position [472, 0]
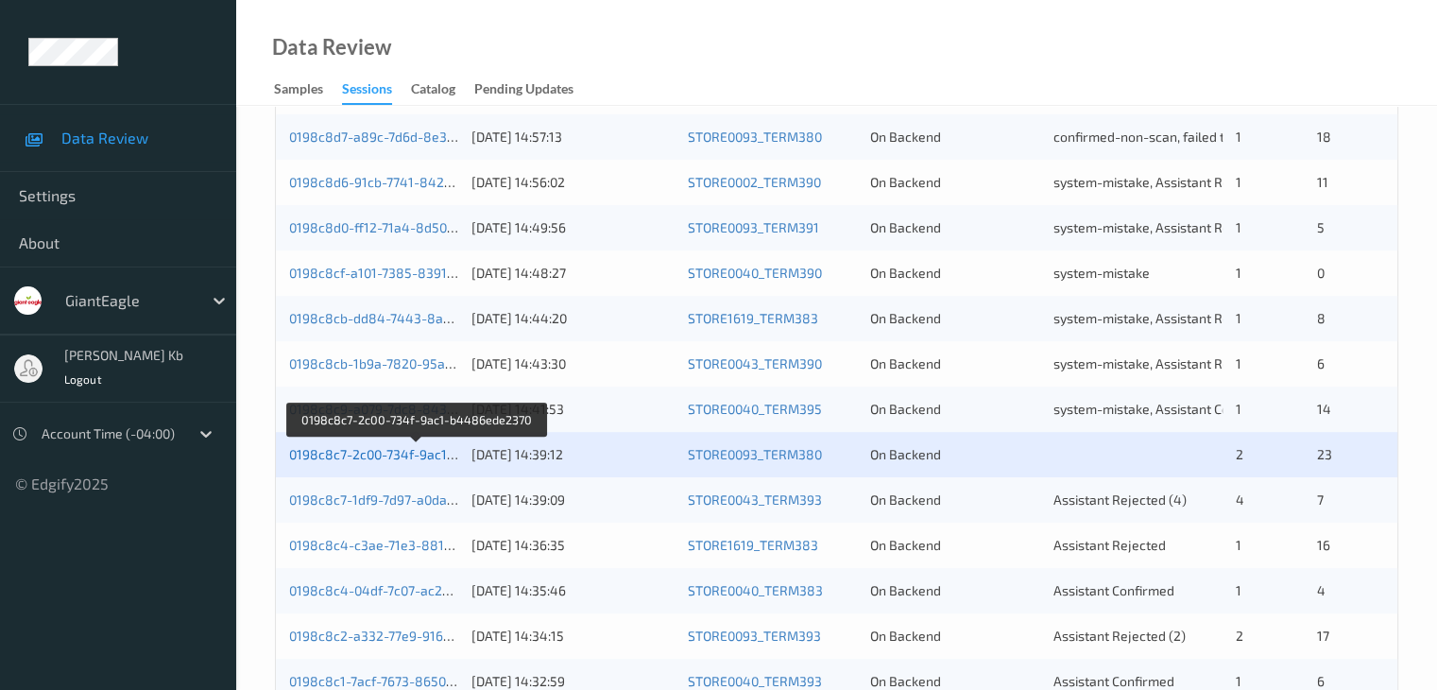
click at [421, 451] on link "0198c8c7-2c00-734f-9ac1-b4486ede2370" at bounding box center [417, 454] width 256 height 16
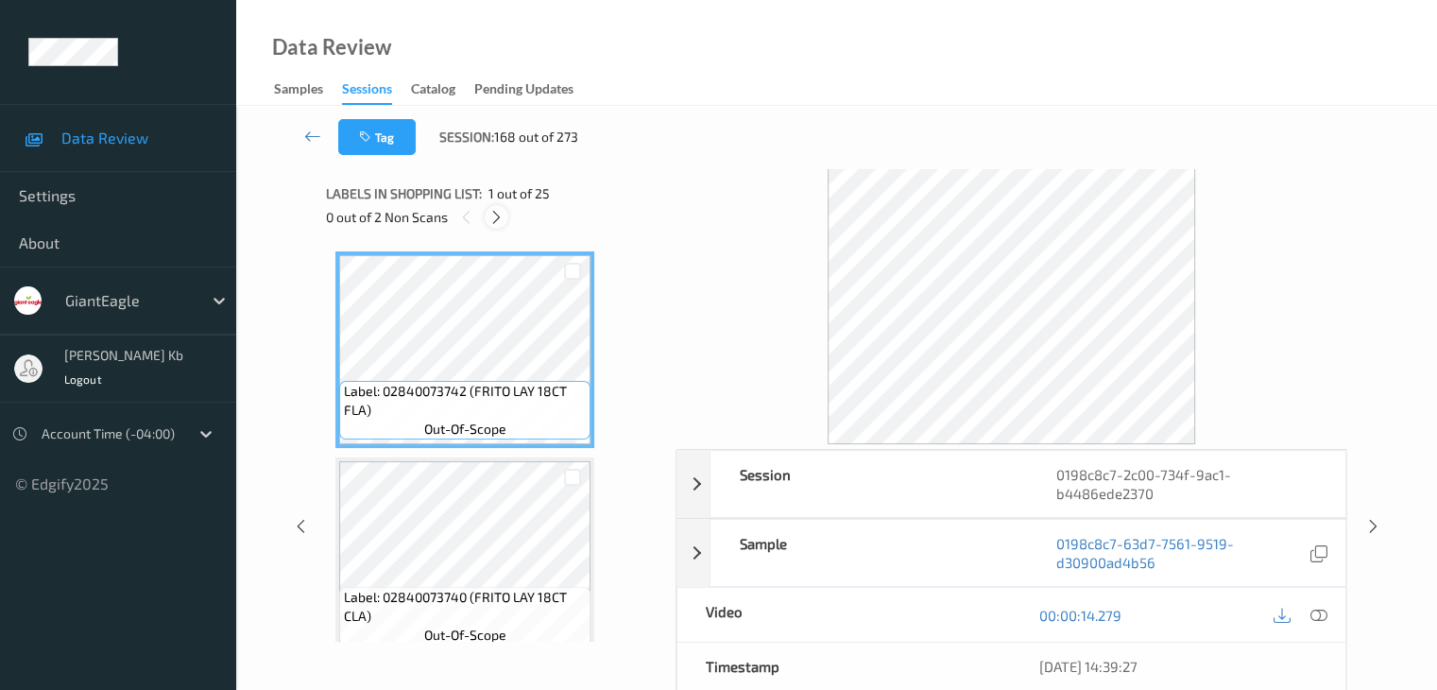
click at [497, 220] on icon at bounding box center [496, 217] width 16 height 17
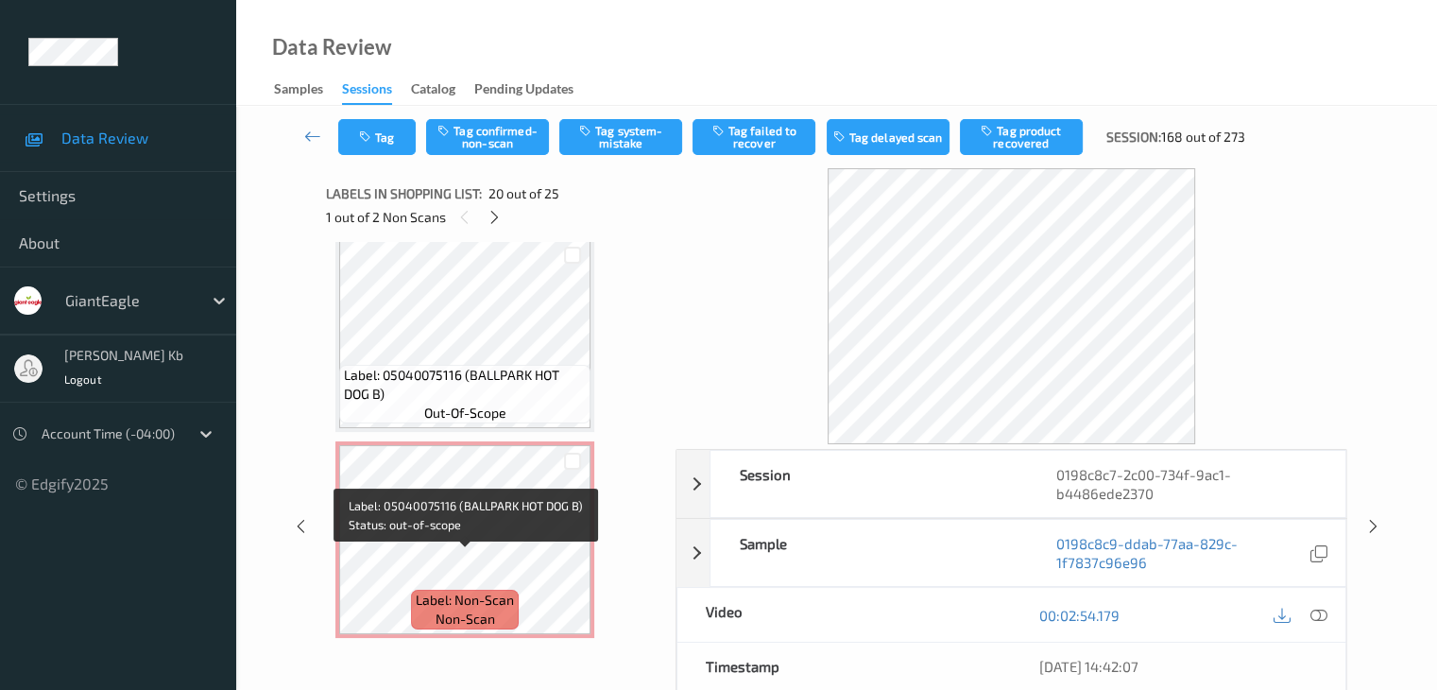
scroll to position [4759, 0]
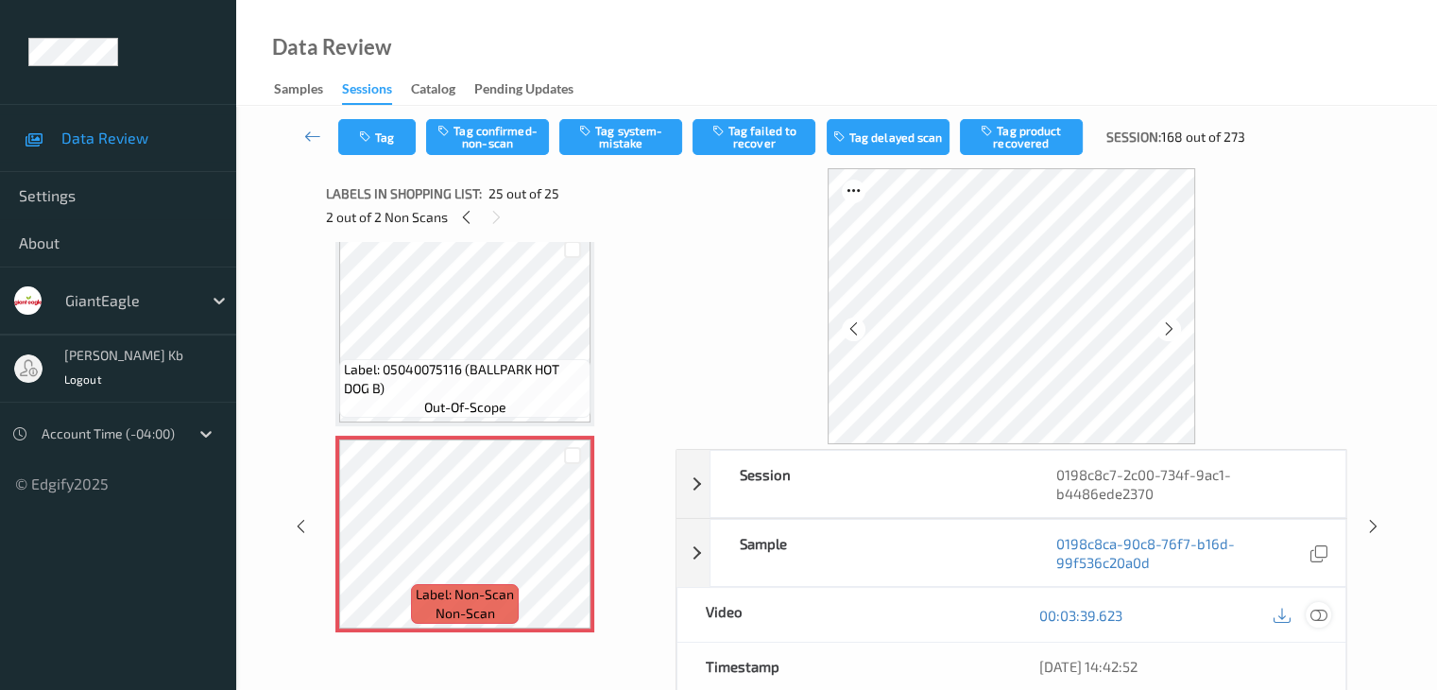
click at [1320, 613] on icon at bounding box center [1317, 615] width 17 height 17
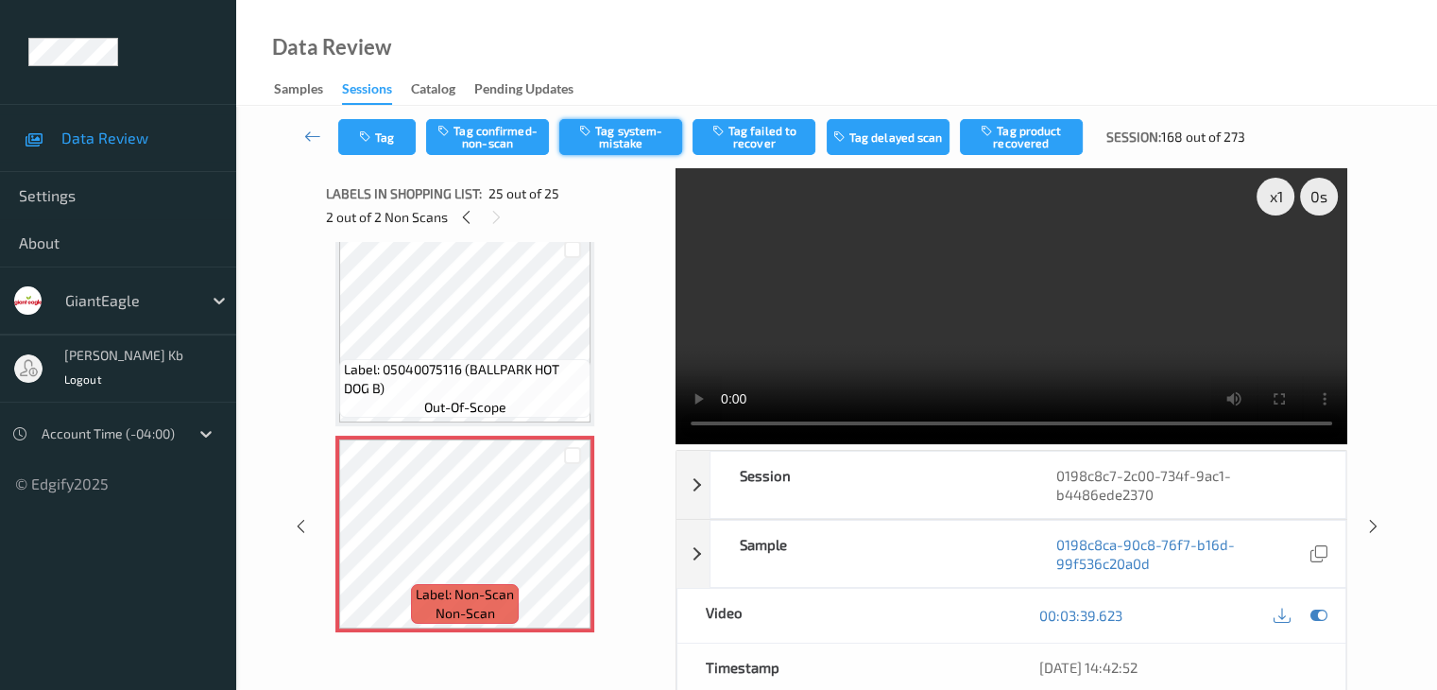
click at [653, 137] on button "Tag system-mistake" at bounding box center [620, 137] width 123 height 36
click at [394, 131] on button "Tag" at bounding box center [376, 137] width 77 height 36
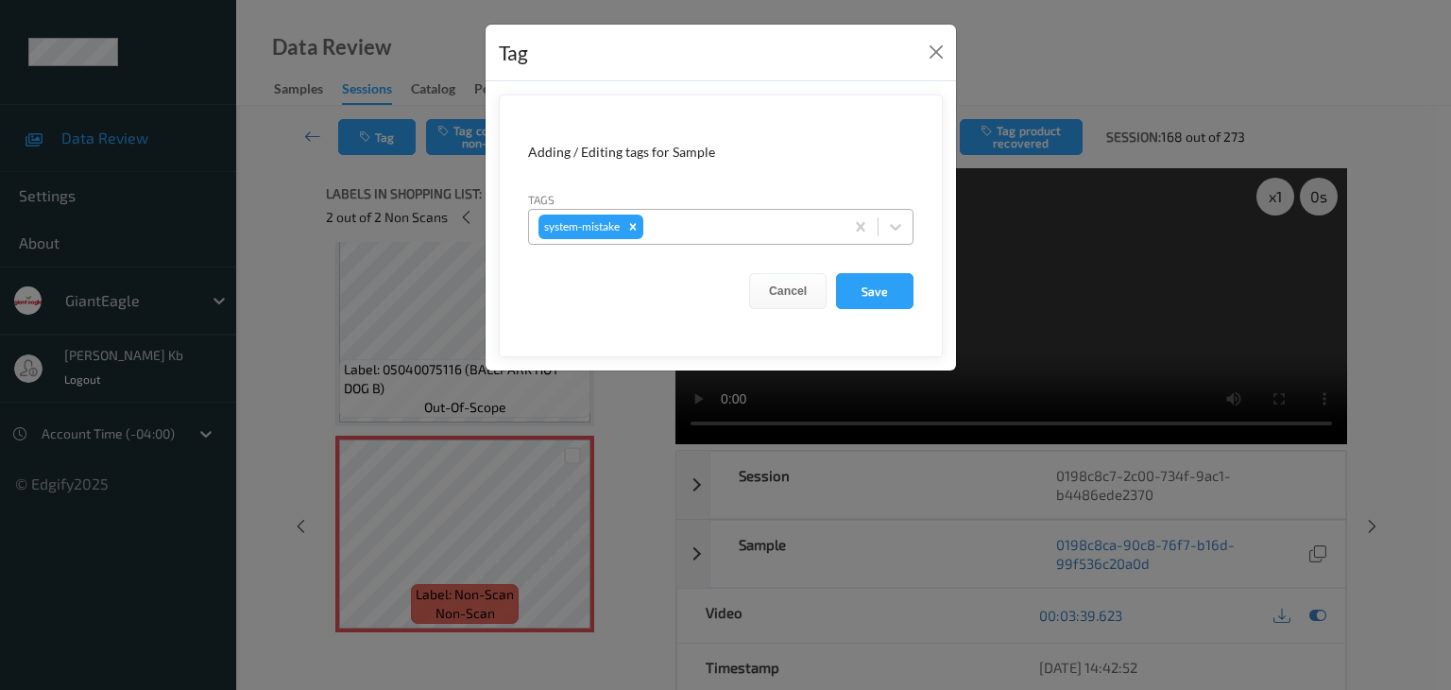
click at [714, 226] on div at bounding box center [740, 226] width 187 height 23
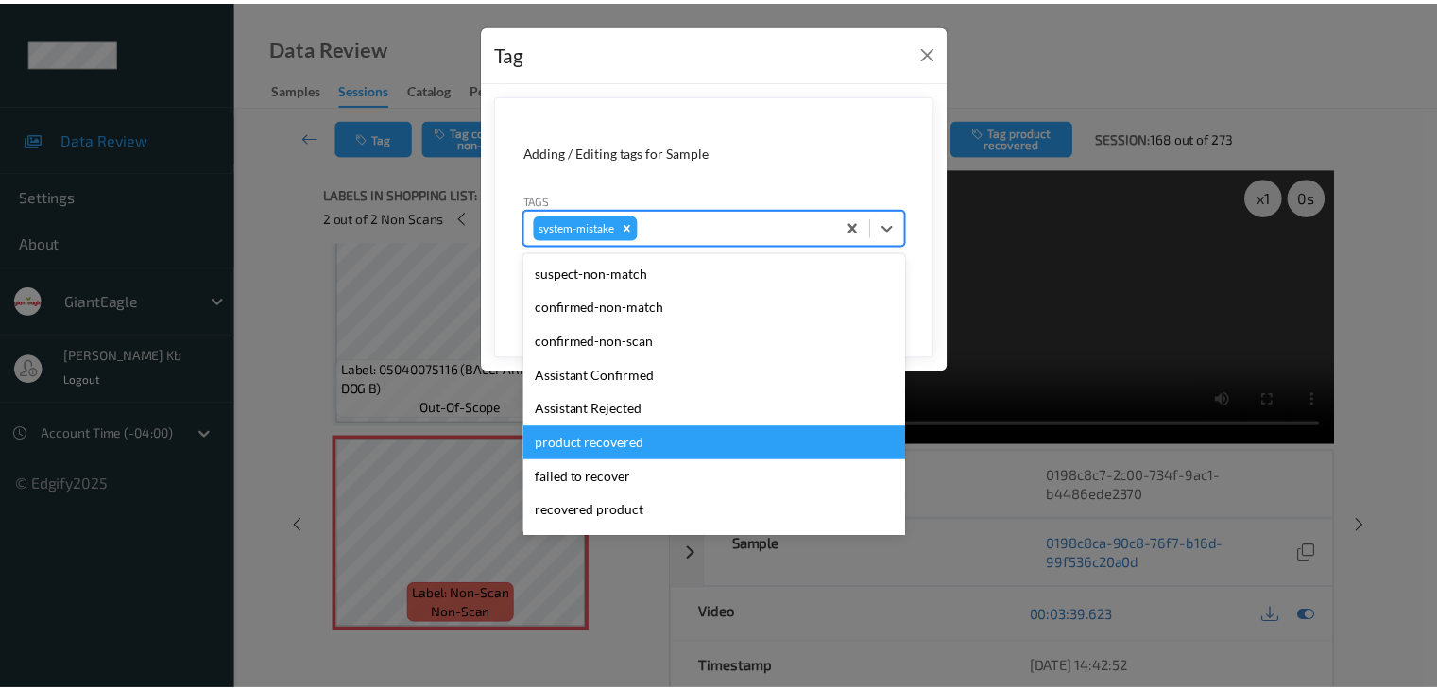
scroll to position [94, 0]
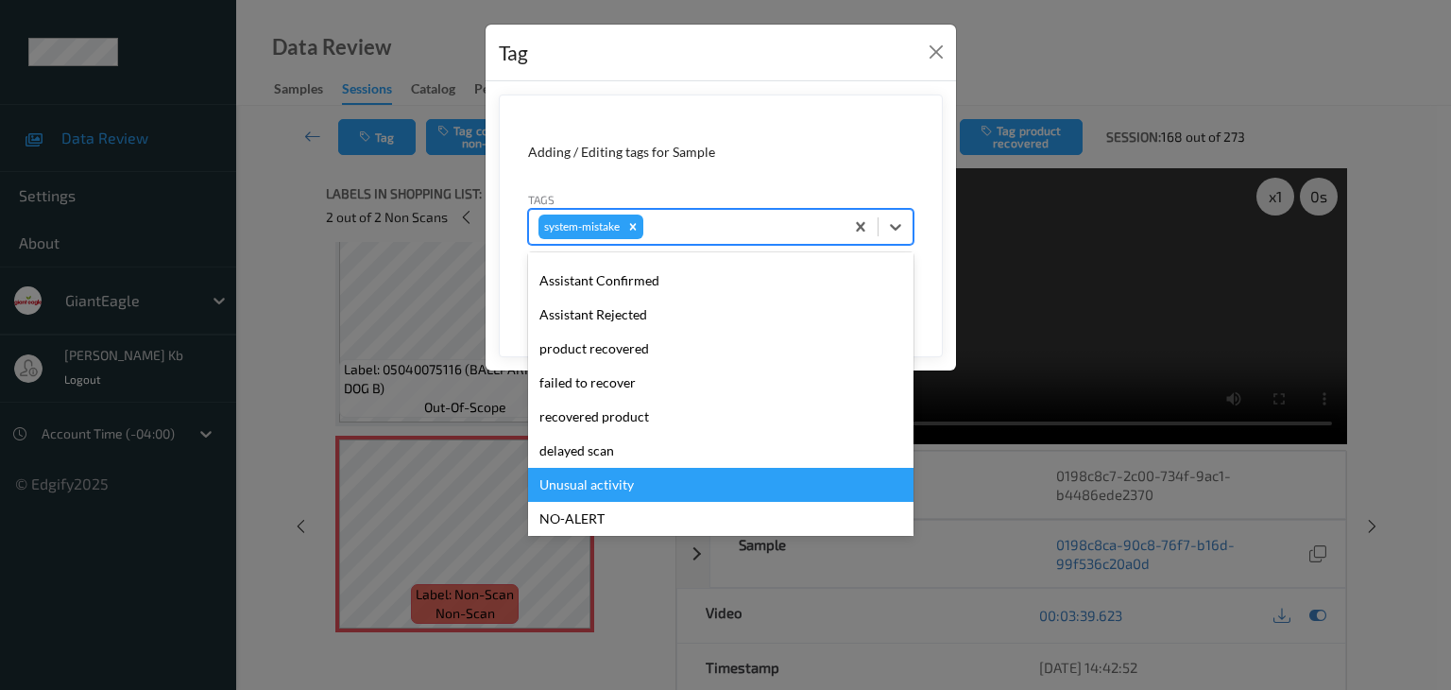
click at [624, 482] on div "Unusual activity" at bounding box center [720, 485] width 385 height 34
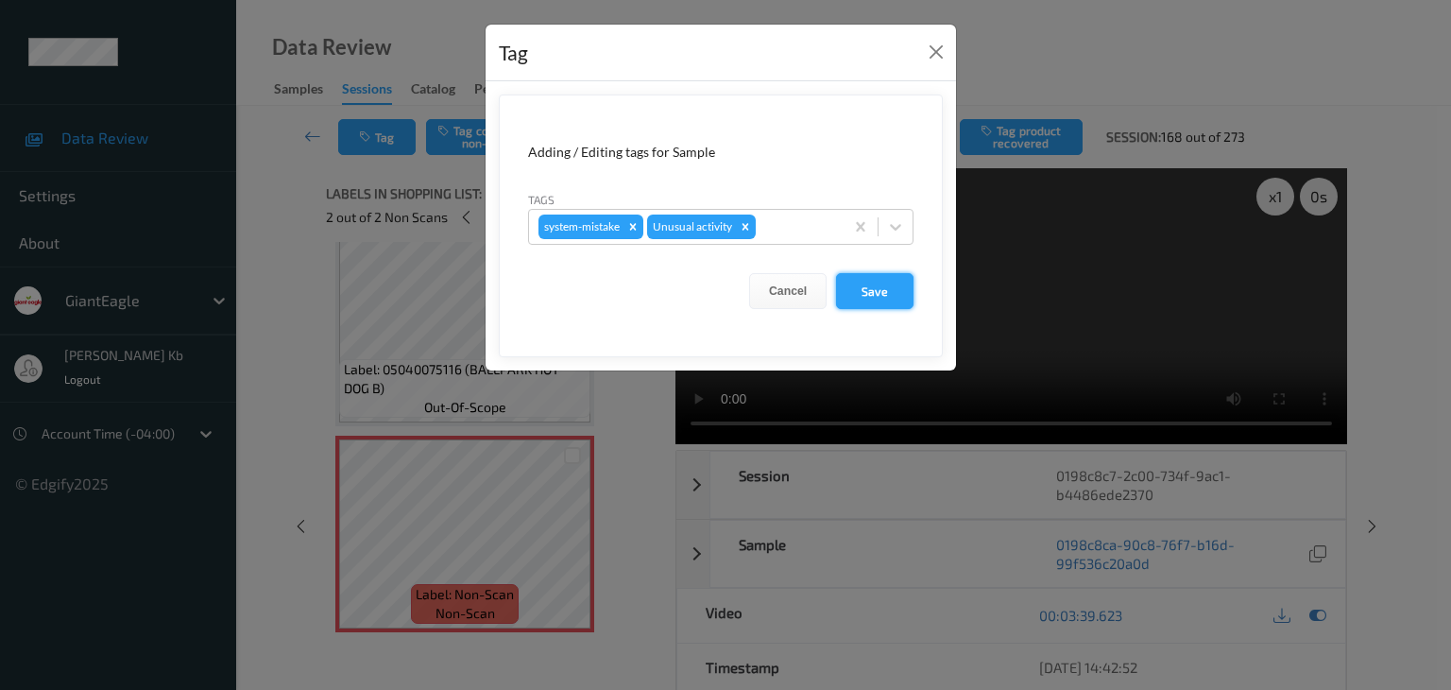
drag, startPoint x: 881, startPoint y: 293, endPoint x: 877, endPoint y: 303, distance: 11.1
click at [881, 293] on button "Save" at bounding box center [874, 291] width 77 height 36
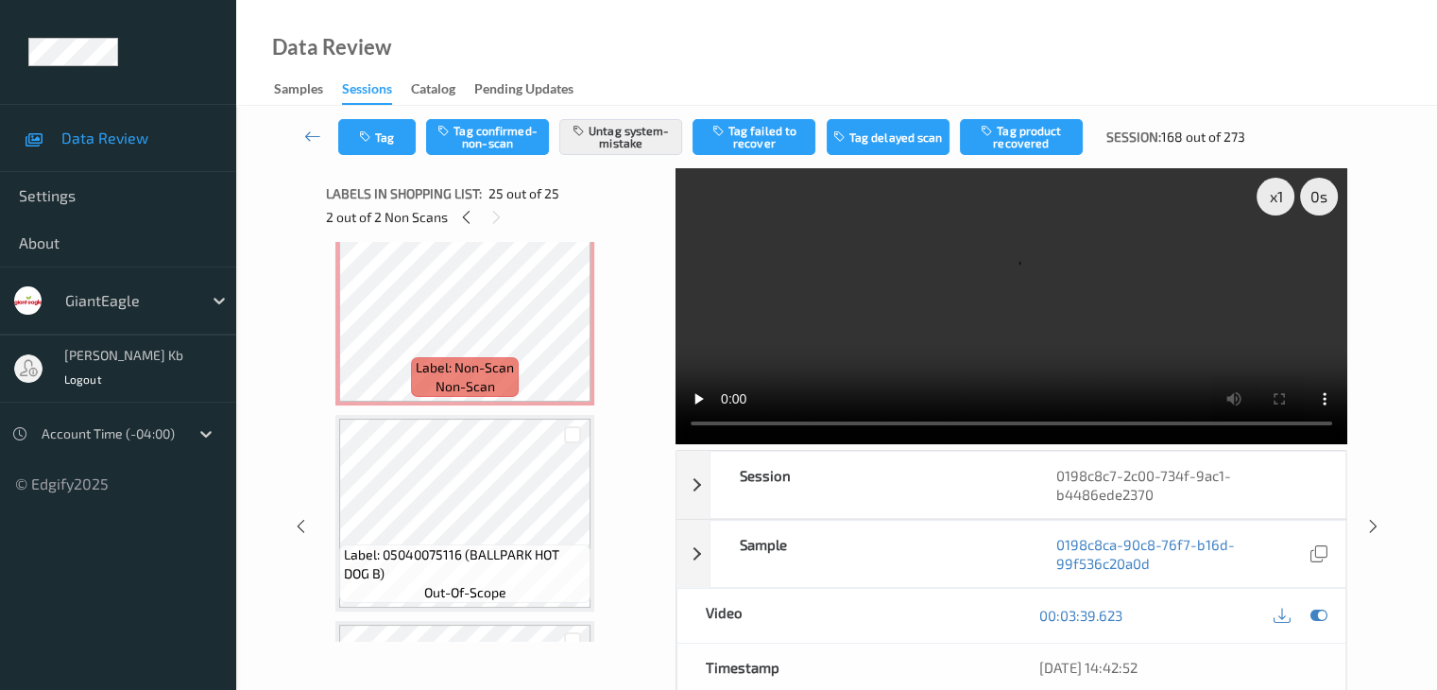
scroll to position [3909, 0]
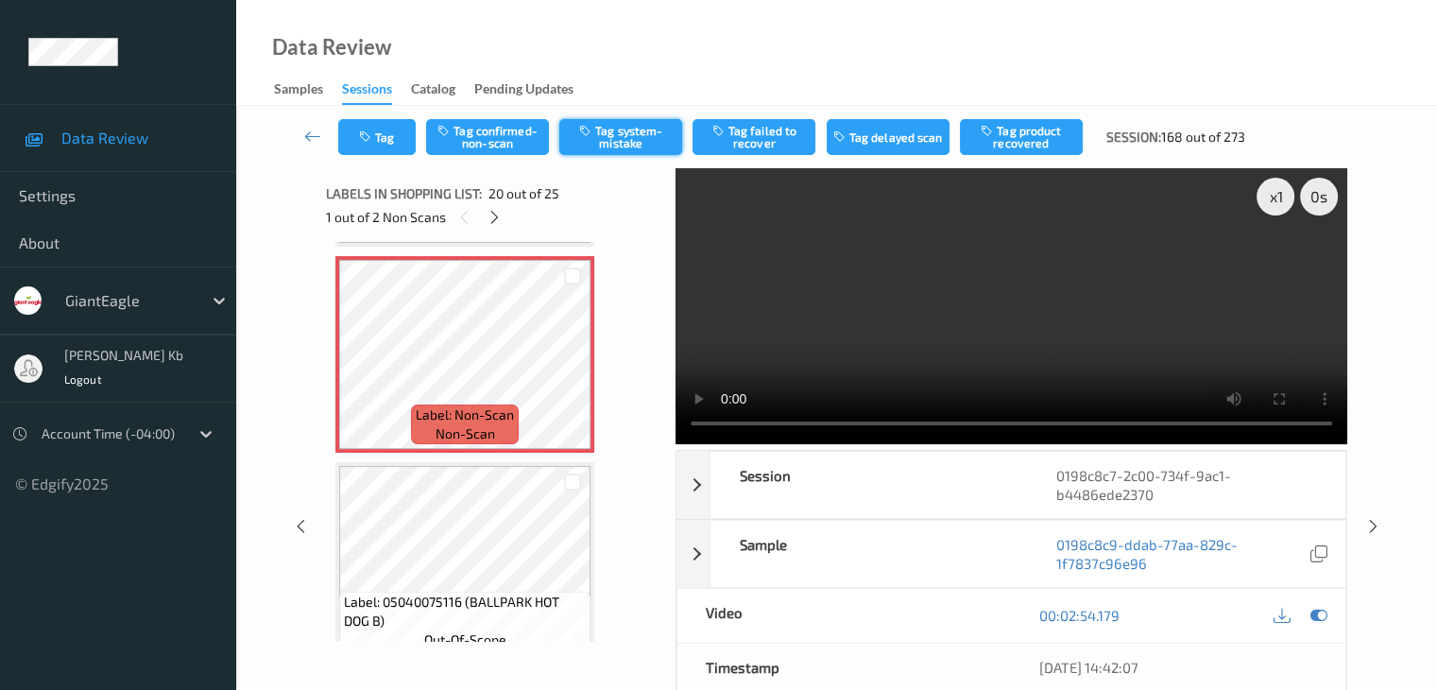
click at [635, 133] on button "Tag system-mistake" at bounding box center [620, 137] width 123 height 36
click at [315, 133] on icon at bounding box center [312, 136] width 17 height 19
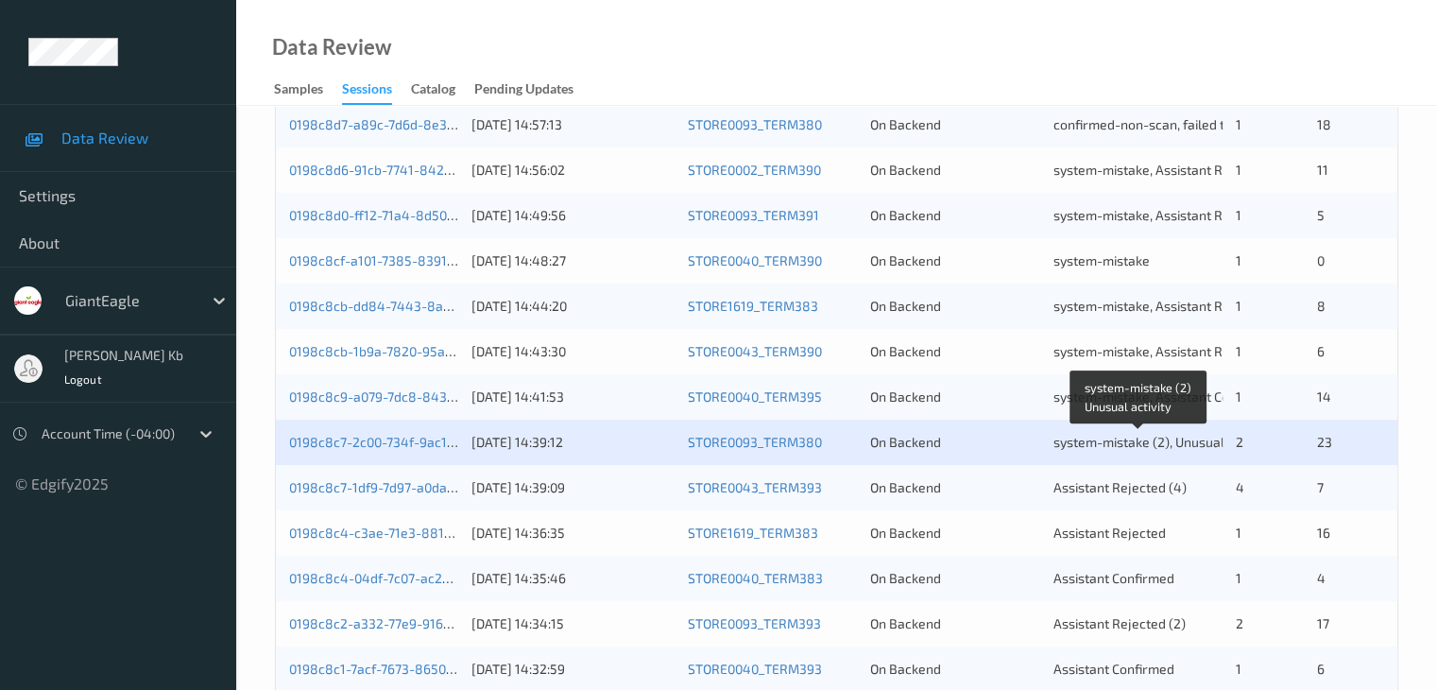
scroll to position [567, 0]
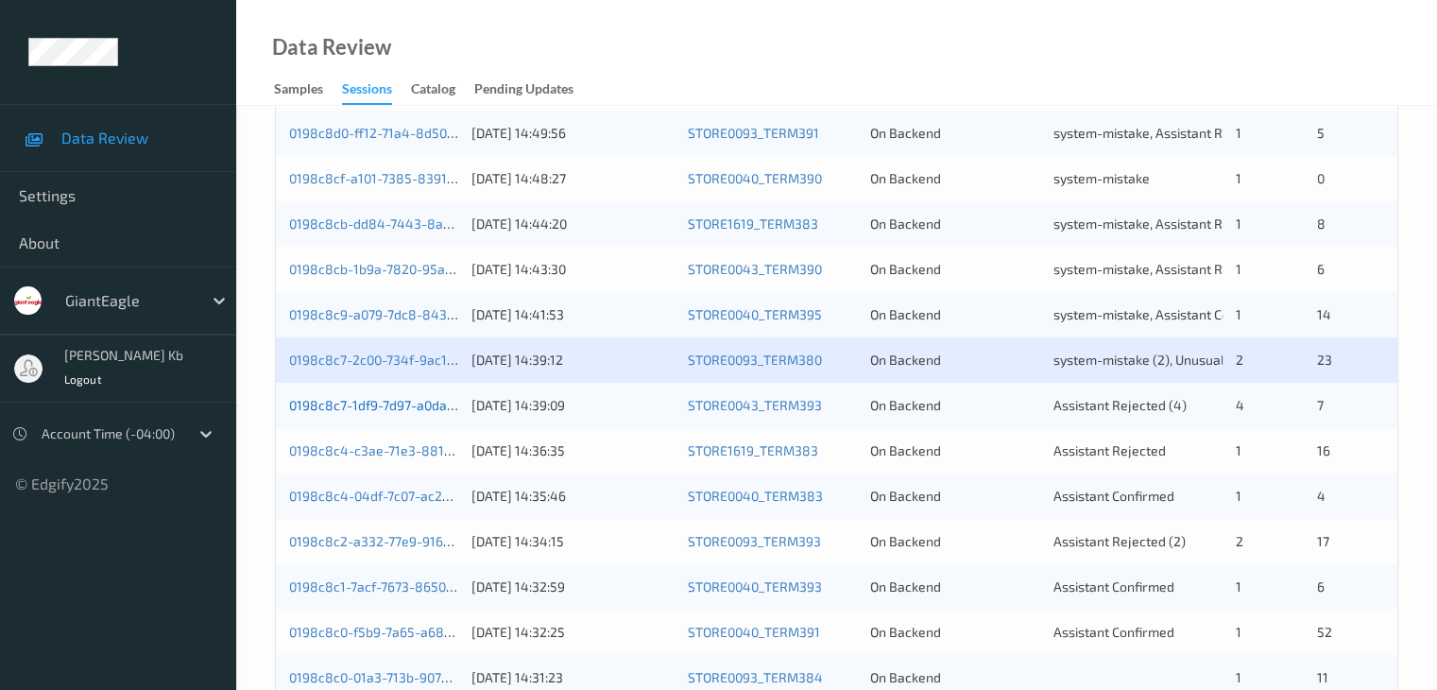
click at [411, 409] on link "0198c8c7-1df9-7d97-a0da-14efc18c86ca" at bounding box center [413, 405] width 248 height 16
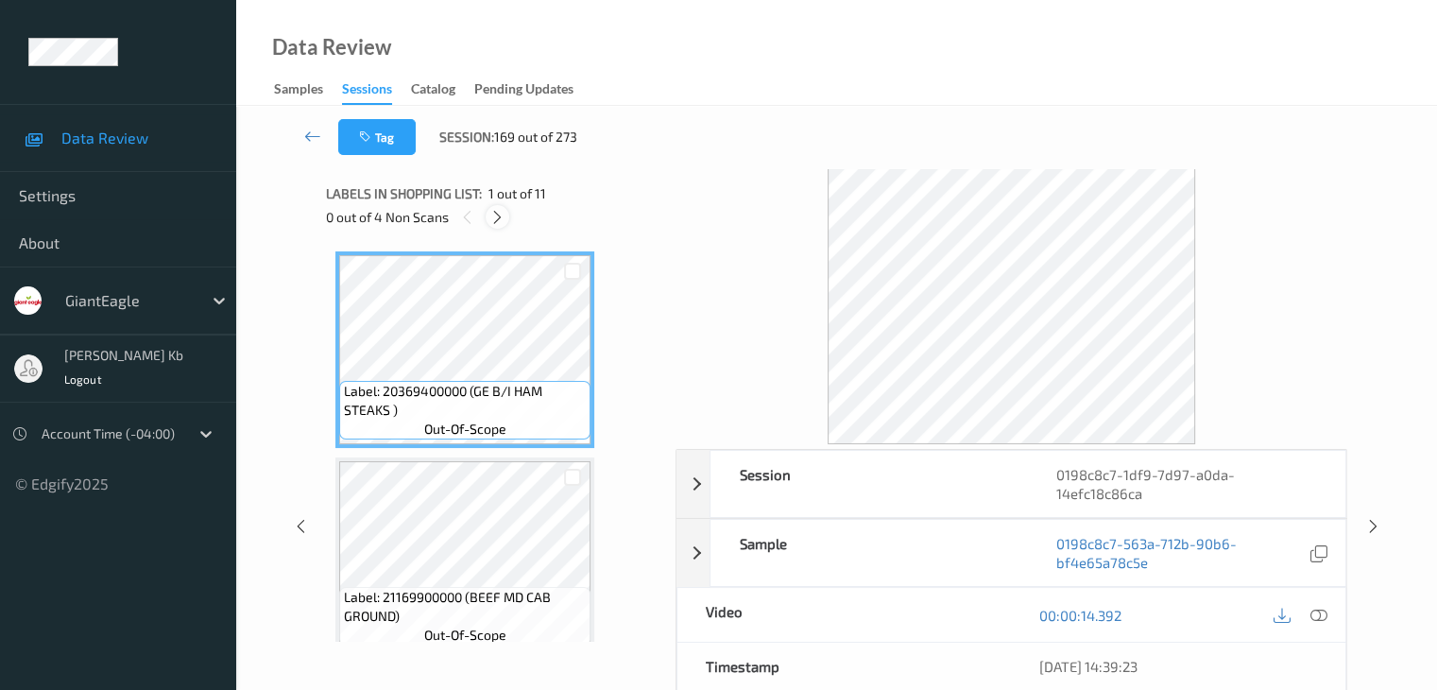
click at [503, 213] on icon at bounding box center [497, 217] width 16 height 17
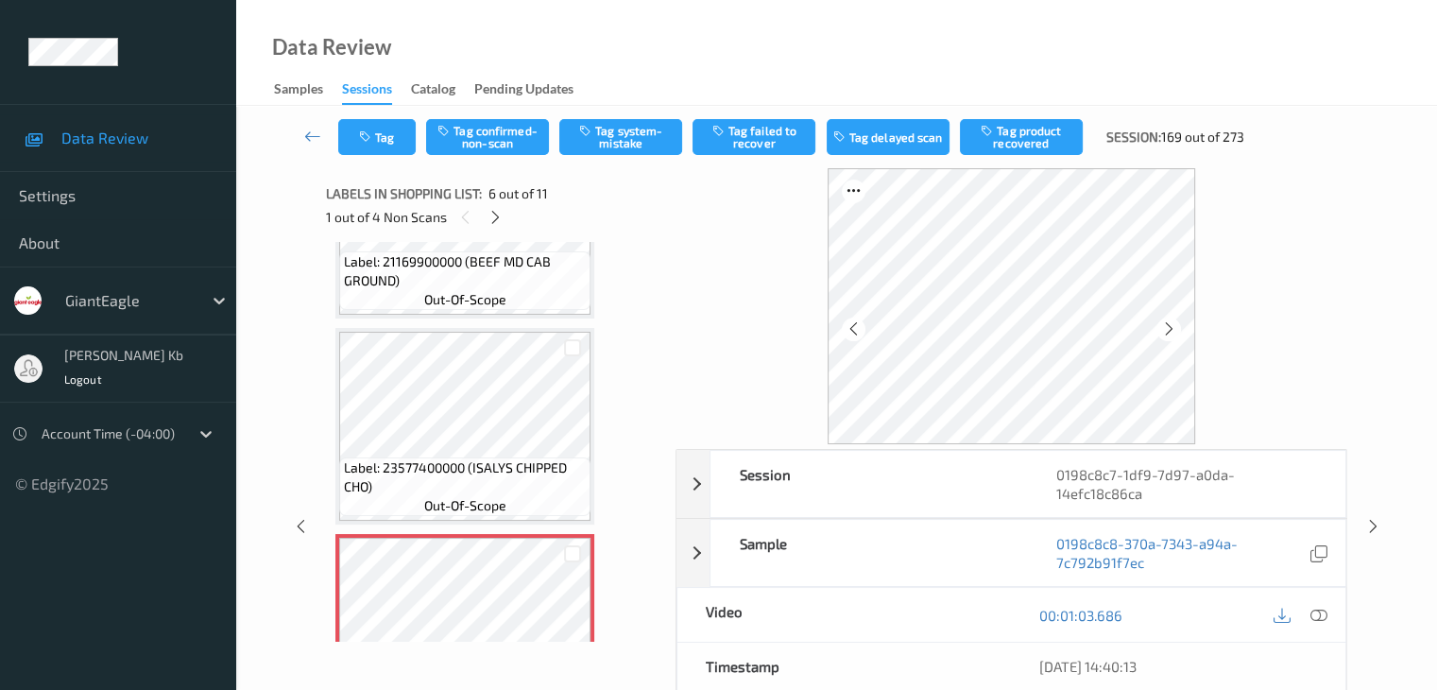
scroll to position [850, 0]
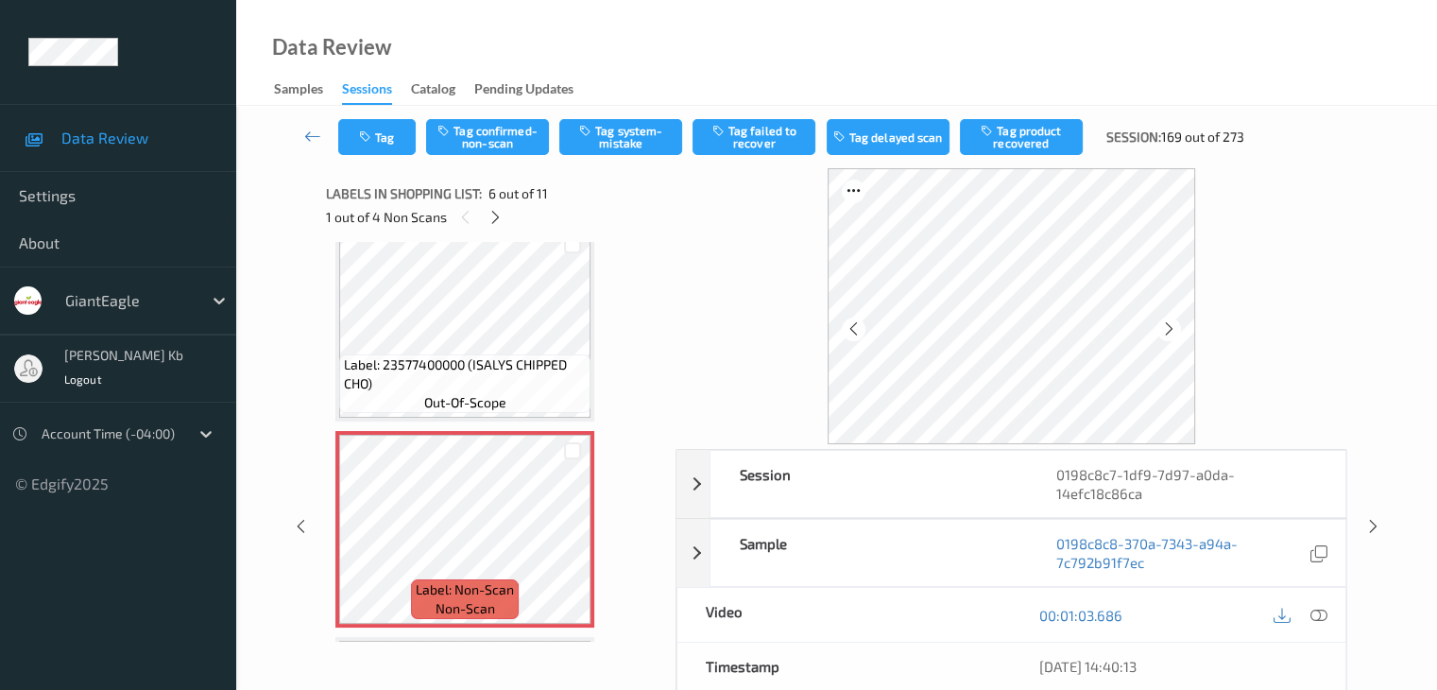
drag, startPoint x: 1326, startPoint y: 615, endPoint x: 1143, endPoint y: 587, distance: 185.5
click at [1326, 615] on icon at bounding box center [1317, 615] width 17 height 17
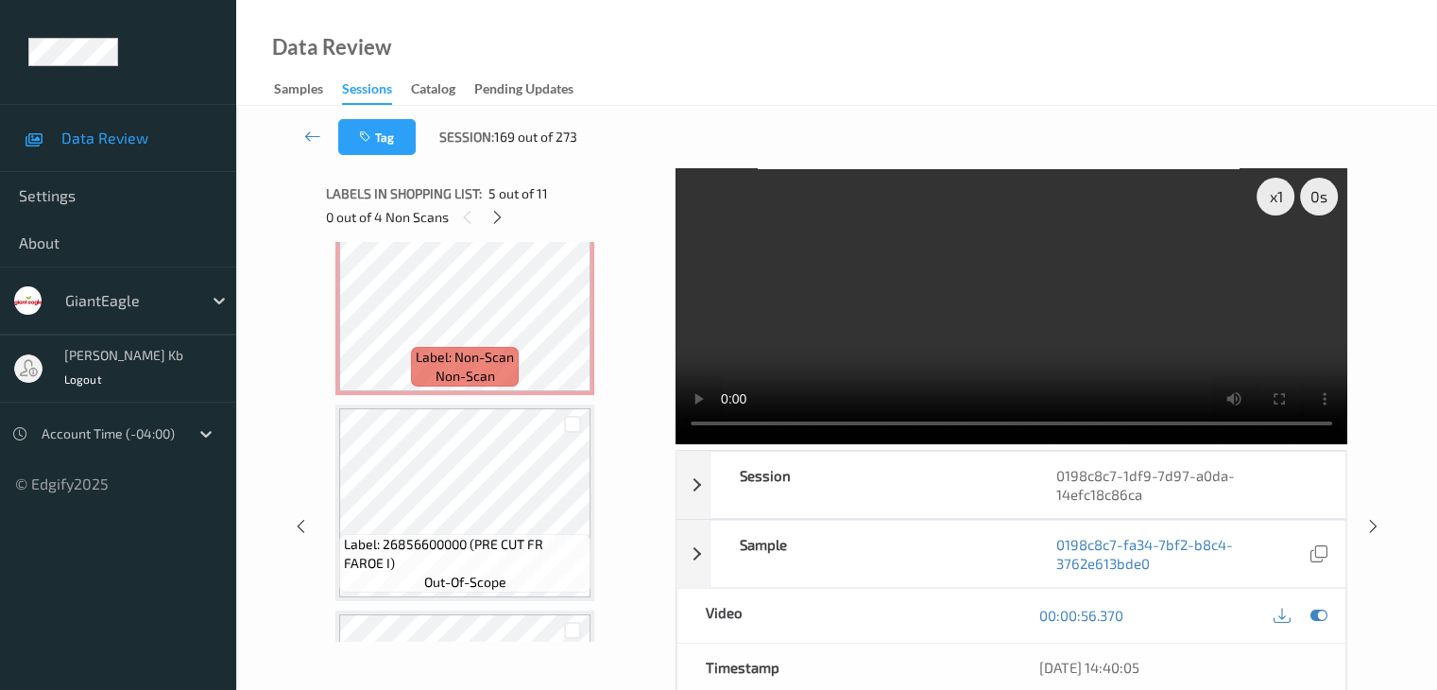
scroll to position [1039, 0]
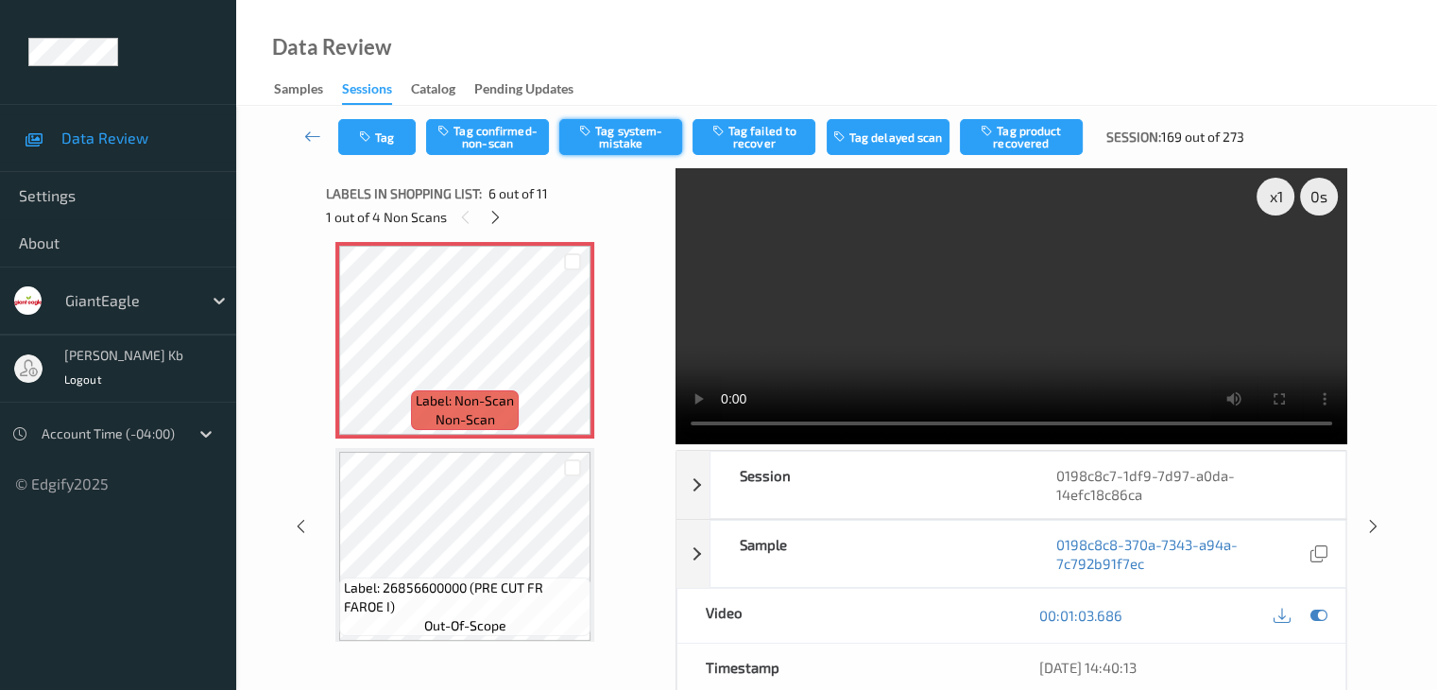
click at [620, 139] on button "Tag system-mistake" at bounding box center [620, 137] width 123 height 36
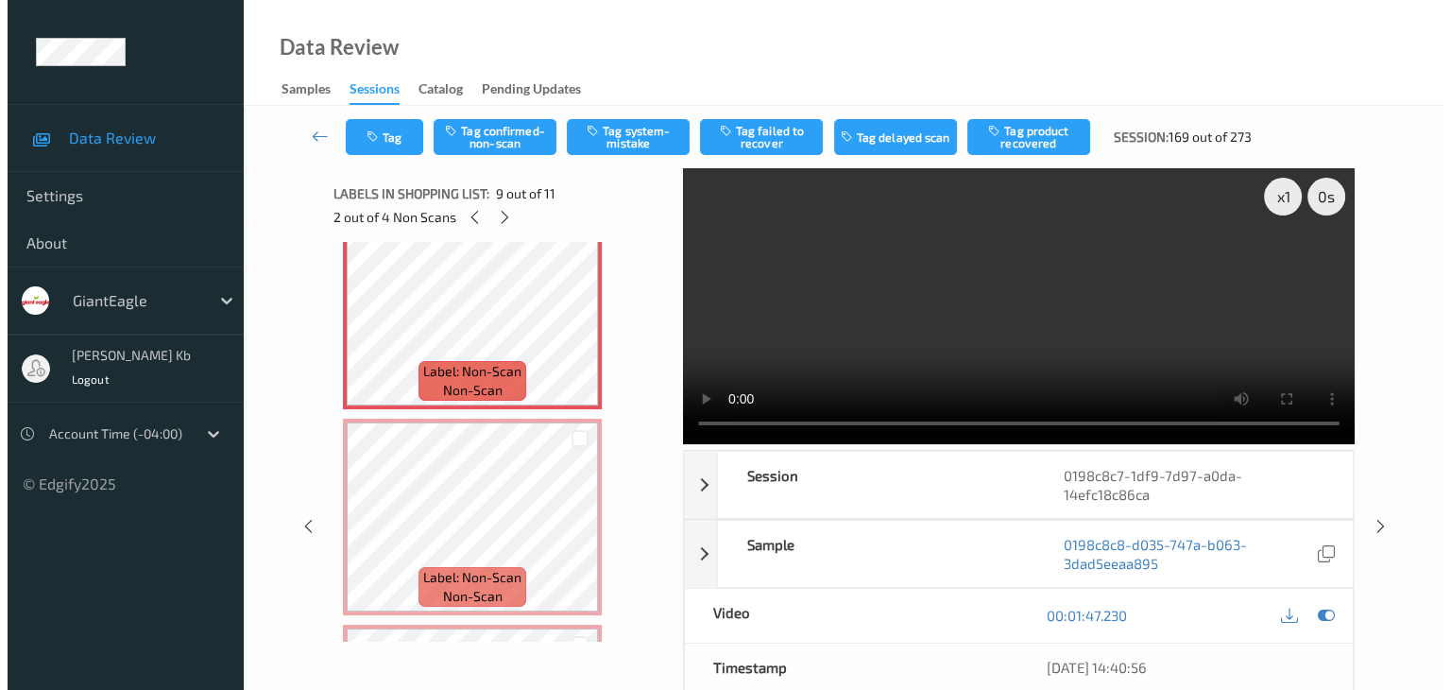
scroll to position [1592, 0]
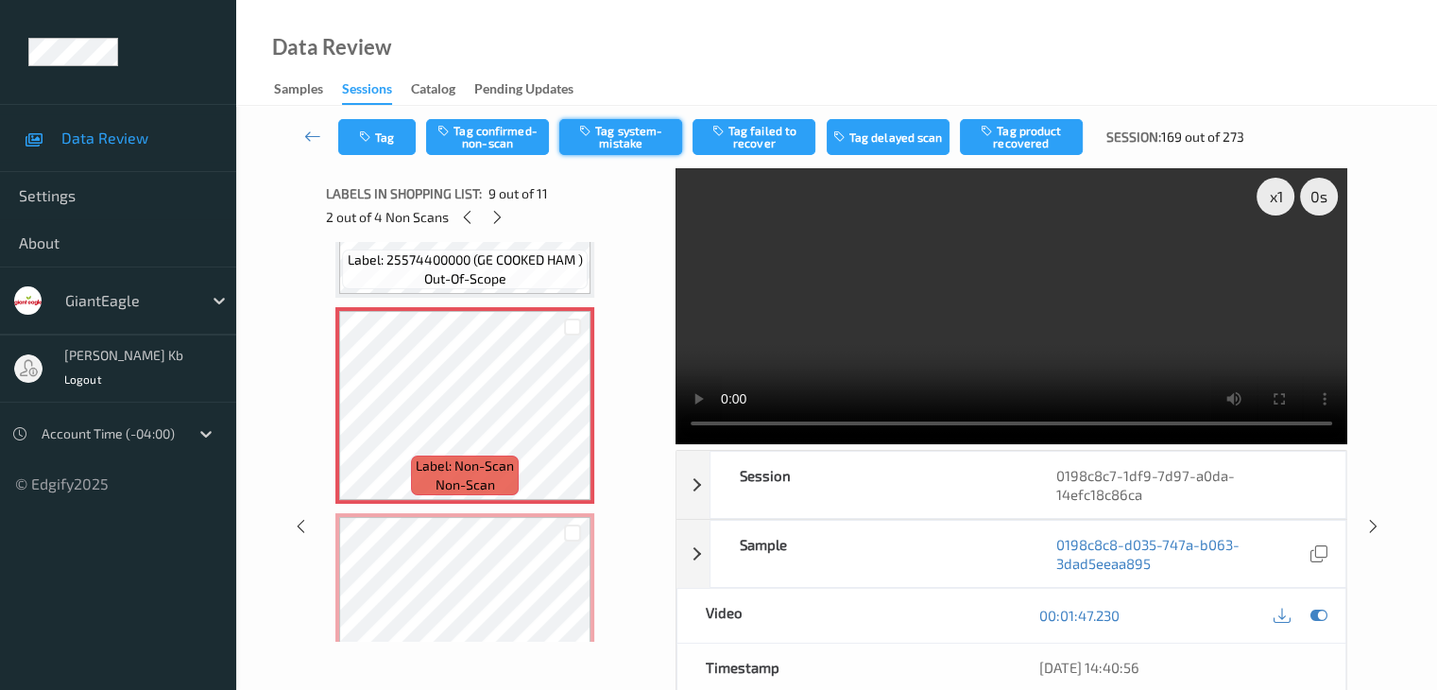
click at [612, 140] on button "Tag system-mistake" at bounding box center [620, 137] width 123 height 36
click at [397, 136] on button "Tag" at bounding box center [376, 137] width 77 height 36
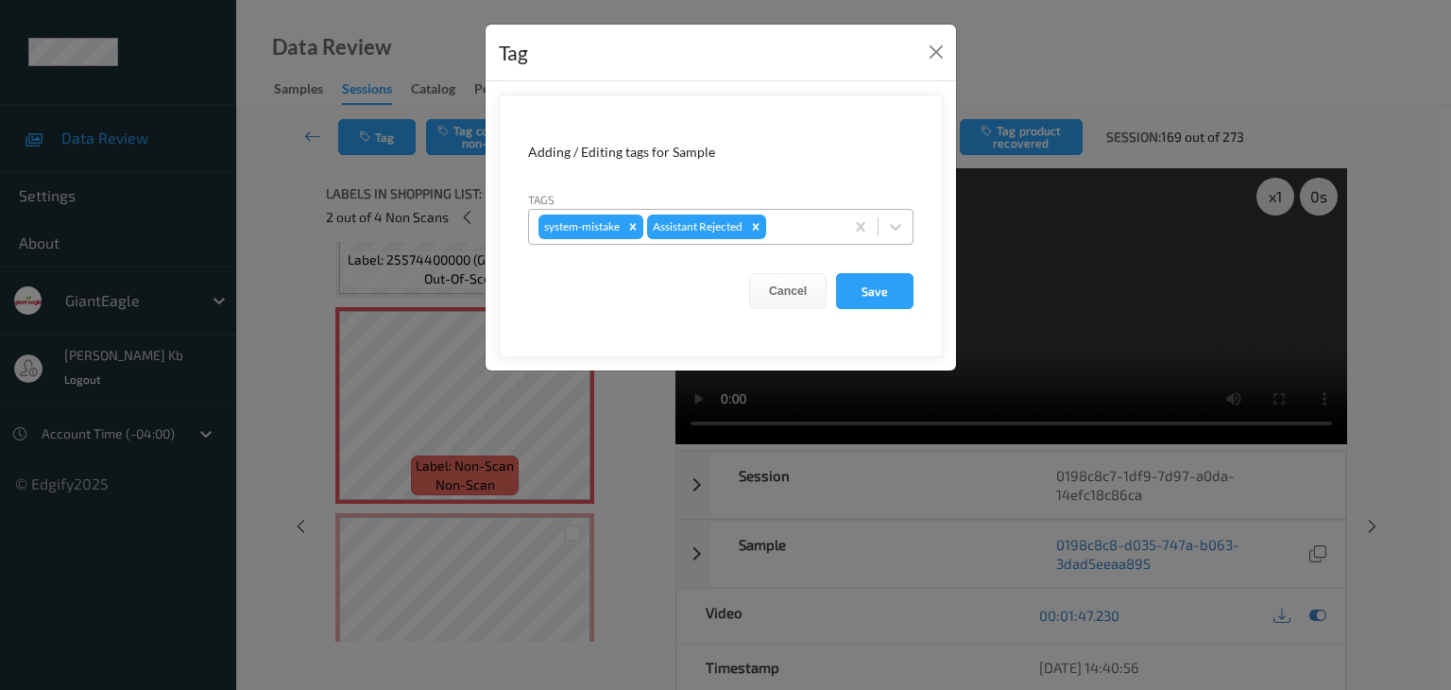
click at [797, 224] on div at bounding box center [802, 226] width 64 height 23
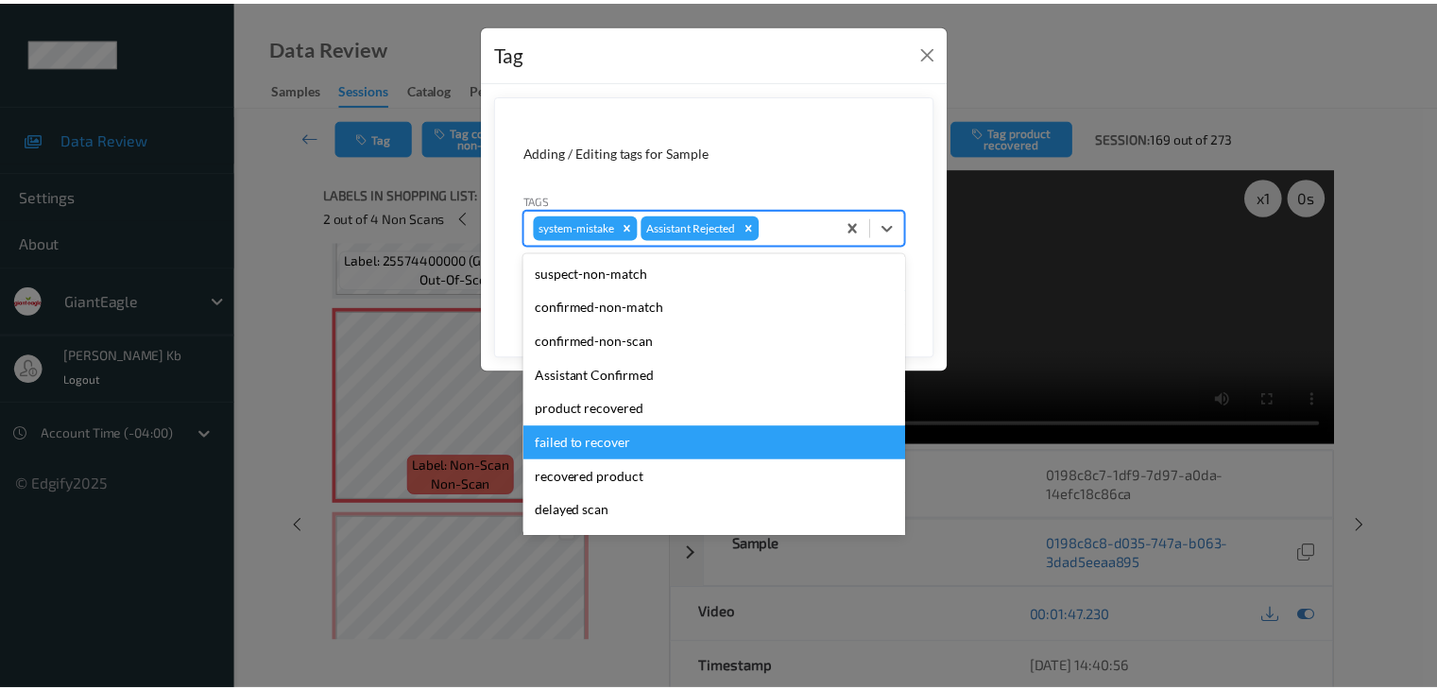
scroll to position [94, 0]
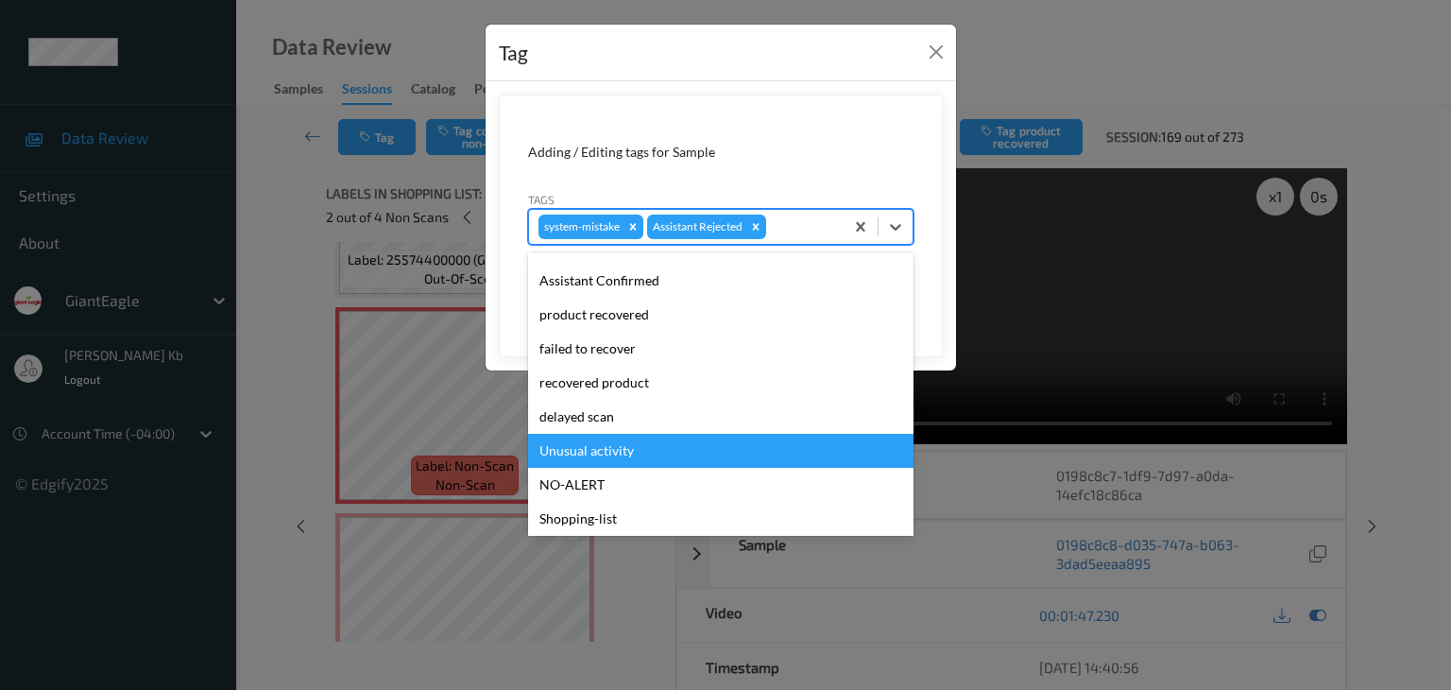
click at [578, 449] on div "Unusual activity" at bounding box center [720, 451] width 385 height 34
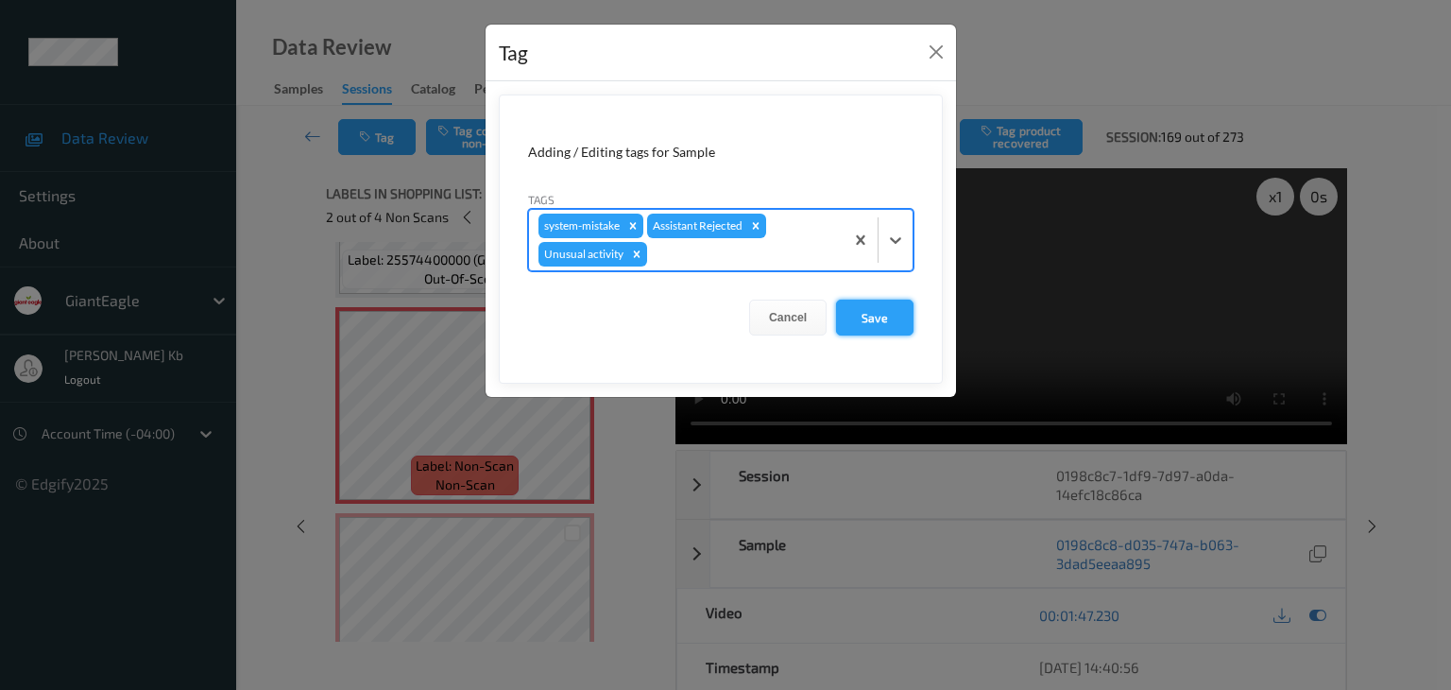
click at [875, 307] on button "Save" at bounding box center [874, 317] width 77 height 36
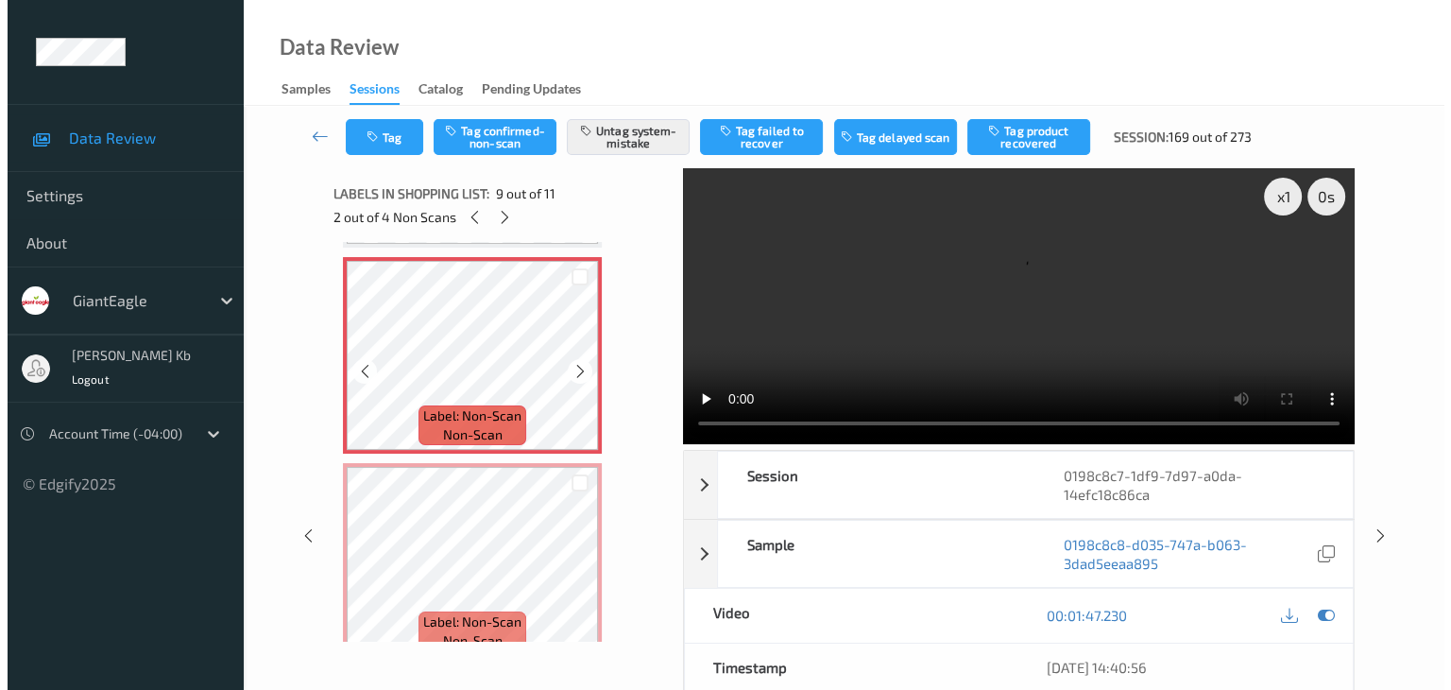
scroll to position [1686, 0]
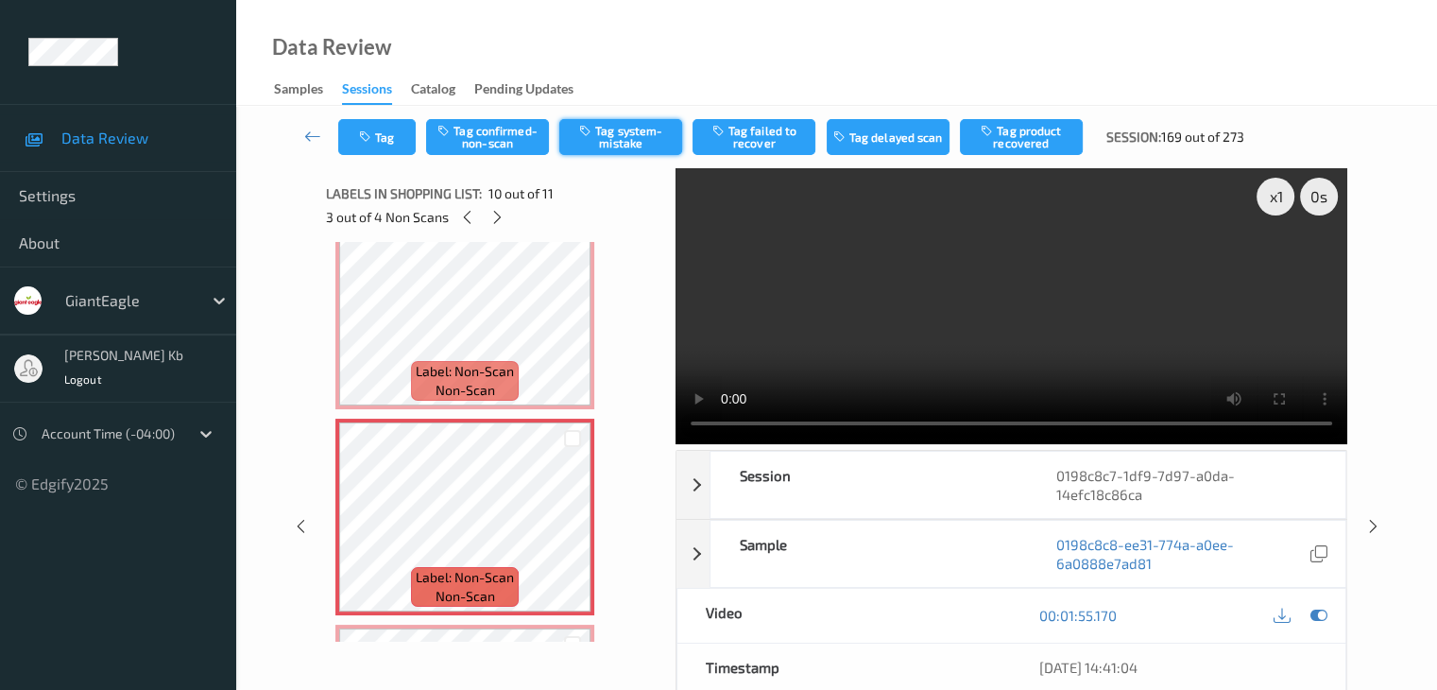
click at [624, 143] on button "Tag system-mistake" at bounding box center [620, 137] width 123 height 36
click at [386, 137] on button "Tag" at bounding box center [376, 137] width 77 height 36
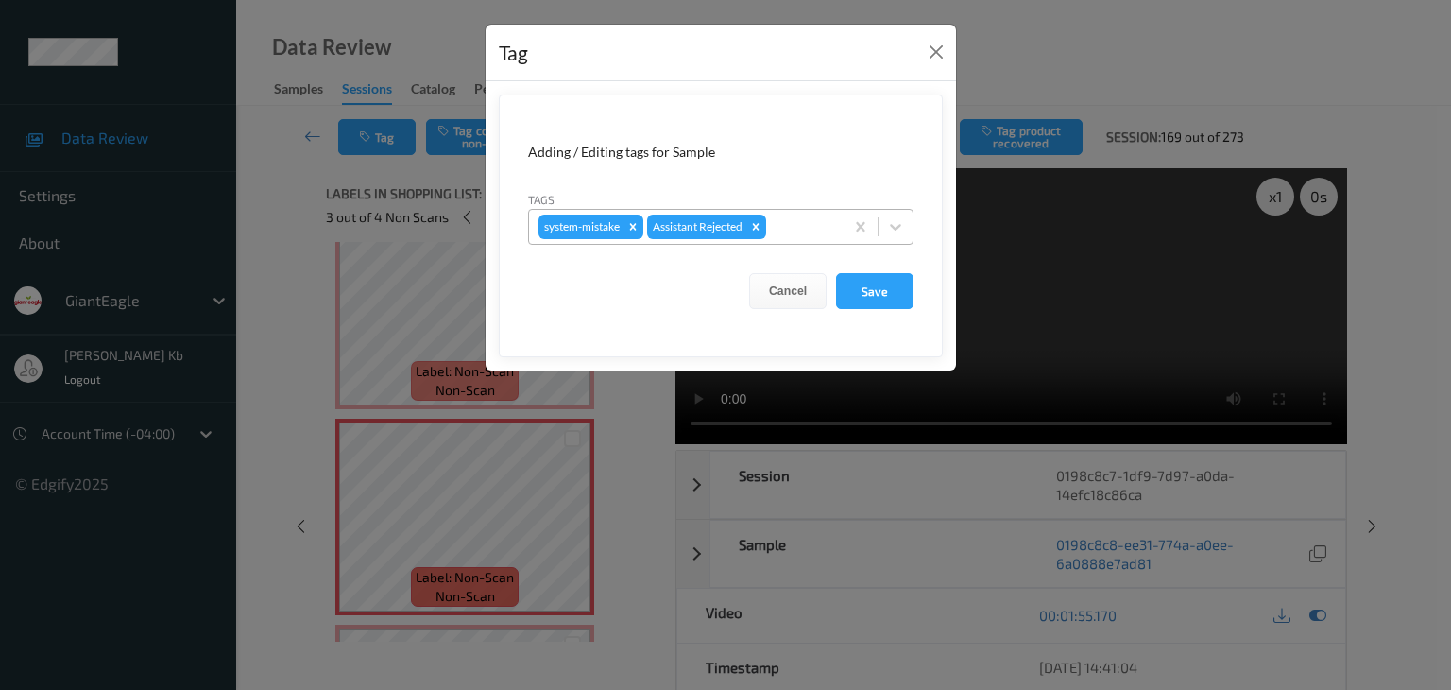
click at [785, 230] on div at bounding box center [802, 226] width 64 height 23
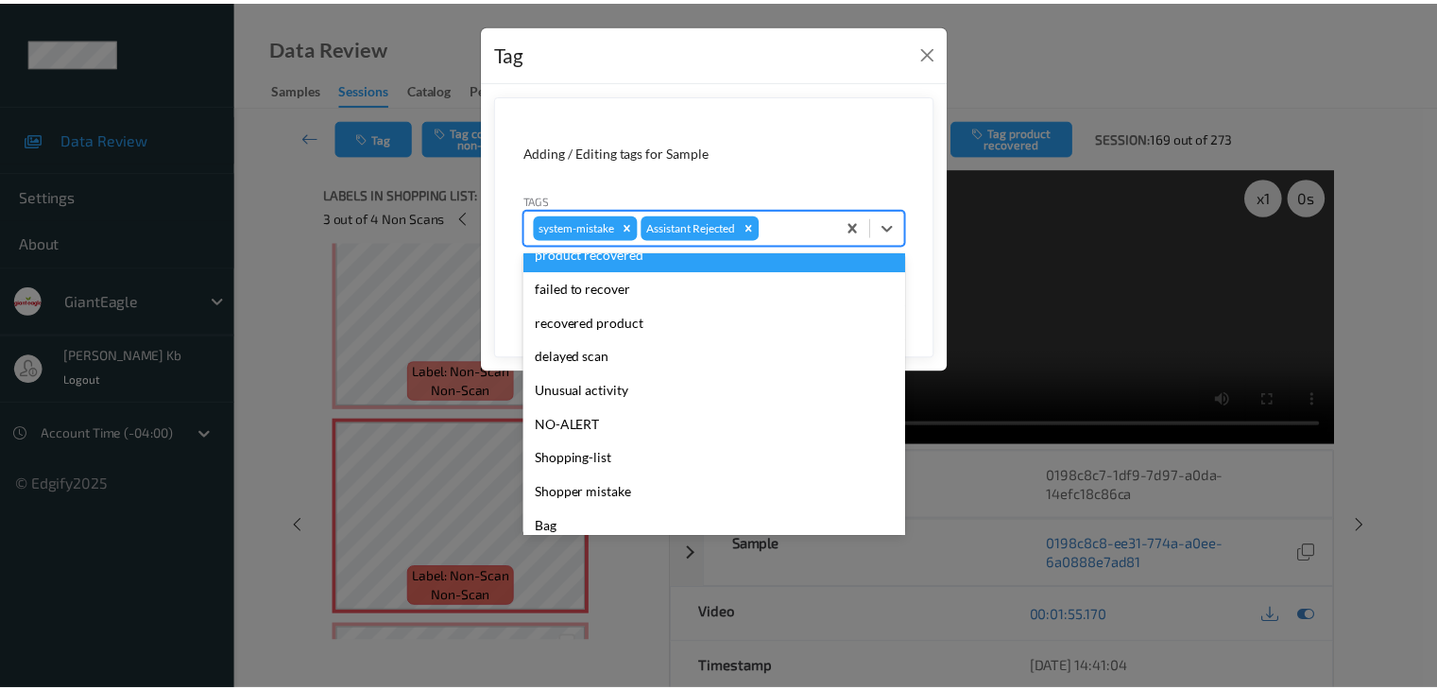
scroll to position [166, 0]
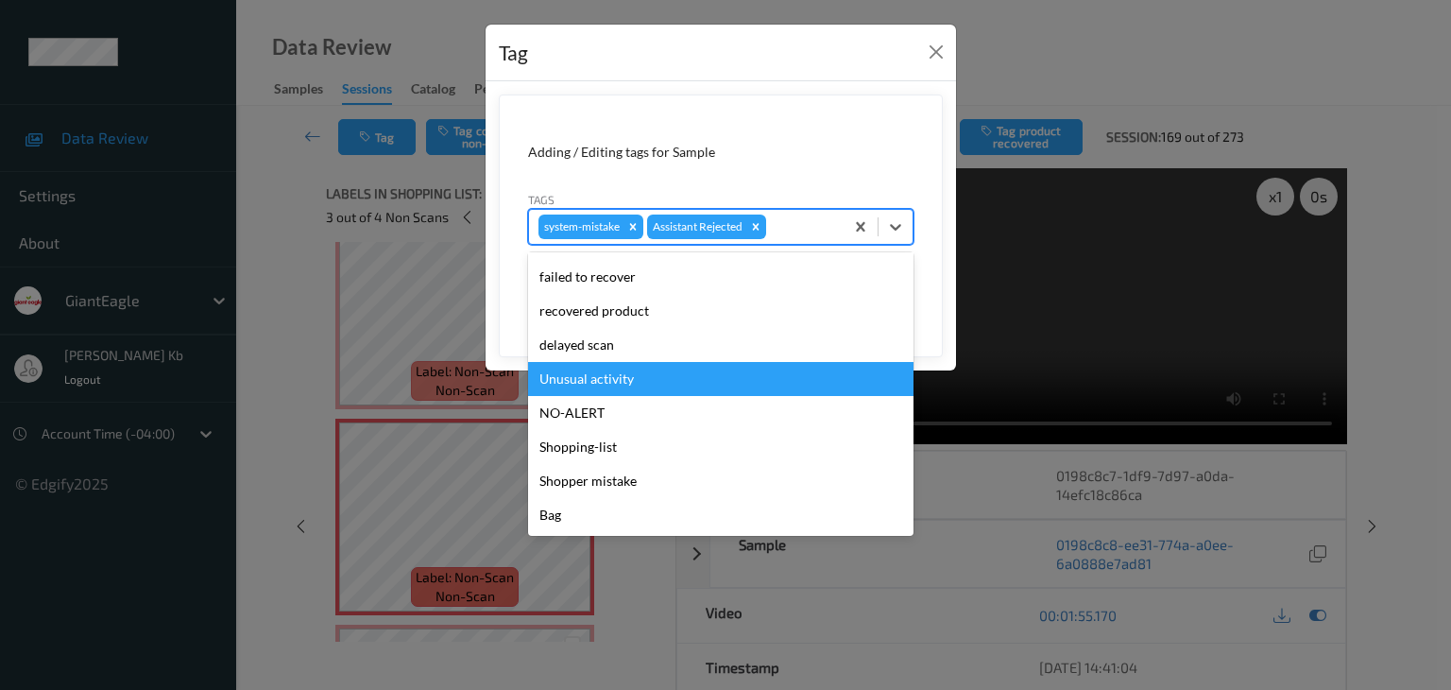
click at [607, 380] on div "Unusual activity" at bounding box center [720, 379] width 385 height 34
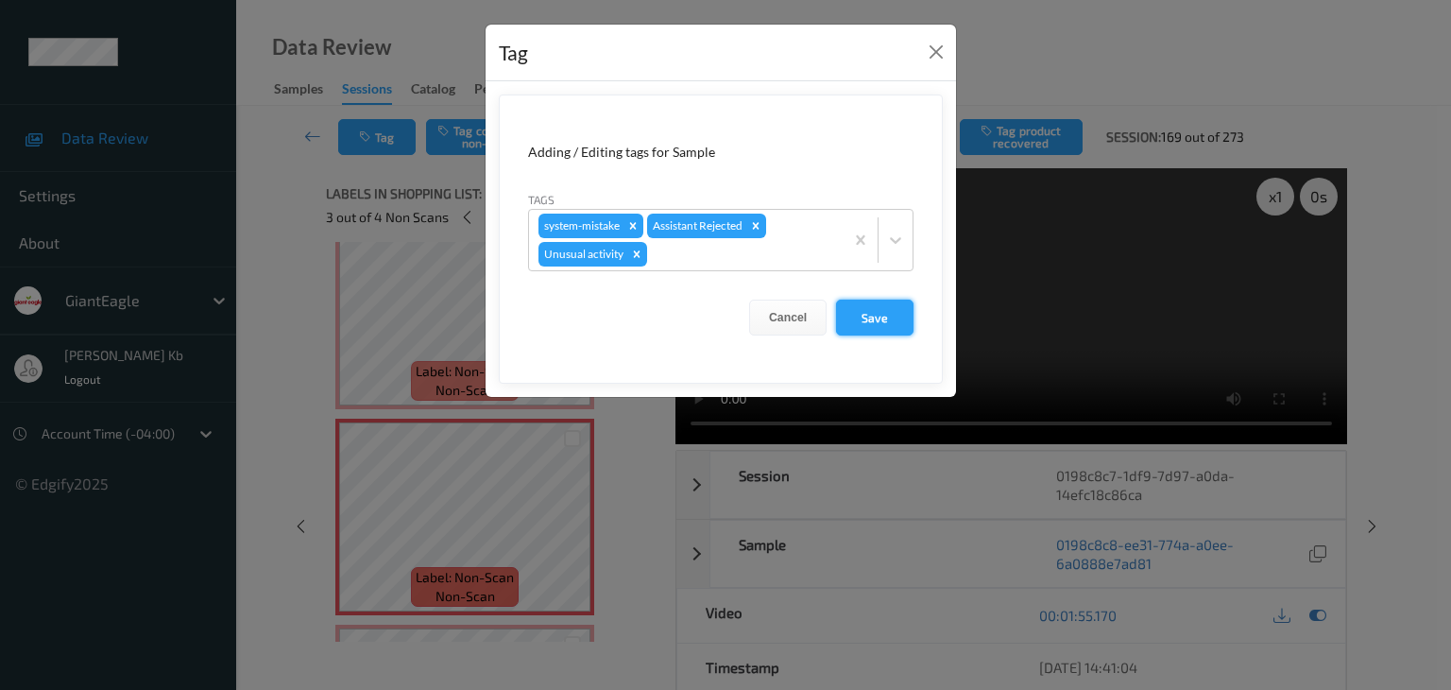
drag, startPoint x: 873, startPoint y: 318, endPoint x: 855, endPoint y: 320, distance: 18.0
click at [873, 318] on button "Save" at bounding box center [874, 317] width 77 height 36
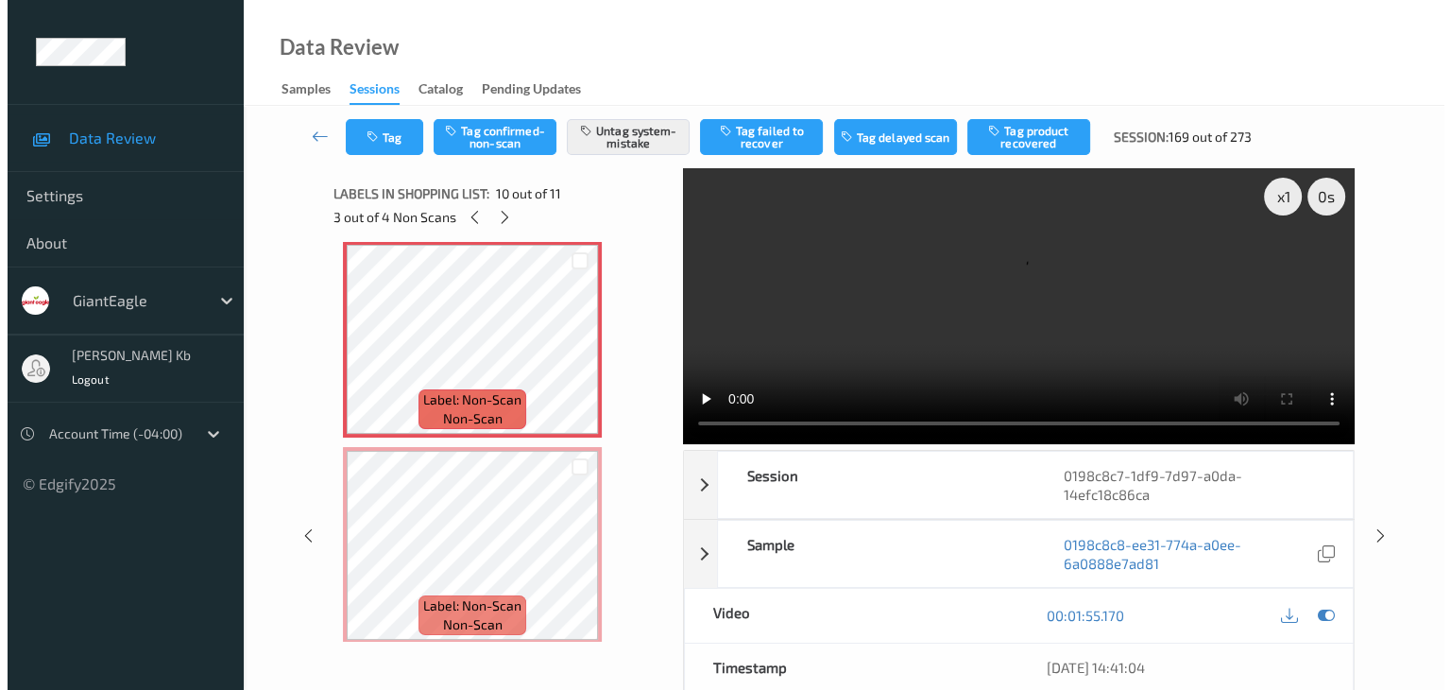
scroll to position [1875, 0]
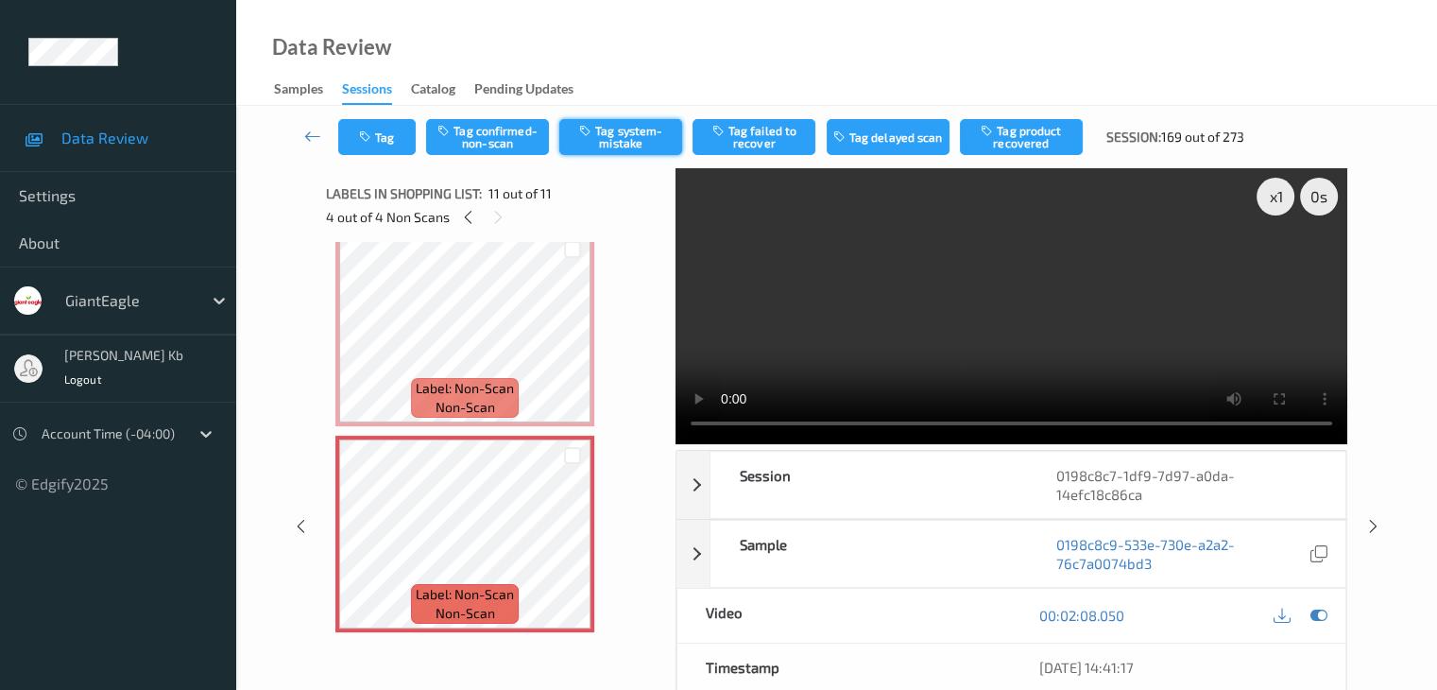
click at [624, 130] on button "Tag system-mistake" at bounding box center [620, 137] width 123 height 36
click at [390, 134] on button "Tag" at bounding box center [376, 137] width 77 height 36
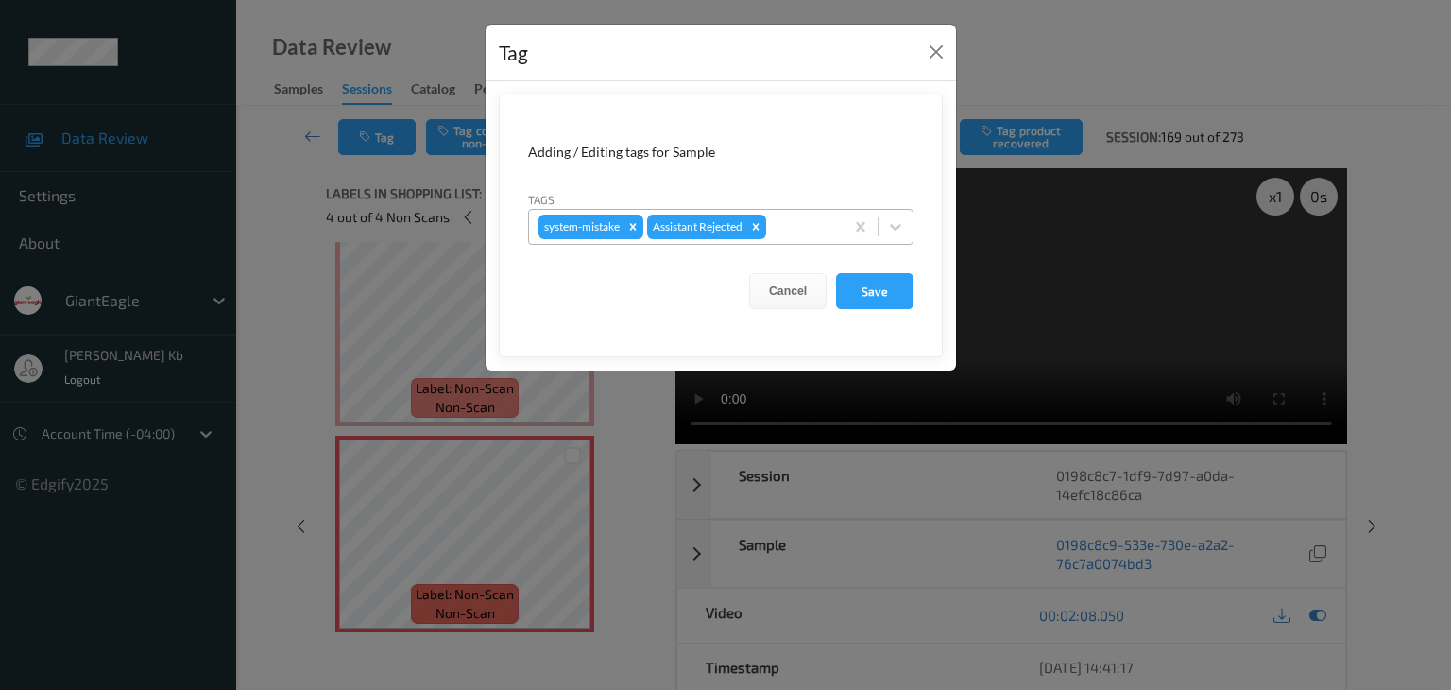
click at [800, 220] on div at bounding box center [802, 226] width 64 height 23
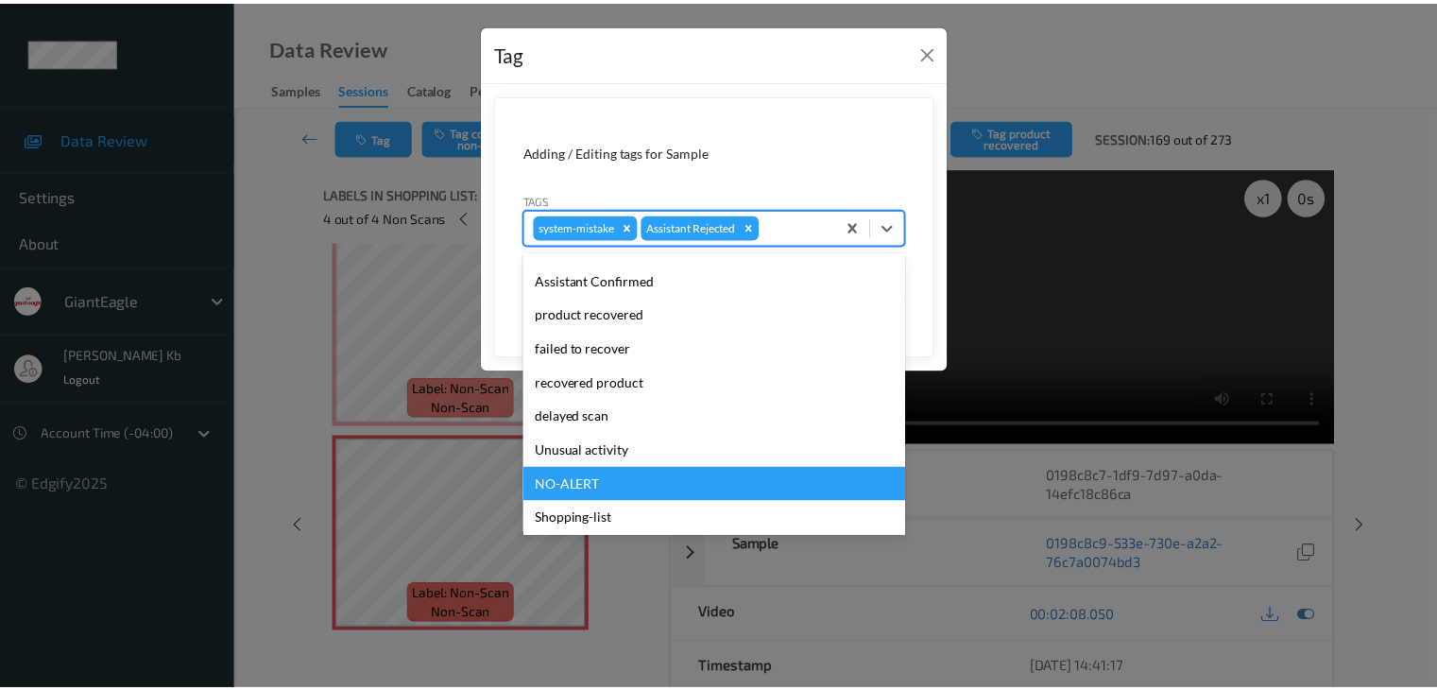
scroll to position [166, 0]
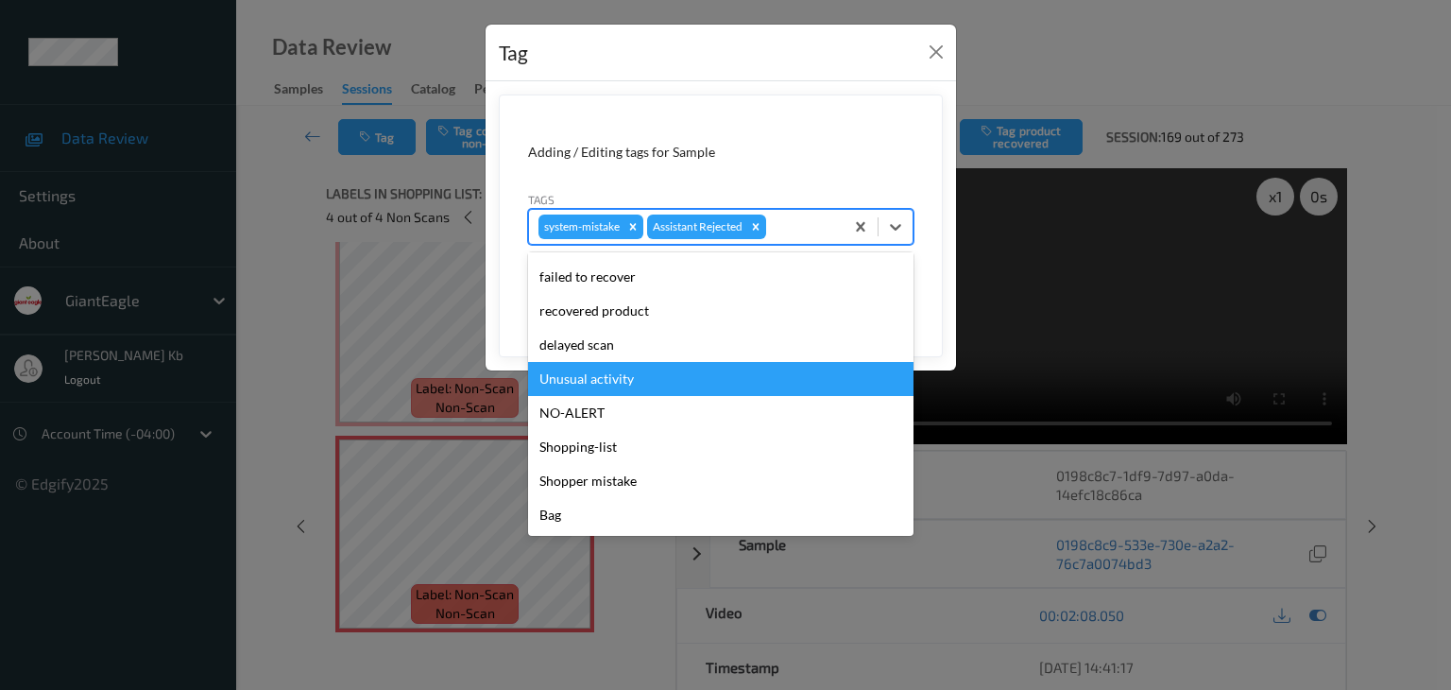
drag, startPoint x: 592, startPoint y: 380, endPoint x: 611, endPoint y: 375, distance: 19.5
click at [592, 380] on div "Unusual activity" at bounding box center [720, 379] width 385 height 34
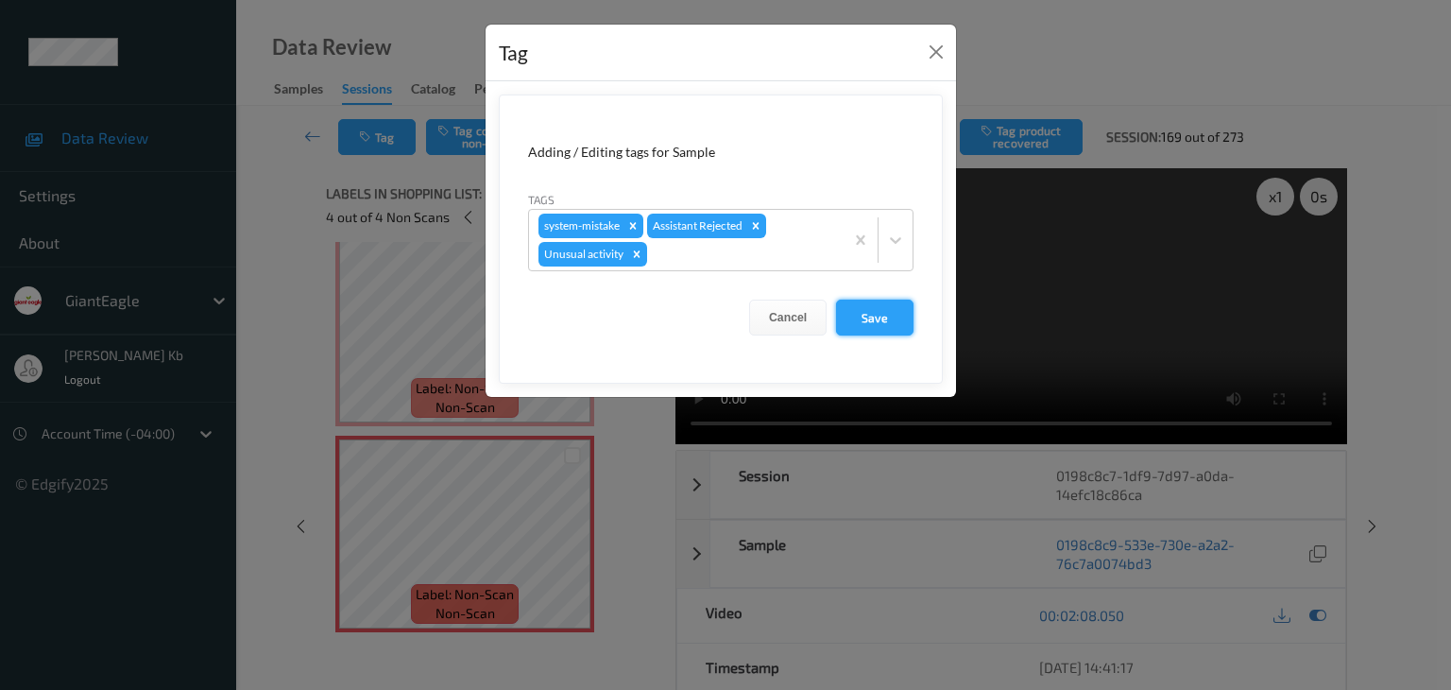
click at [881, 314] on button "Save" at bounding box center [874, 317] width 77 height 36
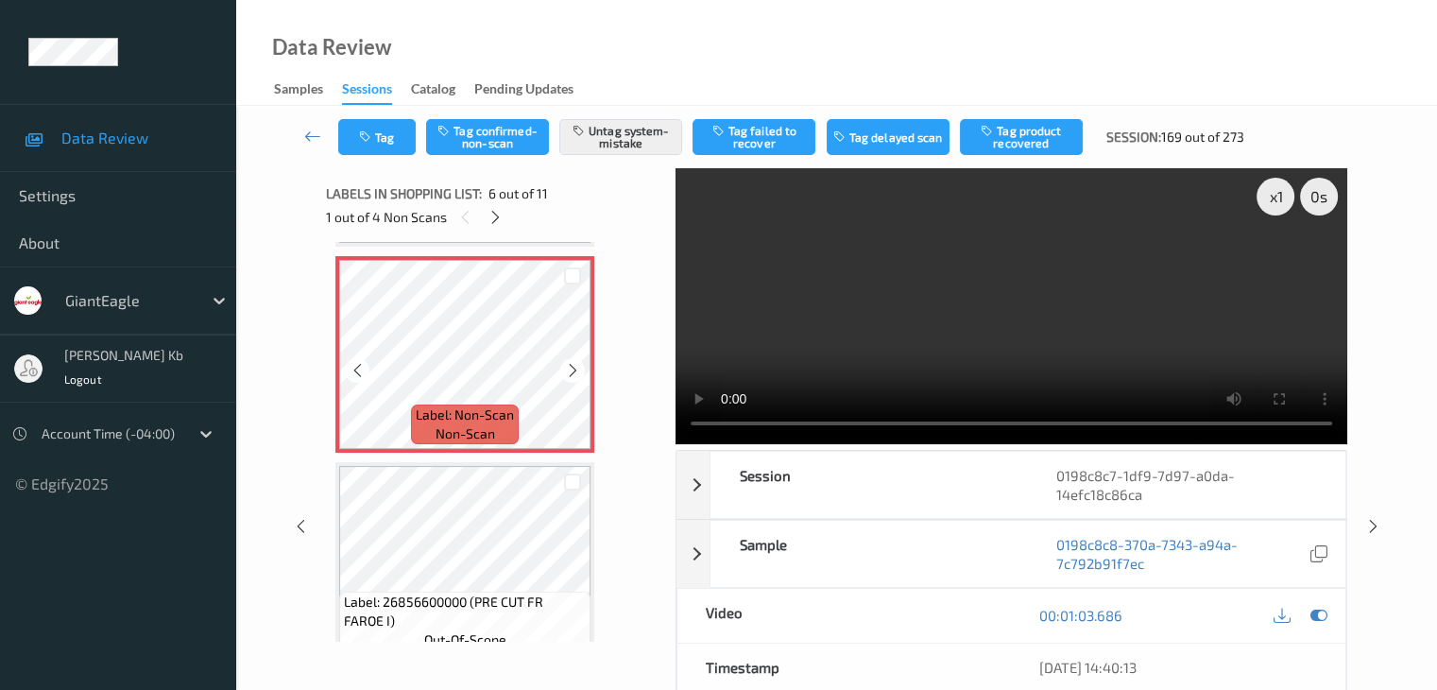
scroll to position [931, 0]
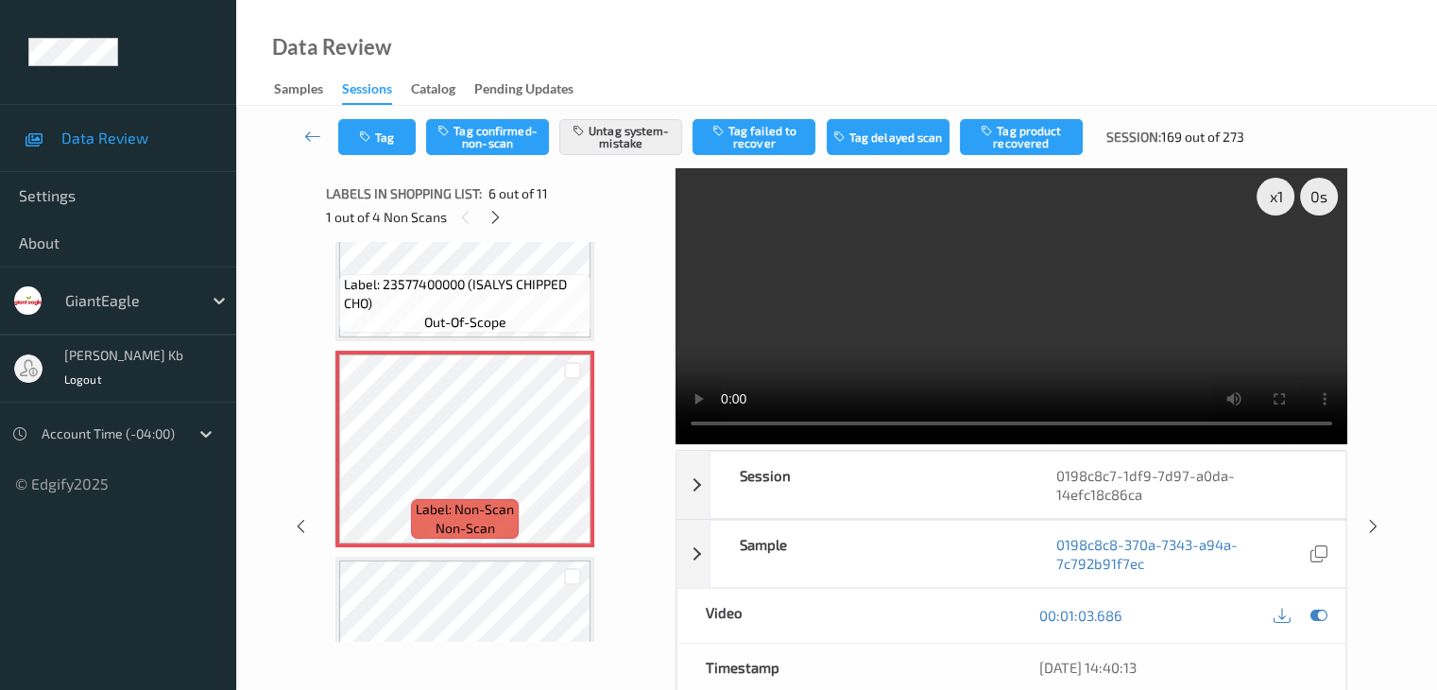
drag, startPoint x: 310, startPoint y: 129, endPoint x: 328, endPoint y: 99, distance: 35.2
click at [310, 129] on icon at bounding box center [312, 136] width 17 height 19
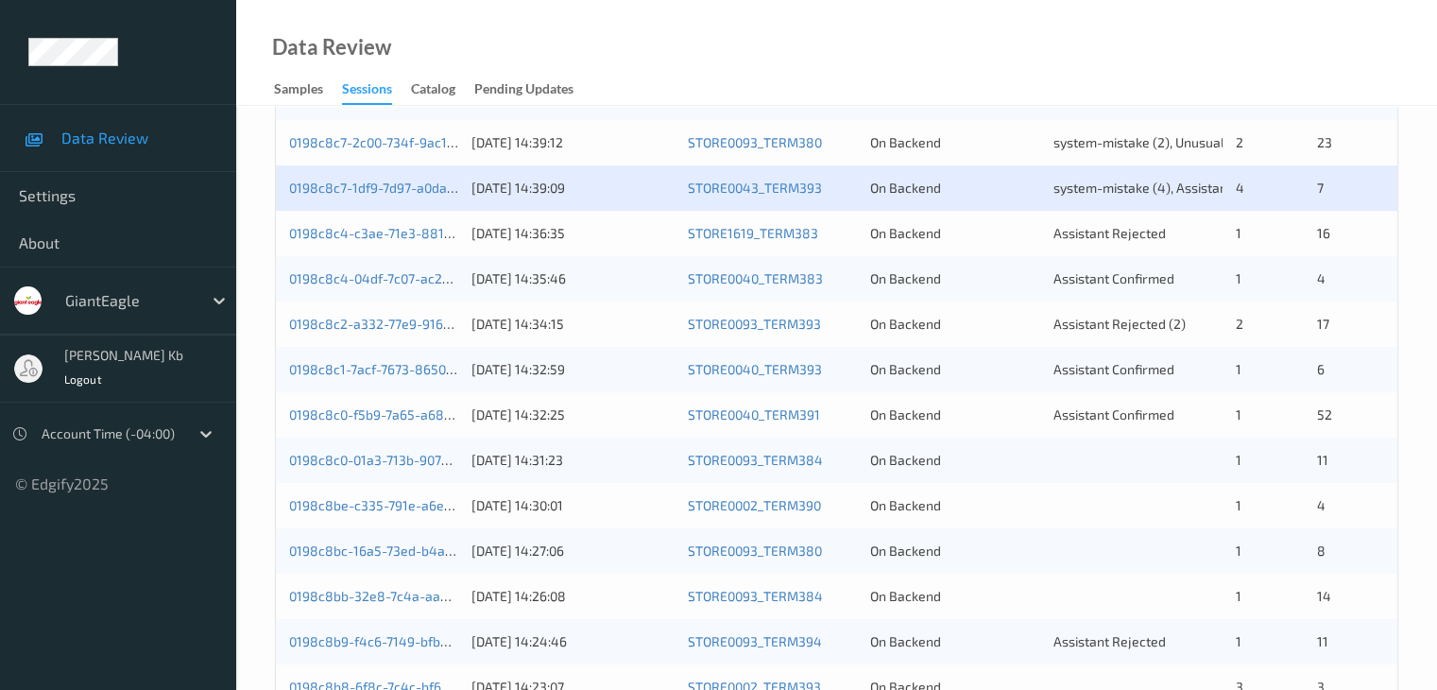
scroll to position [661, 0]
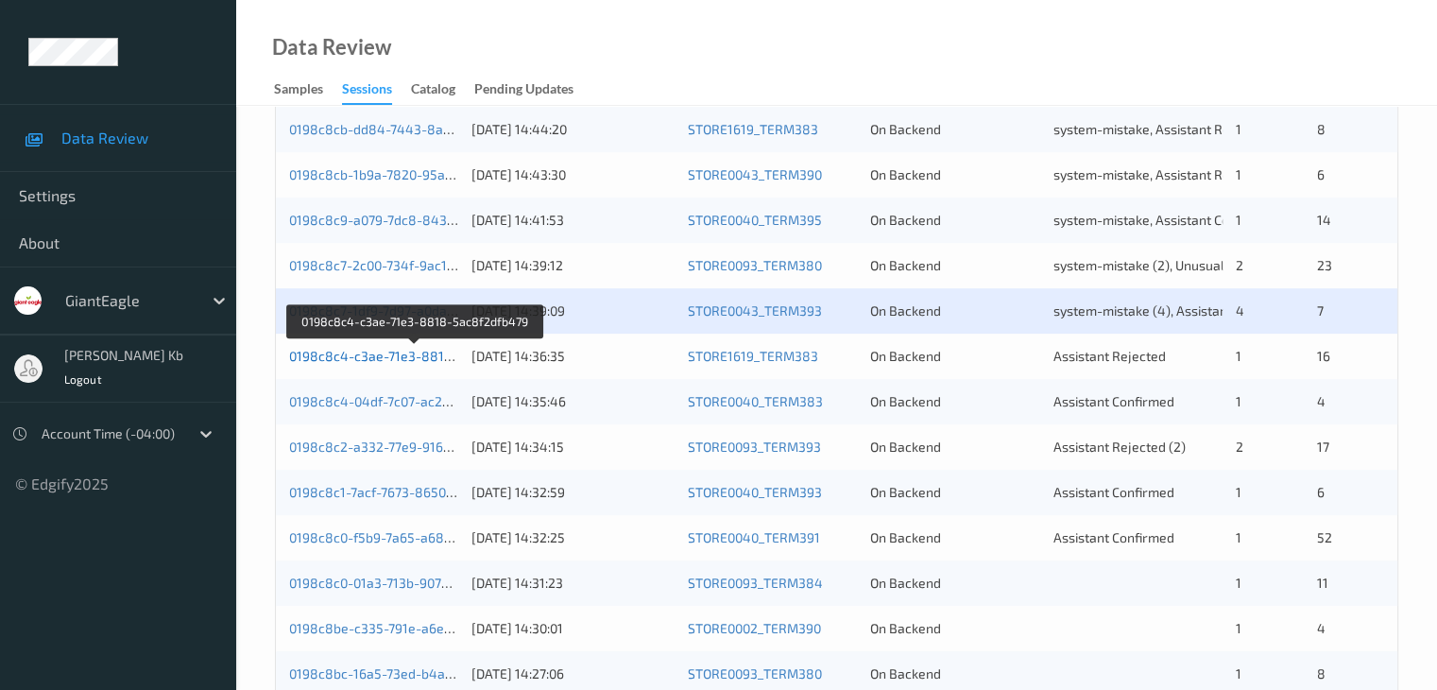
click at [412, 353] on link "0198c8c4-c3ae-71e3-8818-5ac8f2dfb479" at bounding box center [416, 356] width 254 height 16
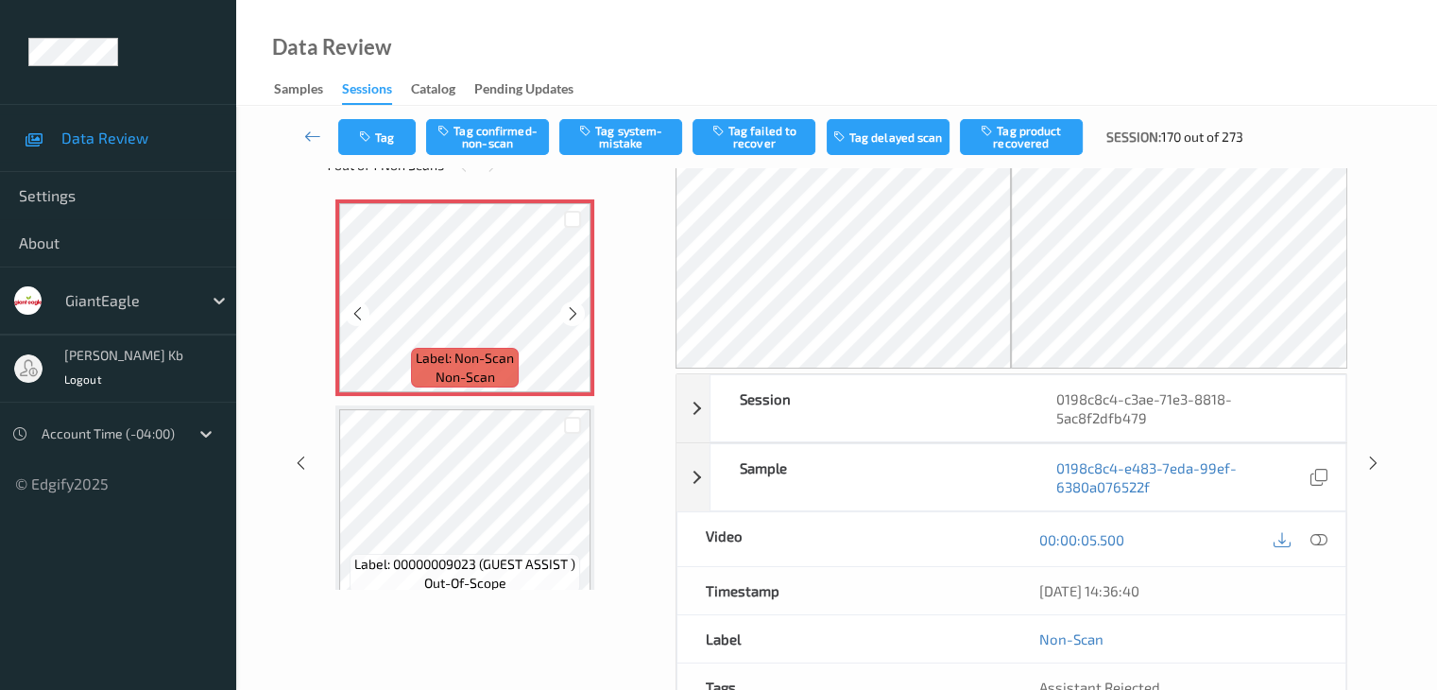
scroll to position [19, 0]
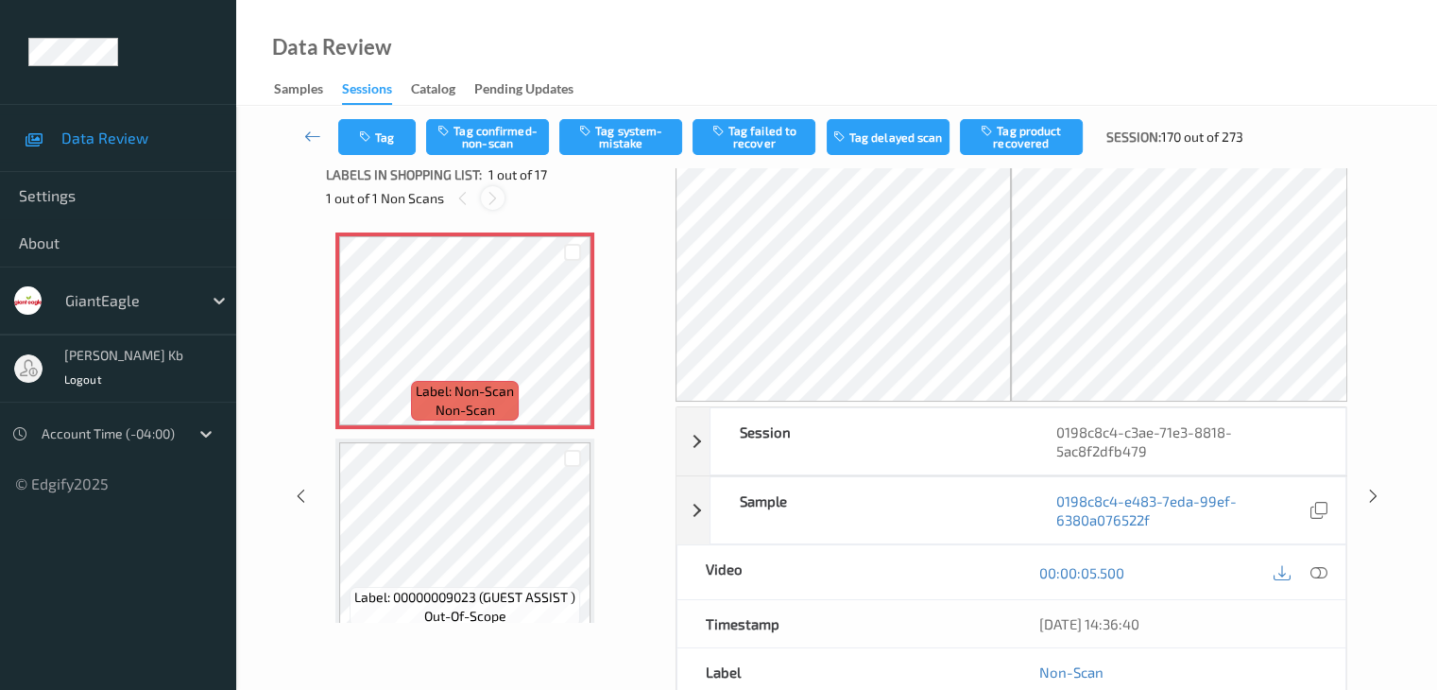
click at [491, 198] on icon at bounding box center [493, 198] width 16 height 17
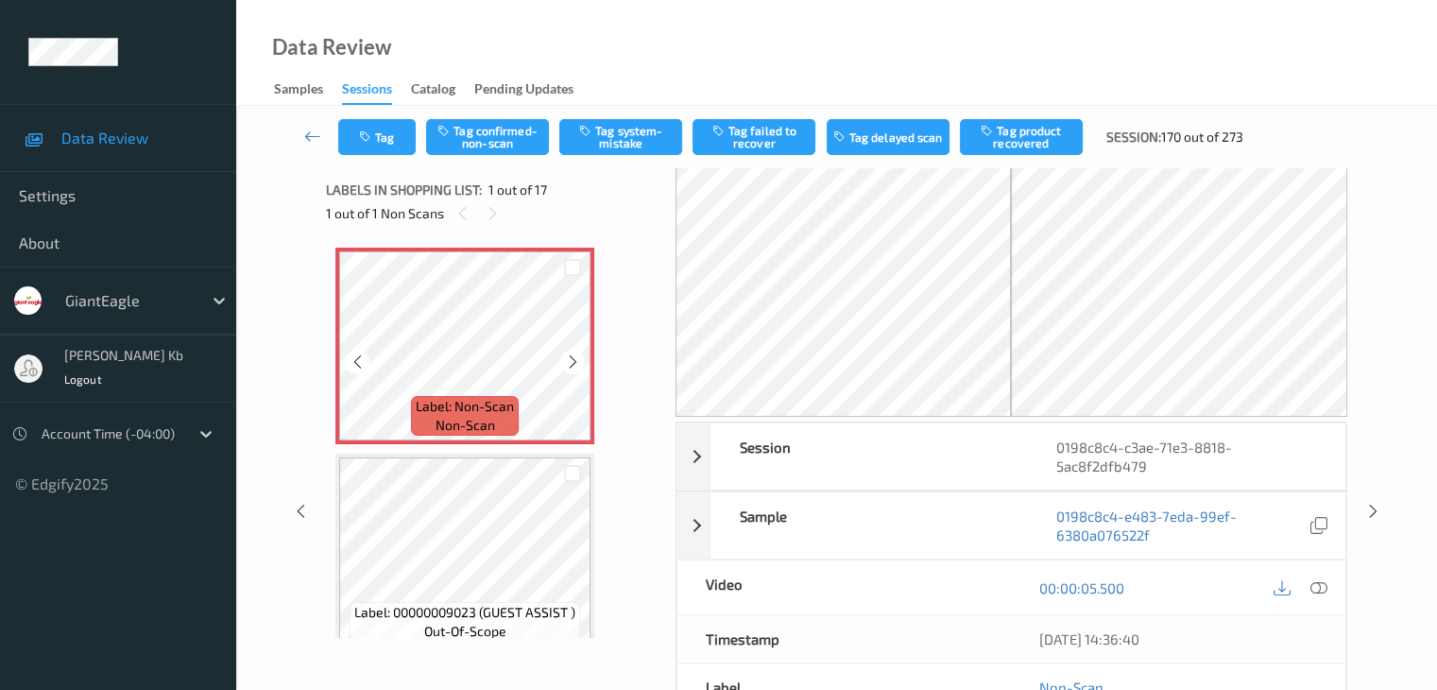
scroll to position [0, 0]
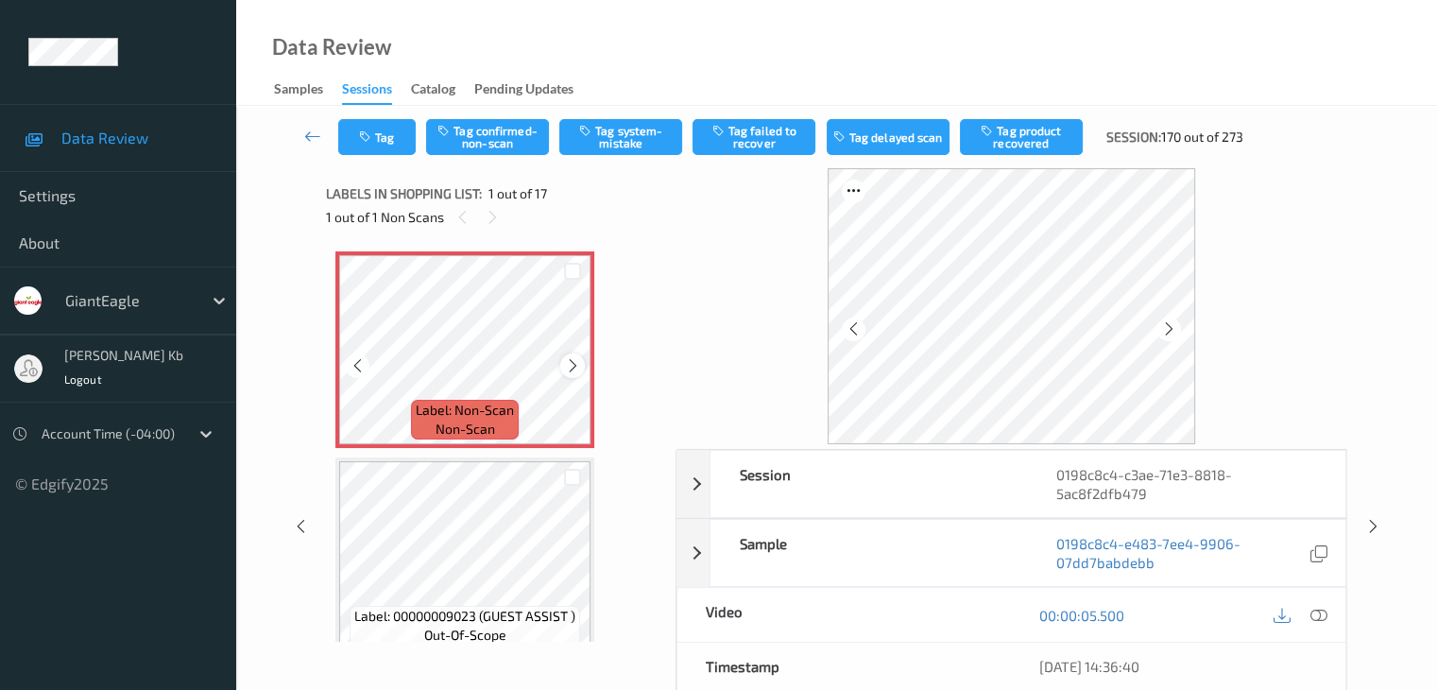
click at [573, 365] on icon at bounding box center [573, 365] width 16 height 17
click at [1318, 611] on icon at bounding box center [1317, 615] width 17 height 17
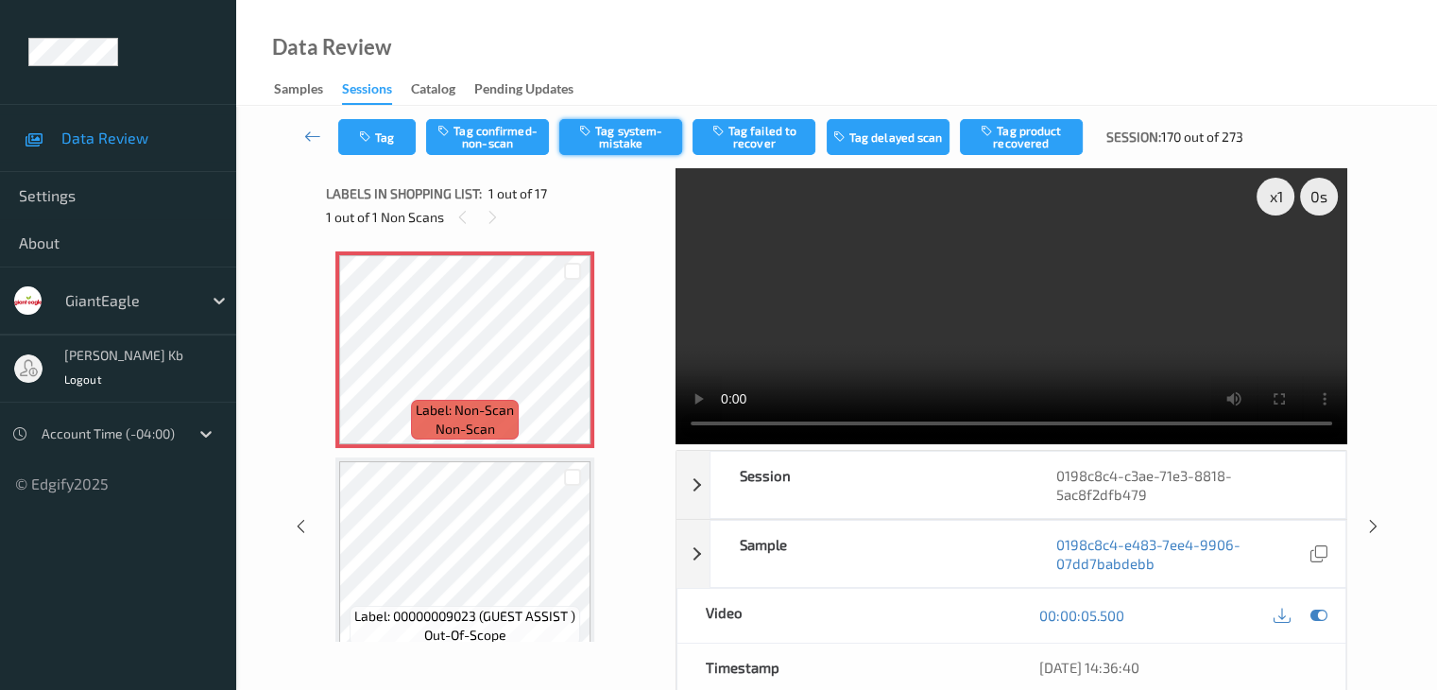
click at [608, 133] on button "Tag system-mistake" at bounding box center [620, 137] width 123 height 36
click at [391, 130] on button "Tag" at bounding box center [376, 137] width 77 height 36
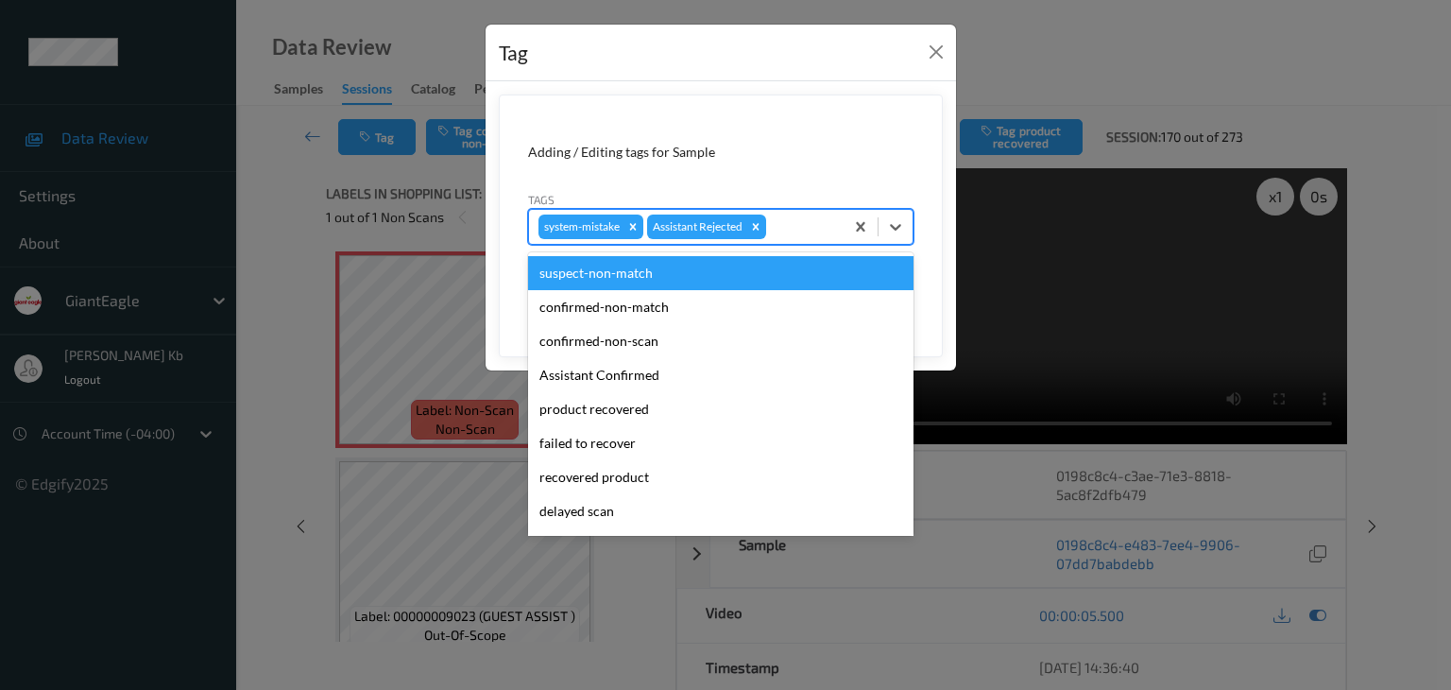
click at [806, 224] on div at bounding box center [802, 226] width 64 height 23
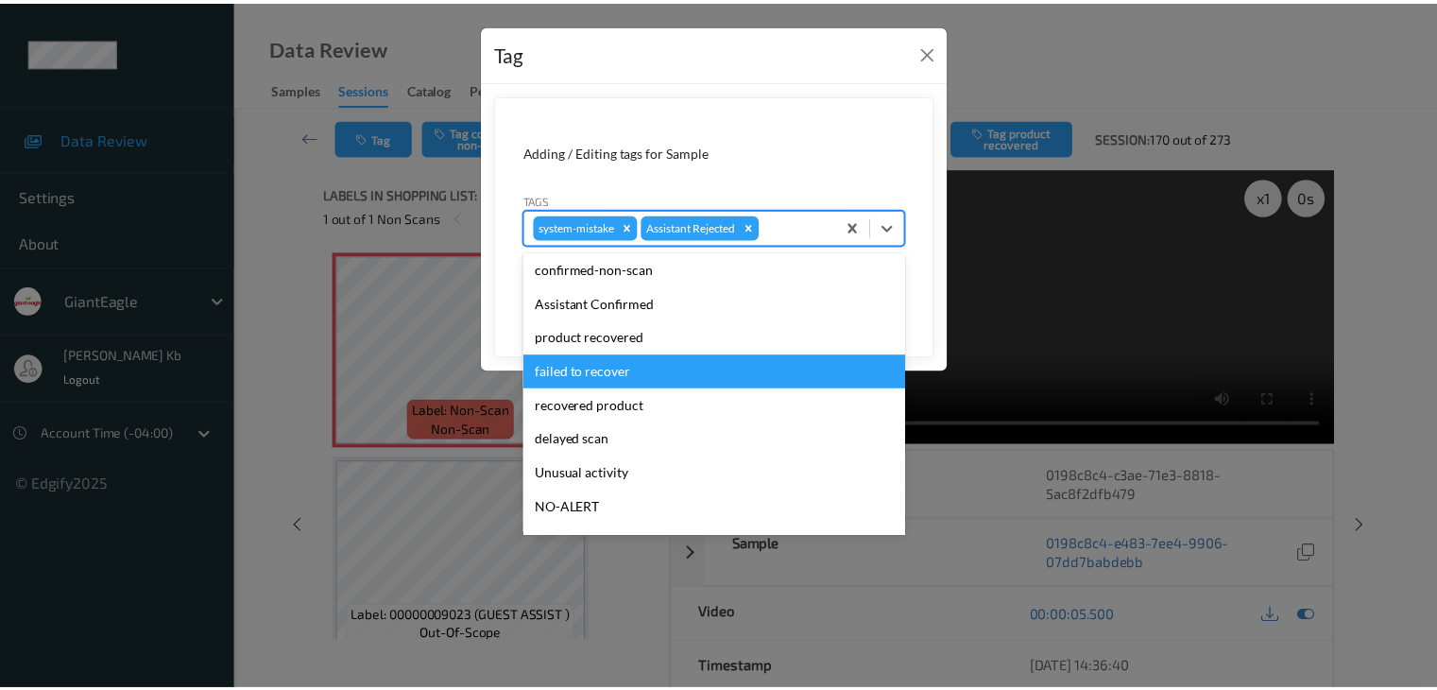
scroll to position [166, 0]
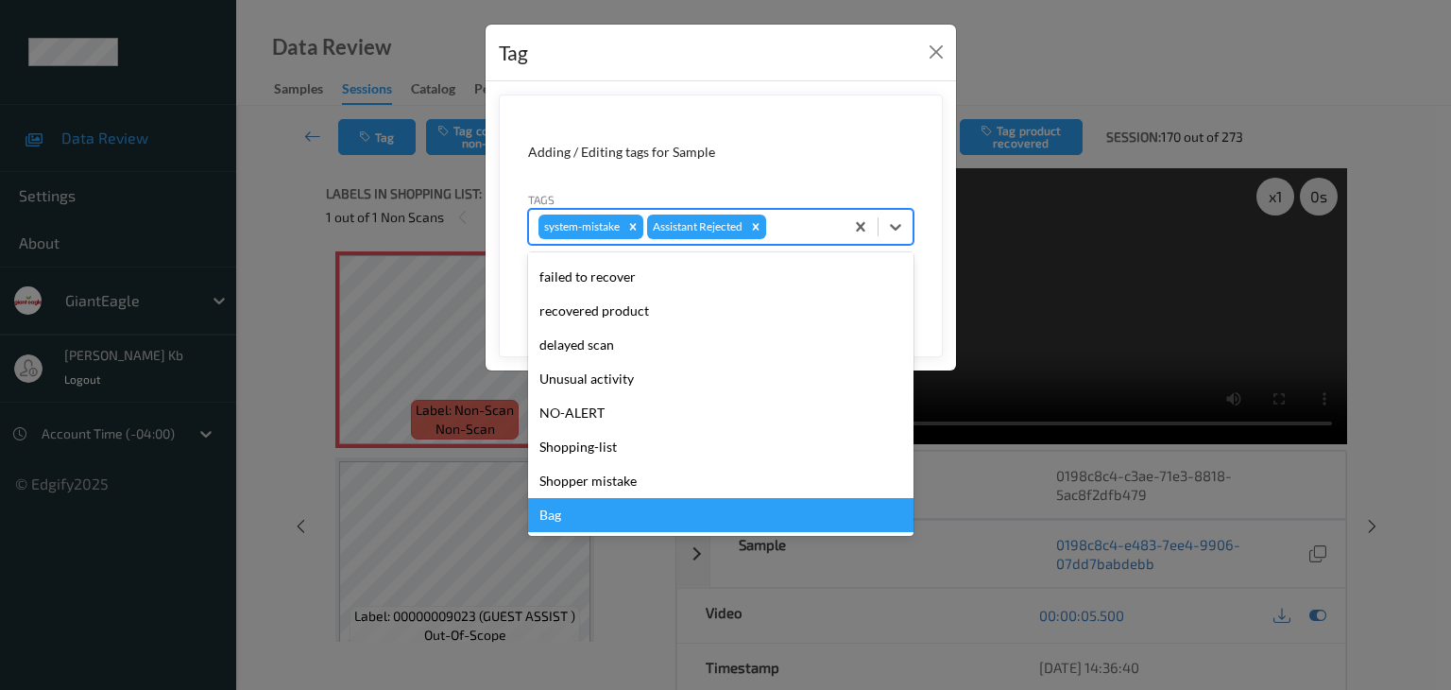
drag, startPoint x: 590, startPoint y: 526, endPoint x: 593, endPoint y: 500, distance: 26.7
click at [590, 526] on div "Bag" at bounding box center [720, 515] width 385 height 34
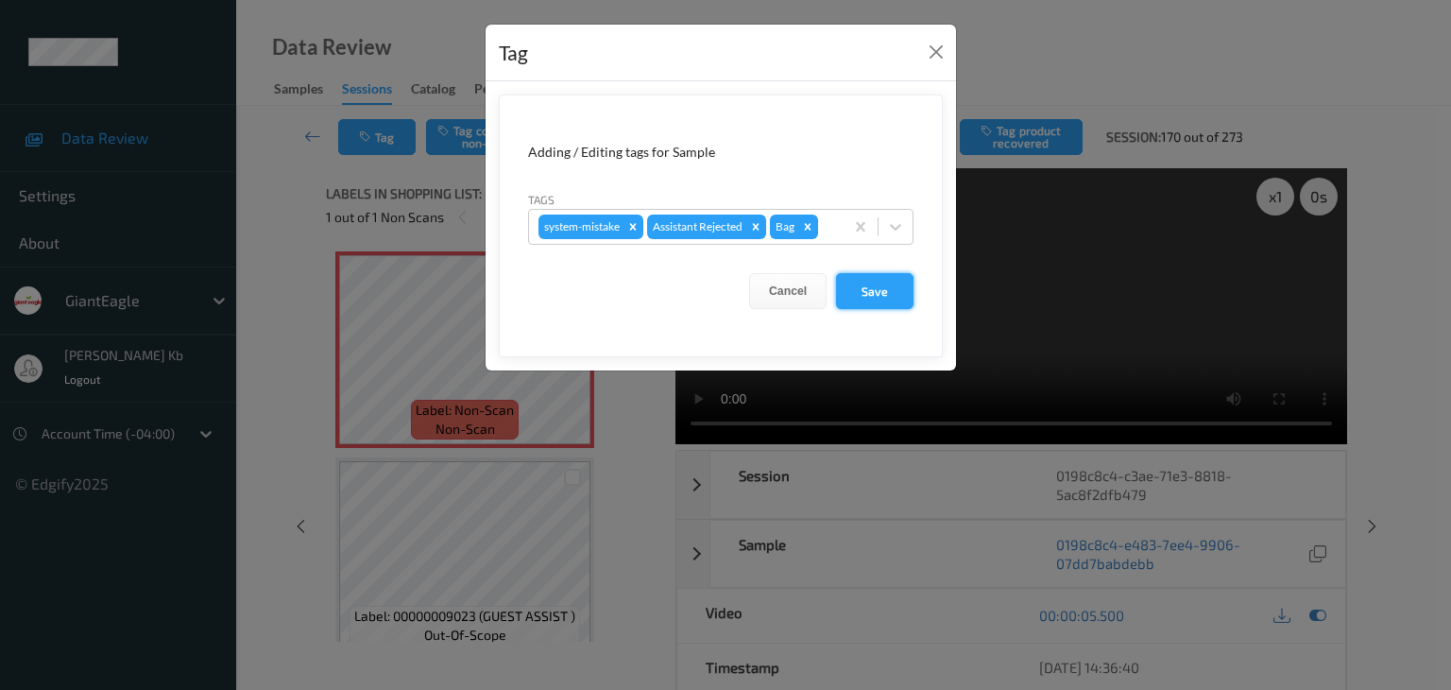
drag, startPoint x: 873, startPoint y: 291, endPoint x: 861, endPoint y: 293, distance: 12.4
click at [874, 291] on button "Save" at bounding box center [874, 291] width 77 height 36
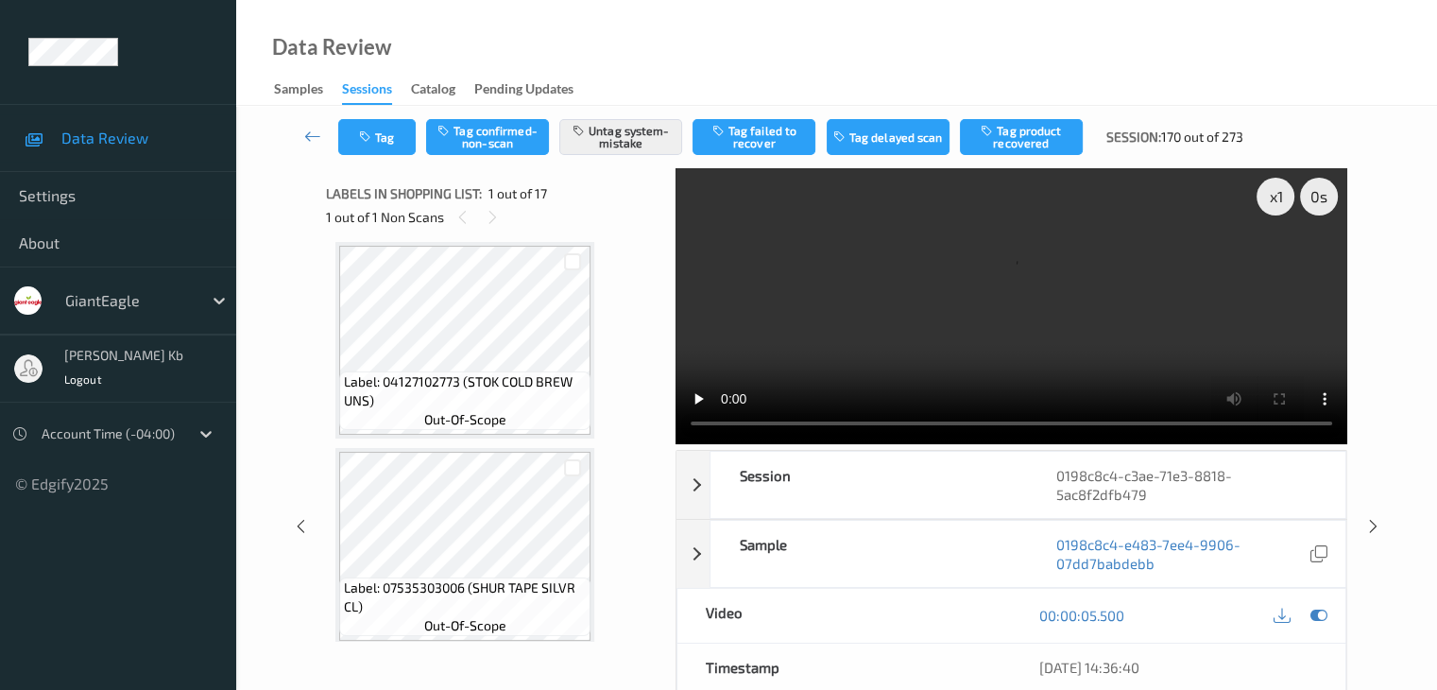
scroll to position [661, 0]
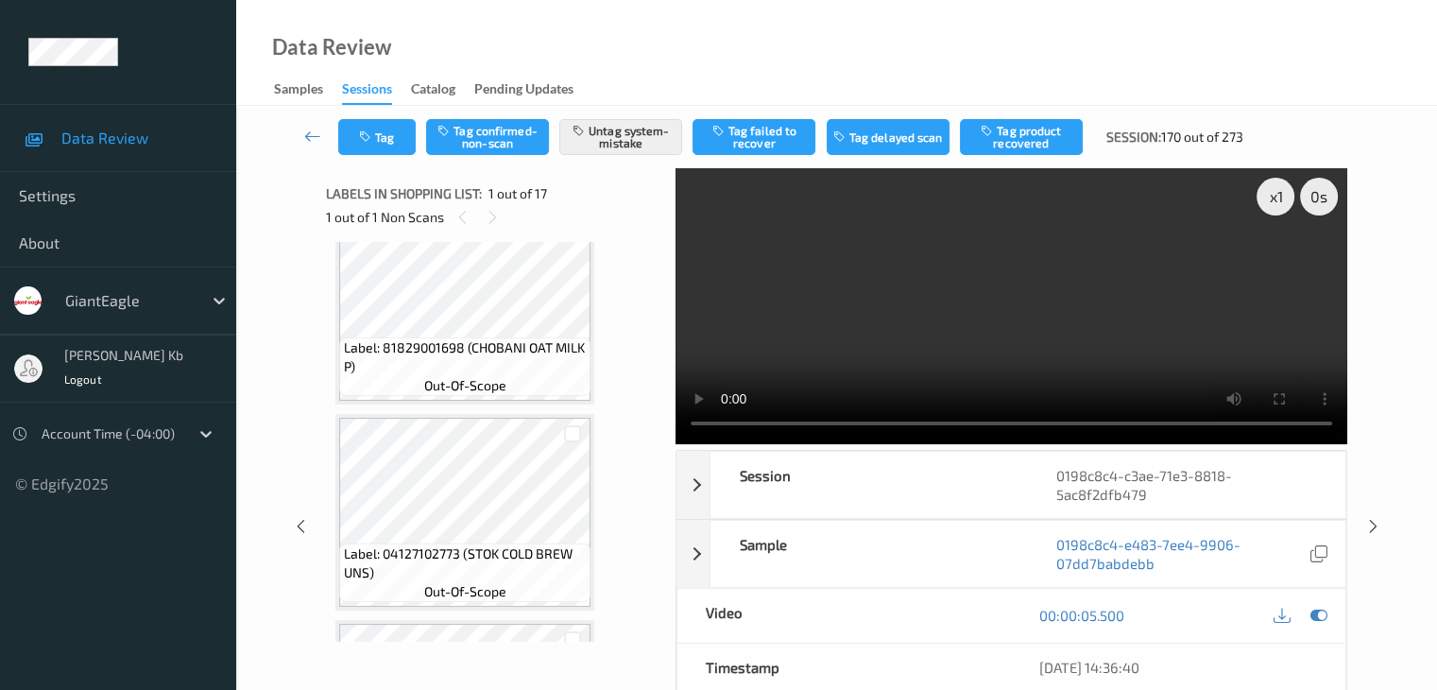
click at [307, 137] on icon at bounding box center [312, 136] width 17 height 19
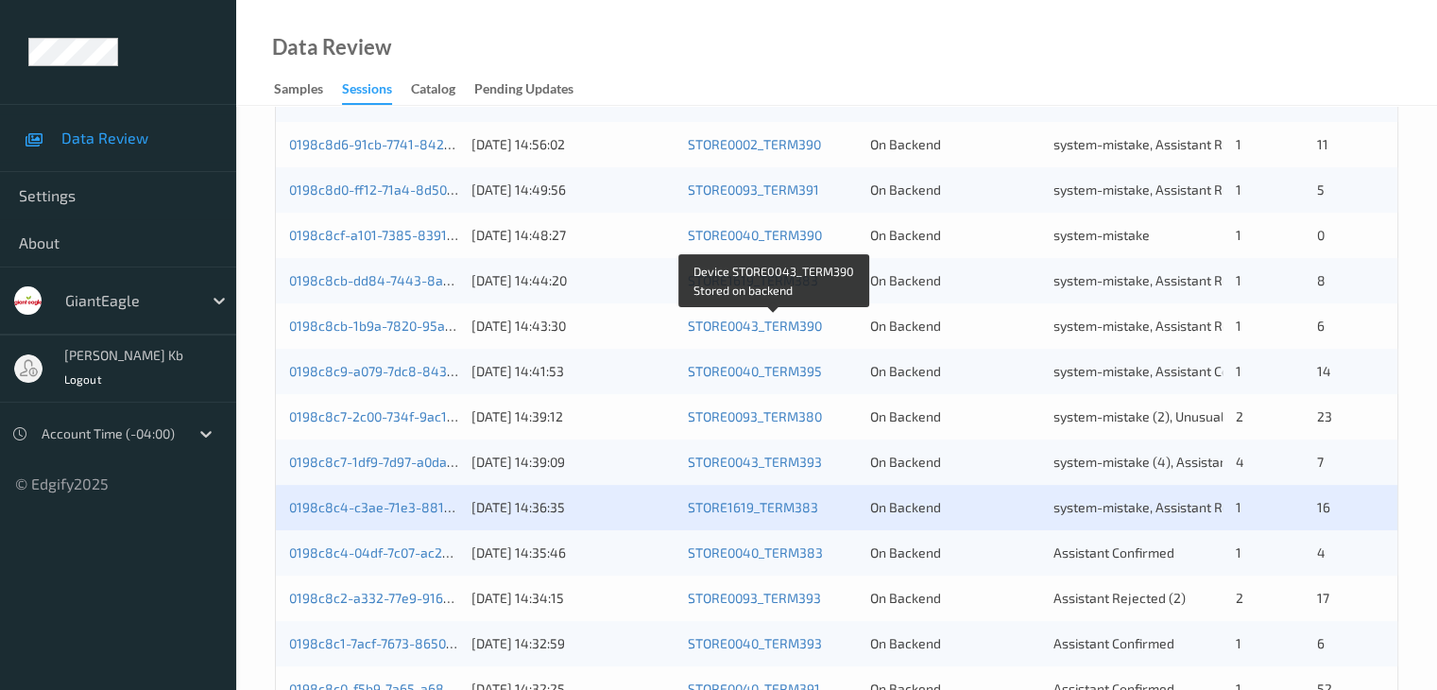
scroll to position [661, 0]
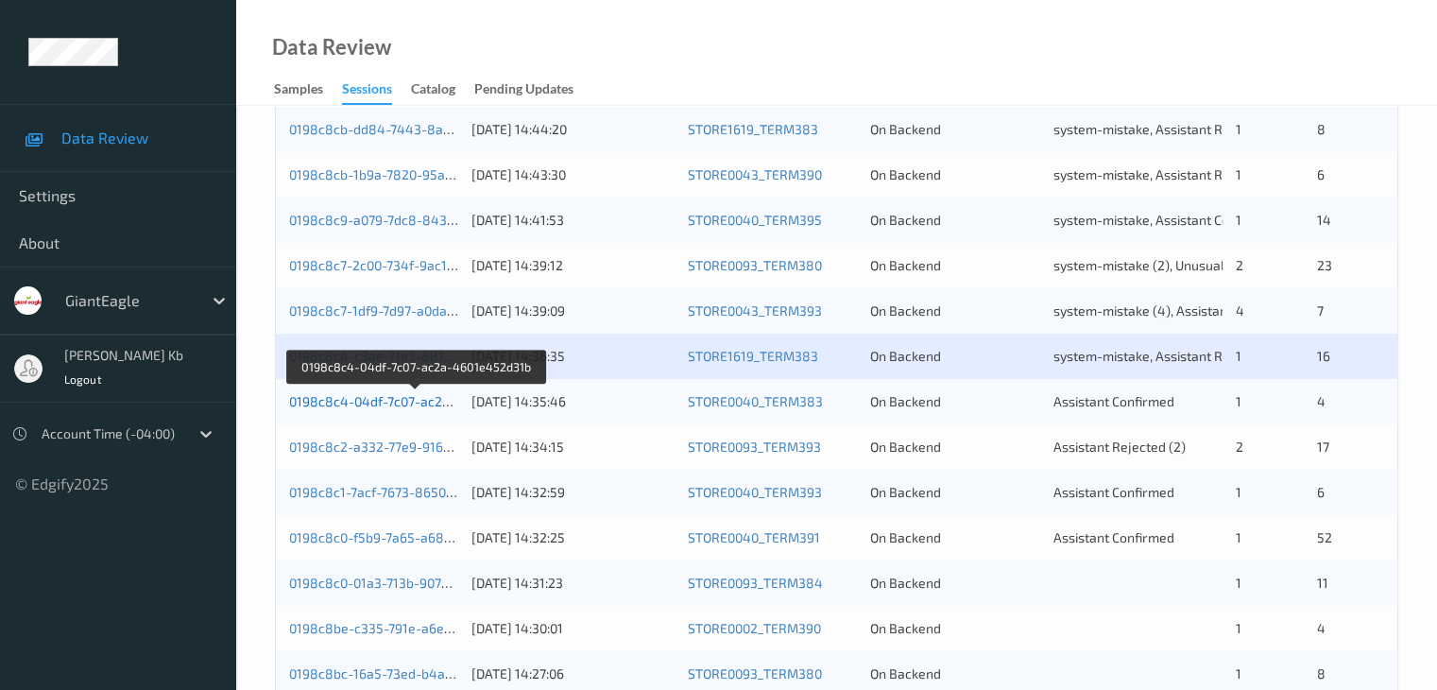
click at [383, 401] on link "0198c8c4-04df-7c07-ac2a-4601e452d31b" at bounding box center [416, 401] width 255 height 16
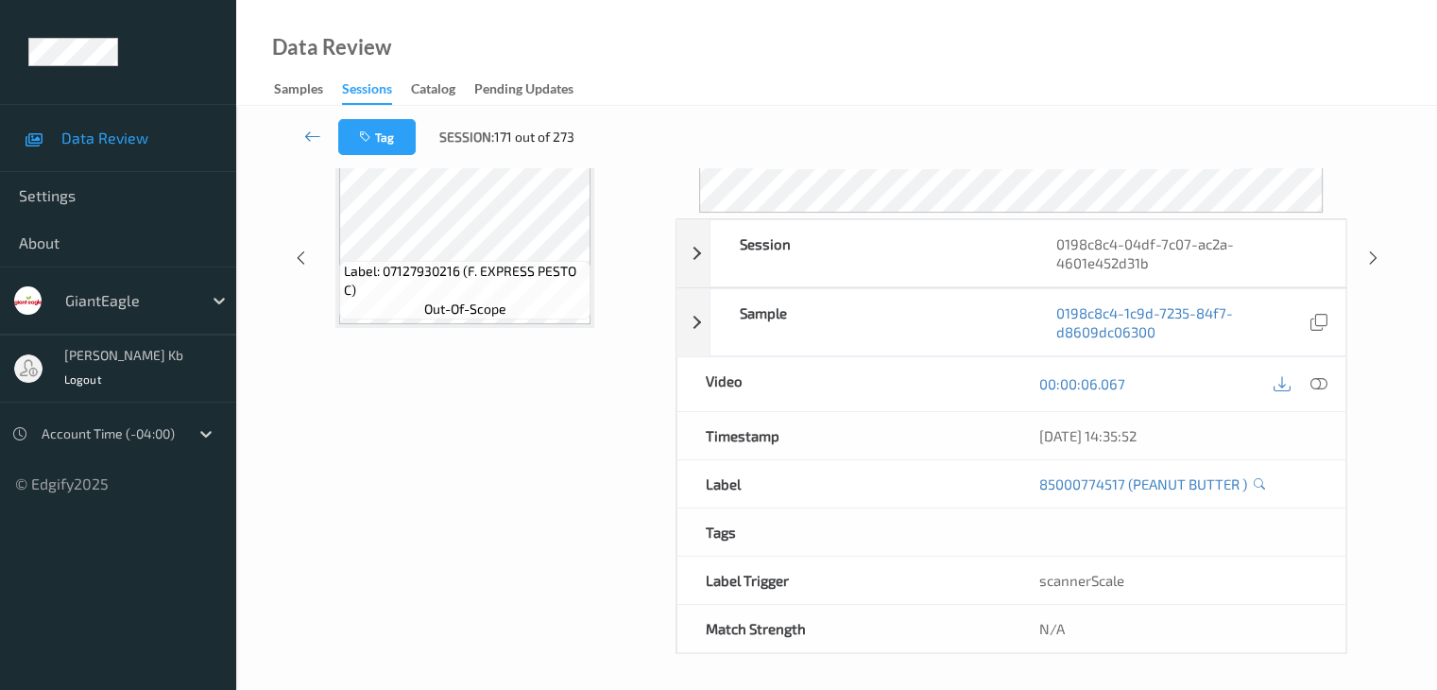
scroll to position [231, 0]
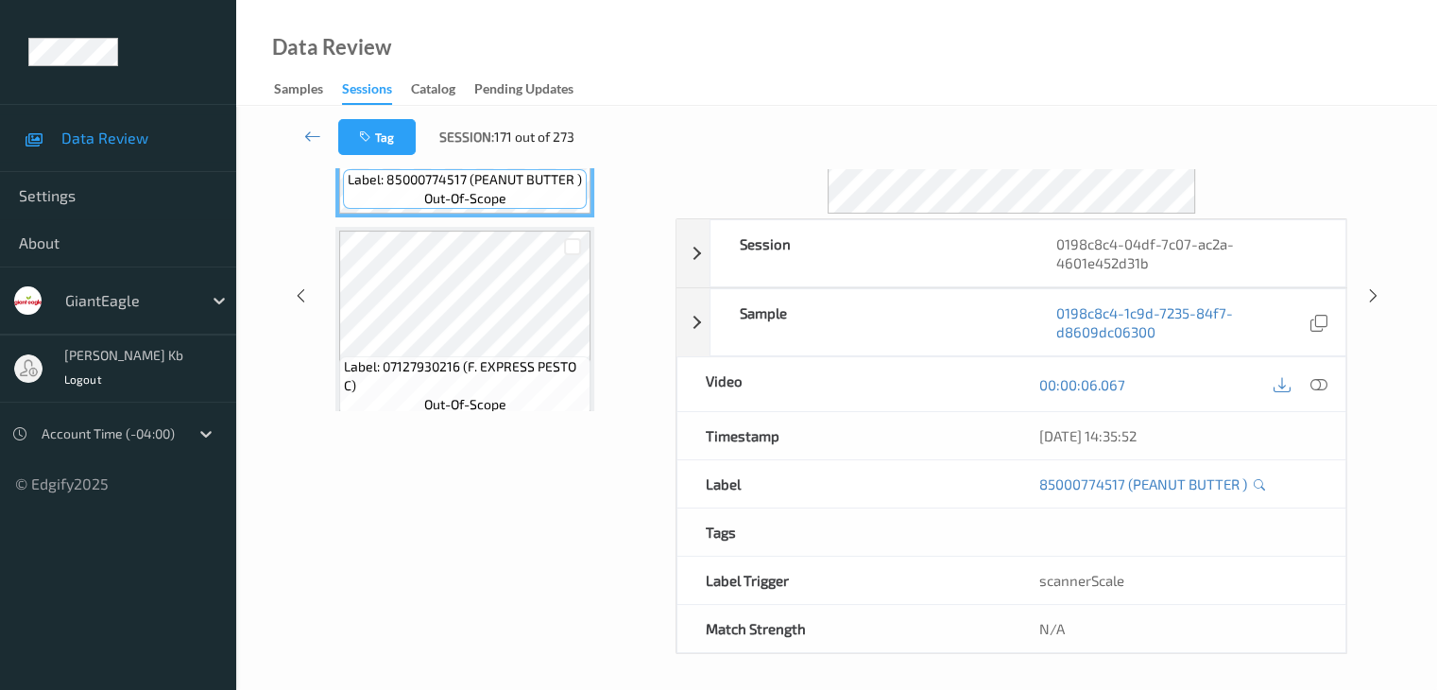
drag, startPoint x: 489, startPoint y: 0, endPoint x: 943, endPoint y: 35, distance: 454.8
click at [1038, 41] on div "Data Review Samples Sessions Catalog Pending Updates" at bounding box center [836, 53] width 1201 height 106
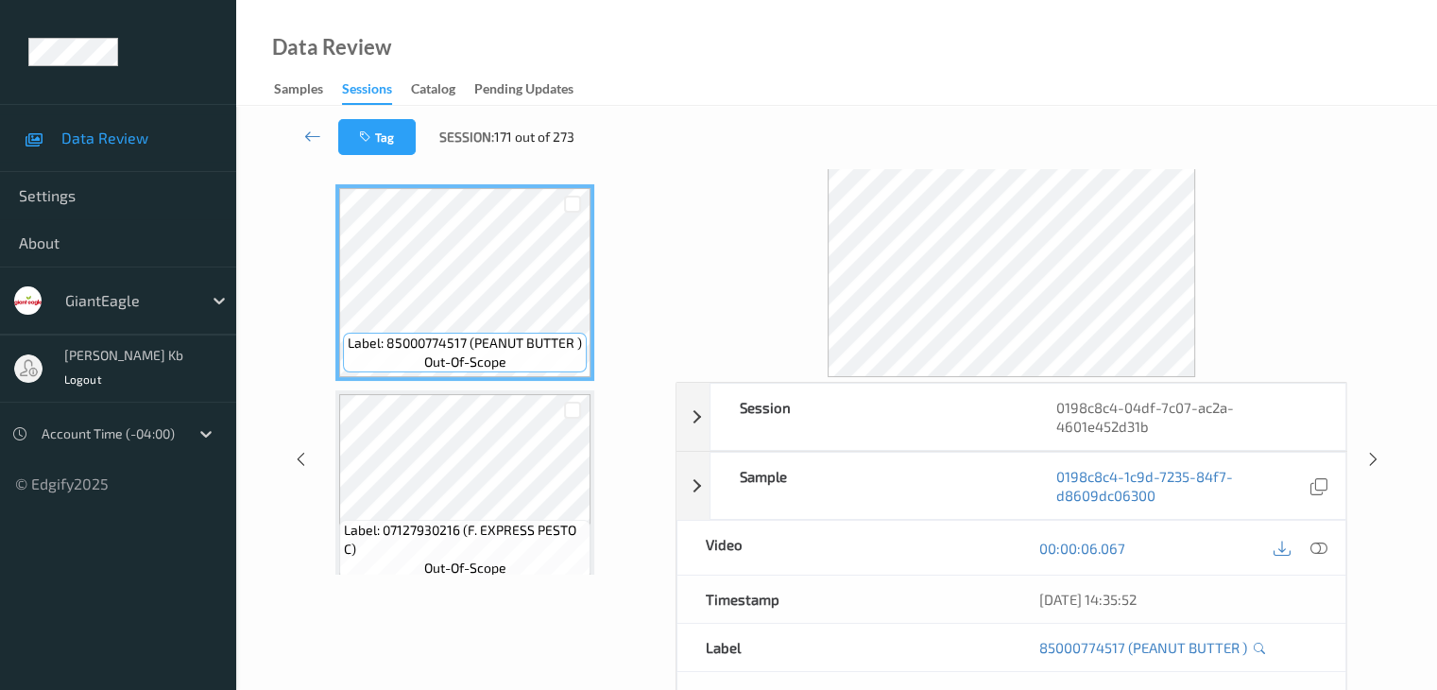
scroll to position [0, 0]
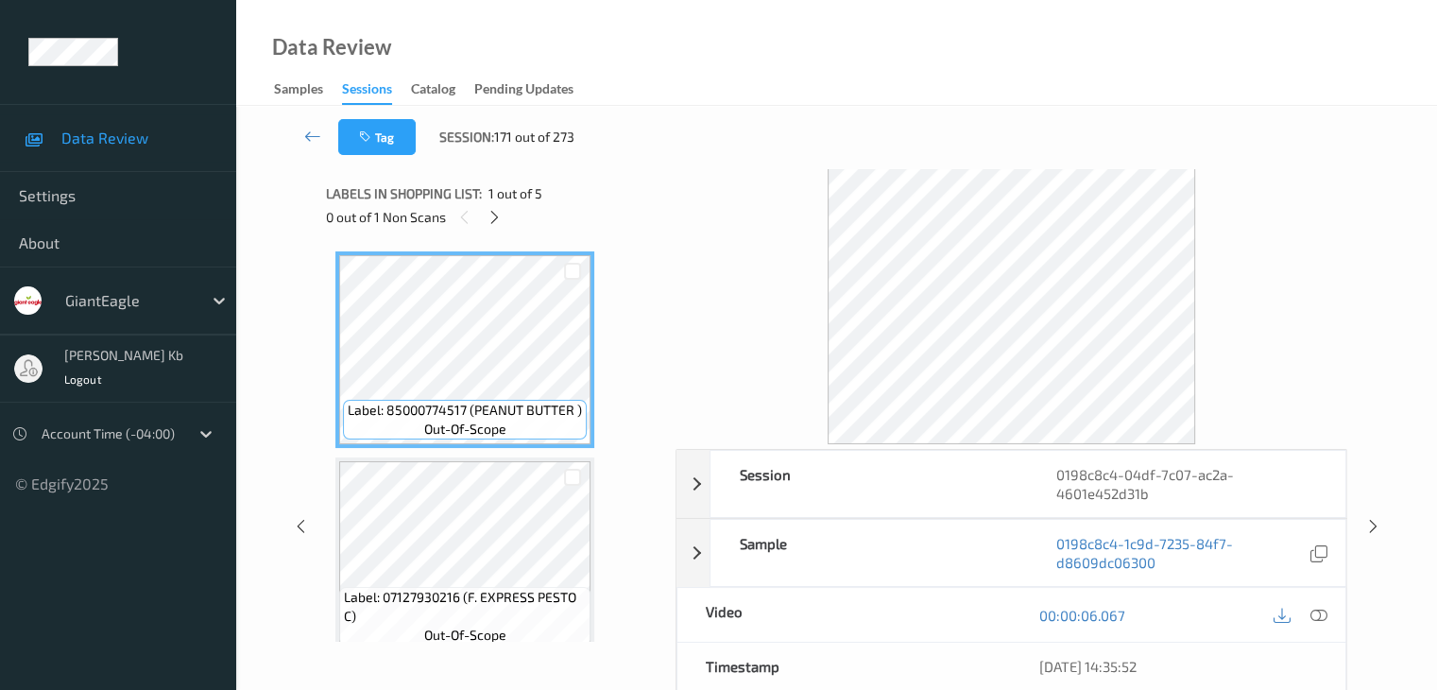
click at [503, 215] on icon at bounding box center [495, 217] width 16 height 17
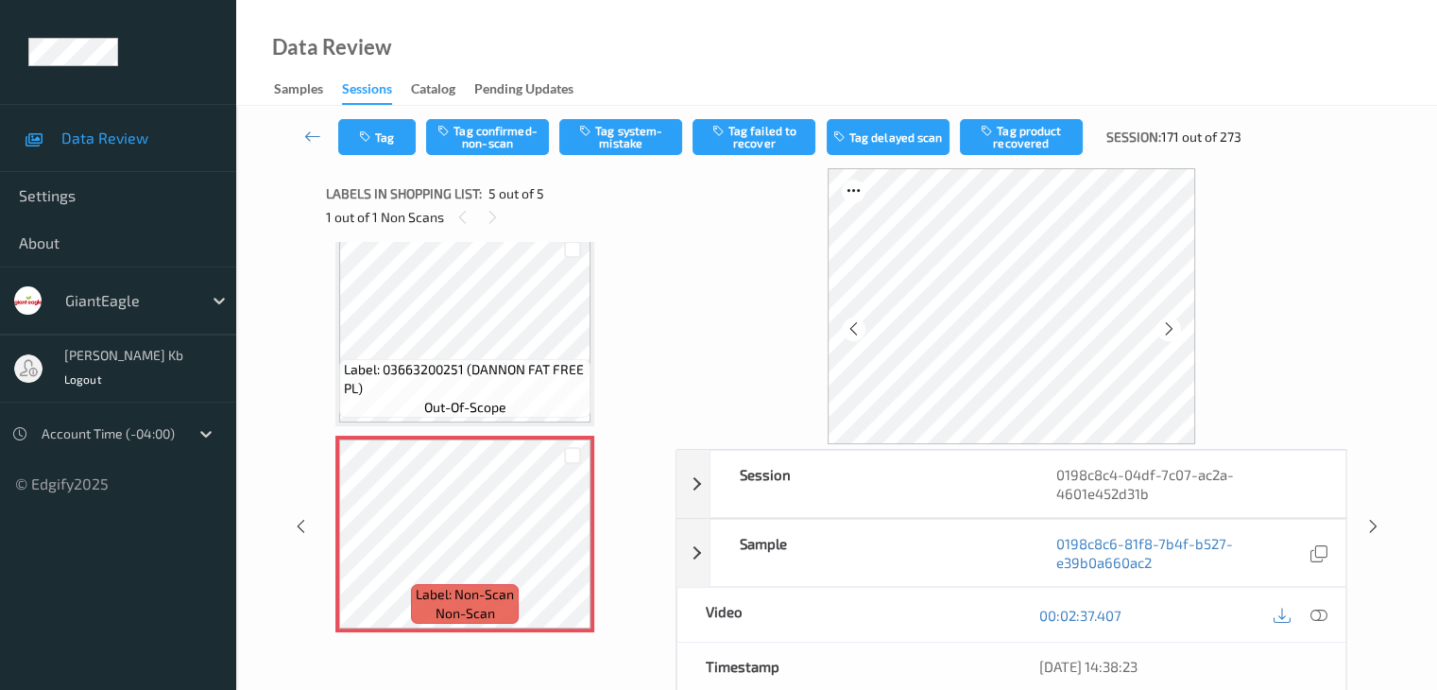
click at [1317, 610] on icon at bounding box center [1317, 615] width 17 height 17
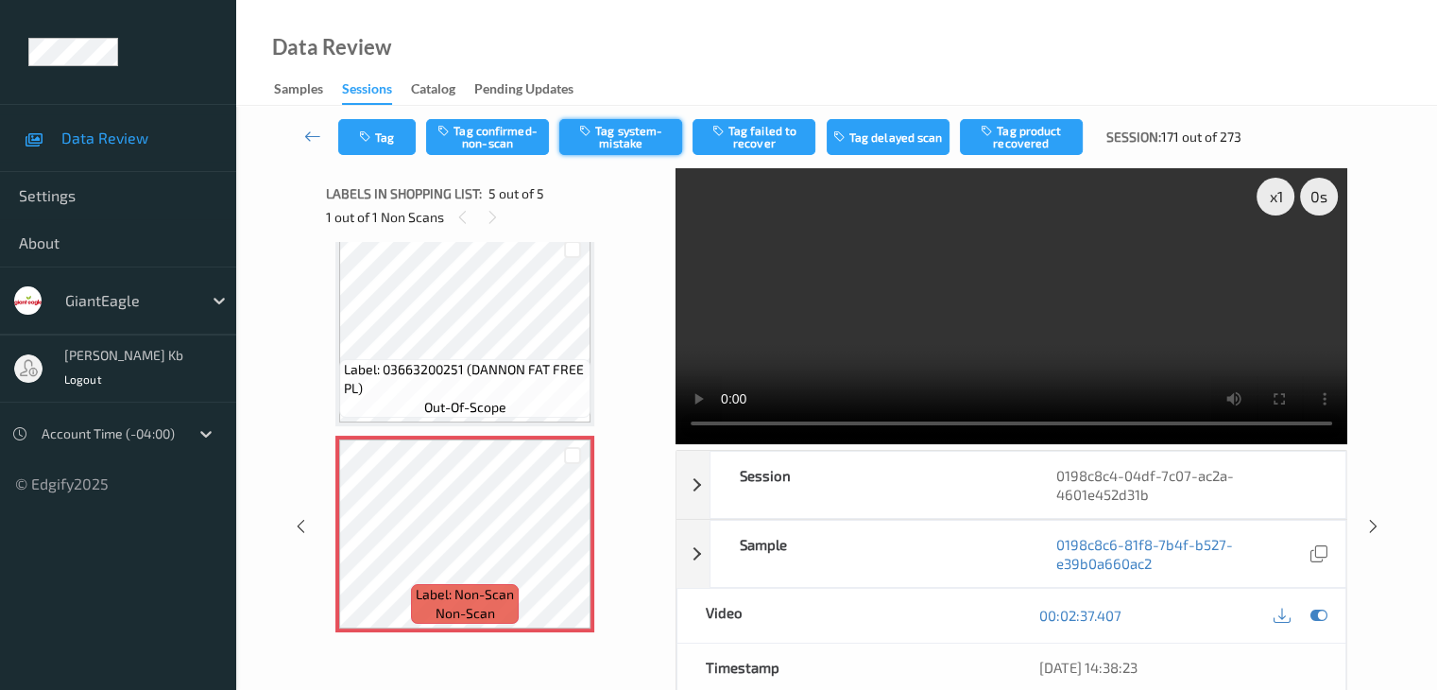
click at [626, 133] on button "Tag system-mistake" at bounding box center [620, 137] width 123 height 36
click at [313, 136] on icon at bounding box center [312, 136] width 17 height 19
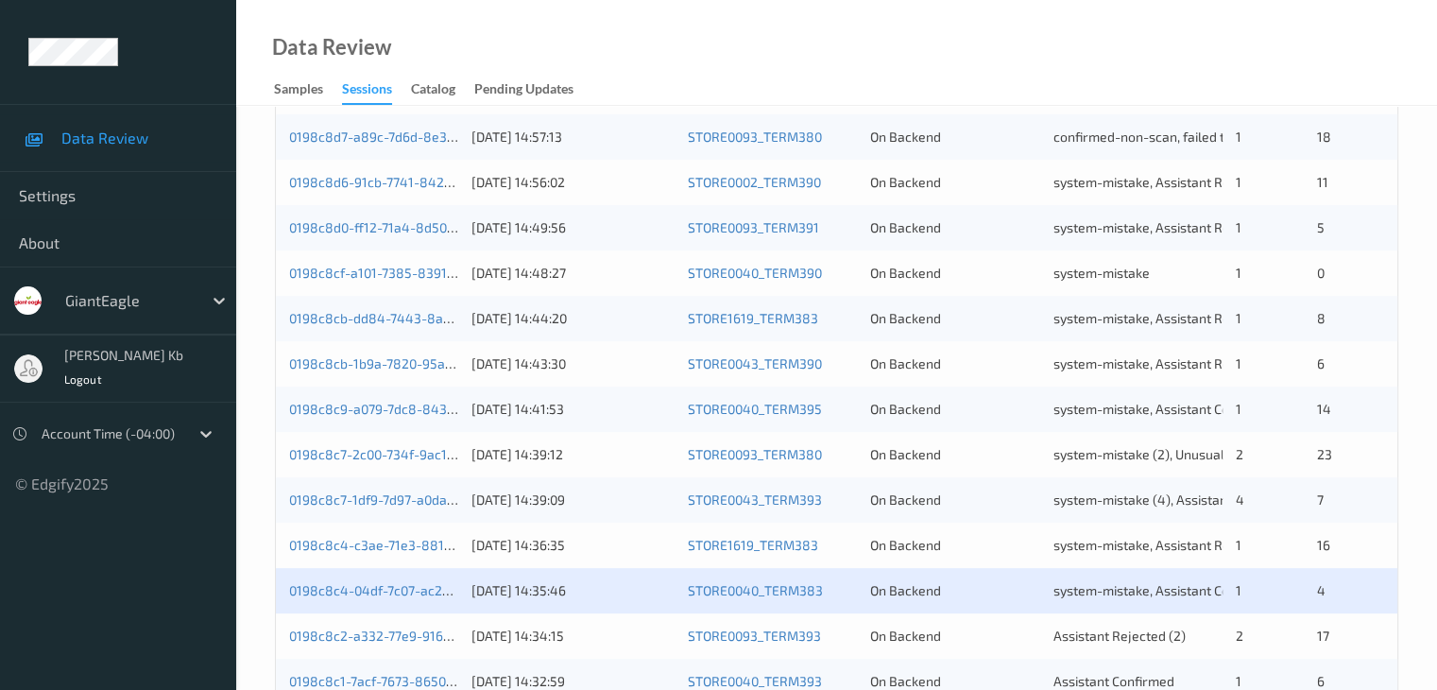
scroll to position [850, 0]
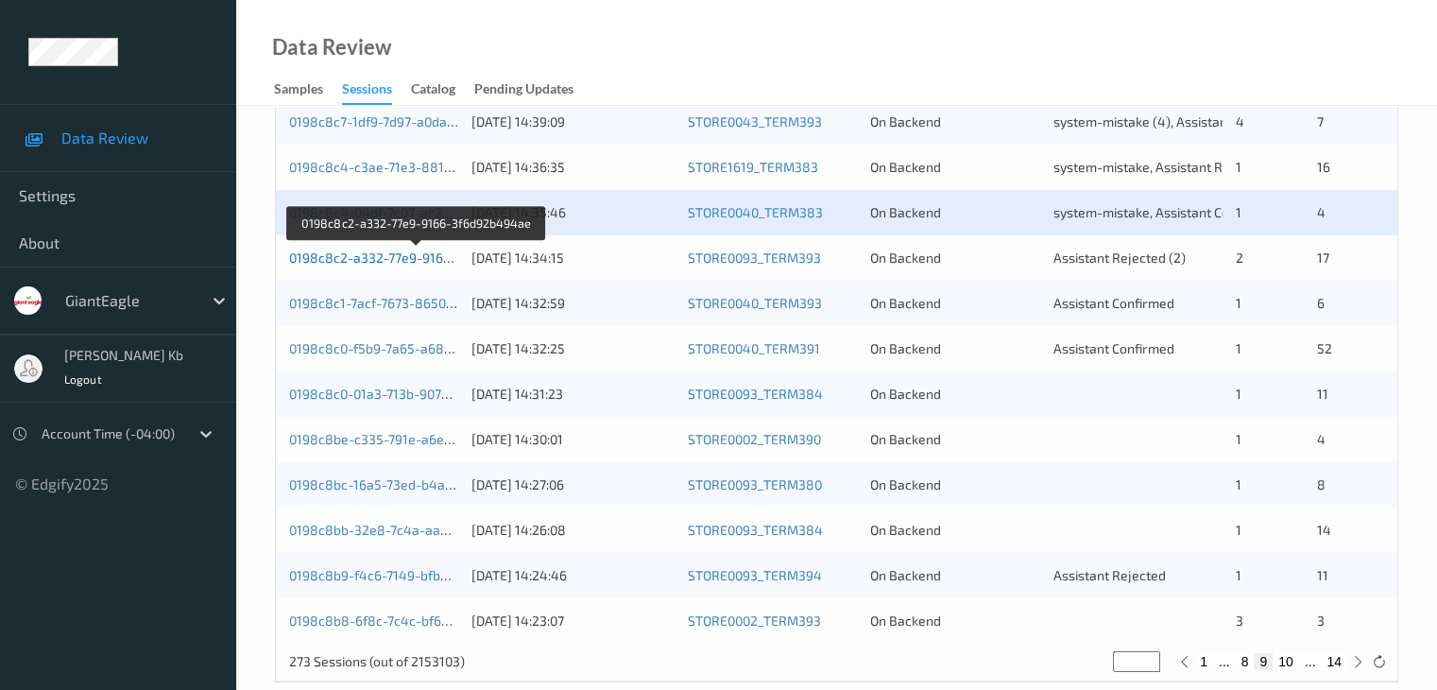
click at [375, 258] on link "0198c8c2-a332-77e9-9166-3f6d92b494ae" at bounding box center [417, 257] width 257 height 16
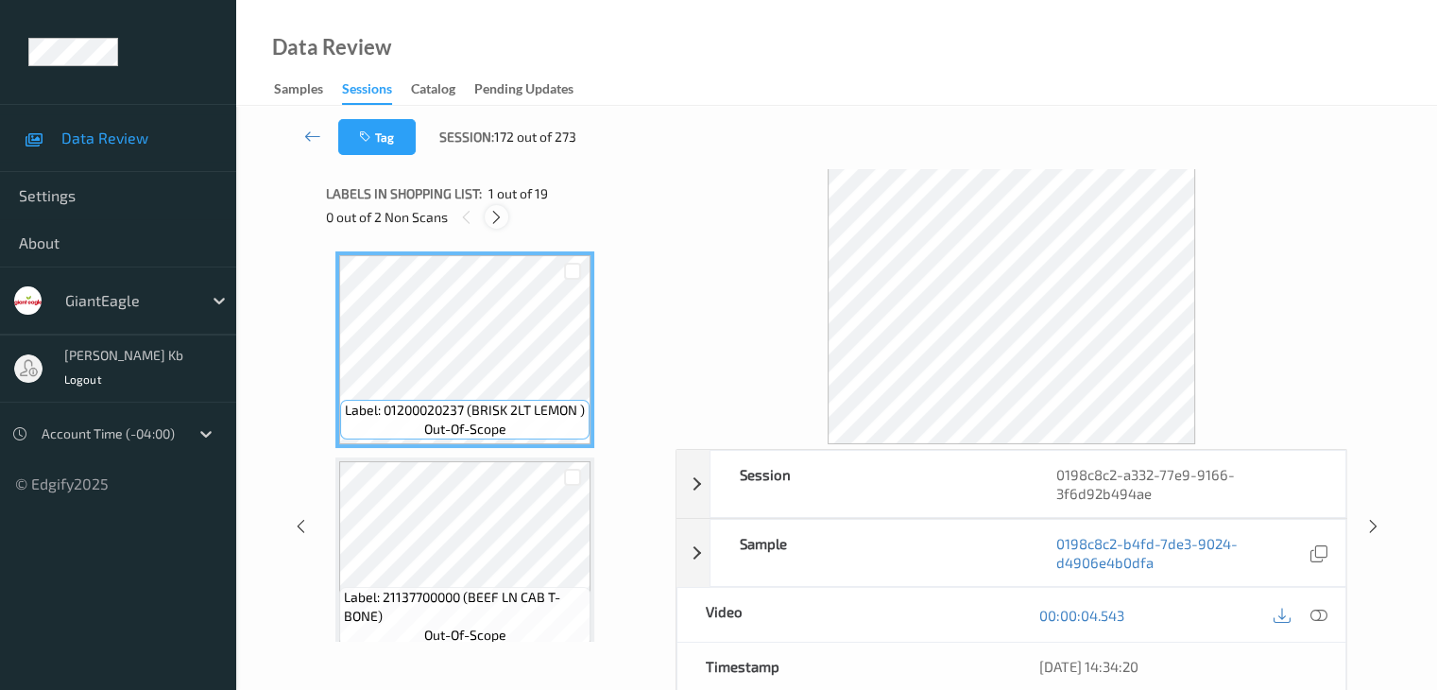
click at [505, 217] on icon at bounding box center [496, 217] width 16 height 17
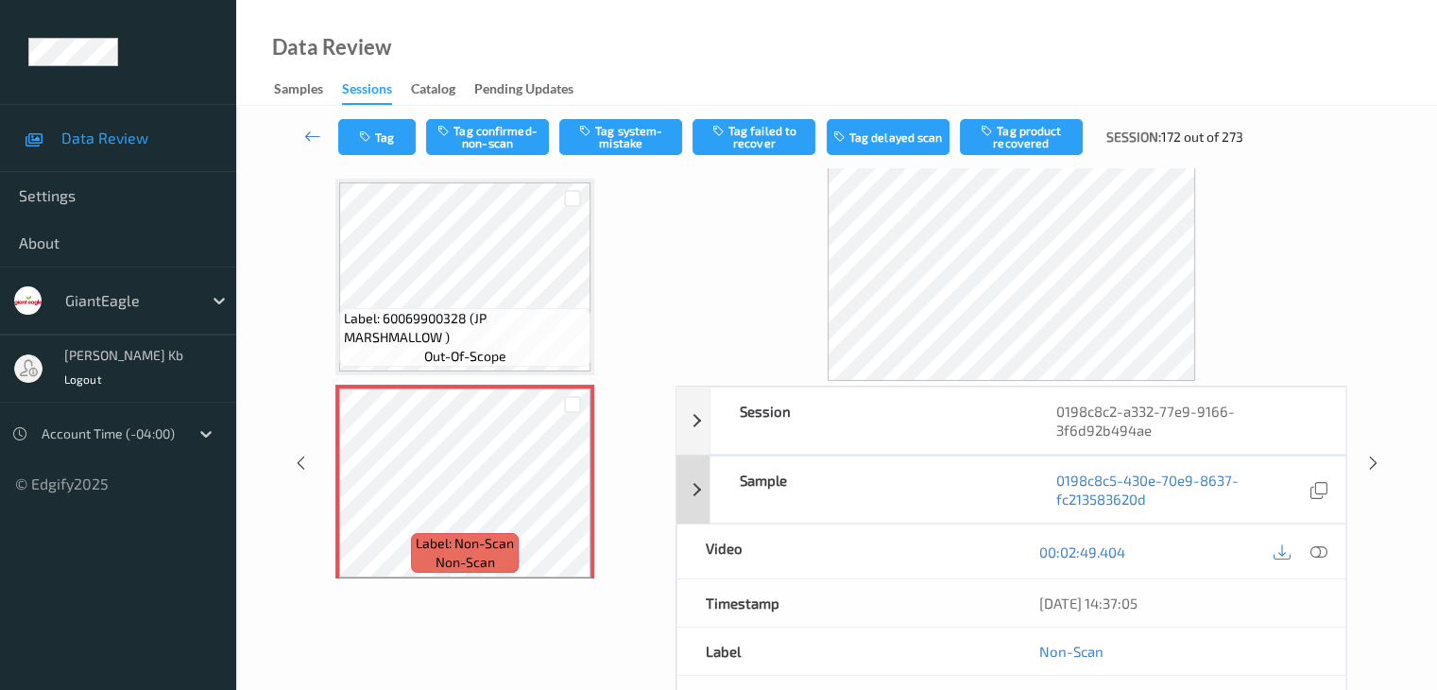
scroll to position [94, 0]
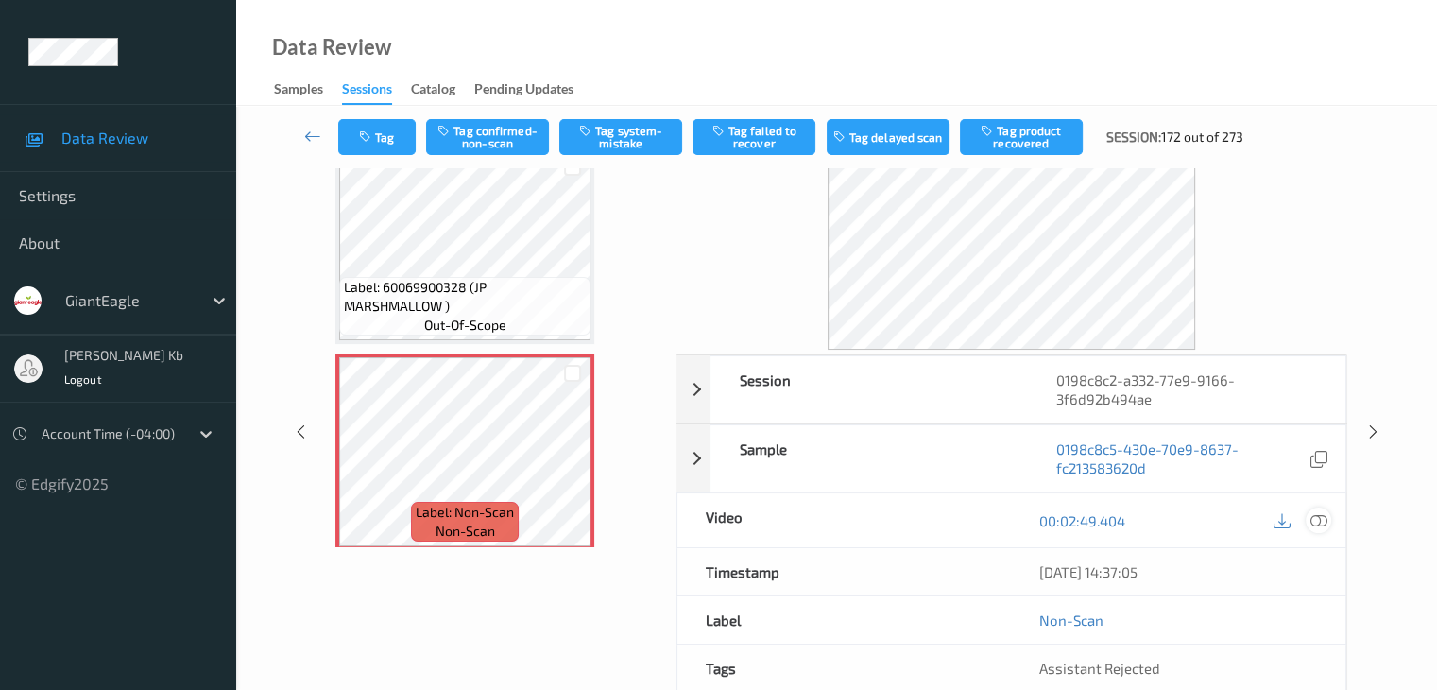
click at [1317, 514] on icon at bounding box center [1317, 520] width 17 height 17
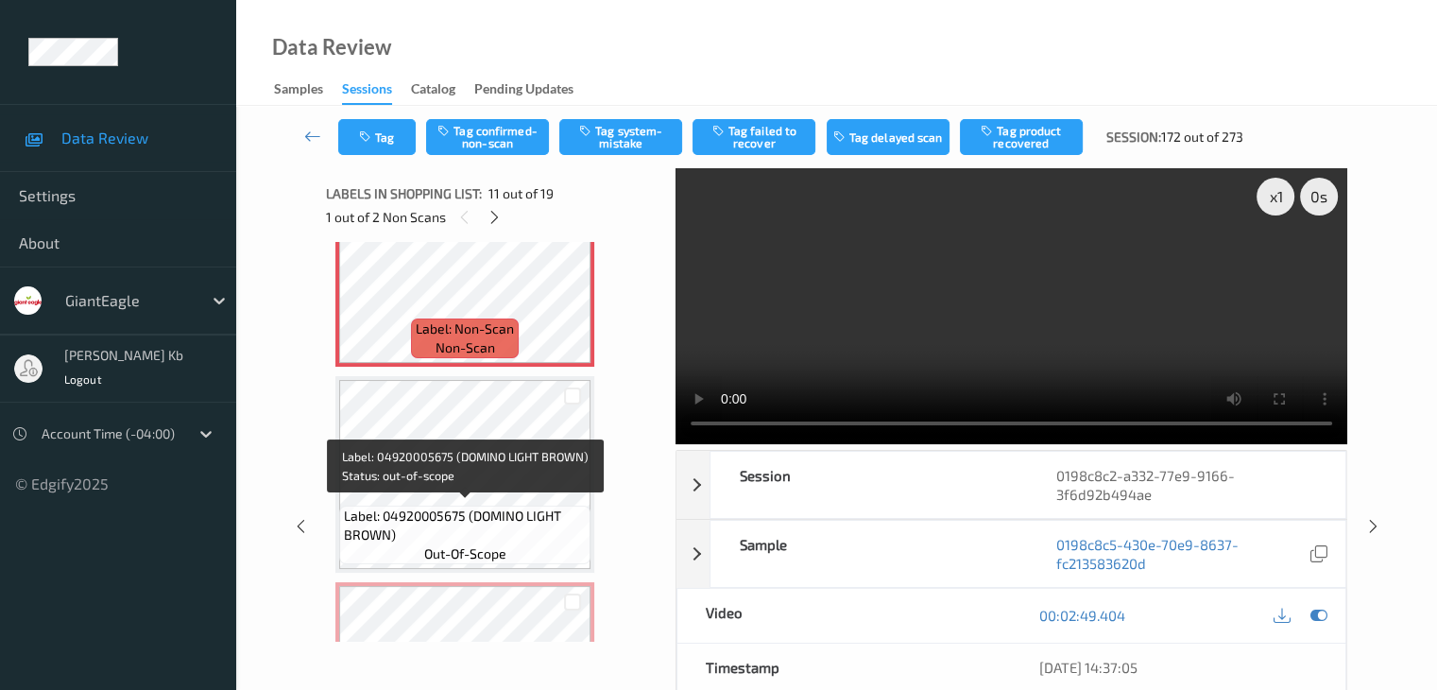
scroll to position [2052, 0]
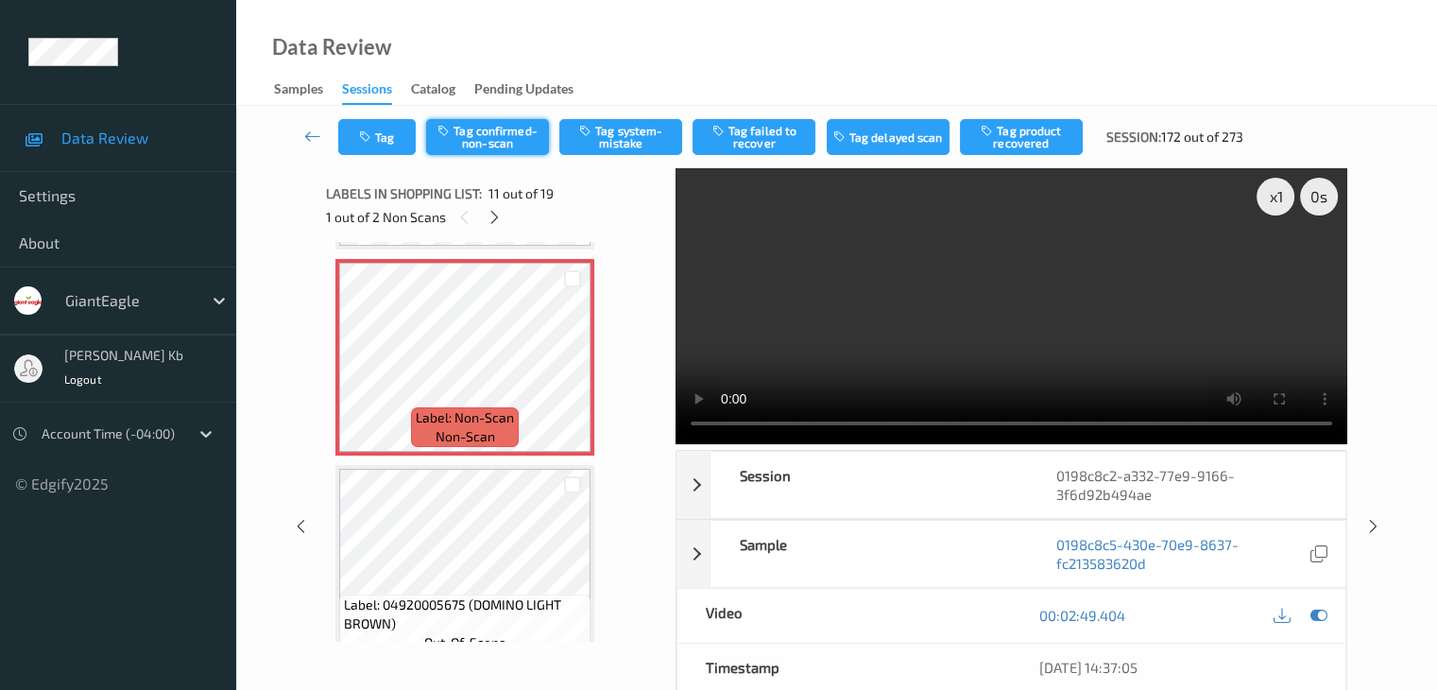
click at [507, 128] on button "Tag confirmed-non-scan" at bounding box center [487, 137] width 123 height 36
click at [1048, 136] on button "Tag product recovered" at bounding box center [1021, 137] width 123 height 36
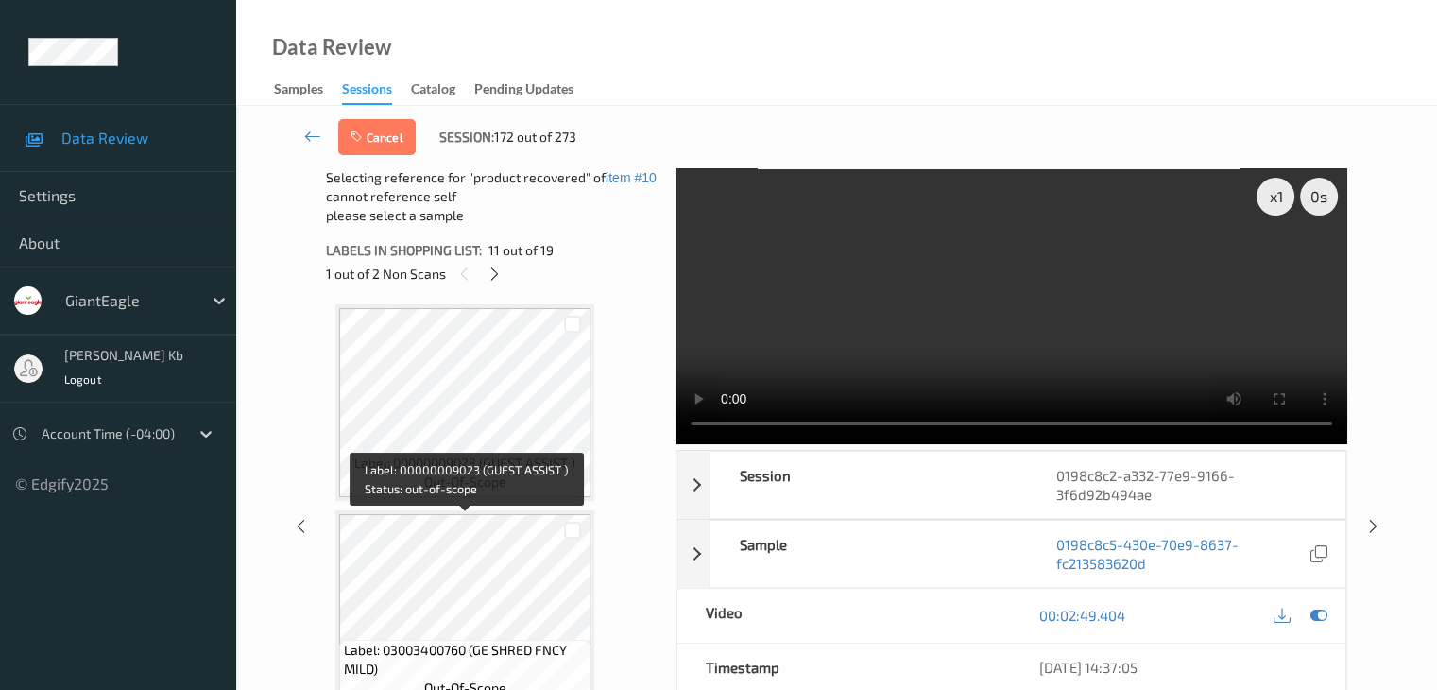
scroll to position [2713, 0]
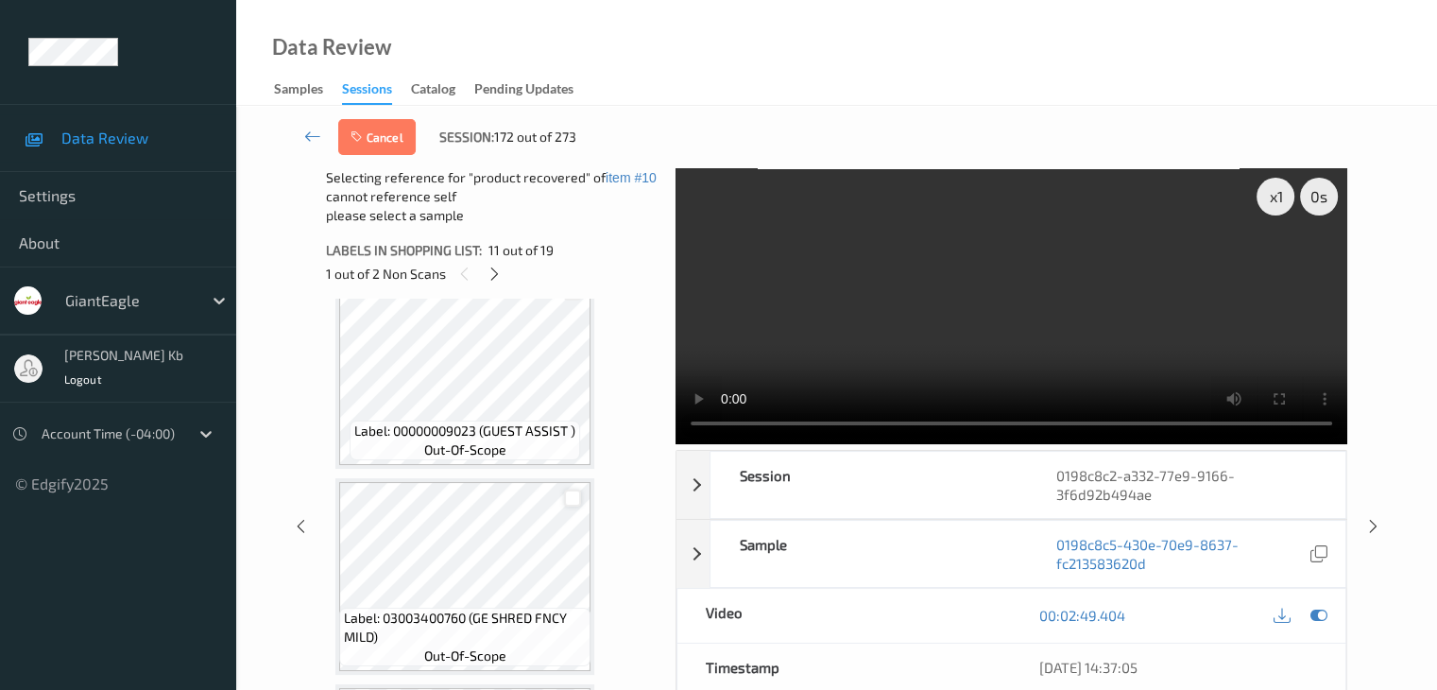
click at [571, 501] on div at bounding box center [573, 498] width 18 height 18
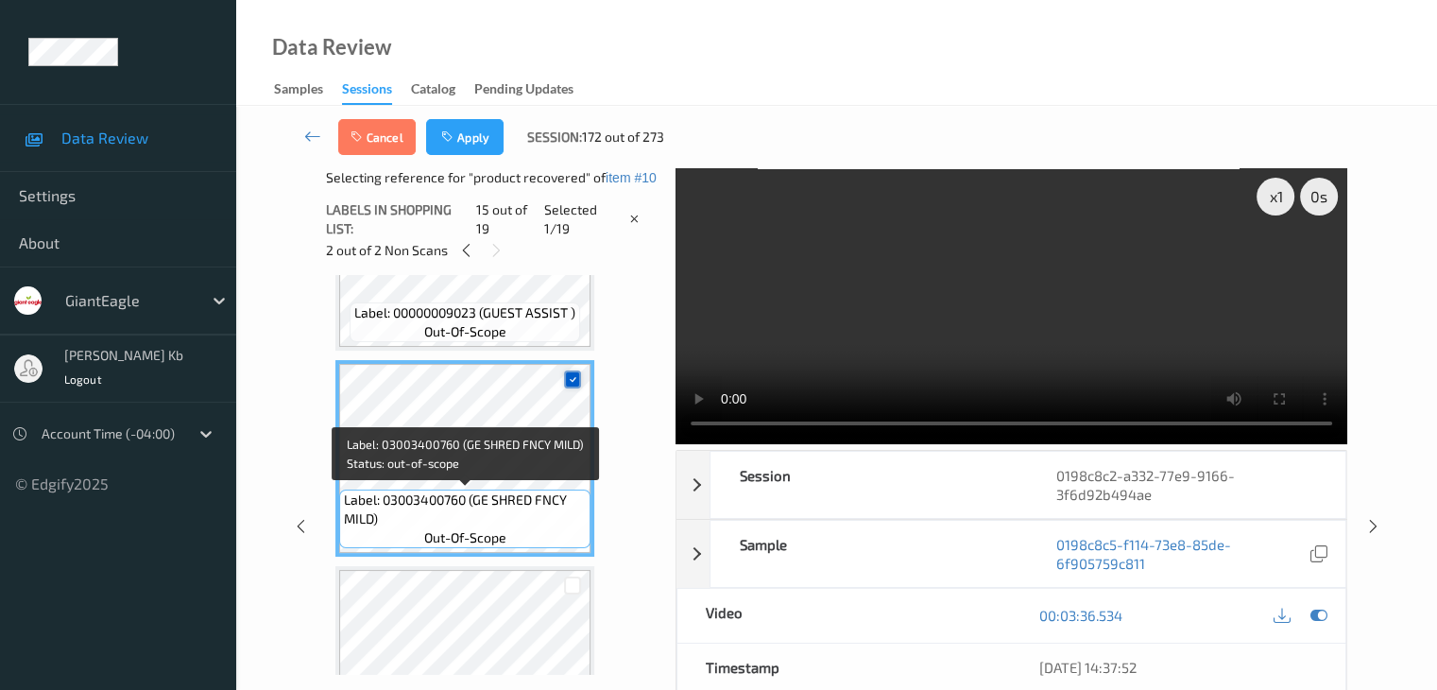
scroll to position [2902, 0]
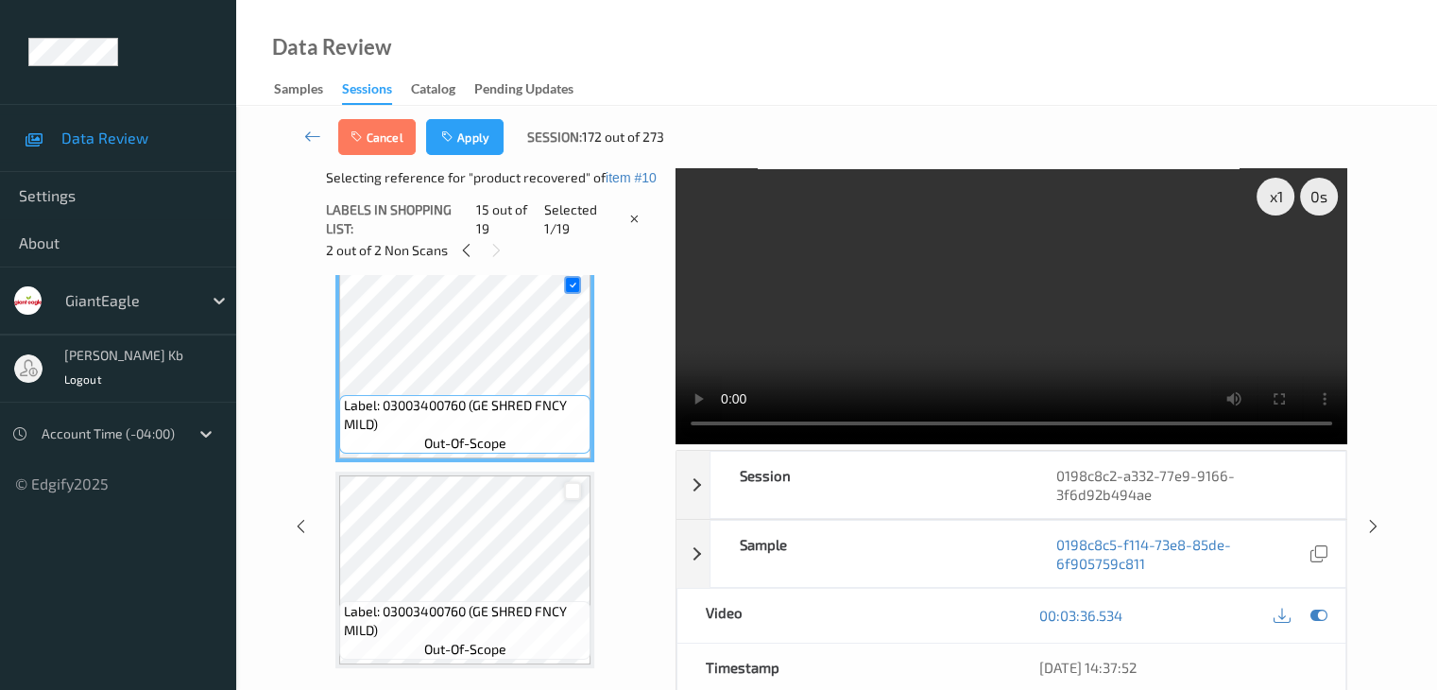
click at [572, 490] on div at bounding box center [573, 491] width 18 height 18
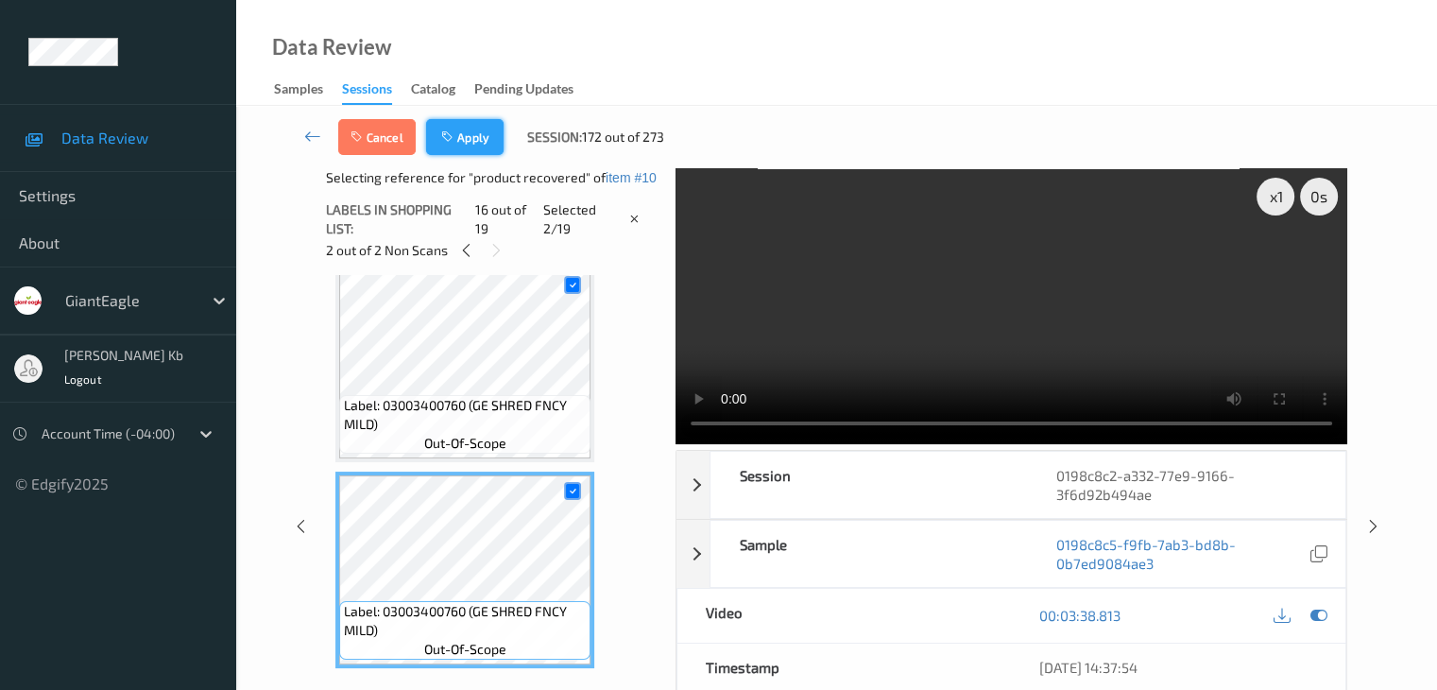
click at [467, 133] on button "Apply" at bounding box center [464, 137] width 77 height 36
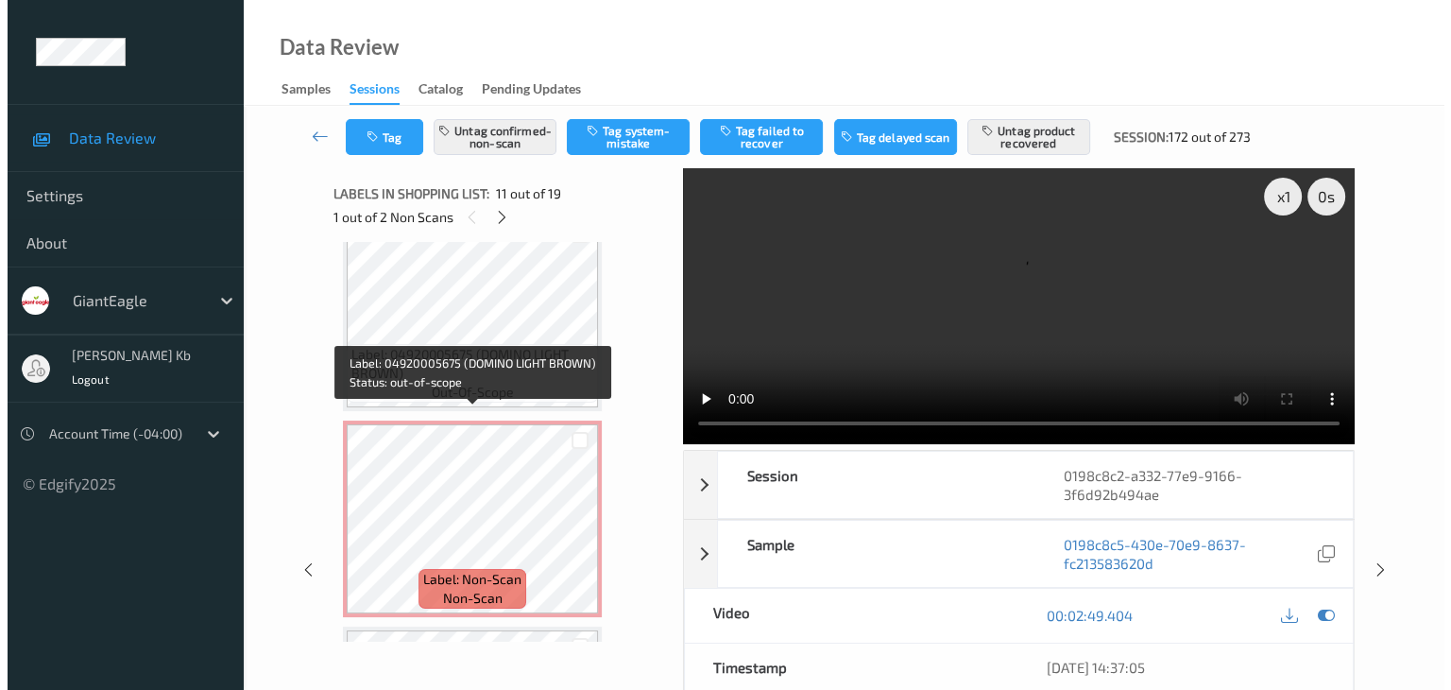
scroll to position [2335, 0]
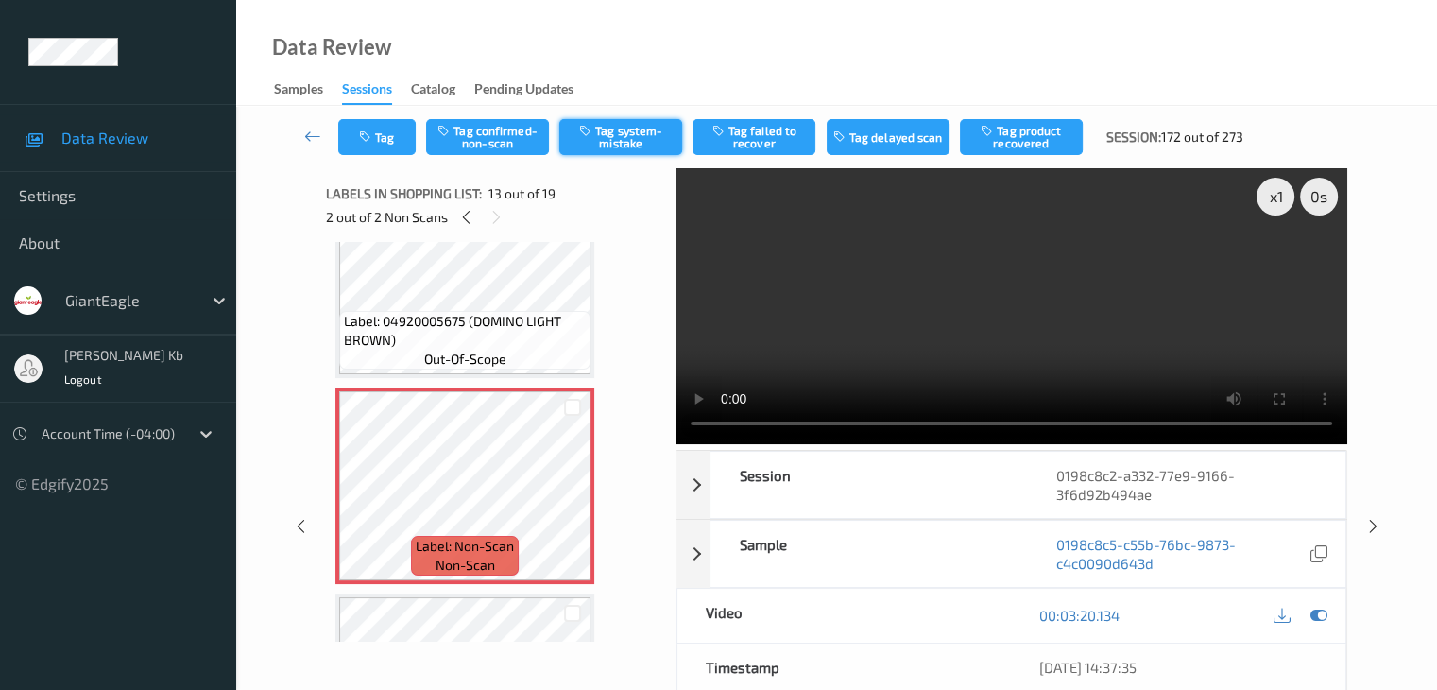
click at [624, 145] on button "Tag system-mistake" at bounding box center [620, 137] width 123 height 36
click at [377, 134] on button "Tag" at bounding box center [376, 137] width 77 height 36
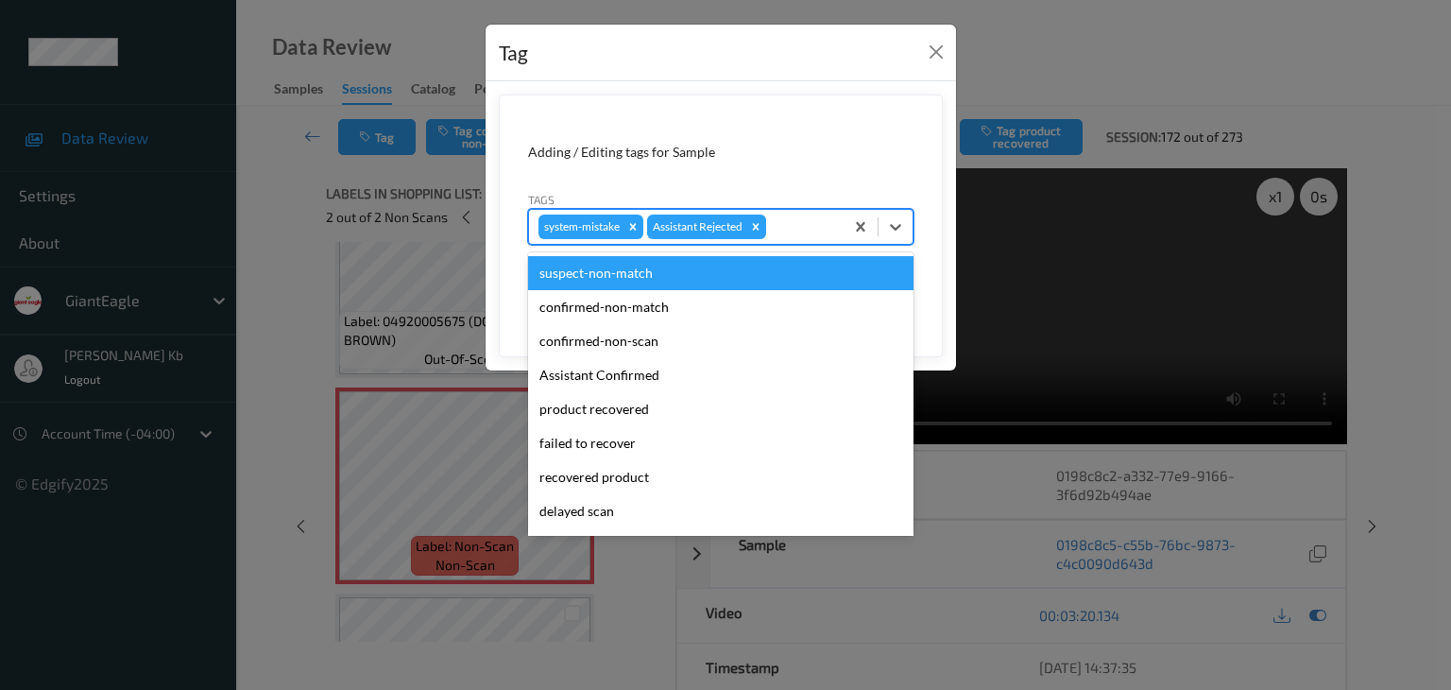
click at [790, 222] on div at bounding box center [802, 226] width 64 height 23
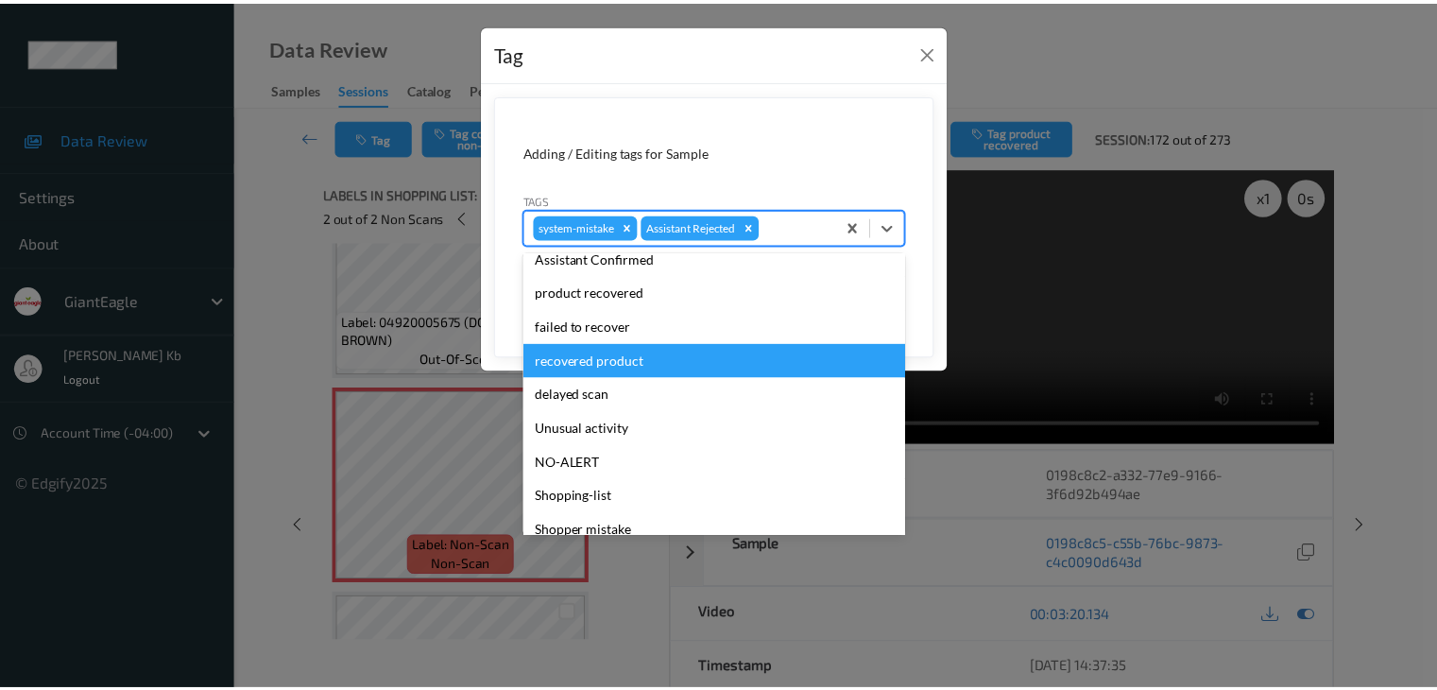
scroll to position [166, 0]
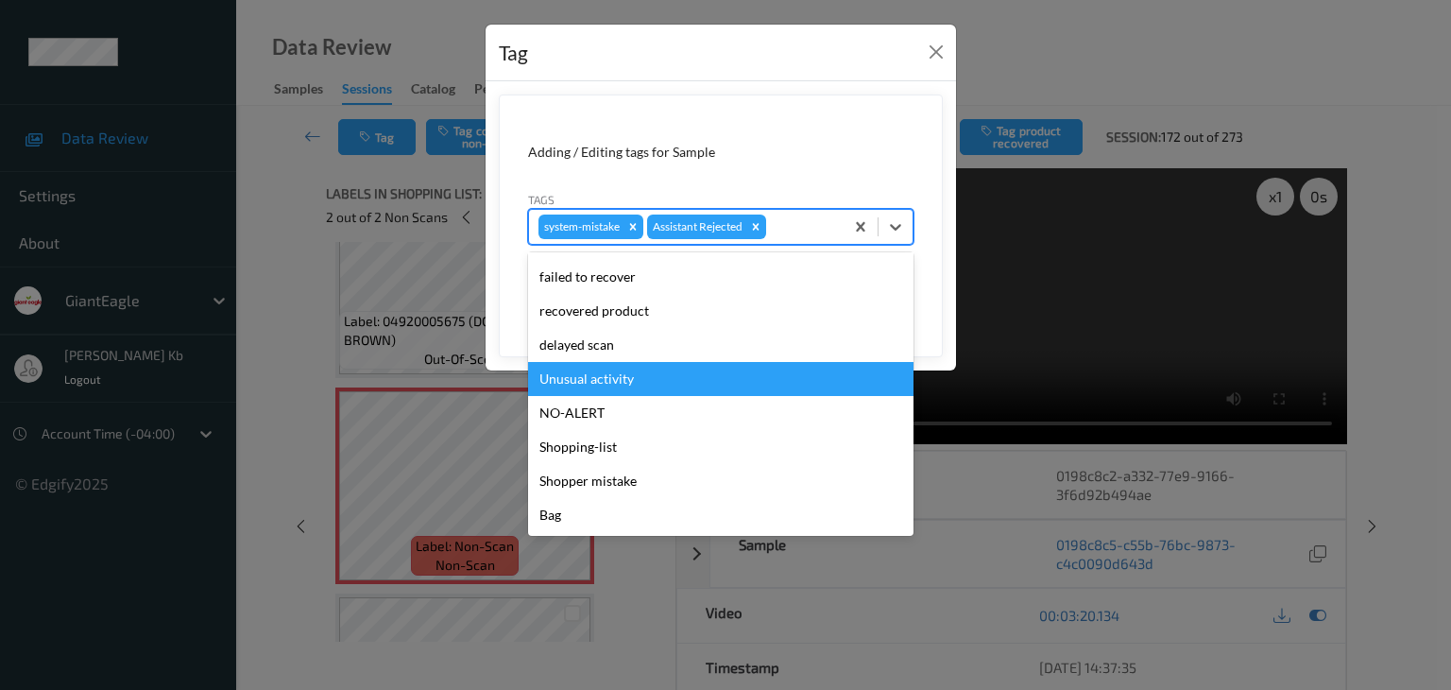
click at [616, 383] on div "Unusual activity" at bounding box center [720, 379] width 385 height 34
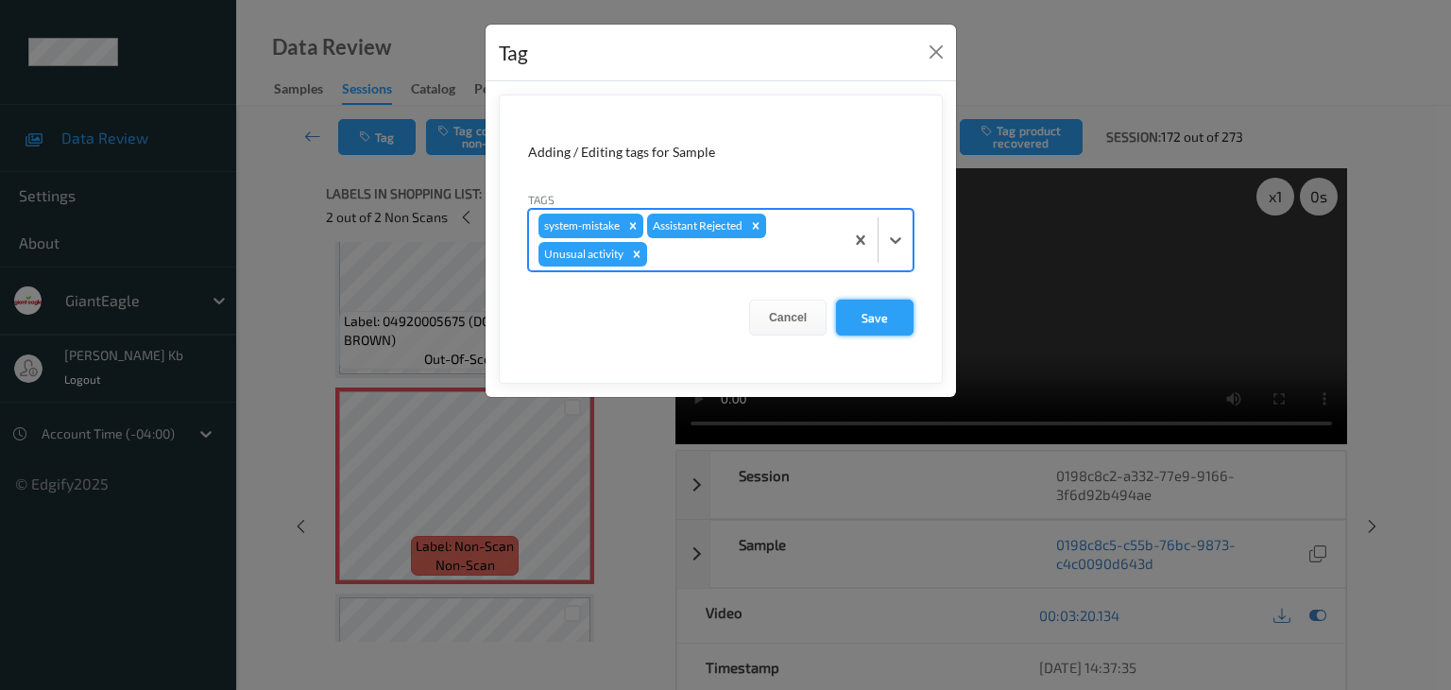
click at [870, 307] on button "Save" at bounding box center [874, 317] width 77 height 36
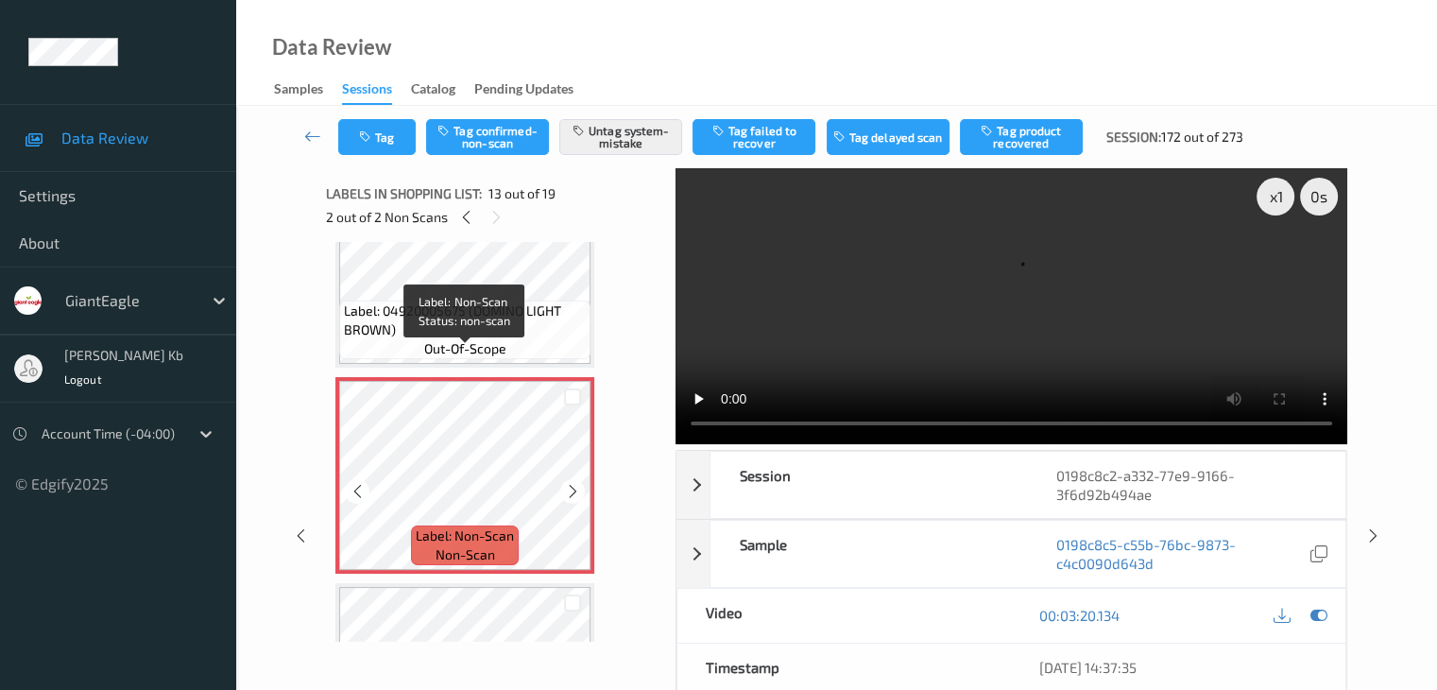
scroll to position [2335, 0]
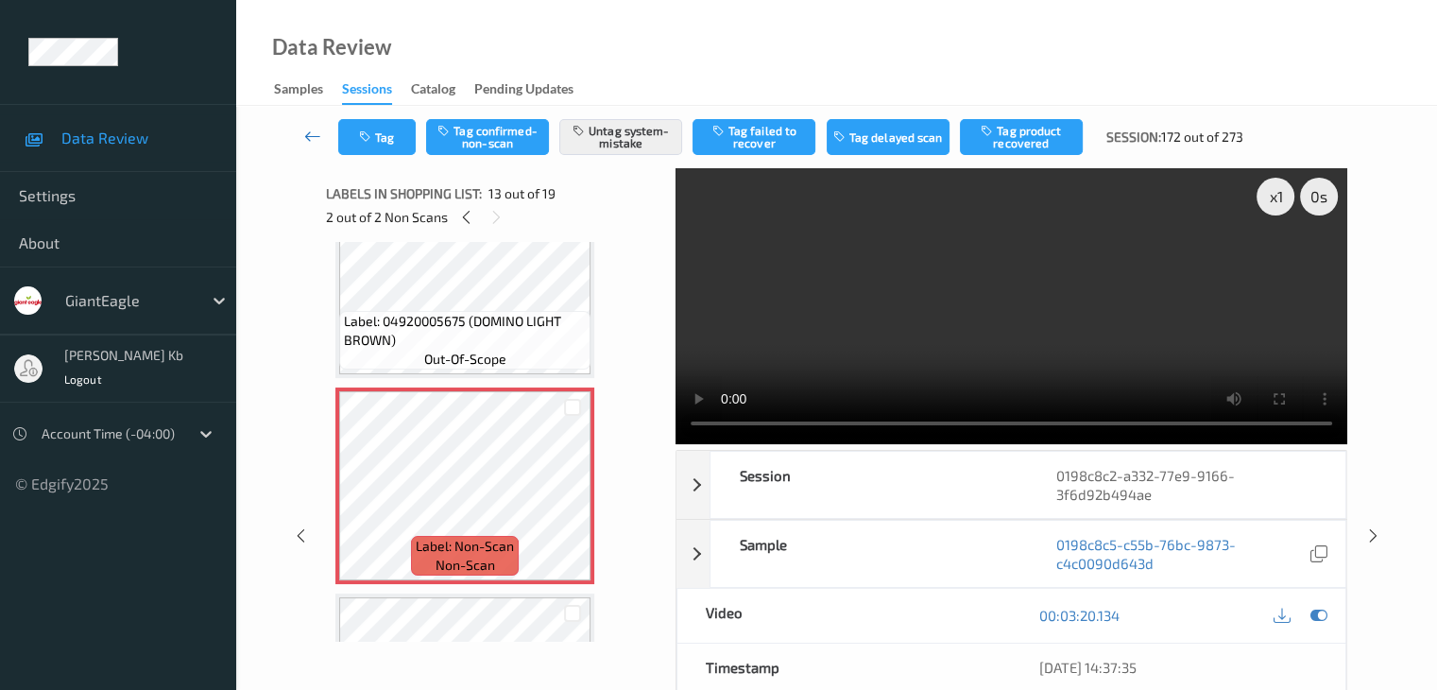
click at [315, 133] on icon at bounding box center [312, 136] width 17 height 19
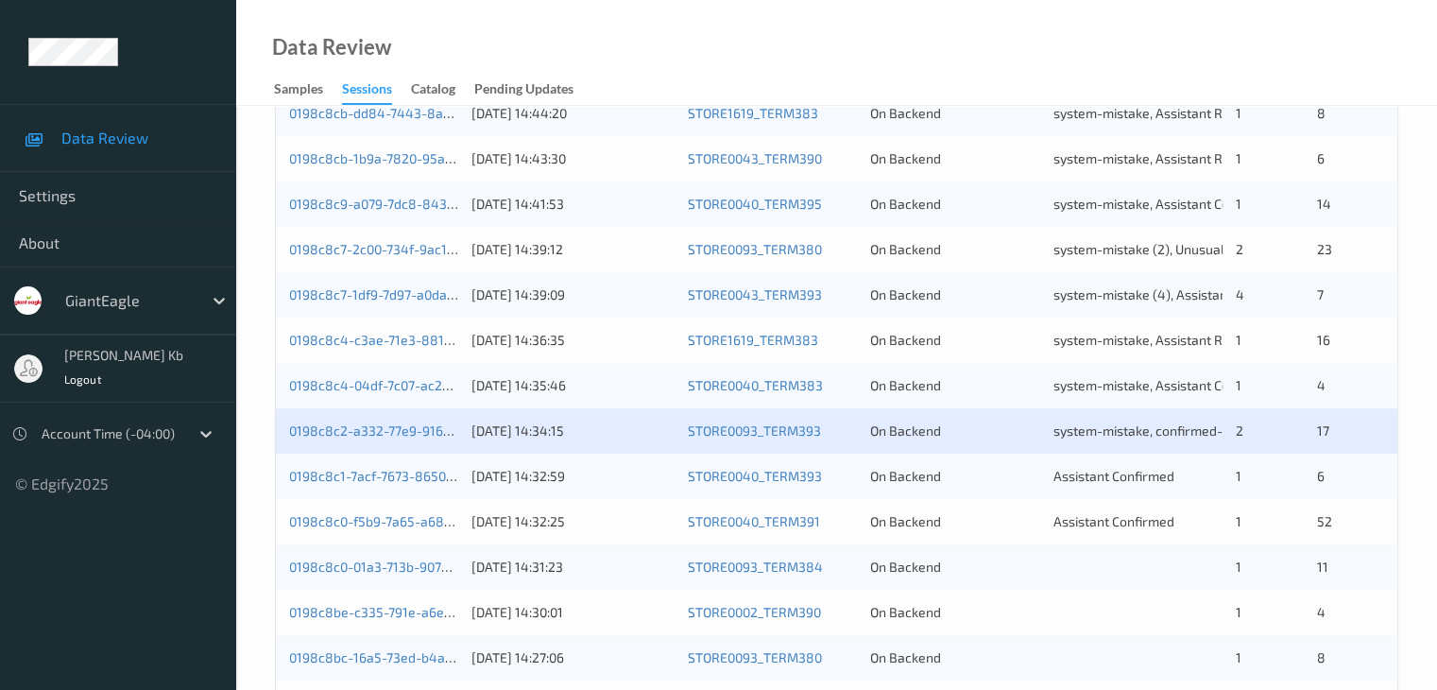
scroll to position [756, 0]
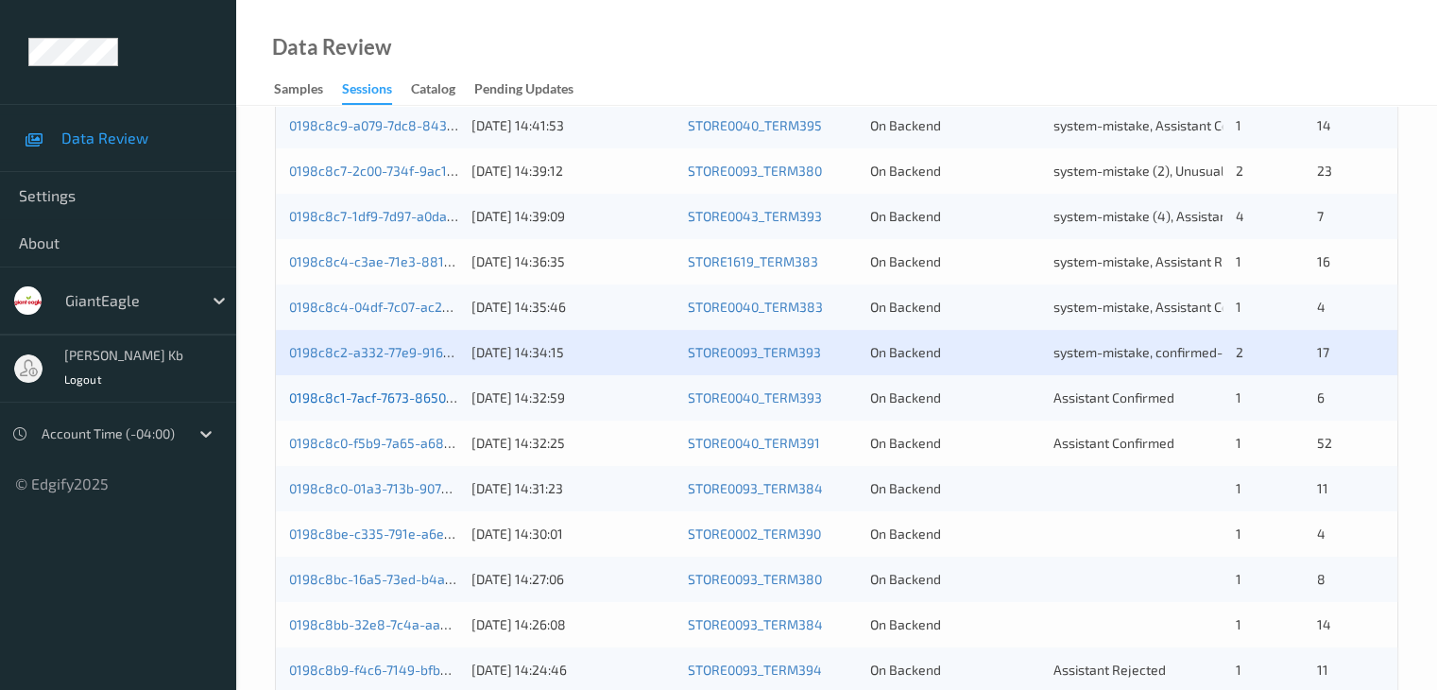
click at [396, 398] on link "0198c8c1-7acf-7673-8650-28bdea415932" at bounding box center [415, 397] width 253 height 16
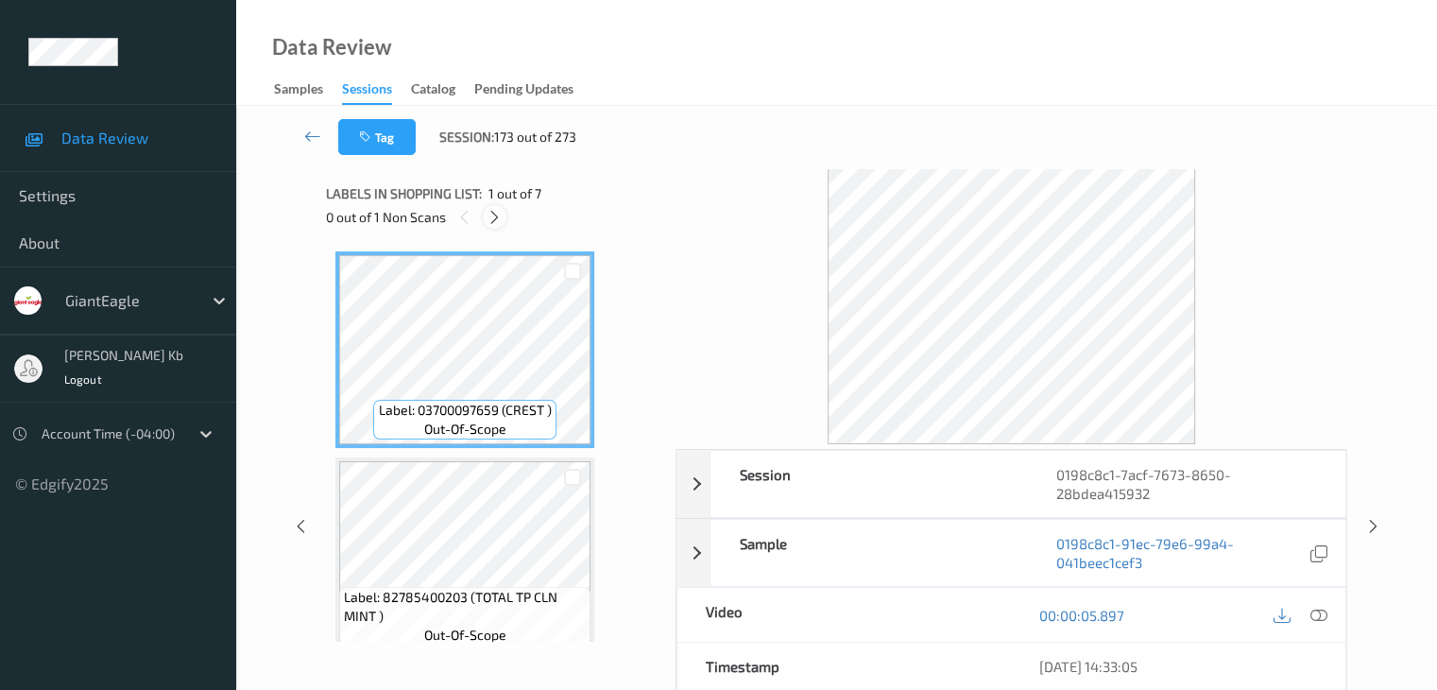
click at [501, 216] on icon at bounding box center [495, 217] width 16 height 17
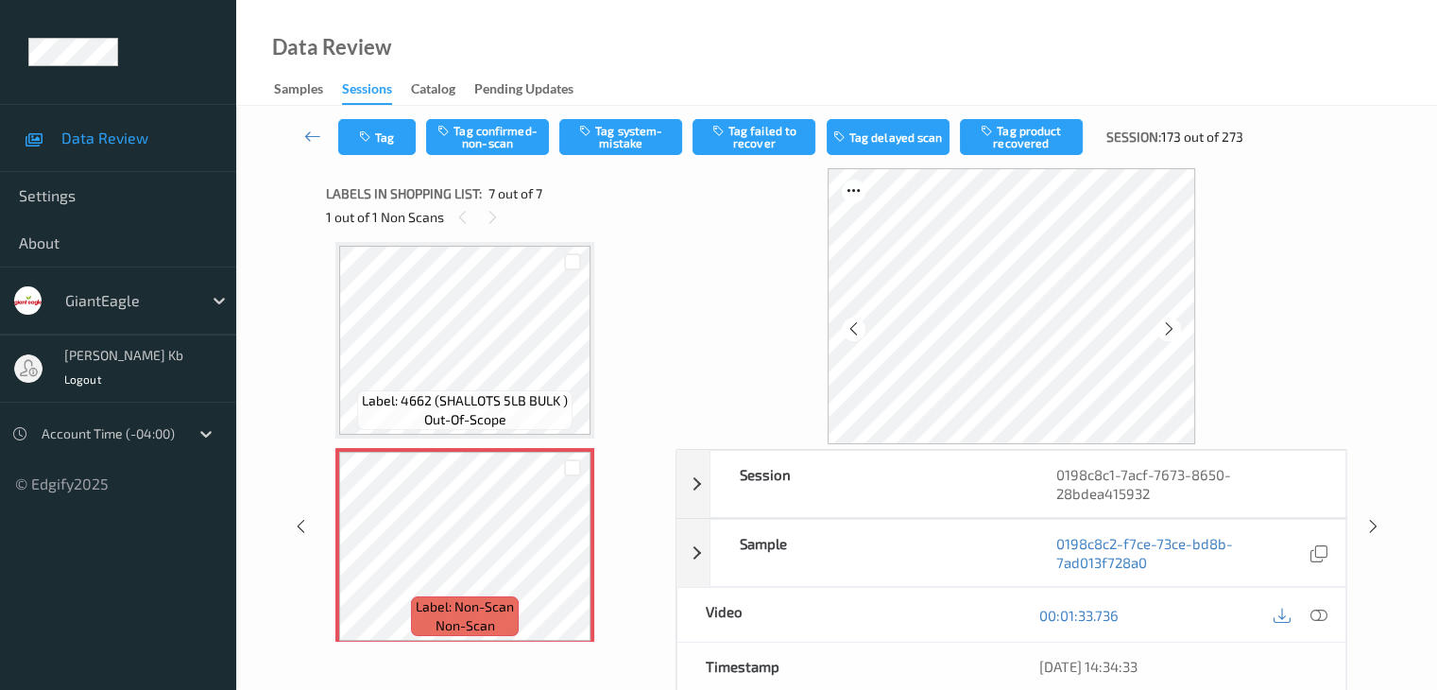
scroll to position [1052, 0]
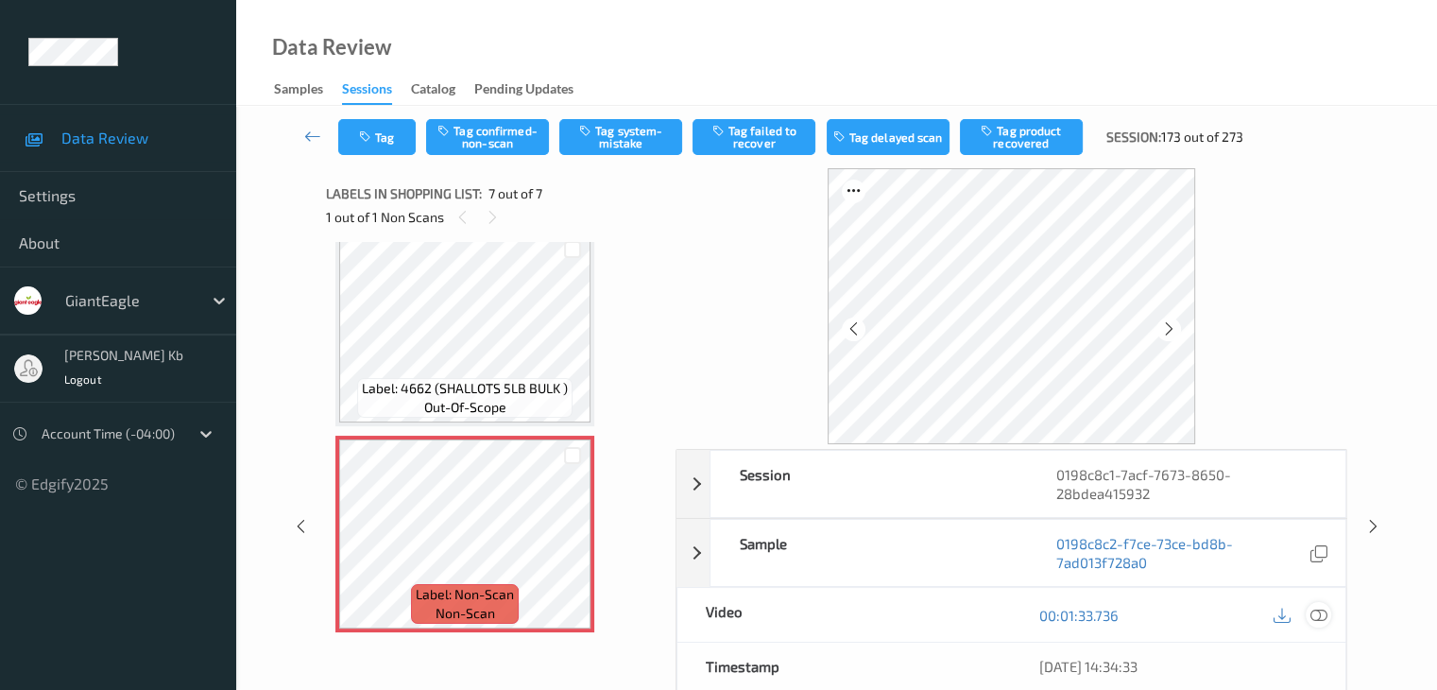
click at [1320, 614] on icon at bounding box center [1317, 615] width 17 height 17
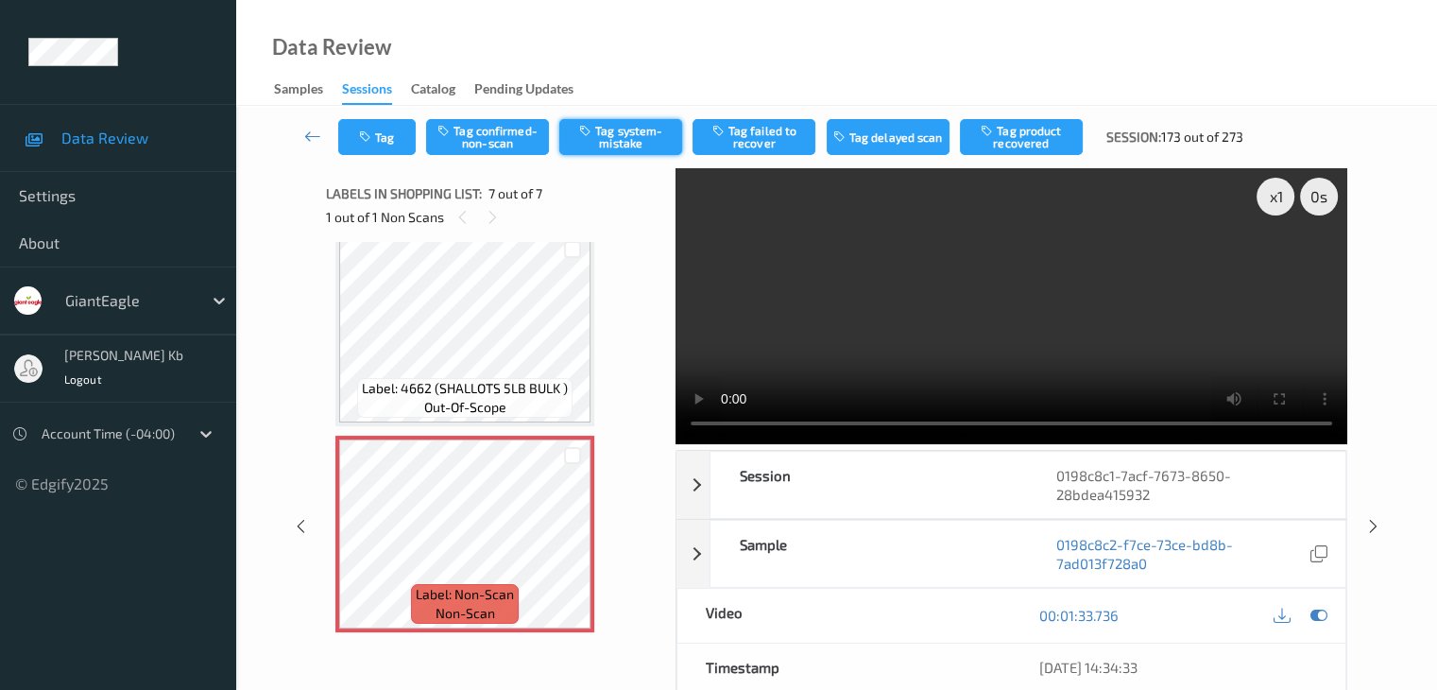
click at [632, 134] on button "Tag system-mistake" at bounding box center [620, 137] width 123 height 36
click at [396, 129] on button "Tag" at bounding box center [376, 137] width 77 height 36
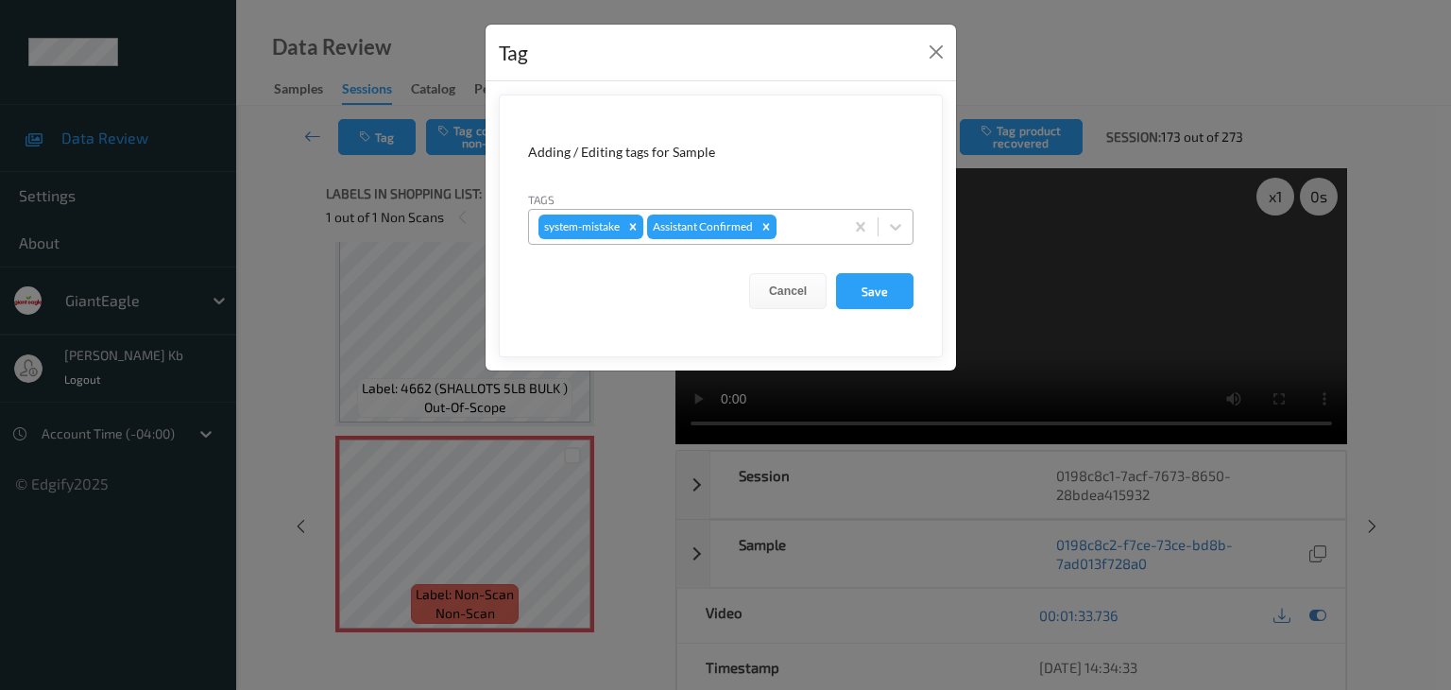
click at [816, 226] on div at bounding box center [807, 226] width 54 height 23
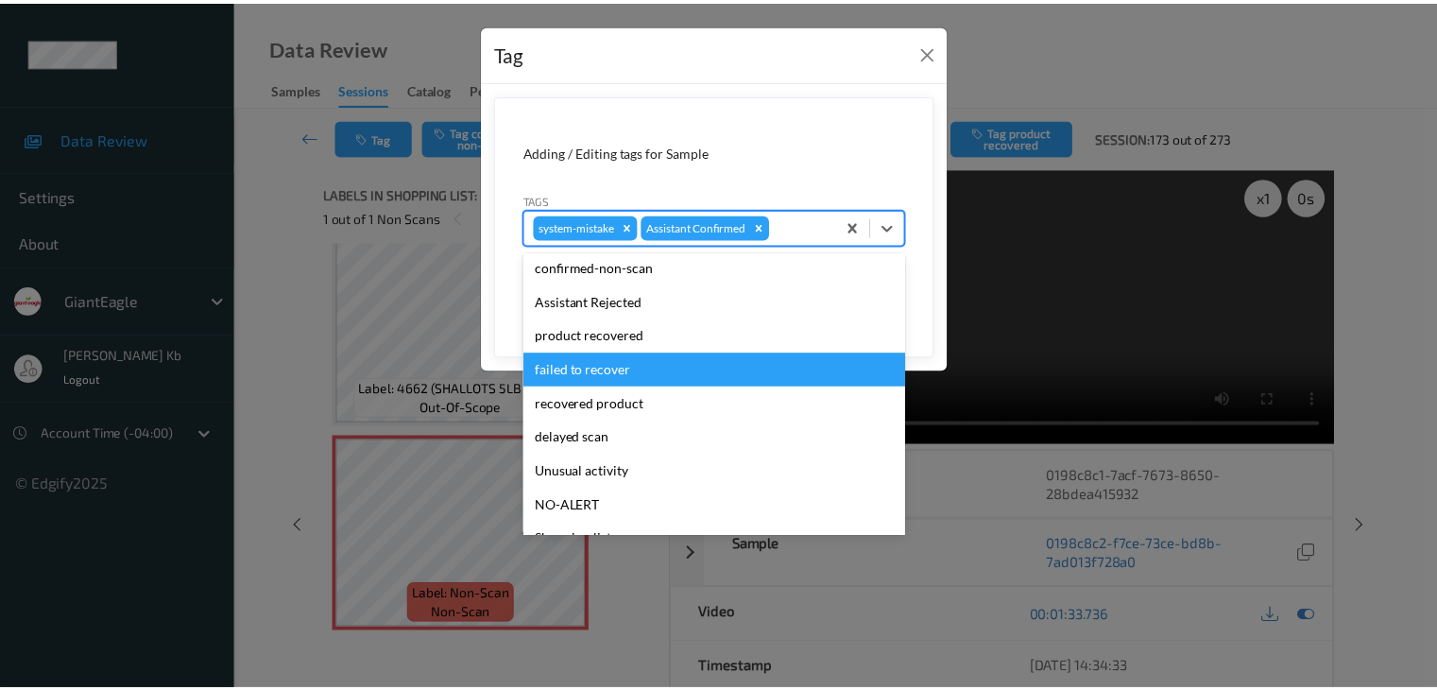
scroll to position [94, 0]
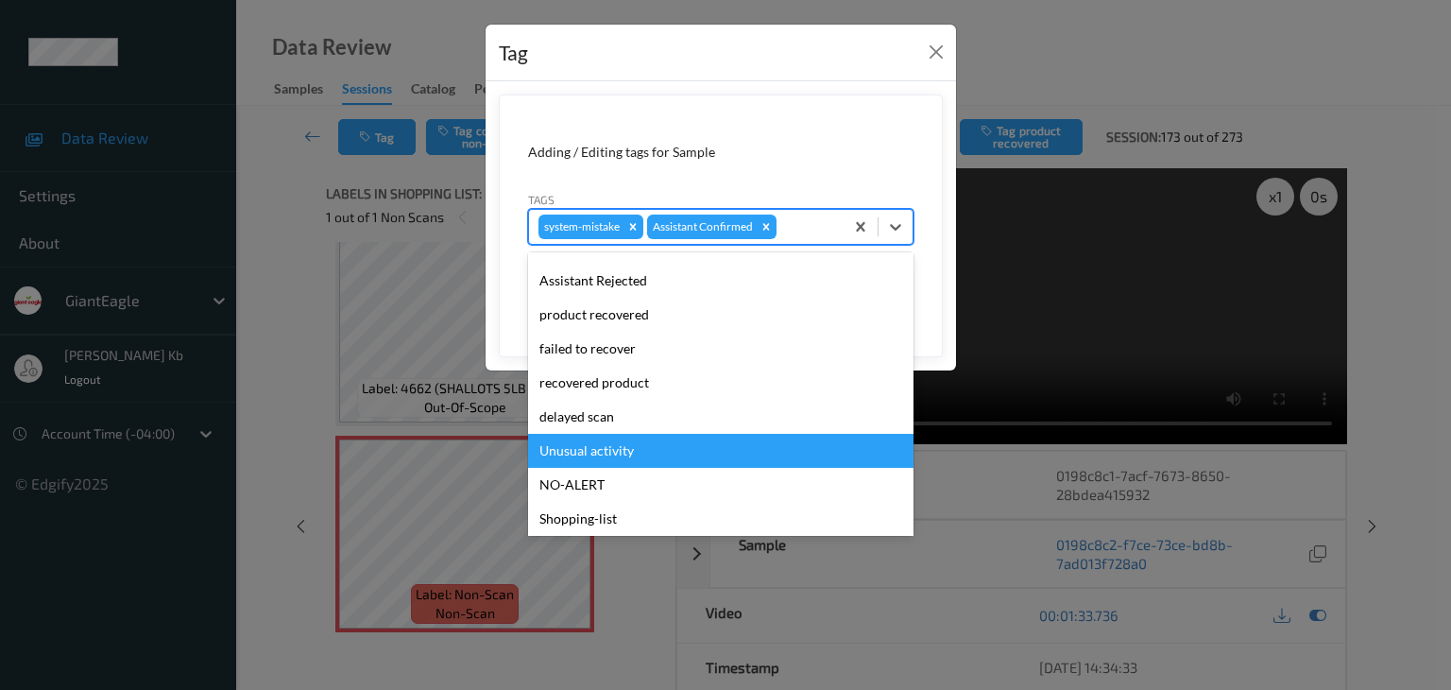
click at [597, 448] on div "Unusual activity" at bounding box center [720, 451] width 385 height 34
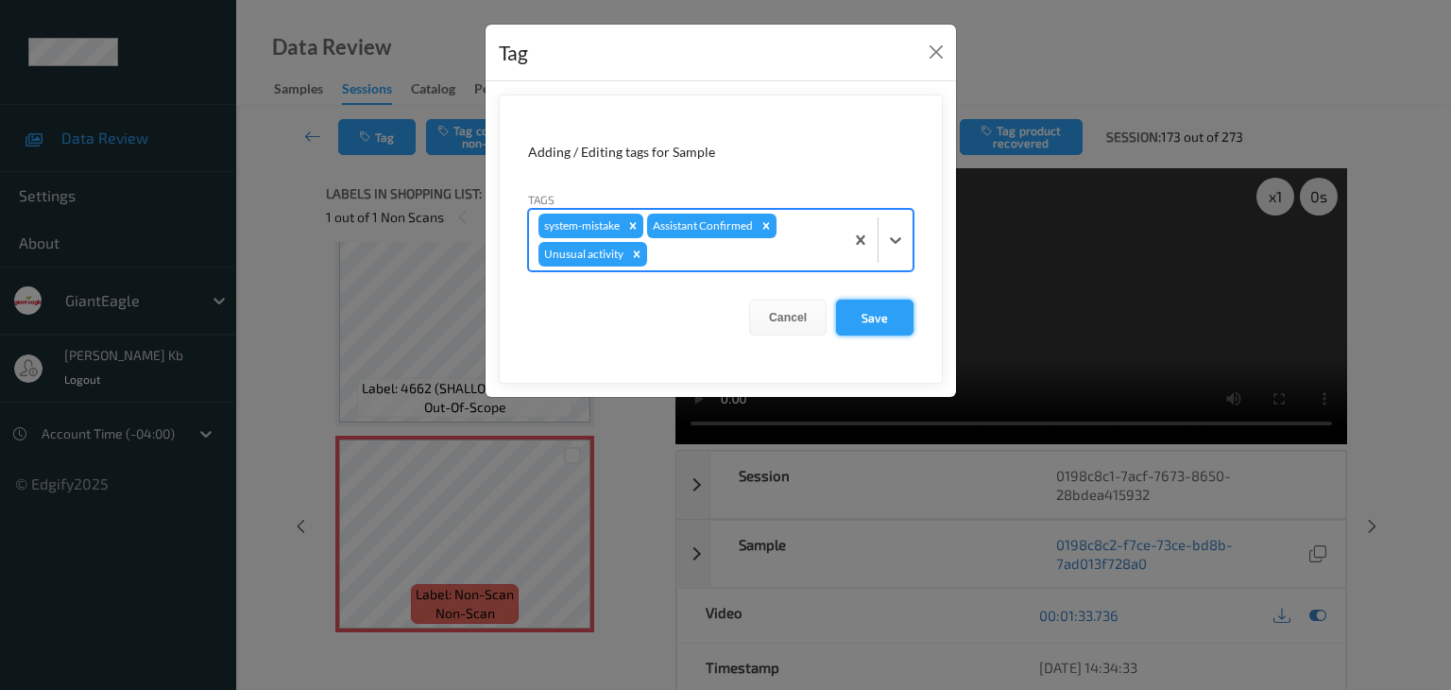
click at [881, 318] on button "Save" at bounding box center [874, 317] width 77 height 36
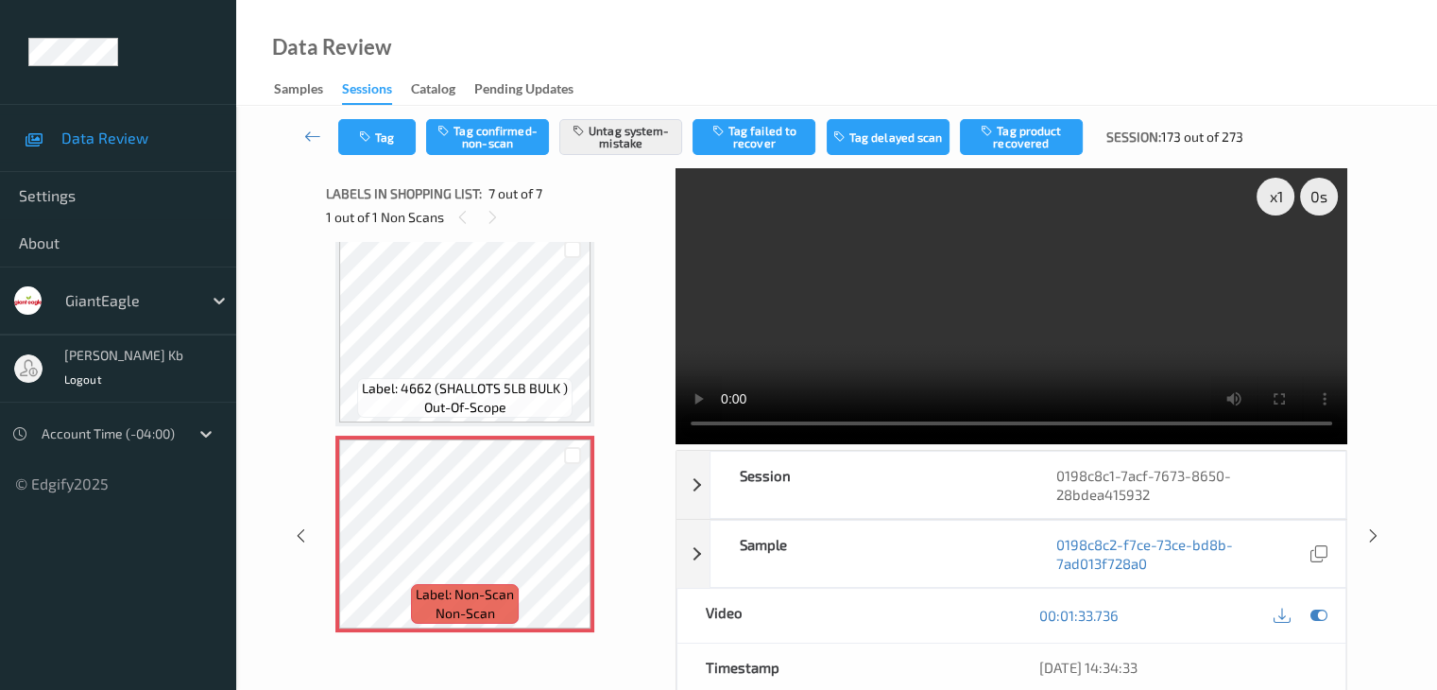
scroll to position [957, 0]
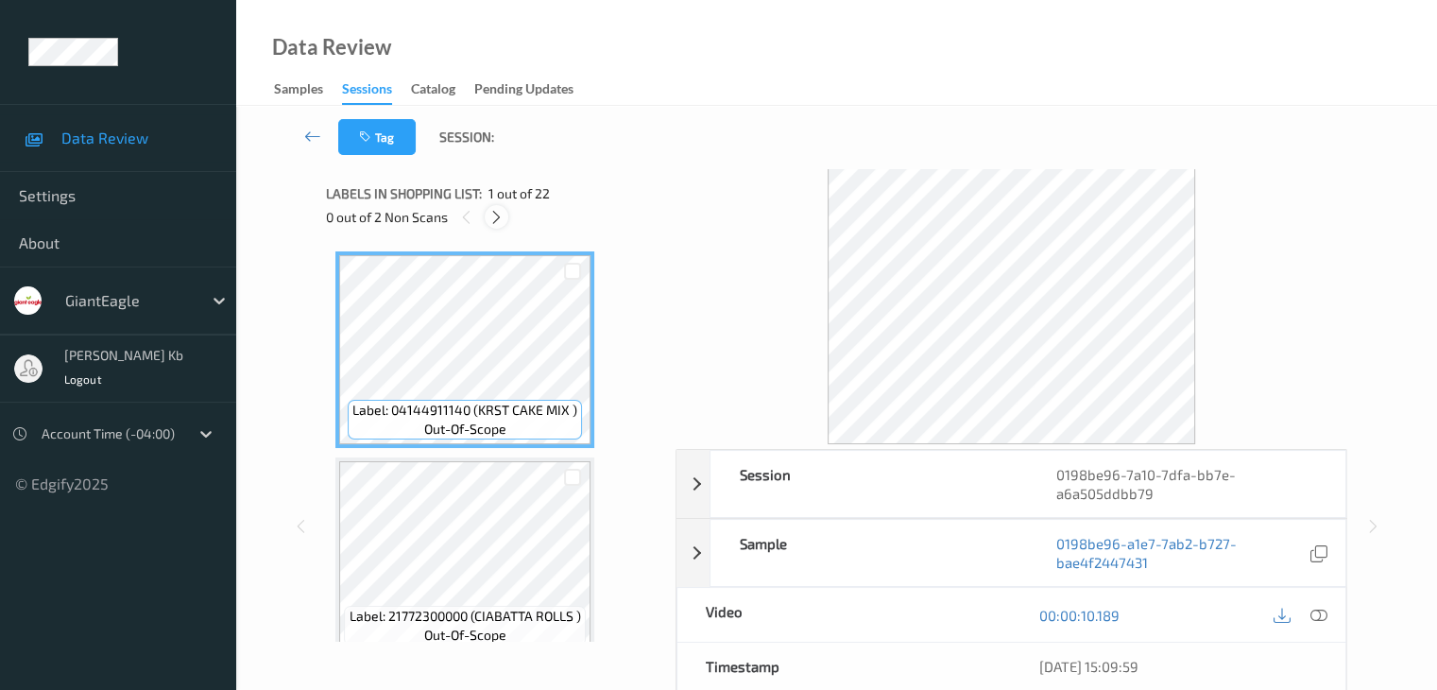
click at [499, 217] on icon at bounding box center [496, 217] width 16 height 17
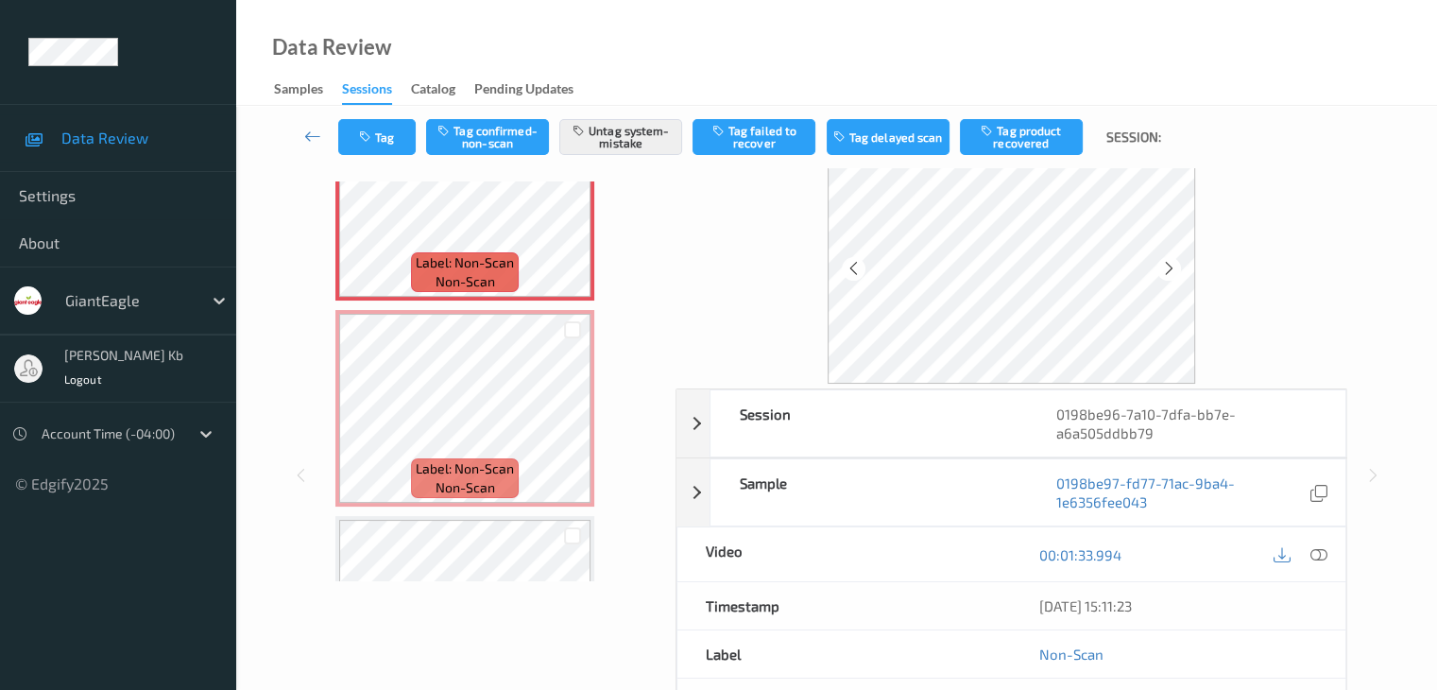
scroll to position [1228, 0]
